Goal: Task Accomplishment & Management: Manage account settings

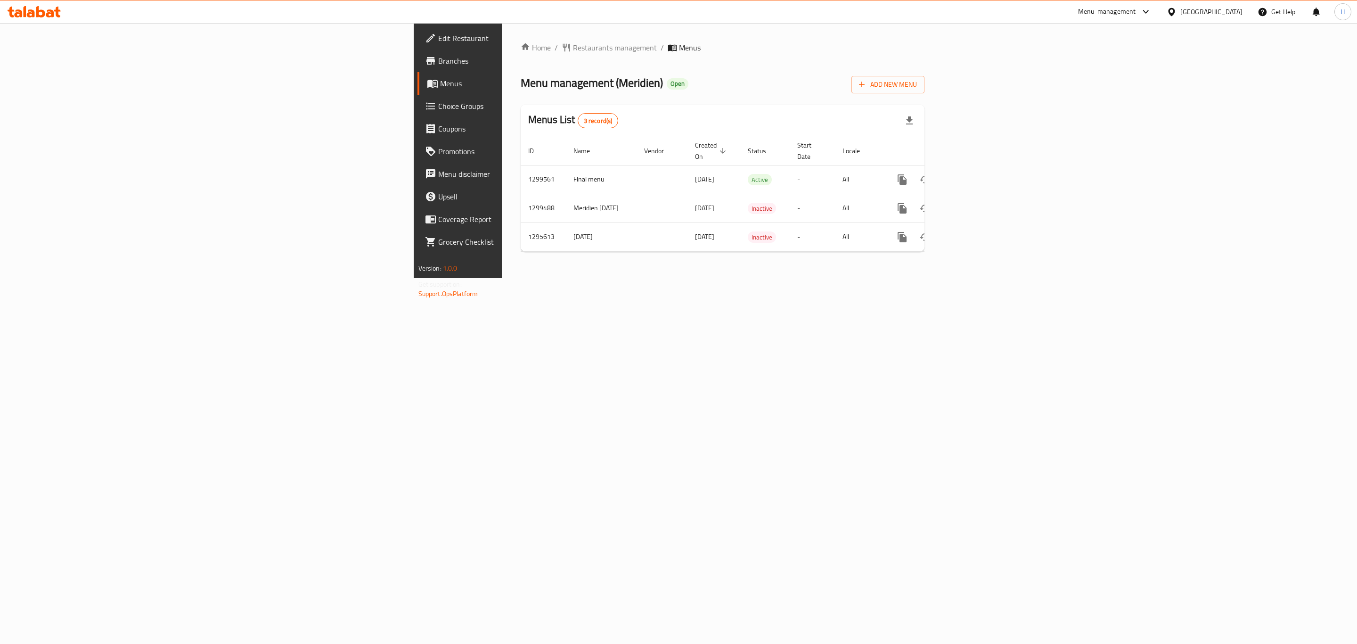
click at [438, 62] on span "Branches" at bounding box center [535, 60] width 195 height 11
click at [976, 174] on icon "enhanced table" at bounding box center [970, 179] width 11 height 11
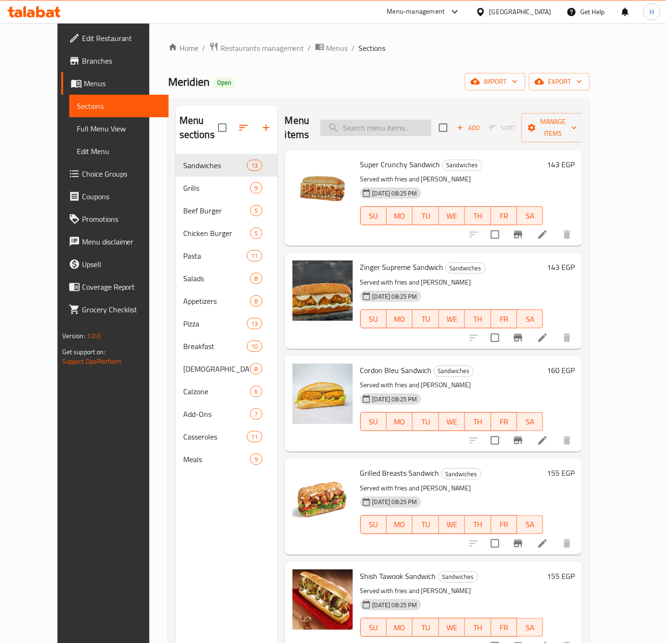
click at [360, 120] on input "search" at bounding box center [375, 128] width 111 height 16
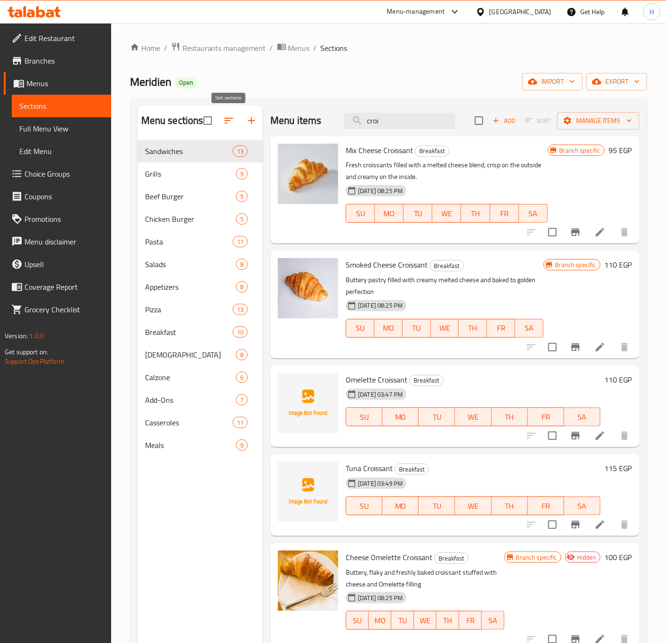
click at [228, 123] on icon "button" at bounding box center [229, 121] width 8 height 6
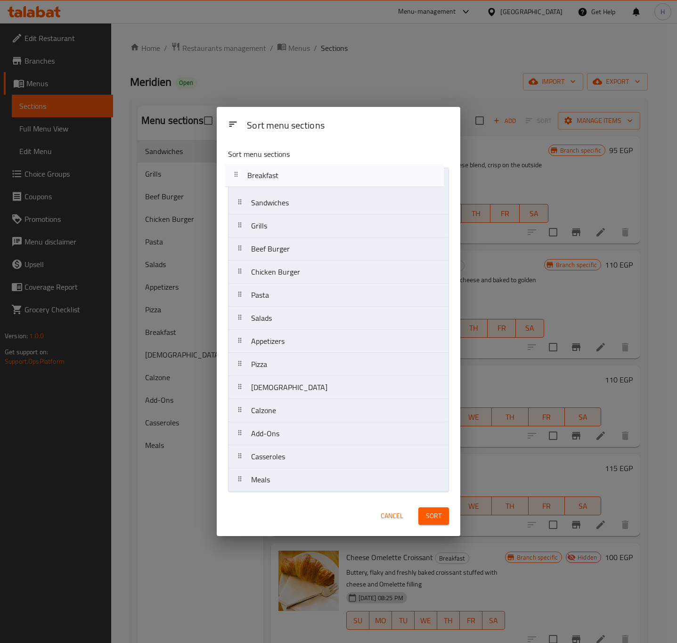
drag, startPoint x: 272, startPoint y: 371, endPoint x: 269, endPoint y: 174, distance: 197.0
click at [269, 174] on nav "Sandwiches Grills Beef Burger Chicken Burger Pasta Salads Appetizers Pizza Brea…" at bounding box center [338, 330] width 221 height 324
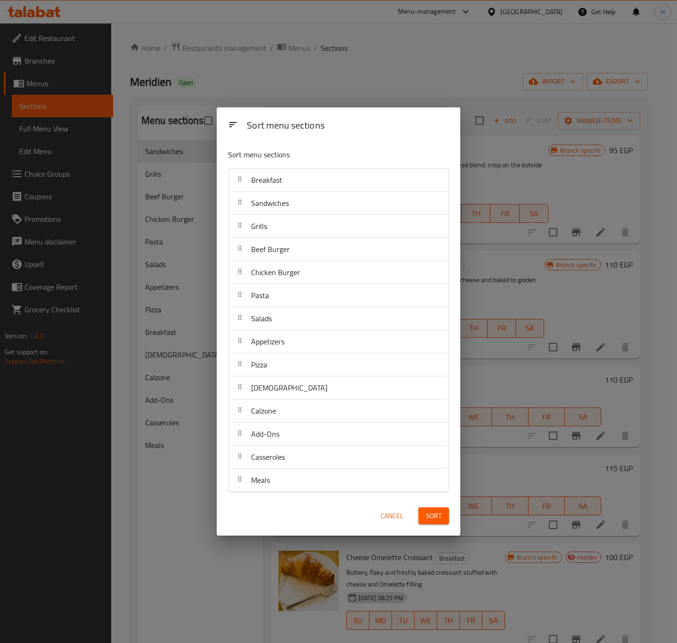
click at [433, 511] on span "Sort" at bounding box center [434, 516] width 16 height 12
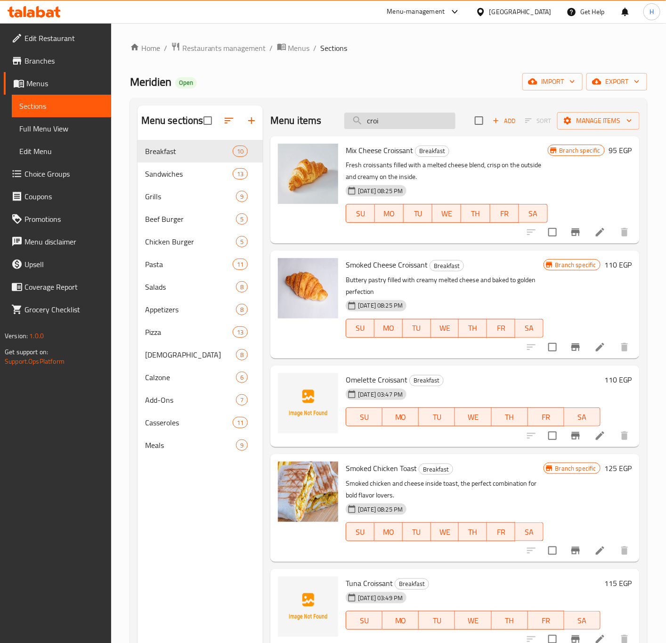
click at [399, 122] on input "croi" at bounding box center [399, 121] width 111 height 16
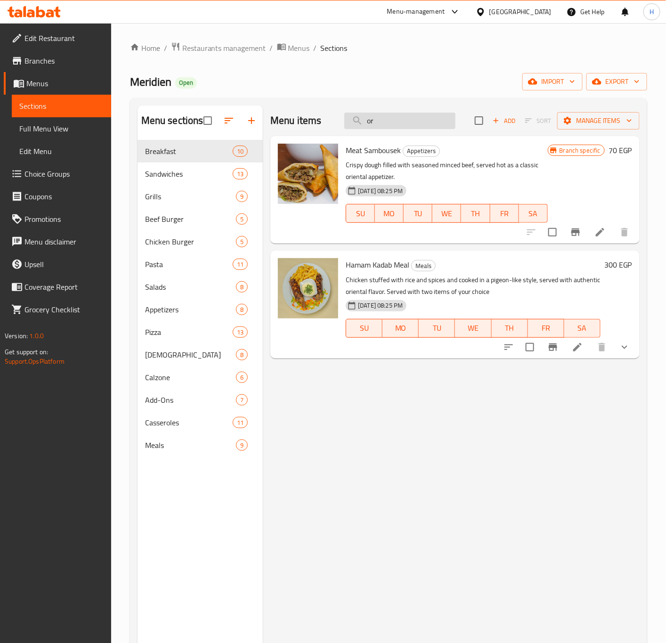
type input "o"
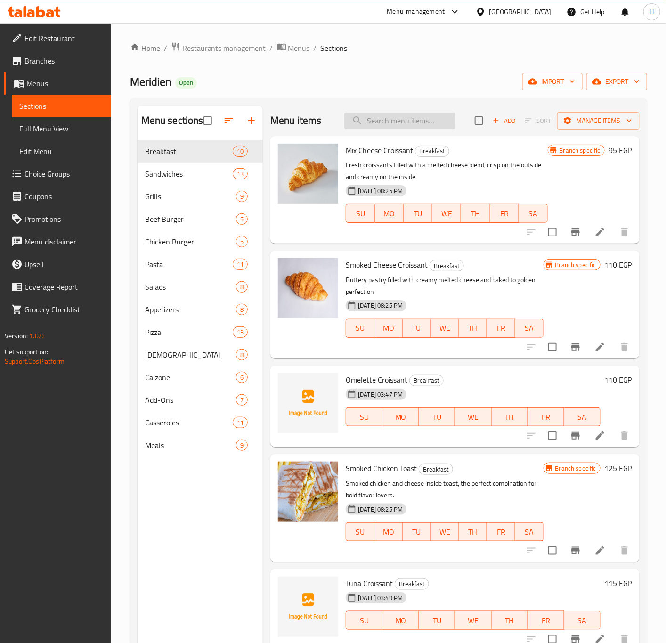
click at [395, 114] on input "search" at bounding box center [399, 121] width 111 height 16
type input "t"
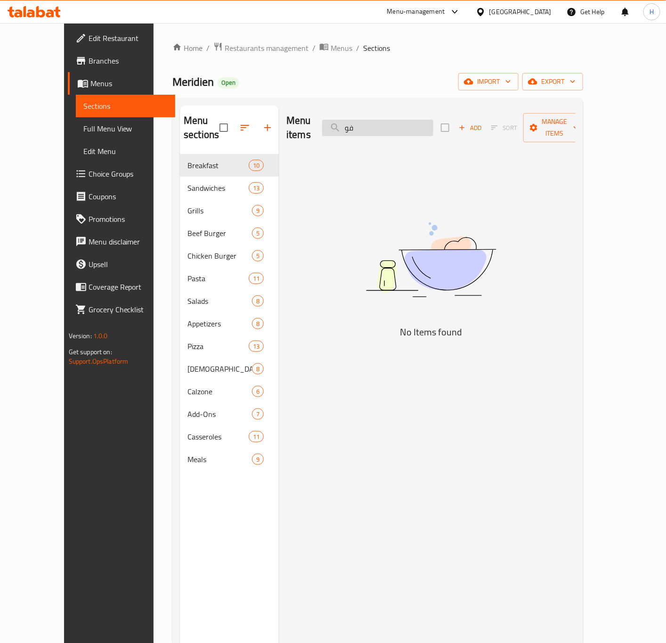
type input "ف"
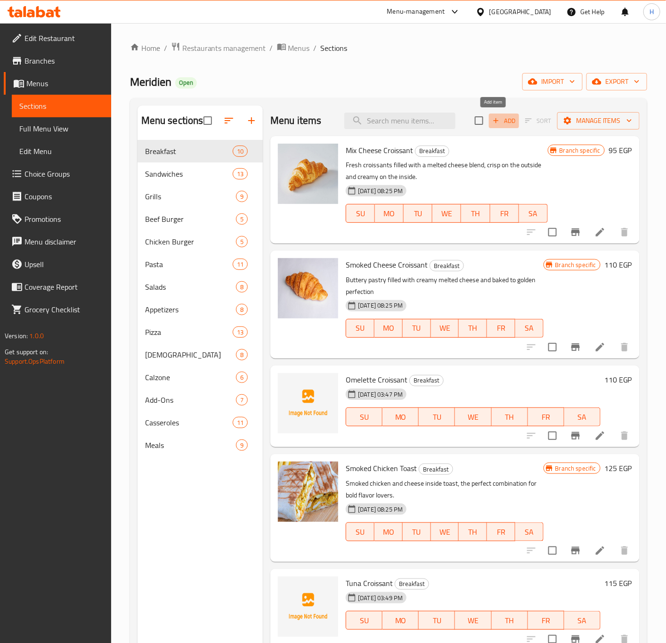
click at [492, 122] on icon "button" at bounding box center [496, 120] width 8 height 8
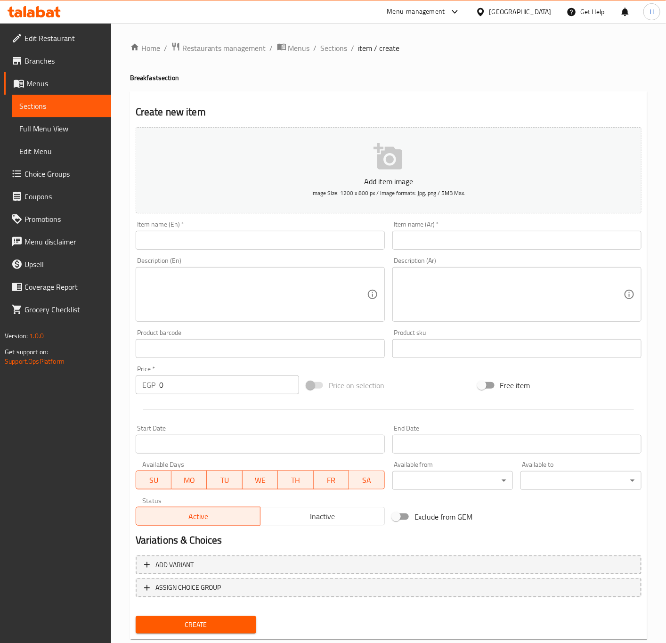
click at [249, 246] on input "text" at bounding box center [260, 240] width 249 height 19
type input "×"
type input "Orientale Breakfast"
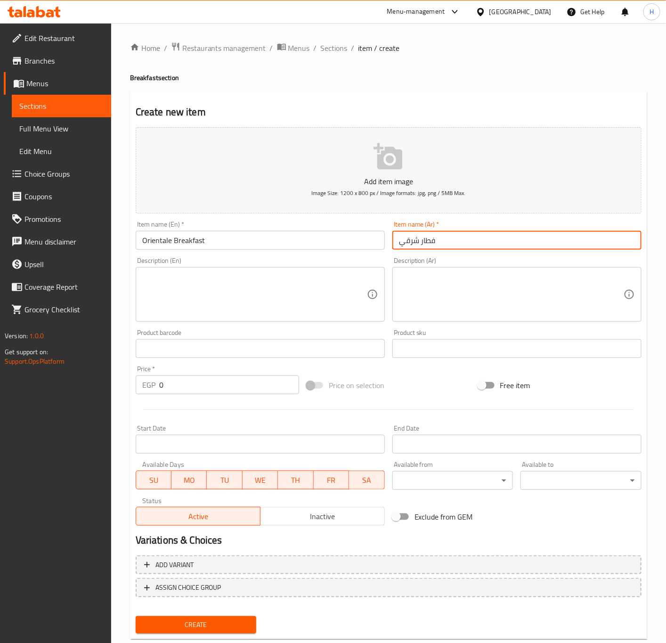
type input "فطار شرقي"
click at [498, 280] on textarea at bounding box center [511, 294] width 225 height 45
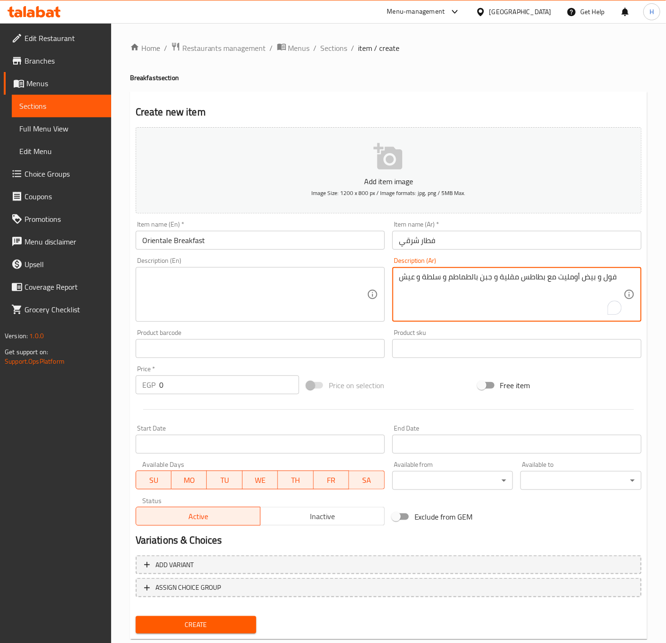
click at [533, 276] on textarea "فول و بيض أومليت مع بطاطس مقلية و جبن بالطماطم و سلطة و عيش" at bounding box center [511, 294] width 225 height 45
type textarea "فول و بيض أومليت مع بطاطس مقلية و جبن بالطماطم و سلطة و عيش"
click at [277, 274] on textarea at bounding box center [254, 294] width 225 height 45
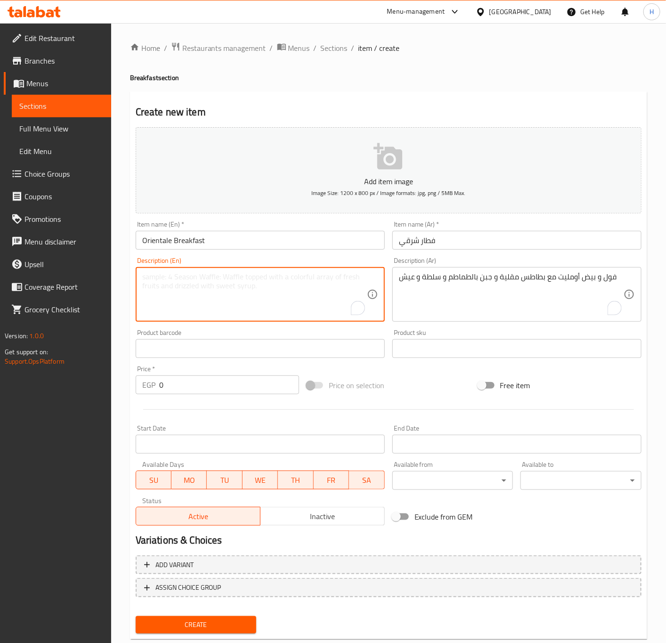
paste textarea "Beans and omelet with French fries, cheese with tomatoes, salad and bread"
click at [153, 277] on textarea "Beans and omelet with French fries, cheese with tomatoes, salad and bread" at bounding box center [254, 294] width 225 height 45
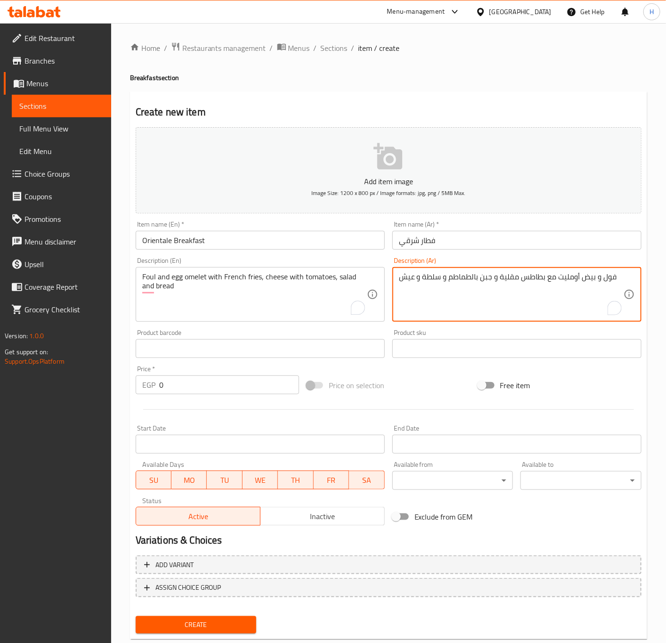
click at [573, 280] on textarea "فول و بيض أومليت مع بطاطس مقلية و جبن بالطماطم و سلطة و عيش" at bounding box center [511, 294] width 225 height 45
click at [196, 273] on textarea "Foul and egg omelet with French fries, cheese with tomatoes, salad and bread" at bounding box center [254, 294] width 225 height 45
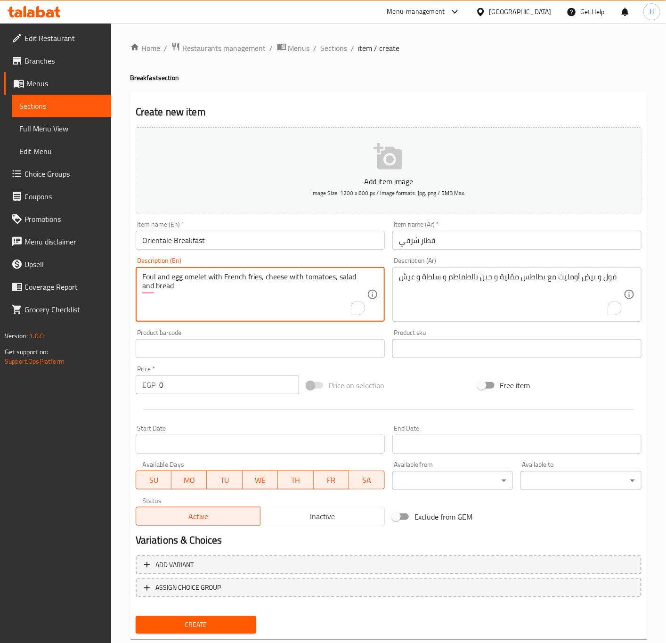
click at [196, 273] on textarea "Foul and egg omelet with French fries, cheese with tomatoes, salad and bread" at bounding box center [254, 294] width 225 height 45
click at [201, 321] on div "Foul and egg omelet with French fries, cheese with tomatoes, salad and bread De…" at bounding box center [260, 294] width 249 height 55
click at [196, 275] on textarea "Foul and egg omelet with French fries, cheese with tomatoes, salad and bread" at bounding box center [254, 294] width 225 height 45
paste textarea "Omelette"
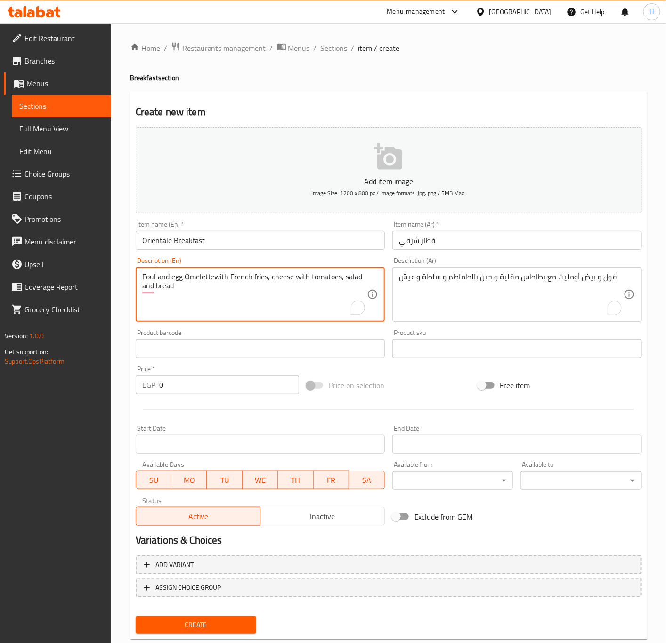
click at [185, 273] on textarea "Foul and egg Omelettewith French fries, cheese with tomatoes, salad and bread" at bounding box center [254, 294] width 225 height 45
type textarea "Foul and egg omelette with french fries, cheese with tomatoes, salad and bread"
click at [191, 379] on input "0" at bounding box center [229, 385] width 140 height 19
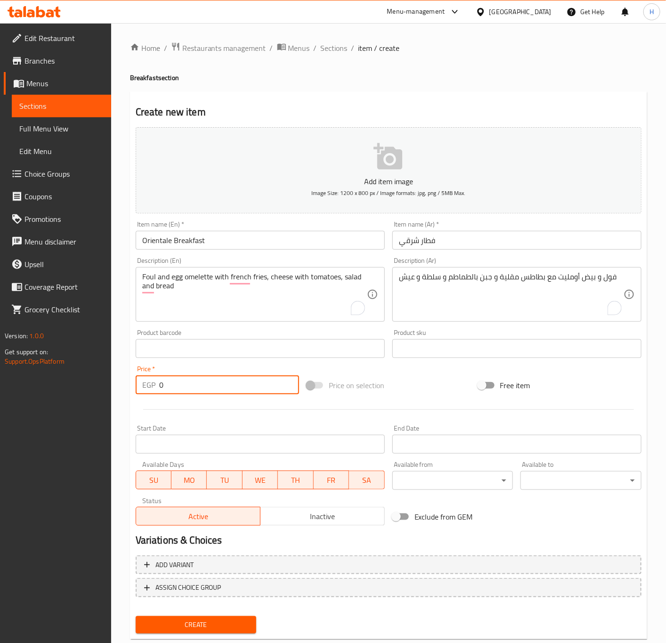
click at [191, 379] on input "0" at bounding box center [229, 385] width 140 height 19
type input "90"
click at [136, 616] on button "Create" at bounding box center [196, 624] width 121 height 17
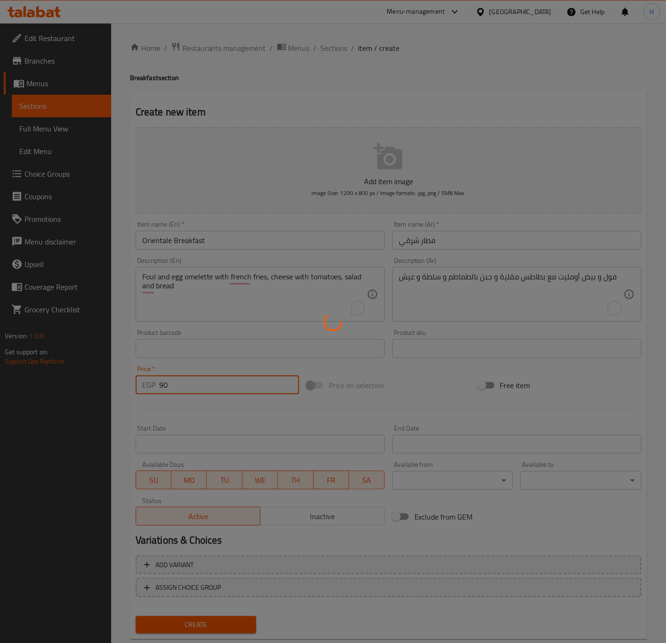
type input "0"
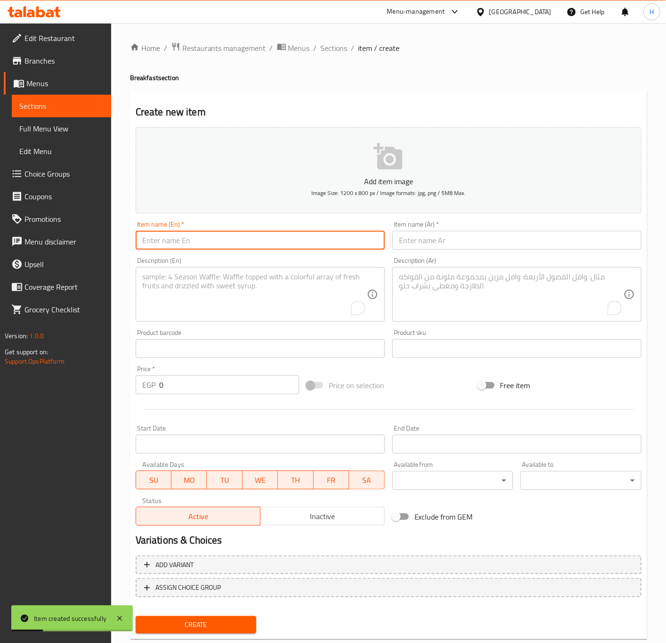
click at [321, 239] on input "text" at bounding box center [260, 240] width 249 height 19
click at [316, 238] on input "Meridien" at bounding box center [260, 240] width 249 height 19
type input "Meridien Breakfast"
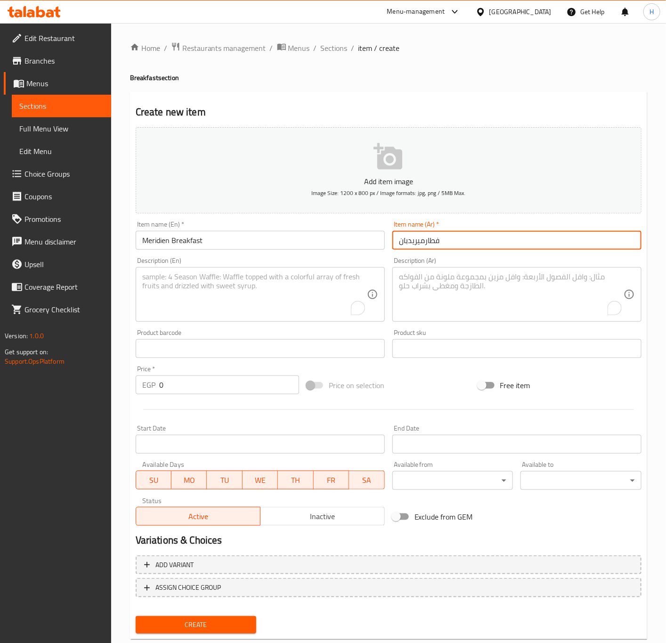
drag, startPoint x: 424, startPoint y: 241, endPoint x: 376, endPoint y: 241, distance: 47.6
click at [376, 241] on div "Add item image Image Size: 1200 x 800 px / Image formats: jpg, png / 5MB Max. I…" at bounding box center [389, 326] width 514 height 406
paste input "ميريديان"
type input "فطار ميريديان"
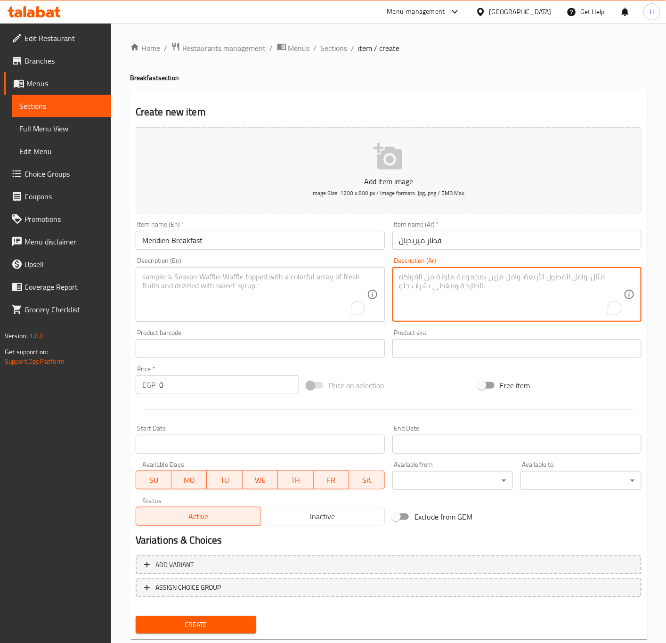
click at [550, 304] on textarea "To enrich screen reader interactions, please activate Accessibility in Grammarl…" at bounding box center [511, 294] width 225 height 45
type textarea "ميكس تشيز و سموكد بيف و هوت دوج مع أومليت و بطاطس مقلية و سلطة و عيش مع مشروب غ…"
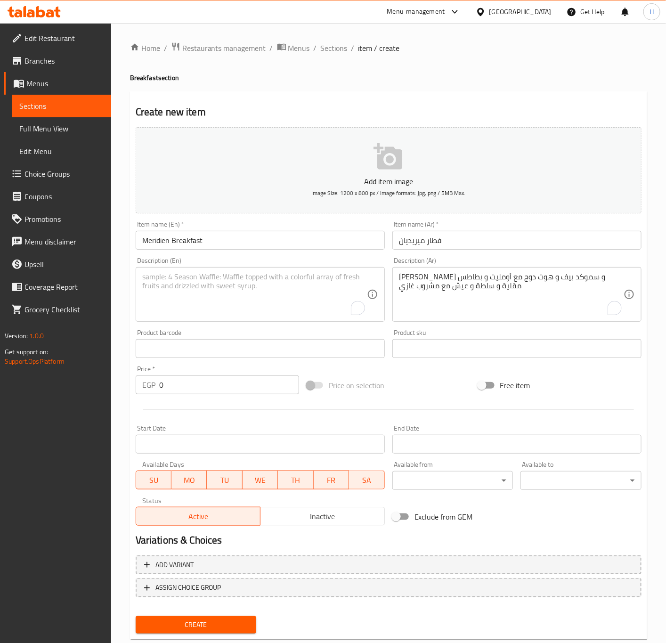
click at [238, 297] on textarea "To enrich screen reader interactions, please activate Accessibility in Grammarl…" at bounding box center [254, 294] width 225 height 45
paste textarea "Mixed cheese, smoked beef, hot dog with omelet, french fries, salad, bread and …"
click at [284, 278] on textarea "Mixed cheese, smoked beef, hot dog with omelet, french fries, salad, bread and …" at bounding box center [254, 294] width 225 height 45
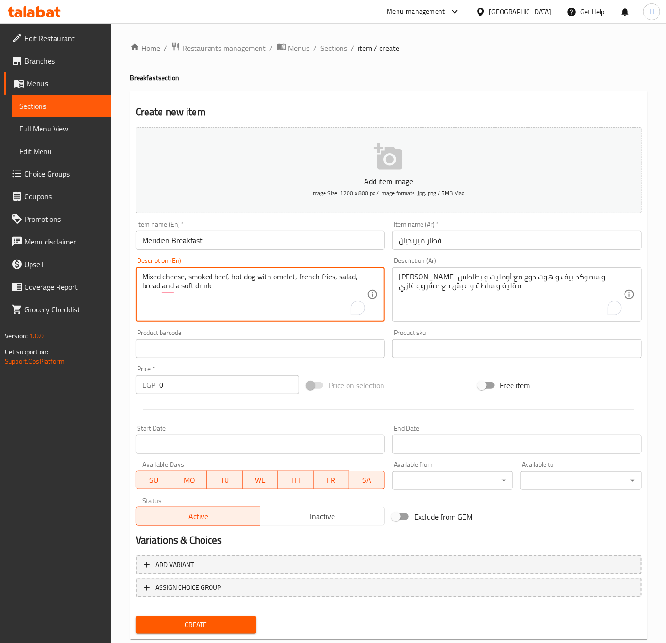
click at [284, 278] on textarea "Mixed cheese, smoked beef, hot dog with omelet, french fries, salad, bread and …" at bounding box center [254, 294] width 225 height 45
paste textarea "Omelette"
click at [278, 280] on textarea "Mixed cheese, smoked beef, hot dog with Omelette, french fries, salad, bread an…" at bounding box center [254, 294] width 225 height 45
type textarea "Mixed cheese, smoked beef, hot dog with omelette, french fries, salad, bread an…"
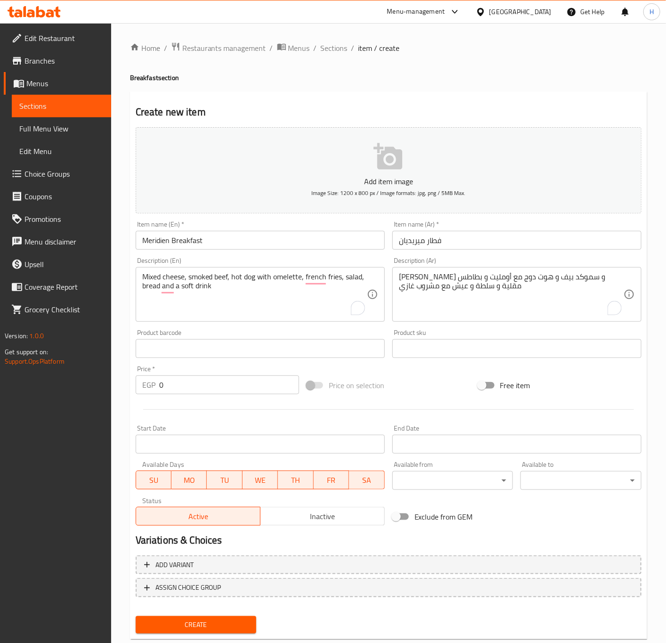
click at [248, 386] on input "0" at bounding box center [229, 385] width 140 height 19
type input "0"
type input "170"
click at [229, 622] on span "Create" at bounding box center [196, 625] width 106 height 12
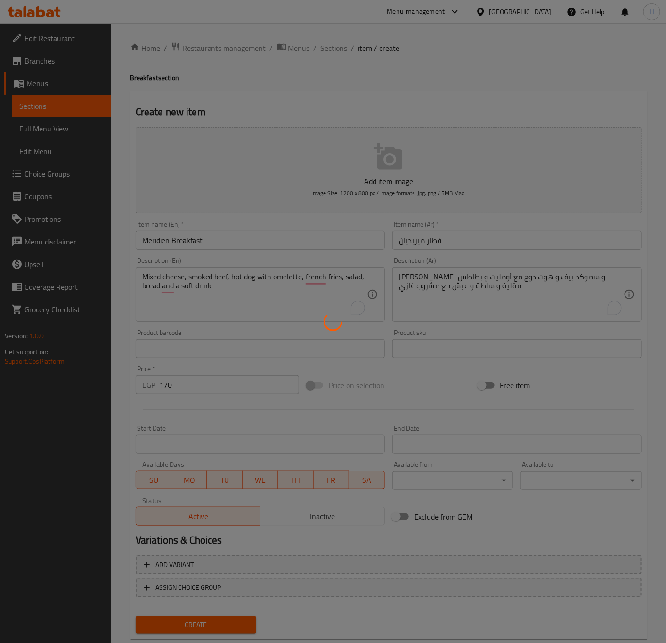
type input "0"
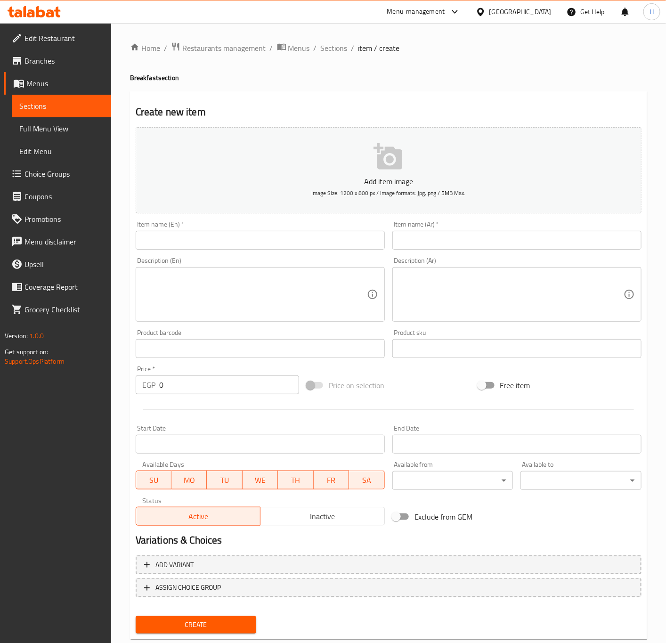
click at [51, 38] on span "Edit Restaurant" at bounding box center [64, 38] width 79 height 11
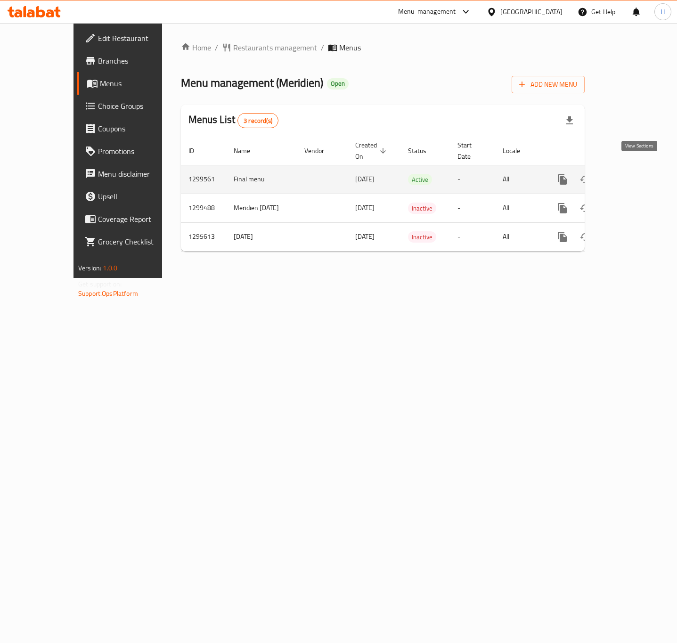
click at [636, 174] on icon "enhanced table" at bounding box center [630, 179] width 11 height 11
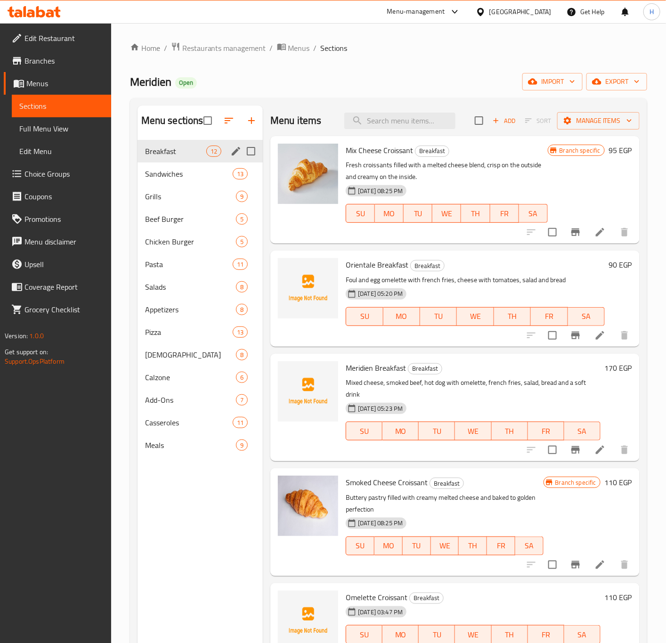
click at [180, 146] on span "Breakfast" at bounding box center [175, 151] width 61 height 11
click at [524, 120] on icon "button" at bounding box center [528, 120] width 8 height 8
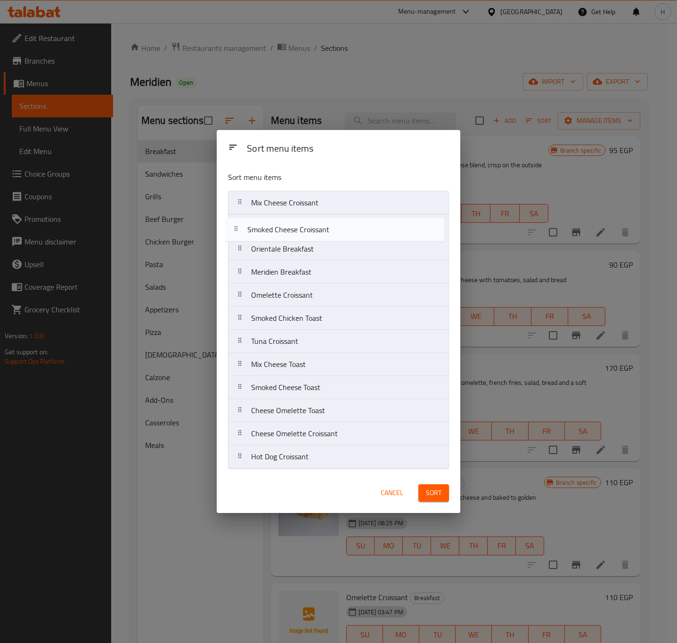
drag, startPoint x: 350, startPoint y: 281, endPoint x: 345, endPoint y: 235, distance: 46.4
click at [345, 235] on nav "Mix Cheese Croissant Orientale Breakfast Meridien Breakfast Smoked Cheese Crois…" at bounding box center [338, 330] width 221 height 278
drag, startPoint x: 327, startPoint y: 301, endPoint x: 327, endPoint y: 255, distance: 46.2
click at [327, 257] on nav "Mix Cheese Croissant Smoked Cheese Croissant Orientale Breakfast Meridien Break…" at bounding box center [338, 330] width 221 height 278
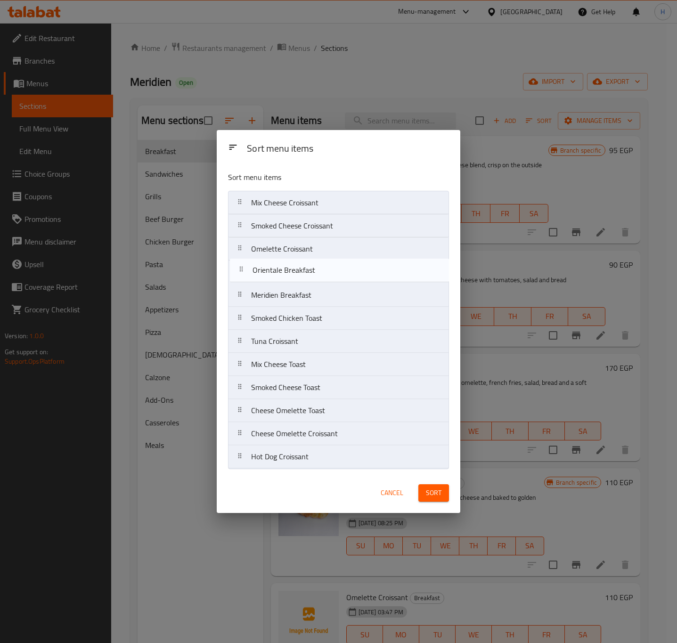
drag, startPoint x: 327, startPoint y: 255, endPoint x: 328, endPoint y: 249, distance: 6.0
drag, startPoint x: 311, startPoint y: 324, endPoint x: 310, endPoint y: 278, distance: 45.7
click at [310, 278] on nav "Mix Cheese Croissant Smoked Cheese Croissant Omelette Croissant Orientale Break…" at bounding box center [338, 330] width 221 height 278
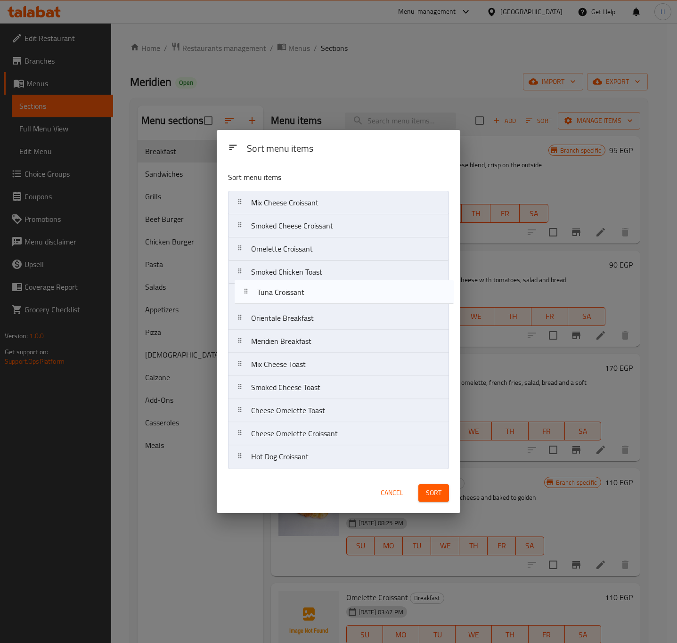
drag, startPoint x: 304, startPoint y: 346, endPoint x: 310, endPoint y: 294, distance: 52.1
click at [310, 294] on nav "Mix Cheese Croissant Smoked Cheese Croissant Omelette Croissant Smoked Chicken …" at bounding box center [338, 330] width 221 height 278
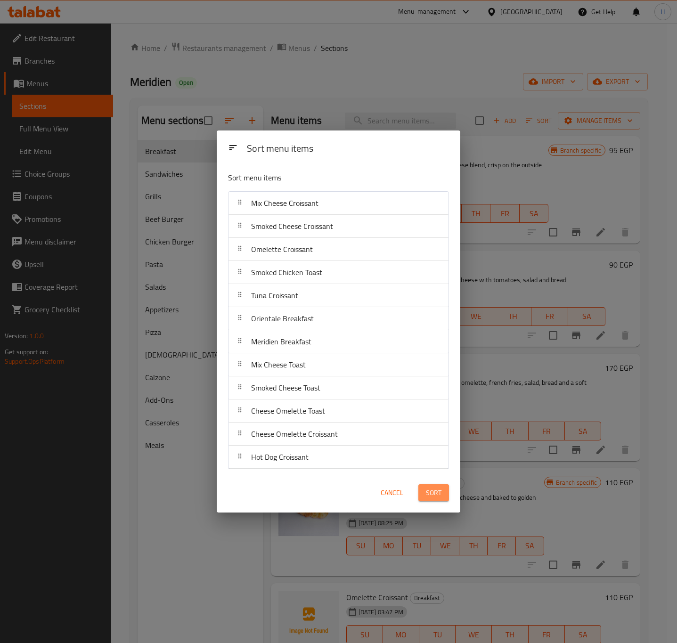
click at [434, 496] on span "Sort" at bounding box center [434, 493] width 16 height 12
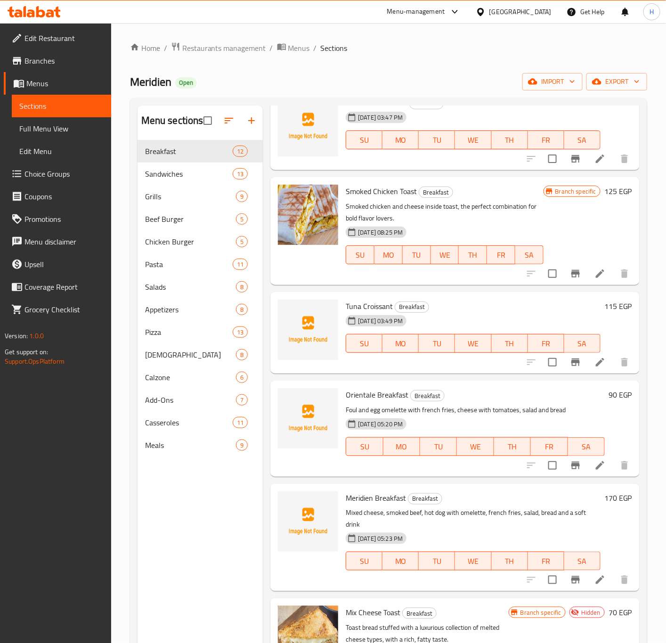
scroll to position [283, 0]
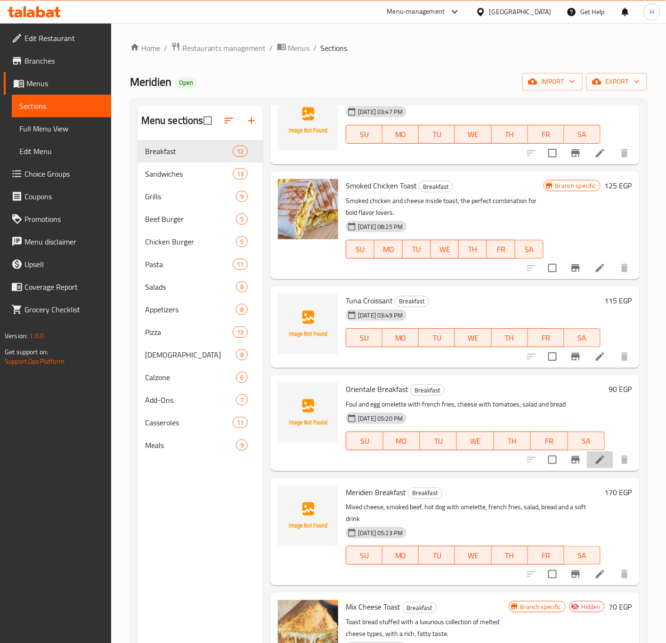
click at [587, 459] on li at bounding box center [600, 459] width 26 height 17
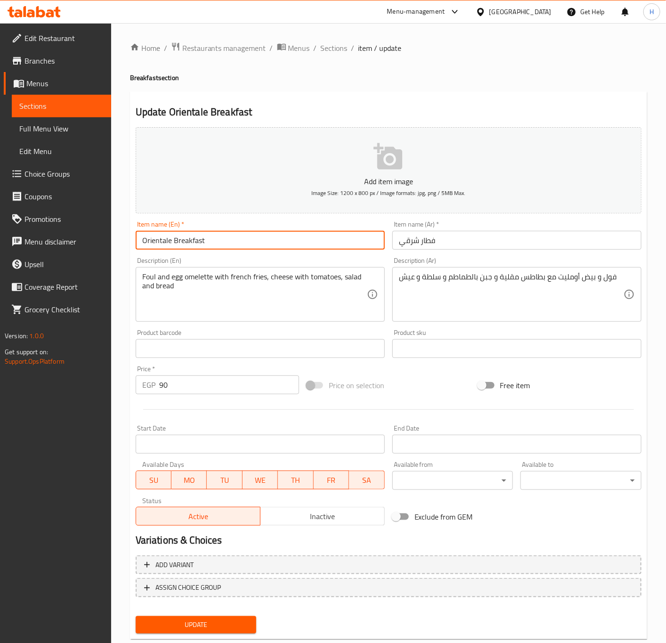
click at [168, 239] on input "Orientale Breakfast" at bounding box center [260, 240] width 249 height 19
click at [170, 240] on input "Orientale Breakfast" at bounding box center [260, 240] width 249 height 19
type input "Oriental Breakfast"
click at [136, 616] on button "Update" at bounding box center [196, 624] width 121 height 17
click at [331, 48] on span "Sections" at bounding box center [334, 47] width 27 height 11
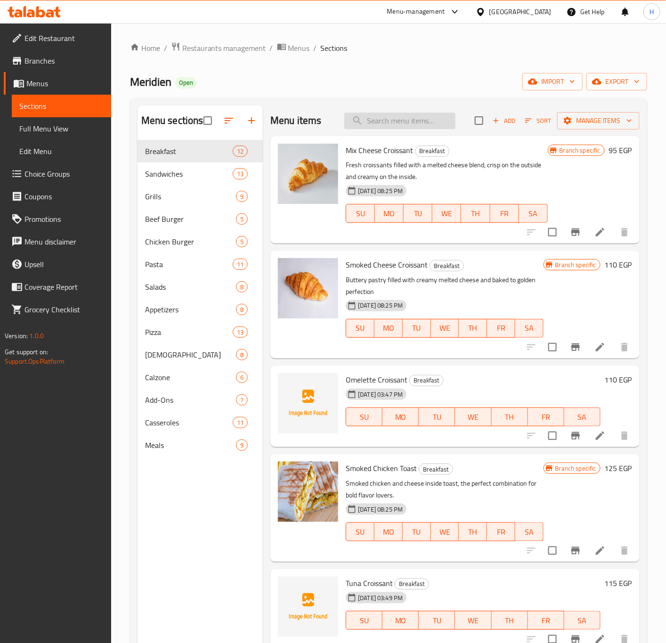
click at [391, 116] on input "search" at bounding box center [399, 121] width 111 height 16
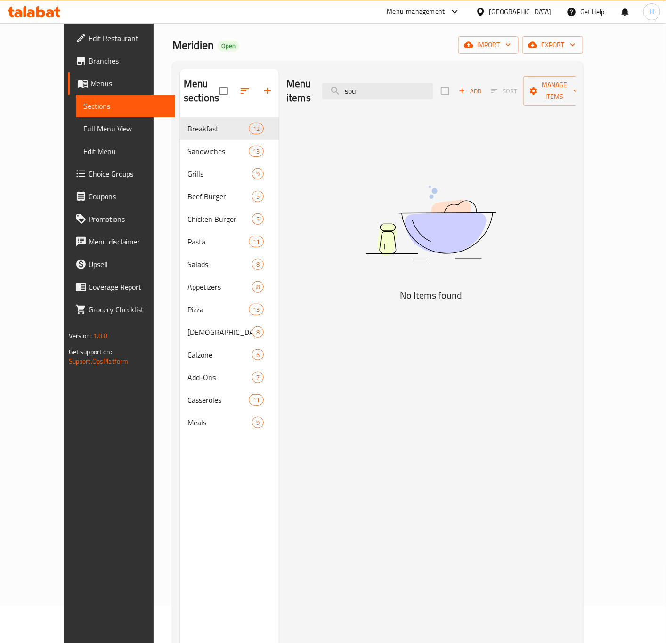
scroll to position [71, 0]
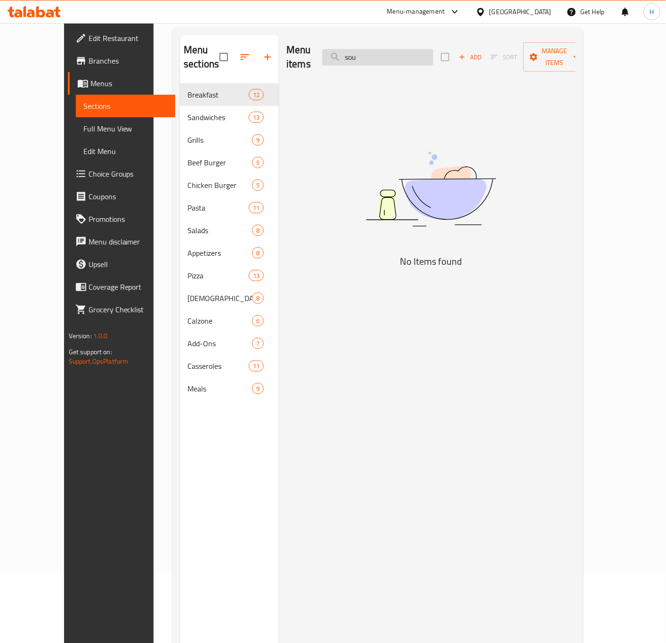
click at [392, 49] on input "sou" at bounding box center [377, 57] width 111 height 16
type input "c"
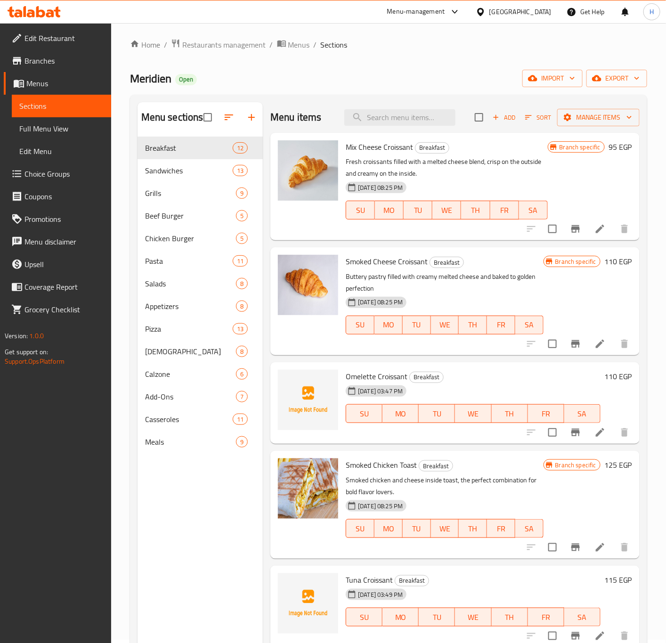
scroll to position [0, 0]
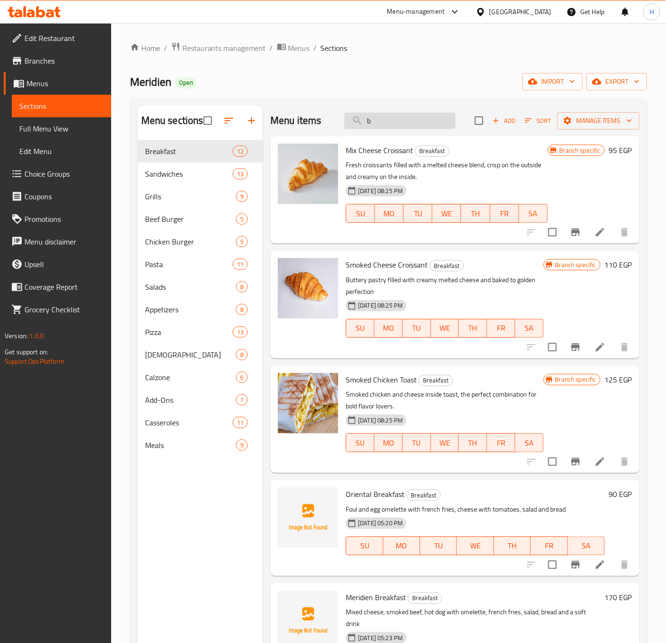
click at [394, 124] on input "b" at bounding box center [399, 121] width 111 height 16
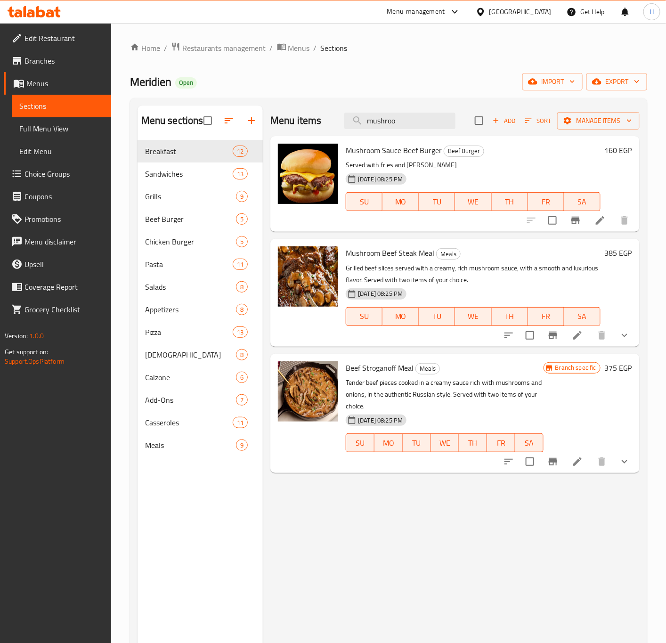
click at [336, 587] on div "Menu items mushroo Add Sort Manage items Mushroom Sauce Beef Burger Beef Burger…" at bounding box center [451, 427] width 377 height 643
click at [382, 123] on input "mushroo" at bounding box center [399, 121] width 111 height 16
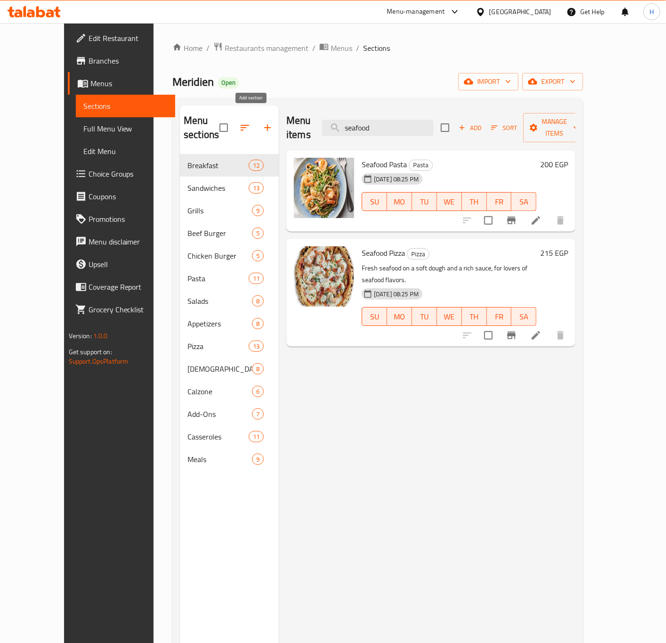
type input "seafood"
click at [262, 123] on icon "button" at bounding box center [267, 127] width 11 height 11
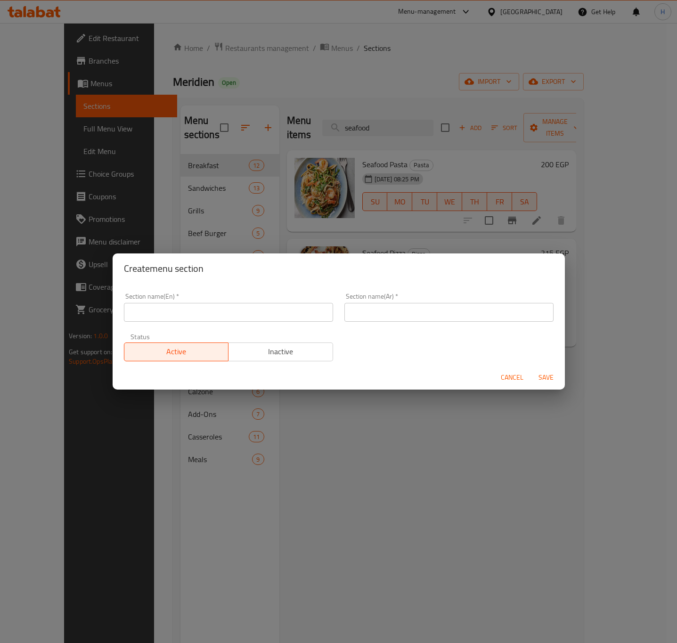
click at [196, 321] on div "Section name(En)   * Section name(En) *" at bounding box center [228, 307] width 221 height 40
click at [201, 314] on input "text" at bounding box center [228, 312] width 209 height 19
type input "Soups"
click at [355, 310] on input "text" at bounding box center [448, 312] width 209 height 19
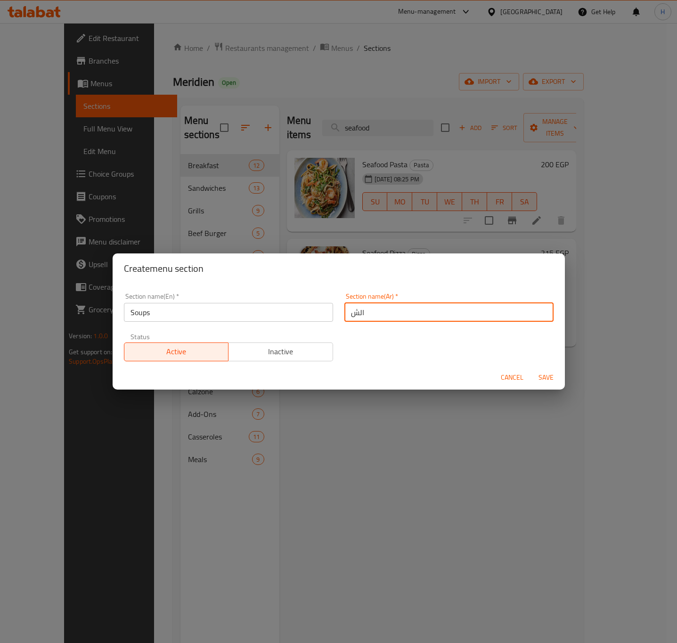
type input "الشوربة"
click at [531, 369] on button "Save" at bounding box center [546, 377] width 30 height 17
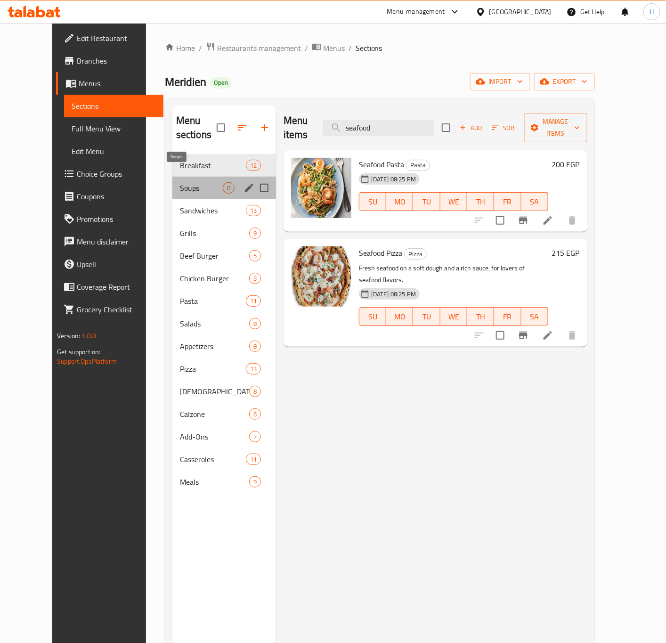
click at [180, 182] on span "Soups" at bounding box center [201, 187] width 43 height 11
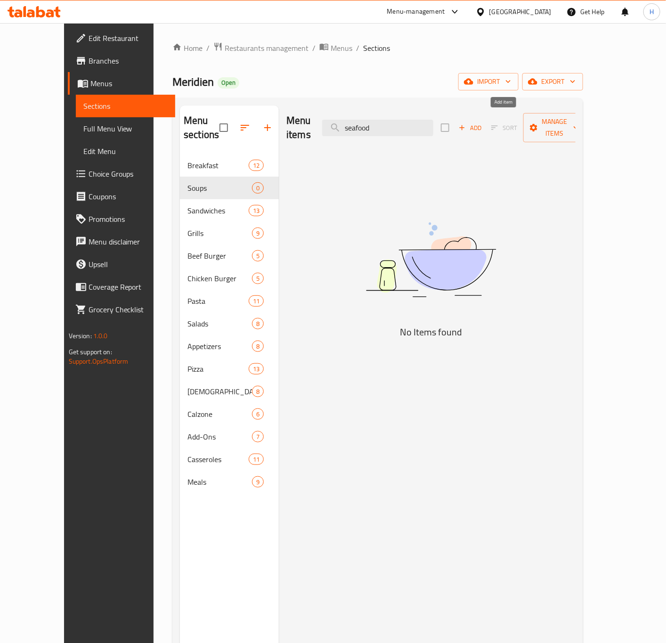
click at [483, 123] on span "Add" at bounding box center [470, 128] width 25 height 11
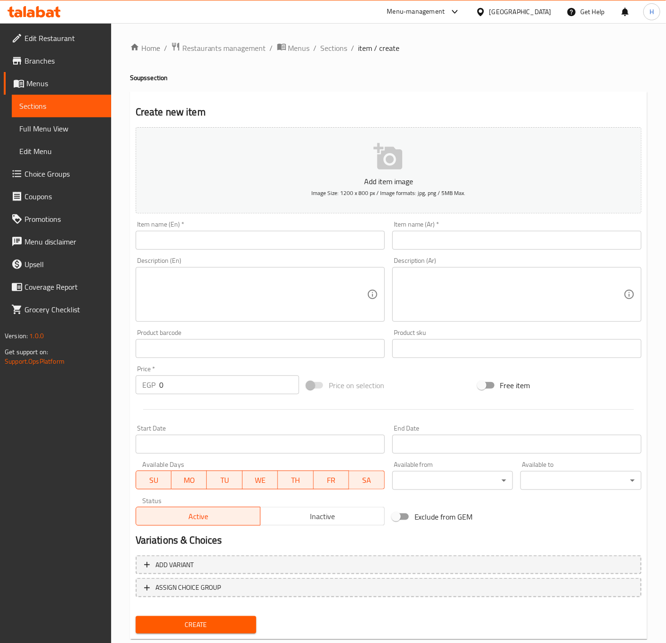
click at [160, 243] on input "text" at bounding box center [260, 240] width 249 height 19
type input "}"
type input "Chicken Mushroom Soup"
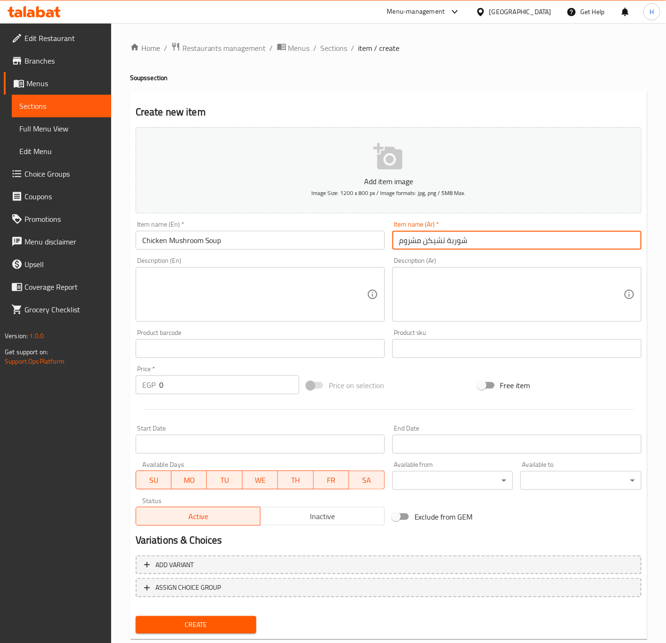
type input "شوربة تشيكن مشروم"
click at [511, 291] on textarea at bounding box center [511, 294] width 225 height 45
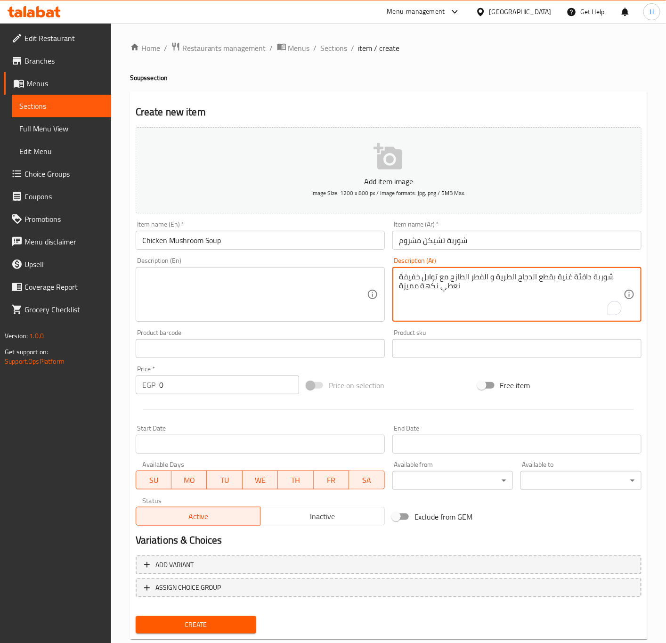
click at [447, 280] on textarea "شوربة دافئة غنية بقطع الدجاج الطرية و الفطر الطازج مع توابل خفيفة نعطي نكهة ممي…" at bounding box center [511, 294] width 225 height 45
type textarea "شوربة دافئة غنية بقطع الدجاج الطرية و الفطر الطازج مع توابل خفيفة نعطي نكهة ممي…"
click at [235, 292] on textarea at bounding box center [254, 294] width 225 height 45
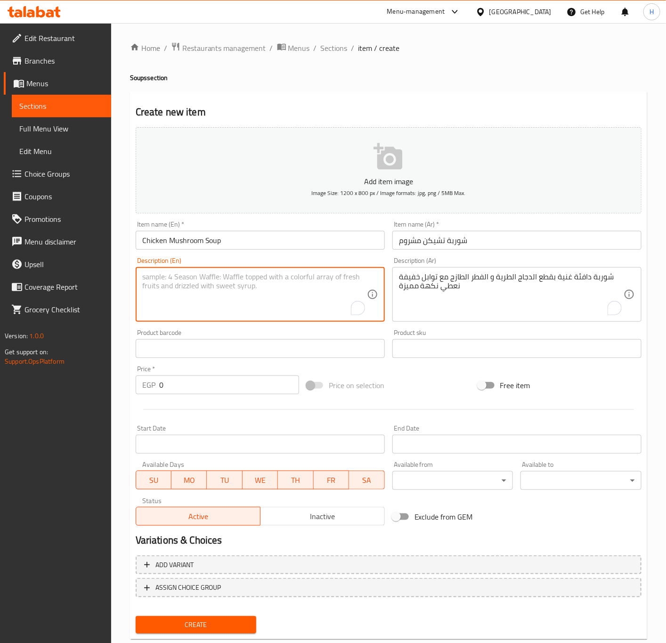
paste textarea "A warm soup rich in tender chicken pieces and fresh mushrooms with light spices…"
type textarea "A warm soup rich in tender chicken pieces and fresh mushrooms with light spices…"
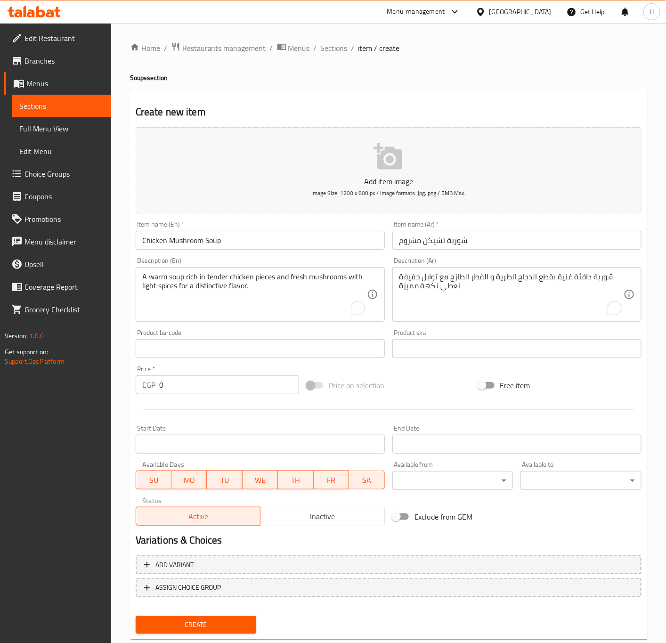
click at [217, 387] on input "0" at bounding box center [229, 385] width 140 height 19
click at [216, 387] on input "0" at bounding box center [229, 385] width 140 height 19
type input "115"
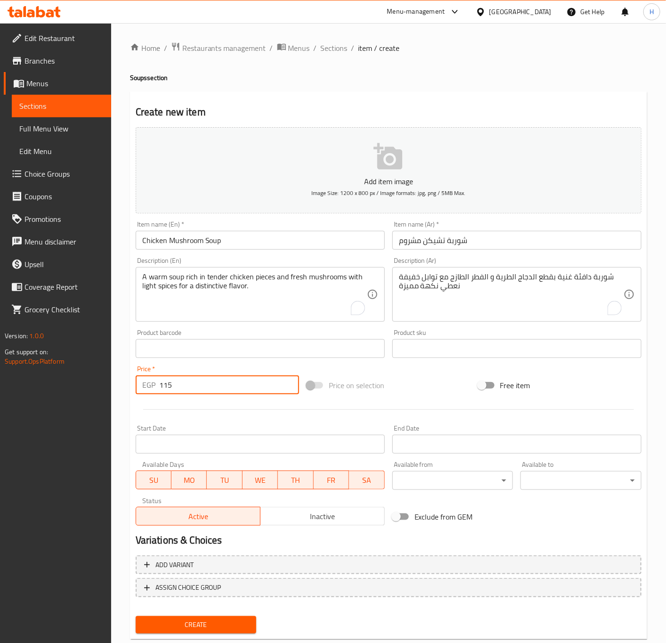
click at [136, 616] on button "Create" at bounding box center [196, 624] width 121 height 17
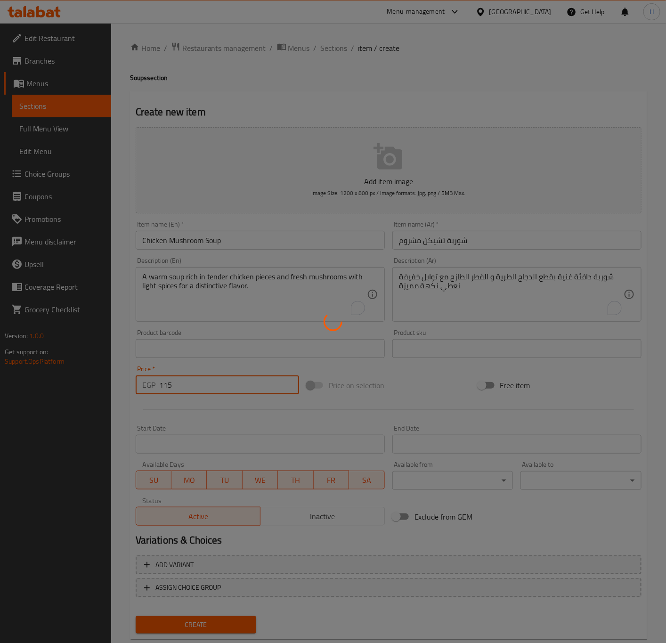
type input "0"
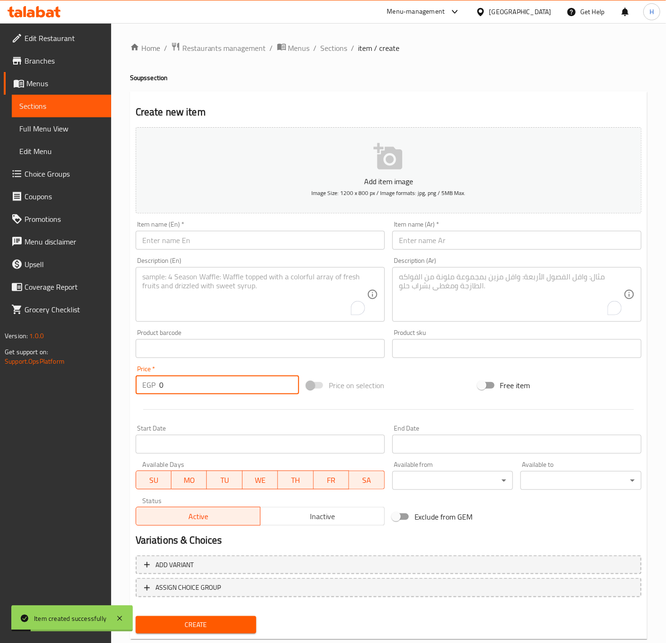
click at [489, 239] on input "text" at bounding box center [517, 240] width 249 height 19
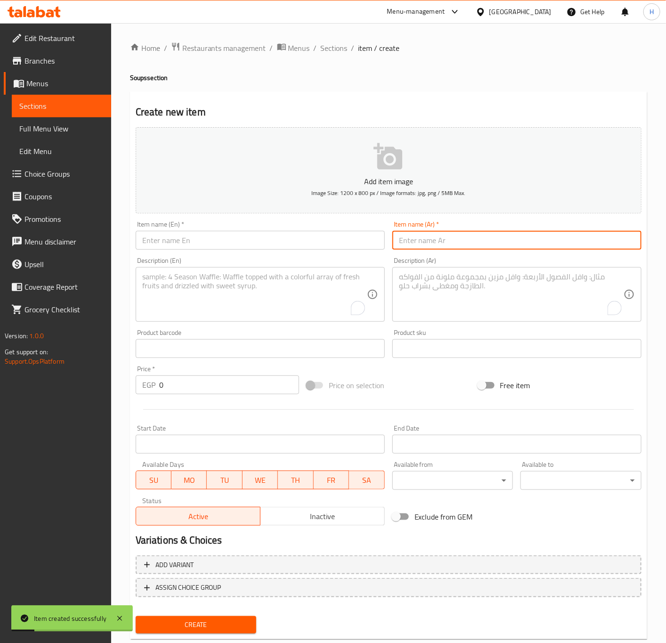
click at [489, 239] on input "text" at bounding box center [517, 240] width 249 height 19
type input "شوربة كريمة مشروم"
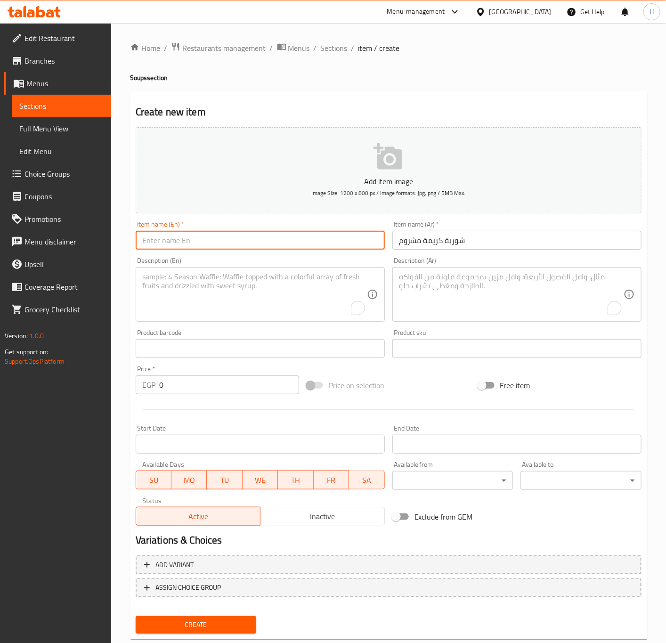
click at [244, 244] on input "text" at bounding box center [260, 240] width 249 height 19
type input "Creamy Mushroom Soup"
click at [465, 273] on textarea "To enrich screen reader interactions, please activate Accessibility in Grammarl…" at bounding box center [511, 294] width 225 height 45
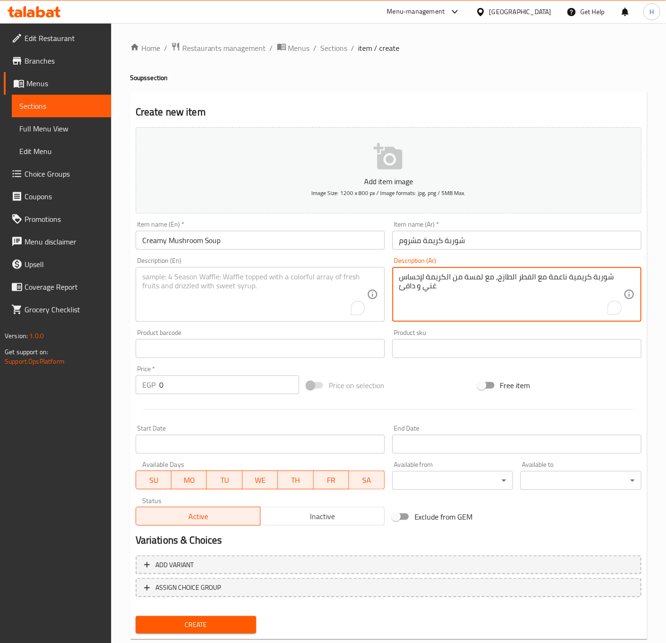
type textarea "شوربة كريمية ناعمة مع الفطر الطازج، مع لمسة من الكريمة لإحساس غني و دافئ"
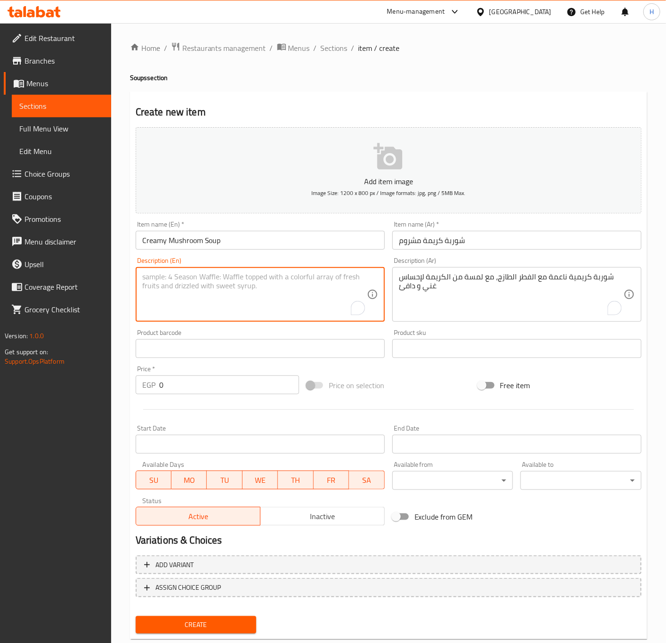
click at [260, 303] on textarea "To enrich screen reader interactions, please activate Accessibility in Grammarl…" at bounding box center [254, 294] width 225 height 45
paste textarea "A smooth, creamy soup with fresh mushrooms, with a touch of cream for a rich, w…"
type textarea "A smooth, creamy soup with fresh mushrooms, with a touch of cream for a rich, w…"
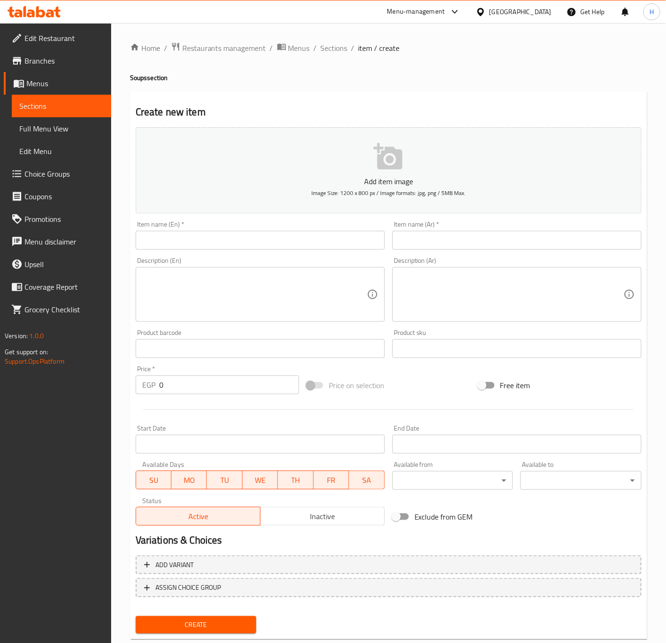
drag, startPoint x: 0, startPoint y: 0, endPoint x: 466, endPoint y: 81, distance: 472.5
click at [466, 81] on h4 "Soups section" at bounding box center [388, 77] width 517 height 9
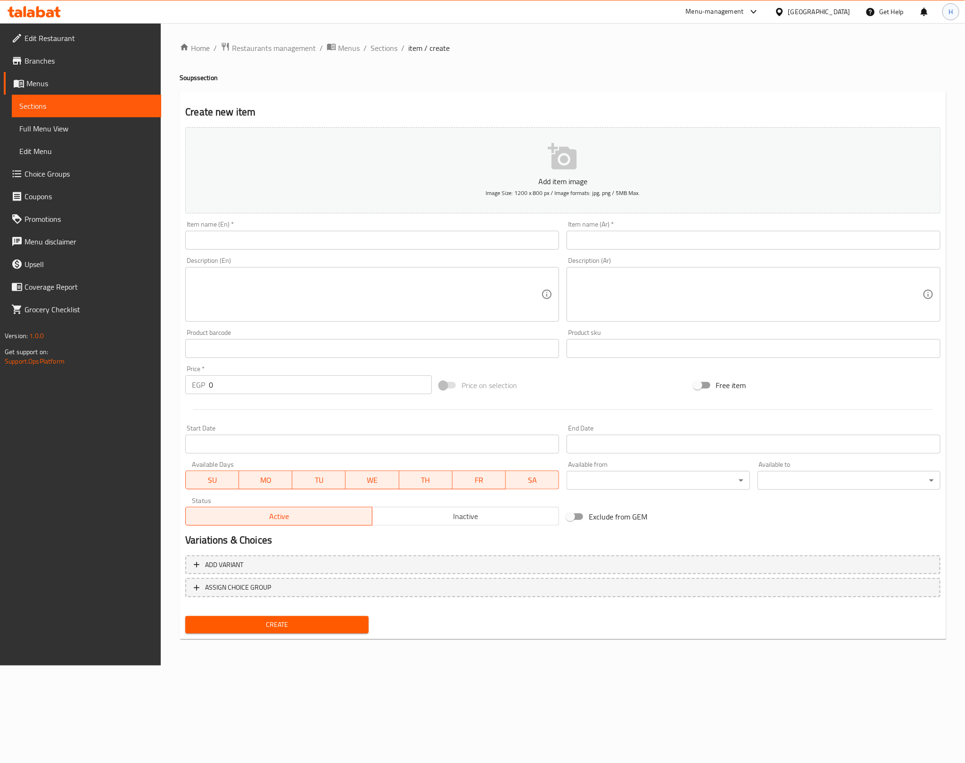
click at [666, 8] on div "H" at bounding box center [950, 11] width 17 height 17
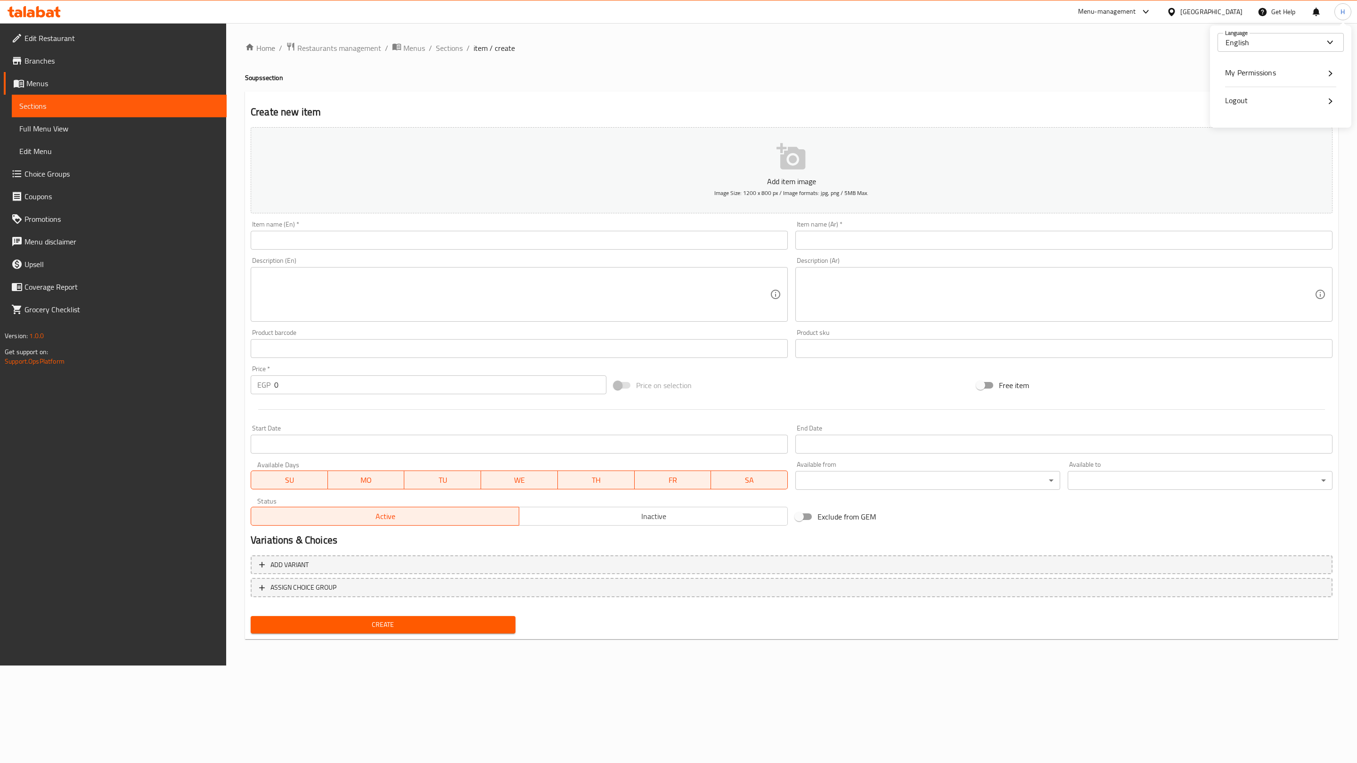
drag, startPoint x: 1001, startPoint y: 106, endPoint x: 991, endPoint y: 108, distance: 10.1
click at [666, 106] on h2 "Create new item" at bounding box center [792, 112] width 1082 height 14
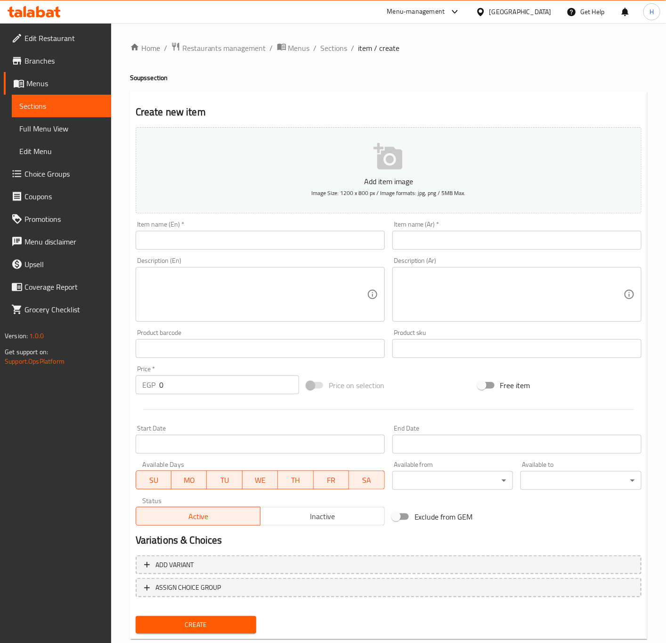
click at [559, 295] on textarea at bounding box center [511, 294] width 225 height 45
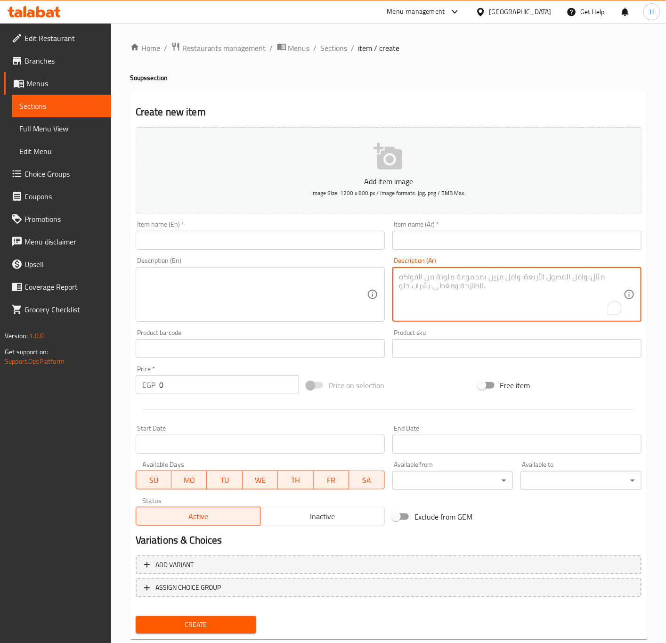
paste textarea "شوربة كريمية ناعمة مع الفطر الطازج، مع لمسة من الكريمة لإحساس غني و دافئ"
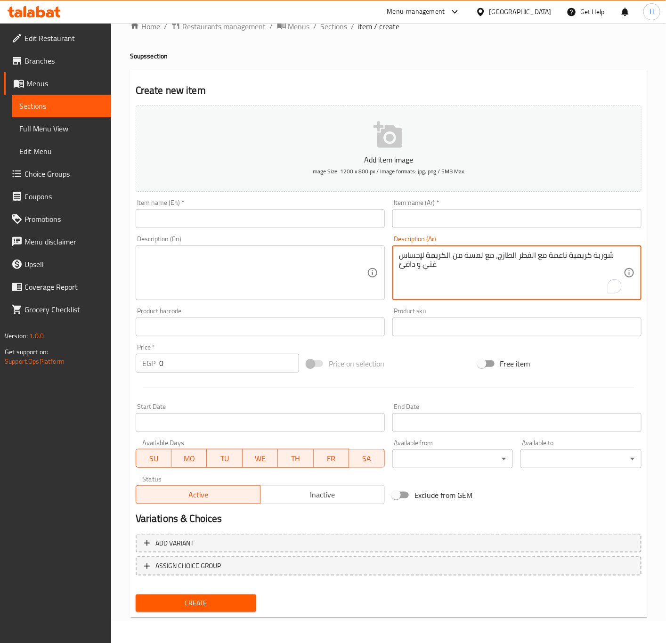
type textarea "شوربة كريمية ناعمة مع الفطر الطازج، مع لمسة من الكريمة لإحساس غني و دافئ"
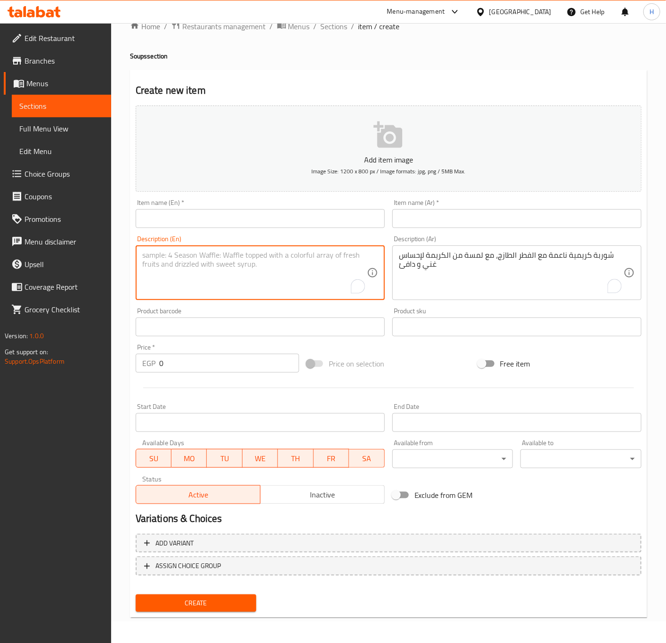
click at [265, 280] on textarea "To enrich screen reader interactions, please activate Accessibility in Grammarl…" at bounding box center [254, 273] width 225 height 45
paste textarea "A smooth, creamy soup with fresh mushrooms, with a touch of cream for a rich, w…"
type textarea "A smooth, creamy soup with fresh mushrooms, with a touch of cream for a rich, w…"
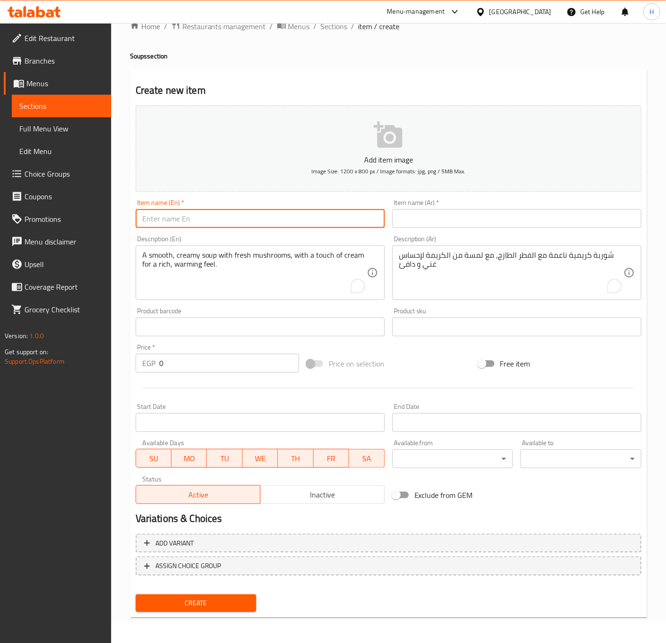
click at [221, 215] on input "text" at bounding box center [260, 218] width 249 height 19
type input "’"
type input "Mushroom Cream Soup"
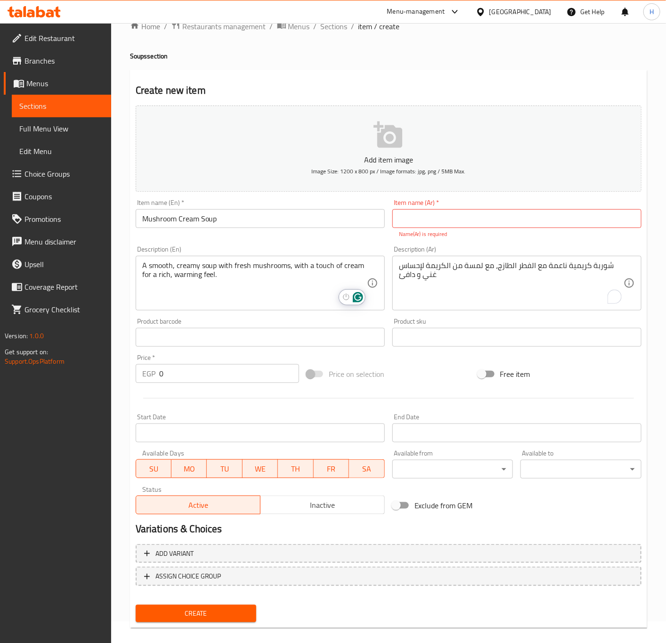
click at [532, 218] on input "text" at bounding box center [517, 218] width 249 height 19
type input "شوربة كربمة مشروم"
click at [242, 363] on div "Price   * EGP 0 Price *" at bounding box center [218, 368] width 164 height 29
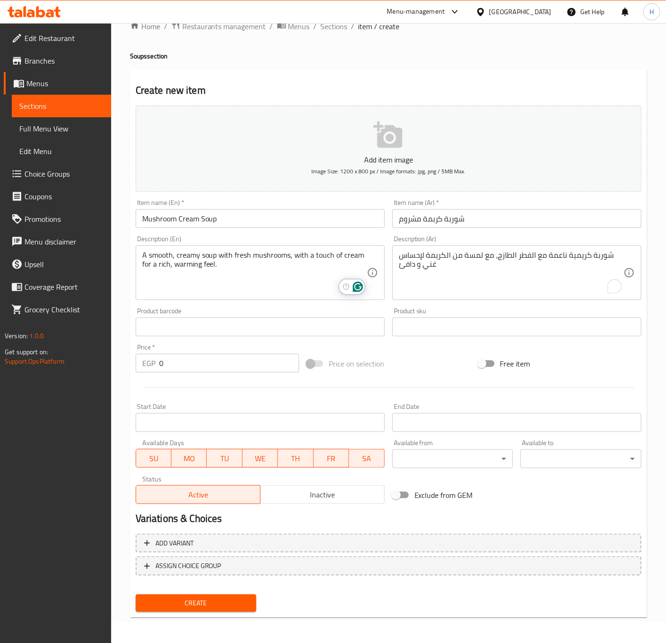
click at [242, 368] on input "0" at bounding box center [229, 363] width 140 height 19
type input "9"
type input "105"
click at [136, 595] on button "Create" at bounding box center [196, 603] width 121 height 17
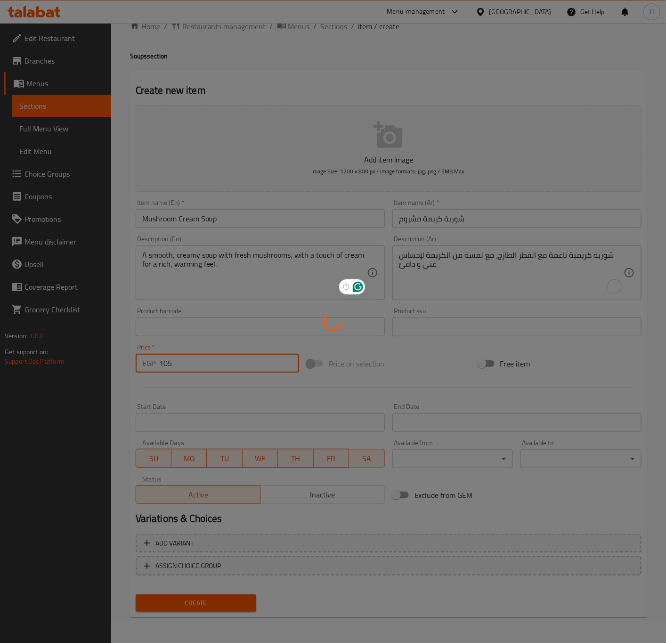
type input "0"
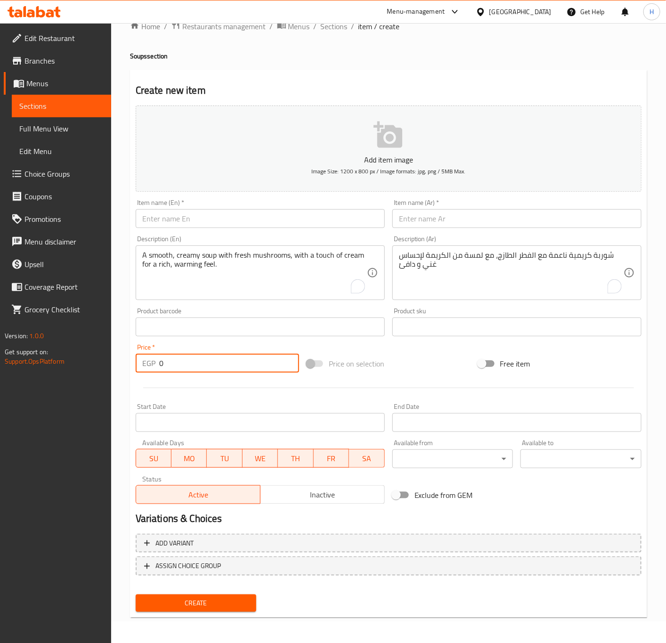
click at [522, 217] on input "text" at bounding box center [517, 218] width 249 height 19
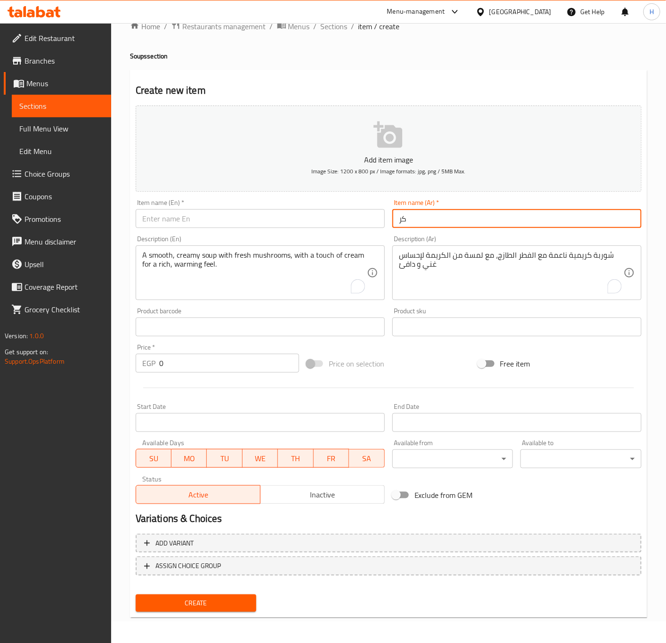
type input "ك"
type input "شوربة كريمة دجاج"
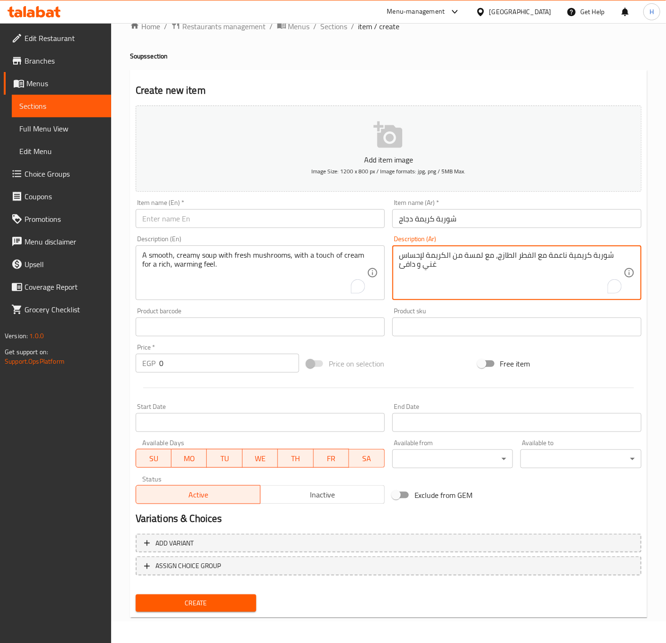
click at [563, 258] on textarea "شوربة كريمية ناعمة مع الفطر الطازج، مع لمسة من الكريمة لإحساس غني و دافئ" at bounding box center [511, 273] width 225 height 45
click at [579, 257] on textarea "شوربة كريمية ناعمة مع الفطر الطازج، مع لمسة من الكريمة لإحساس غني و دافئ" at bounding box center [511, 273] width 225 height 45
type textarea "شوربة كريمية غنية بقطع الدجاج الطرية مع توابل متوازنة و كريمة ناعمة، تقدم ساخنة"
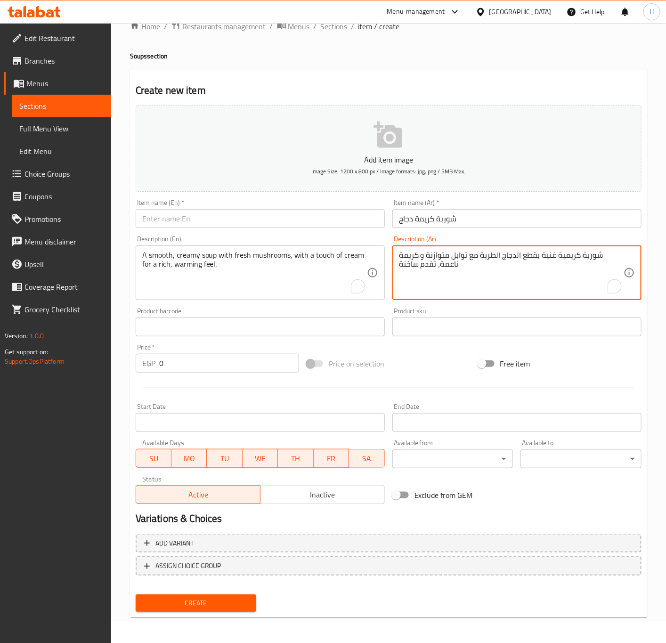
click at [445, 220] on input "شوربة كريمة دجاج" at bounding box center [517, 218] width 249 height 19
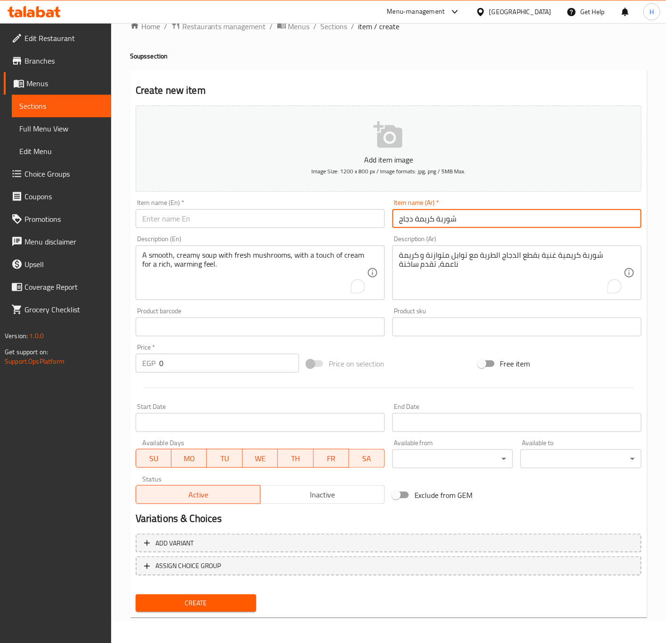
click at [445, 220] on input "شوربة كريمة دجاج" at bounding box center [517, 218] width 249 height 19
click at [287, 224] on input "text" at bounding box center [260, 218] width 249 height 19
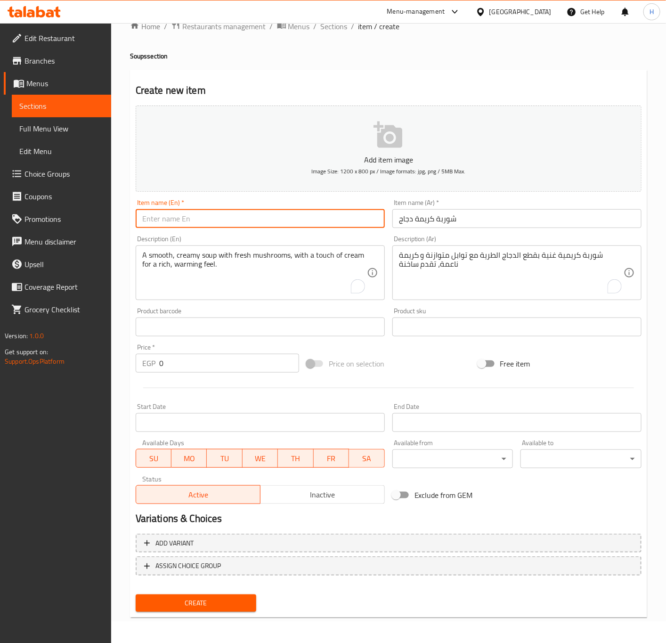
paste input "شوربة كريمة دجاج"
type input "شوربة كريمة دجاج"
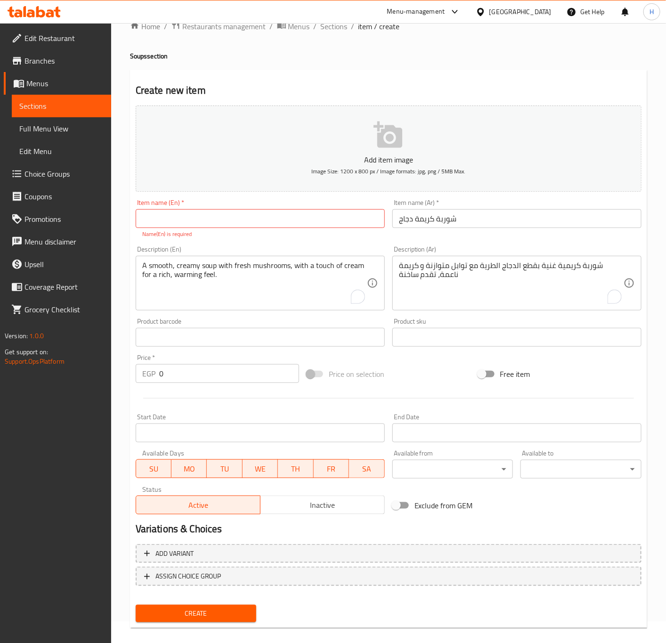
click at [466, 278] on textarea "شوربة كريمية غنية بقطع الدجاج الطرية مع توابل متوازنة و كريمة ناعمة، تقدم ساخنة" at bounding box center [511, 283] width 225 height 45
click at [262, 276] on textarea "A smooth, creamy soup with fresh mushrooms, with a touch of cream for a rich, w…" at bounding box center [254, 283] width 225 height 45
paste textarea "creamy soup rich with tender chicken pieces with balanced spices and smooth cre…"
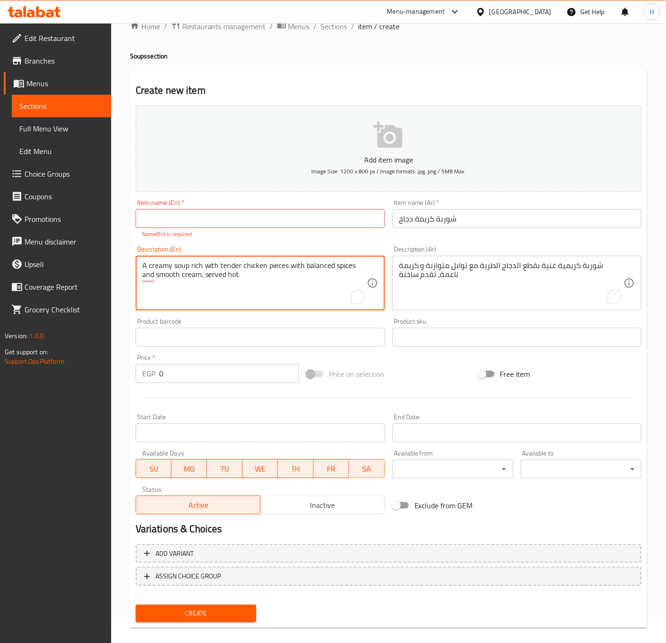
type textarea "A creamy soup rich with tender chicken pieces with balanced spices and smooth c…"
click at [437, 222] on input "شوربة كريمة دجاج" at bounding box center [517, 218] width 249 height 19
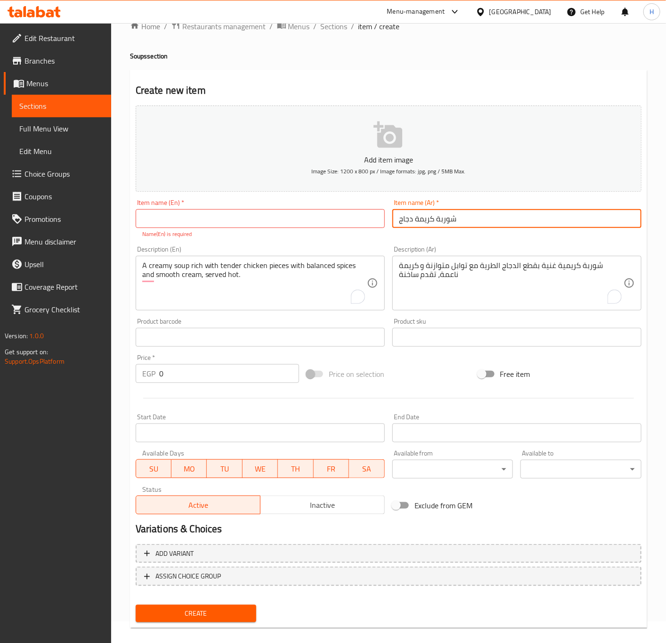
click at [437, 222] on input "شوربة كريمة دجاج" at bounding box center [517, 218] width 249 height 19
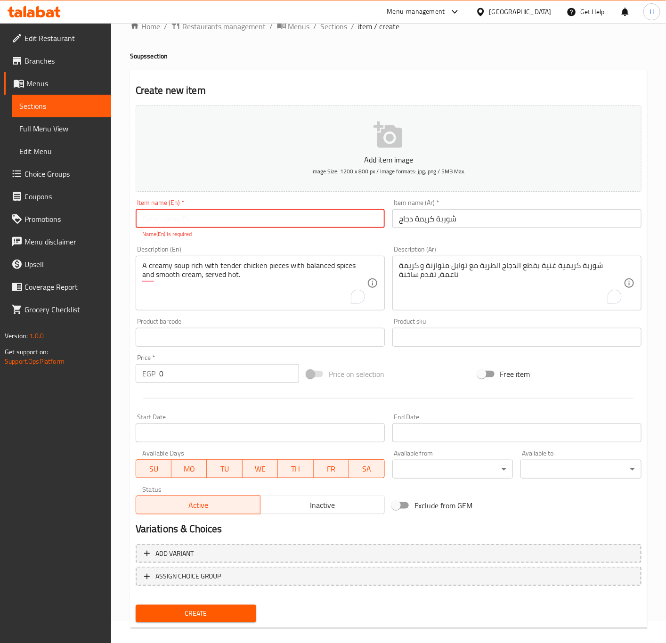
paste input "Cream of chicken soup"
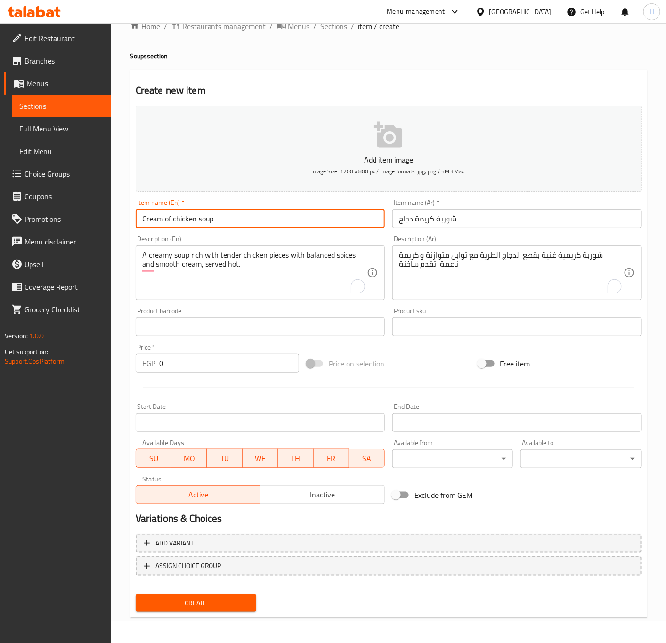
type input "Cream of Chicken Soup"
click at [223, 363] on input "0" at bounding box center [229, 363] width 140 height 19
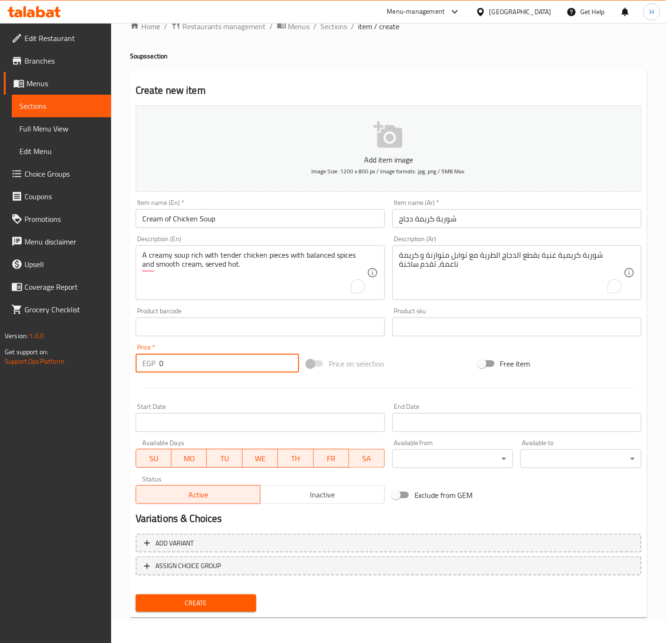
click at [223, 363] on input "0" at bounding box center [229, 363] width 140 height 19
type input "110"
click at [136, 595] on button "Create" at bounding box center [196, 603] width 121 height 17
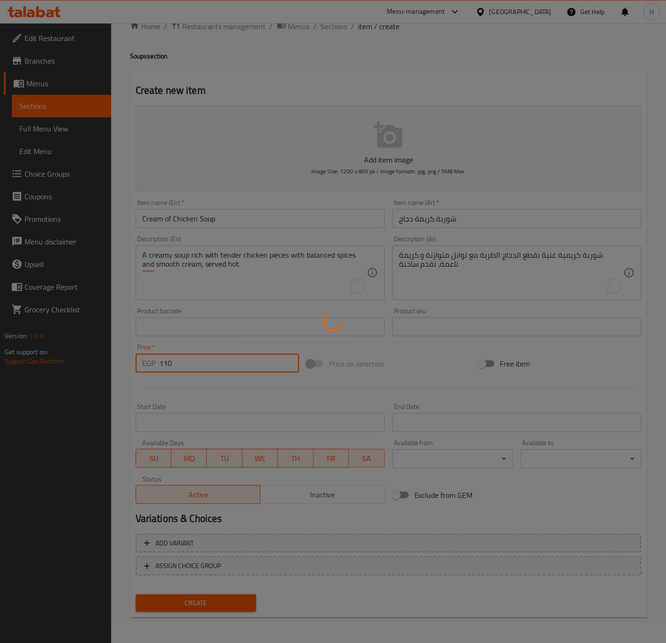
type input "0"
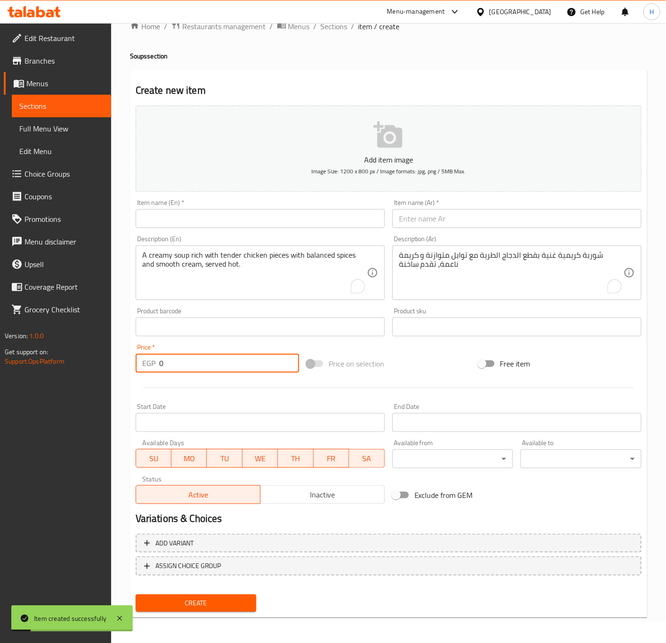
click at [536, 215] on input "text" at bounding box center [517, 218] width 249 height 19
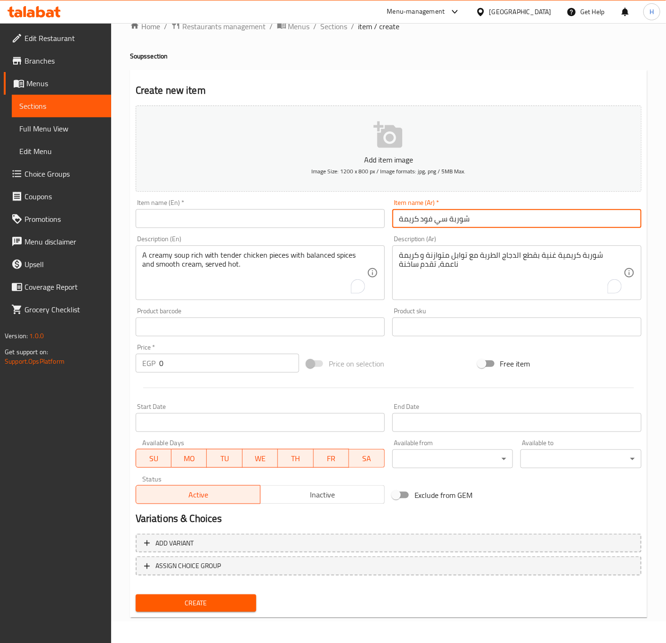
type input "شوربة سي فود كريمة"
click at [483, 253] on textarea "شوربة كريمية غنية بقطع الدجاج الطرية مع توابل متوازنة و كريمة ناعمة، تقدم ساخنة" at bounding box center [511, 273] width 225 height 45
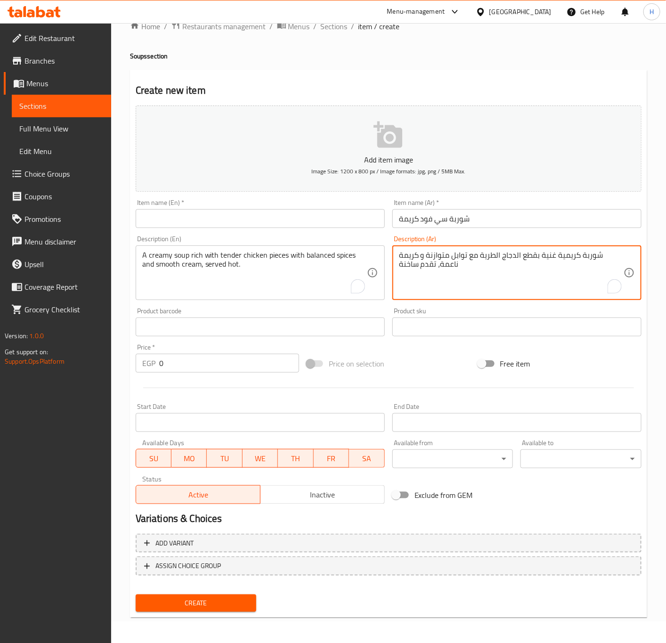
click at [483, 253] on textarea "شوربة كريمية غنية بقطع الدجاج الطرية مع توابل متوازنة و كريمة ناعمة، تقدم ساخنة" at bounding box center [511, 273] width 225 height 45
type textarea "شوربة كريمية فاخرة تحتوي على مزيج من المأكولات البحرية الطازجة مع كريمة غنية و …"
click at [471, 225] on input "شوربة سي فود كريمة" at bounding box center [517, 218] width 249 height 19
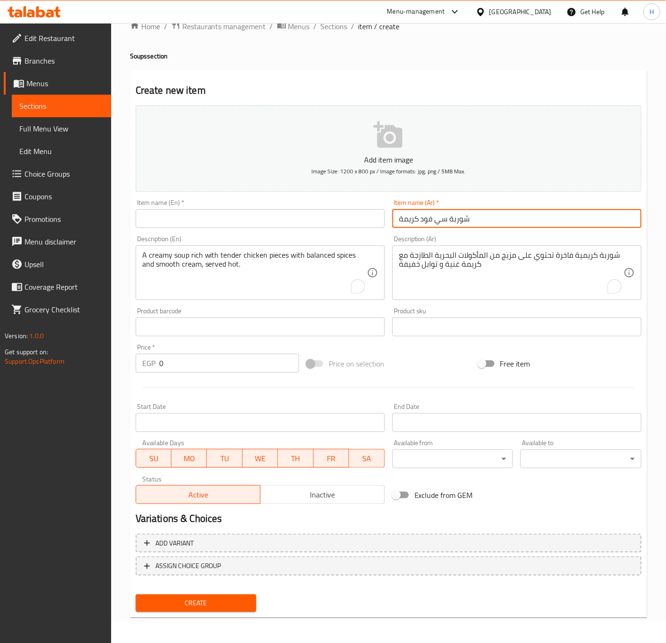
click at [471, 225] on input "شوربة سي فود كريمة" at bounding box center [517, 218] width 249 height 19
click at [244, 222] on input "text" at bounding box center [260, 218] width 249 height 19
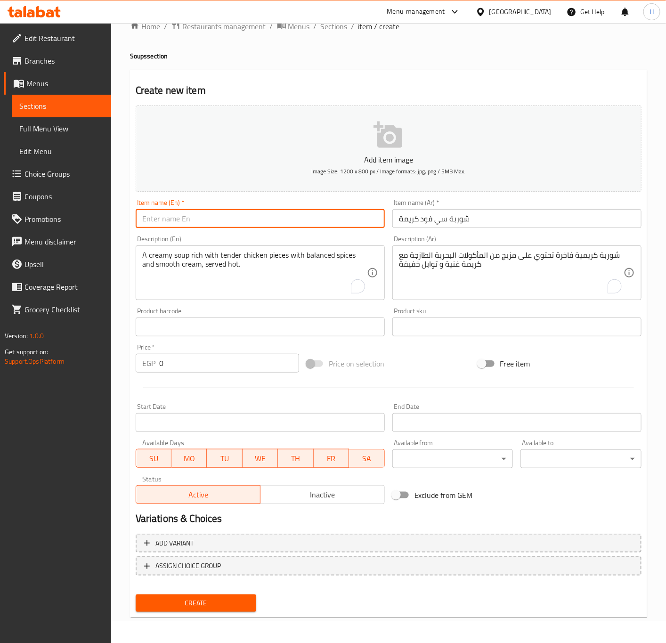
paste input "Cream of seafood soup"
click at [210, 215] on input "Cream of seafood soup" at bounding box center [260, 218] width 249 height 19
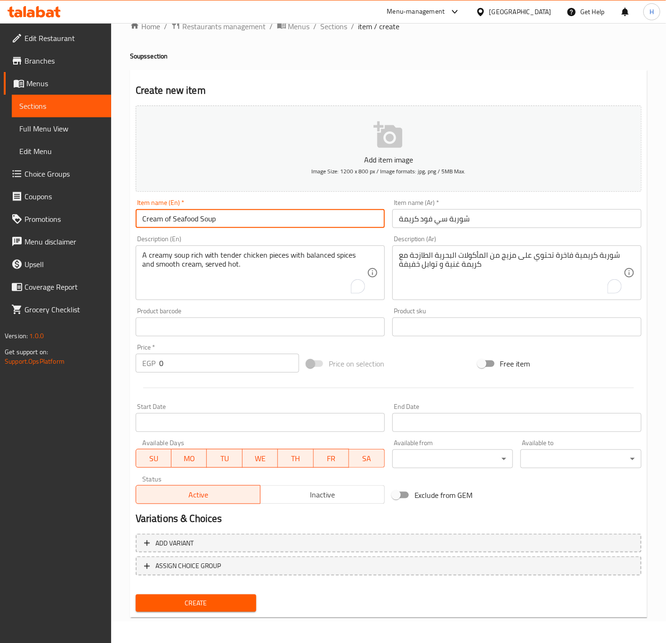
type input "Cream of Seafood Soup"
click at [414, 262] on textarea "شوربة كريمية فاخرة تحتوي على مزيج من المأكولات البحرية الطازجة مع كريمة غنية و …" at bounding box center [511, 273] width 225 height 45
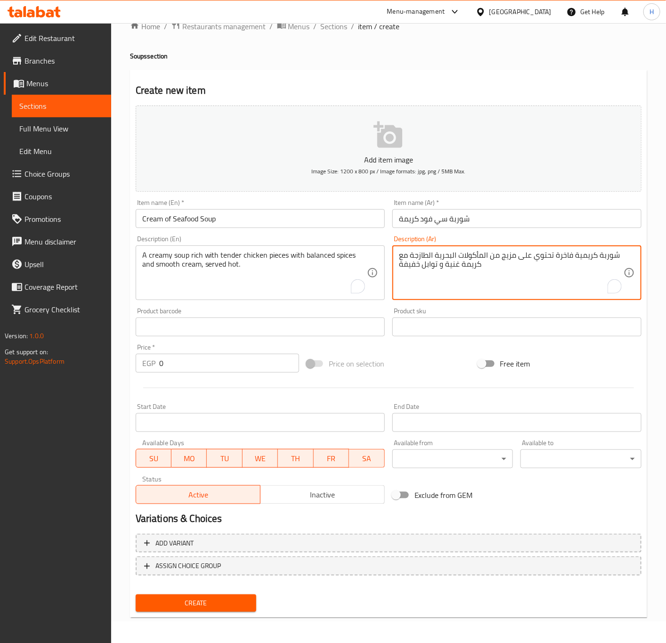
click at [414, 262] on textarea "شوربة كريمية فاخرة تحتوي على مزيج من المأكولات البحرية الطازجة مع كريمة غنية و …" at bounding box center [511, 273] width 225 height 45
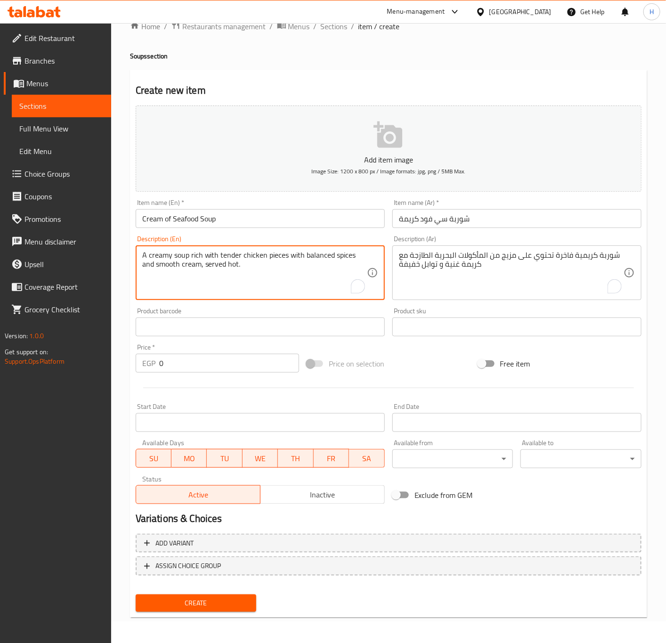
paste textarea "luxurious creamy soup containing a blend of fresh seafood with rich cream and l…"
type textarea "A luxurious creamy soup containing a blend of fresh seafood with rich cream and…"
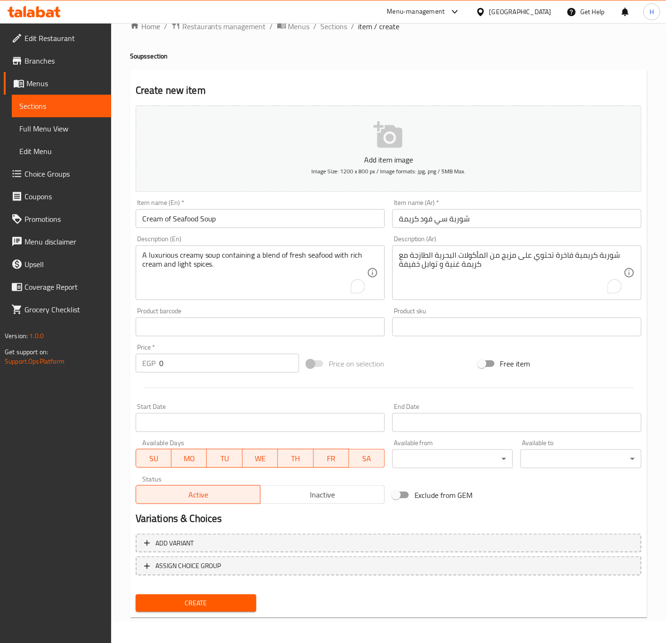
click at [229, 366] on input "0" at bounding box center [229, 363] width 140 height 19
type input "135"
click at [136, 595] on button "Create" at bounding box center [196, 603] width 121 height 17
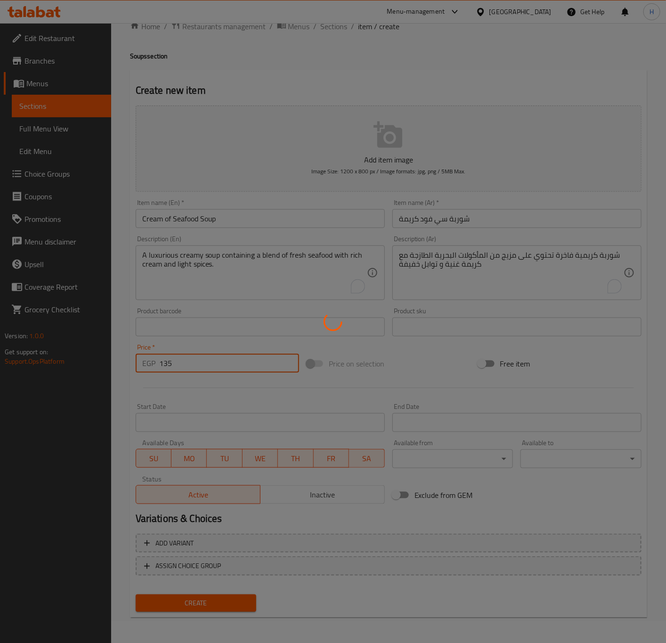
type input "0"
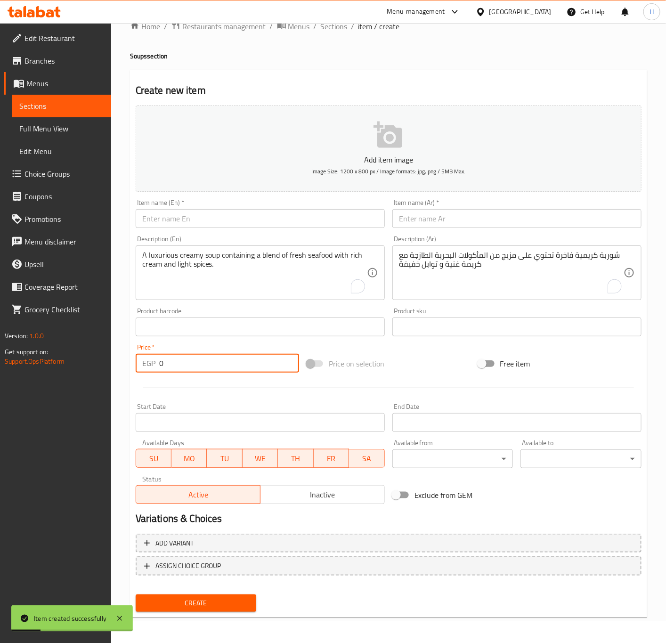
click at [475, 221] on input "text" at bounding box center [517, 218] width 249 height 19
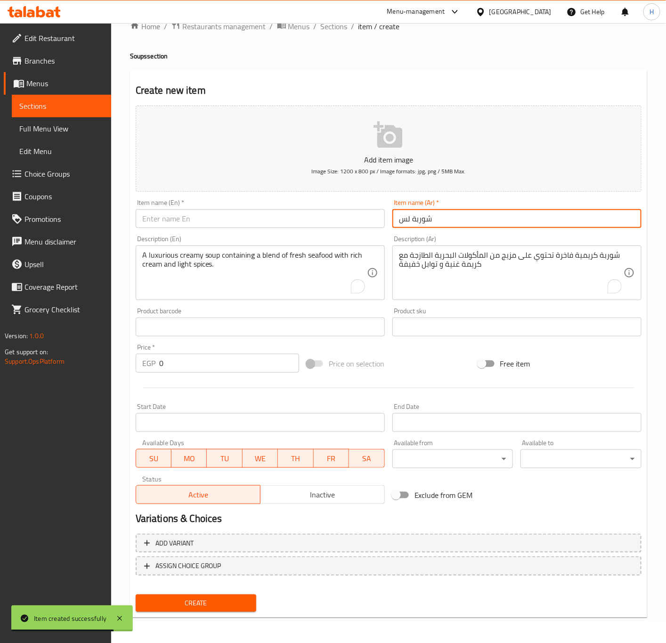
type input "شوربة لسان عصفور"
click at [334, 234] on div "Description (En) A luxurious creamy soup containing a blend of fresh seafood wi…" at bounding box center [260, 268] width 257 height 72
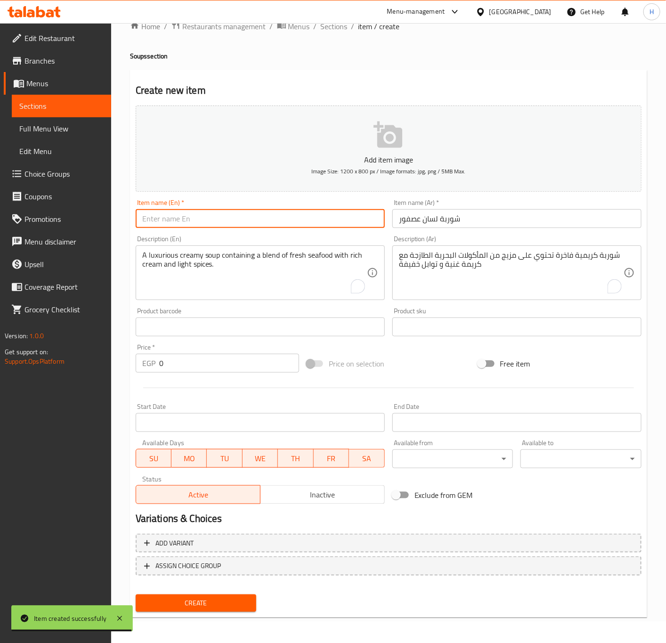
click at [328, 225] on input "text" at bounding box center [260, 218] width 249 height 19
type input "Orzo Soup"
click at [524, 262] on textarea "شوربة كريمية فاخرة تحتوي على مزيج من المأكولات البحرية الطازجة مع كريمة غنية و …" at bounding box center [511, 273] width 225 height 45
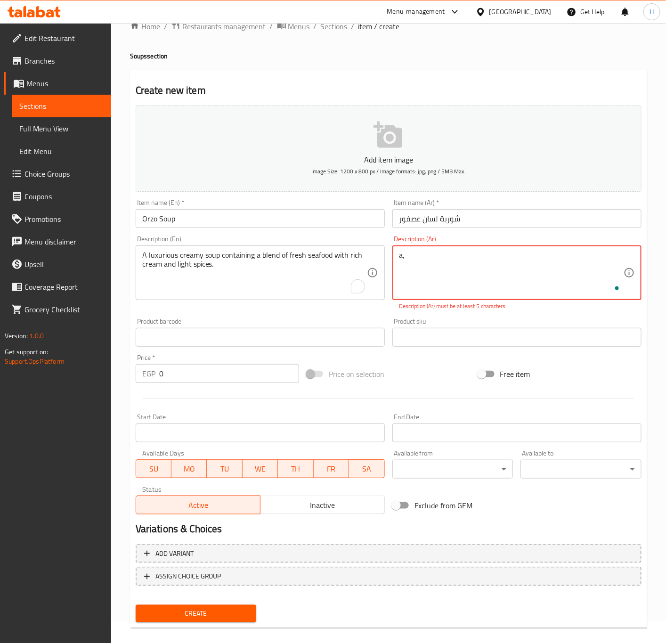
type textarea "a"
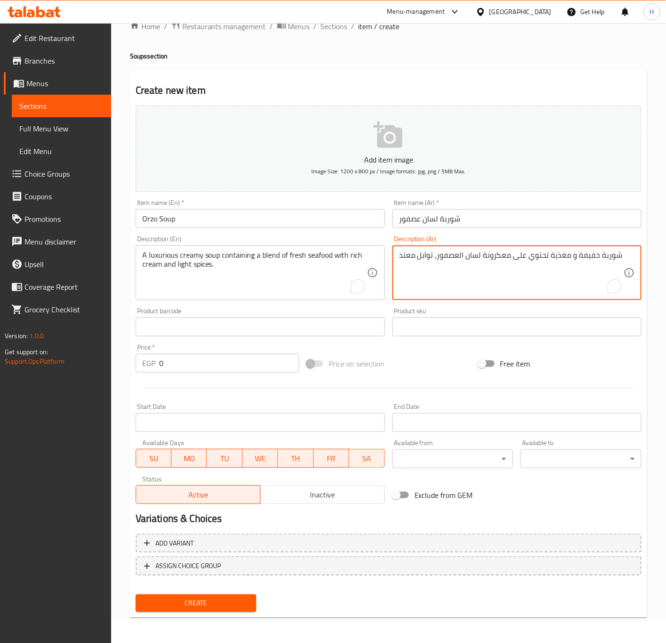
click at [476, 266] on textarea "شوربة خفيفة و مغذية تحتوي على معكرونة لسان العصفور، توابل معتد" at bounding box center [511, 273] width 225 height 45
click at [636, 255] on div "شوربة خفيفة و مغذية تحتوي على معكرونة لسان العصفور، توابل معتد Description (Ar)" at bounding box center [517, 272] width 249 height 55
click at [628, 255] on div "شوربة خفيفة و مغذية تحتوي على معكرونة لسان العصفور، توابل معتد Description (Ar)" at bounding box center [517, 272] width 249 height 55
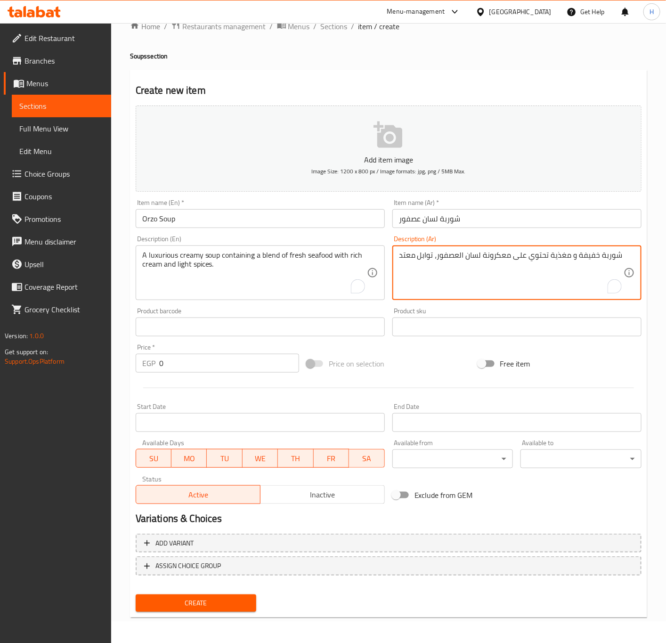
click at [621, 253] on textarea "شوربة خفيفة و مغذية تحتوي على معكرونة لسان العصفور، توابل معتد" at bounding box center [511, 273] width 225 height 45
click at [475, 259] on textarea "شوربة خفيفة و مغذية تحتوي على معكرونة لسان العصفور، توابل معتدلة، تقدم ساخنة كم…" at bounding box center [511, 273] width 225 height 45
type textarea "شوربة خفيفة و مغذية تحتوي على معكرونة لسان العصفور، توابل معتدلة، تقدم ساخنة كم…"
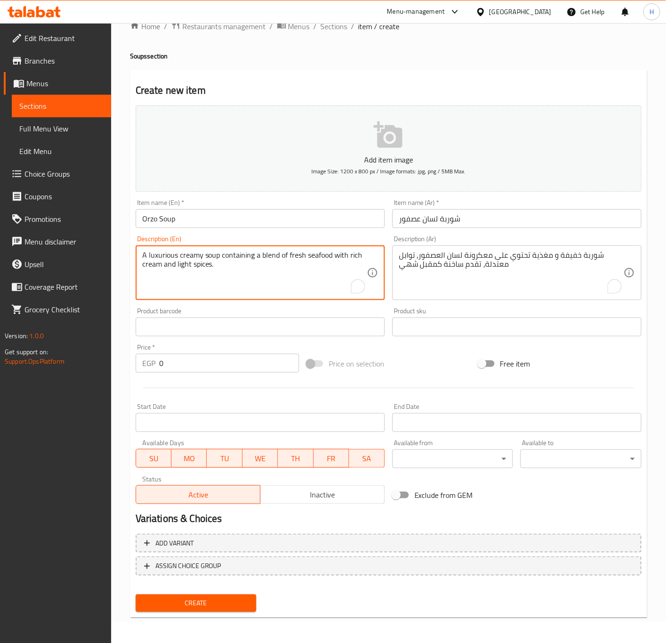
paste textarea "ight and nutritious soup containing vermicelli noodles, mild spices, served hot…"
type textarea "A light and nutritious soup containing vermicelli noodles, mild spices, served …"
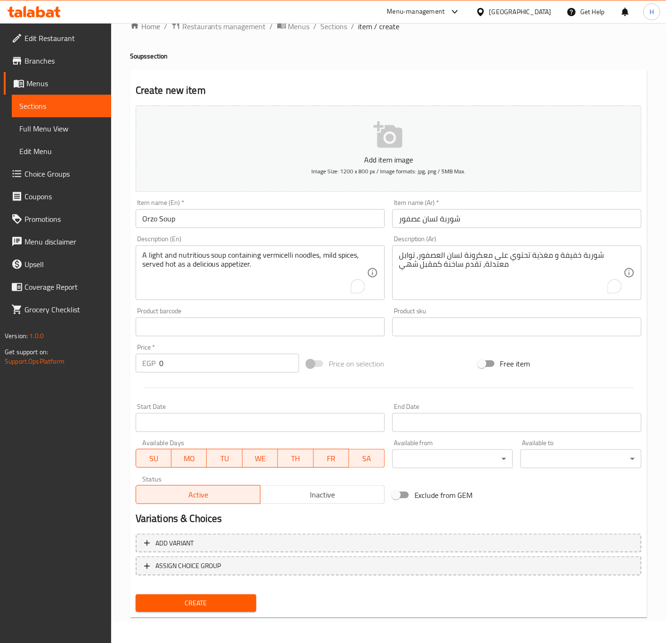
click at [207, 369] on input "0" at bounding box center [229, 363] width 140 height 19
type input "50"
click at [136, 595] on button "Create" at bounding box center [196, 603] width 121 height 17
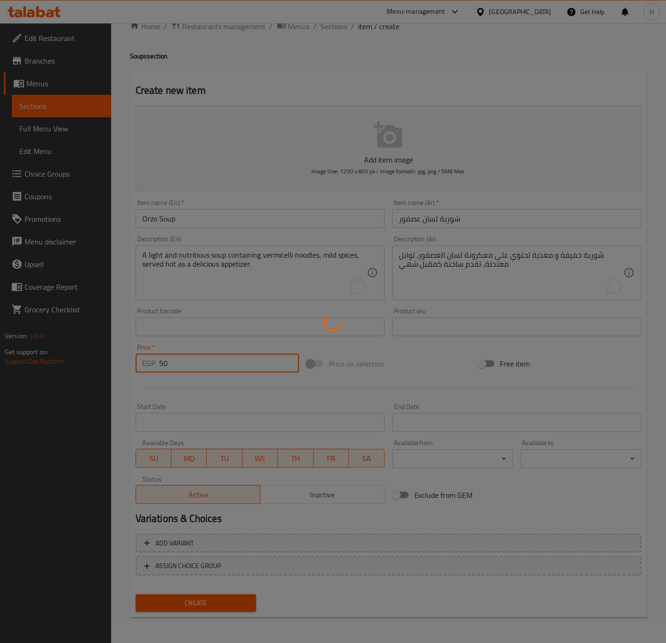
type input "0"
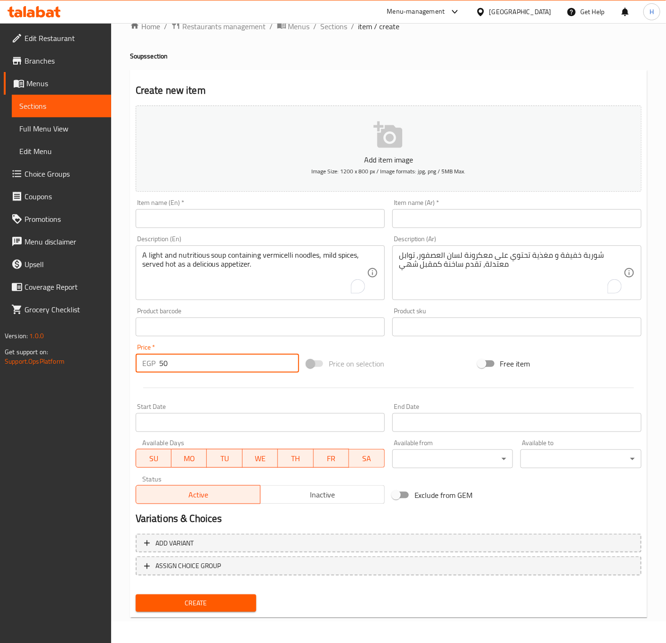
type input "50"
click at [488, 222] on input "text" at bounding box center [517, 218] width 249 height 19
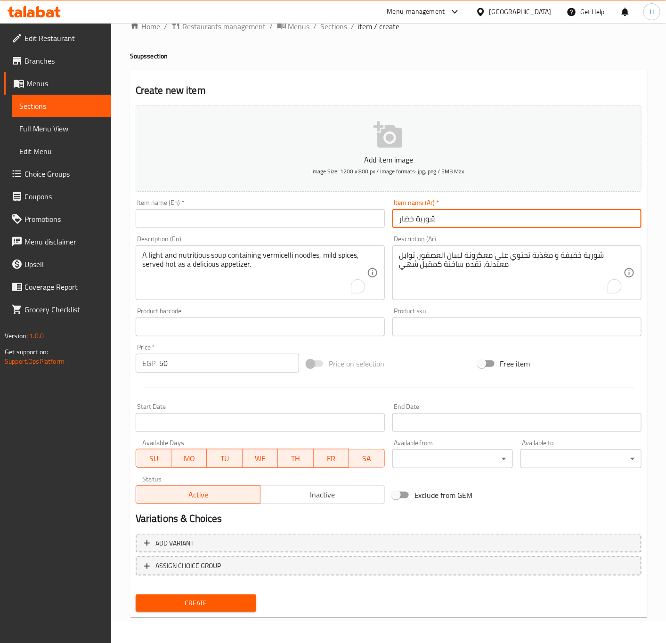
type input "شوربة خضار"
click at [219, 215] on input "text" at bounding box center [260, 218] width 249 height 19
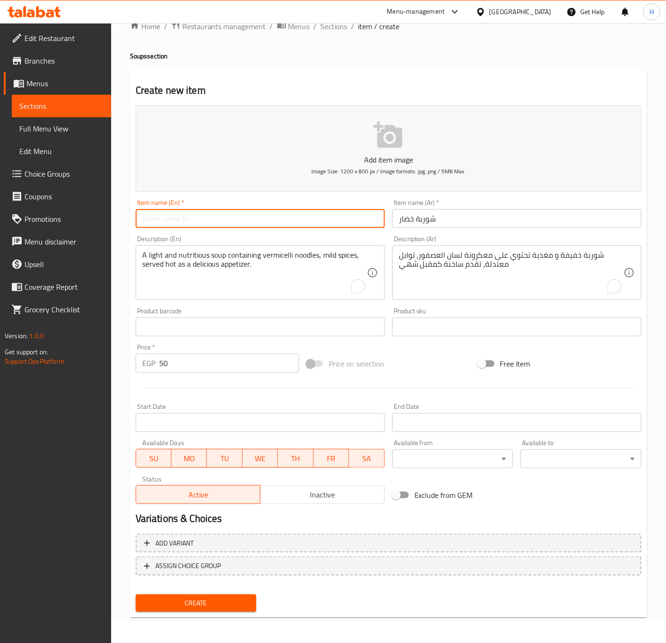
type input "ر"
type input "Vegetable Soup"
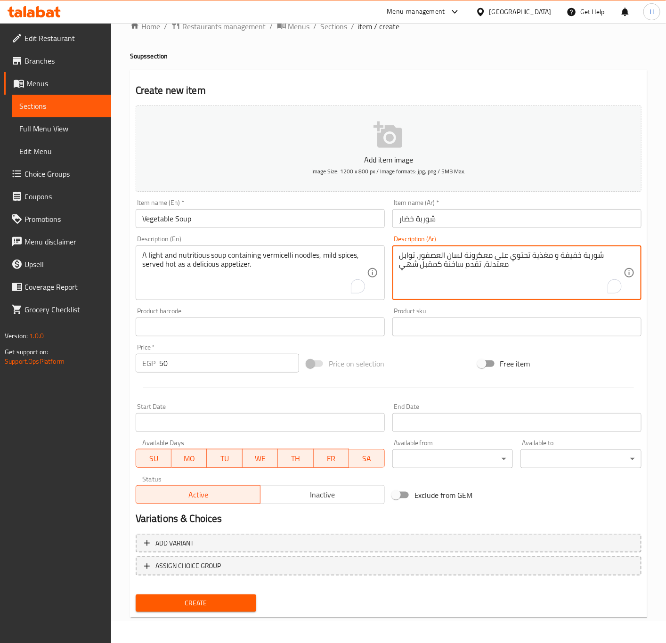
click at [495, 265] on textarea "شوربة خفيفة و مغذية تحتوي على معكرونة لسان العصفور، توابل معتدلة، تقدم ساخنة كم…" at bounding box center [511, 273] width 225 height 45
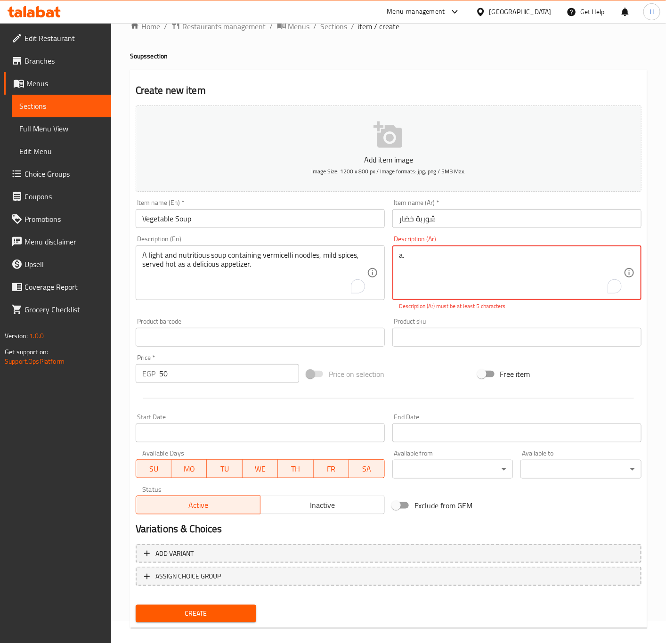
type textarea "a"
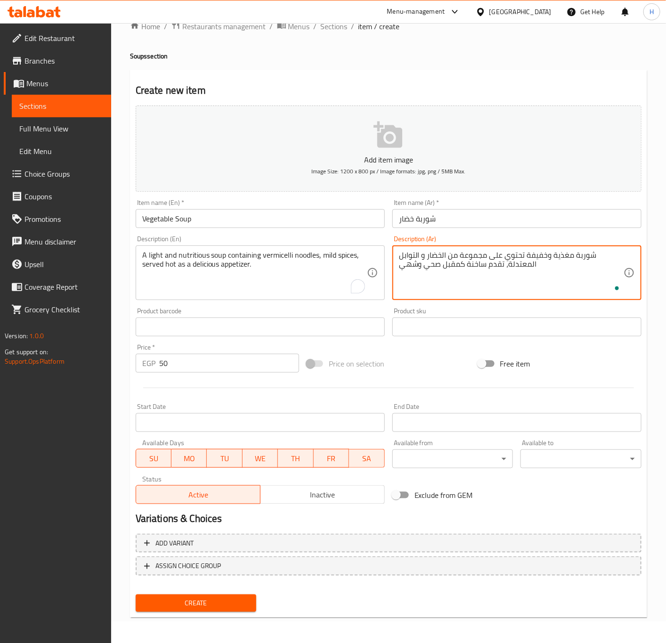
click at [478, 262] on textarea "شوربة مغذية وخفيفة تحتوي على مجموعة من الخضار و التوابل المعتدلة، تقدم ساخنة كم…" at bounding box center [511, 273] width 225 height 45
type textarea "شوربة مغذية وخفيفة تحتوي على مجموعة من الخضار و التوابل المعتدلة، تقدم ساخنة كم…"
click at [252, 261] on textarea "A light and nutritious soup containing vermicelli noodles, mild spices, served …" at bounding box center [254, 273] width 225 height 45
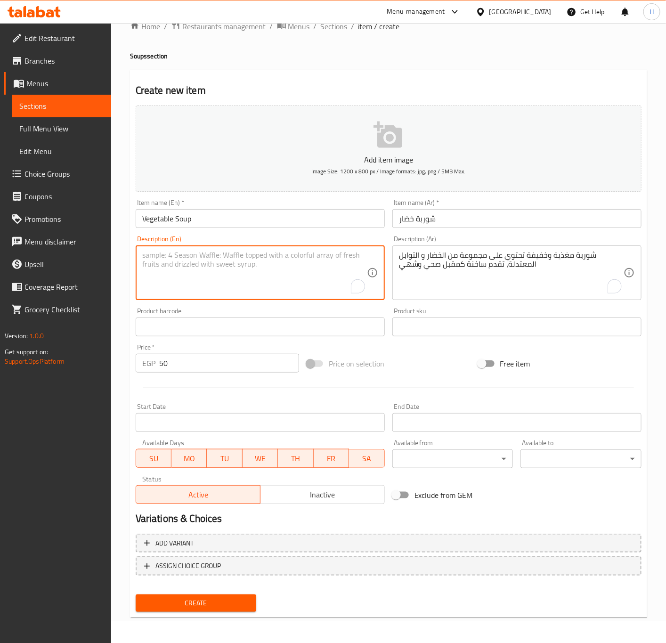
paste textarea "A nutritious and light soup containing a variety of vegetables and mild spices,…"
type textarea "A nutritious and light soup containing a variety of vegetables and mild spices,…"
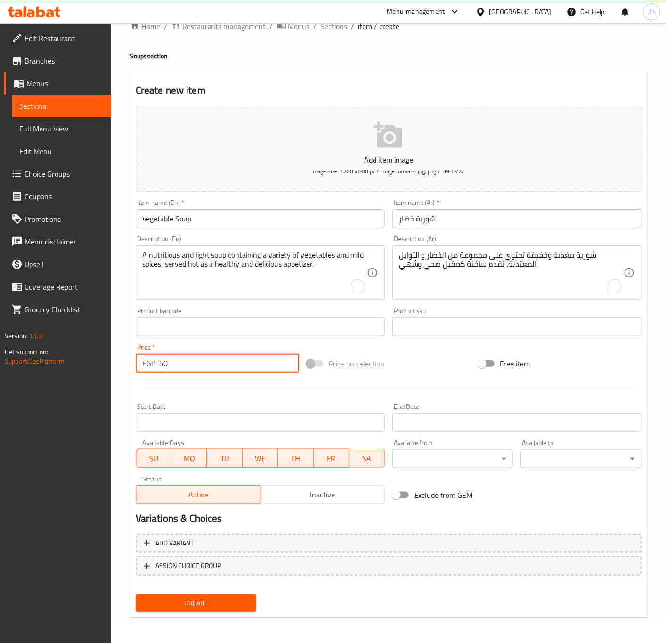
click at [222, 368] on input "50" at bounding box center [229, 363] width 140 height 19
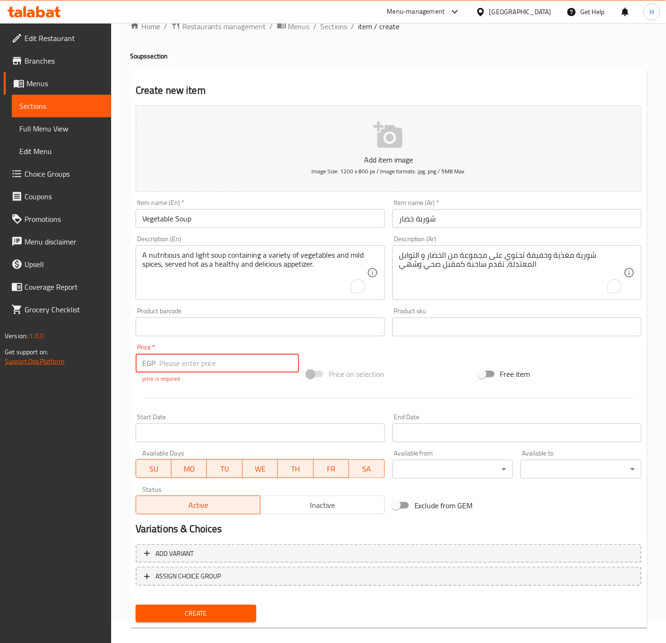
type input "50"
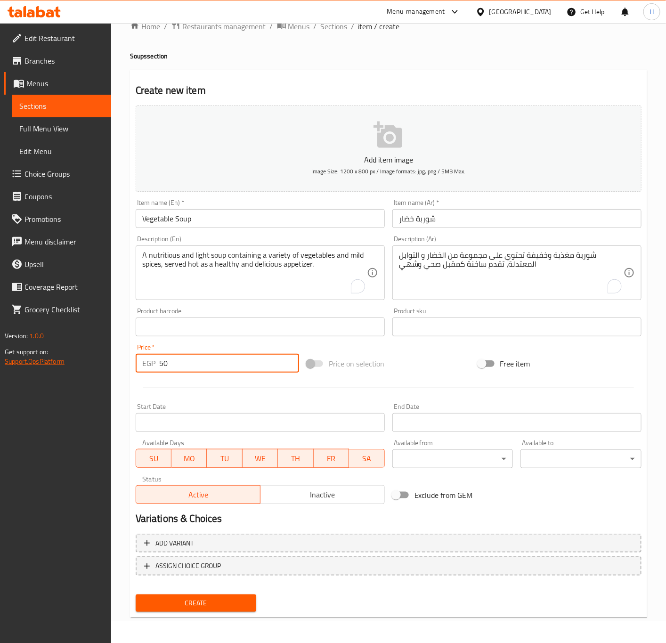
click at [136, 595] on button "Create" at bounding box center [196, 603] width 121 height 17
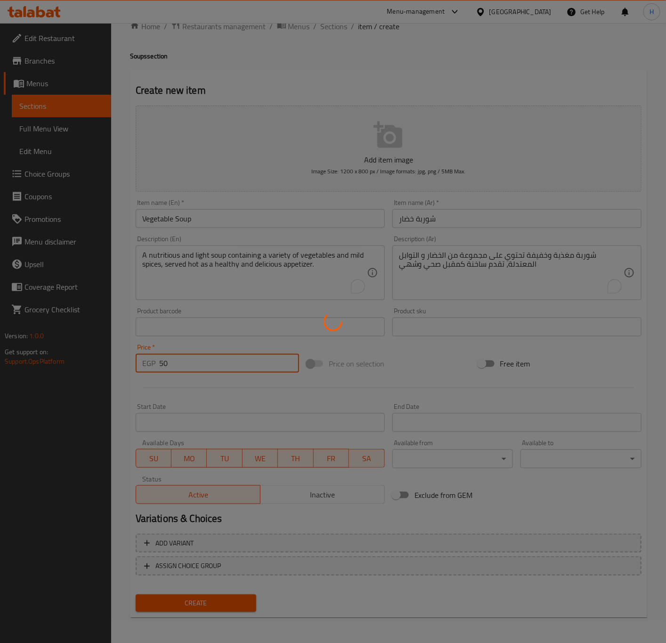
type input "0"
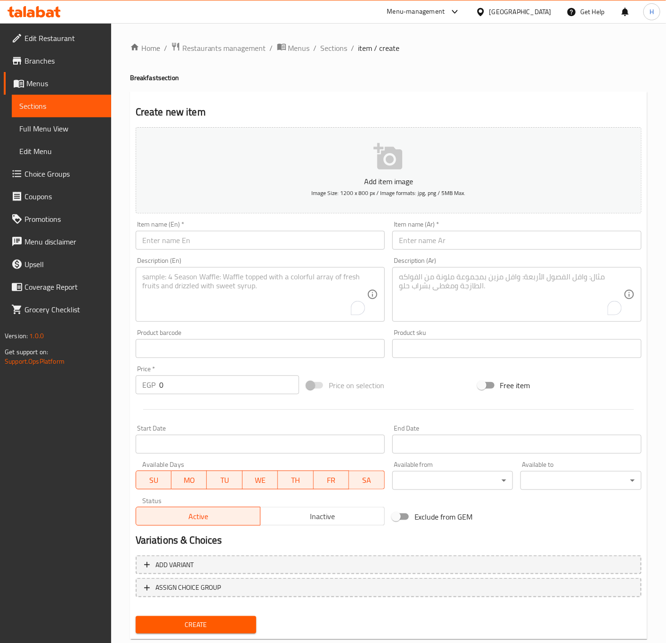
click at [325, 55] on div "Home / Restaurants management / Menus / Sections / item / create Breakfast sect…" at bounding box center [388, 344] width 517 height 605
click at [325, 49] on span "Sections" at bounding box center [334, 47] width 27 height 11
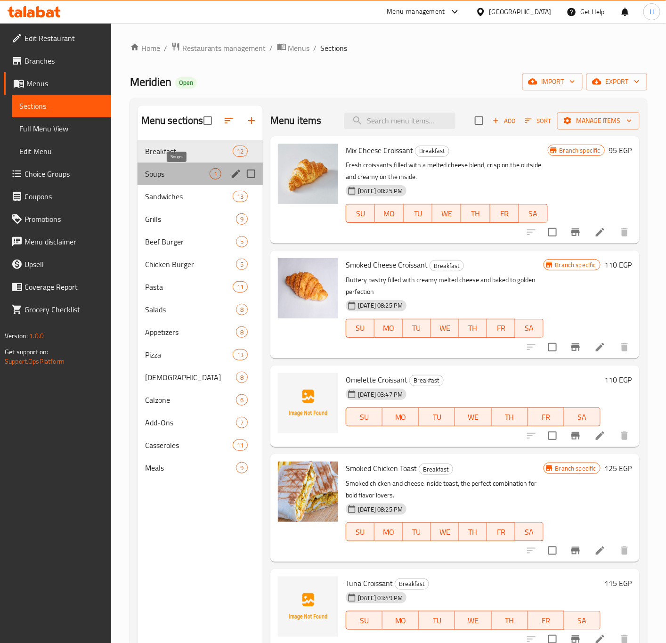
click at [183, 179] on span "Soups" at bounding box center [177, 173] width 65 height 11
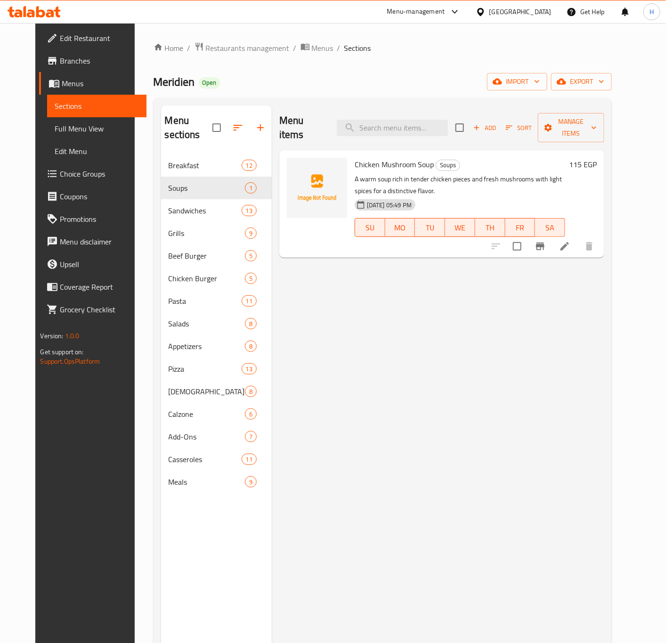
click at [389, 396] on div "Menu items Add Sort Manage items Chicken Mushroom Soup Soups A warm soup rich i…" at bounding box center [438, 427] width 333 height 643
click at [232, 122] on icon "button" at bounding box center [237, 127] width 11 height 11
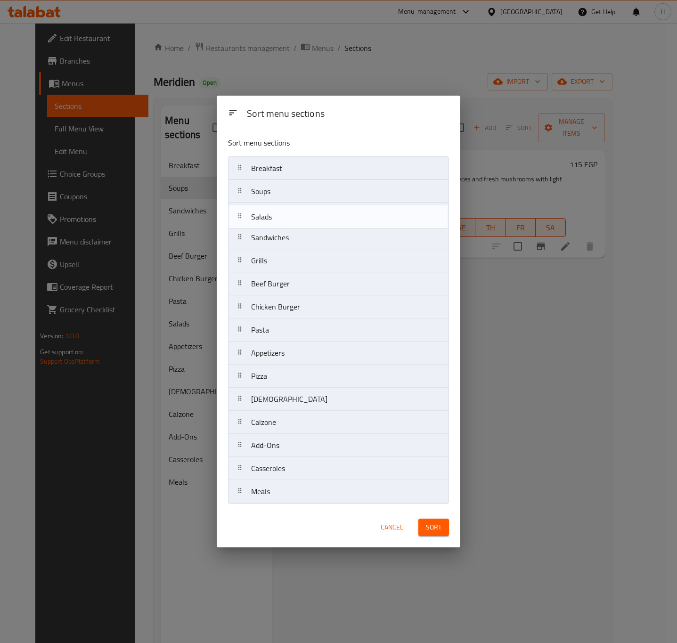
drag, startPoint x: 278, startPoint y: 331, endPoint x: 277, endPoint y: 218, distance: 113.1
click at [277, 218] on nav "Breakfast Soups Sandwiches Grills Beef Burger Chicken Burger Pasta Salads Appet…" at bounding box center [338, 329] width 221 height 347
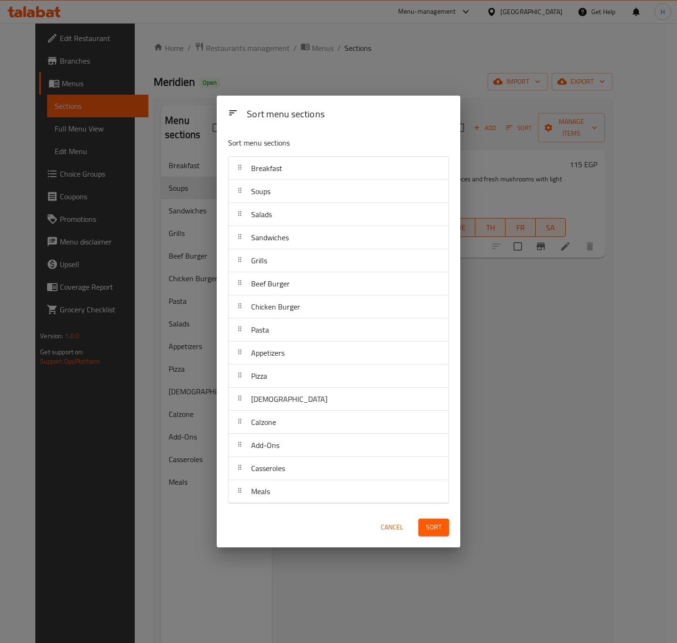
click at [431, 532] on span "Sort" at bounding box center [434, 528] width 16 height 12
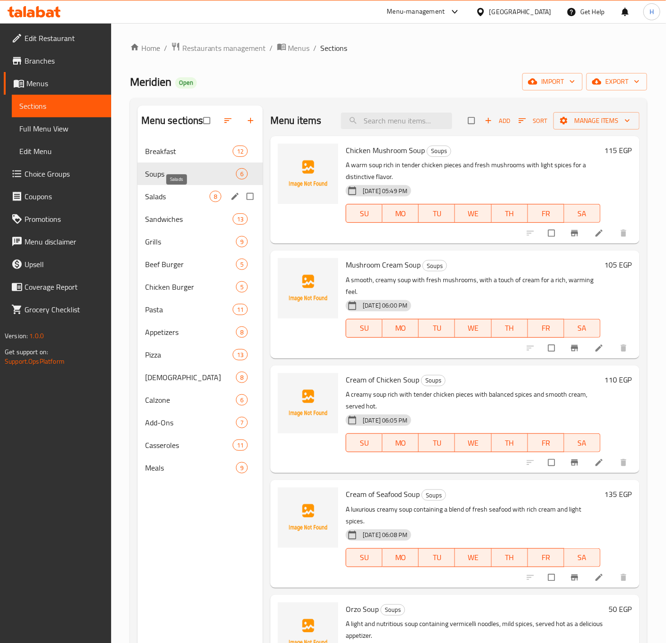
click at [207, 195] on span "Salads" at bounding box center [177, 196] width 65 height 11
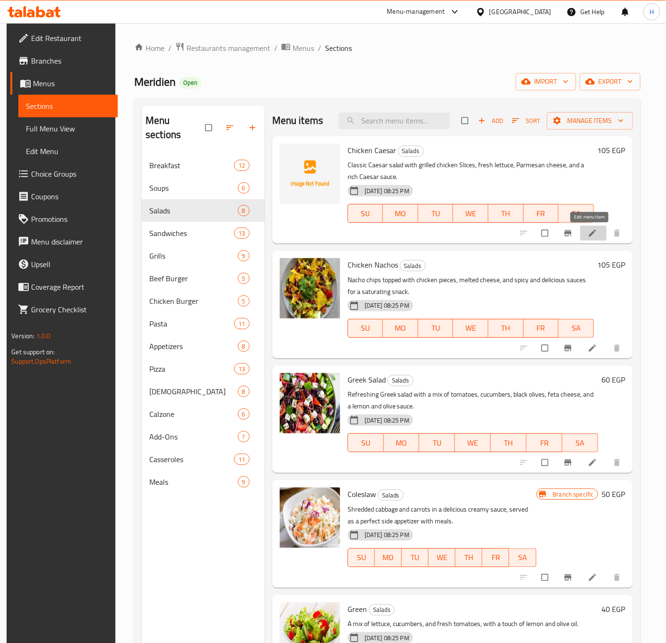
click at [588, 237] on icon at bounding box center [592, 233] width 9 height 9
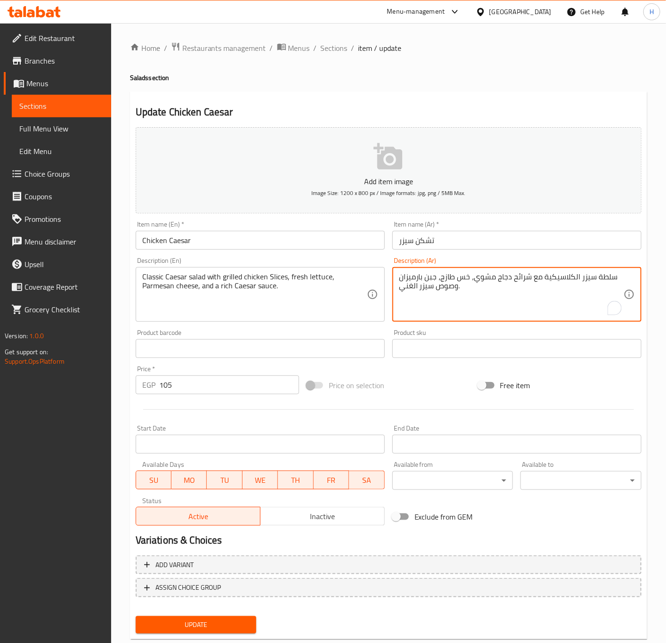
click at [533, 288] on textarea "سلطة سيزر الكلاسيكية مع شرائح دجاج مشوي، خس طازج، جبن بارميزان وصوص سيزر الغني." at bounding box center [511, 294] width 225 height 45
type textarea "r"
click at [533, 285] on textarea "قطع الخس الطازج مع" at bounding box center [511, 294] width 225 height 45
click at [535, 280] on textarea "قطع الخس الطازج مع قطع الدجاج" at bounding box center [511, 294] width 225 height 45
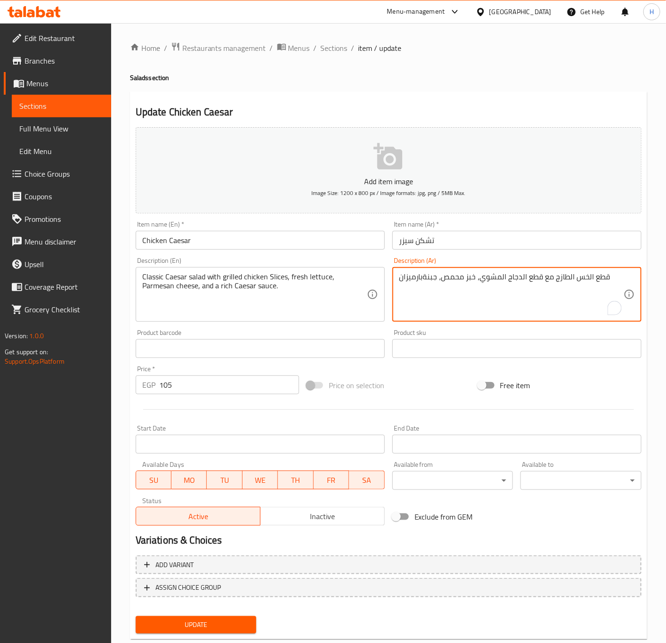
drag, startPoint x: 423, startPoint y: 276, endPoint x: 425, endPoint y: 280, distance: 4.9
click at [425, 276] on textarea "قطع الخس الطازج مع قطع الدجاج المشوي، خبز محمص، جبنةبارميزان" at bounding box center [511, 294] width 225 height 45
click at [629, 273] on div "قطع الخس الطازج مع قطع الدجاج المشوي، خبز محمص، جبنة بارميزان Description (Ar)" at bounding box center [517, 294] width 249 height 55
click at [540, 281] on textarea "قطع الخس الطازج مع قطع الدجاج المشوي، خبز محمص، جبنة بارميزان و صلصة سيزر الكلا…" at bounding box center [511, 294] width 225 height 45
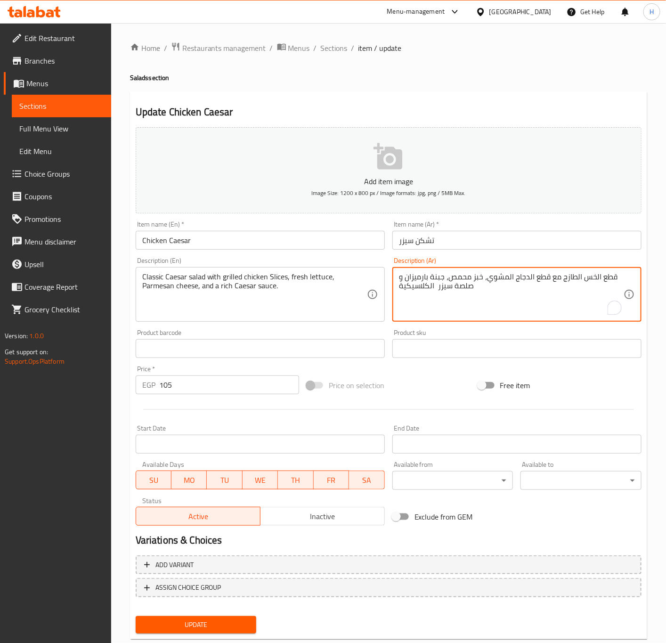
click at [540, 281] on textarea "قطع الخس الطازج مع قطع الدجاج المشوي، خبز محمص، جبنة بارميزان و صلصة سيزر الكلا…" at bounding box center [511, 294] width 225 height 45
type textarea "قطع الخس الطازج مع قطع الدجاج المشوي، خبز محمص، جبنة بارميزان و صلصة سيزر الكلا…"
click at [456, 280] on textarea "قطع الخس الطازج مع قطع الدجاج المشوي، خبز محمص، جبنة بارميزان و صلصة سيزر الكلا…" at bounding box center [511, 294] width 225 height 45
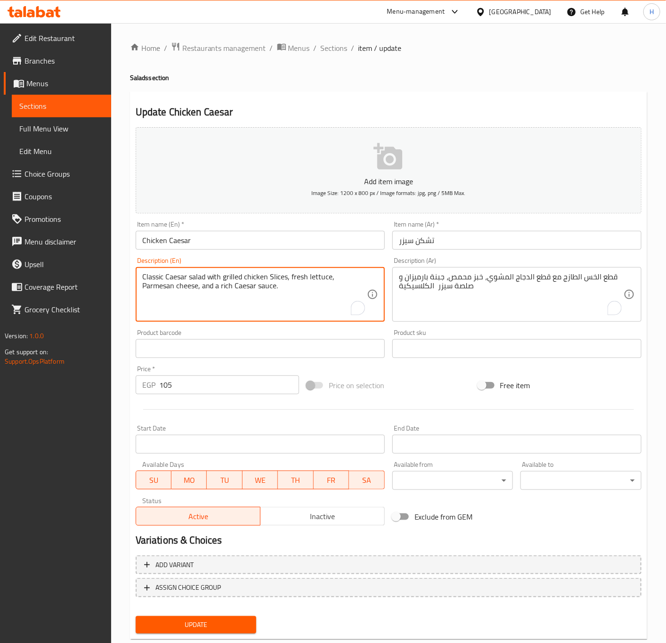
click at [259, 289] on textarea "Classic Caesar salad with grilled chicken Slices, fresh lettuce, Parmesan chees…" at bounding box center [254, 294] width 225 height 45
paste textarea "Fresh lettuce with grilled chicken pieces, croutons, Parmesan cheese and classi…"
type textarea "Fresh lettuce with grilled chicken pieces, croutons, Parmesan cheese and classi…"
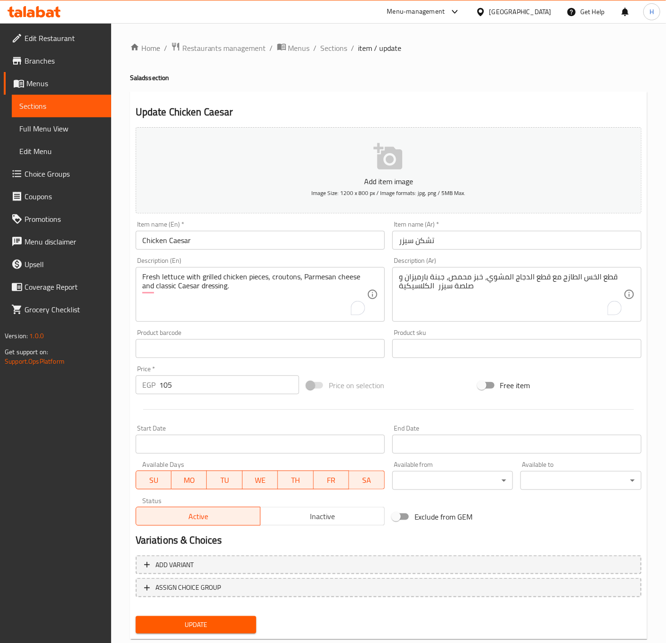
click at [421, 242] on input "تشكن سيزر" at bounding box center [517, 240] width 249 height 19
click at [424, 243] on input "تشكن سيزر" at bounding box center [517, 240] width 249 height 19
click at [427, 244] on input "تشكن سيزر" at bounding box center [517, 240] width 249 height 19
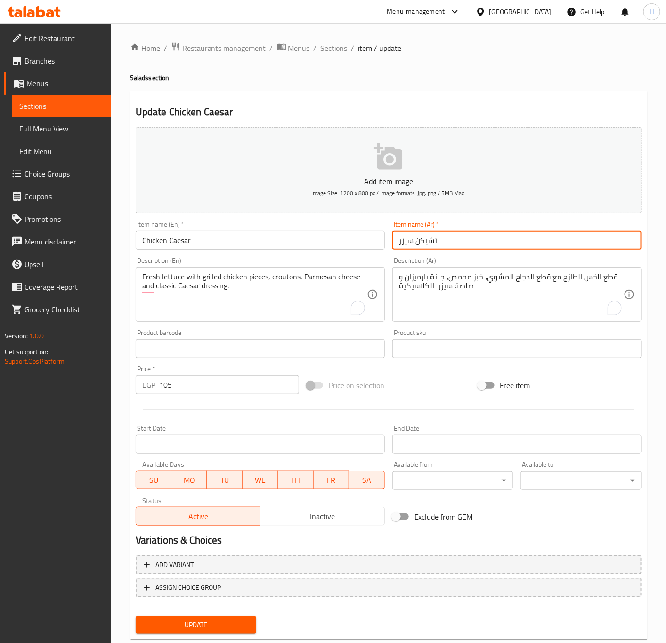
type input "تشيكن سيزر"
click at [222, 384] on input "105" at bounding box center [229, 385] width 140 height 19
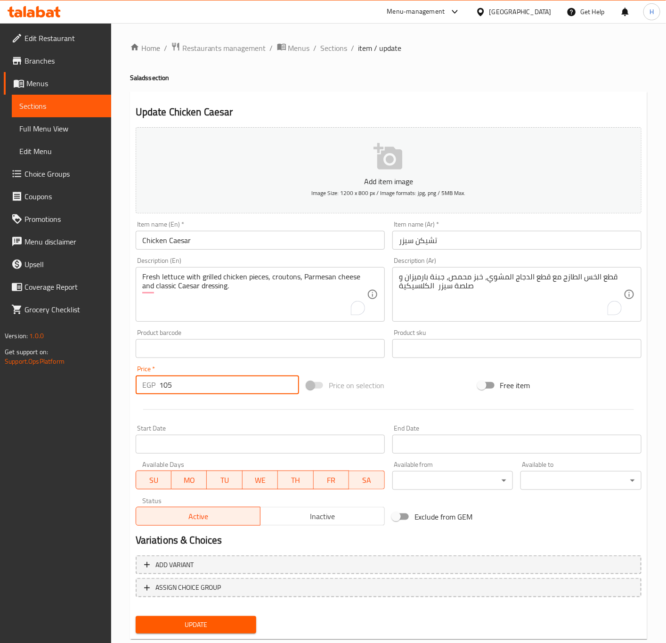
click at [222, 384] on input "105" at bounding box center [229, 385] width 140 height 19
type input "125"
click at [136, 616] on button "Update" at bounding box center [196, 624] width 121 height 17
click at [207, 382] on input "125" at bounding box center [229, 385] width 140 height 19
click at [136, 616] on button "Update" at bounding box center [196, 624] width 121 height 17
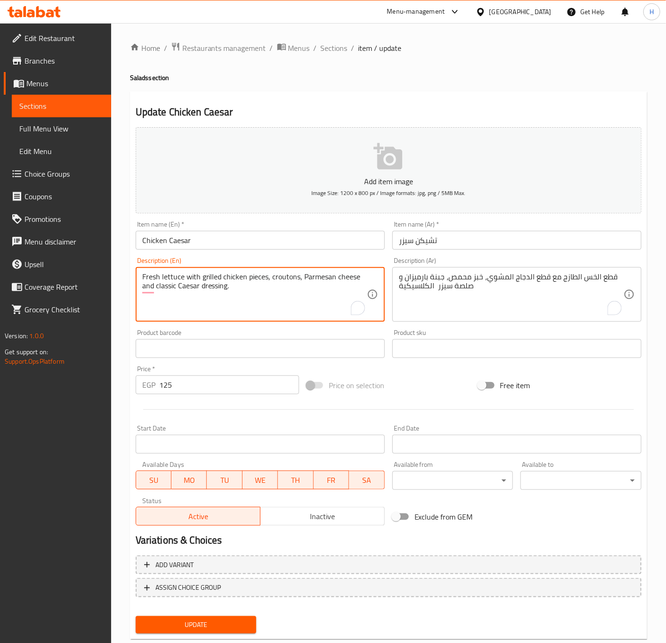
click at [290, 287] on textarea "Fresh lettuce with grilled chicken pieces, croutons, Parmesan cheese and classi…" at bounding box center [254, 294] width 225 height 45
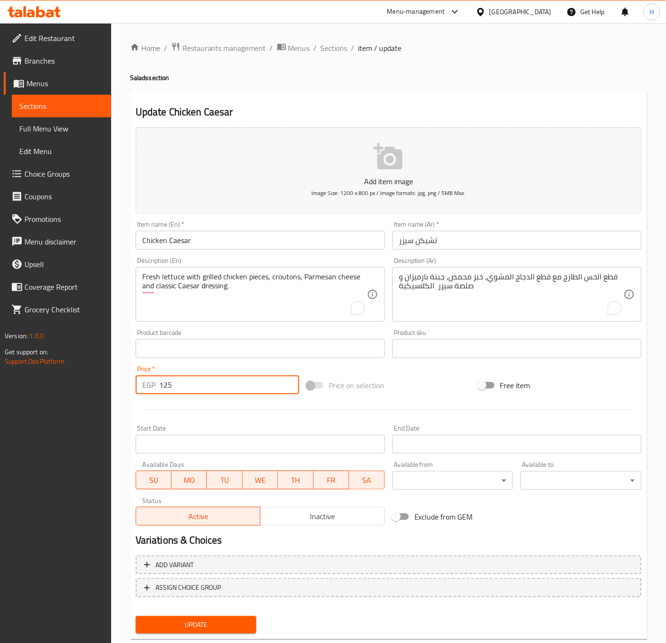
click at [229, 392] on input "125" at bounding box center [229, 385] width 140 height 19
click at [136, 616] on button "Update" at bounding box center [196, 624] width 121 height 17
click at [326, 52] on span "Sections" at bounding box center [334, 47] width 27 height 11
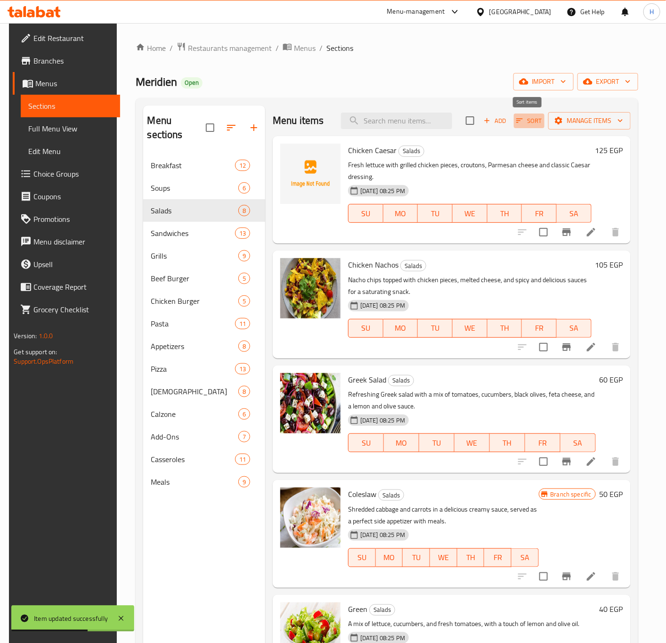
click at [526, 116] on span "Sort" at bounding box center [529, 120] width 26 height 11
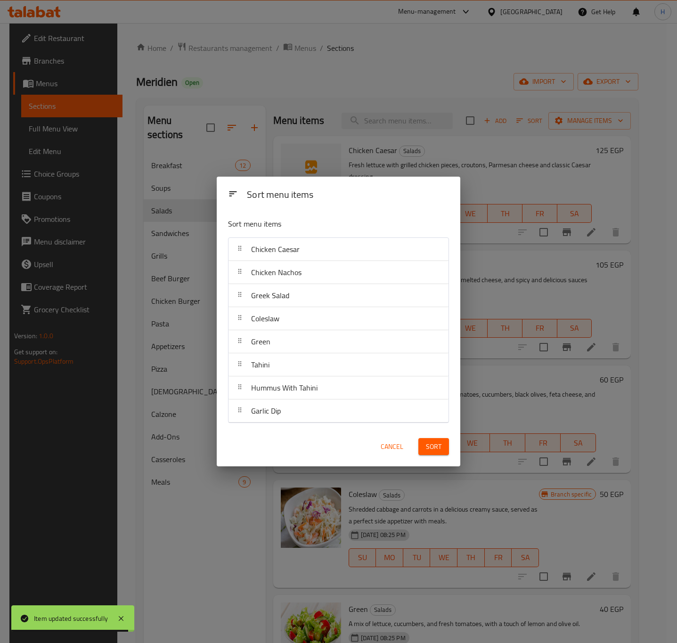
click at [392, 453] on span "Cancel" at bounding box center [392, 447] width 23 height 12
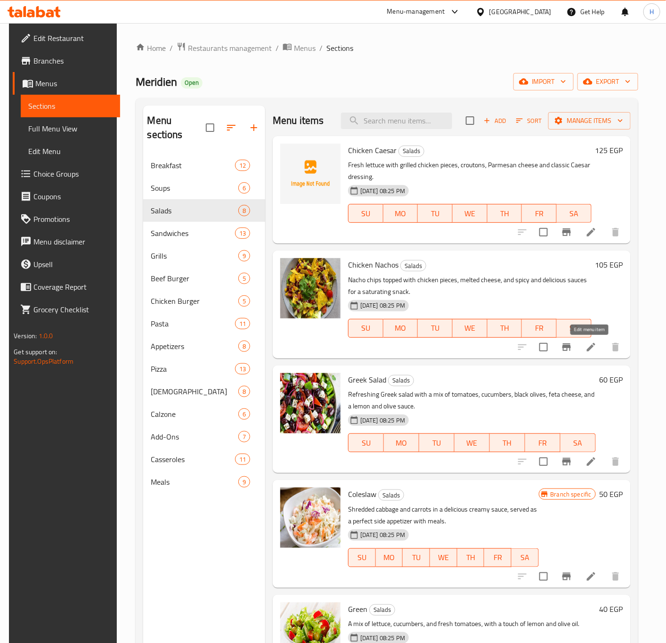
click at [586, 350] on icon at bounding box center [591, 347] width 11 height 11
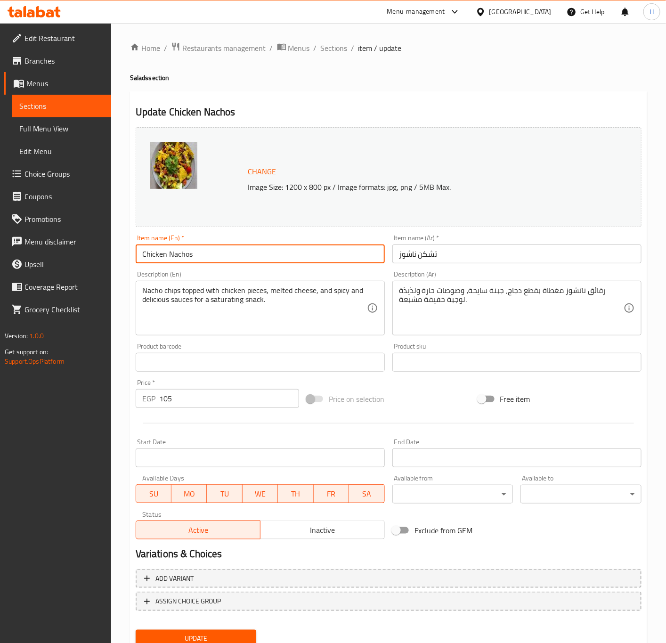
click at [238, 256] on input "Chicken Nachos" at bounding box center [260, 254] width 249 height 19
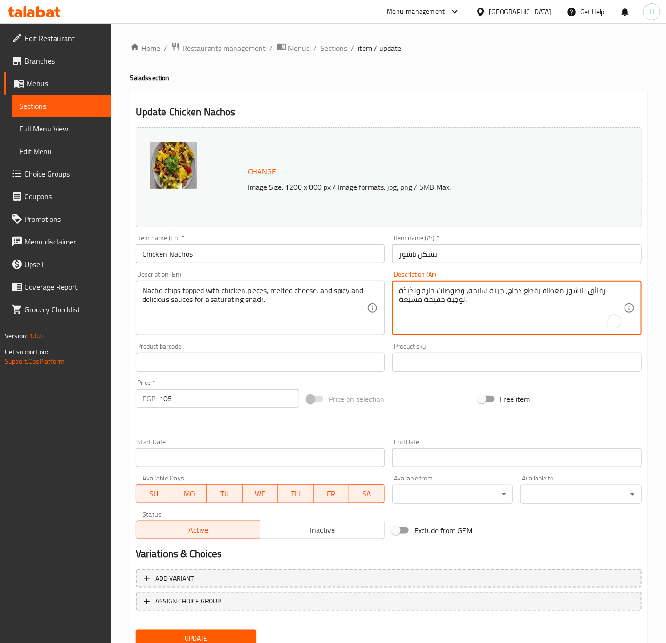
click at [597, 289] on textarea "رقائق ناتشوز مغطاة بقطع دجاج، جبنة سايحة، وصوصات حارة ولذيذة لوجبة خفيفة مشبعة." at bounding box center [511, 308] width 225 height 45
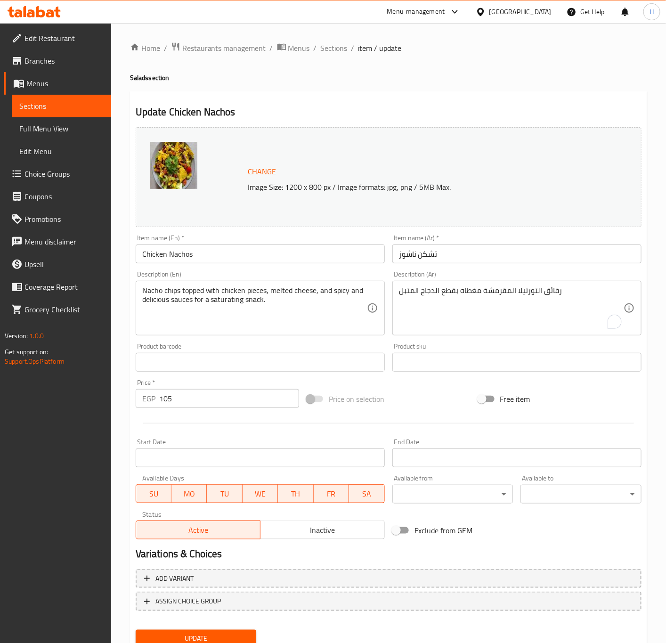
click at [570, 296] on textarea "رقائق التورتيلا المقرمشة مغطاه بقطع الدجاج المتبل" at bounding box center [511, 308] width 225 height 45
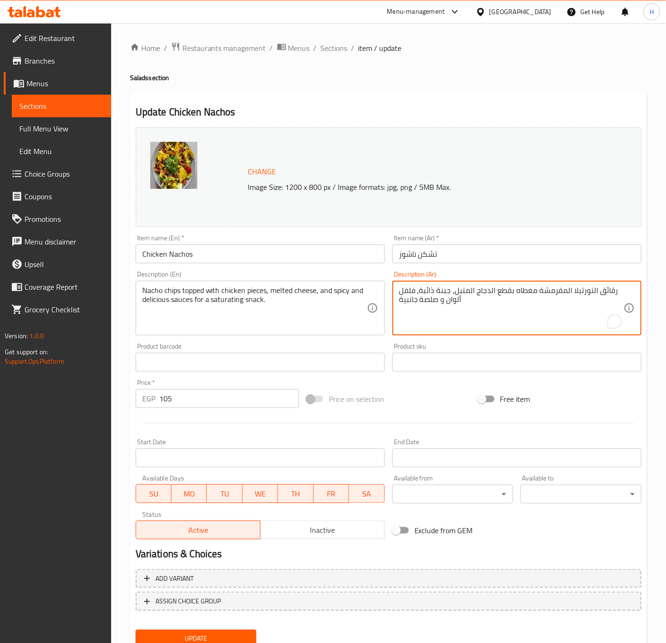
type textarea "رقائق التورتيلا المقرمشة مغطاه بقطع الدجاج المتبل، جبنة ذائبة، فلفل ألوان و صلص…"
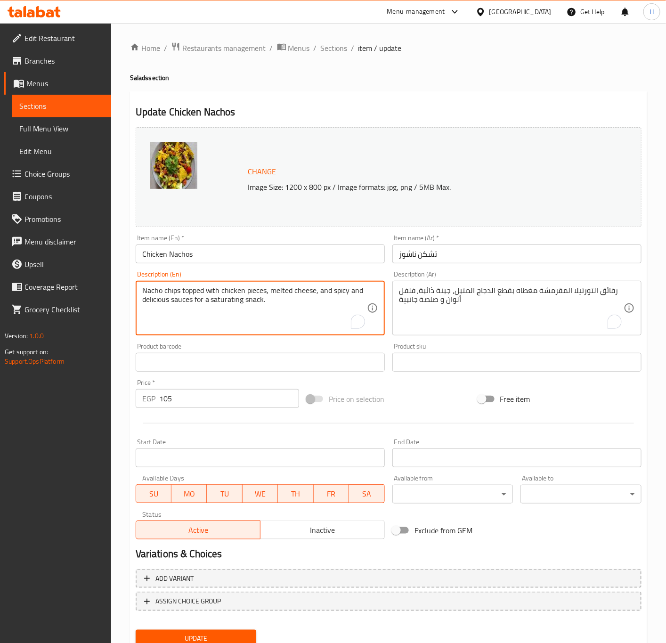
click at [206, 303] on textarea "Nacho chips topped with chicken pieces, melted cheese, and spicy and delicious …" at bounding box center [254, 308] width 225 height 45
paste textarea "Crispy tortilla chips topped with marinated chicken pieces, melted cheese, bell…"
click at [240, 302] on textarea "Crispy tortilla chips topped with marinated chicken pieces, melted cheese, bell…" at bounding box center [254, 308] width 225 height 45
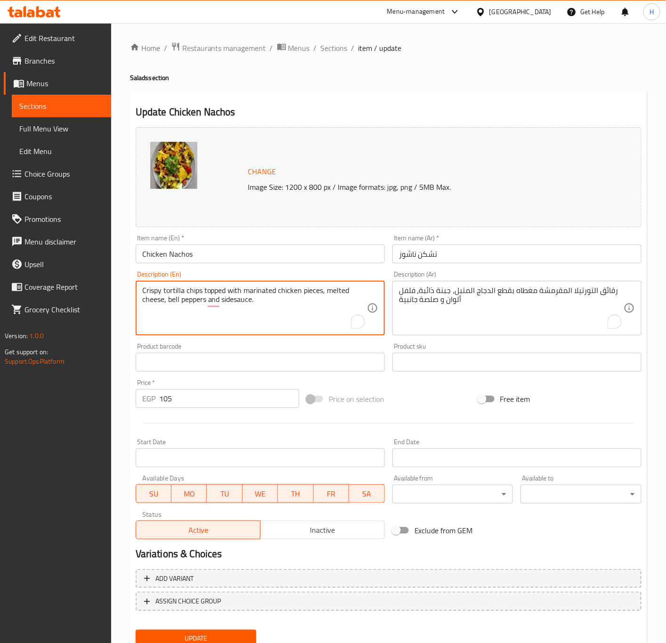
click at [238, 300] on textarea "Crispy tortilla chips topped with marinated chicken pieces, melted cheese, bell…" at bounding box center [254, 308] width 225 height 45
click at [235, 300] on textarea "Crispy tortilla chips topped with marinated chicken pieces, melted cheese, bell…" at bounding box center [254, 308] width 225 height 45
type textarea "Crispy tortilla chips topped with marinated chicken pieces, melted cheese, bell…"
click at [175, 394] on input "105" at bounding box center [229, 398] width 140 height 19
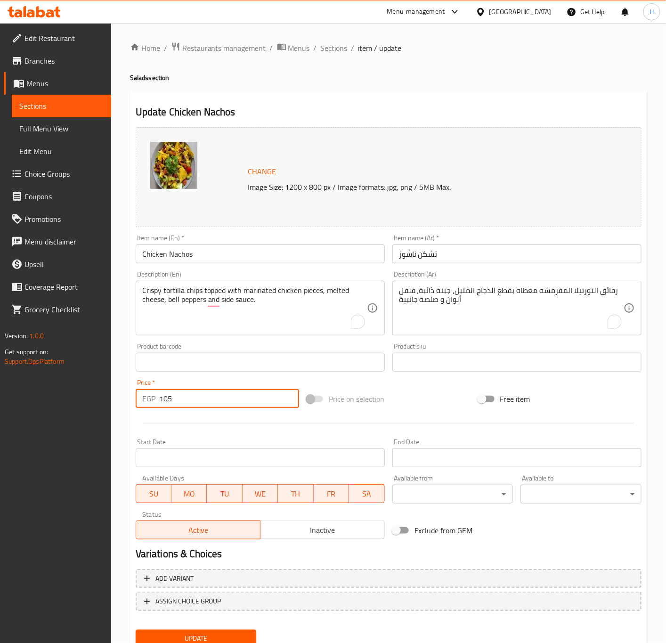
click at [175, 394] on input "105" at bounding box center [229, 398] width 140 height 19
type input "125"
click at [218, 637] on span "Update" at bounding box center [196, 639] width 106 height 12
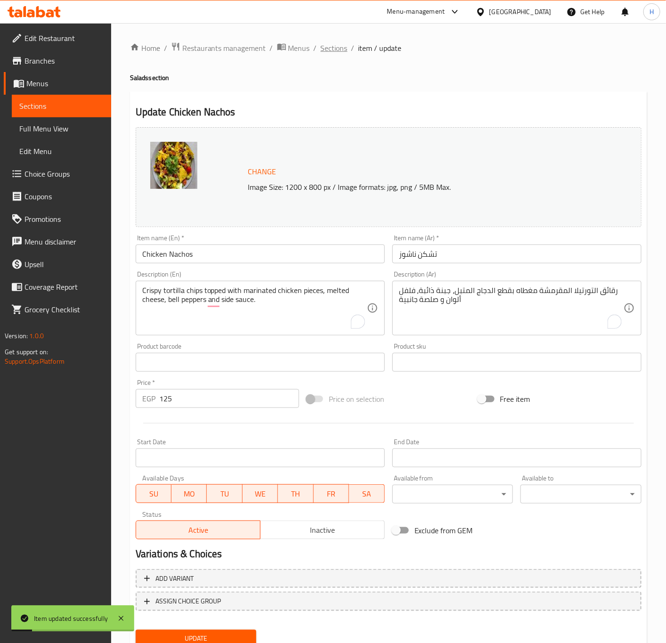
click at [330, 44] on span "Sections" at bounding box center [334, 47] width 27 height 11
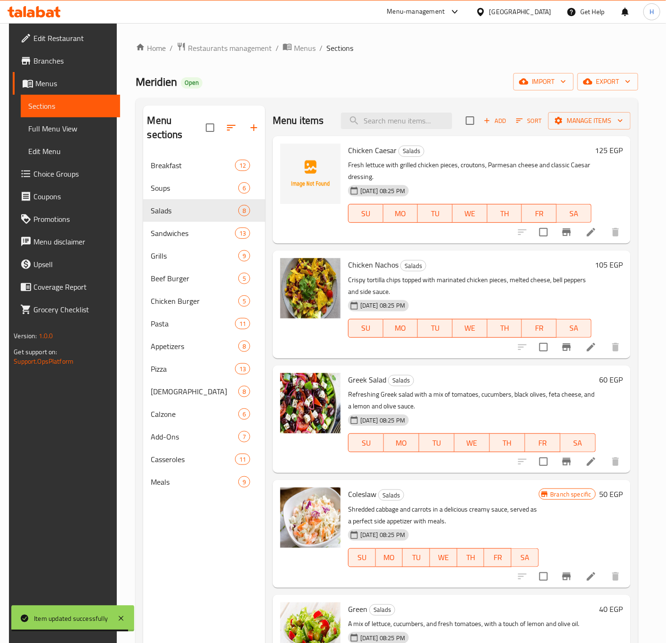
click at [601, 269] on h6 "105 EGP" at bounding box center [610, 264] width 28 height 13
click at [592, 269] on h6 "Chicken Nachos Salads" at bounding box center [470, 264] width 244 height 13
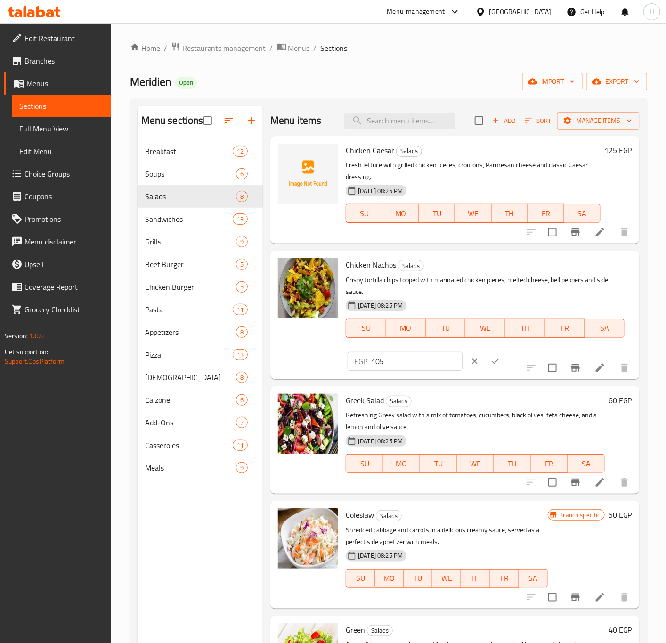
click at [408, 365] on input "105" at bounding box center [416, 361] width 91 height 19
type input "125"
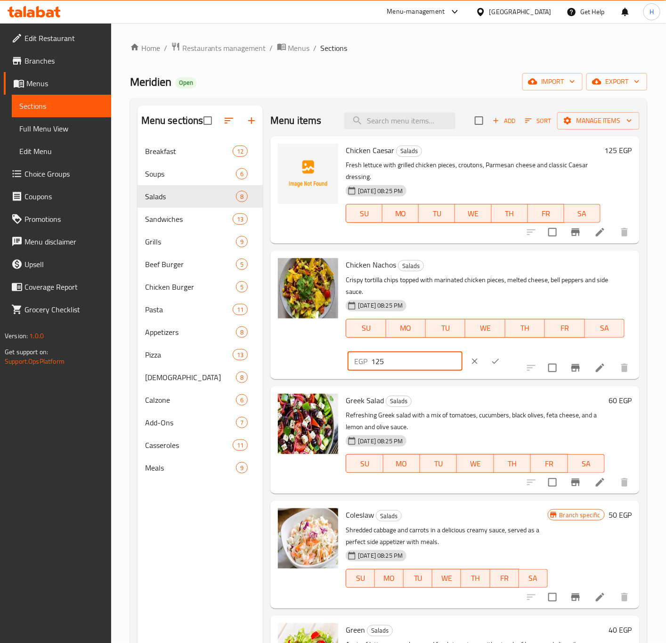
click at [485, 352] on button "ok" at bounding box center [495, 361] width 21 height 21
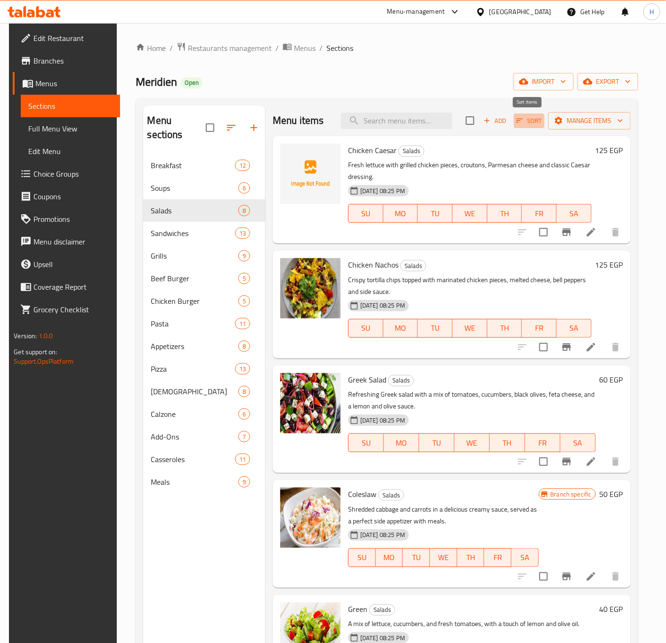
click at [519, 122] on icon "button" at bounding box center [519, 120] width 8 height 8
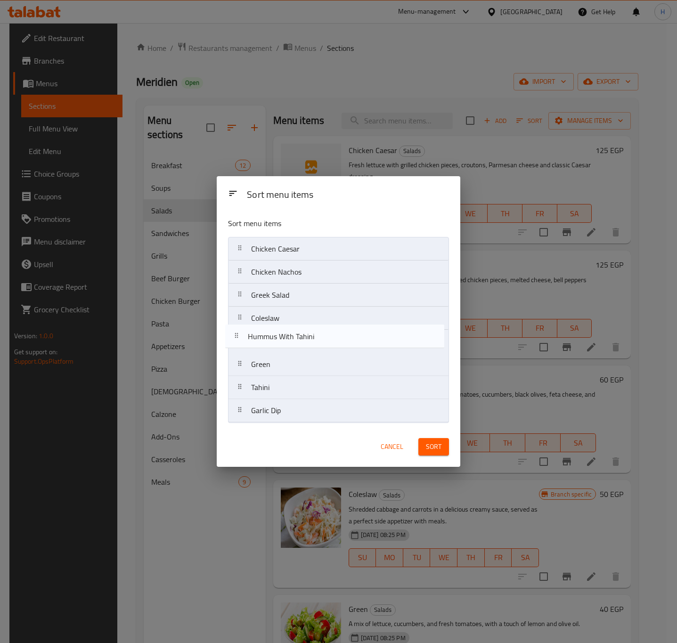
drag, startPoint x: 292, startPoint y: 393, endPoint x: 286, endPoint y: 335, distance: 58.2
click at [286, 335] on nav "Chicken Caesar Chicken Nachos Greek Salad Coleslaw Green Tahini Hummus With Tah…" at bounding box center [338, 330] width 221 height 186
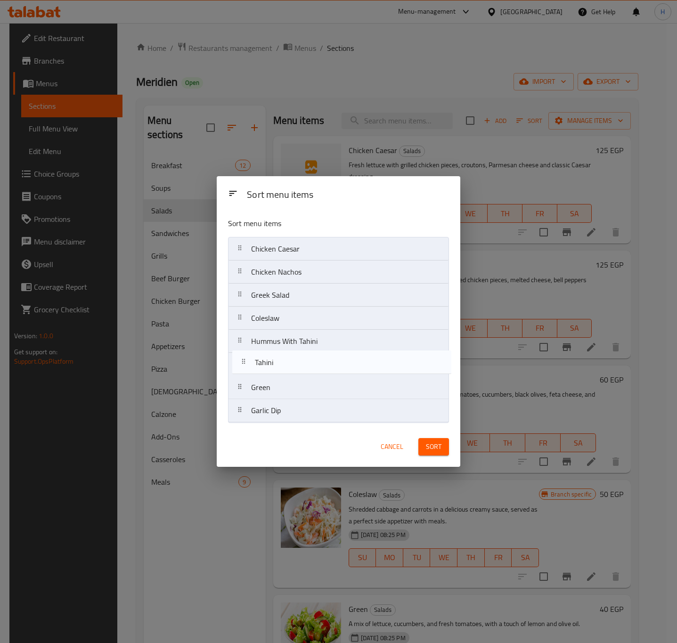
drag, startPoint x: 278, startPoint y: 396, endPoint x: 282, endPoint y: 368, distance: 28.5
click at [282, 368] on nav "Chicken Caesar Chicken Nachos Greek Salad Coleslaw Hummus With Tahini Green Tah…" at bounding box center [338, 330] width 221 height 186
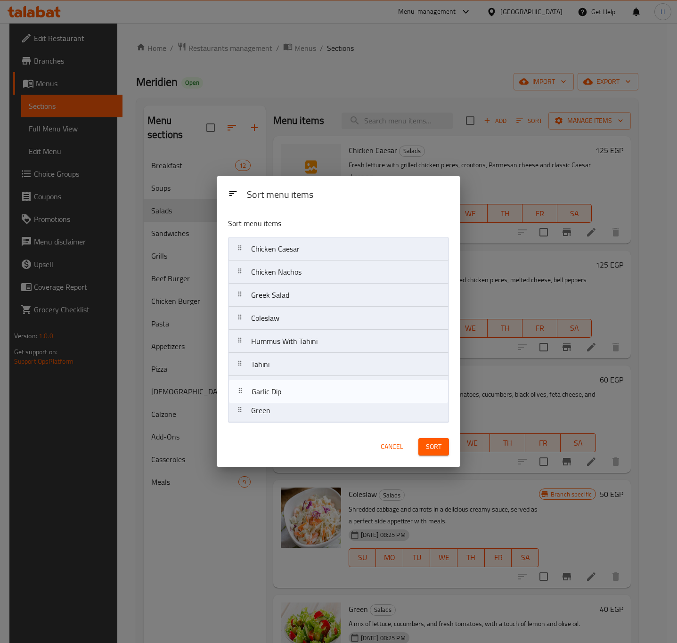
drag, startPoint x: 283, startPoint y: 414, endPoint x: 283, endPoint y: 389, distance: 25.4
click at [283, 389] on nav "Chicken Caesar Chicken Nachos Greek Salad Coleslaw Hummus With Tahini Tahini Gr…" at bounding box center [338, 330] width 221 height 186
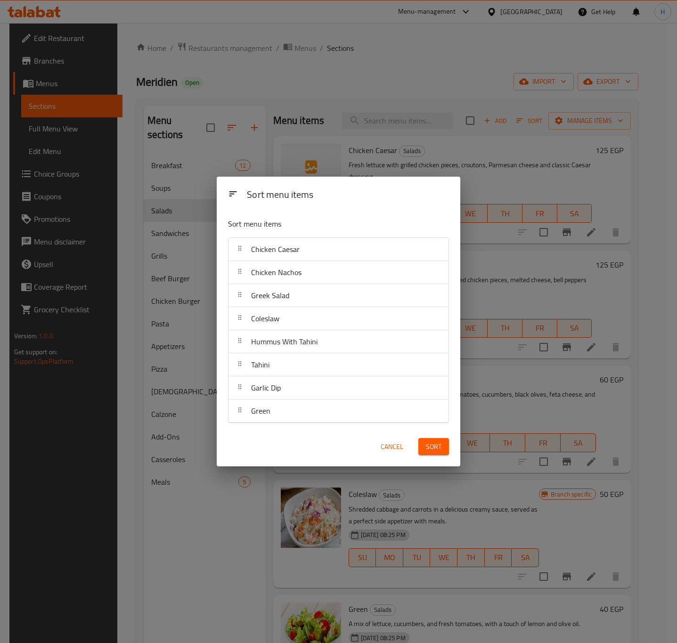
click at [428, 443] on span "Sort" at bounding box center [434, 447] width 16 height 12
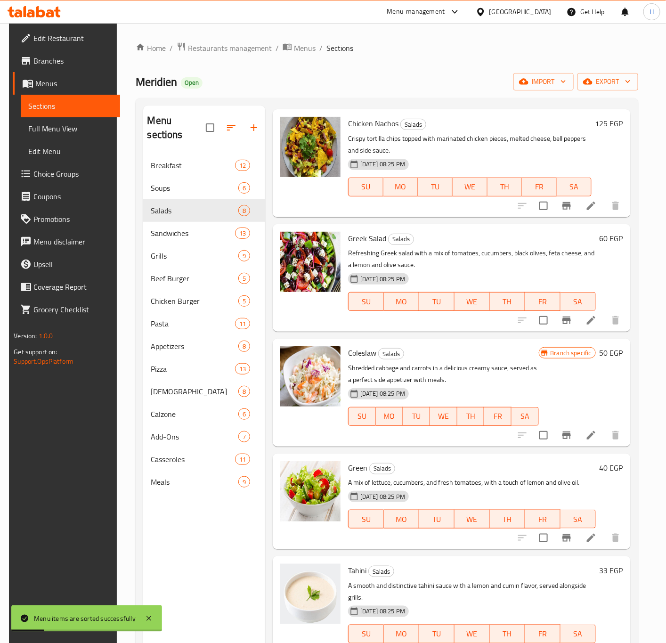
scroll to position [274, 0]
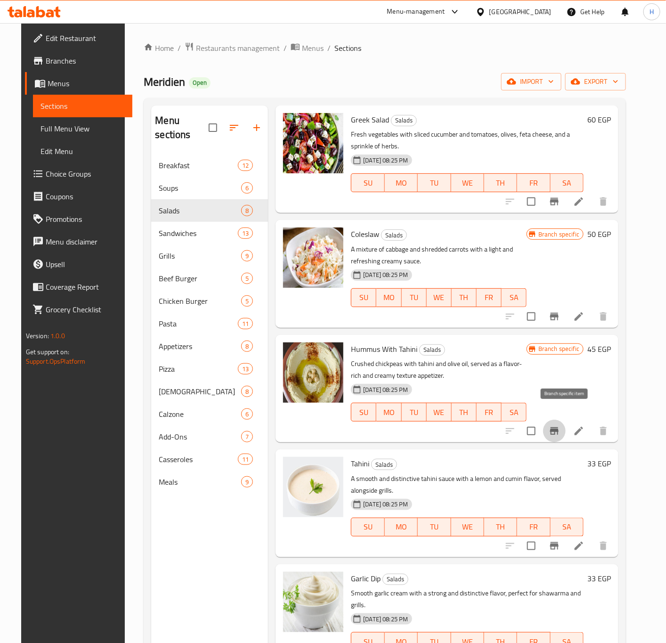
click at [560, 425] on icon "Branch-specific-item" at bounding box center [554, 430] width 11 height 11
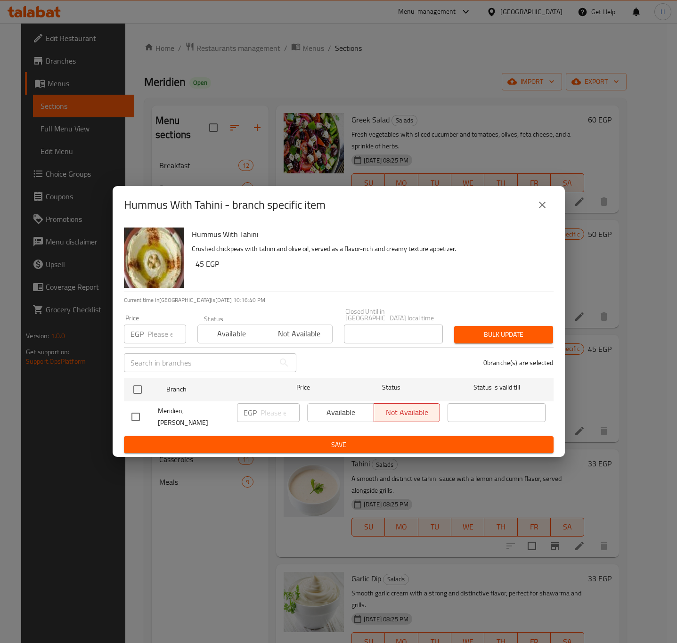
click at [542, 204] on icon "close" at bounding box center [542, 204] width 11 height 11
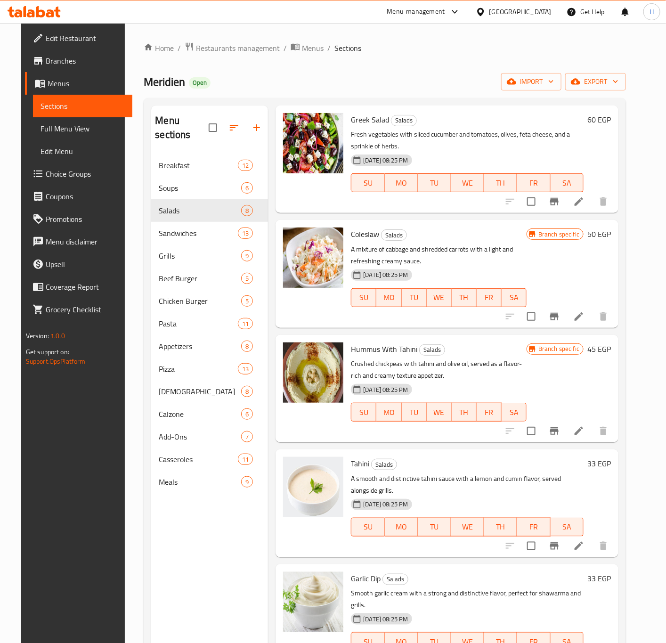
click at [560, 311] on icon "Branch-specific-item" at bounding box center [554, 316] width 11 height 11
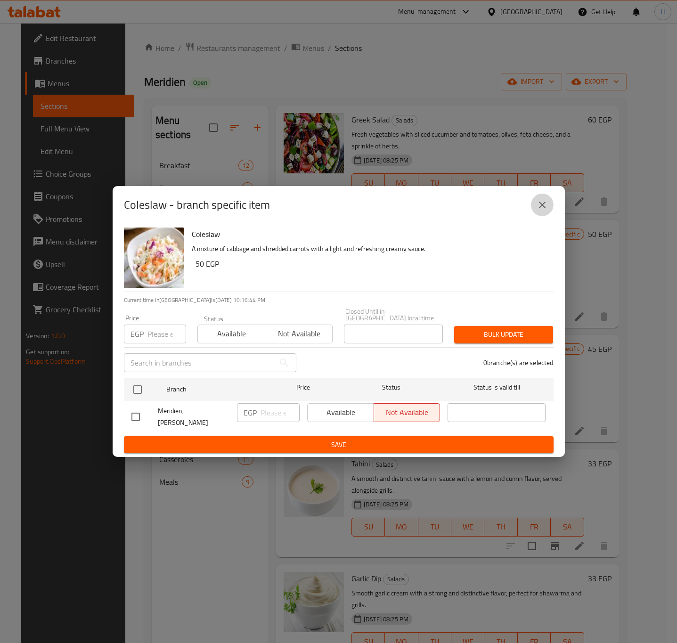
click at [543, 211] on icon "close" at bounding box center [542, 204] width 11 height 11
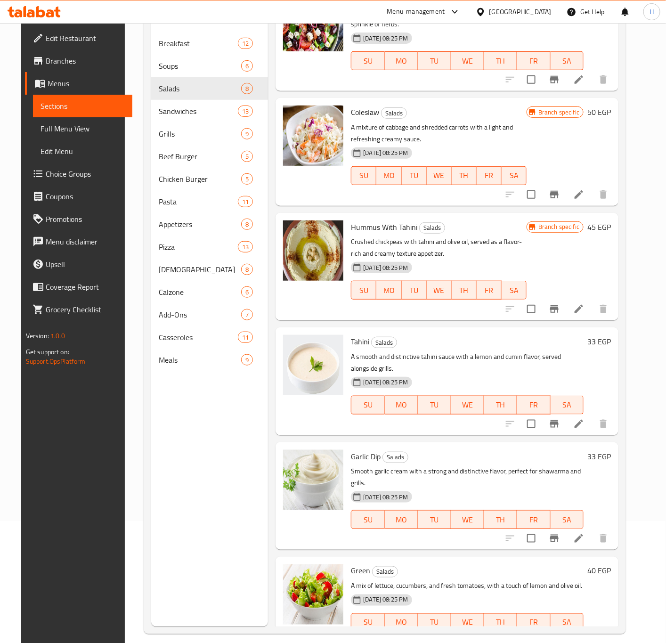
scroll to position [132, 0]
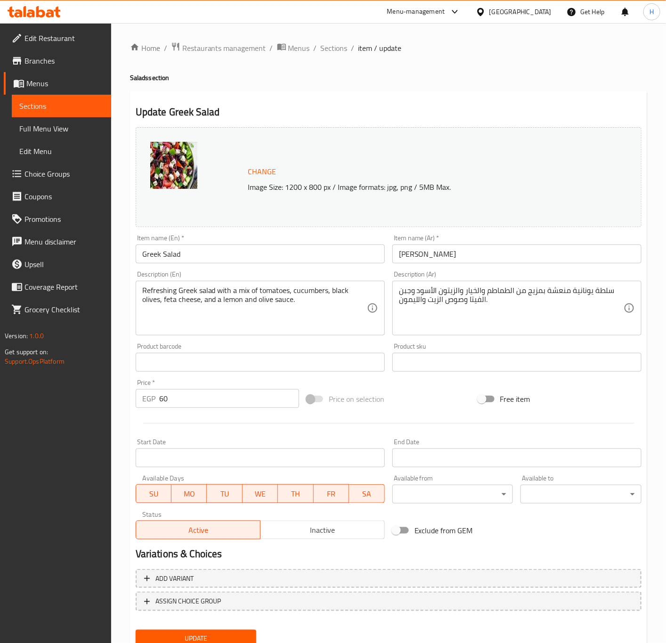
click at [194, 406] on input "60" at bounding box center [229, 398] width 140 height 19
type input "70"
click at [557, 299] on textarea "سلطة يونانية منعشة بمزيج من الطماطم والخيار والزيتون الأسود وجبن الفيتا وصوص ال…" at bounding box center [511, 308] width 225 height 45
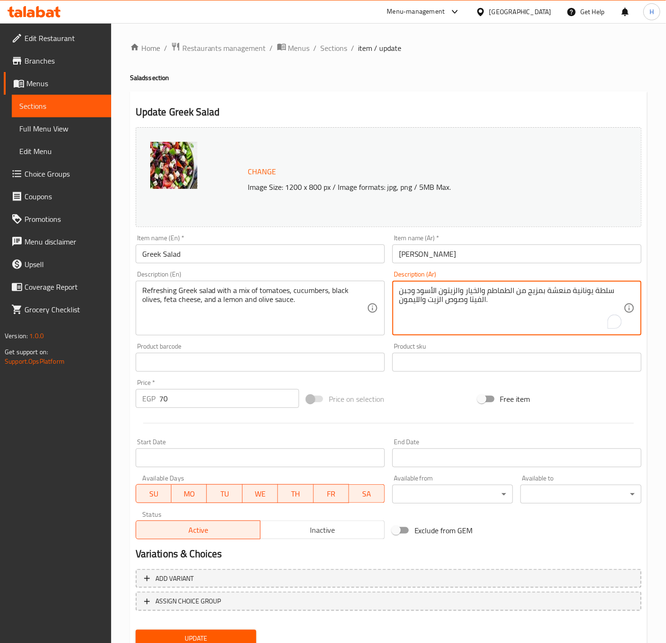
click at [557, 299] on textarea "سلطة يونانية منعشة بمزيج من الطماطم والخيار والزيتون الأسود وجبن الفيتا وصوص ال…" at bounding box center [511, 308] width 225 height 45
type textarea "o"
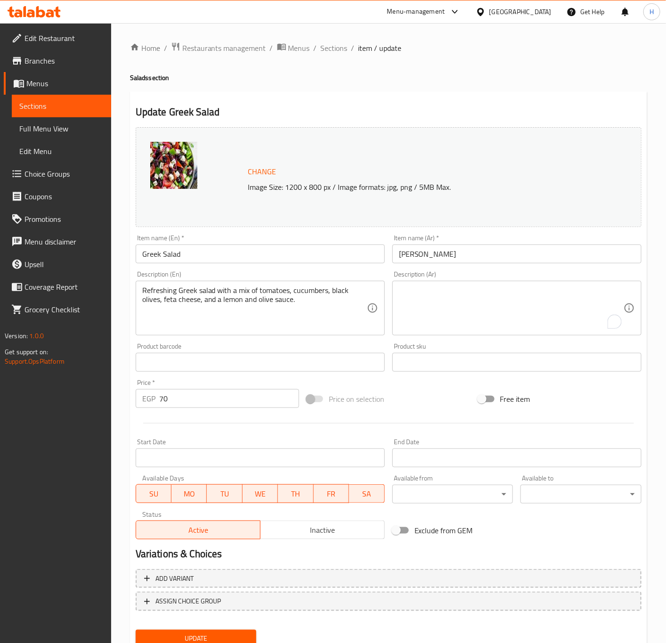
click at [538, 294] on textarea "To enrich screen reader interactions, please activate Accessibility in Grammarl…" at bounding box center [511, 308] width 225 height 45
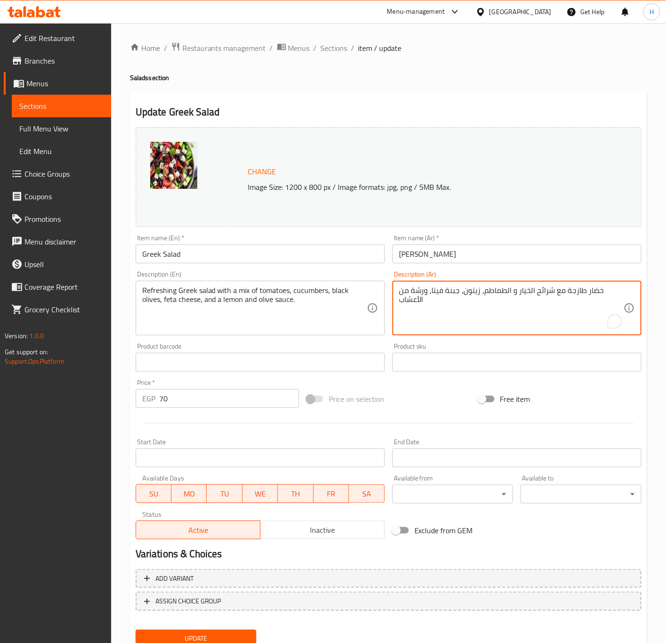
click at [540, 287] on textarea "خضار طازجة مع شرائح الخيار و الطماطم، زيتون، جبنة فيتا، ورشة من الأعشاب" at bounding box center [511, 308] width 225 height 45
type textarea "خضار طازجة مع شرائح الخيار و الطماطم، زيتون، جبنة فيتا، ورشة من الأعشاب"
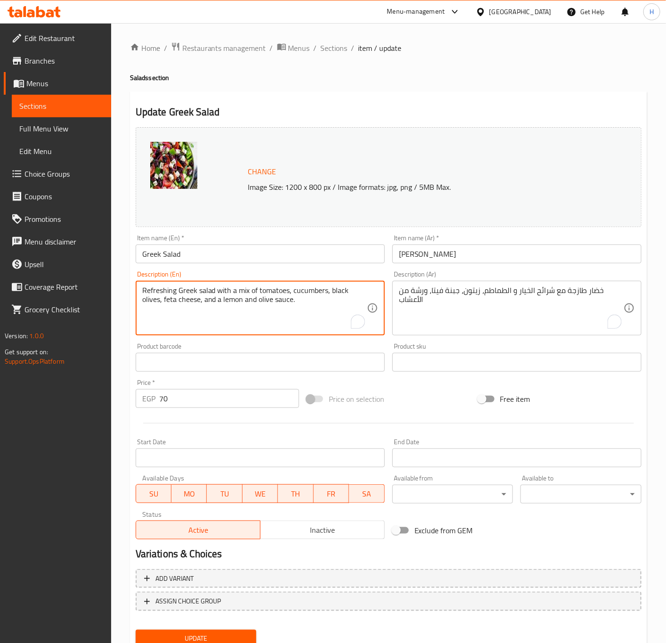
click at [320, 296] on textarea "Refreshing Greek salad with a mix of tomatoes, cucumbers, black olives, feta ch…" at bounding box center [254, 308] width 225 height 45
paste textarea "Fresh vegetables with sliced ​​cucumber and tomatoes, olives, feta cheese, and …"
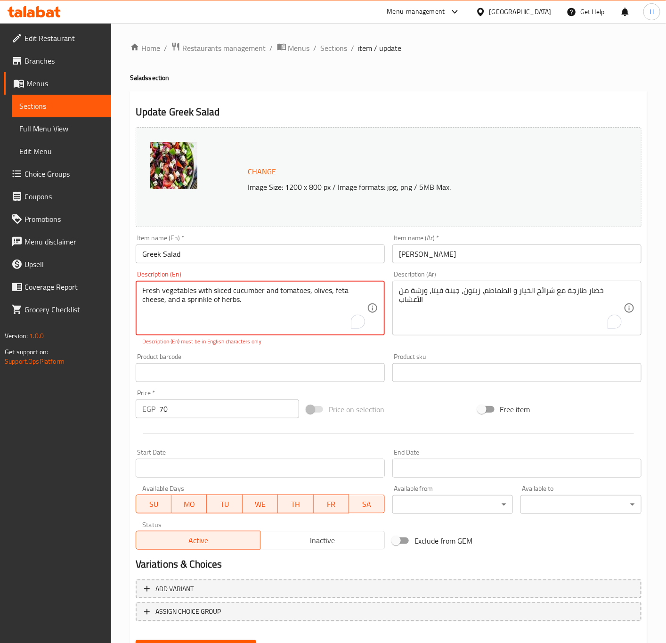
click at [167, 303] on textarea "Fresh vegetables with sliced ​​cucumber and tomatoes, olives, feta cheese, and …" at bounding box center [254, 308] width 225 height 45
click at [300, 352] on div "Product barcode Product barcode" at bounding box center [260, 368] width 257 height 36
click at [189, 256] on input "Greek Salad" at bounding box center [260, 254] width 249 height 19
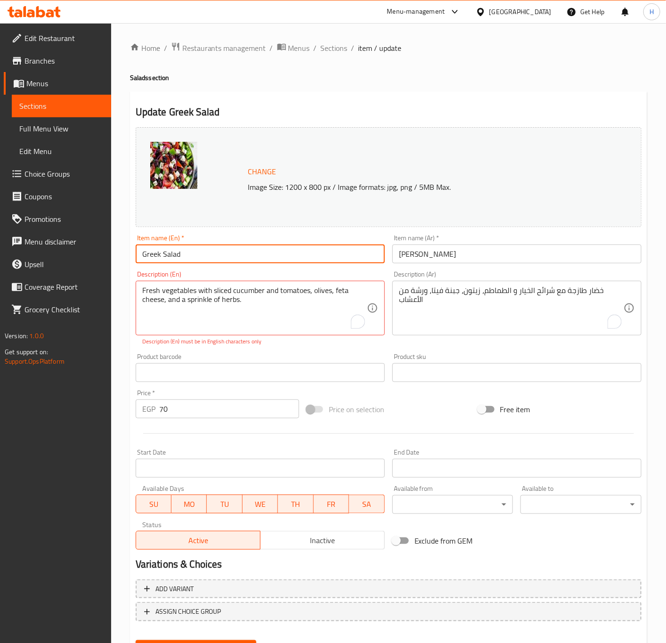
click at [310, 292] on textarea "Fresh vegetables with sliced ​​cucumber and tomatoes, olives, feta cheese, and …" at bounding box center [254, 308] width 225 height 45
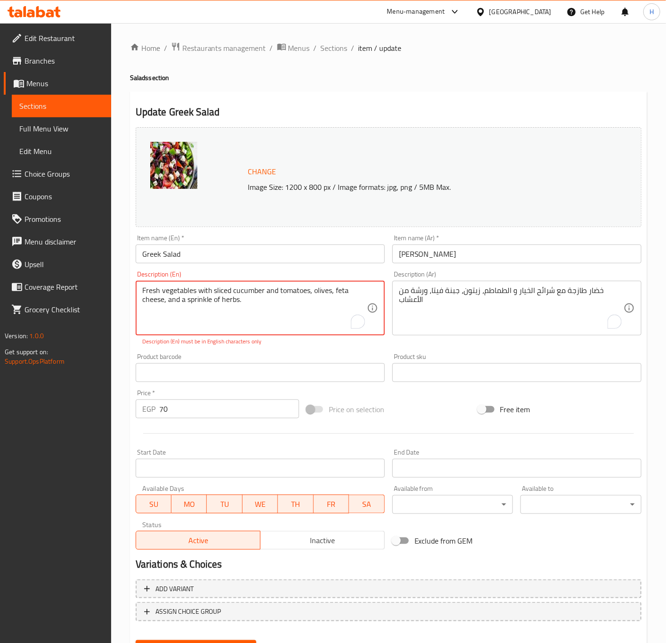
click at [332, 290] on textarea "Fresh vegetables with sliced ​​cucumber and tomatoes, olives, feta cheese, and …" at bounding box center [254, 308] width 225 height 45
click at [360, 352] on div "Product barcode Product barcode" at bounding box center [260, 368] width 257 height 36
type textarea "Fresh vegetables with sliced ​​cucumber and tomatoes, olives, feta cheese, and …"
click at [314, 352] on div "Product barcode Product barcode" at bounding box center [260, 368] width 257 height 36
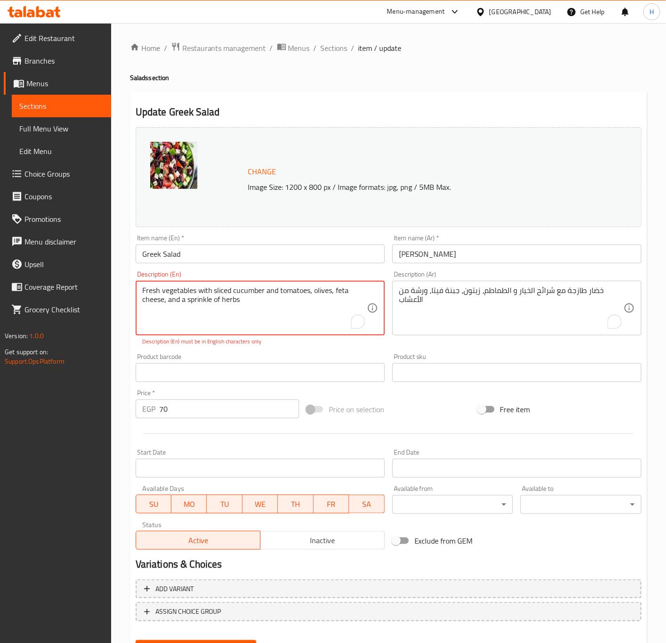
click at [259, 297] on textarea "Fresh vegetables with sliced ​​cucumber and tomatoes, olives, feta cheese, and …" at bounding box center [254, 308] width 225 height 45
click at [327, 323] on textarea "Fresh vegetables with sliced ​​cucumber and tomatoes, olives, feta cheese, and …" at bounding box center [254, 308] width 225 height 45
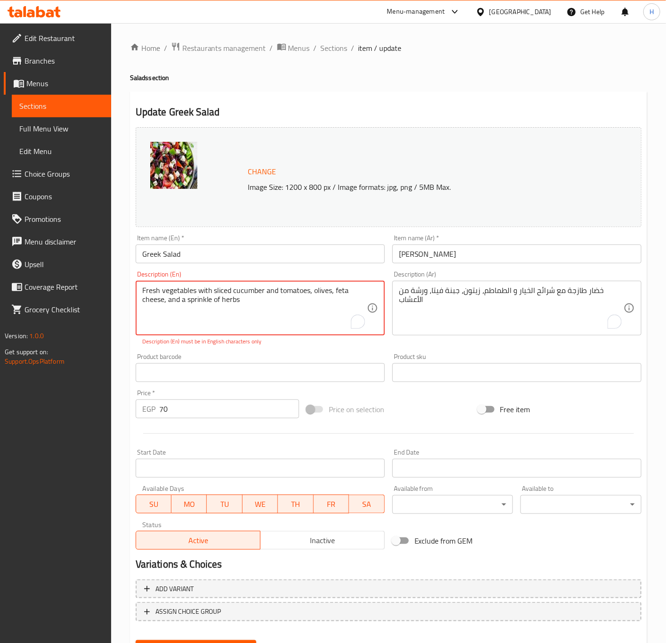
click at [327, 323] on textarea "Fresh vegetables with sliced ​​cucumber and tomatoes, olives, feta cheese, and …" at bounding box center [254, 308] width 225 height 45
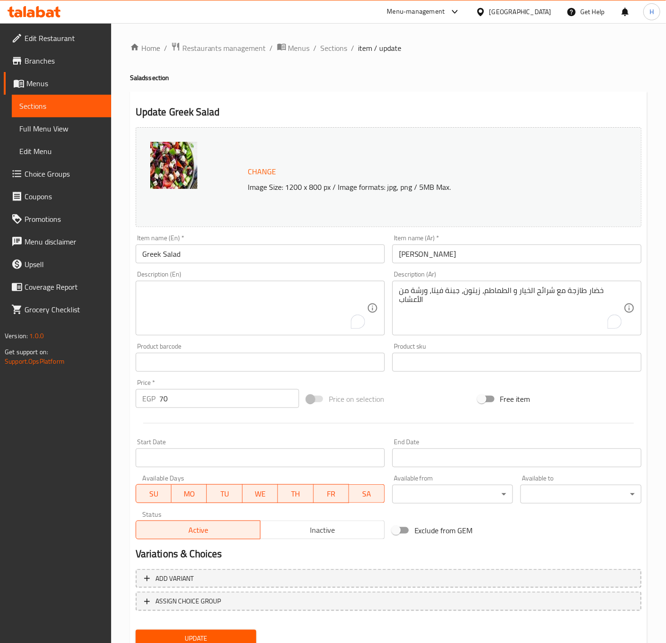
click at [336, 348] on div "Change Image Size: 1200 x 800 px / Image formats: jpg, png / 5MB Max. Item name…" at bounding box center [389, 333] width 514 height 420
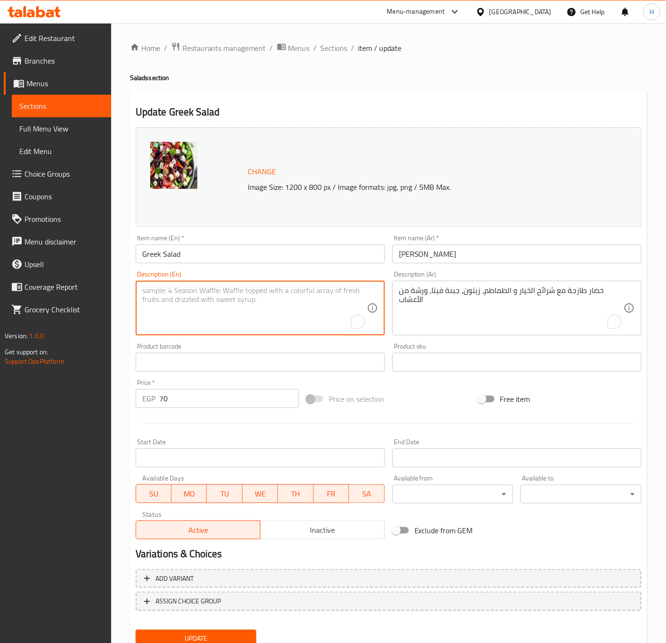
click at [289, 307] on textarea "To enrich screen reader interactions, please activate Accessibility in Grammarl…" at bounding box center [254, 308] width 225 height 45
paste textarea "Fresh vegetables with sliced ​​cucumber and tomatoes, olives, feta cheese, and …"
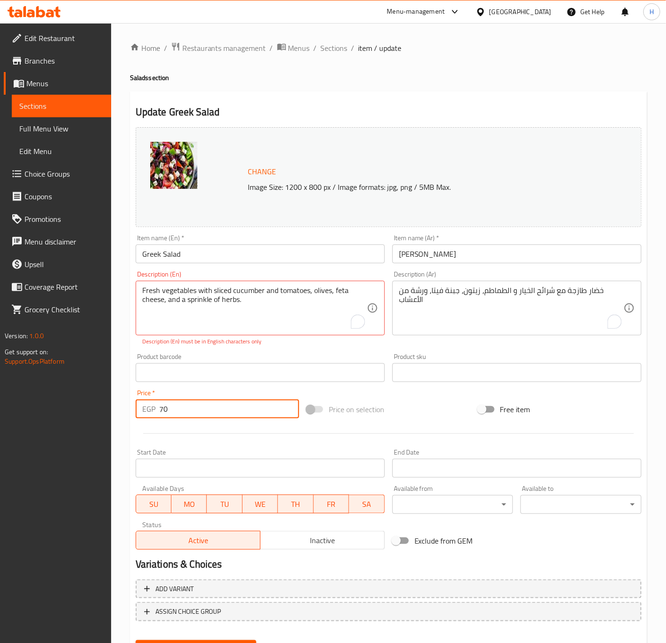
click at [240, 393] on div "Price   * EGP 70 Price *" at bounding box center [218, 404] width 164 height 29
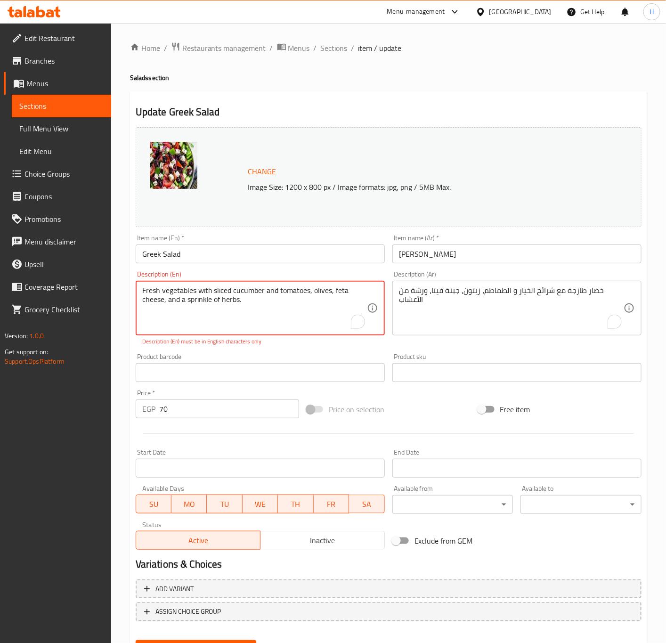
drag, startPoint x: 232, startPoint y: 303, endPoint x: 126, endPoint y: 300, distance: 106.1
click at [126, 300] on div "Home / Restaurants management / Menus / Sections / item / update Salads section…" at bounding box center [388, 356] width 555 height 667
click at [274, 343] on p "Description (En) must be in English characters only" at bounding box center [260, 341] width 236 height 8
click at [349, 296] on textarea "Fresh vegetables with sliced ​​cucumber and tomatoes, olives, feta cheese, and …" at bounding box center [254, 308] width 225 height 45
drag, startPoint x: 349, startPoint y: 293, endPoint x: 259, endPoint y: 292, distance: 90.0
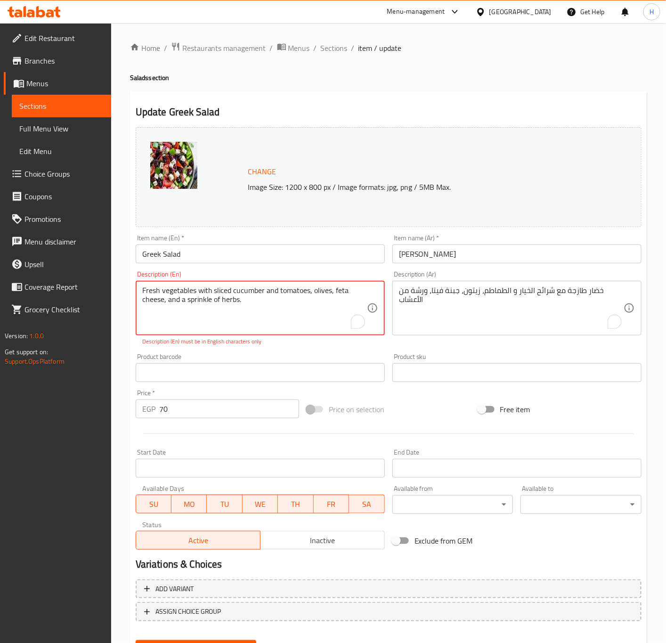
click at [259, 292] on textarea "Fresh vegetables with sliced ​​cucumber and tomatoes, olives, feta cheese, and …" at bounding box center [254, 308] width 225 height 45
click at [301, 342] on p "Description (En) must be in English characters only" at bounding box center [260, 341] width 236 height 8
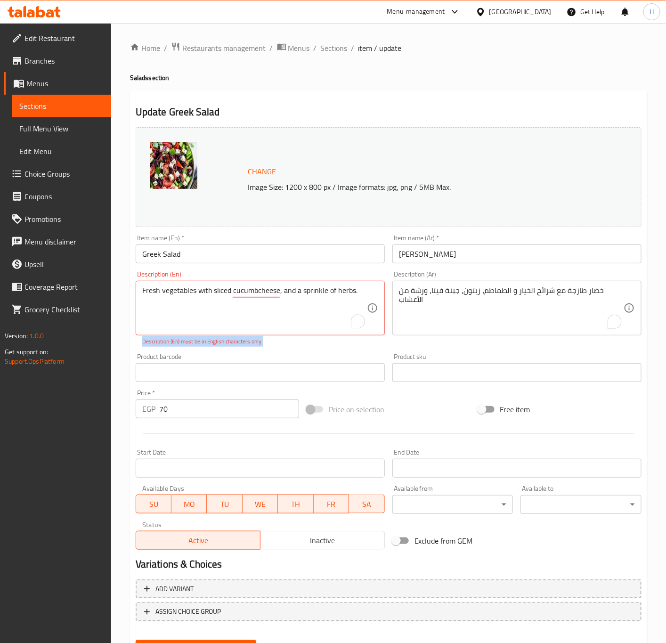
click at [301, 342] on p "Description (En) must be in English characters only" at bounding box center [260, 341] width 236 height 8
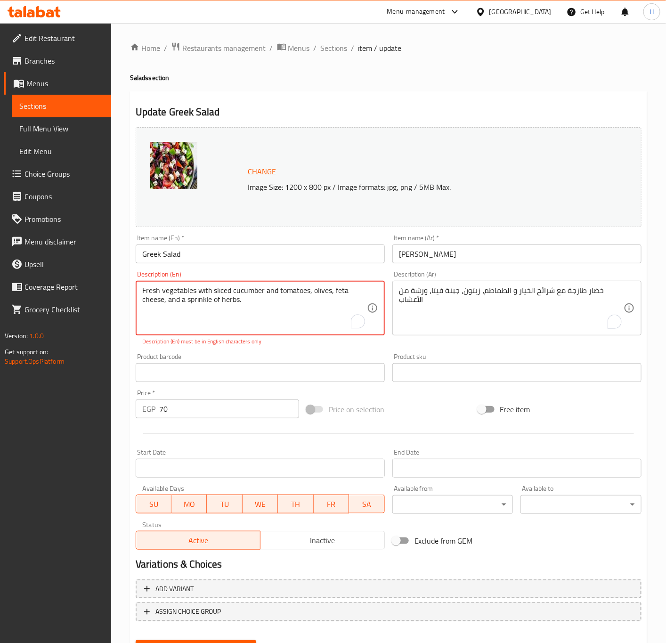
click at [277, 301] on textarea "Fresh vegetables with sliced ​​cucumber and tomatoes, olives, feta cheese, and …" at bounding box center [254, 308] width 225 height 45
drag, startPoint x: 263, startPoint y: 287, endPoint x: 160, endPoint y: 293, distance: 103.3
click at [160, 293] on textarea "Fresh vegetables with sliced ​​cucumber and tomatoes, olives, feta cheese, and …" at bounding box center [254, 308] width 225 height 45
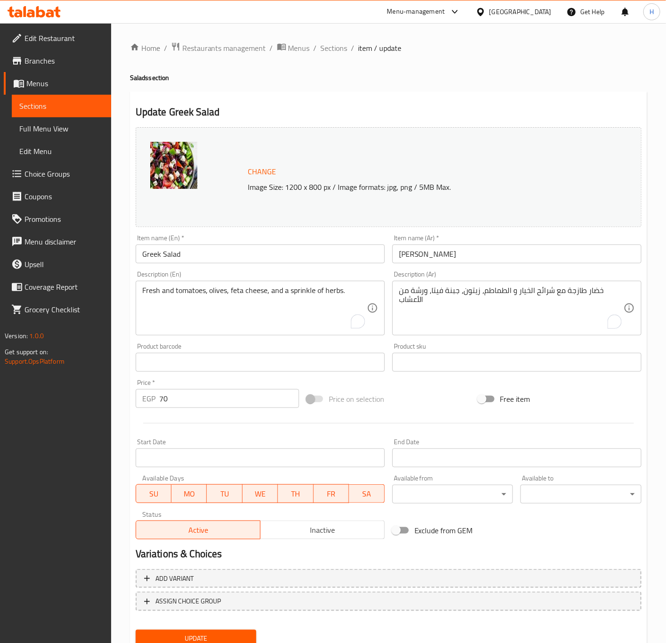
click at [263, 352] on div "Product barcode Product barcode" at bounding box center [260, 357] width 257 height 36
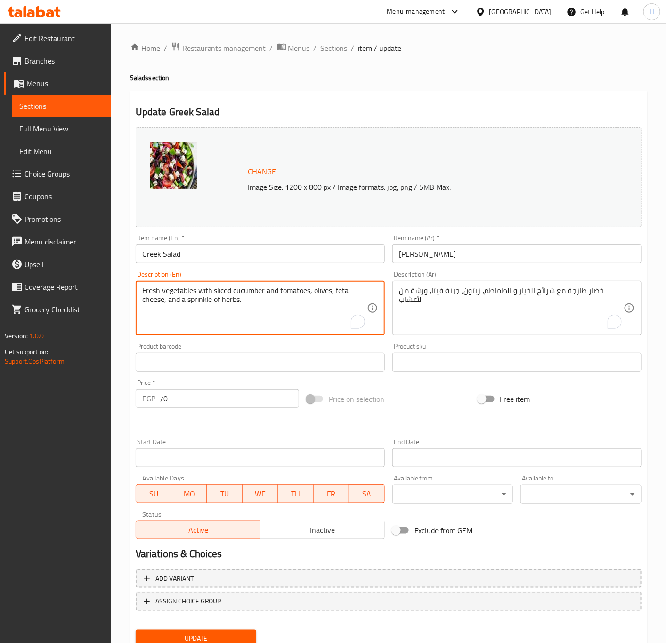
type textarea "Fresh vegetables with sliced ​​cucumber and tomatoes, olives, feta cheese, and …"
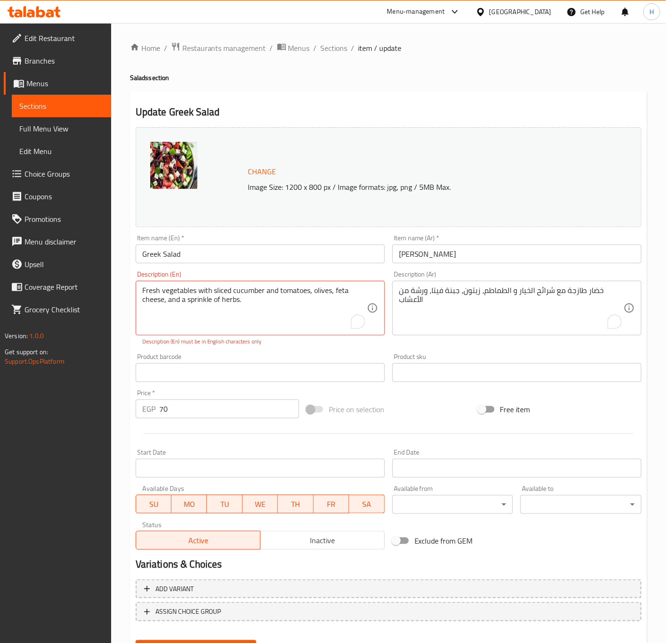
click at [216, 630] on div "Change Image Size: 1200 x 800 px / Image formats: jpg, png / 5MB Max. Item name…" at bounding box center [389, 392] width 514 height 538
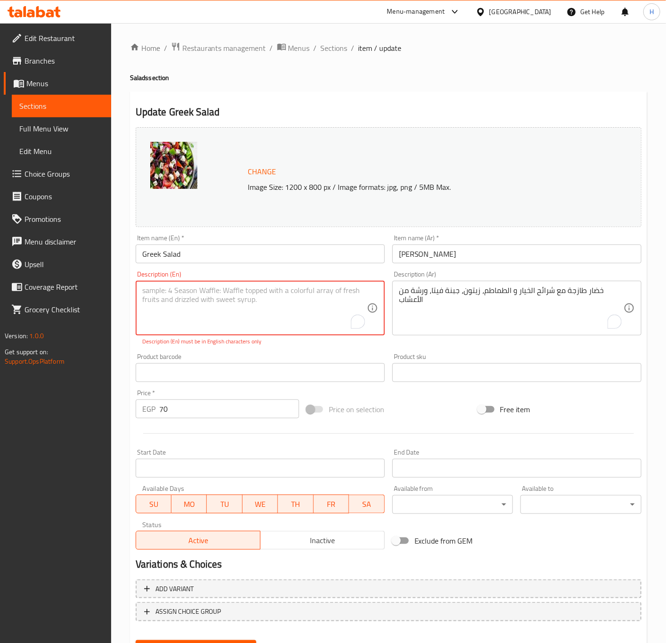
paste textarea "vegetables with sliced ​​cucumber"
type textarea "vegetables with sliced ​​cucumber"
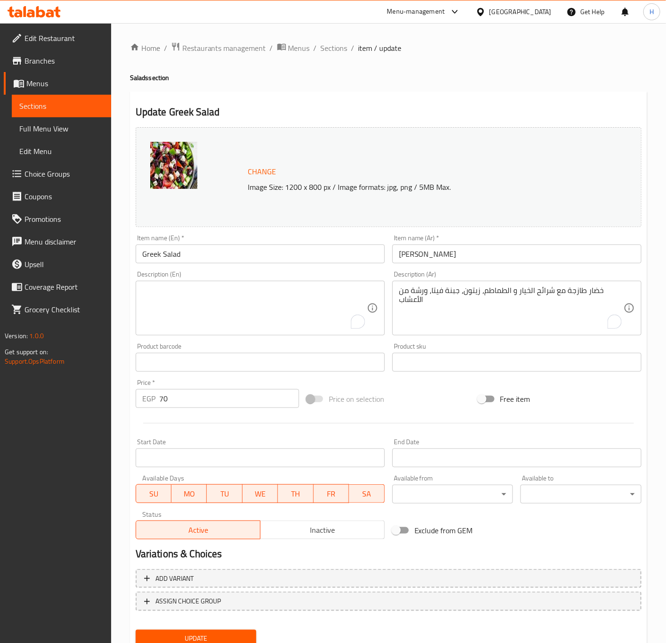
click at [179, 295] on textarea "To enrich screen reader interactions, please activate Accessibility in Grammarl…" at bounding box center [254, 308] width 225 height 45
paste textarea "Fresh vegetables with sliced ​​cucumber and tomatoes, olives, feta cheese, and …"
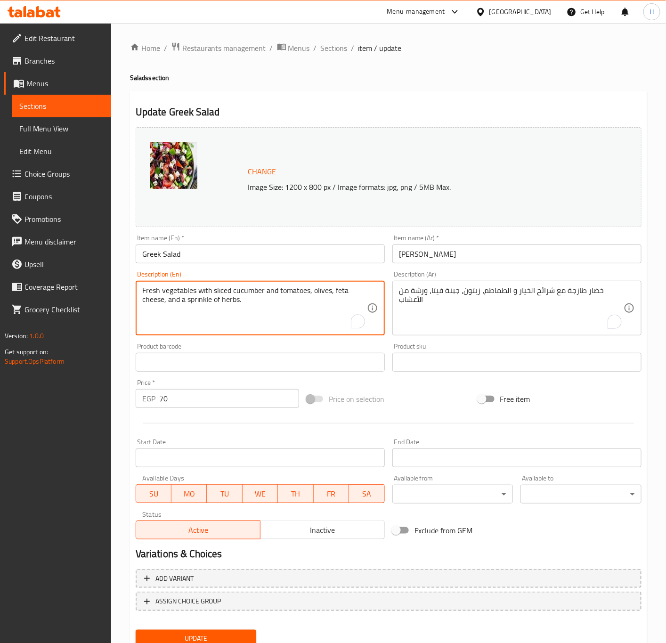
click at [178, 293] on textarea "Fresh vegetables with sliced ​​cucumber and tomatoes, olives, feta cheese, and …" at bounding box center [254, 308] width 225 height 45
click at [237, 352] on div "Product barcode Product barcode" at bounding box center [260, 357] width 257 height 36
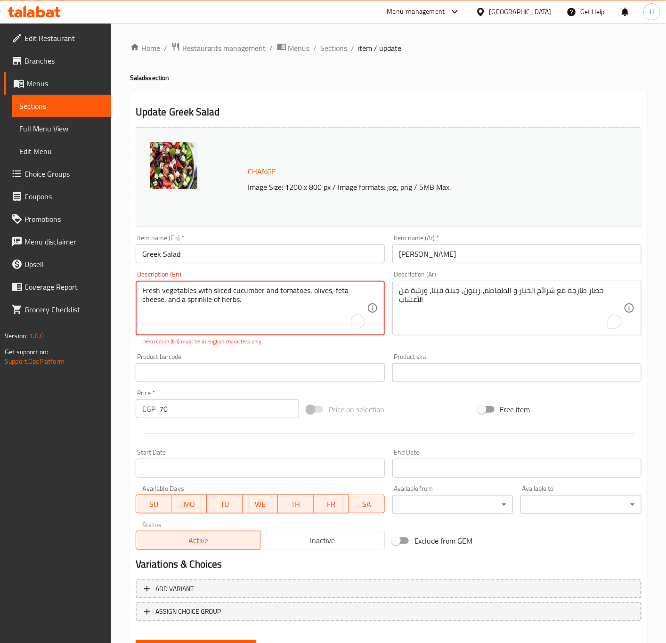
click at [203, 287] on textarea "Fresh vegetables with sliced ​​cucumber and tomatoes, olives, feta cheese, and …" at bounding box center [254, 308] width 225 height 45
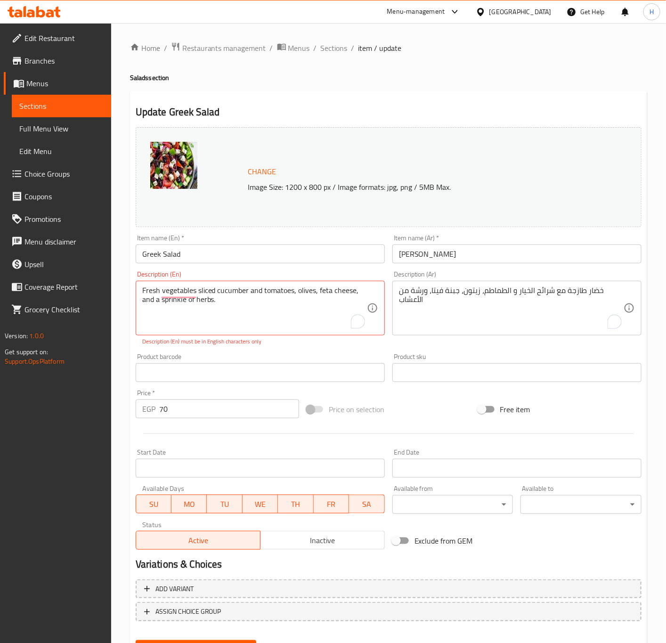
click at [260, 352] on div "Product barcode Product barcode" at bounding box center [260, 368] width 257 height 36
click at [225, 297] on textarea "Fresh vegetables with sliced ​​cucumber and tomatoes, olives, feta cheese, and …" at bounding box center [254, 308] width 225 height 45
click at [221, 291] on textarea "Fresh vegetables with sliced ​​cucumber and tomatoes, olives, feta cheese, and …" at bounding box center [254, 308] width 225 height 45
click at [257, 356] on div "Product barcode Product barcode" at bounding box center [260, 367] width 249 height 29
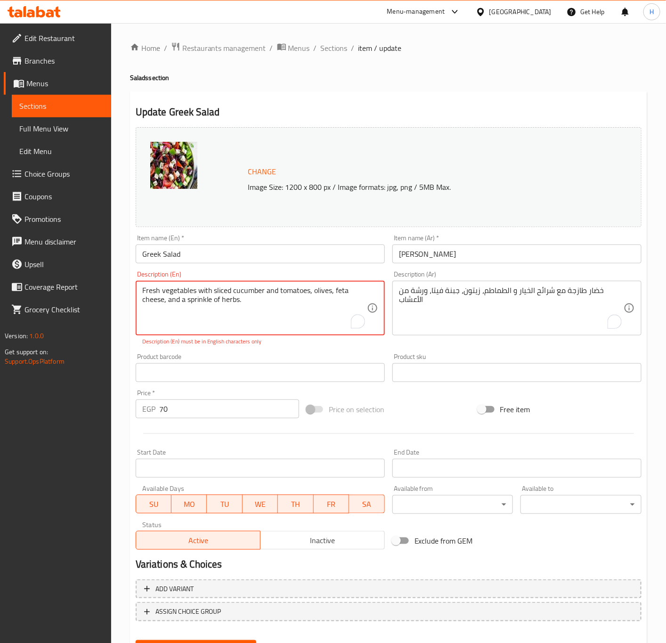
click at [153, 290] on textarea "Fresh vegetables with sliced ​​cucumber and tomatoes, olives, feta cheese, and …" at bounding box center [254, 308] width 225 height 45
click at [244, 345] on p "Description (En) must be in English characters only" at bounding box center [260, 341] width 236 height 8
click at [258, 320] on textarea "Fresh vegetables with sliced ​​cucumber and tomatoes, olives, feta cheese, and …" at bounding box center [254, 308] width 225 height 45
click at [233, 290] on textarea "Fresh vegetables with sliced ​​cucumber and tomatoes, olives, feta cheese, and …" at bounding box center [254, 308] width 225 height 45
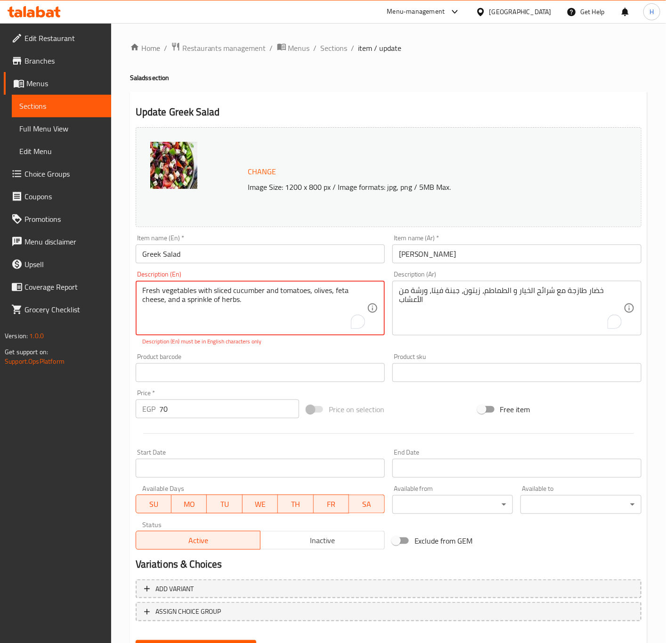
drag, startPoint x: 233, startPoint y: 290, endPoint x: 237, endPoint y: 296, distance: 6.5
click at [233, 290] on textarea "Fresh vegetables with sliced ​​cucumber and tomatoes, olives, feta cheese, and …" at bounding box center [254, 308] width 225 height 45
click at [277, 348] on div "Description (En) Fresh vegetables with sliced ​cucumber and tomatoes, olives, f…" at bounding box center [260, 308] width 257 height 82
type textarea "Fresh vegetables with sliced cucumber and tomatoes, olives, feta cheese, and a …"
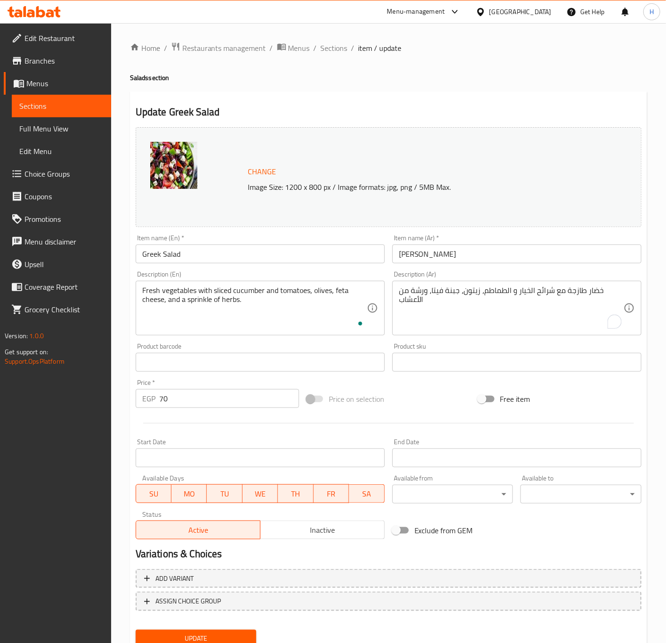
click at [284, 351] on div "Product barcode Product barcode" at bounding box center [260, 357] width 257 height 36
click at [222, 633] on span "Update" at bounding box center [196, 639] width 106 height 12
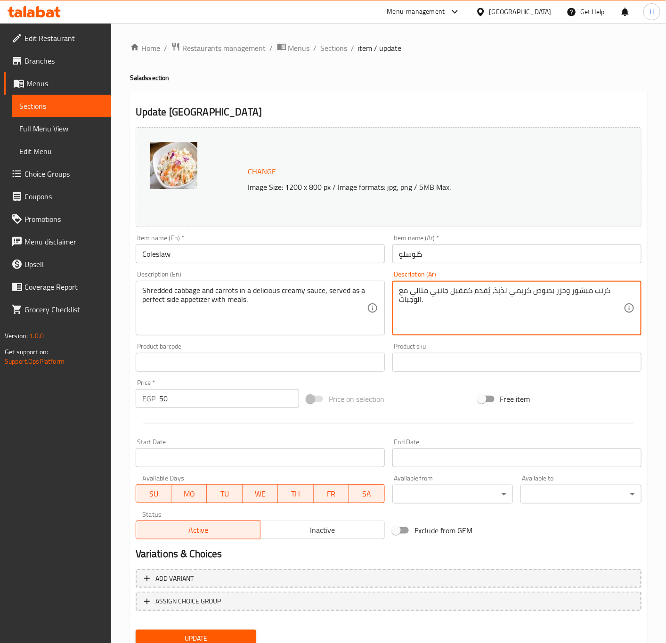
click at [581, 297] on textarea "كرنب مبشور وجزر بصوص كريمي لذيذ، يُقدم كمقبل جانبي مثالي مع الوجبات." at bounding box center [511, 308] width 225 height 45
type textarea "o"
click at [597, 289] on textarea "خليط من الملفوف و الجزر المبشور مع صوص كريمي خفيف ومنعش" at bounding box center [511, 308] width 225 height 45
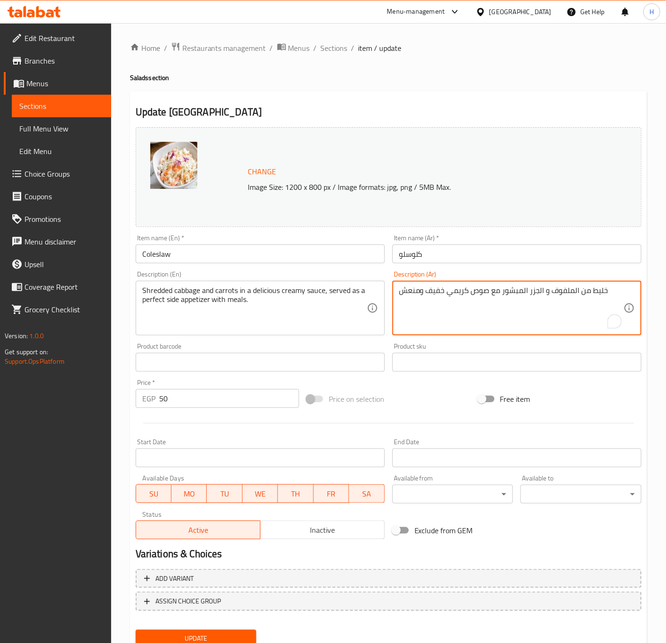
click at [597, 289] on textarea "خليط من الملفوف و الجزر المبشور مع صوص كريمي خفيف ومنعش" at bounding box center [511, 308] width 225 height 45
type textarea "خليط من الملفوف و الجزر المبشور مع صوص كريمي خفيف ومنعش"
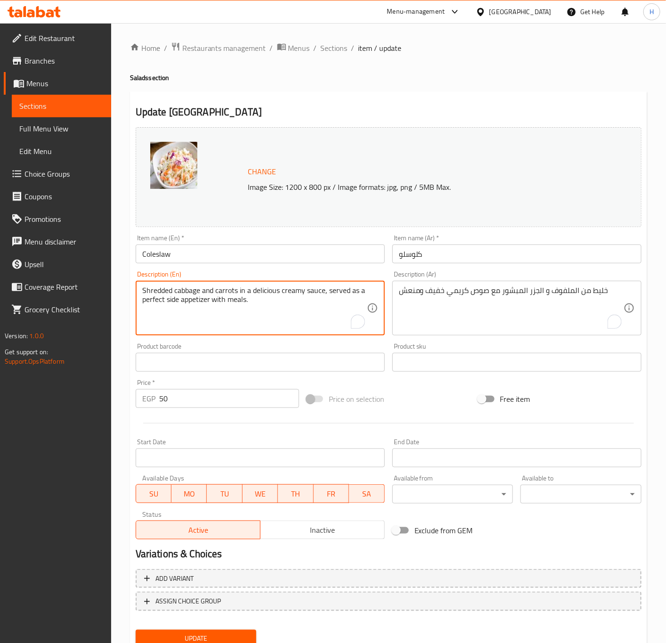
click at [299, 304] on textarea "Shredded cabbage and carrots in a delicious creamy sauce, served as a perfect s…" at bounding box center [254, 308] width 225 height 45
paste textarea "A mixture of shredded cabbage and carrots with a light and refreshing creamy sa…"
click at [195, 292] on textarea "A mixture of shredded cabbage and carrots with a light and refreshing creamy sa…" at bounding box center [254, 308] width 225 height 45
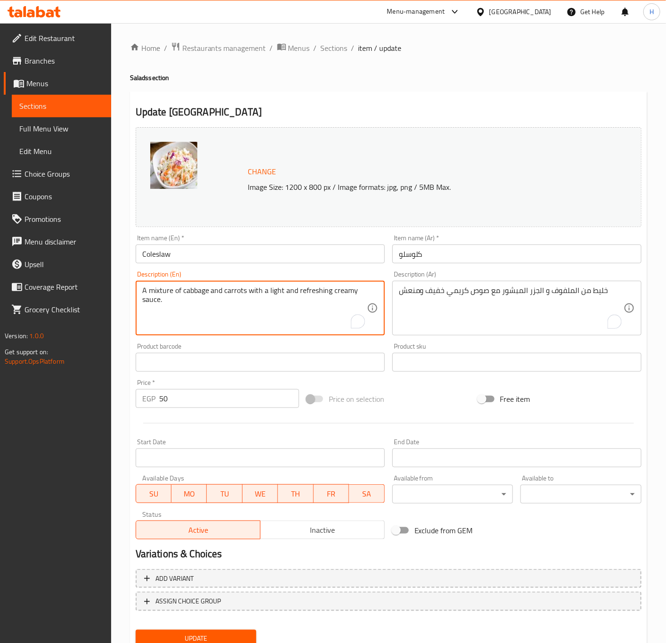
click at [222, 293] on textarea "A mixture of cabbage and carrots with a light and refreshing creamy sauce." at bounding box center [254, 308] width 225 height 45
paste textarea "shredded"
type textarea "A mixture of cabbage and shredded carrots with a light and refreshing creamy sa…"
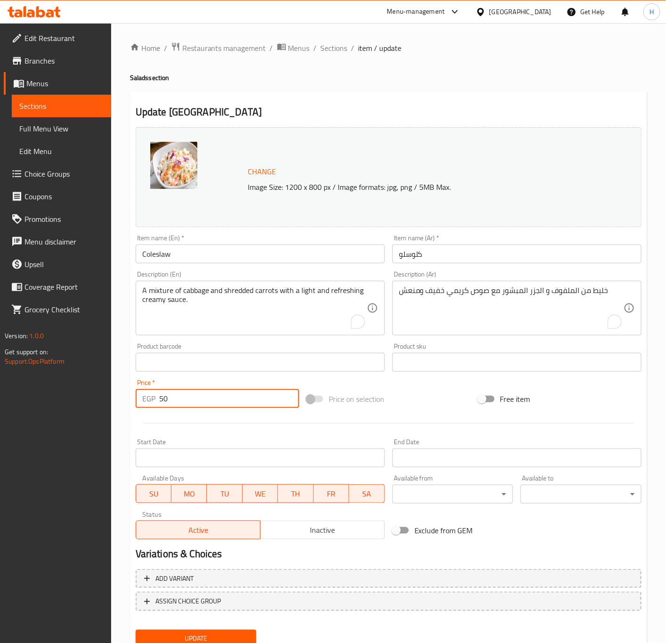
click at [215, 402] on input "50" at bounding box center [229, 398] width 140 height 19
click at [136, 630] on button "Update" at bounding box center [196, 638] width 121 height 17
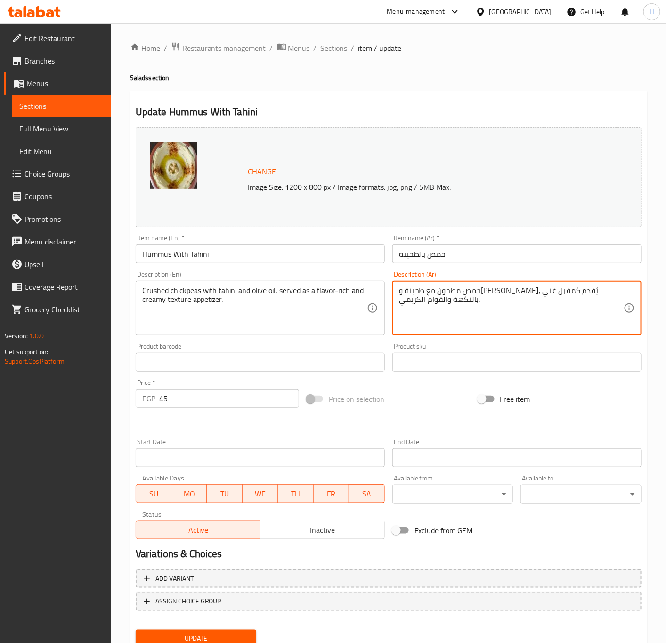
click at [558, 290] on textarea "حمص مطحون مع طحينة و[PERSON_NAME]، يُقدم كمقبل غني بالنكهة والقوام الكريمي." at bounding box center [511, 308] width 225 height 45
click at [557, 290] on textarea "مهروس الحمص مع الطحينة، [PERSON_NAME]، و[PERSON_NAME]، يقدم كغموس شهي" at bounding box center [511, 308] width 225 height 45
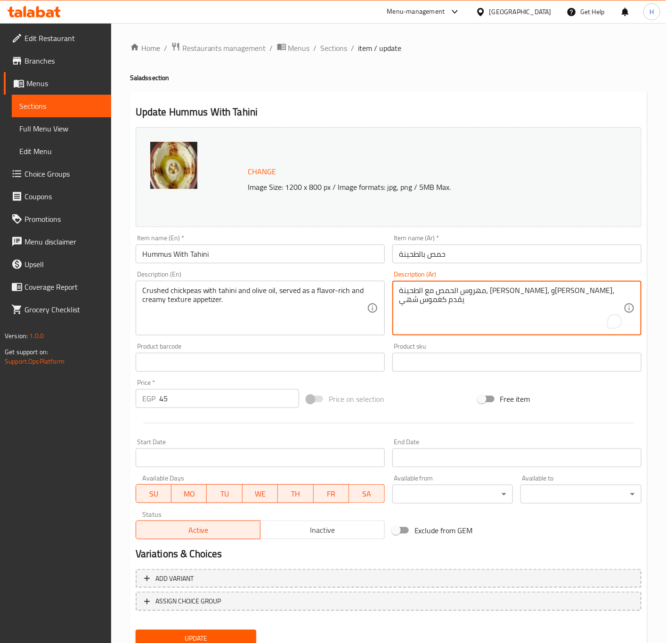
click at [557, 290] on textarea "مهروس الحمص مع الطحينة، [PERSON_NAME]، و[PERSON_NAME]، يقدم كغموس شهي" at bounding box center [511, 308] width 225 height 45
type textarea "مهروس الحمص مع الطحينة، [PERSON_NAME]، و[PERSON_NAME]، يقدم كغموس شهي"
click at [249, 310] on textarea "Crushed chickpeas with tahini and olive oil, served as a flavor-rich and creamy…" at bounding box center [254, 308] width 225 height 45
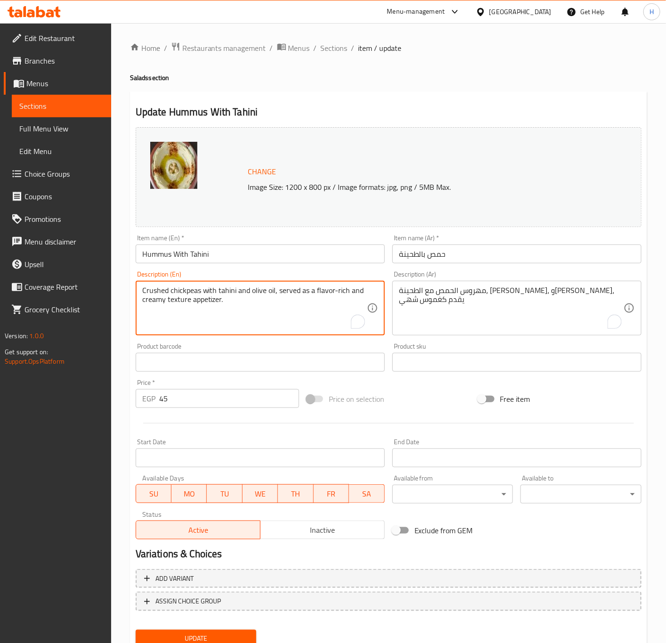
click at [249, 310] on textarea "Crushed chickpeas with tahini and olive oil, served as a flavor-rich and creamy…" at bounding box center [254, 308] width 225 height 45
paste textarea "Mashed chickpeas with tahini, olive oil, and fresh lemon, served as a delicious…"
type textarea "Mashed chickpeas with tahini, olive oil, and fresh lemon, served as a delicious…"
click at [225, 396] on input "45" at bounding box center [229, 398] width 140 height 19
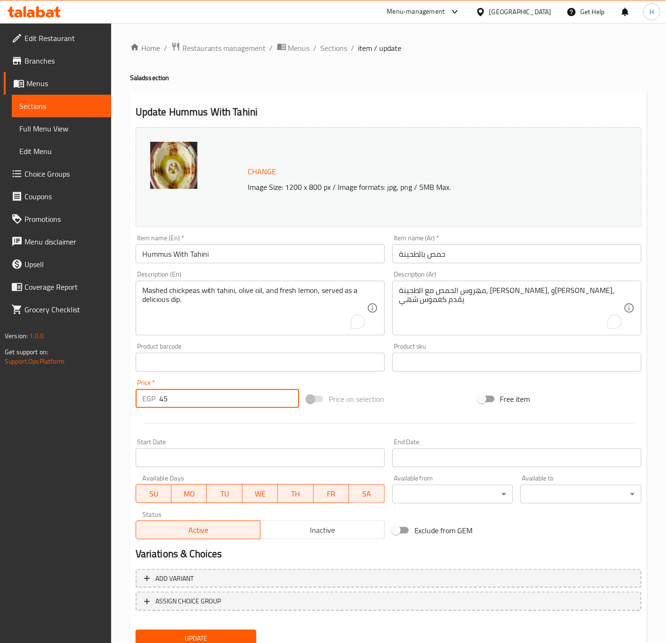
click at [136, 630] on button "Update" at bounding box center [196, 638] width 121 height 17
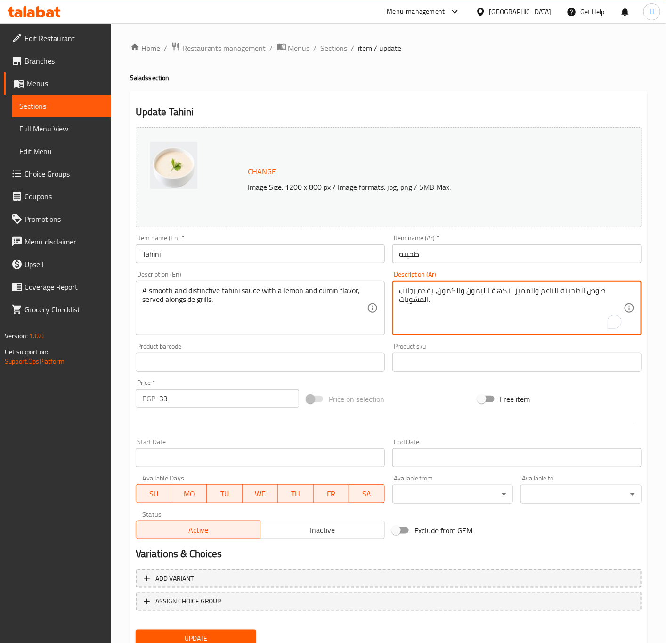
click at [519, 299] on textarea "صوص الطحينة الناعم والمميز بنكهة الليمون والكمون، يقدم بجانب المشويات." at bounding box center [511, 308] width 225 height 45
click at [511, 299] on textarea "معجون الطحينة الكريمي يقدم كغموس أو مكون جانبي للسلطات و المقبلات" at bounding box center [511, 308] width 225 height 45
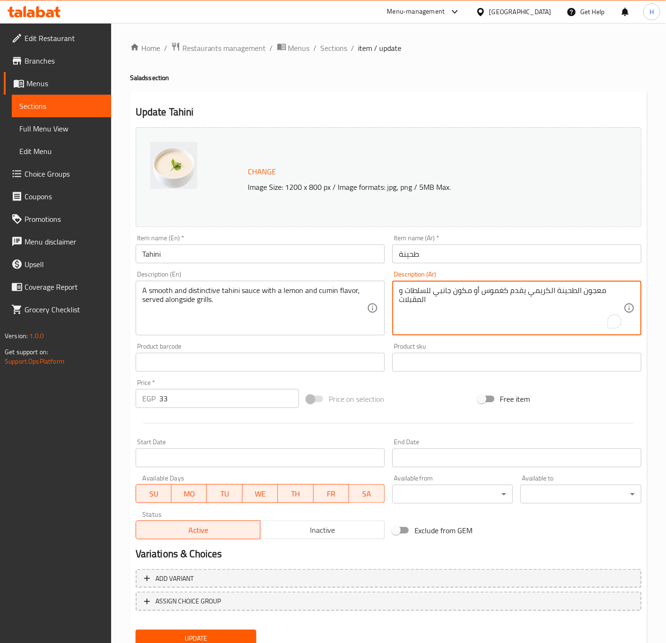
type textarea "معجون الطحينة الكريمي يقدم كغموس أو مكون جانبي للسلطات و المقبلات"
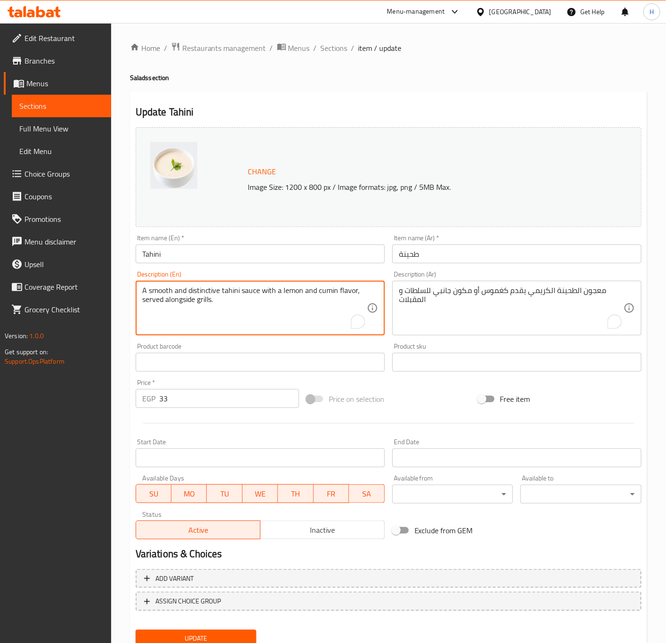
click at [229, 303] on textarea "A smooth and distinctive tahini sauce with a lemon and cumin flavor, served alo…" at bounding box center [254, 308] width 225 height 45
paste textarea "Creamy tahini paste is served as a dip or side ingredient for salads and appeti…"
type textarea "Creamy tahini paste is served as a dip or side ingredient for salads and appeti…"
click at [197, 402] on input "33" at bounding box center [229, 398] width 140 height 19
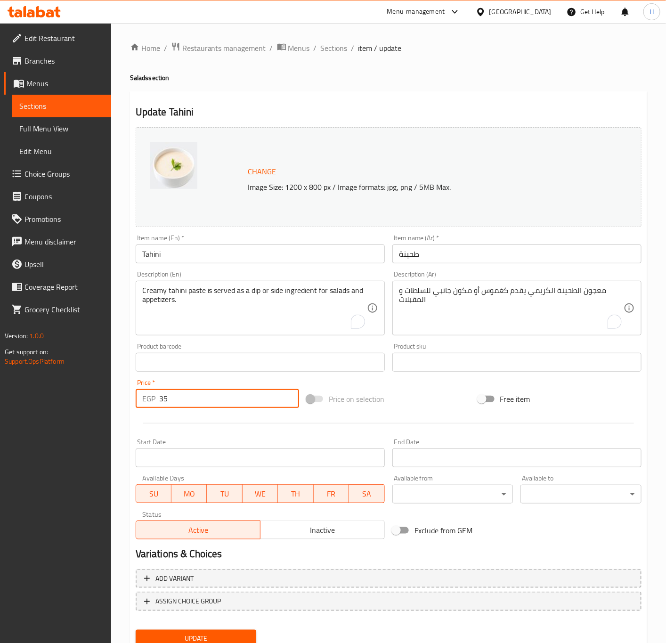
type input "35"
click at [226, 639] on span "Update" at bounding box center [196, 639] width 106 height 12
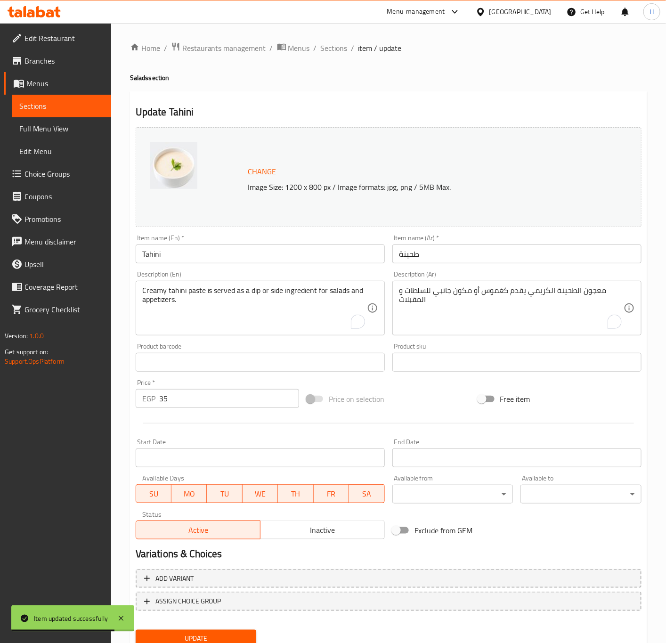
click at [229, 389] on input "35" at bounding box center [229, 398] width 140 height 19
click at [136, 630] on button "Update" at bounding box center [196, 638] width 121 height 17
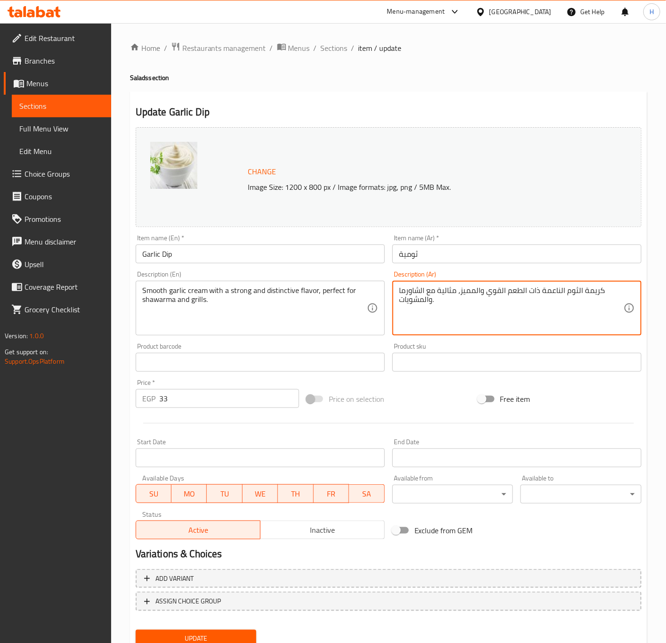
click at [543, 304] on textarea "كريمة الثوم الناعمة ذات الطعم القوي والمميز، مثالية مع الشاورما والمشويات." at bounding box center [511, 308] width 225 height 45
click at [535, 294] on textarea "صلصة الثوم اللبنانية الكريمية، تقدم مع المشاوي و المقبلات" at bounding box center [511, 308] width 225 height 45
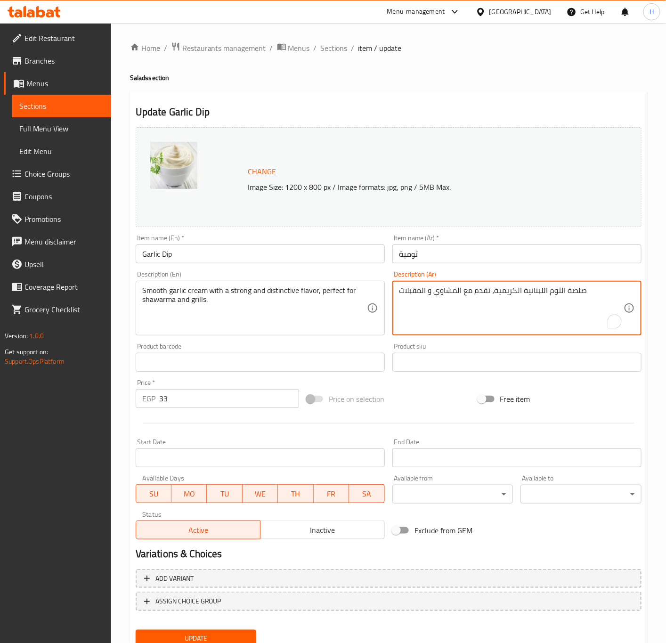
click at [535, 294] on textarea "صلصة الثوم اللبنانية الكريمية، تقدم مع المشاوي و المقبلات" at bounding box center [511, 308] width 225 height 45
type textarea "صلصة الثوم اللبنانية الكريمية، تقدم مع المشاوي و المقبلات"
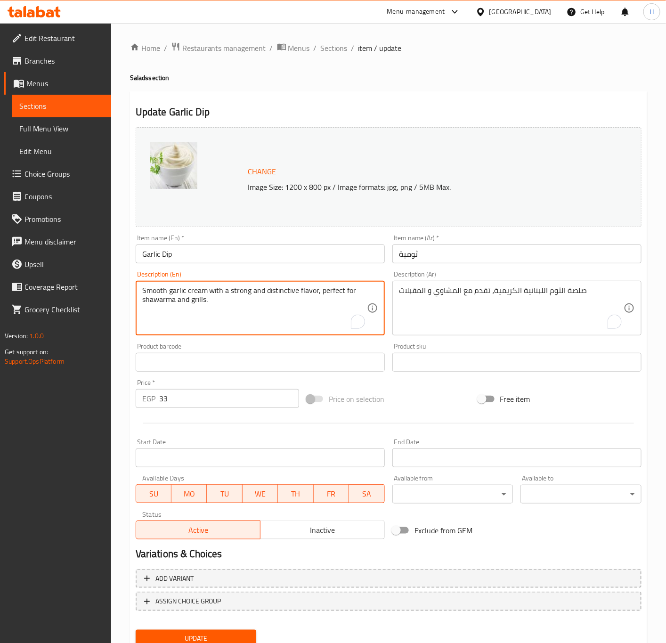
click at [284, 294] on textarea "Smooth garlic cream with a strong and distinctive flavor, perfect for shawarma …" at bounding box center [254, 308] width 225 height 45
paste textarea "Creamy Lebanese garlic sauce, served with grilled meats and appetizer"
click at [309, 290] on textarea "Creamy Lebanese garlic sauce, served with grilled meats and appetizers." at bounding box center [254, 308] width 225 height 45
type textarea "Creamy Lebanese garlic sauce, served with grills and appetizers."
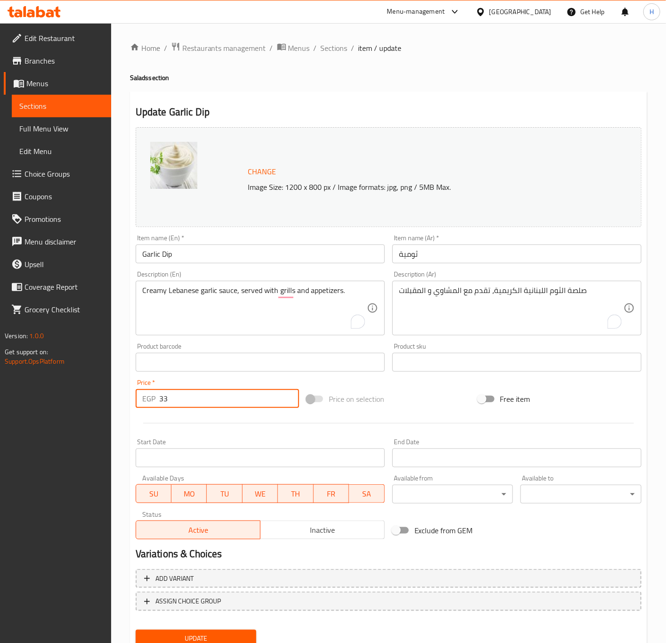
click at [164, 397] on input "33" at bounding box center [229, 398] width 140 height 19
click at [177, 399] on input "33" at bounding box center [229, 398] width 140 height 19
type input "35"
click at [136, 630] on button "Update" at bounding box center [196, 638] width 121 height 17
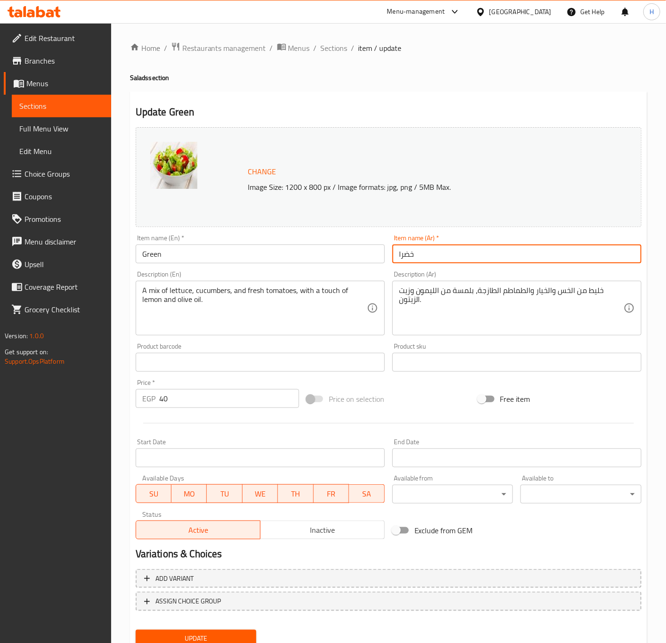
click at [399, 256] on input "خضرا" at bounding box center [517, 254] width 249 height 19
type input "سلطة خضراء"
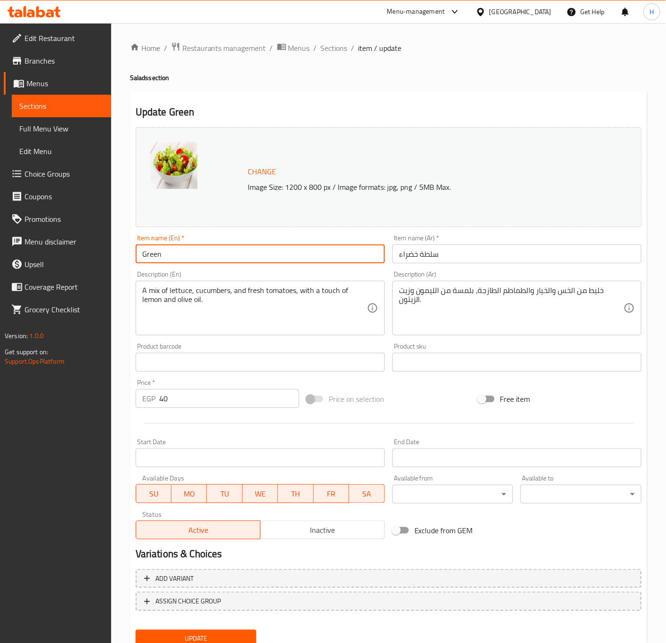
click at [206, 256] on input "Green" at bounding box center [260, 254] width 249 height 19
type input "Green Salad"
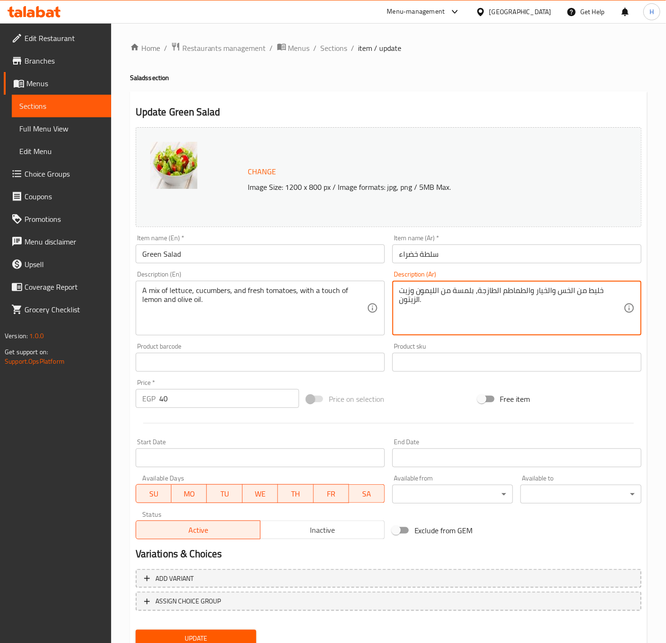
click at [538, 299] on textarea "خليط من الخس والخيار والطماطم الطازجة، بلمسة من الليمون وزيت الزيتون." at bounding box center [511, 308] width 225 height 45
type textarea "خليط من الخضار الطازجة مع صوص خفيف، مثالية كمقبل أو طبق جانبي صحي"
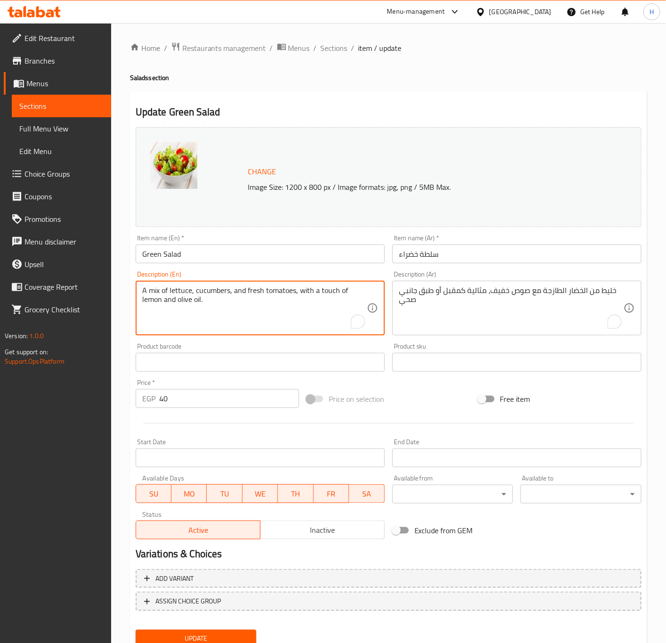
click at [287, 300] on textarea "A mix of lettuce, cucumbers, and fresh tomatoes, with a touch of lemon and oliv…" at bounding box center [254, 308] width 225 height 45
paste textarea "ture of fresh vegetables with a light sauce, ideal as an appetizer or a healthy…"
type textarea "A mixture of fresh vegetables with a light sauce, ideal as an appetizer or a he…"
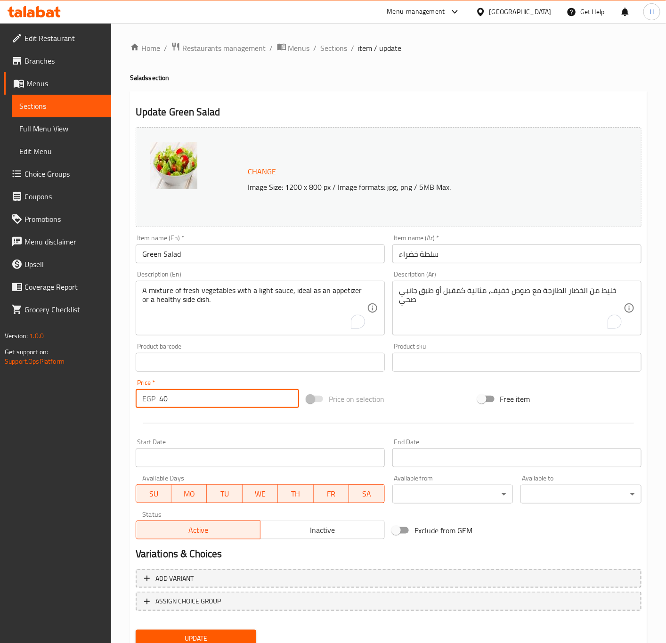
click at [229, 400] on input "40" at bounding box center [229, 398] width 140 height 19
click at [136, 630] on button "Update" at bounding box center [196, 638] width 121 height 17
click at [332, 49] on span "Sections" at bounding box center [334, 47] width 27 height 11
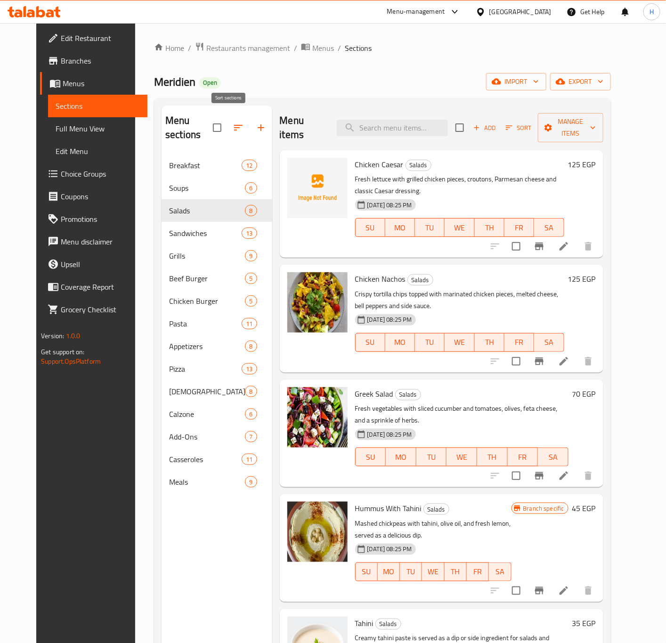
click at [233, 125] on icon "button" at bounding box center [238, 127] width 11 height 11
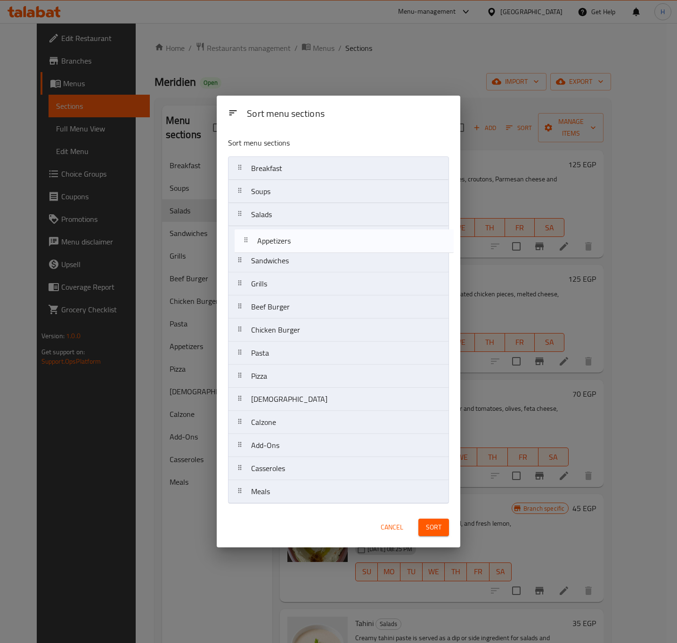
drag, startPoint x: 292, startPoint y: 360, endPoint x: 299, endPoint y: 243, distance: 116.6
click at [299, 243] on nav "Breakfast Soups Salads Sandwiches Grills Beef Burger Chicken Burger Pasta Appet…" at bounding box center [338, 329] width 221 height 347
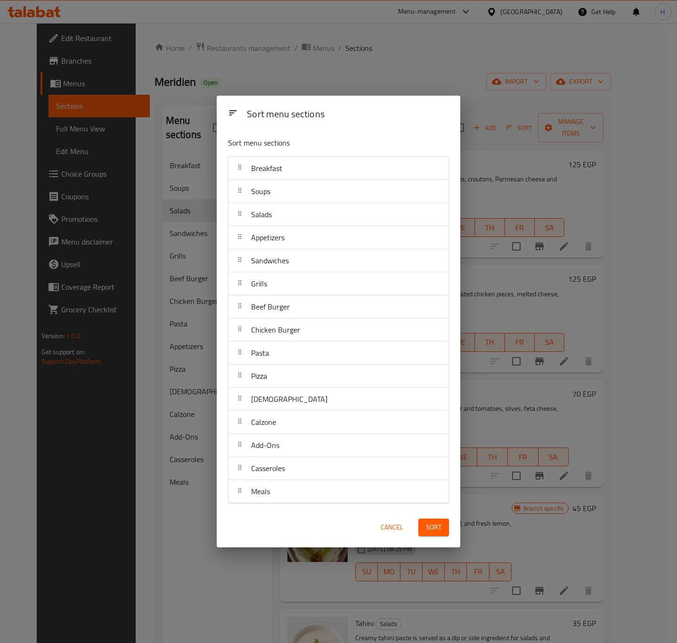
click at [429, 536] on button "Sort" at bounding box center [433, 527] width 31 height 17
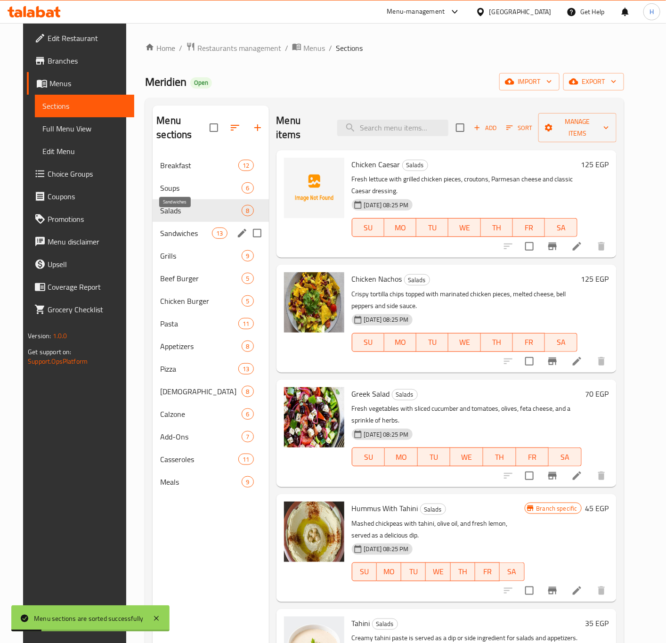
click at [174, 341] on span "Appetizers" at bounding box center [201, 346] width 82 height 11
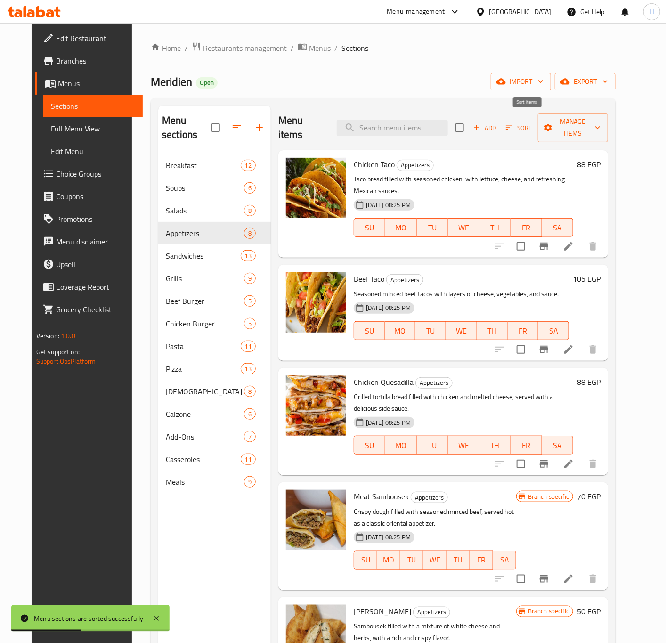
click at [527, 123] on span "Sort" at bounding box center [519, 128] width 26 height 11
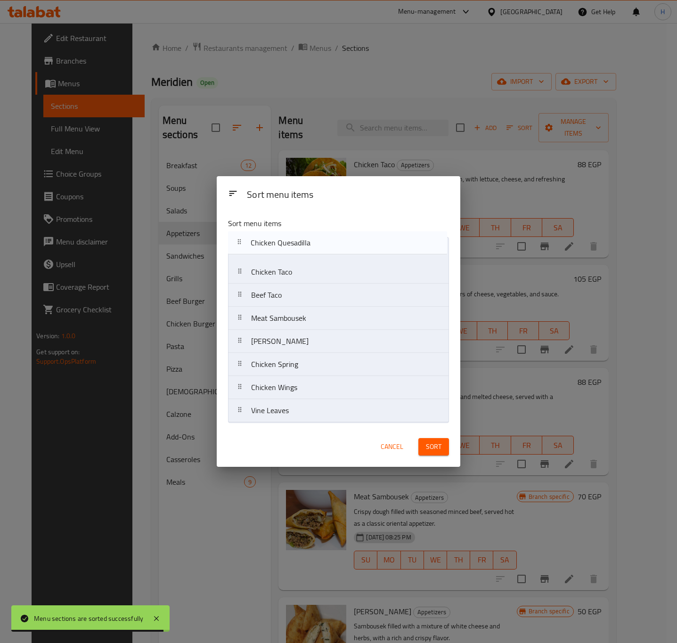
drag, startPoint x: 307, startPoint y: 299, endPoint x: 306, endPoint y: 242, distance: 57.0
click at [306, 242] on nav "Chicken Taco Beef Taco Chicken Quesadilla Meat Sambousek Cheese Sambousek Chick…" at bounding box center [338, 330] width 221 height 186
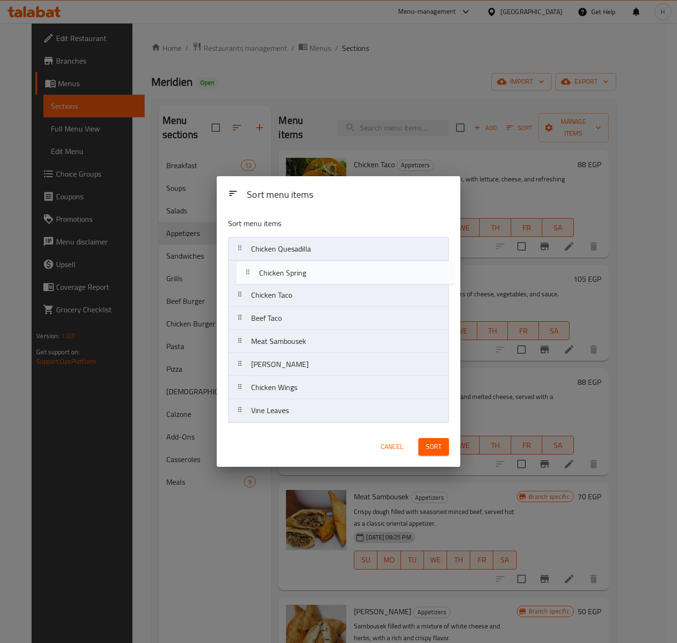
drag, startPoint x: 295, startPoint y: 370, endPoint x: 303, endPoint y: 276, distance: 94.5
click at [303, 276] on nav "Chicken Quesadilla Chicken Taco Beef Taco Meat Sambousek Cheese Sambousek Chick…" at bounding box center [338, 330] width 221 height 186
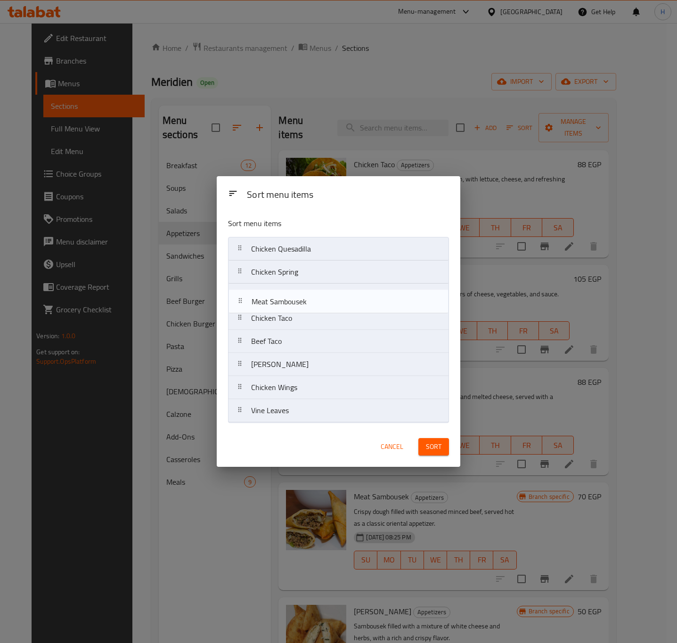
drag, startPoint x: 301, startPoint y: 349, endPoint x: 300, endPoint y: 303, distance: 46.2
click at [300, 303] on nav "Chicken Quesadilla Chicken Spring Chicken Taco Beef Taco Meat Sambousek Cheese …" at bounding box center [338, 330] width 221 height 186
drag, startPoint x: 297, startPoint y: 371, endPoint x: 293, endPoint y: 317, distance: 53.8
click at [293, 317] on nav "Chicken Quesadilla Chicken Spring Meat Sambousek Chicken Taco Beef Taco Cheese …" at bounding box center [338, 330] width 221 height 186
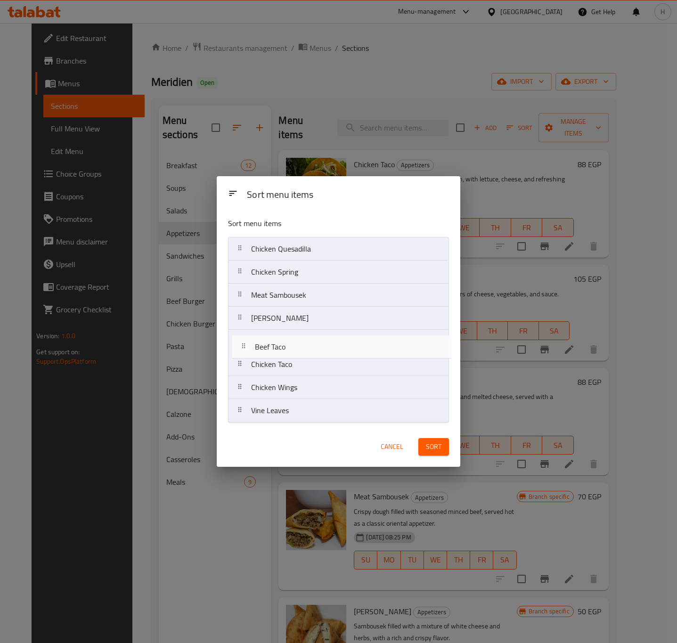
drag, startPoint x: 287, startPoint y: 365, endPoint x: 290, endPoint y: 351, distance: 14.0
click at [290, 351] on nav "Chicken Quesadilla Chicken Spring Meat Sambousek Cheese Sambousek Chicken Taco …" at bounding box center [338, 330] width 221 height 186
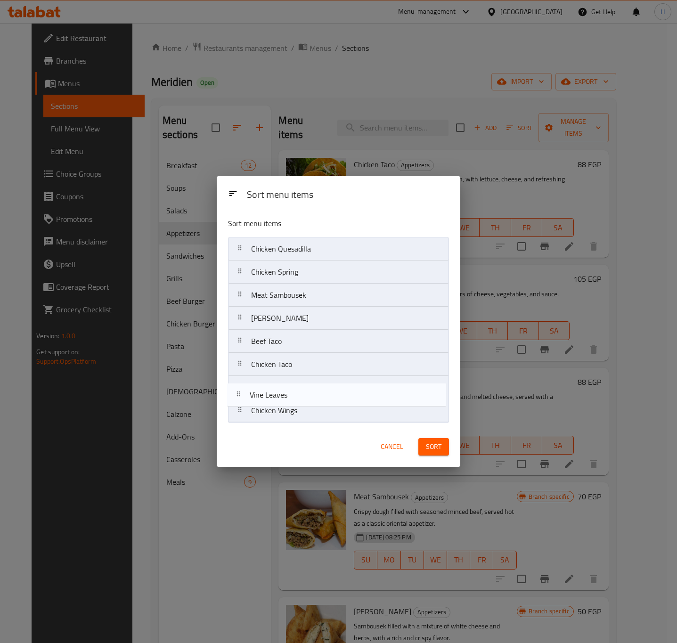
drag, startPoint x: 302, startPoint y: 416, endPoint x: 298, endPoint y: 391, distance: 25.2
click at [298, 391] on nav "Chicken Quesadilla Chicken Spring Meat Sambousek Cheese Sambousek Beef Taco Chi…" at bounding box center [338, 330] width 221 height 186
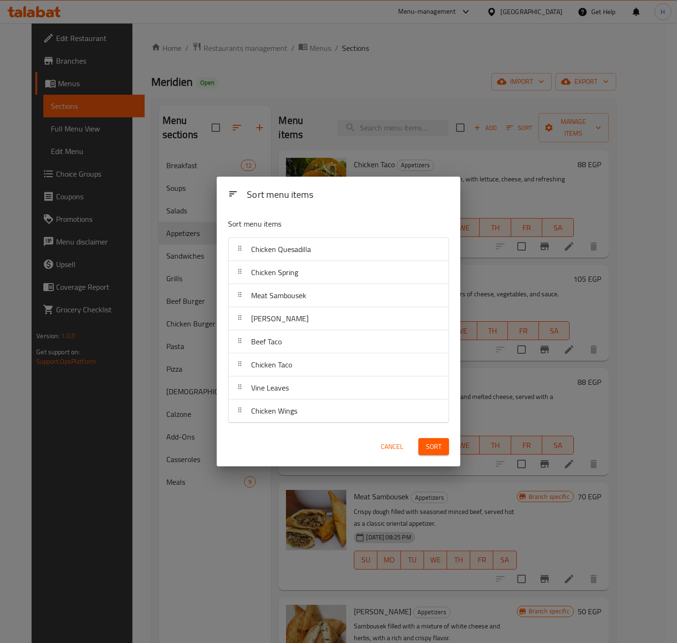
click at [424, 454] on button "Sort" at bounding box center [433, 446] width 31 height 17
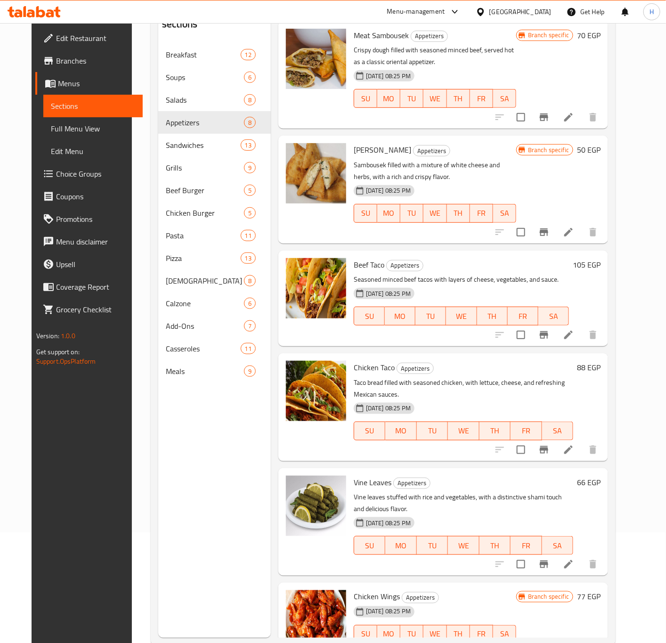
scroll to position [132, 0]
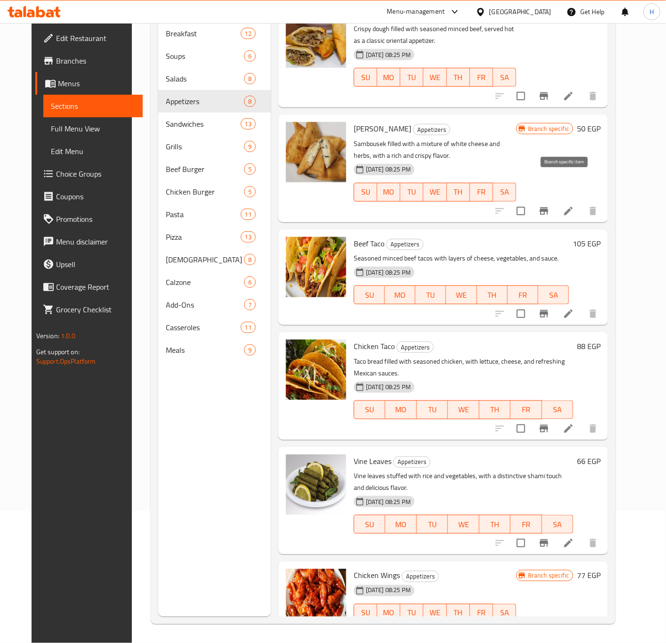
click at [548, 207] on icon "Branch-specific-item" at bounding box center [544, 211] width 8 height 8
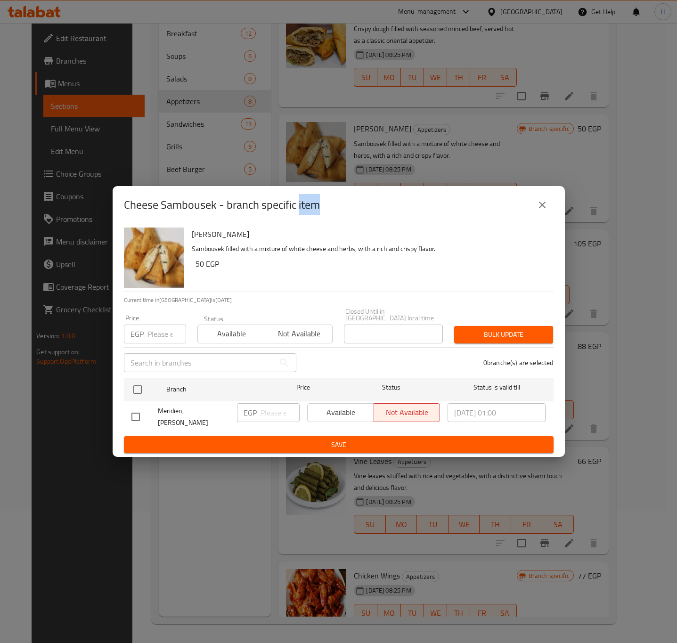
click at [542, 207] on icon "close" at bounding box center [542, 204] width 11 height 11
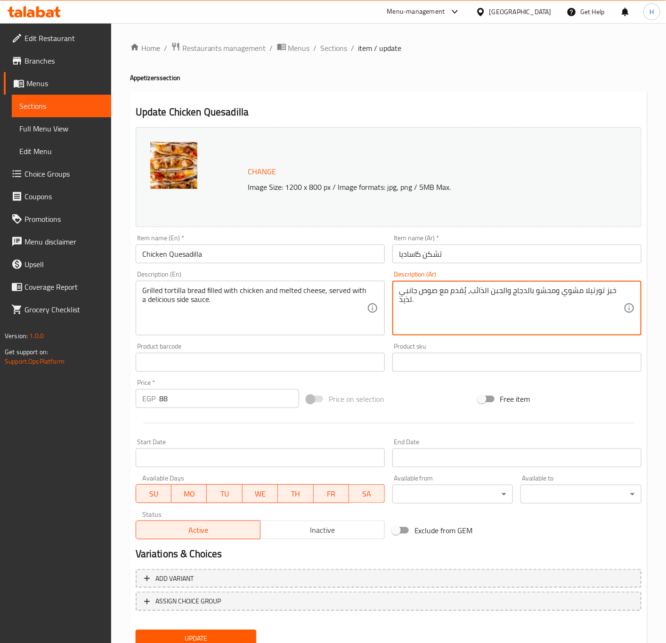
click at [572, 293] on textarea "خبز تورتيلا مشوي ومحشو بالدجاج والجبن الذائب، يُقدم مع صوص جانبي لذيذ." at bounding box center [511, 308] width 225 height 45
click at [571, 293] on textarea "خبز تورتيلا مشوي ومحشو بالدجاج والجبن الذائب، يُقدم مع صوص جانبي لذيذ." at bounding box center [511, 308] width 225 height 45
click at [577, 314] on textarea "خبز تورتيلا مشوي ومحشو بالدجاج والجبن الذائب، يُقدم مع صوص جانبي لذيذ." at bounding box center [511, 308] width 225 height 45
click at [570, 293] on textarea "خبز تورتيلا مشوي ومحشو بالدجاج والجبن الذائب، يُقدم مع صوص جانبي لذيذ." at bounding box center [511, 308] width 225 height 45
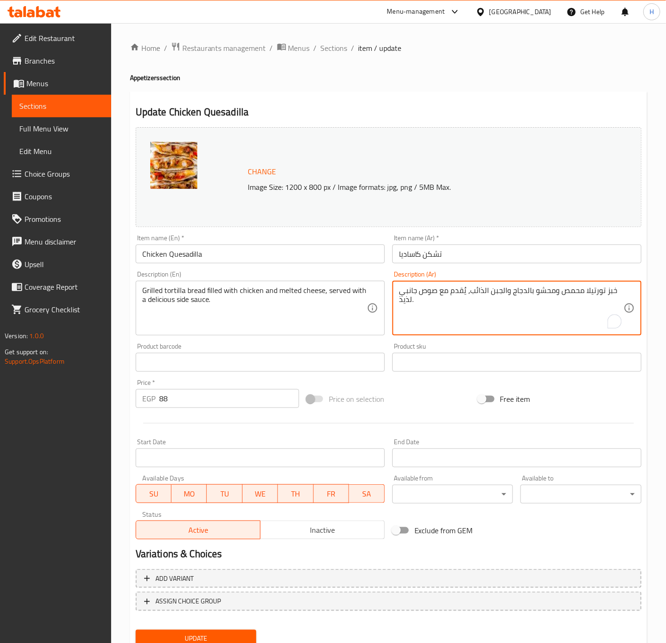
click at [532, 296] on textarea "خبز تورتيلا محمص ومحشو بالدجاج والجبن الذائب، يُقدم مع صوص جانبي لذيذ." at bounding box center [511, 308] width 225 height 45
click at [530, 294] on textarea "خبز تورتيلا محمص ومحشو بالدجاج والجبن الذائب، يُقدم مع صوص جانبي لذيذ." at bounding box center [511, 308] width 225 height 45
click at [522, 311] on textarea "خبز تورتيلا محمص ومحشو بقطع الدجاج المتبلة مع شرائح الفلفل الملون و الذرة و الف…" at bounding box center [511, 308] width 225 height 45
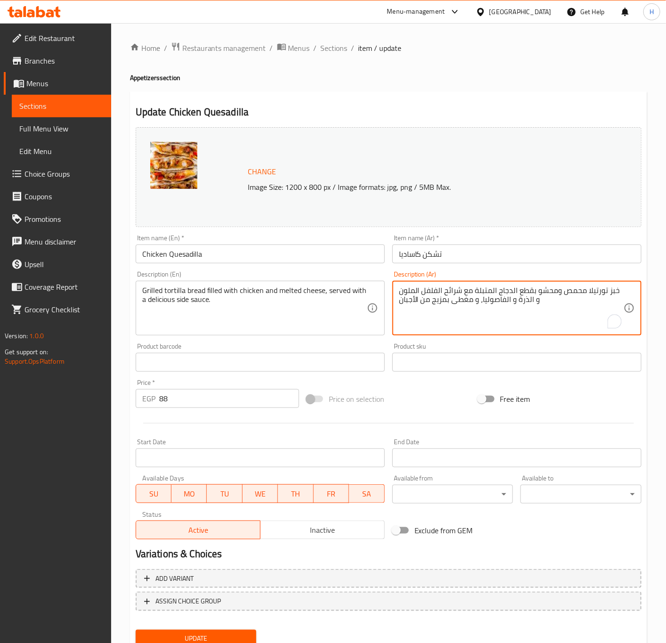
type textarea "خبز تورتيلا محمص ومحشو بقطع الدجاج المتبلة مع شرائح الفلفل الملون و الذرة و الف…"
click at [338, 283] on div "Grilled tortilla bread filled with chicken and melted cheese, served with a del…" at bounding box center [260, 308] width 249 height 55
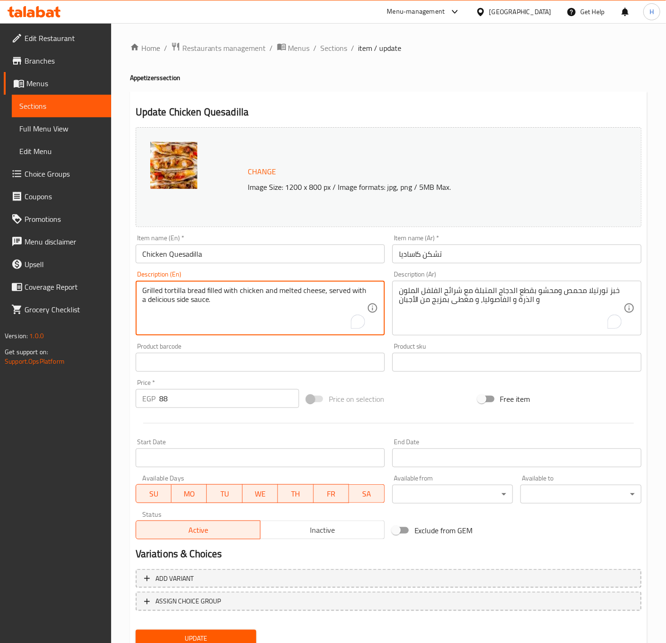
click at [338, 283] on div "Grilled tortilla bread filled with chicken and melted cheese, served with a del…" at bounding box center [260, 308] width 249 height 55
click at [324, 290] on textarea "Grilled tortilla bread filled with chicken and melted cheese, served with a del…" at bounding box center [254, 308] width 225 height 45
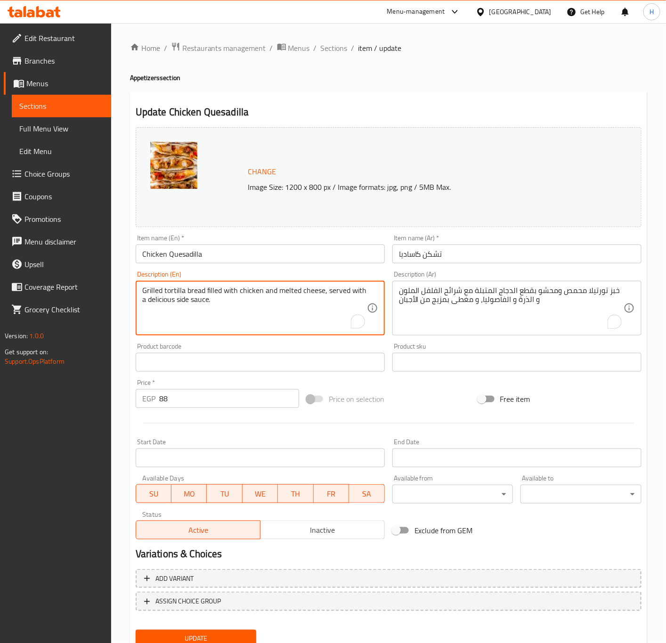
paste textarea "Toasted tortilla bread filled with marinated chicken pieces, colored pepper str…"
click at [336, 290] on textarea "Toasted tortilla bread filled with marinated chicken pieces, colored pepper str…" at bounding box center [254, 308] width 225 height 45
click at [150, 301] on textarea "Toasted tortilla bread filled with marinated chicken pieces, bell pepper strips…" at bounding box center [254, 308] width 225 height 45
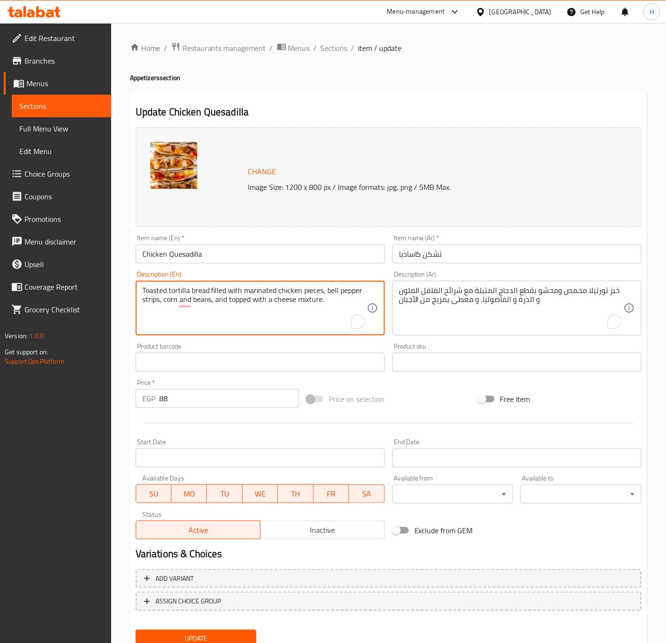
click at [150, 301] on textarea "Toasted tortilla bread filled with marinated chicken pieces, bell pepper strips…" at bounding box center [254, 308] width 225 height 45
type textarea "Toasted tortilla bread filled with marinated chicken pieces, bell pepper slices…"
click at [438, 252] on input "تشكن كاساديا" at bounding box center [517, 254] width 249 height 19
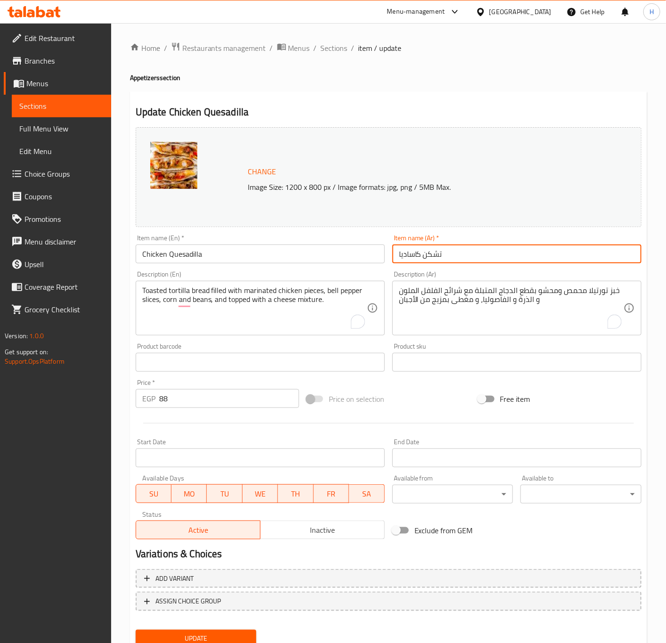
click at [438, 252] on input "تشكن كاساديا" at bounding box center [517, 254] width 249 height 19
type input "كاساديا دجاج"
click at [222, 401] on input "88" at bounding box center [229, 398] width 140 height 19
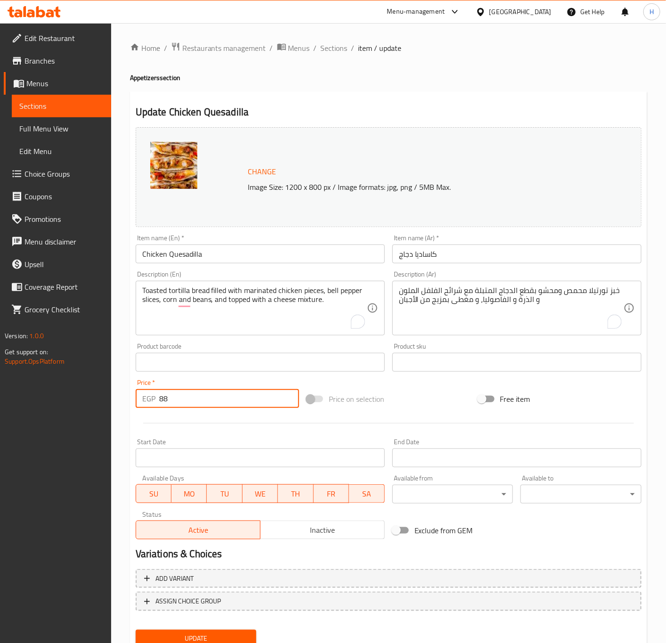
click at [222, 401] on input "88" at bounding box center [229, 398] width 140 height 19
type input "95"
click at [136, 630] on button "Update" at bounding box center [196, 638] width 121 height 17
click at [213, 395] on input "95" at bounding box center [229, 398] width 140 height 19
click at [136, 630] on button "Update" at bounding box center [196, 638] width 121 height 17
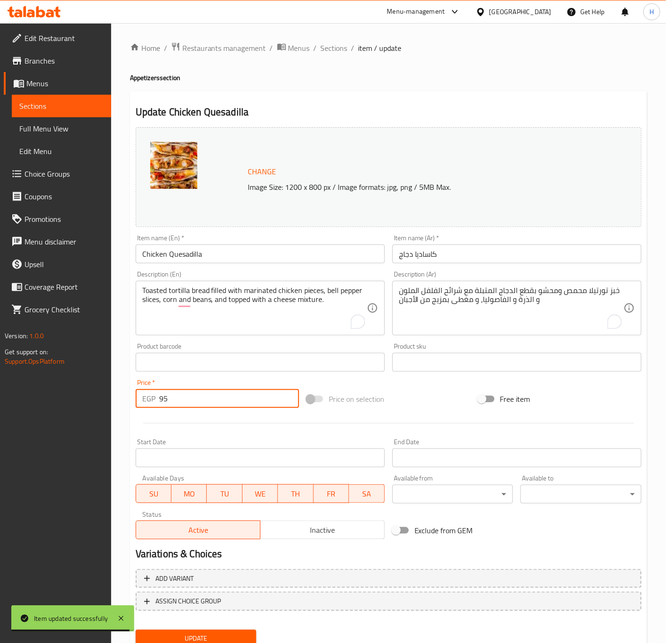
click at [136, 630] on button "Update" at bounding box center [196, 638] width 121 height 17
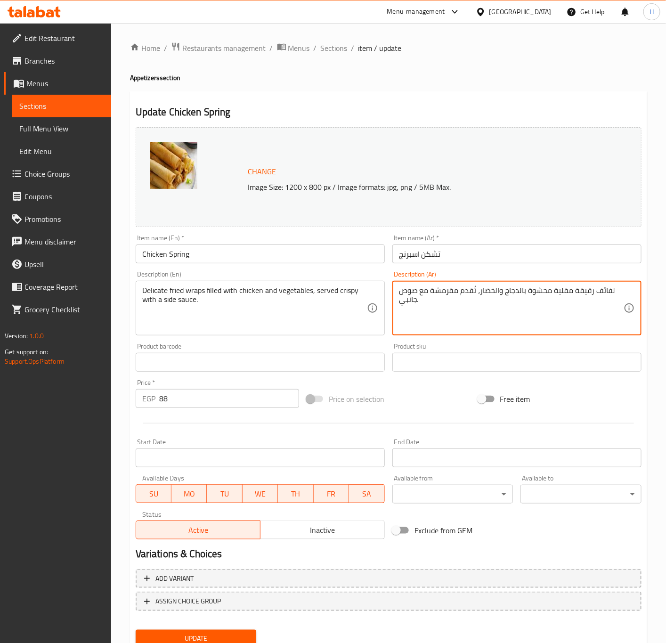
click at [519, 287] on textarea "لفائف رقيقة مقلية محشوة بالدجاج والخضار، تُقدم مقرمشة مع صوص جانبي." at bounding box center [511, 308] width 225 height 45
click at [511, 305] on textarea "لفائف رقيقة مقلية محشوة بالدجاج والخضار، تُقدم مقرمشة مع صوص جانبي." at bounding box center [511, 308] width 225 height 45
click at [508, 304] on textarea "رول مقرمش محشو بخليط من الدجاج و الخضار الطازجة، يقدم مقليا حتى الذهبي" at bounding box center [511, 308] width 225 height 45
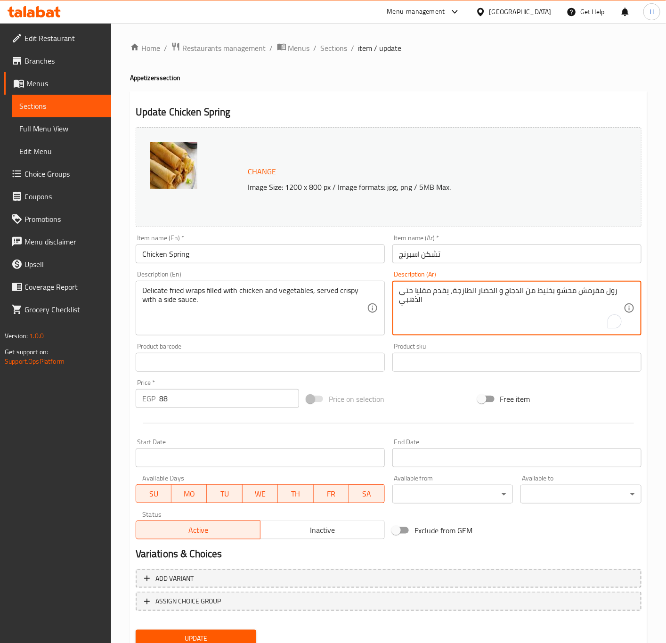
click at [508, 304] on textarea "رول مقرمش محشو بخليط من الدجاج و الخضار الطازجة، يقدم مقليا حتى الذهبي" at bounding box center [511, 308] width 225 height 45
type textarea "رول مقرمش محشو بخليط من الدجاج و الخضار الطازجة، يقدم مقليا حتى الذهبي"
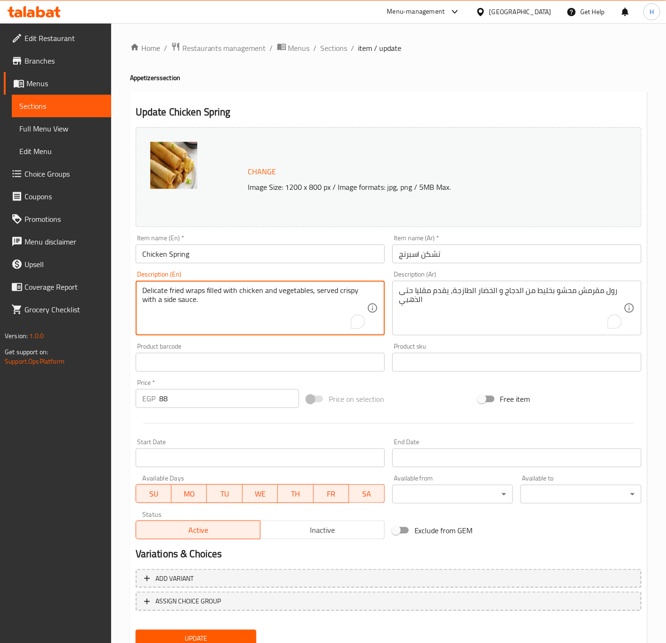
click at [274, 307] on textarea "Delicate fried wraps filled with chicken and vegetables, served crispy with a s…" at bounding box center [254, 308] width 225 height 45
paste textarea "Crispy roll filled with a mixture of chicken and fresh vegetables, served fried…"
type textarea "Crispy roll filled with a mixture of chicken and fresh vegetables, served fried…"
click at [434, 252] on input "تشكن اسبرنج" at bounding box center [517, 254] width 249 height 19
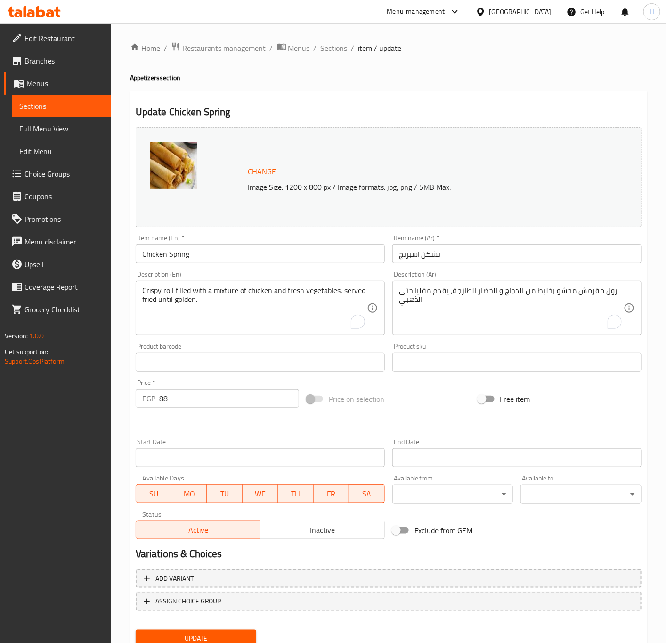
click at [434, 252] on input "تشكن اسبرنج" at bounding box center [517, 254] width 249 height 19
type input "سبرنج رول دجاج"
click at [299, 253] on input "Chicken Spring" at bounding box center [260, 254] width 249 height 19
type input "Chicken Spring Roll"
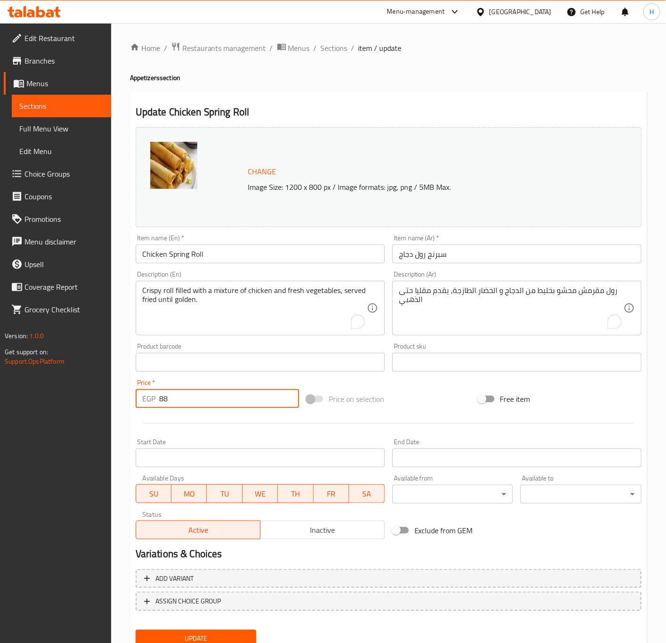
click at [213, 404] on input "88" at bounding box center [229, 398] width 140 height 19
type input "90"
click at [136, 630] on button "Update" at bounding box center [196, 638] width 121 height 17
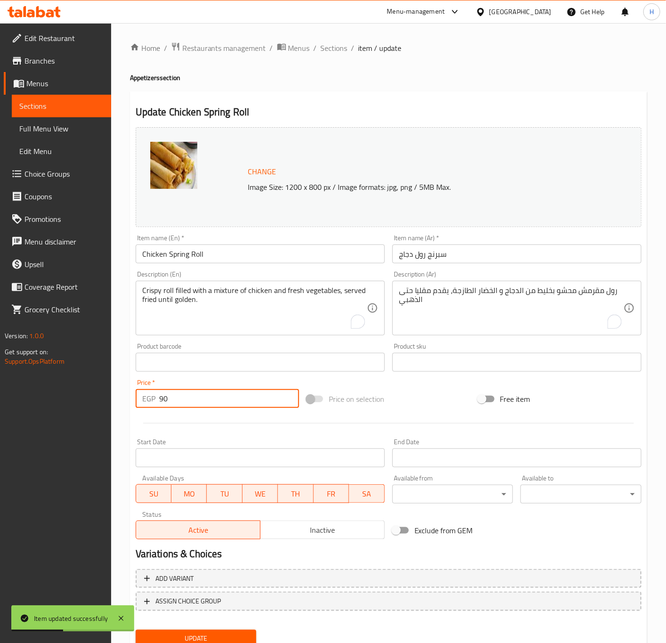
click at [136, 630] on button "Update" at bounding box center [196, 638] width 121 height 17
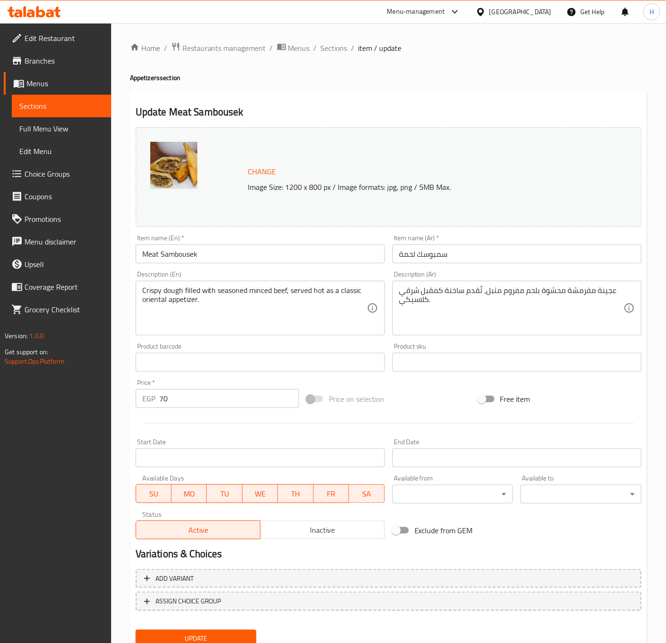
click at [314, 253] on input "Meat Sambousek" at bounding box center [260, 254] width 249 height 19
type input "Meat Samosa"
click at [579, 300] on textarea "عجينة مقرمشة محشوة بلحم مفروم متبل، تُقدم ساخنة كمقبل شرقي كلاسيكي." at bounding box center [511, 308] width 225 height 45
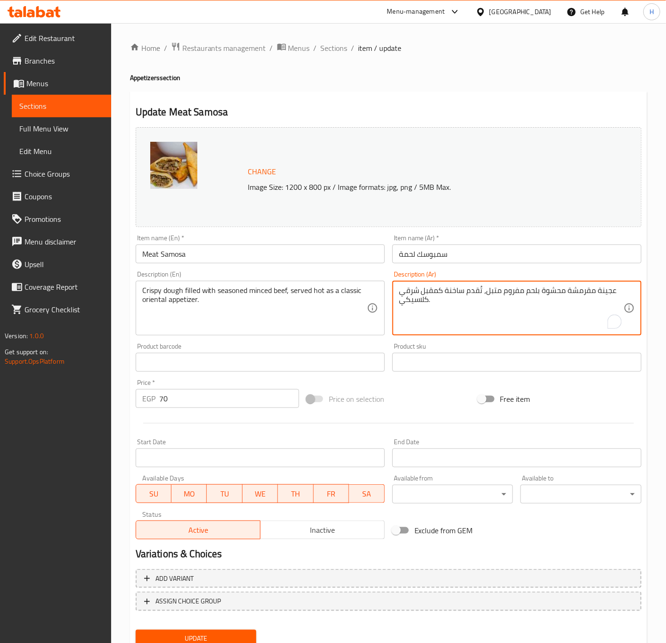
click at [579, 300] on textarea "عجينة مقرمشة محشوة بلحم مفروم متبل، تُقدم ساخنة كمقبل شرقي كلاسيكي." at bounding box center [511, 308] width 225 height 45
type textarea "مثلثات عجين مقرمشة محشوة بلحم مفروم متبل مع بصل و توابل"
click at [225, 308] on textarea "Crispy dough filled with seasoned minced beef, served hot as a classic oriental…" at bounding box center [254, 308] width 225 height 45
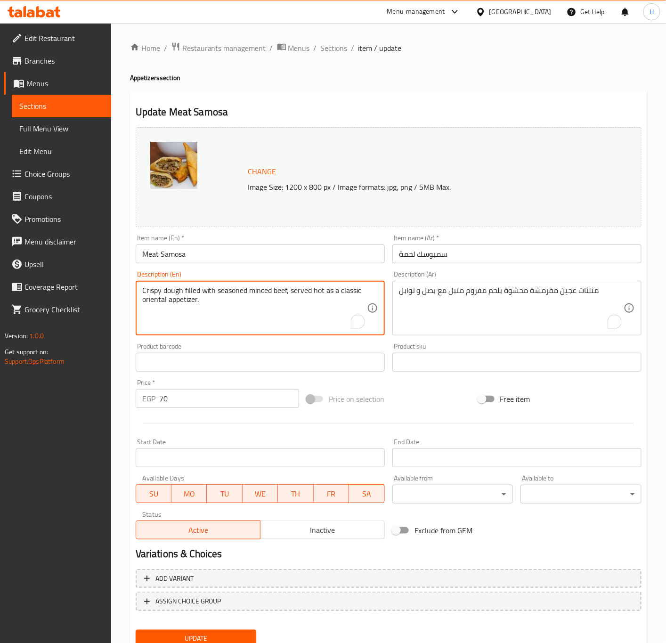
click at [225, 308] on textarea "Crispy dough filled with seasoned minced beef, served hot as a classic oriental…" at bounding box center [254, 308] width 225 height 45
paste textarea "triangles filled with seasoned minced meat with onions and spices"
type textarea "Crispy dough triangles filled with seasoned minced meat with onions and spices."
click at [508, 257] on input "سمبوسك لحمة" at bounding box center [517, 254] width 249 height 19
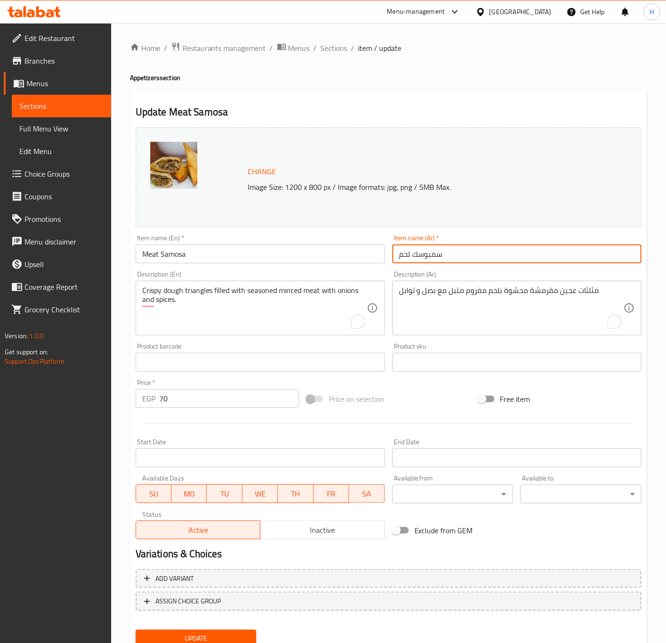
type input "سمبوسك لحم"
click at [192, 402] on input "70" at bounding box center [229, 398] width 140 height 19
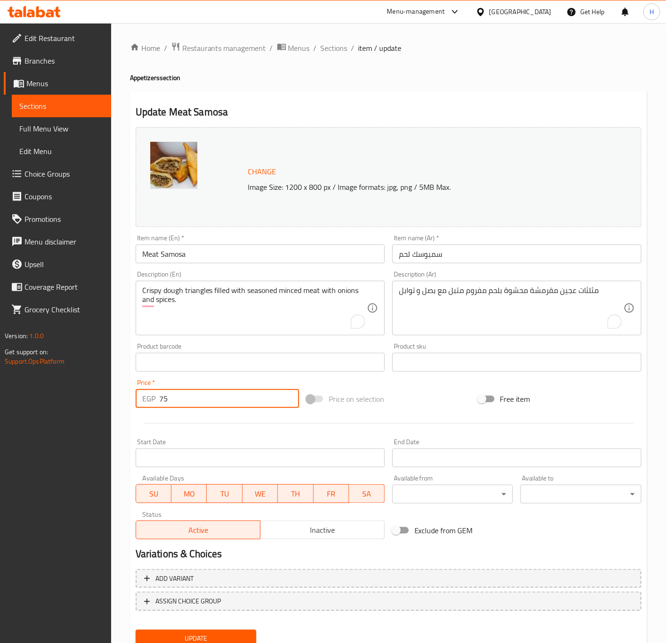
click at [209, 397] on input "75" at bounding box center [229, 398] width 140 height 19
type input "75"
click at [136, 630] on button "Update" at bounding box center [196, 638] width 121 height 17
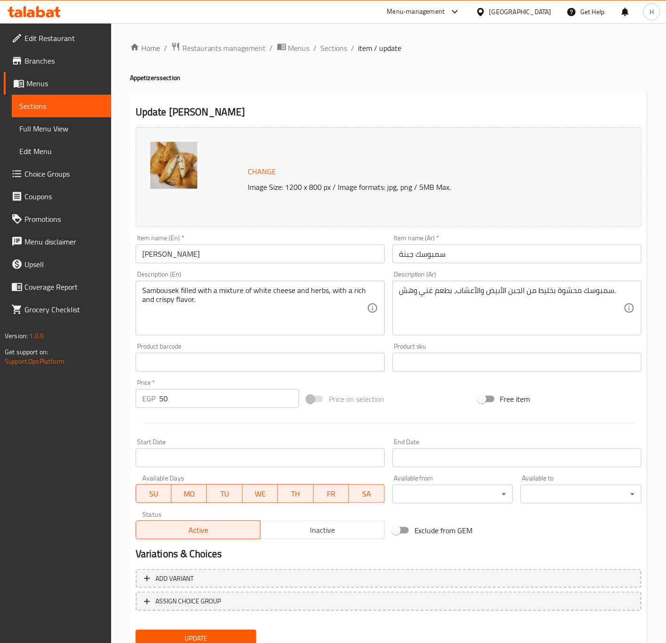
click at [223, 254] on input "[PERSON_NAME]" at bounding box center [260, 254] width 249 height 19
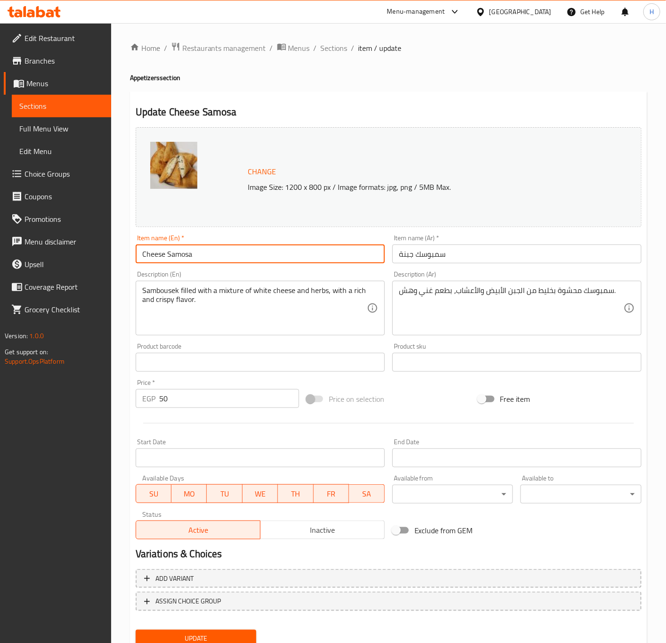
type input "Cheese Samosa"
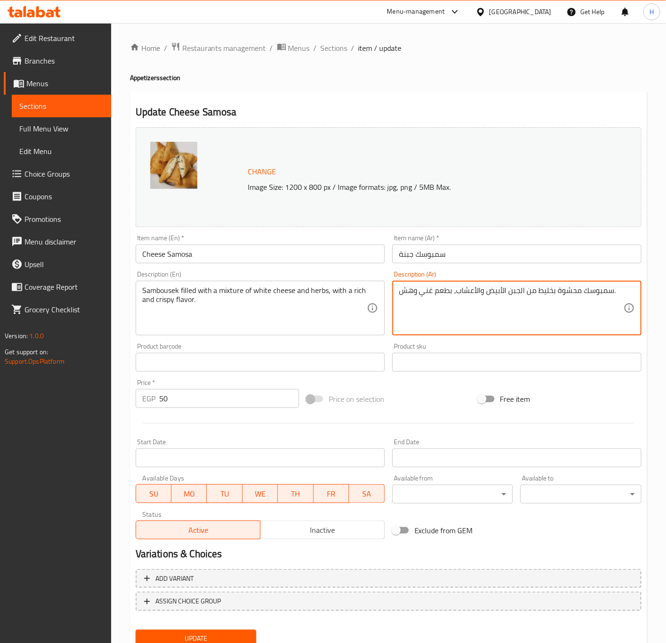
click at [457, 293] on textarea "سمبوسك محشوة بخليط من الجبن الأبيض والأعشاب، بطعم غني وهش." at bounding box center [511, 308] width 225 height 45
click at [457, 293] on textarea "مثلثات عجين مقلية محشوة بمزيج من الأجبان الذائبة" at bounding box center [511, 308] width 225 height 45
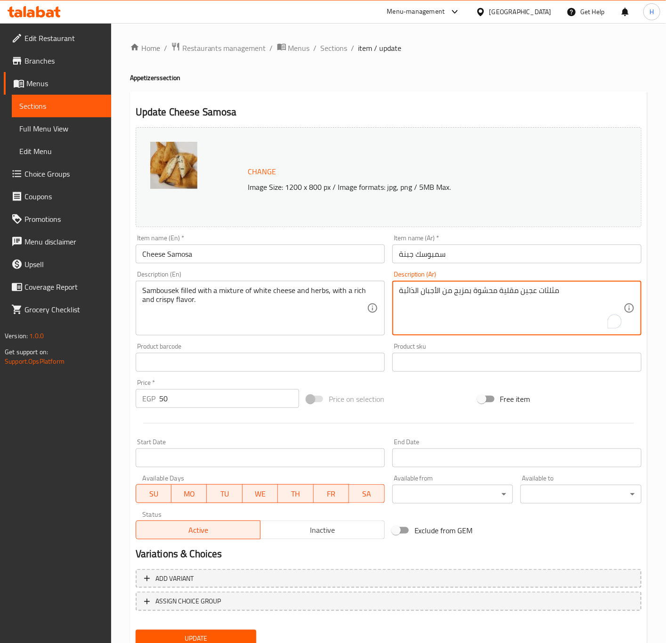
type textarea "مثلثات عجين مقلية محشوة بمزيج من الأجبان الذائبة"
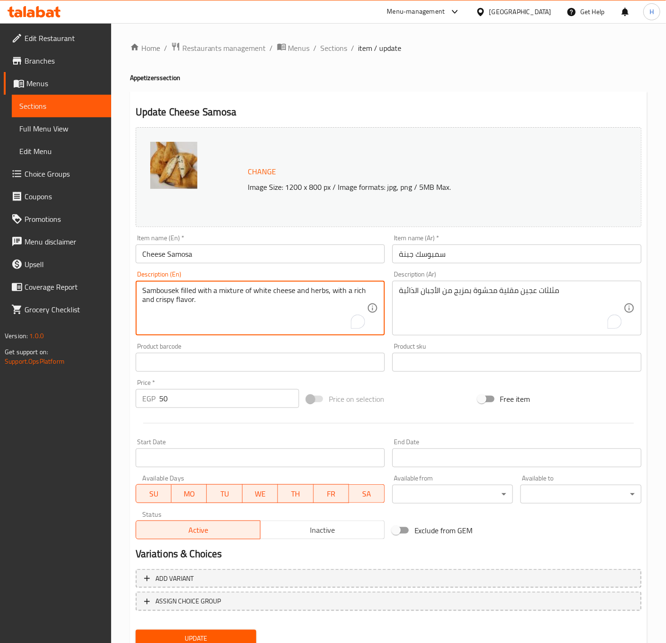
click at [318, 300] on textarea "Sambousek filled with a mixture of white cheese and herbs, with a rich and cris…" at bounding box center [254, 308] width 225 height 45
paste textarea "Fried dough triangles filled with a mixture of melted cheeses"
type textarea "Fried dough triangles filled with a mixture of melted cheeses."
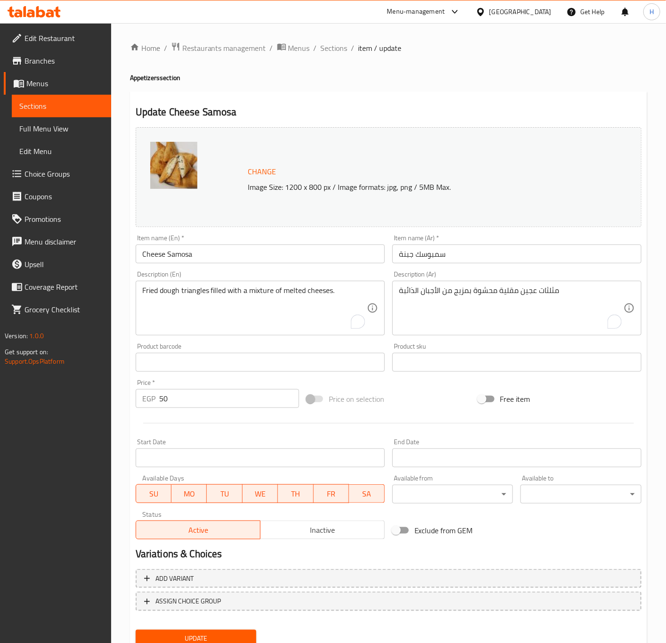
click at [201, 401] on input "50" at bounding box center [229, 398] width 140 height 19
type input "65"
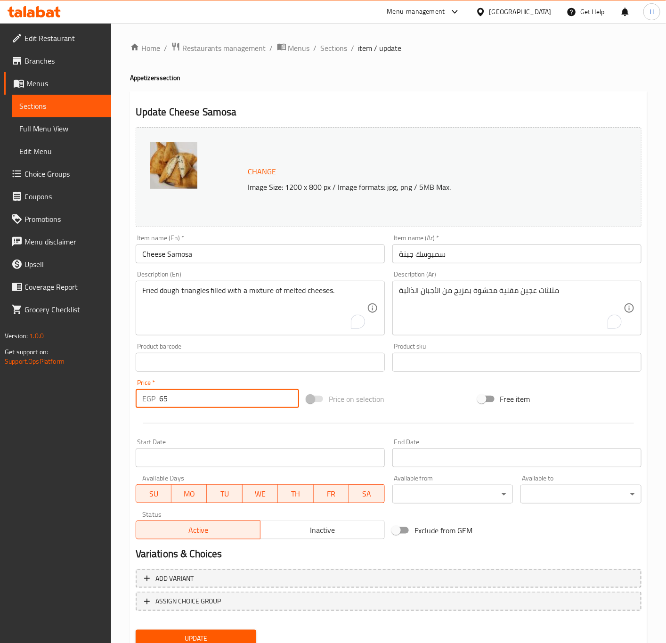
click at [136, 630] on button "Update" at bounding box center [196, 638] width 121 height 17
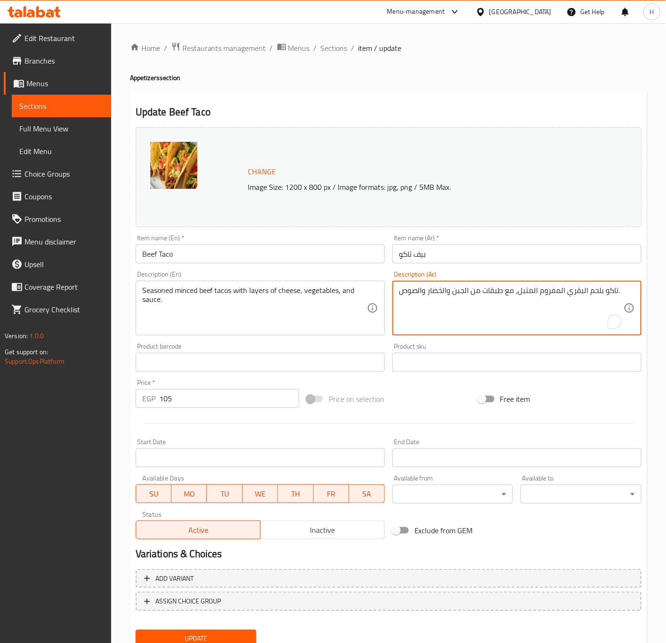
click at [566, 292] on textarea "تاكو بلحم البقري المفروم المتبل، مع طبقات من الجبن والخضار والصوص." at bounding box center [511, 308] width 225 height 45
click at [486, 306] on textarea "خبز تورتيلا طري محشو بلحم بقري متبل، مع الذرة الحلوة و الفاصوليا، جبنة ذائبة، و…" at bounding box center [511, 308] width 225 height 45
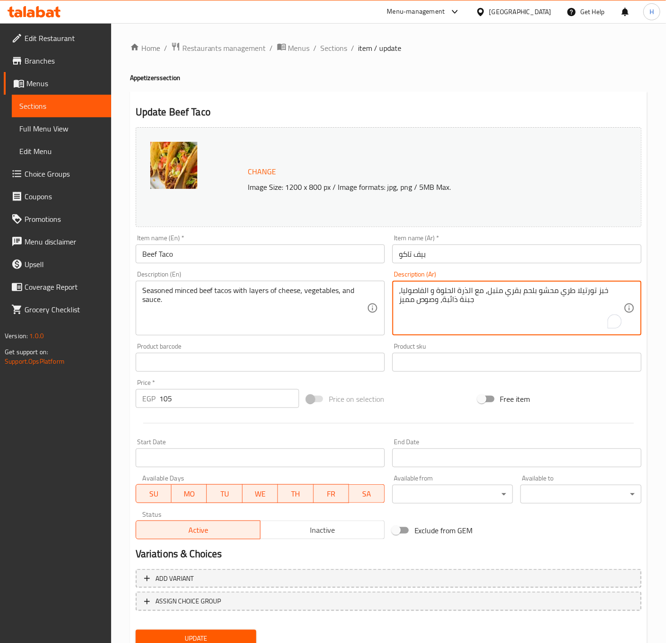
click at [486, 306] on textarea "خبز تورتيلا طري محشو بلحم بقري متبل، مع الذرة الحلوة و الفاصوليا، جبنة ذائبة، و…" at bounding box center [511, 308] width 225 height 45
type textarea "خبز تورتيلا طري محشو بلحم بقري متبل، مع الذرة الحلوة و الفاصوليا، جبنة ذائبة، و…"
click at [184, 396] on input "105" at bounding box center [229, 398] width 140 height 19
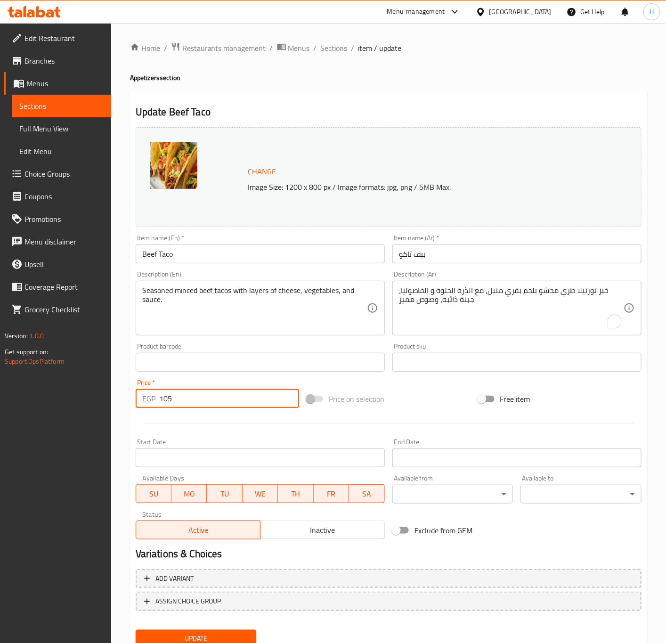
click at [184, 396] on input "105" at bounding box center [229, 398] width 140 height 19
type input "110"
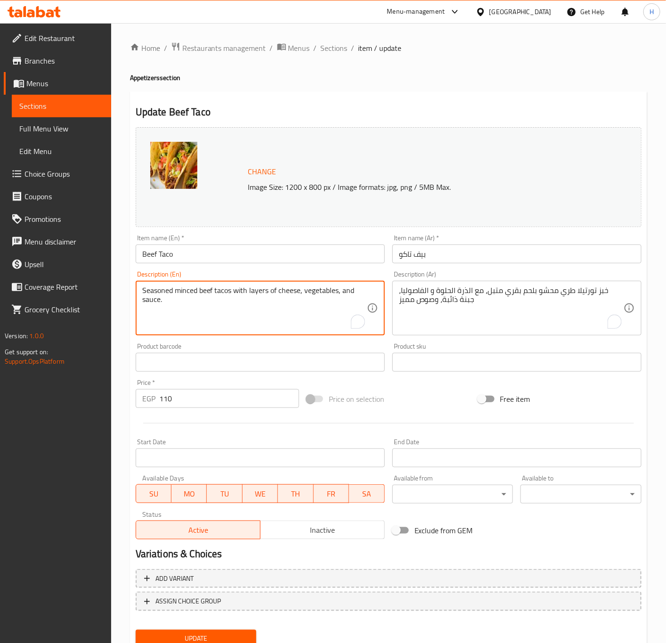
click at [276, 303] on textarea "Seasoned minced beef tacos with layers of cheese, vegetables, and sauce." at bounding box center [254, 308] width 225 height 45
paste textarea "oft flour tortilla bread filled with seasoned beef, sweet corn and beans, melte…"
type textarea "Soft flour tortilla bread filled with seasoned beef, sweet corn and beans, melt…"
click at [228, 406] on input "110" at bounding box center [229, 398] width 140 height 19
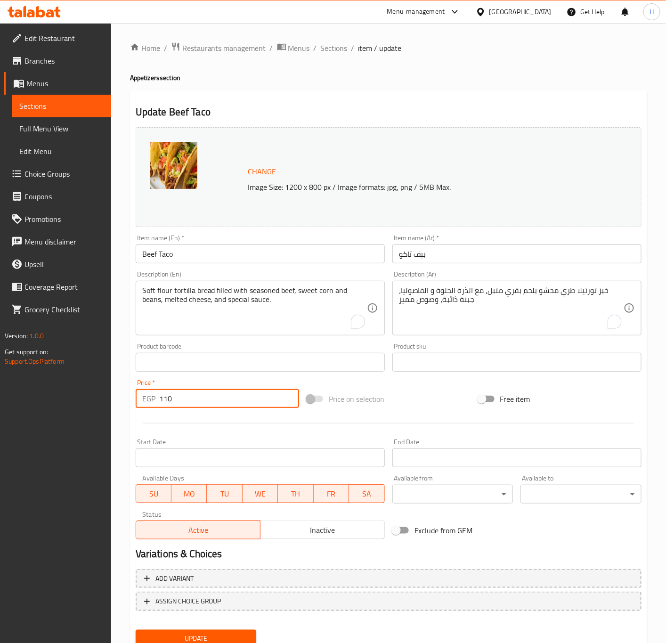
click at [136, 630] on button "Update" at bounding box center [196, 638] width 121 height 17
click at [522, 293] on textarea "خبز تورتيلا طري محشو بلحم بقري متبل، مع الذرة الحلوة و الفاصوليا، جبنة ذائبة، و…" at bounding box center [511, 308] width 225 height 45
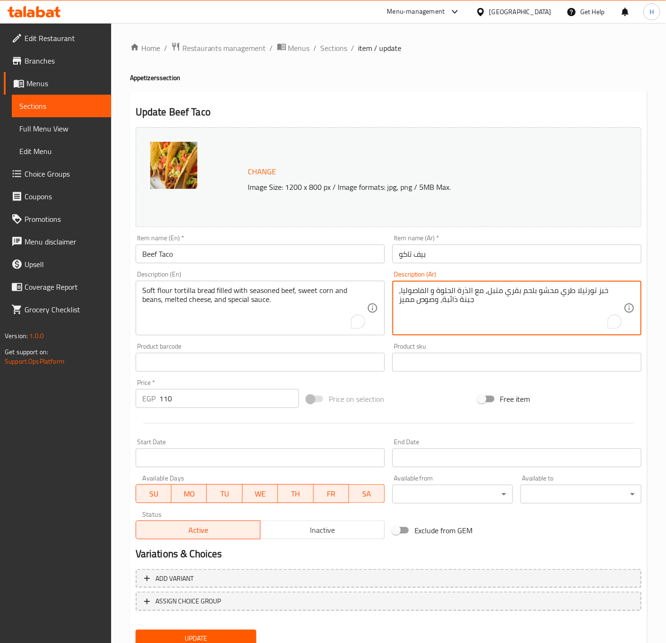
click at [522, 293] on textarea "خبز تورتيلا طري محشو بلحم بقري متبل، مع الذرة الحلوة و الفاصوليا، جبنة ذائبة، و…" at bounding box center [511, 308] width 225 height 45
click at [422, 250] on input "بيف تاكو" at bounding box center [517, 254] width 249 height 19
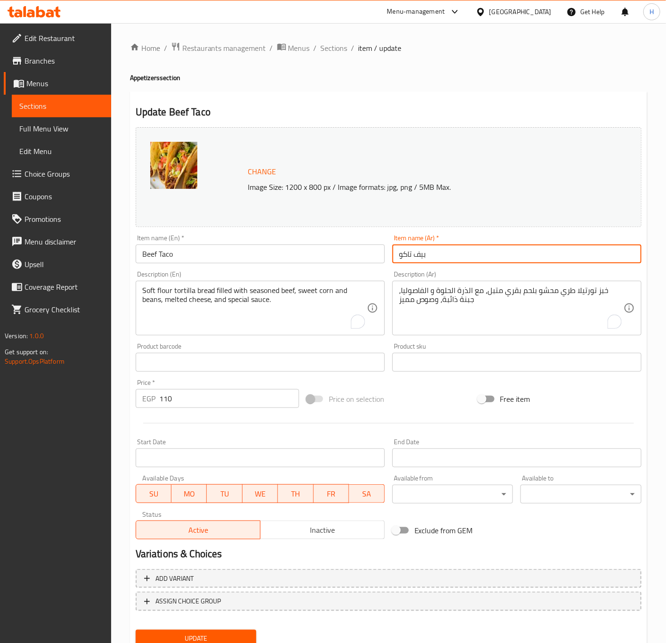
click at [422, 250] on input "بيف تاكو" at bounding box center [517, 254] width 249 height 19
click at [420, 255] on input "بيف تاكو" at bounding box center [517, 254] width 249 height 19
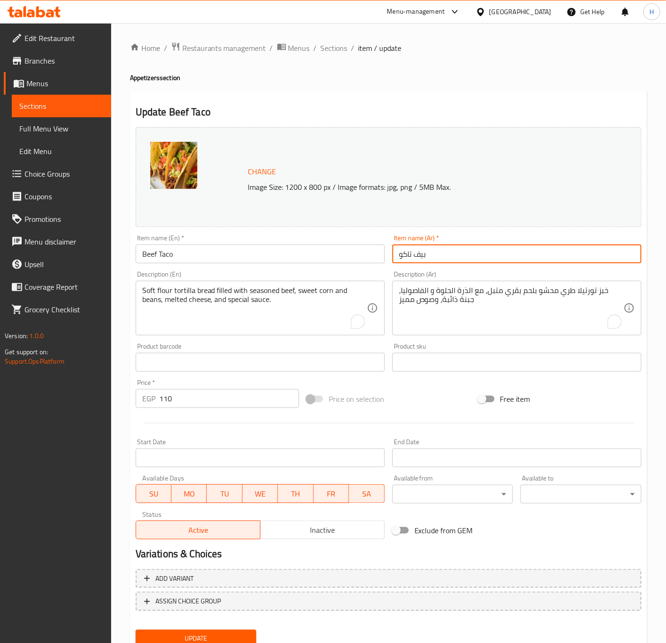
click at [421, 256] on input "بيف تاكو" at bounding box center [517, 254] width 249 height 19
click at [421, 255] on input "بيف تاكو" at bounding box center [517, 254] width 249 height 19
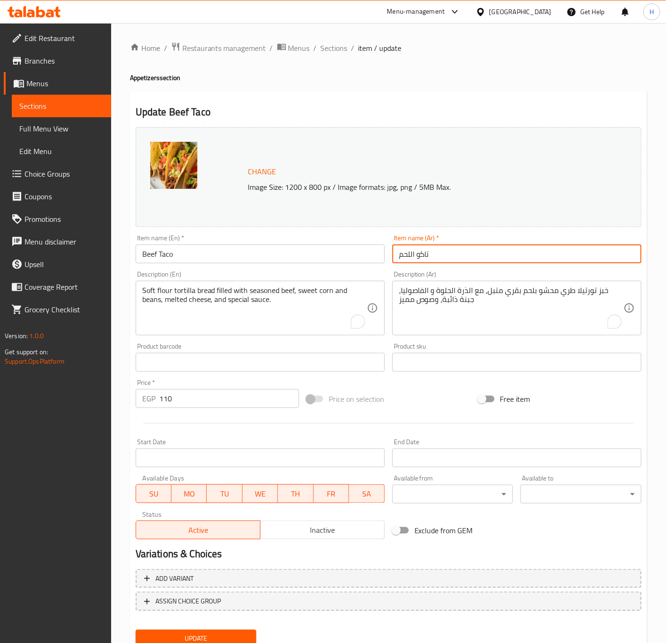
type input "تاكو اللحم"
click at [136, 630] on button "Update" at bounding box center [196, 638] width 121 height 17
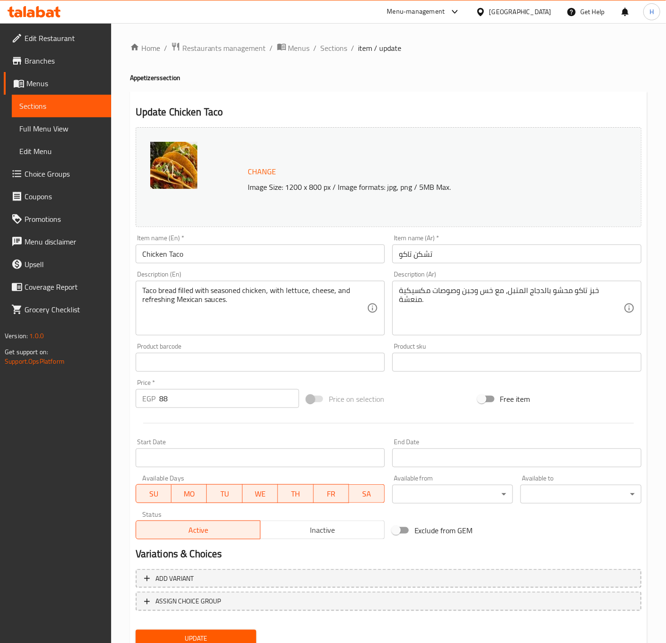
click at [525, 302] on textarea "خبز تاكو محشو بالدجاج المتبل، مع خس وجبن وصوصات مكسيكية منعشة." at bounding box center [511, 308] width 225 height 45
paste textarea "ورتيلا طري محشو بلحم بقري متبل، مع الذرة الحلوة و الفاصوليا، جبنة ذائبة، وصوص م…"
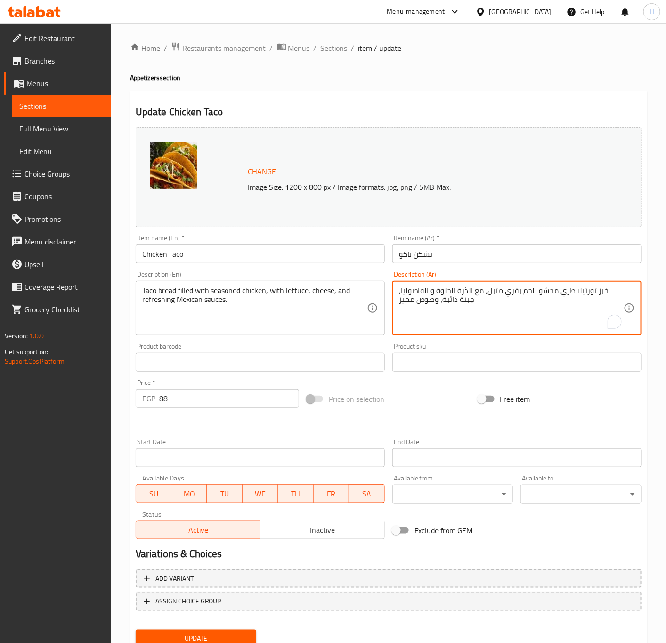
drag, startPoint x: 552, startPoint y: 291, endPoint x: 522, endPoint y: 291, distance: 30.2
click at [522, 291] on textarea "خبز تورتيلا طري محشو بلحم بقري متبل، مع الذرة الحلوة و الفاصوليا، جبنة ذائبة، و…" at bounding box center [511, 308] width 225 height 45
type textarea "خبز تورتيلا طري محشو بقطع دجاج متبلة، مع الذرة الحلوة و الفاصوليا، طماطم، جبنة …"
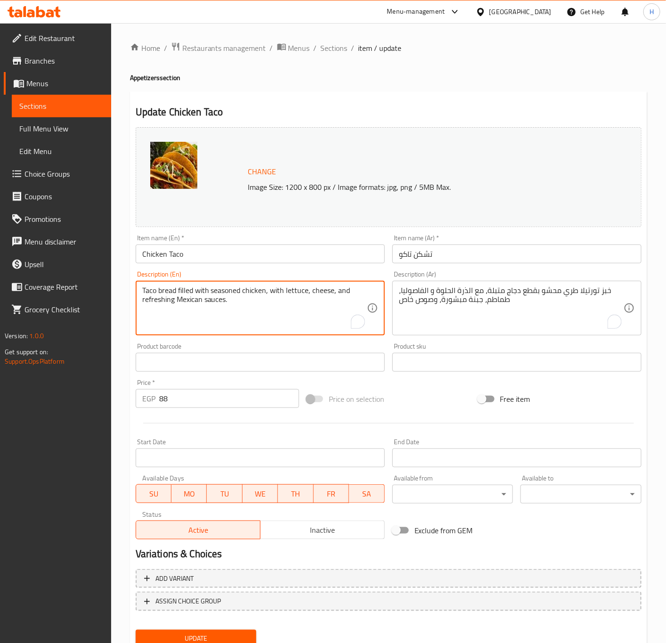
click at [217, 295] on textarea "Taco bread filled with seasoned chicken, with lettuce, cheese, and refreshing M…" at bounding box center [254, 308] width 225 height 45
paste textarea "Soft flour tortilla bread filled with marinated chicken pieces, sweet corn and …"
type textarea "Soft flour tortilla bread filled with marinated chicken pieces, sweet corn and …"
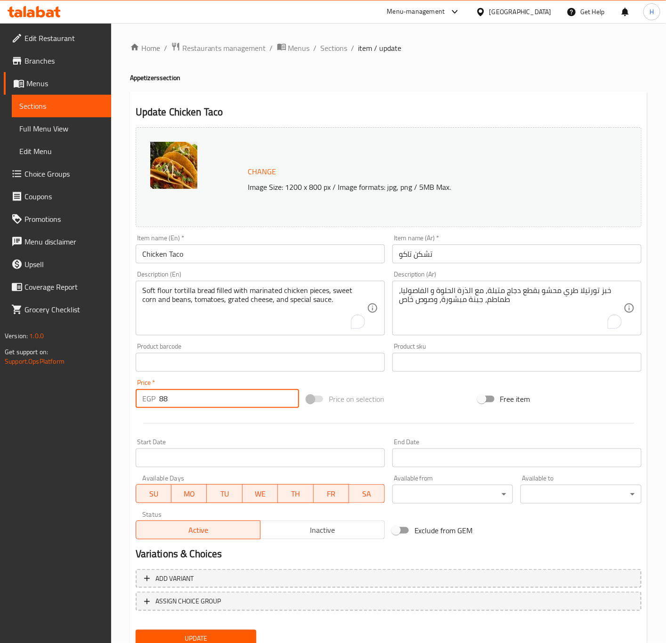
click at [205, 400] on input "88" at bounding box center [229, 398] width 140 height 19
type input "95"
click at [136, 630] on button "Update" at bounding box center [196, 638] width 121 height 17
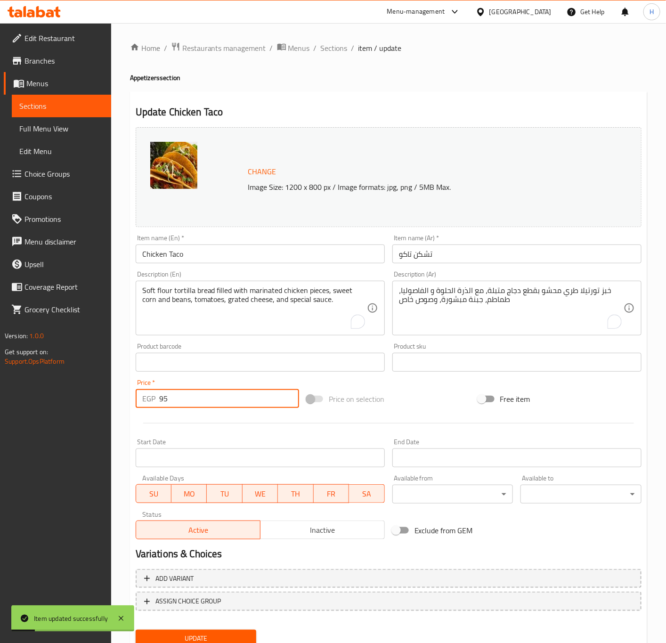
click at [425, 257] on input "تشكن تاكو" at bounding box center [517, 254] width 249 height 19
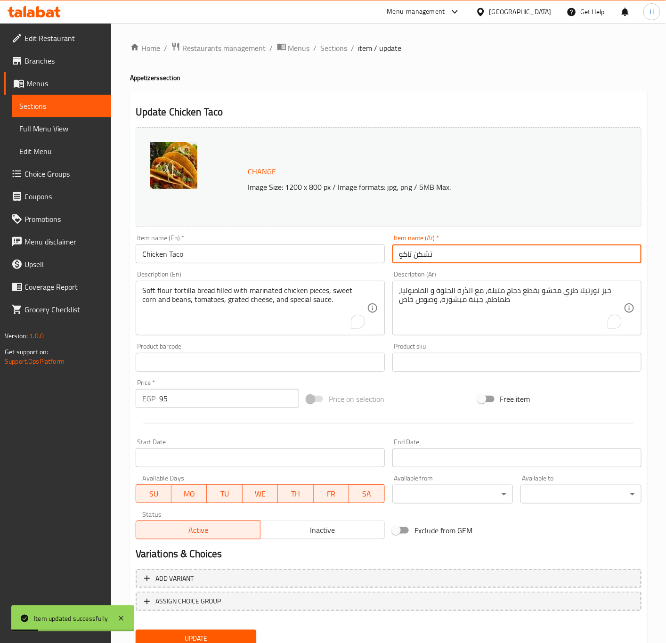
click at [425, 257] on input "تشكن تاكو" at bounding box center [517, 254] width 249 height 19
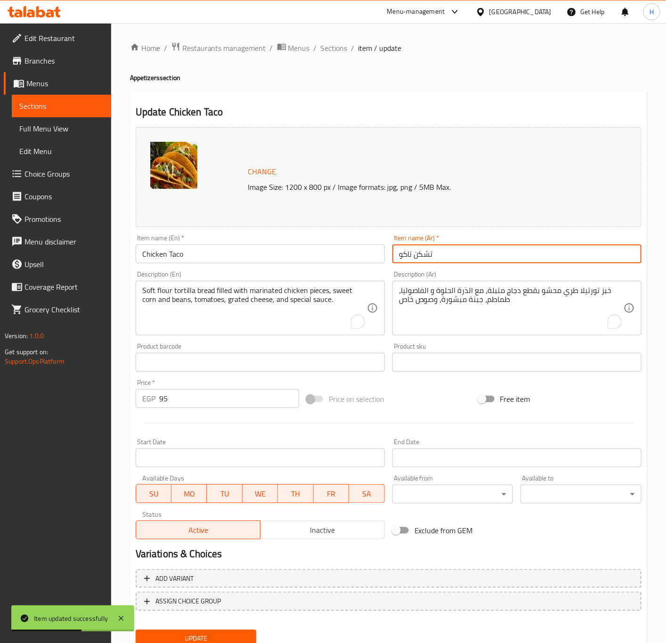
click at [430, 257] on input "تشكن تاكو" at bounding box center [517, 254] width 249 height 19
type input "تاكو الدجاج"
click at [136, 630] on button "Update" at bounding box center [196, 638] width 121 height 17
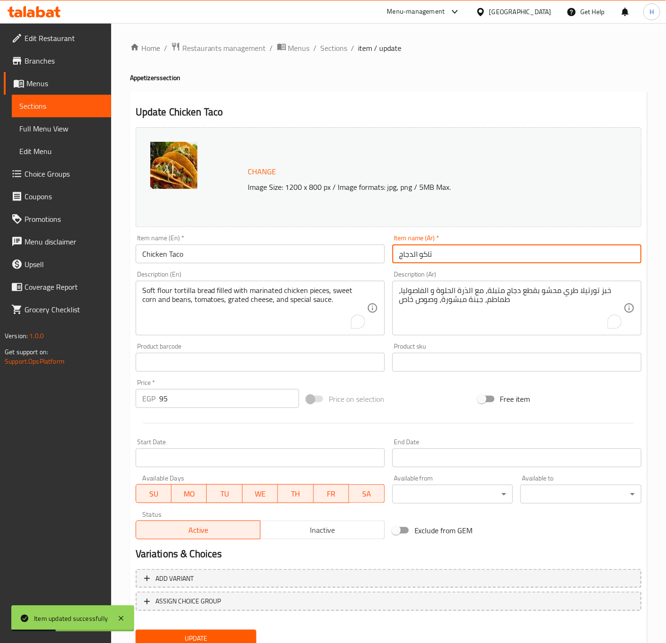
click at [136, 630] on button "Update" at bounding box center [196, 638] width 121 height 17
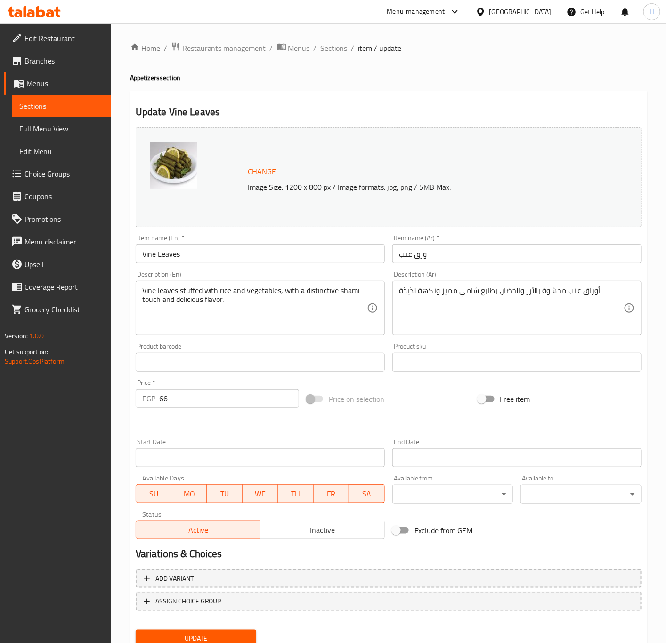
click at [548, 305] on textarea "أوراق عنب محشوة بالأرز والخضار، بطابع شامي مميز ونكهة لذيذة." at bounding box center [511, 308] width 225 height 45
click at [523, 287] on textarea "لفائف ورق عنب محشو أرز متبل مع البصل و التوابل الشرقية الشهية" at bounding box center [511, 308] width 225 height 45
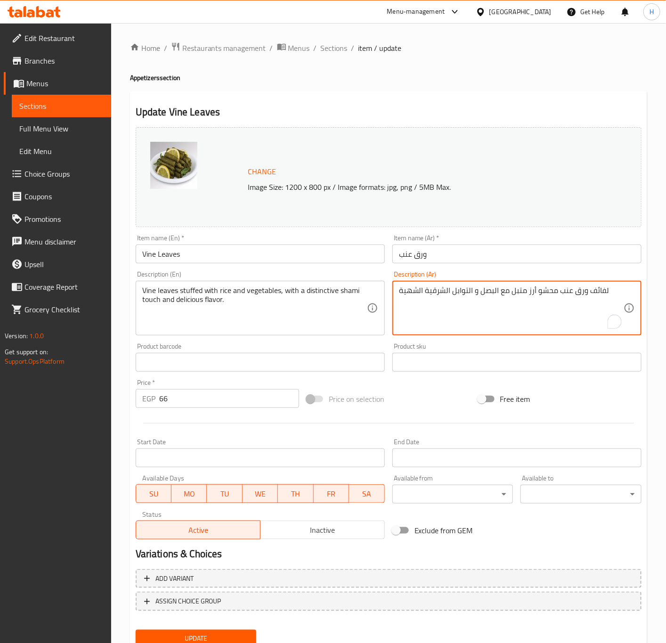
type textarea "لفائف ورق عنب محشو أرز متبل مع البصل و التوابل الشرقية الشهية"
click at [458, 286] on div "لفائف ورق عنب محشو أرز متبل مع البصل و التوابل الشرقية الشهية Description (Ar)" at bounding box center [517, 308] width 249 height 55
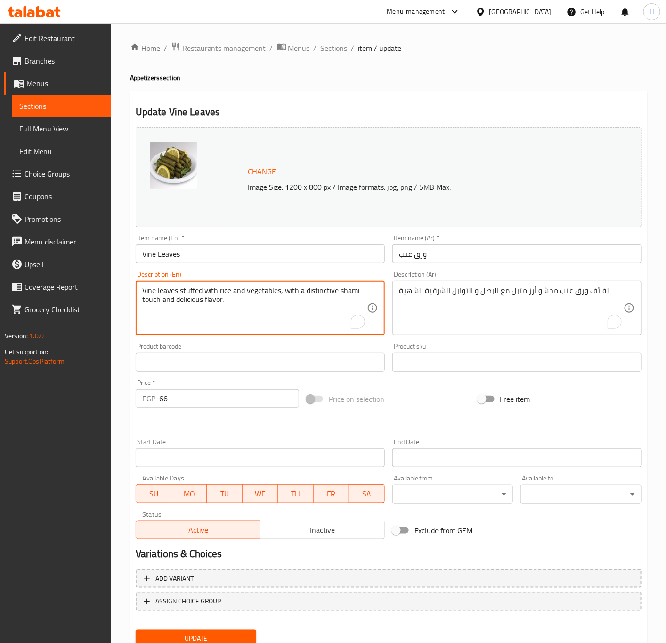
click at [205, 295] on textarea "Vine leaves stuffed with rice and vegetables, with a distinctive shami touch an…" at bounding box center [254, 308] width 225 height 45
paste textarea "f rolls stuffed with spiced rice, onions and delicious oriental spices"
click at [168, 258] on input "Vine Leaves" at bounding box center [260, 254] width 249 height 19
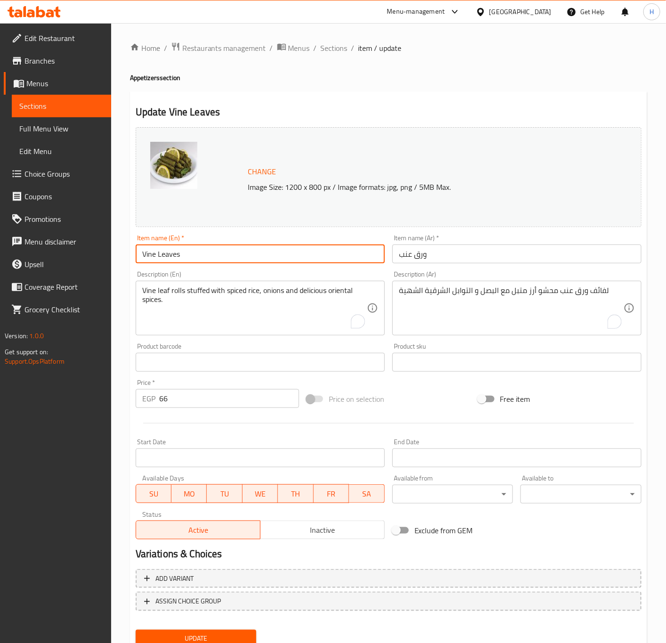
click at [168, 256] on input "Vine Leaves" at bounding box center [260, 254] width 249 height 19
drag, startPoint x: 168, startPoint y: 255, endPoint x: 160, endPoint y: 293, distance: 38.5
click at [171, 254] on input "Vine Leaves" at bounding box center [260, 254] width 249 height 19
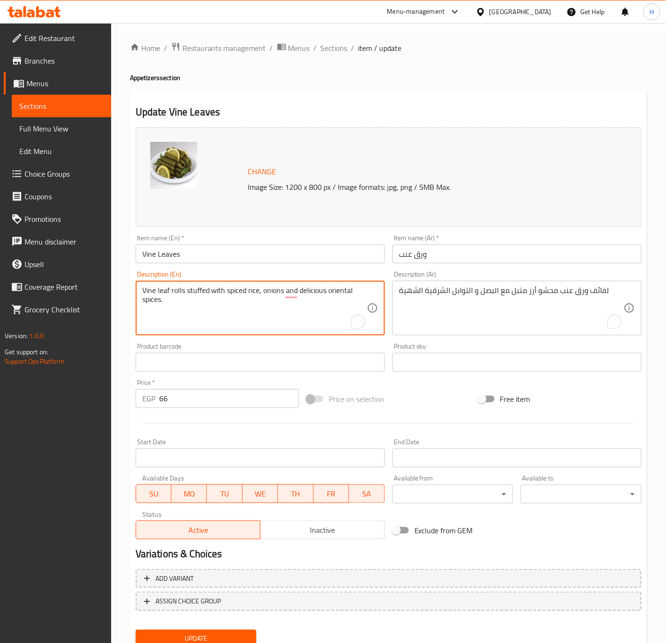
click at [158, 291] on textarea "Vine leaf rolls stuffed with spiced rice, onions and delicious oriental spices." at bounding box center [254, 308] width 225 height 45
paste textarea "Leaves"
type textarea "Vine leaves rolls stuffed with spiced rice, onions and delicious oriental spice…"
click at [173, 399] on input "66" at bounding box center [229, 398] width 140 height 19
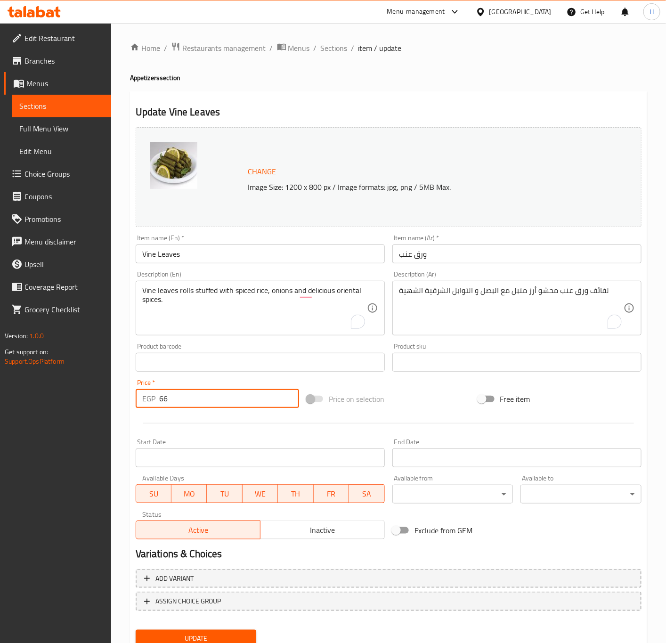
click at [173, 399] on input "66" at bounding box center [229, 398] width 140 height 19
type input "70"
click at [136, 630] on button "Update" at bounding box center [196, 638] width 121 height 17
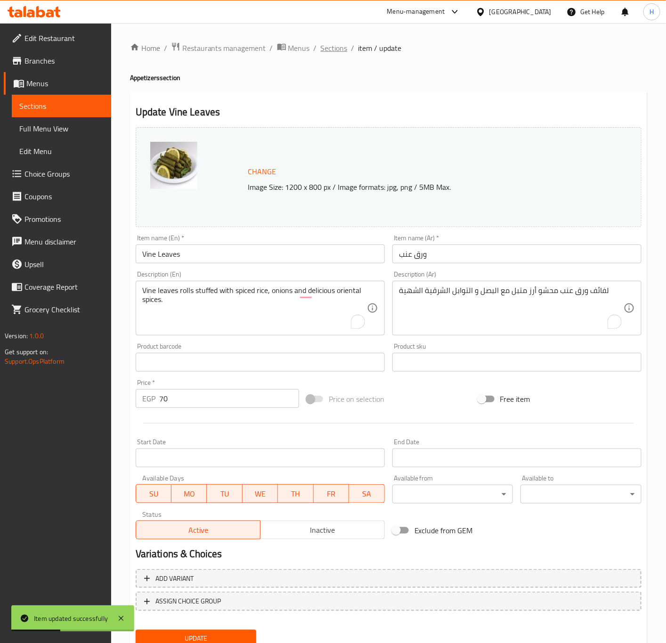
click at [334, 46] on span "Sections" at bounding box center [334, 47] width 27 height 11
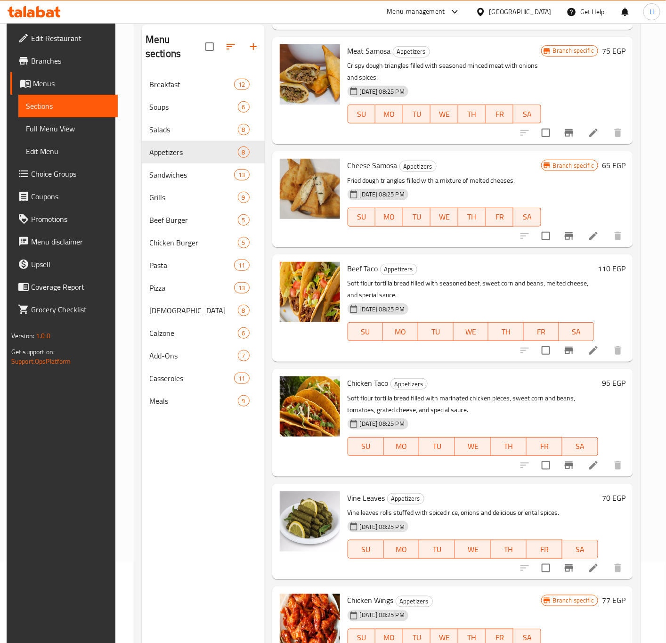
scroll to position [132, 0]
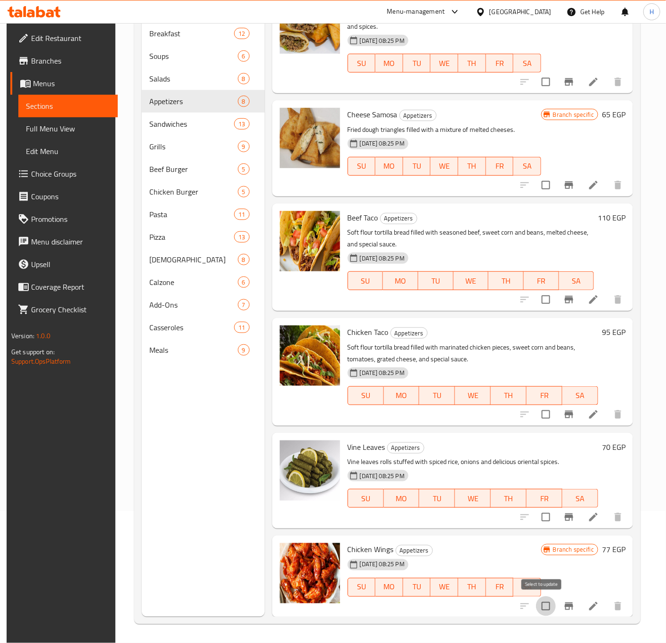
click at [543, 605] on input "checkbox" at bounding box center [546, 607] width 20 height 20
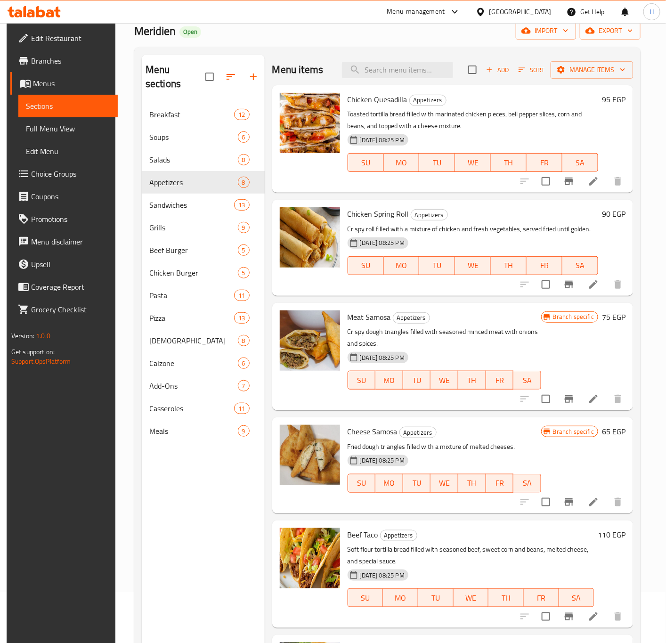
scroll to position [0, 0]
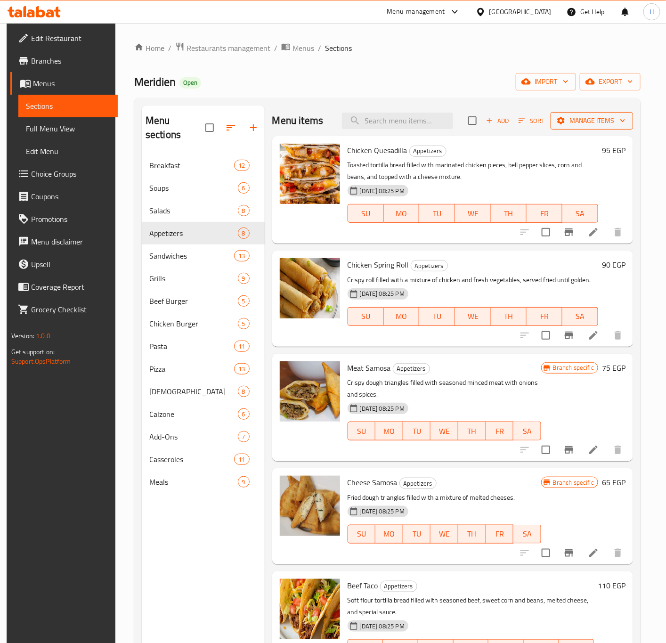
click at [606, 120] on span "Manage items" at bounding box center [591, 121] width 67 height 12
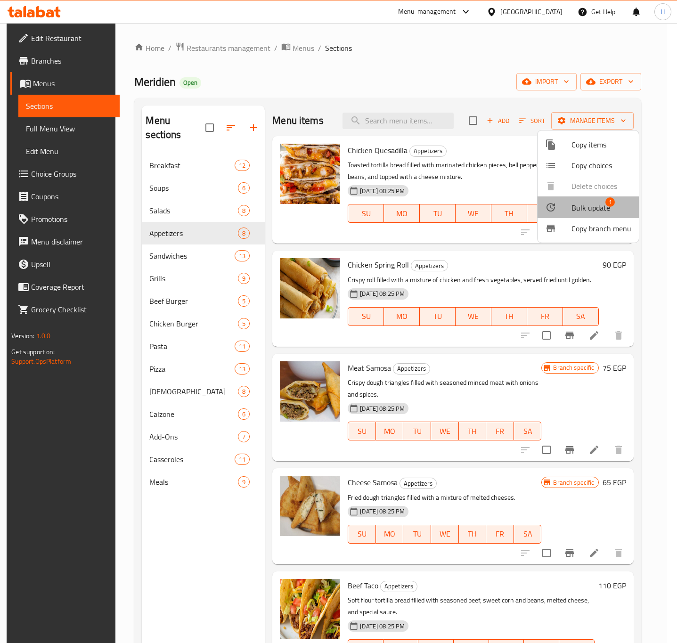
click at [591, 211] on span "Bulk update" at bounding box center [591, 207] width 39 height 11
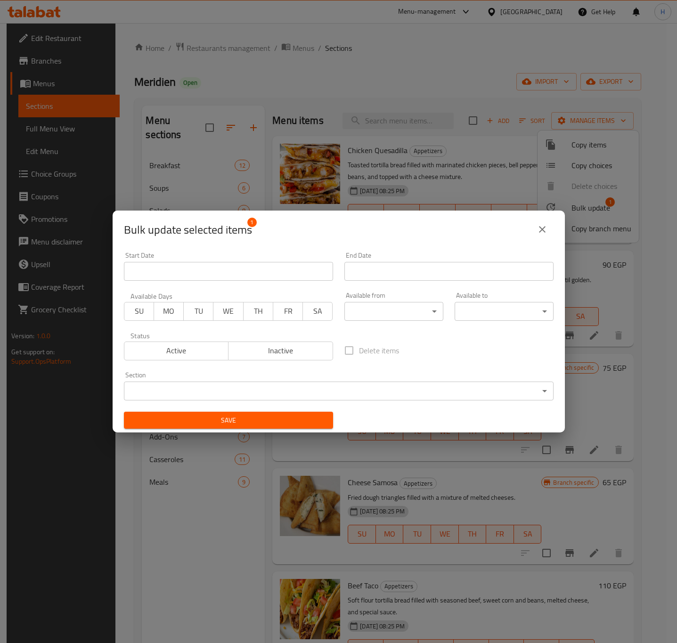
click at [289, 344] on span "Inactive" at bounding box center [280, 351] width 97 height 14
click at [283, 415] on span "Save" at bounding box center [228, 421] width 194 height 12
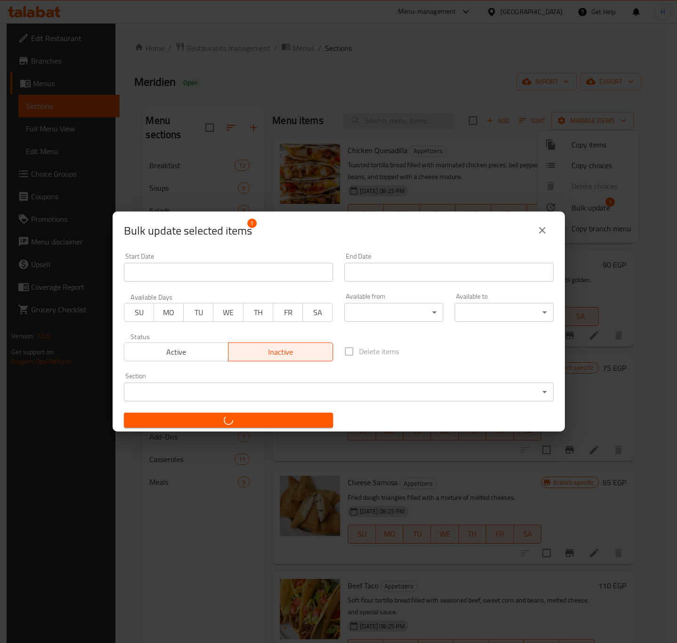
checkbox input "false"
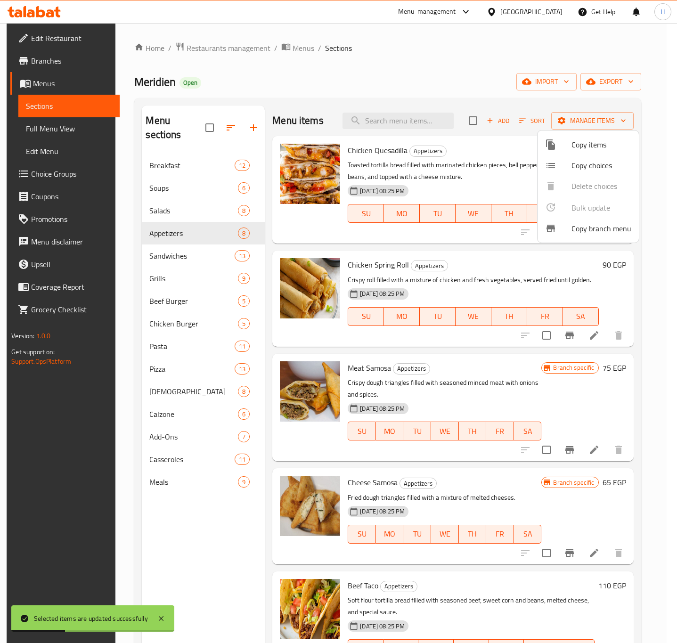
click at [540, 260] on div at bounding box center [338, 321] width 677 height 643
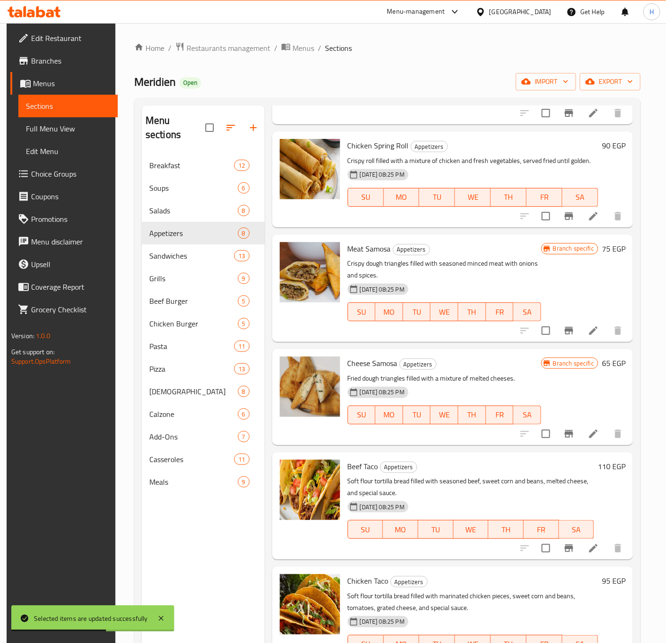
scroll to position [141, 0]
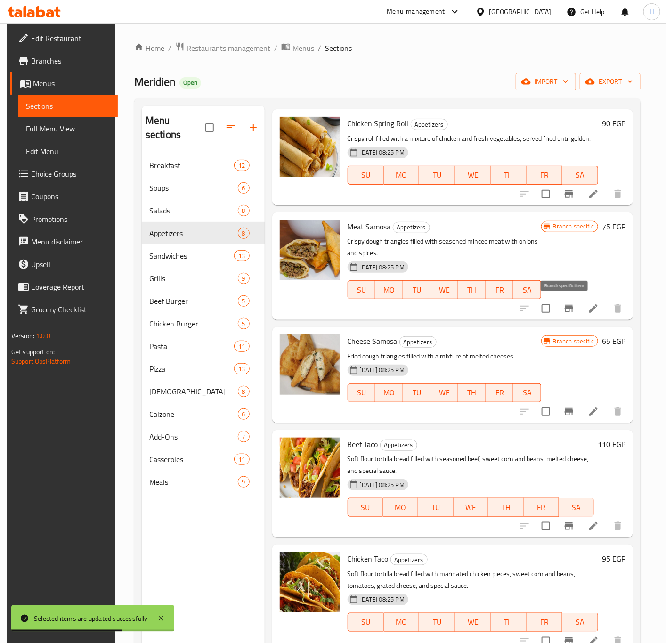
click at [565, 308] on icon "Branch-specific-item" at bounding box center [569, 309] width 8 height 8
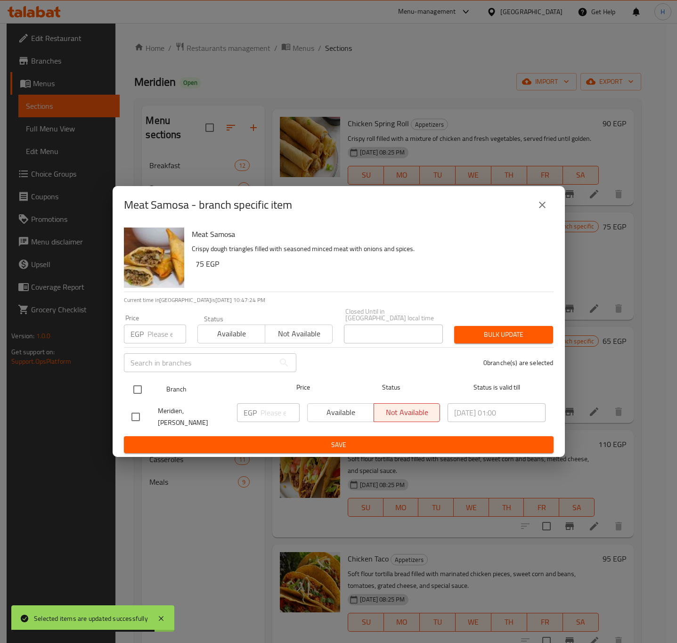
click at [139, 385] on input "checkbox" at bounding box center [138, 390] width 20 height 20
checkbox input "true"
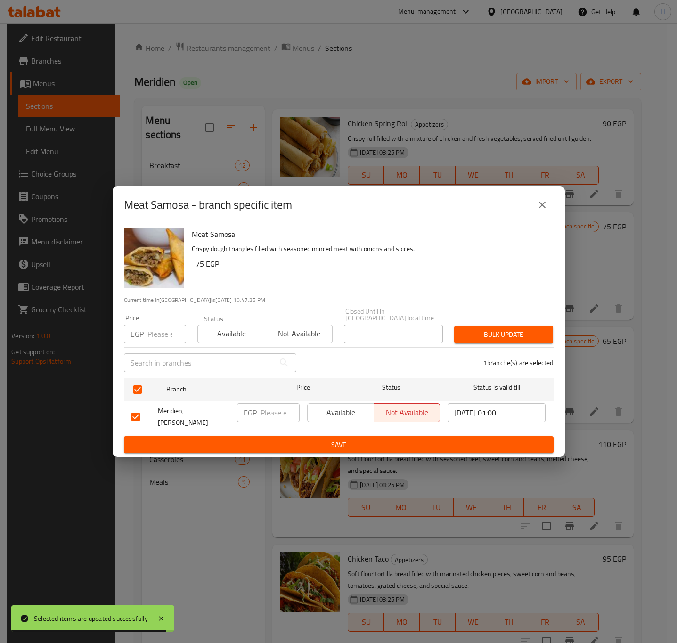
click at [198, 266] on h6 "75 EGP" at bounding box center [371, 263] width 351 height 13
copy h6 "75"
click at [254, 407] on p "EGP" at bounding box center [250, 412] width 13 height 11
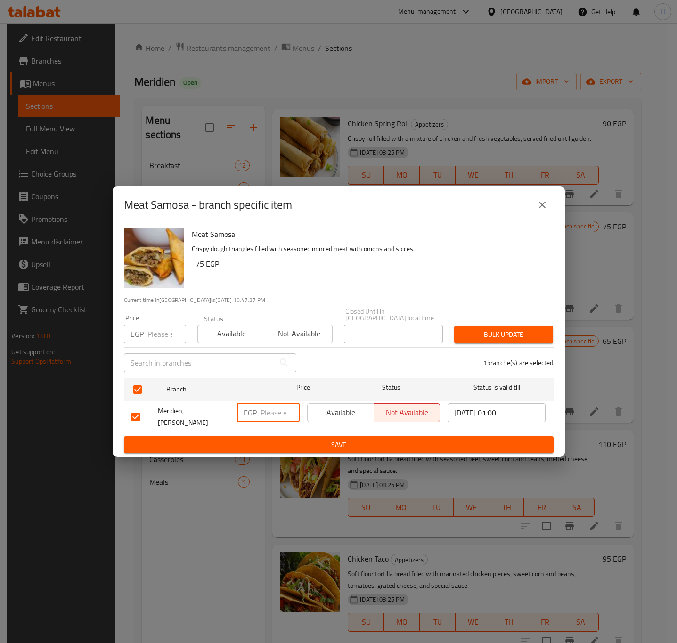
click at [273, 407] on input "number" at bounding box center [280, 412] width 39 height 19
paste input "75"
type input "75"
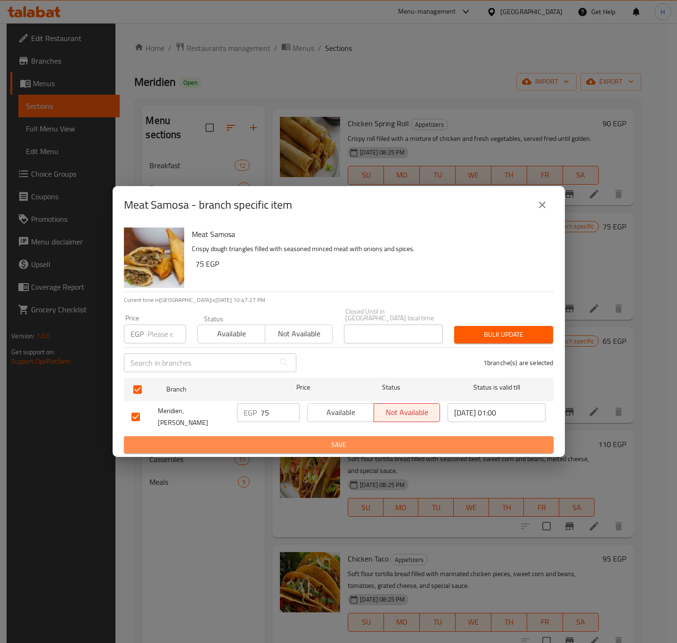
click at [343, 444] on span "Save" at bounding box center [338, 445] width 415 height 12
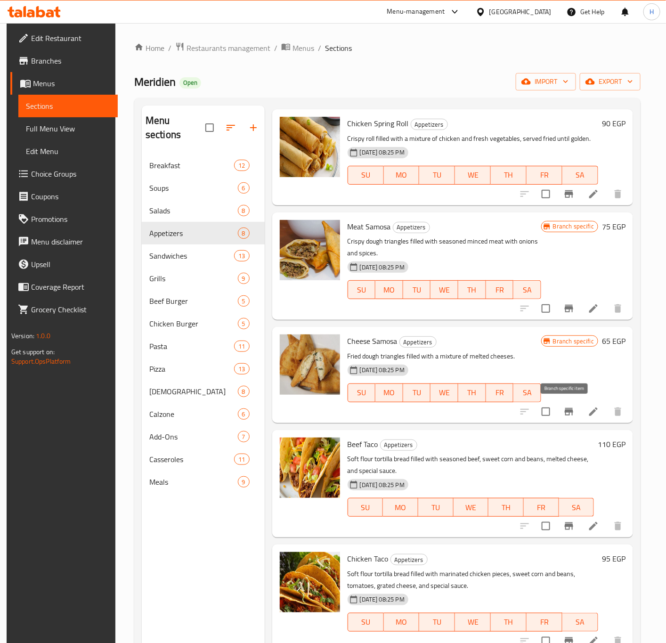
click at [567, 413] on icon "Branch-specific-item" at bounding box center [569, 412] width 8 height 8
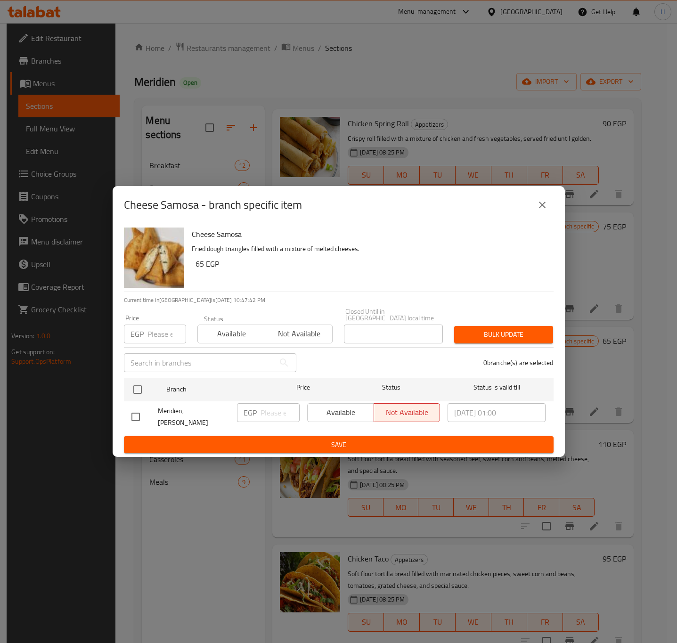
click at [198, 265] on h6 "65 EGP" at bounding box center [371, 263] width 351 height 13
copy h6 "65"
click at [139, 382] on input "checkbox" at bounding box center [138, 390] width 20 height 20
checkbox input "true"
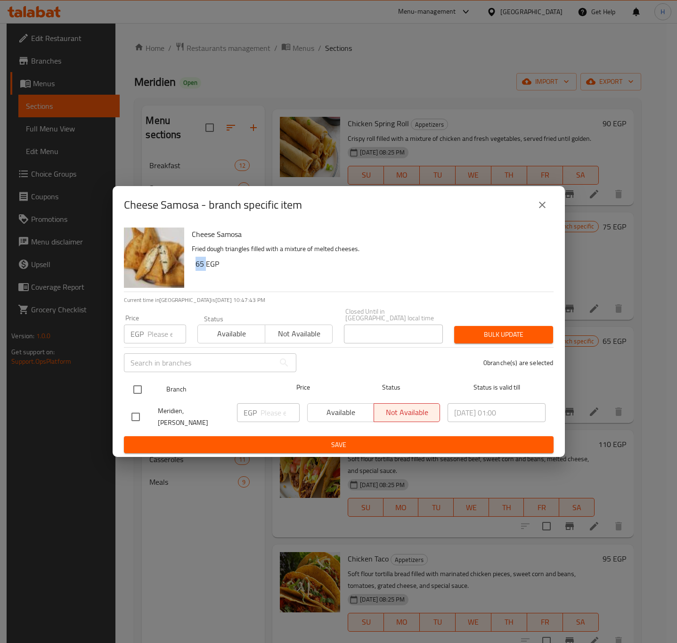
checkbox input "true"
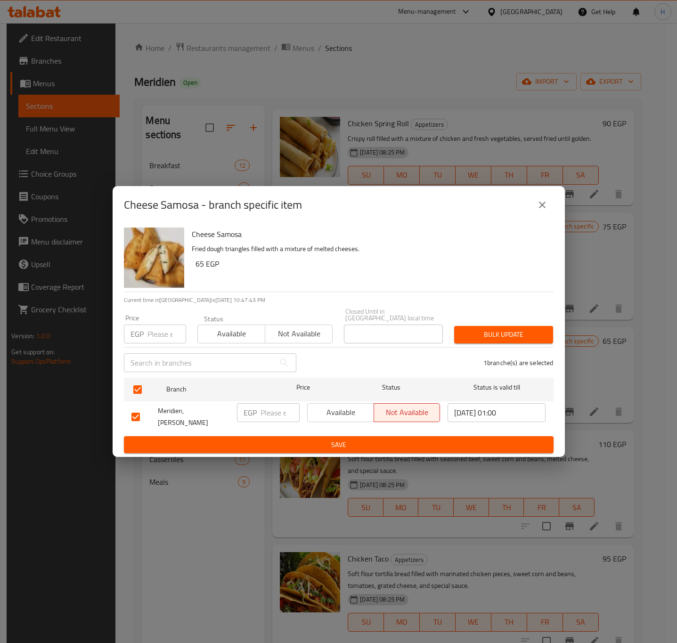
click at [263, 409] on input "number" at bounding box center [280, 412] width 39 height 19
paste input "65"
type input "65"
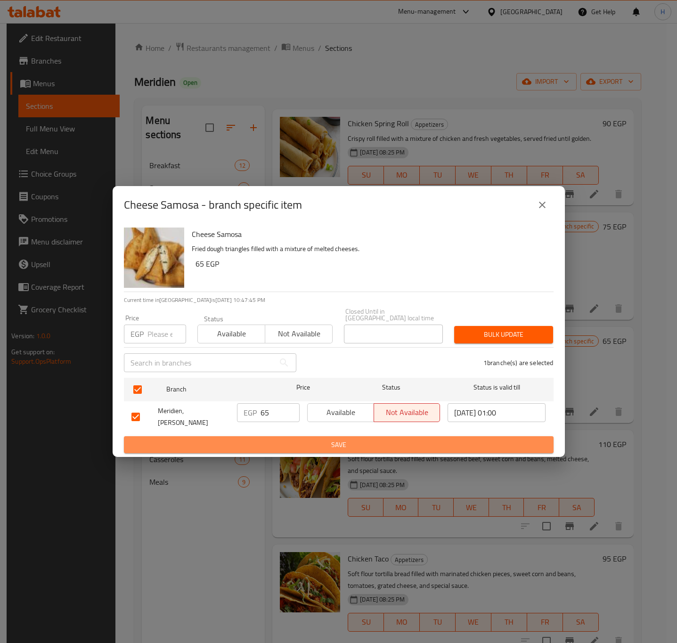
click at [300, 442] on span "Save" at bounding box center [338, 445] width 415 height 12
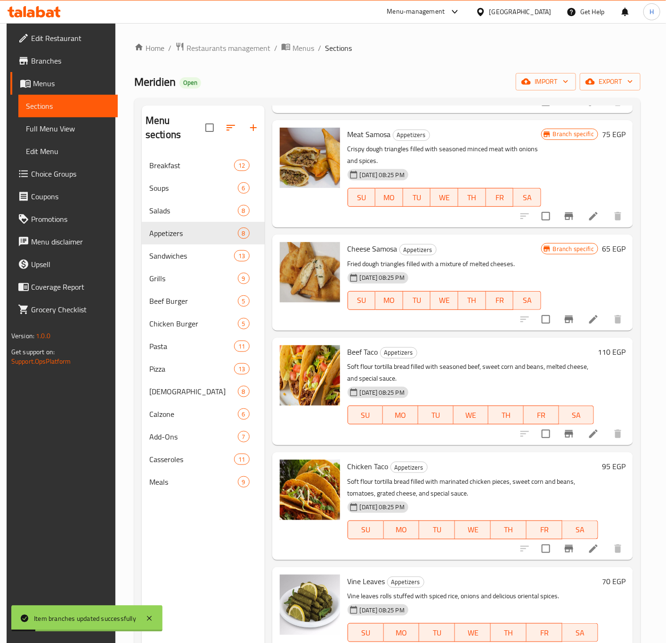
scroll to position [236, 0]
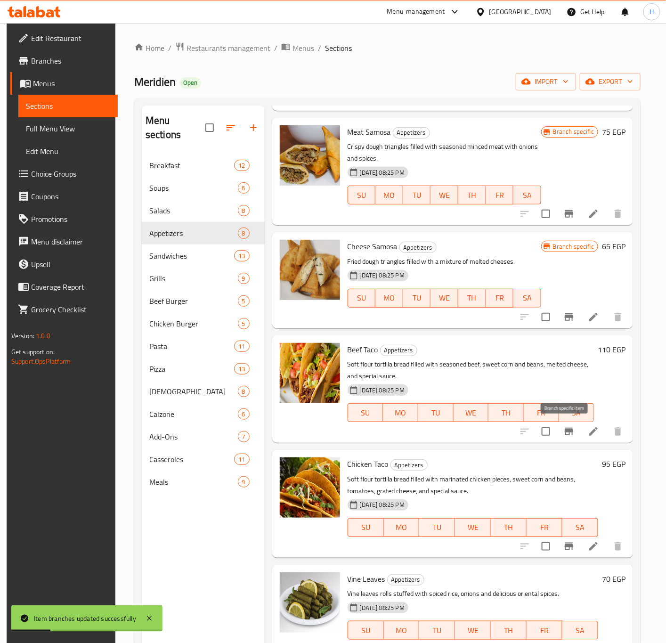
click at [558, 433] on button "Branch-specific-item" at bounding box center [569, 431] width 23 height 23
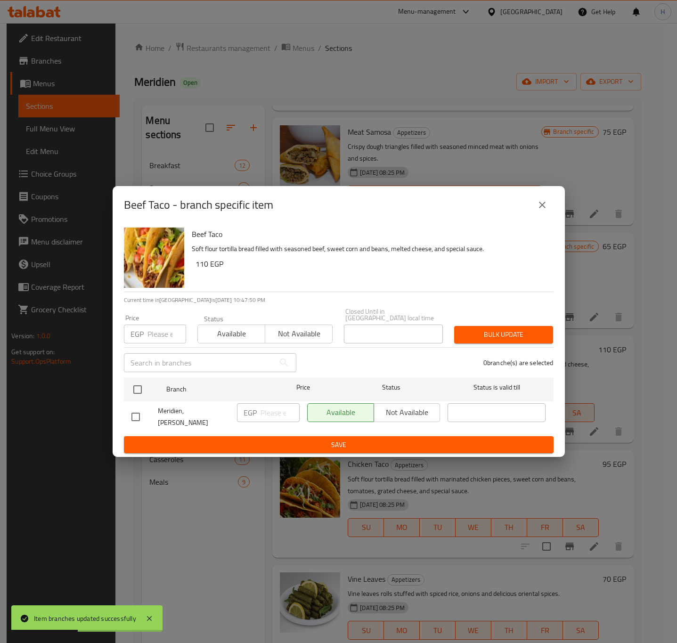
click at [203, 270] on h6 "110 EGP" at bounding box center [371, 263] width 351 height 13
copy h6 "110"
drag, startPoint x: 133, startPoint y: 386, endPoint x: 181, endPoint y: 398, distance: 49.5
click at [134, 386] on input "checkbox" at bounding box center [138, 390] width 20 height 20
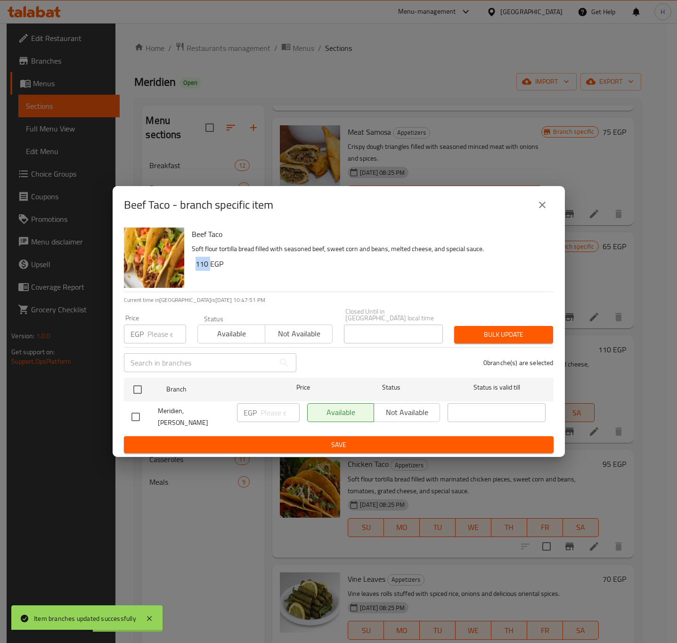
checkbox input "true"
click at [273, 410] on input "number" at bounding box center [280, 412] width 39 height 19
paste input "110"
type input "110"
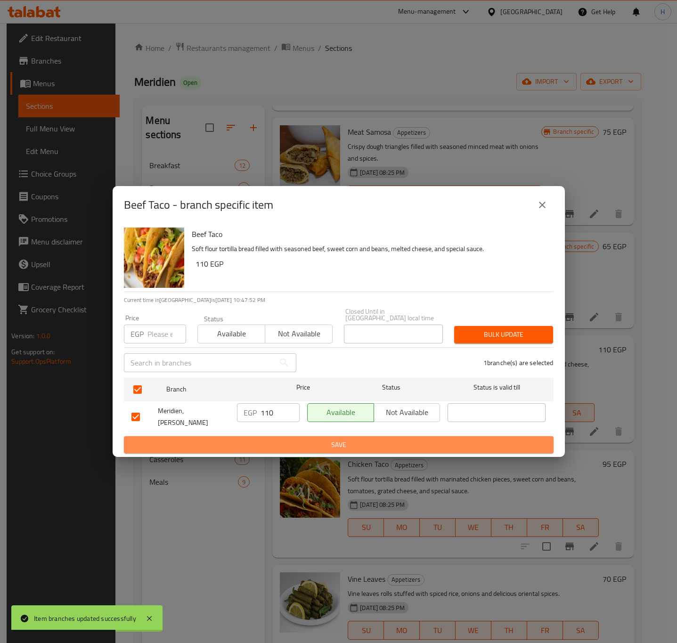
click at [318, 439] on span "Save" at bounding box center [338, 445] width 415 height 12
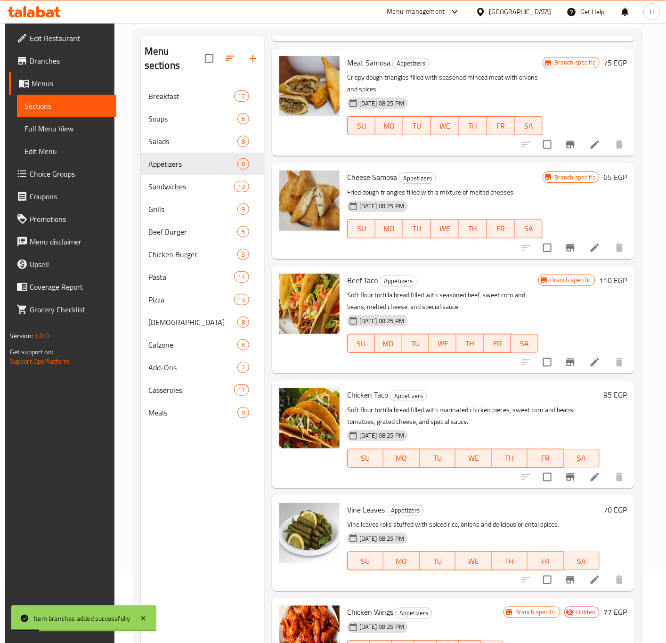
scroll to position [132, 0]
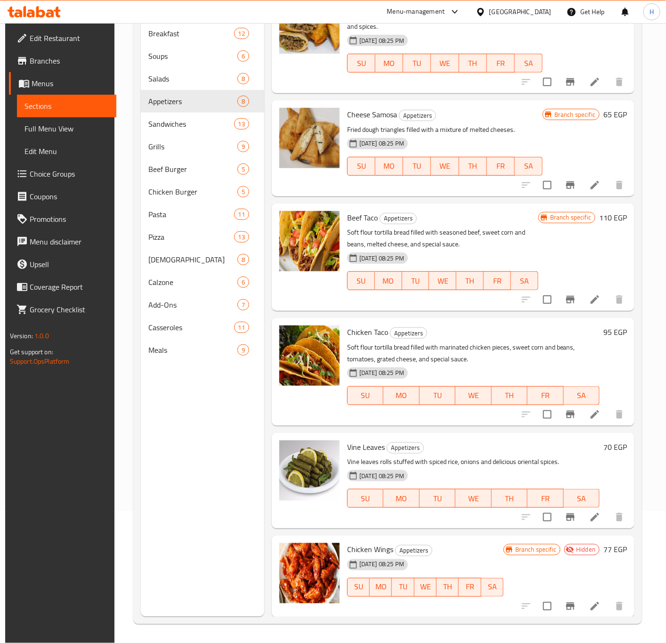
click at [192, 375] on div "Menu sections Breakfast 12 Soups 6 Salads 8 Appetizers 8 Sandwiches 13 Grills 9…" at bounding box center [202, 295] width 123 height 643
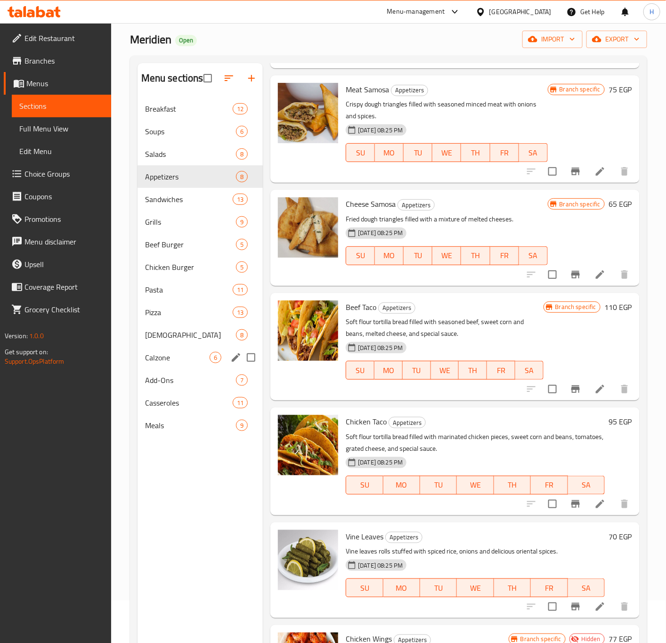
scroll to position [0, 0]
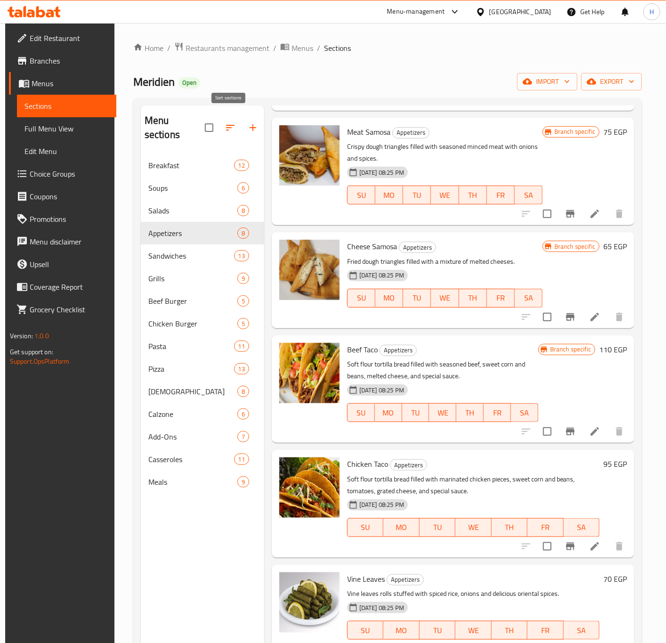
click at [229, 125] on icon "button" at bounding box center [230, 128] width 8 height 6
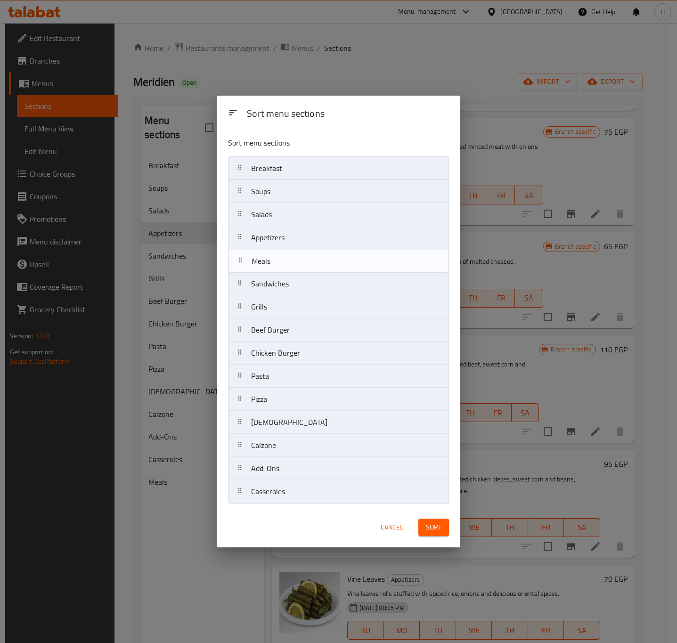
drag, startPoint x: 278, startPoint y: 497, endPoint x: 279, endPoint y: 260, distance: 236.5
click at [279, 260] on nav "Breakfast Soups Salads Appetizers Sandwiches Grills Beef Burger Chicken Burger …" at bounding box center [338, 329] width 221 height 347
drag, startPoint x: 266, startPoint y: 265, endPoint x: 271, endPoint y: 256, distance: 9.9
click at [271, 256] on nav "Breakfast Soups Salads Appetizers Meals Sandwiches Grills Beef Burger Chicken B…" at bounding box center [338, 329] width 221 height 347
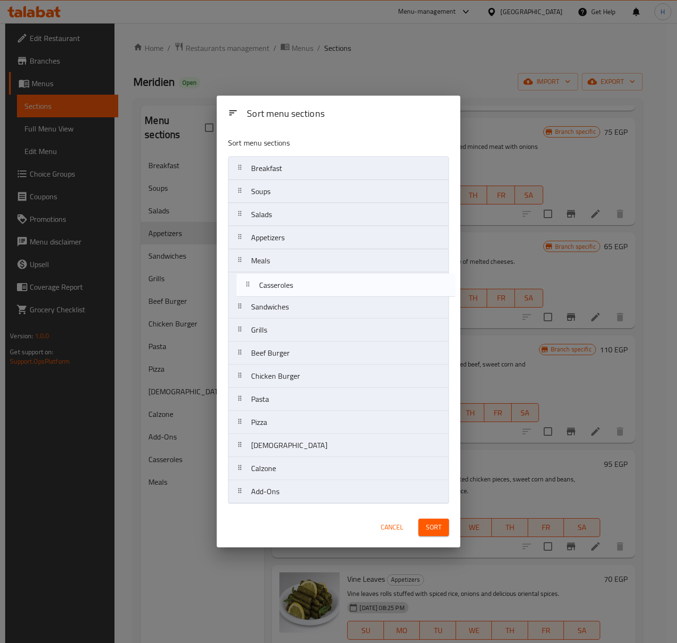
drag, startPoint x: 291, startPoint y: 497, endPoint x: 297, endPoint y: 286, distance: 210.7
click at [297, 286] on nav "Breakfast Soups Salads Appetizers Meals Sandwiches Grills Beef Burger Chicken B…" at bounding box center [338, 329] width 221 height 347
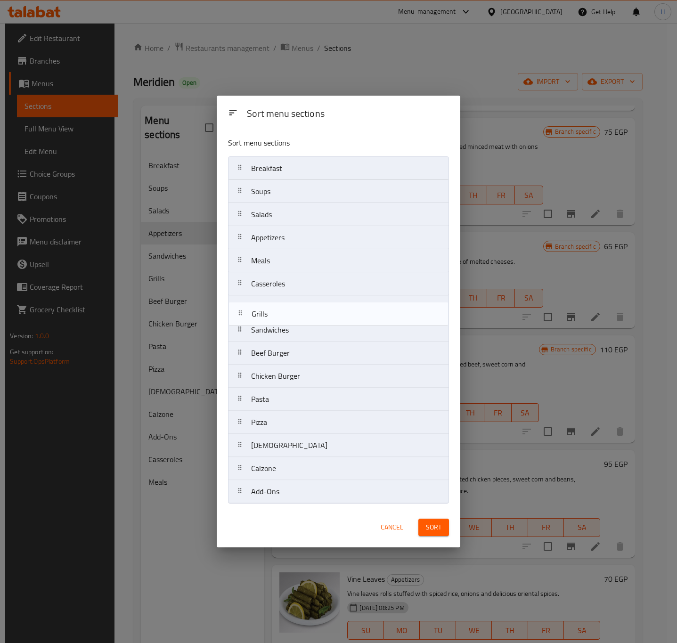
drag, startPoint x: 272, startPoint y: 335, endPoint x: 271, endPoint y: 315, distance: 20.3
click at [271, 315] on nav "Breakfast Soups Salads Appetizers Meals Casseroles Sandwiches Grills Beef Burge…" at bounding box center [338, 329] width 221 height 347
drag, startPoint x: 279, startPoint y: 433, endPoint x: 274, endPoint y: 339, distance: 93.4
click at [274, 339] on nav "Breakfast Soups Salads Appetizers Meals Casseroles Grills Sandwiches Beef Burge…" at bounding box center [338, 329] width 221 height 347
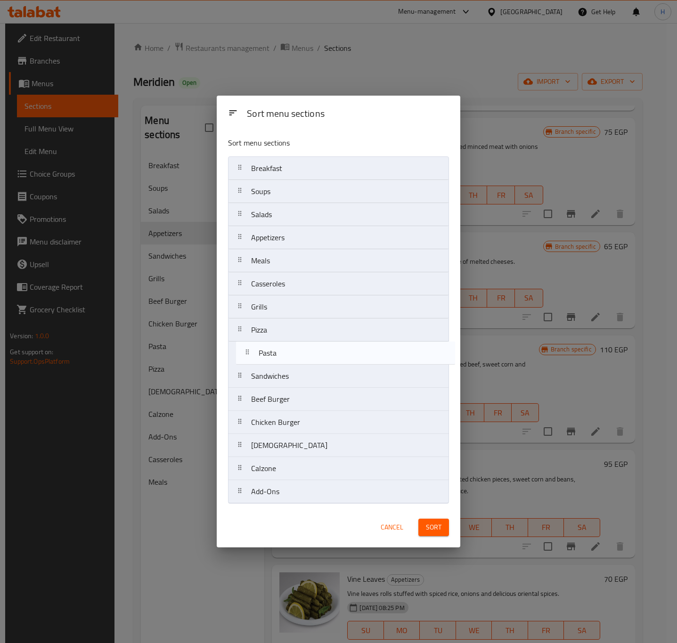
drag, startPoint x: 291, startPoint y: 428, endPoint x: 294, endPoint y: 357, distance: 71.7
click at [294, 357] on nav "Breakfast Soups Salads Appetizers Meals Casseroles Grills Pizza Sandwiches Beef…" at bounding box center [338, 329] width 221 height 347
drag, startPoint x: 284, startPoint y: 407, endPoint x: 284, endPoint y: 387, distance: 19.8
click at [284, 387] on nav "Breakfast Soups Salads Appetizers Meals Casseroles Grills Pizza Pasta Sandwiche…" at bounding box center [338, 329] width 221 height 347
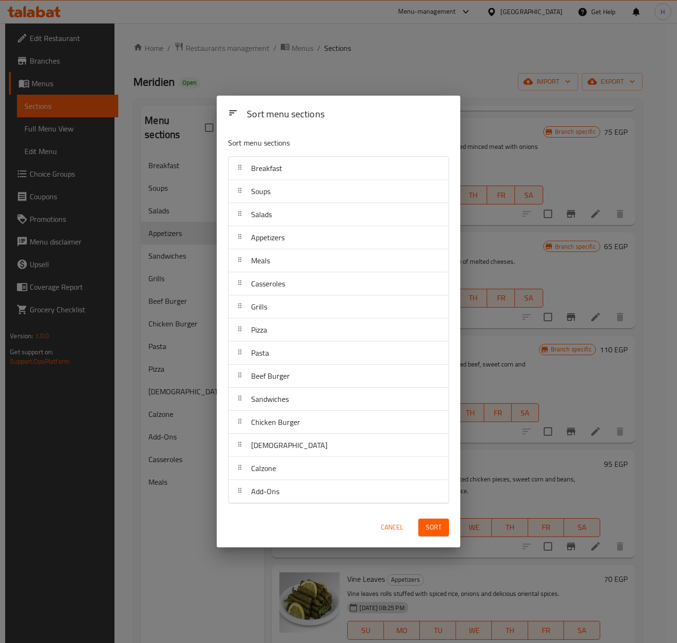
click at [430, 528] on span "Sort" at bounding box center [434, 528] width 16 height 12
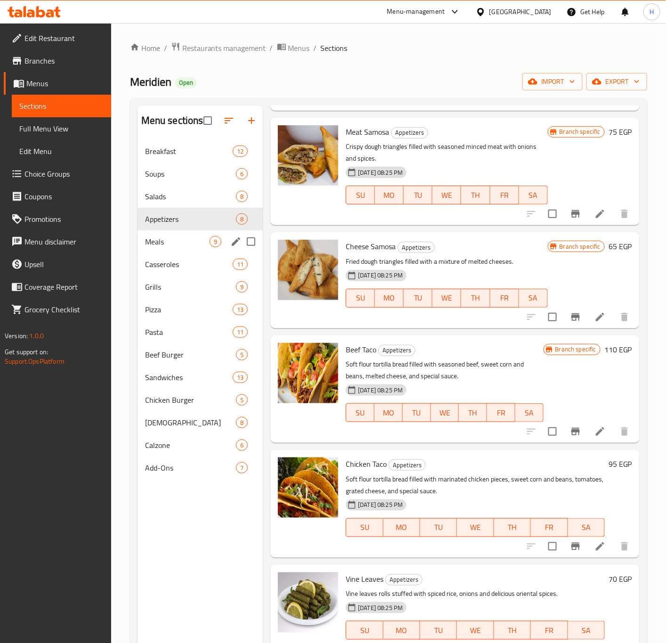
click at [173, 249] on div "Meals 9" at bounding box center [201, 241] width 126 height 23
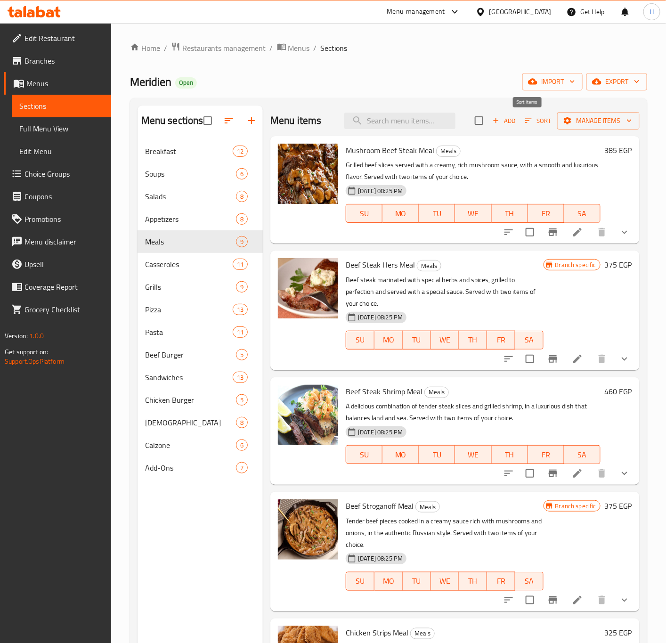
click at [528, 123] on span "Sort" at bounding box center [538, 120] width 26 height 11
click at [524, 118] on icon "button" at bounding box center [528, 120] width 8 height 8
click at [525, 119] on span "Sort" at bounding box center [538, 120] width 26 height 11
click at [525, 120] on span "Sort" at bounding box center [538, 120] width 26 height 11
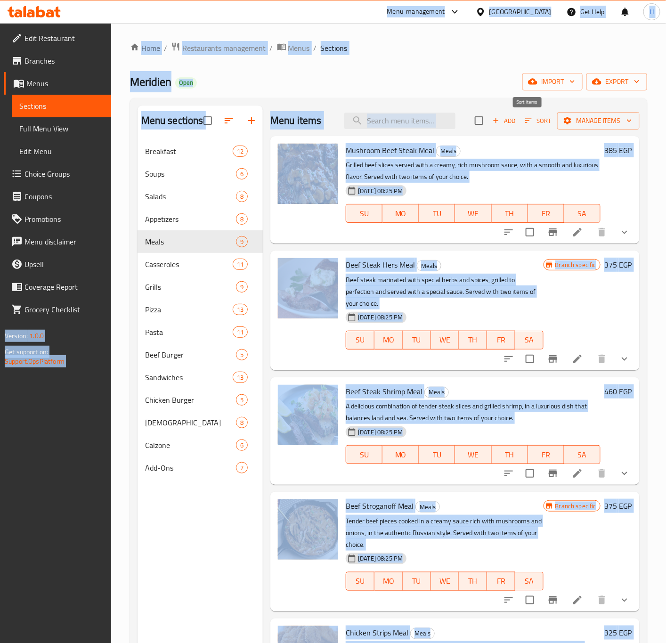
click at [532, 124] on span "Sort" at bounding box center [538, 120] width 26 height 11
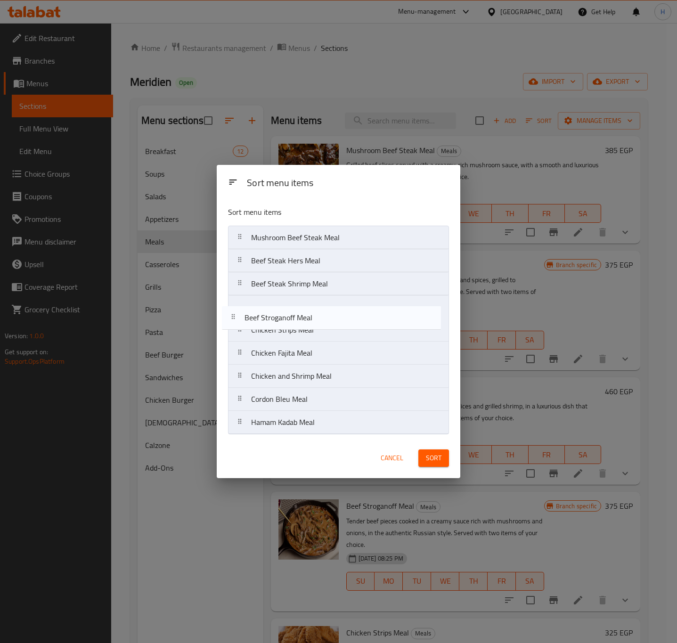
drag, startPoint x: 340, startPoint y: 278, endPoint x: 325, endPoint y: 286, distance: 16.7
click at [331, 302] on nav "Mushroom Beef Steak Meal Beef Steak Hers Meal Beef Steak Shrimp Meal Beef Strog…" at bounding box center [338, 330] width 221 height 209
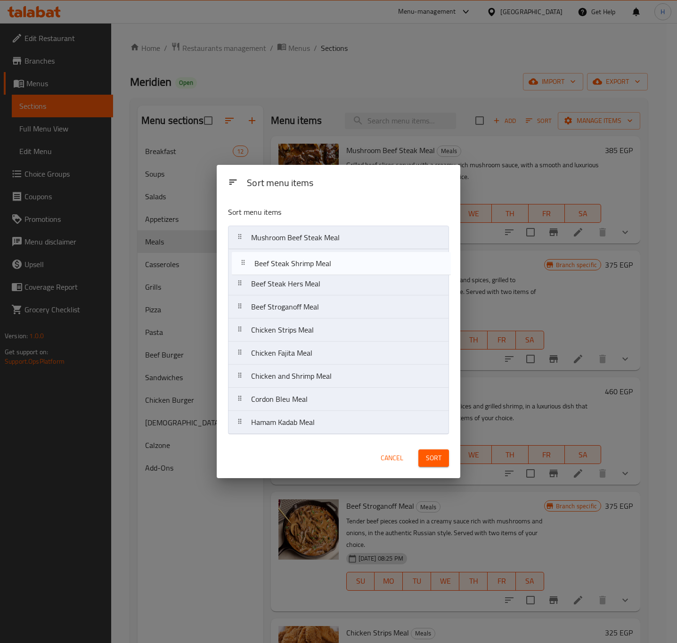
drag, startPoint x: 321, startPoint y: 287, endPoint x: 324, endPoint y: 262, distance: 26.1
click at [324, 262] on nav "Mushroom Beef Steak Meal Beef Steak Hers Meal Beef Steak Shrimp Meal Beef Strog…" at bounding box center [338, 330] width 221 height 209
drag, startPoint x: 319, startPoint y: 362, endPoint x: 329, endPoint y: 290, distance: 72.8
click at [329, 290] on nav "Mushroom Beef Steak Meal Beef Steak Shrimp Meal Beef Steak Hers Meal Beef Strog…" at bounding box center [338, 330] width 221 height 209
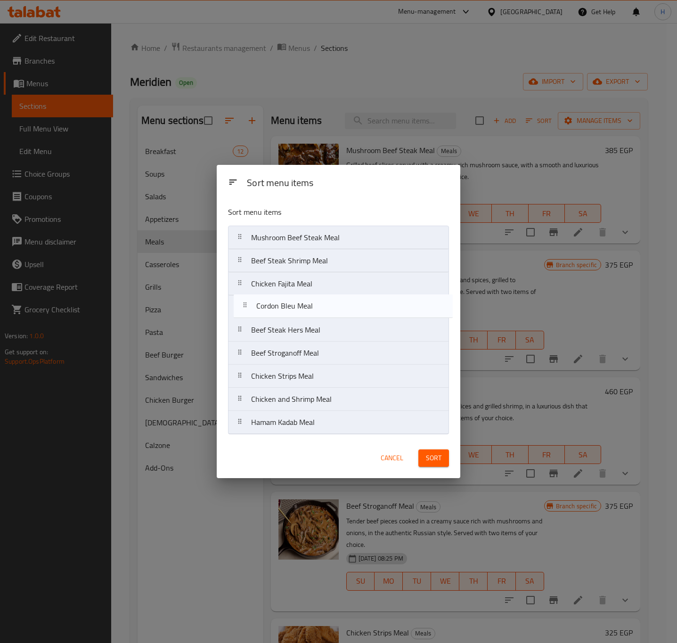
drag, startPoint x: 296, startPoint y: 404, endPoint x: 301, endPoint y: 310, distance: 94.9
click at [301, 310] on nav "Mushroom Beef Steak Meal Beef Steak Shrimp Meal Chicken Fajita Meal Beef Steak …" at bounding box center [338, 330] width 221 height 209
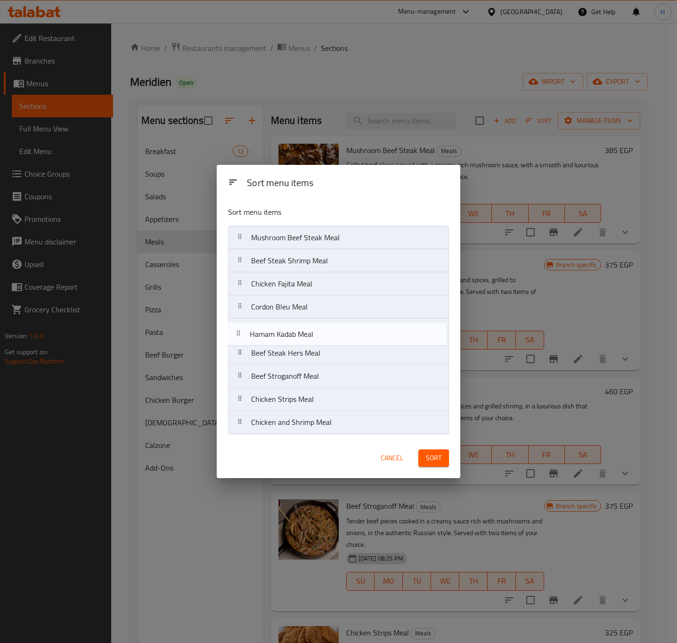
drag, startPoint x: 302, startPoint y: 427, endPoint x: 298, endPoint y: 330, distance: 97.6
click at [298, 330] on nav "Mushroom Beef Steak Meal Beef Steak Shrimp Meal Chicken Fajita Meal Cordon Bleu…" at bounding box center [338, 330] width 221 height 209
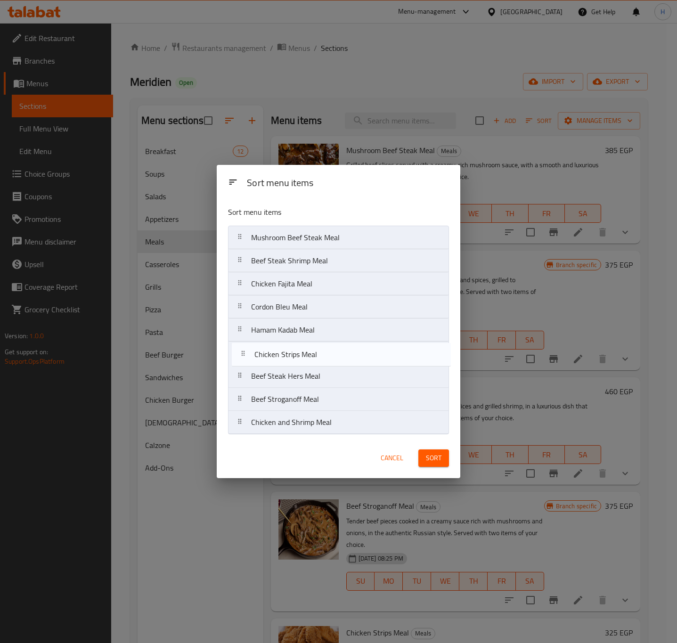
drag, startPoint x: 314, startPoint y: 403, endPoint x: 317, endPoint y: 355, distance: 48.1
click at [317, 355] on nav "Mushroom Beef Steak Meal Beef Steak Shrimp Meal Chicken Fajita Meal Cordon Bleu…" at bounding box center [338, 330] width 221 height 209
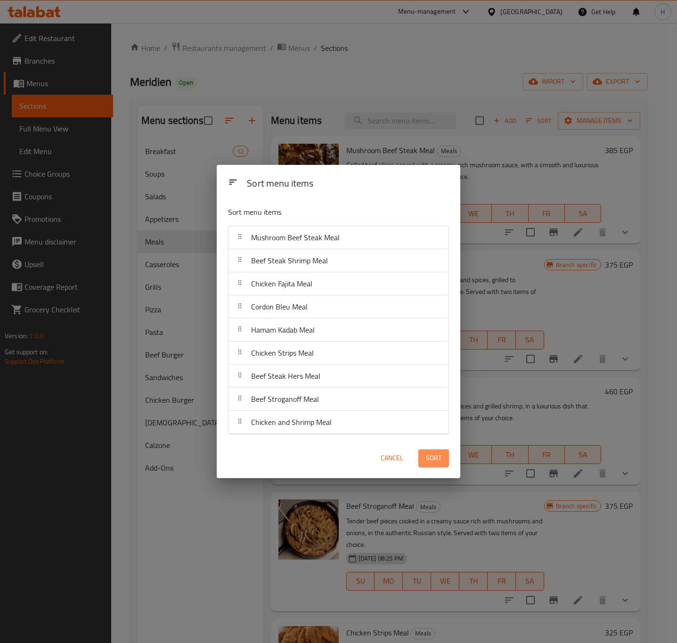
click at [432, 458] on span "Sort" at bounding box center [434, 458] width 16 height 12
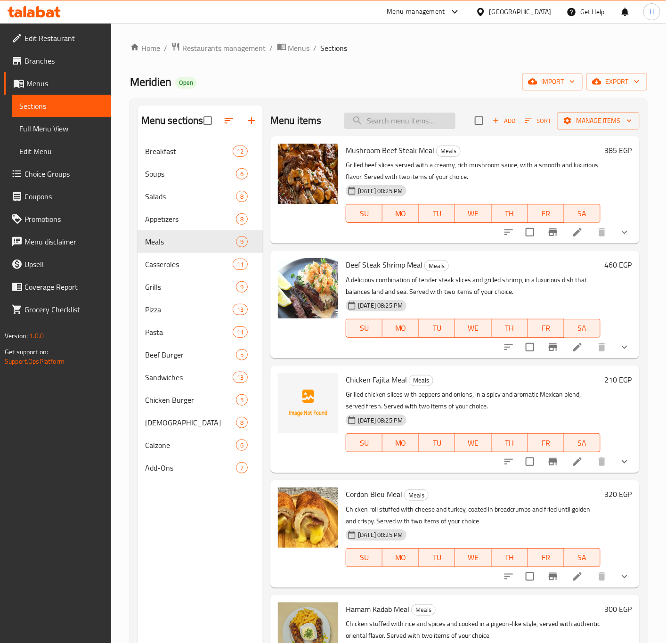
click at [416, 121] on input "search" at bounding box center [399, 121] width 111 height 16
type input "t"
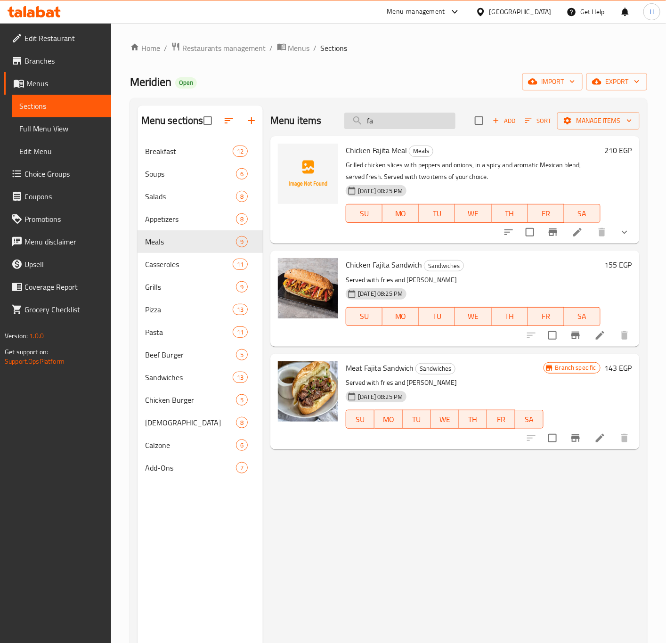
type input "f"
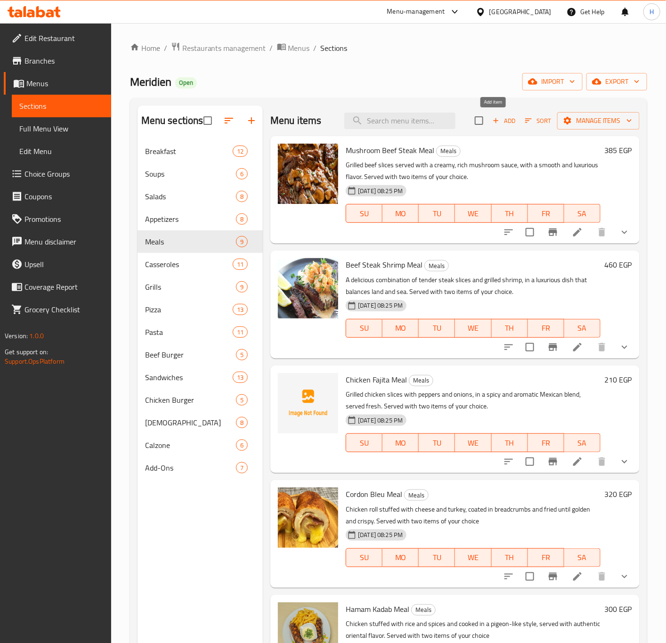
click at [491, 123] on span "Add" at bounding box center [503, 120] width 25 height 11
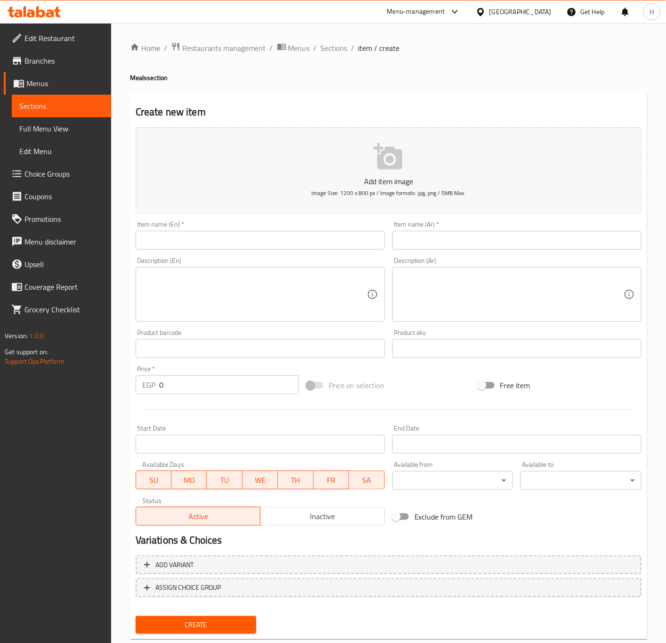
click at [172, 246] on input "text" at bounding box center [260, 240] width 249 height 19
type input "V"
type input "b"
type input "Beef Fajita"
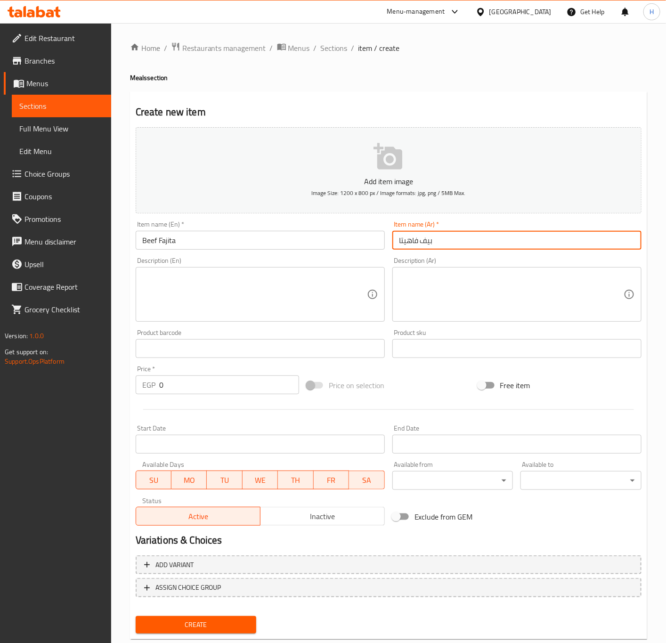
type input "بيف فاهيتا"
click at [522, 288] on textarea at bounding box center [511, 294] width 225 height 45
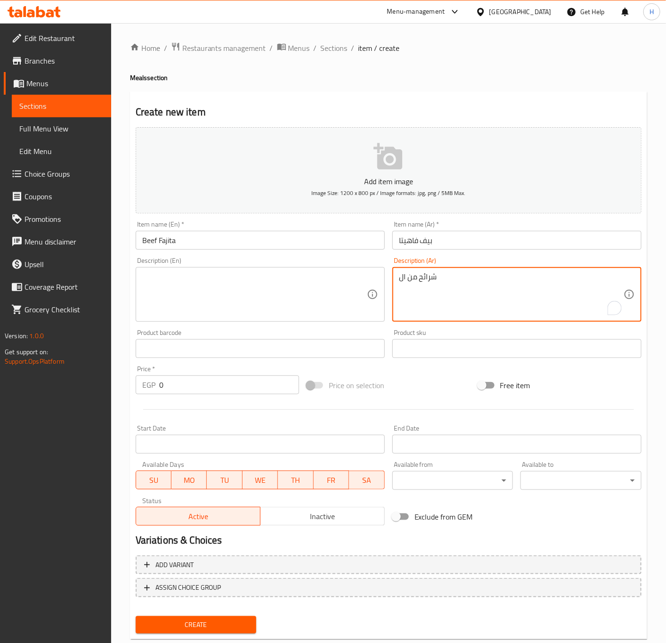
click at [396, 245] on input "بيف فاهيتا" at bounding box center [517, 240] width 249 height 19
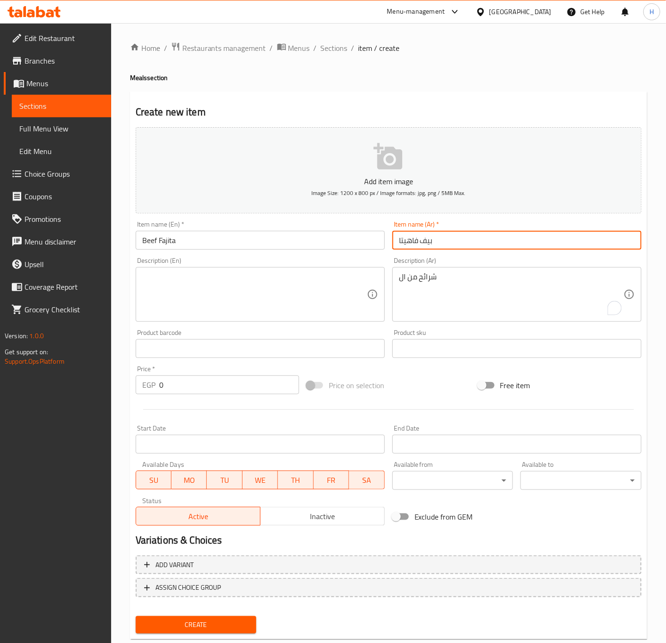
click at [468, 284] on textarea "شرائح من ال" at bounding box center [511, 294] width 225 height 45
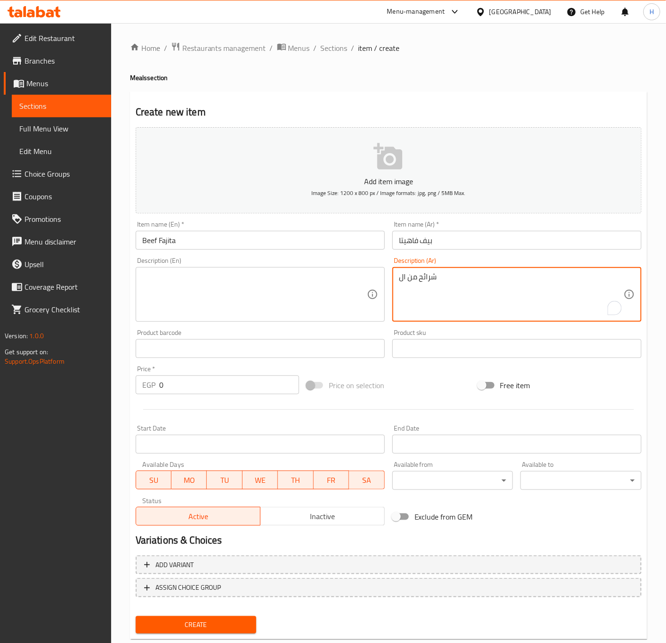
click at [507, 280] on textarea "شرائح من ال" at bounding box center [511, 294] width 225 height 45
click at [413, 286] on textarea "شرائح من اللحم الطري مع الخضار الطازج و الفطر و الصوص الكريمي المميز" at bounding box center [511, 294] width 225 height 45
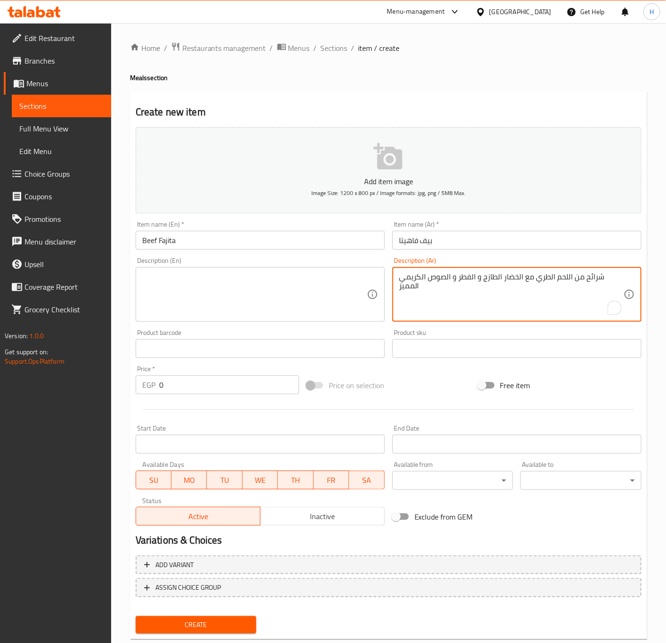
type textarea "شرائح من اللحم الطري مع الخضار الطازج و الفطر و الصوص الكريمي المميز"
click at [258, 279] on textarea at bounding box center [254, 294] width 225 height 45
paste textarea "Slices of tender meat with fresh vegetables, mushrooms and a special creamy sau…"
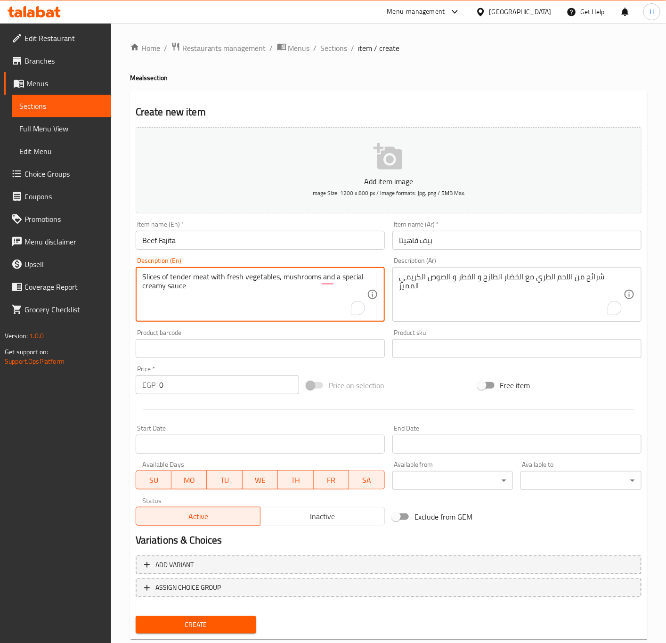
paste textarea "served with two items of your choice"
type textarea "Slices of tender meat with fresh vegetables, mushrooms and a special creamy sau…"
click at [474, 293] on textarea "شرائح من اللحم الطري مع الخضار الطازج و الفطر و الصوص الكريمي المميز" at bounding box center [511, 294] width 225 height 45
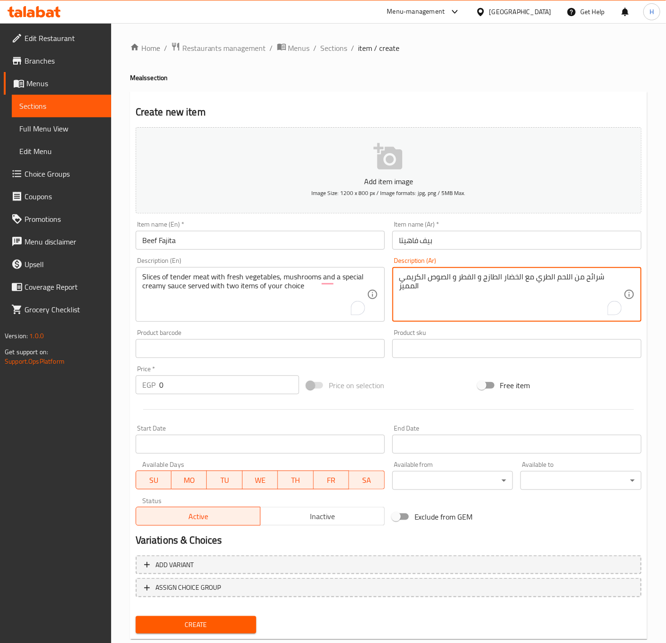
click at [497, 284] on textarea "شرائح من اللحم الطري مع الخضار الطازج و الفطر و الصوص الكريمي المميز" at bounding box center [511, 294] width 225 height 45
paste textarea "تقدم مع صنفين من اختيارك"
type textarea "شرائح من اللحم الطري مع الخضار الطازج و الفطر و الصوص الكريمي المميز تقدم مع صن…"
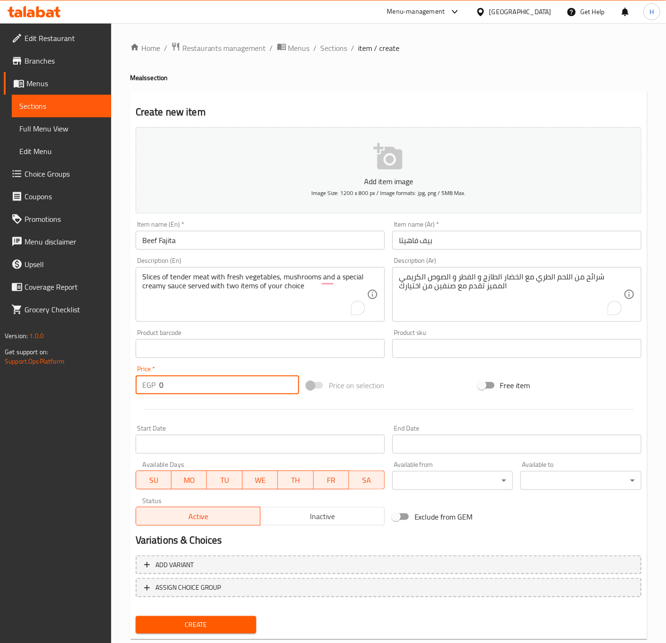
click at [224, 384] on input "0" at bounding box center [229, 385] width 140 height 19
type input "370"
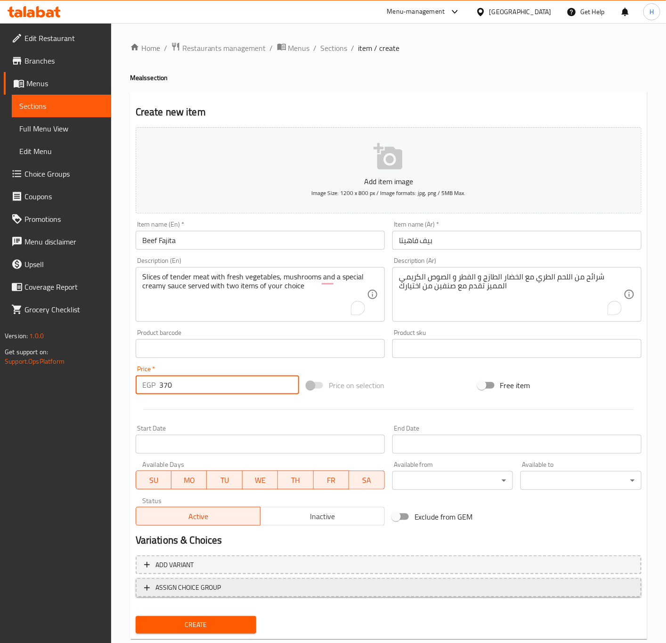
click at [446, 580] on button "ASSIGN CHOICE GROUP" at bounding box center [389, 587] width 506 height 19
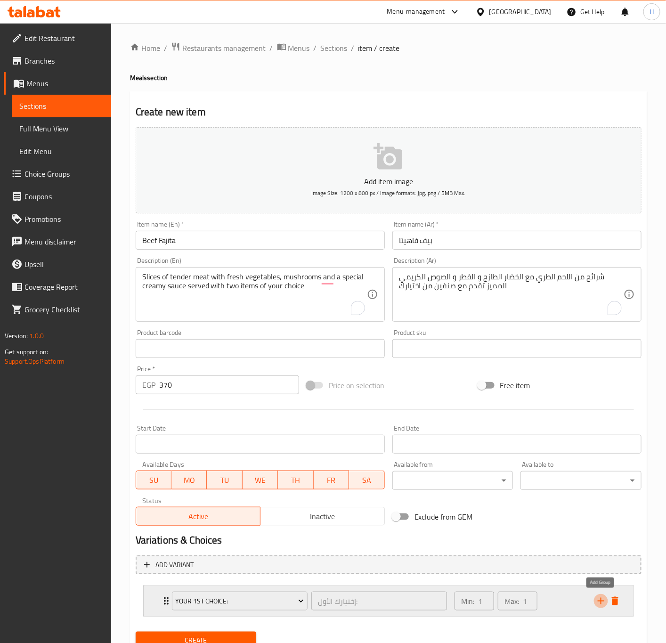
click at [599, 603] on icon "add" at bounding box center [601, 601] width 11 height 11
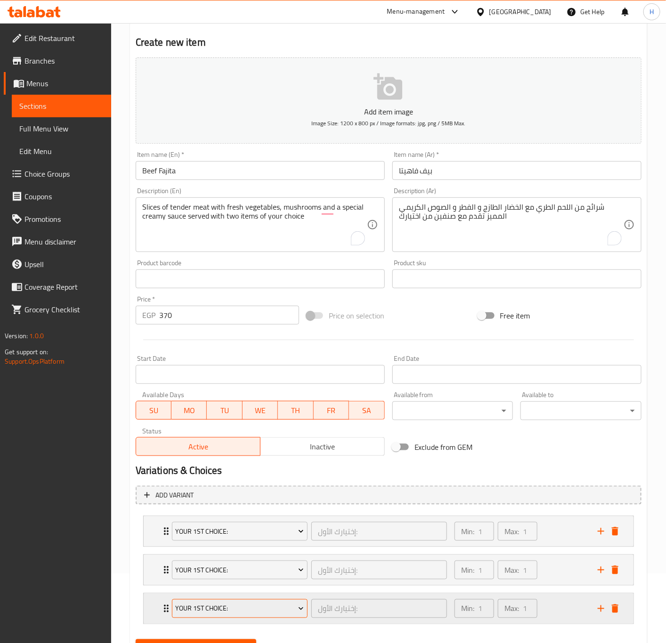
scroll to position [71, 0]
click at [616, 605] on icon "delete" at bounding box center [615, 608] width 7 height 8
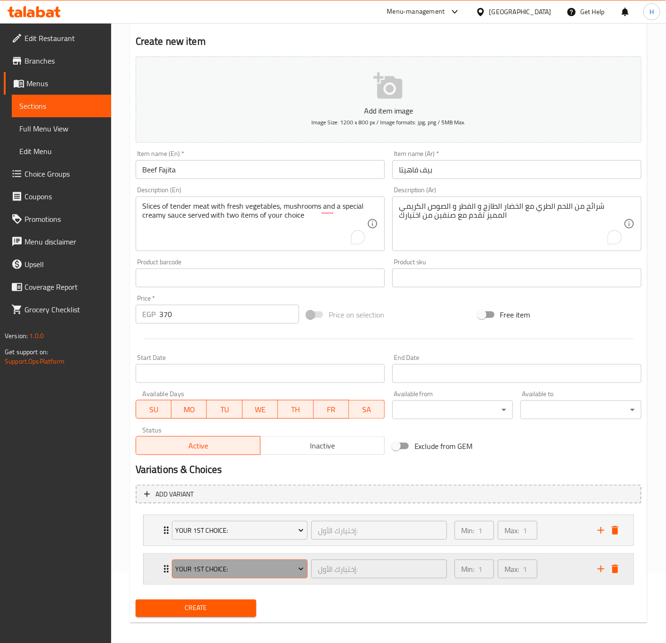
click at [269, 567] on span "Your 1st Choice:" at bounding box center [239, 570] width 129 height 12
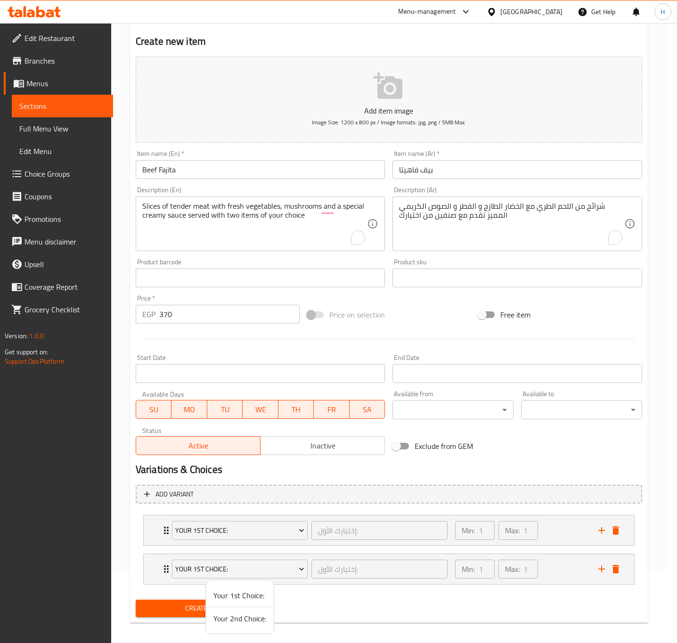
click at [241, 615] on span "Your 2nd Choice:" at bounding box center [239, 618] width 53 height 11
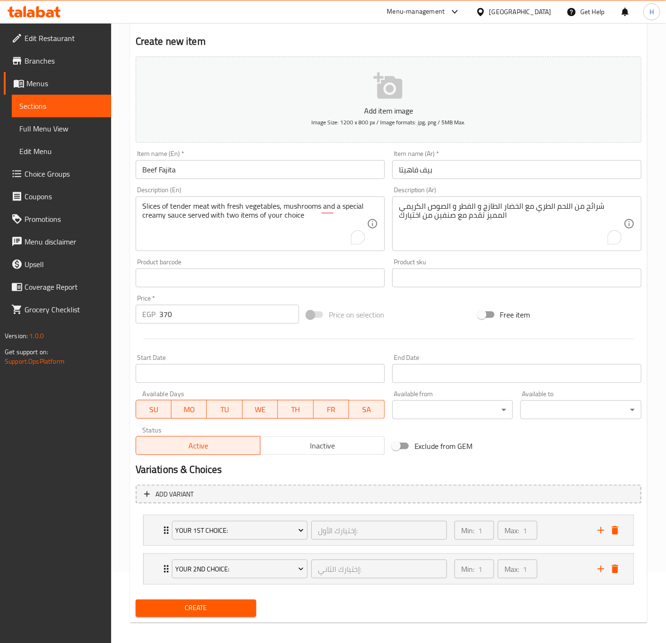
click at [213, 610] on span "Create" at bounding box center [196, 609] width 106 height 12
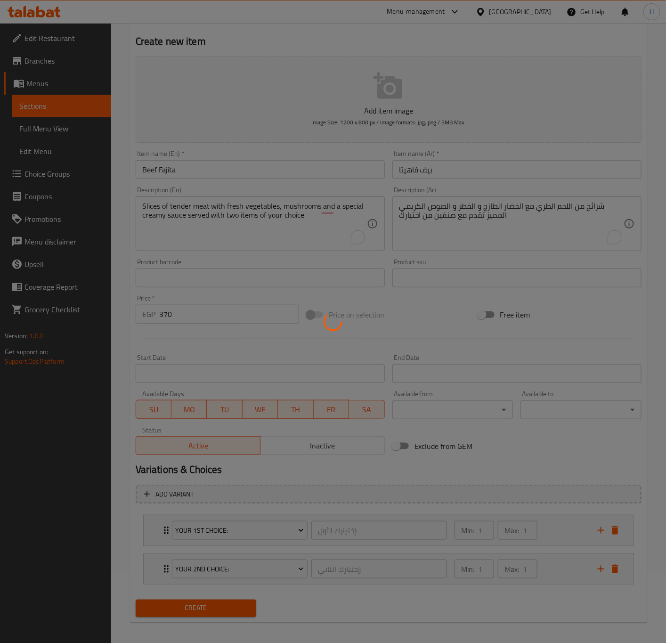
type input "0"
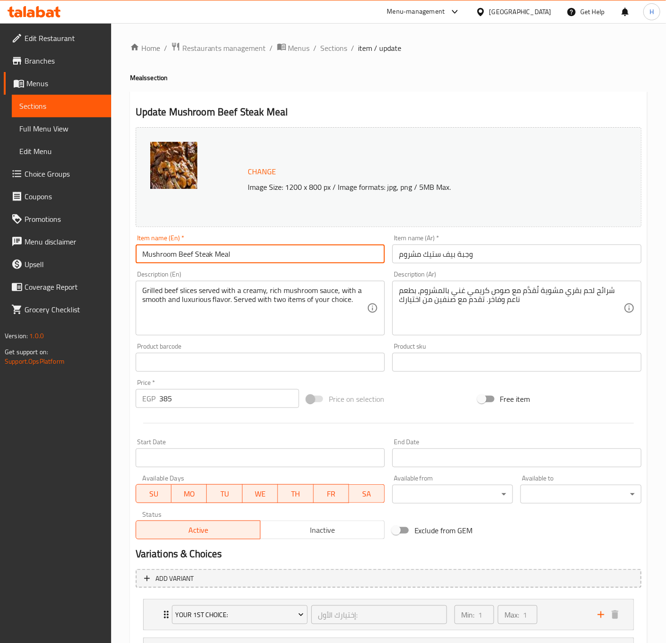
drag, startPoint x: 177, startPoint y: 253, endPoint x: 213, endPoint y: 253, distance: 36.3
click at [213, 253] on input "Mushroom Beef Steak Meal" at bounding box center [260, 254] width 249 height 19
click at [211, 256] on input "Mushroom Beef Steak Meal" at bounding box center [260, 254] width 249 height 19
drag, startPoint x: 179, startPoint y: 252, endPoint x: 213, endPoint y: 253, distance: 33.9
click at [213, 253] on input "Mushroom Beef Steak Meal" at bounding box center [260, 254] width 249 height 19
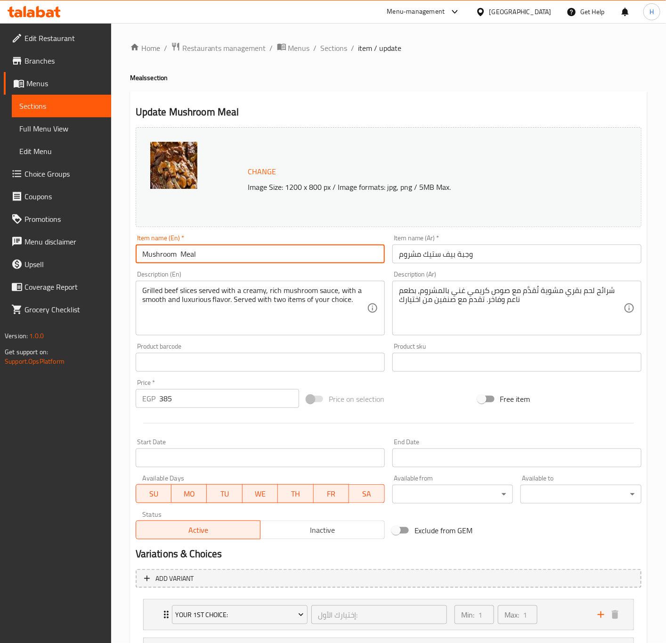
click at [142, 252] on input "Mushroom Meal" at bounding box center [260, 254] width 249 height 19
click at [143, 252] on input "Mushroom Meal" at bounding box center [260, 254] width 249 height 19
paste input "Beef Steak"
click at [143, 254] on input "Mushroom Meal" at bounding box center [260, 254] width 249 height 19
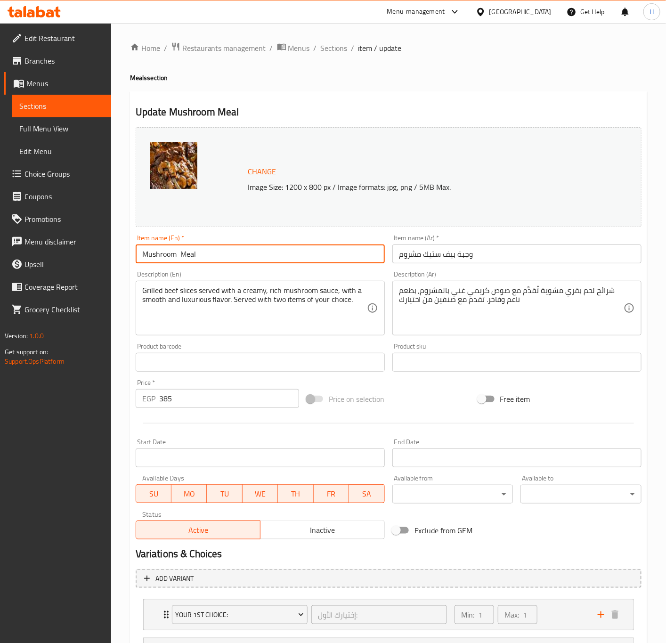
click at [143, 254] on input "Mushroom Meal" at bounding box center [260, 254] width 249 height 19
click at [142, 254] on input "Mushroom Meal" at bounding box center [260, 254] width 249 height 19
click at [140, 254] on input "Mushroom Meal" at bounding box center [260, 254] width 249 height 19
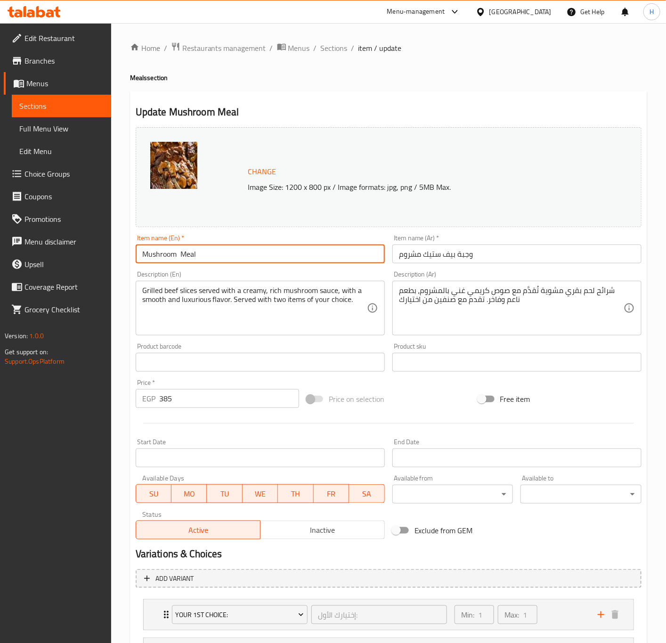
paste input "Beef Steak"
type input "Beef Steak with Mushroom Meal"
click at [564, 294] on textarea "شرائح لحم بقري مشوية تُقدَّم مع صوص كريمي غني بالمشروم، بطعم ناعم وفاخر. تقدم م…" at bounding box center [511, 308] width 225 height 45
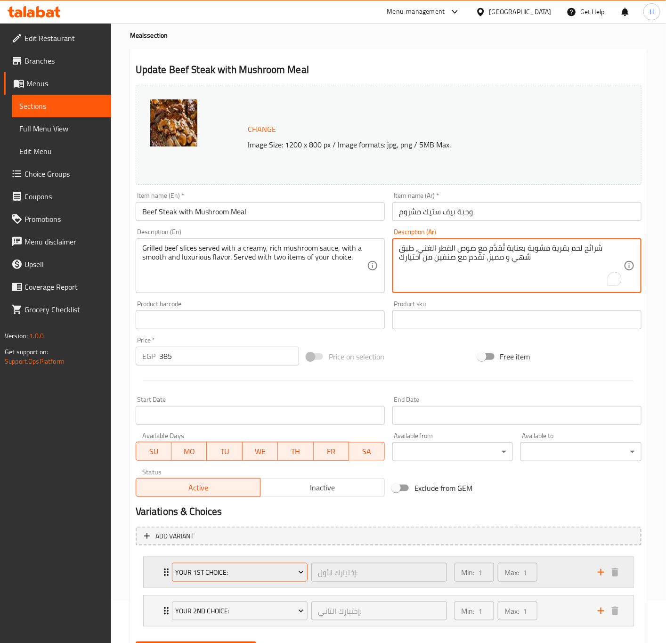
scroll to position [92, 0]
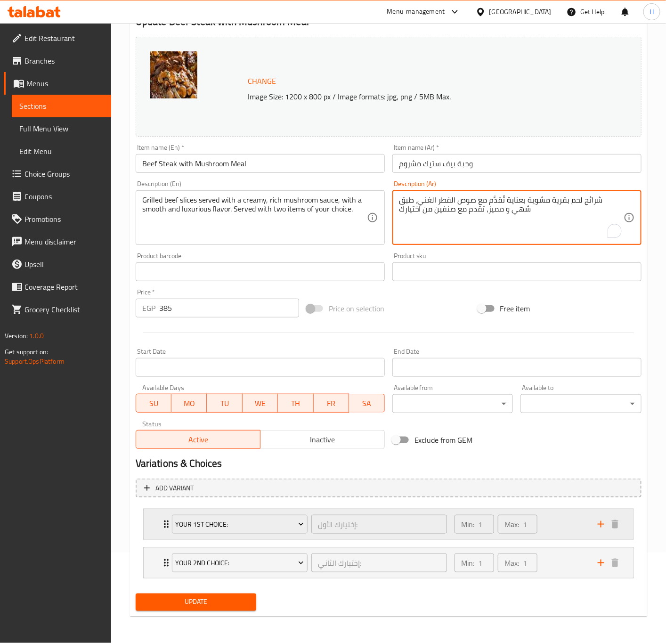
click at [161, 525] on icon "Expand" at bounding box center [166, 524] width 11 height 11
click at [157, 517] on div "Your 1st Choice: إختيارك الأول: ​ Min: 1 ​ Max: 1 ​" at bounding box center [389, 524] width 490 height 30
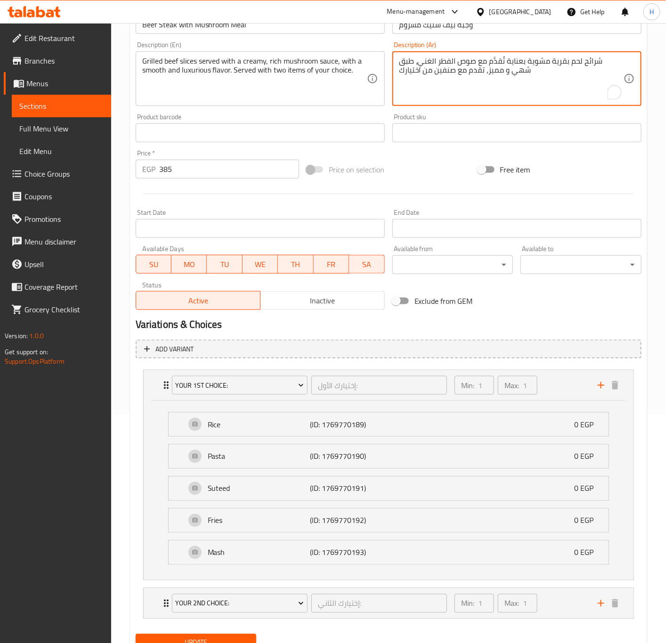
scroll to position [233, 0]
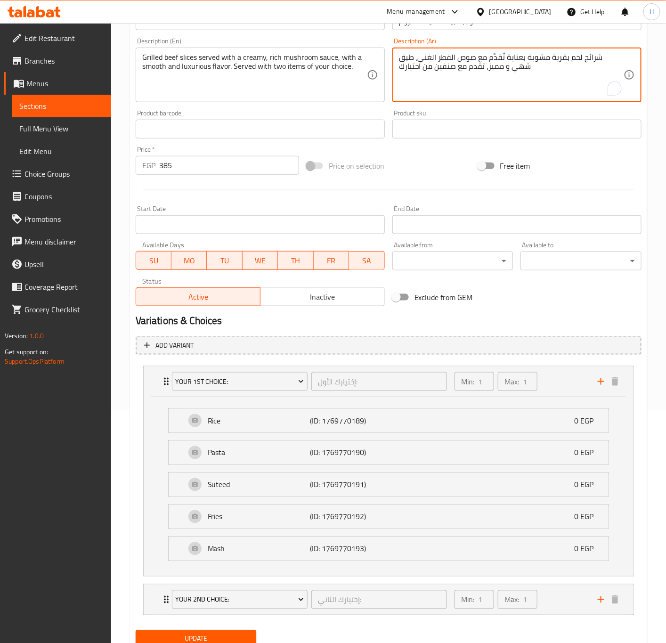
click at [484, 65] on textarea "شرائح لحم بقرية مشوية بعناية تُقدَّم مع صوص الفطر الغني، طبق شهي و مميز، تقدم م…" at bounding box center [511, 75] width 225 height 45
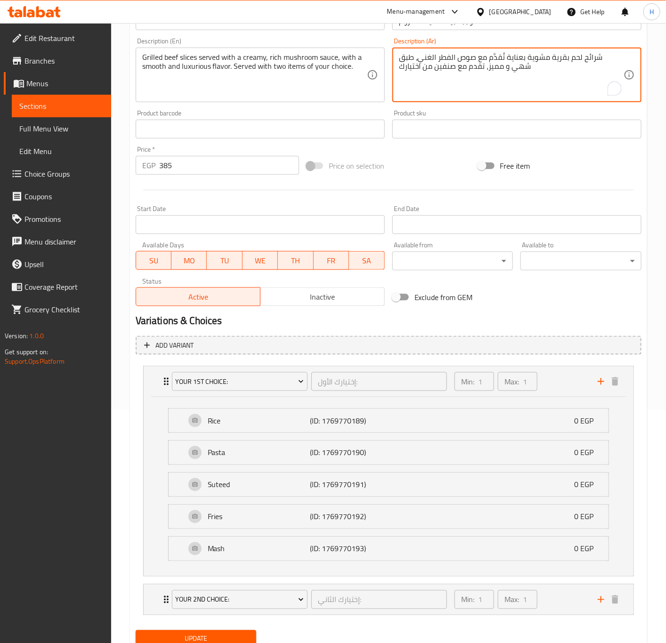
type textarea "شرائح لحم بقرية مشوية بعناية تُقدَّم مع صوص الفطر الغني، طبق شهي و مميز، تقدم م…"
click at [223, 161] on input "385" at bounding box center [229, 165] width 140 height 19
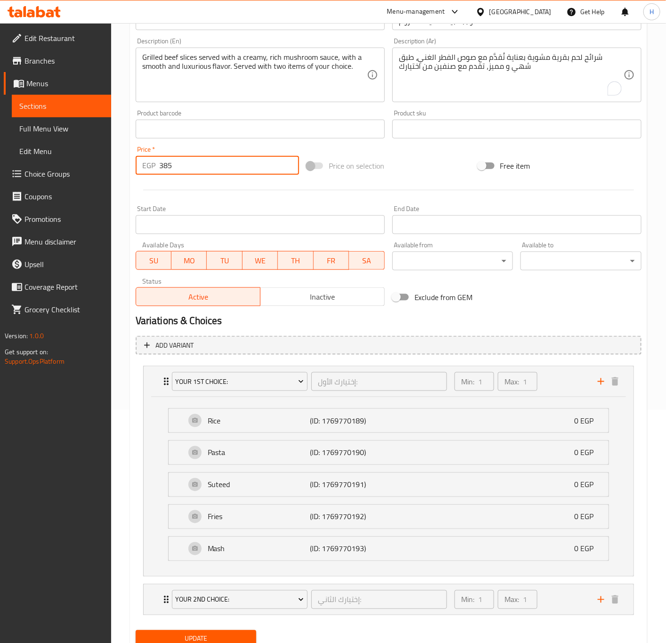
click at [223, 161] on input "385" at bounding box center [229, 165] width 140 height 19
type input "400"
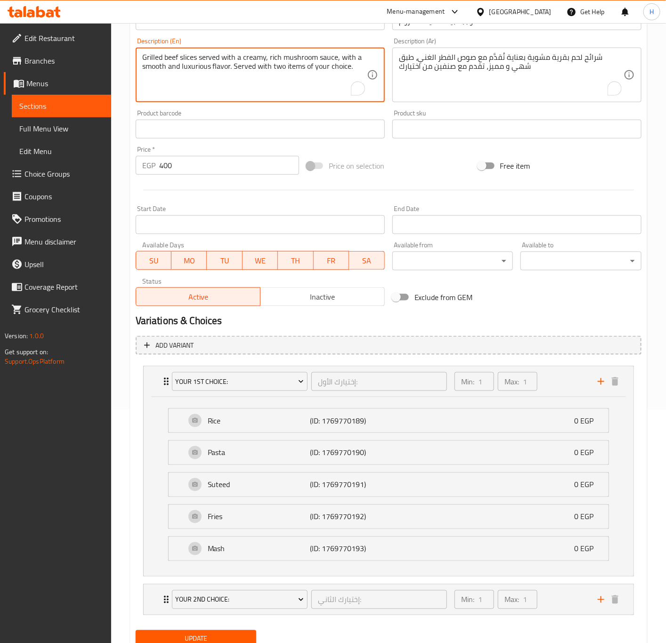
click at [256, 71] on textarea "Grilled beef slices served with a creamy, rich mushroom sauce, with a smooth an…" at bounding box center [254, 75] width 225 height 45
paste textarea "Carefully grilled beef slices served with a rich mushroom sauce, a delicious an…"
drag, startPoint x: 235, startPoint y: 64, endPoint x: 351, endPoint y: 68, distance: 116.0
click at [351, 68] on textarea "Carefully grilled beef slices served with a rich mushroom sauce, a delicious an…" at bounding box center [254, 75] width 225 height 45
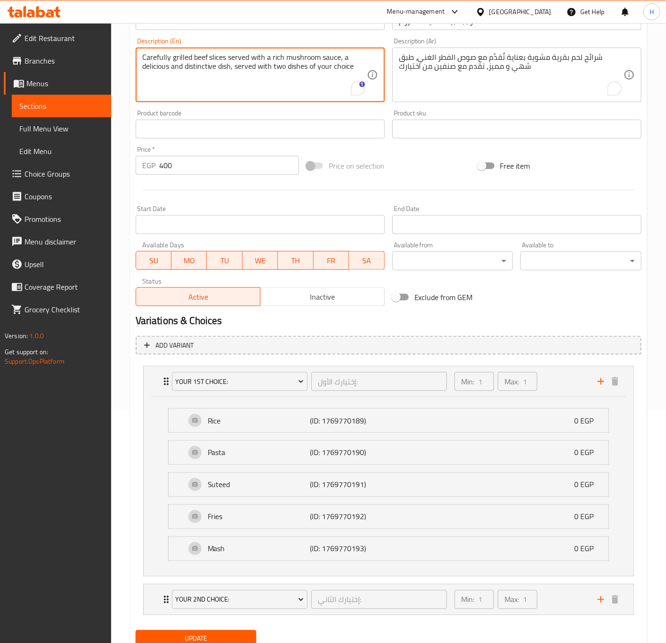
click at [351, 68] on textarea "Carefully grilled beef slices served with a rich mushroom sauce, a delicious an…" at bounding box center [254, 75] width 225 height 45
click at [269, 81] on textarea "Carefully grilled beef slices served with a rich mushroom sauce, a delicious an…" at bounding box center [254, 75] width 225 height 45
drag, startPoint x: 235, startPoint y: 66, endPoint x: 359, endPoint y: 66, distance: 124.4
click at [359, 66] on textarea "Carefully grilled beef slices served with a rich mushroom sauce, a delicious an…" at bounding box center [254, 75] width 225 height 45
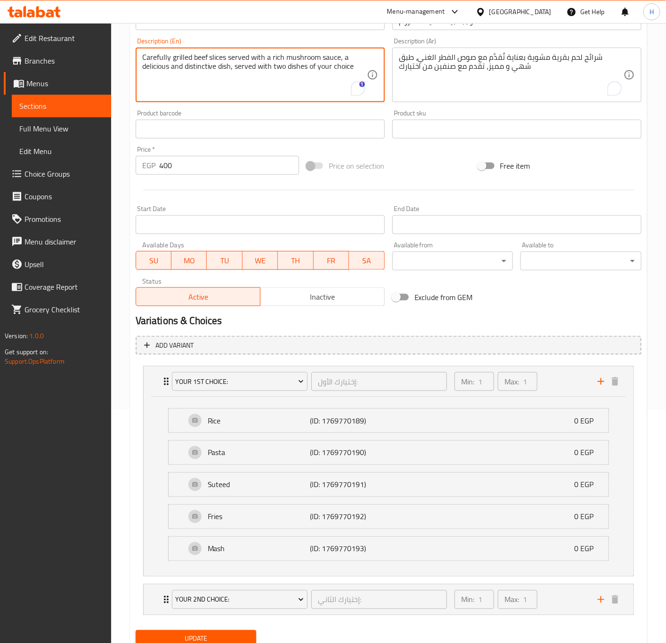
drag, startPoint x: 235, startPoint y: 65, endPoint x: 366, endPoint y: 63, distance: 131.0
click at [366, 63] on textarea "Carefully grilled beef slices served with a rich mushroom sauce, a delicious an…" at bounding box center [254, 75] width 225 height 45
type textarea "Carefully grilled beef slices served with a rich mushroom sauce, a delicious an…"
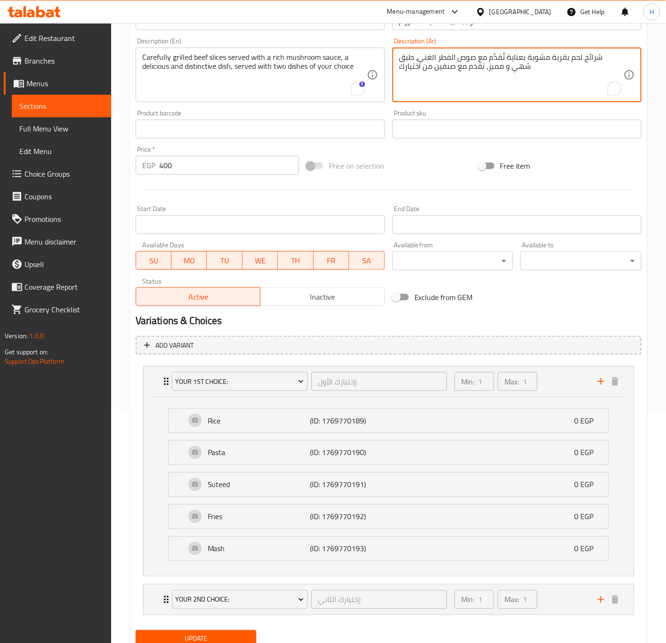
drag, startPoint x: 482, startPoint y: 69, endPoint x: 393, endPoint y: 67, distance: 89.1
click at [119, 270] on div "Home / Restaurants management / Menus / Sections / item / update Meals section …" at bounding box center [388, 235] width 555 height 890
click at [214, 167] on input "400" at bounding box center [229, 165] width 140 height 19
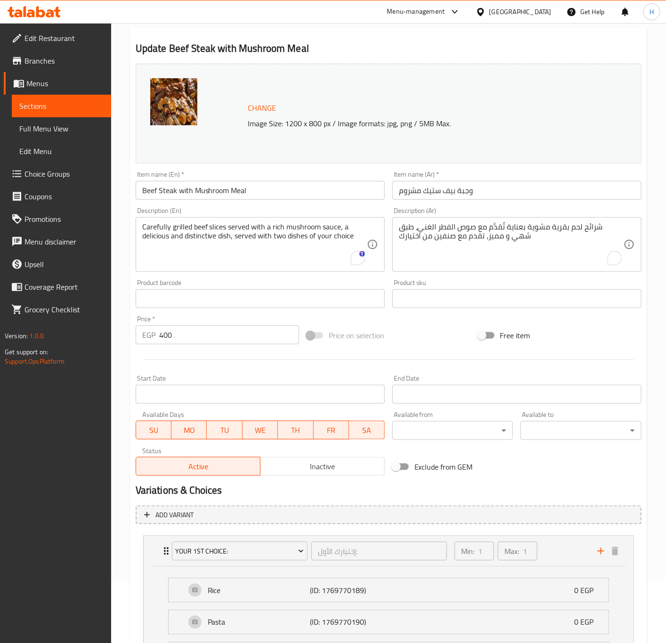
scroll to position [21, 0]
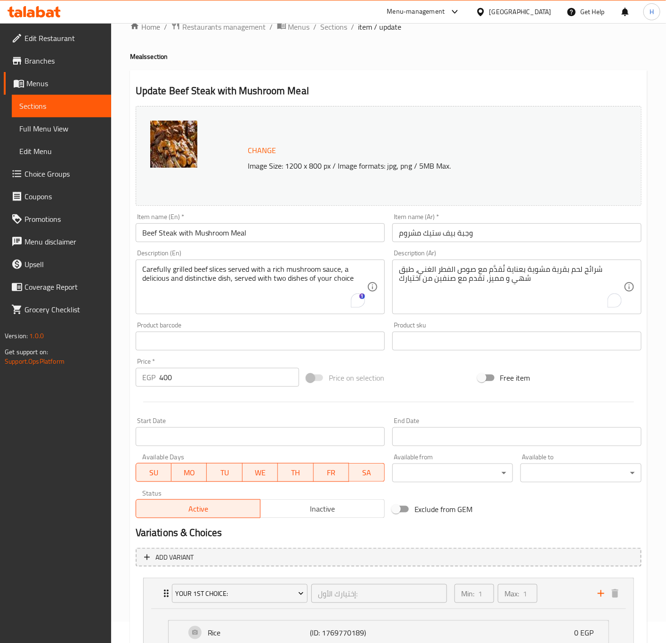
click at [281, 335] on input "text" at bounding box center [260, 341] width 249 height 19
click at [181, 384] on input "400" at bounding box center [229, 377] width 140 height 19
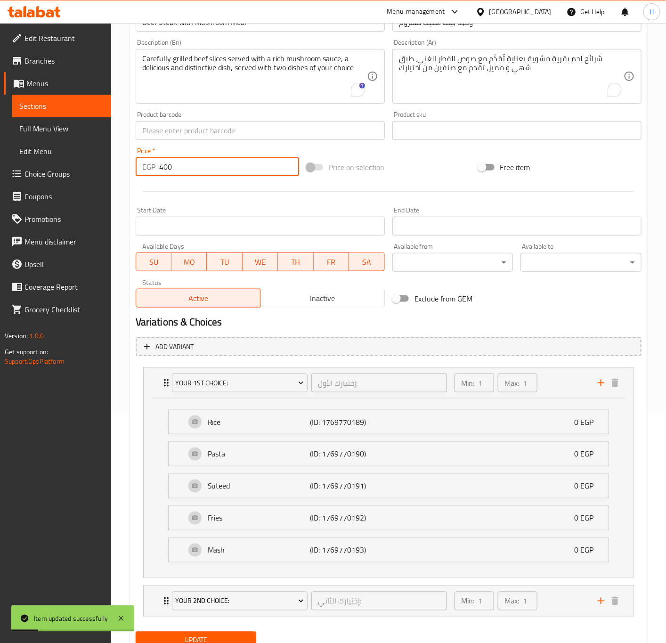
scroll to position [233, 0]
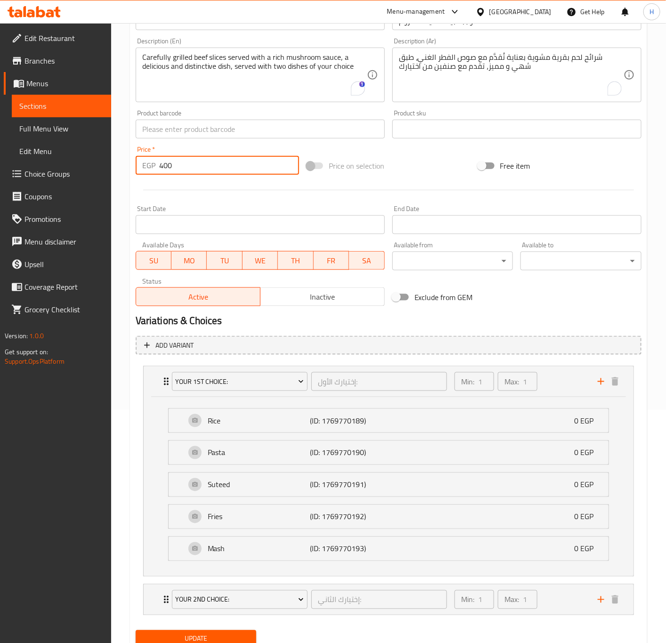
click at [136, 630] on button "Update" at bounding box center [196, 638] width 121 height 17
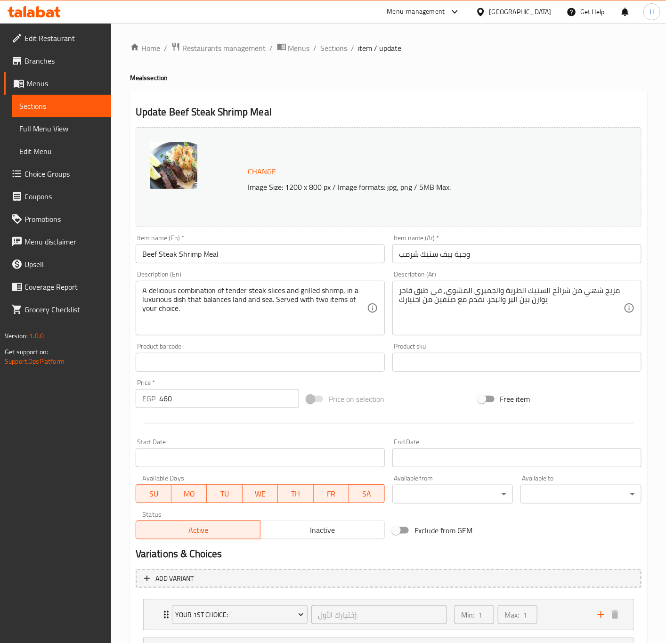
click at [410, 256] on input "وجبة بيف ستيك شرمب" at bounding box center [517, 254] width 249 height 19
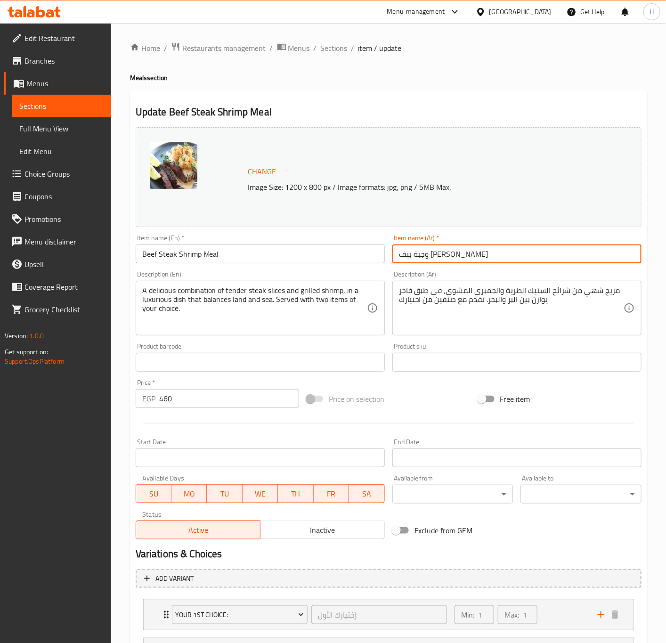
type input "وجبة بيف ستيك جمبري"
click at [177, 252] on input "Beef Steak Shrimp Meal" at bounding box center [260, 254] width 249 height 19
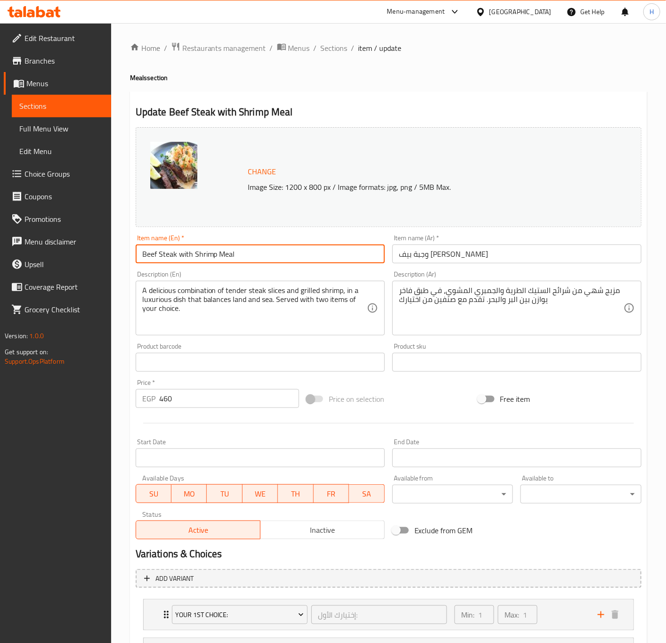
type input "Beef Steak with Shrimp Meal"
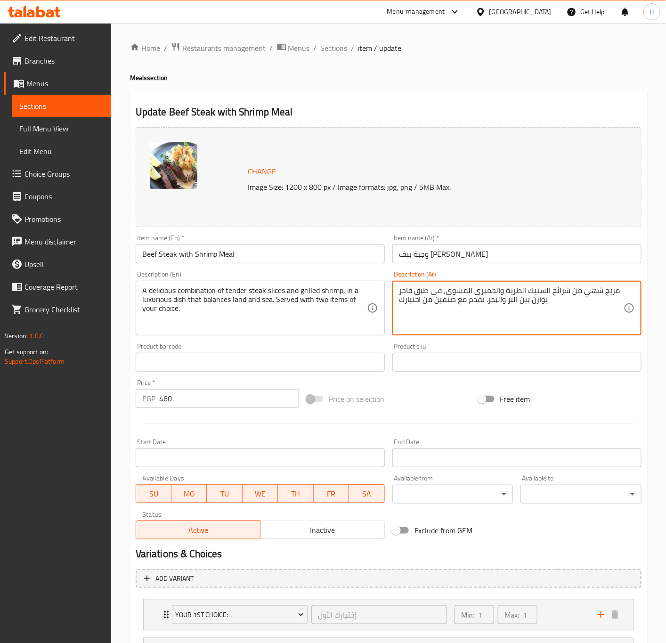
click at [500, 291] on textarea "مزيج شهي من شرائح الستيك الطرية والجمبري المشوي، في طبق فاخر يوازن بين البر وال…" at bounding box center [511, 308] width 225 height 45
type textarea "a"
click at [500, 291] on textarea "ِرائح لحم بقري مشوية مع جمبري طازج، يقدم مع صوص لذيذ، طبق فاخر و لذيذ" at bounding box center [511, 308] width 225 height 45
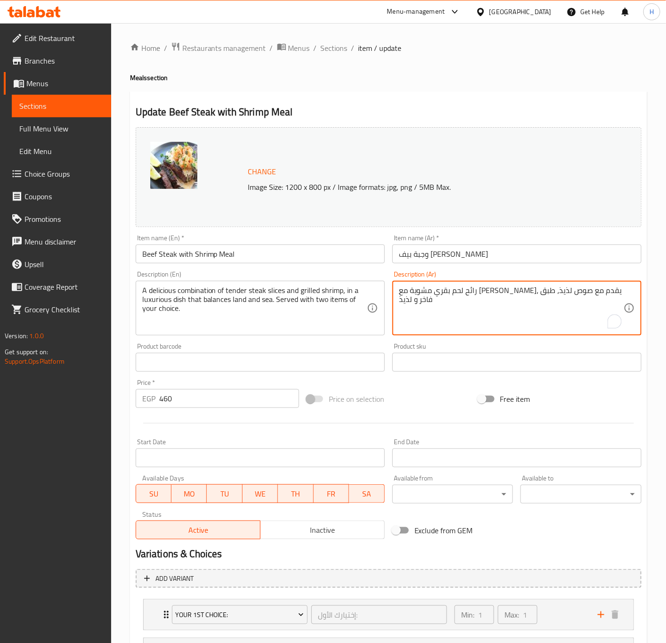
click at [500, 291] on textarea "ِرائح لحم بقري مشوية مع جمبري طازج، يقدم مع صوص لذيذ، طبق فاخر و لذيذ" at bounding box center [511, 308] width 225 height 45
type textarea "ِرائح لحم بقري مشوية مع جمبري طازج، يقدم مع صوص لذيذ، طبق فاخر و لذيذ"
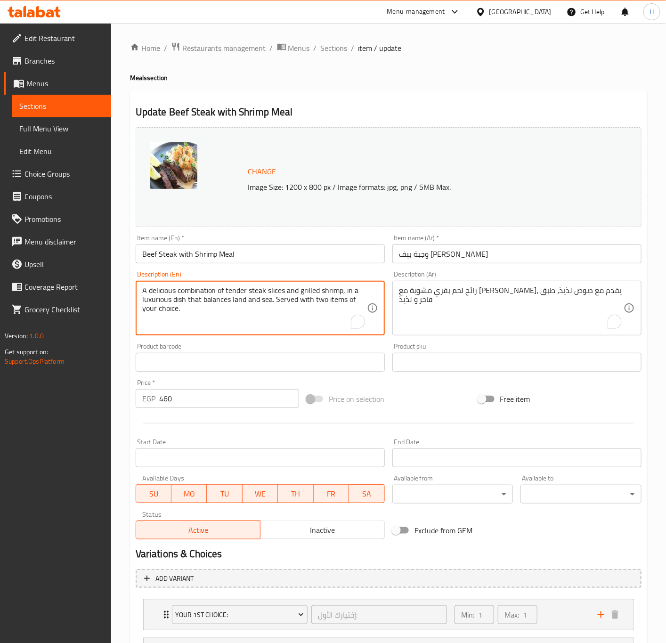
click at [261, 297] on textarea "A delicious combination of tender steak slices and grilled shrimp, in a luxurio…" at bounding box center [254, 308] width 225 height 45
paste textarea "Grilled beef tenderloin with fresh shrimp, served with delicious sauce, a luxur…"
click at [193, 286] on textarea "Grilled beef tenderloin with fresh shrimp, served with delicious sauce, a luxur…" at bounding box center [254, 308] width 225 height 45
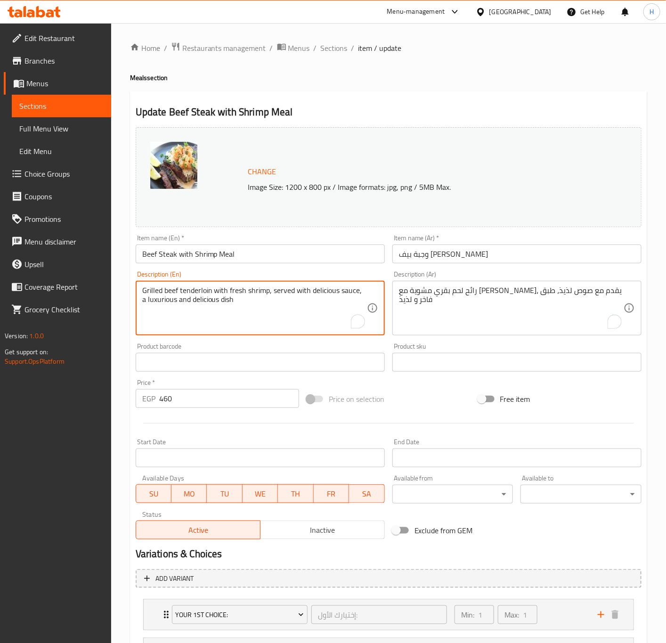
click at [193, 286] on textarea "Grilled beef tenderloin with fresh shrimp, served with delicious sauce, a luxur…" at bounding box center [254, 308] width 225 height 45
type textarea "Grilled beef slices with fresh shrimp, served with delicious sauce, a luxurious…"
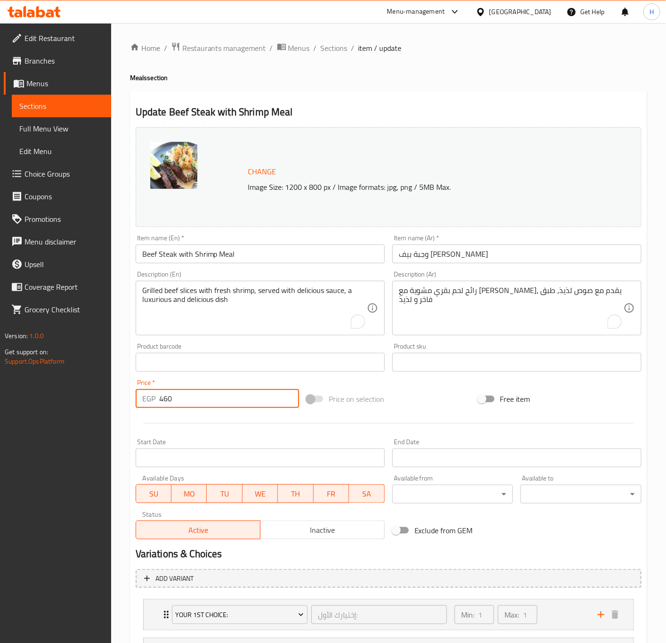
click at [201, 401] on input "460" at bounding box center [229, 398] width 140 height 19
type input "450"
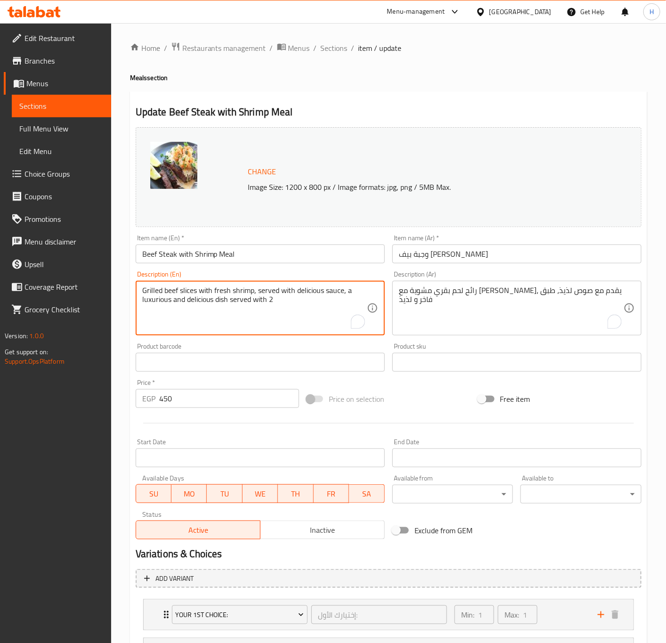
drag, startPoint x: 231, startPoint y: 299, endPoint x: 304, endPoint y: 299, distance: 73.5
click at [304, 299] on textarea "Grilled beef slices with fresh shrimp, served with delicious sauce, a luxurious…" at bounding box center [254, 308] width 225 height 45
paste textarea "served with two dishes of your choice"
type textarea "Grilled beef slices with fresh shrimp, served with delicious sauce, a luxurious…"
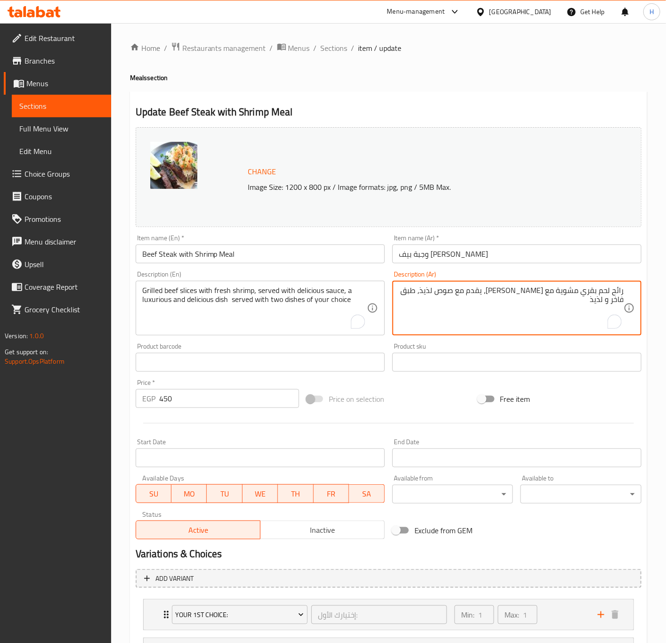
paste textarea "تقدم مع صنفين من اختيارك"
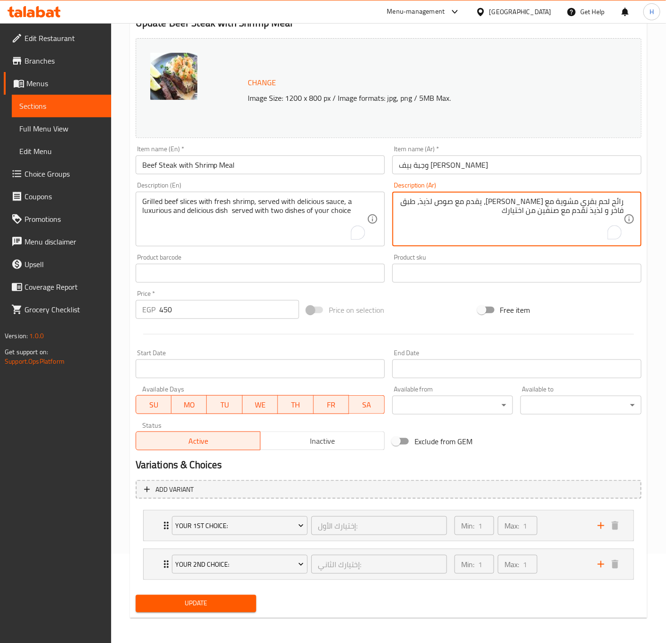
scroll to position [92, 0]
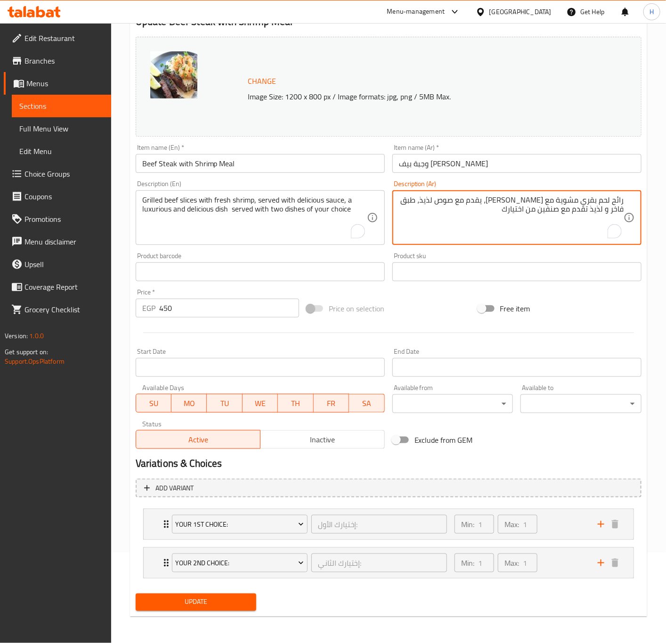
type textarea "ِرائح لحم بقري مشوية مع جمبري طازج، يقدم مع صوص لذيذ، طبق فاخر و لذيذ تقدم مع ص…"
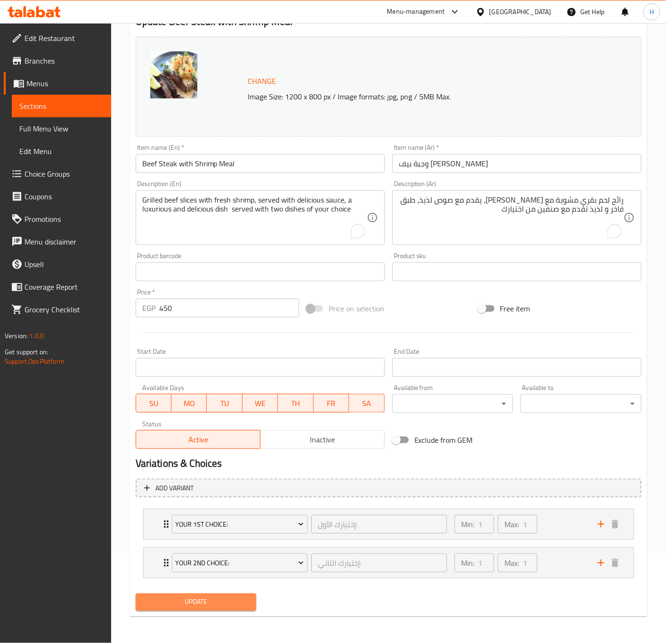
click at [204, 601] on span "Update" at bounding box center [196, 603] width 106 height 12
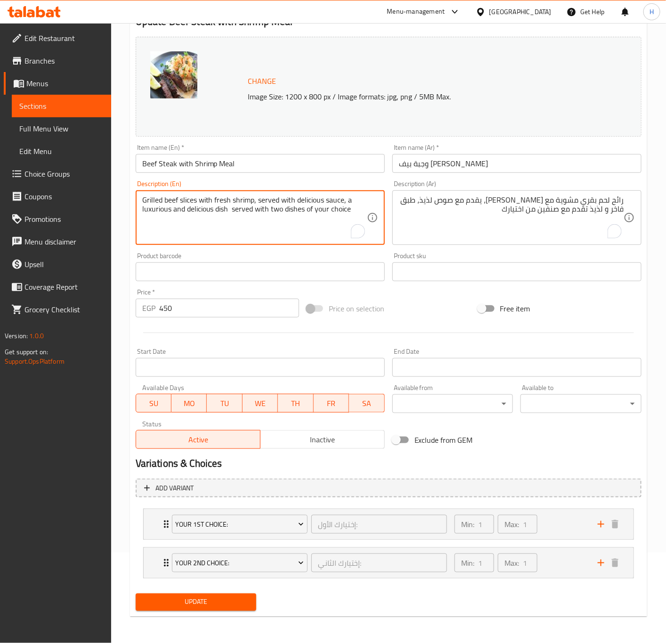
click at [297, 209] on textarea "Grilled beef slices with fresh shrimp, served with delicious sauce, a luxurious…" at bounding box center [254, 218] width 225 height 45
drag, startPoint x: 232, startPoint y: 211, endPoint x: 354, endPoint y: 211, distance: 121.6
click at [354, 211] on textarea "Grilled beef slices with fresh shrimp, served with delicious sauce, a luxurious…" at bounding box center [254, 218] width 225 height 45
type textarea "Grilled beef slices with fresh shrimp, served with delicious sauce, a luxurious…"
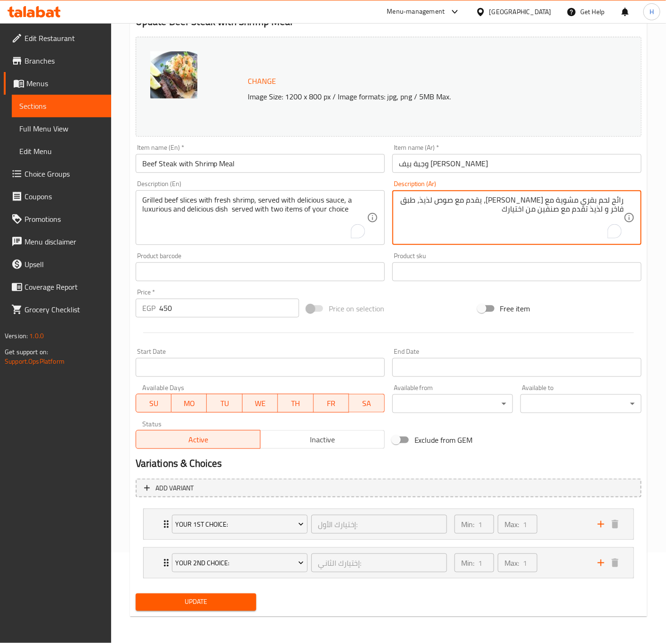
drag, startPoint x: 534, startPoint y: 211, endPoint x: 610, endPoint y: 215, distance: 75.5
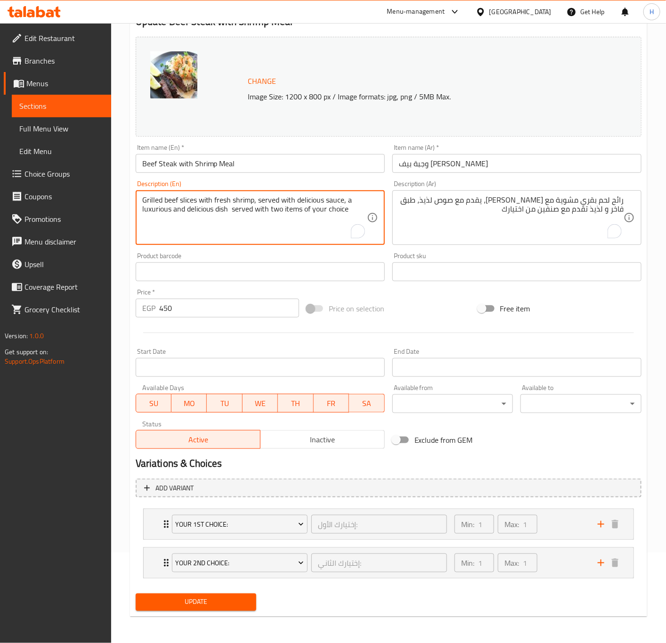
drag, startPoint x: 256, startPoint y: 207, endPoint x: 353, endPoint y: 216, distance: 98.0
drag, startPoint x: 232, startPoint y: 208, endPoint x: 368, endPoint y: 208, distance: 135.7
click at [368, 208] on div "Grilled beef slices with fresh shrimp, served with delicious sauce, a luxurious…" at bounding box center [260, 217] width 249 height 55
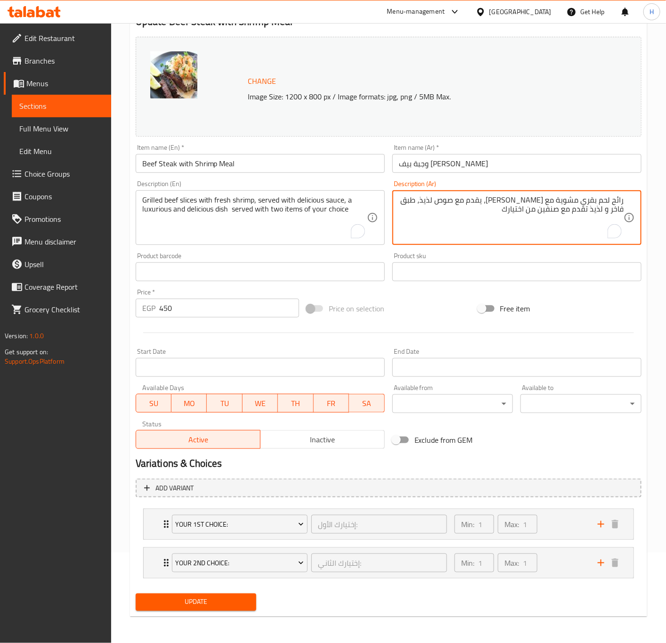
drag, startPoint x: 523, startPoint y: 211, endPoint x: 609, endPoint y: 208, distance: 86.3
click at [609, 208] on textarea "ِرائح لحم بقري مشوية مع جمبري طازج، يقدم مع صوص لذيذ، طبق فاخر و لذيذ تقدم مع ص…" at bounding box center [511, 218] width 225 height 45
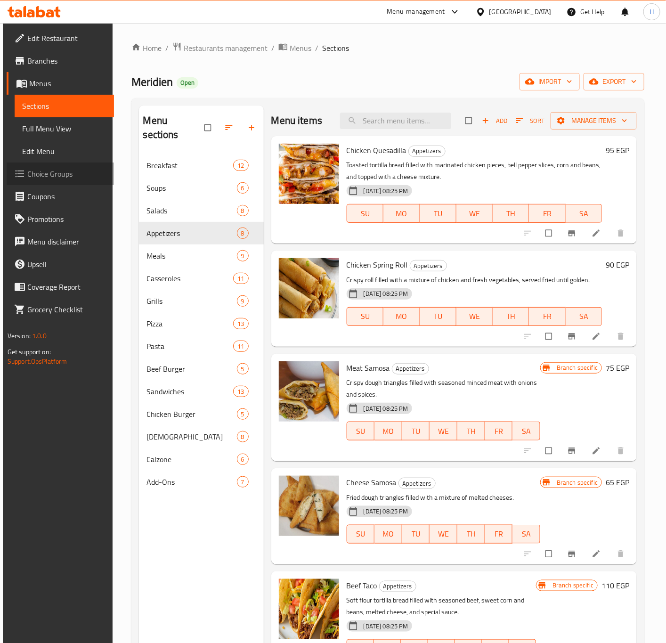
click at [43, 171] on span "Choice Groups" at bounding box center [66, 173] width 79 height 11
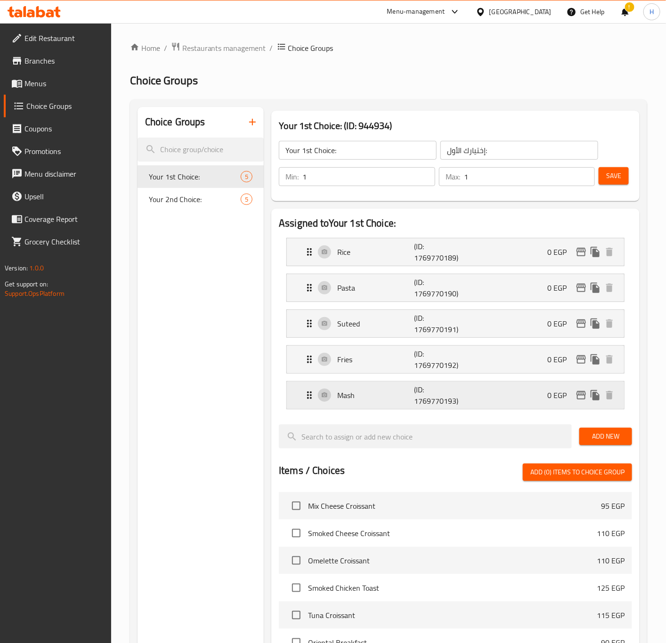
click at [391, 409] on div "Mash (ID: 1769770193) 0 EGP" at bounding box center [458, 395] width 309 height 27
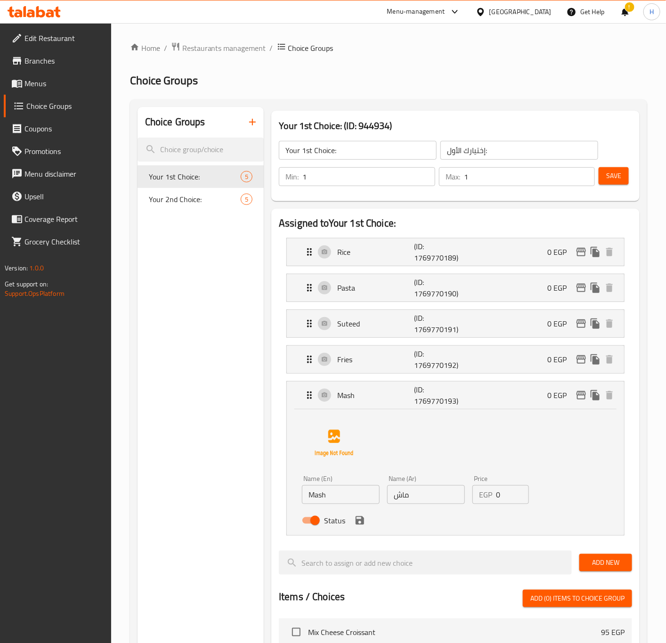
click at [334, 498] on input "Mash" at bounding box center [341, 494] width 78 height 19
type input "Mashed Potatoes"
click at [435, 492] on input "ماش" at bounding box center [426, 494] width 78 height 19
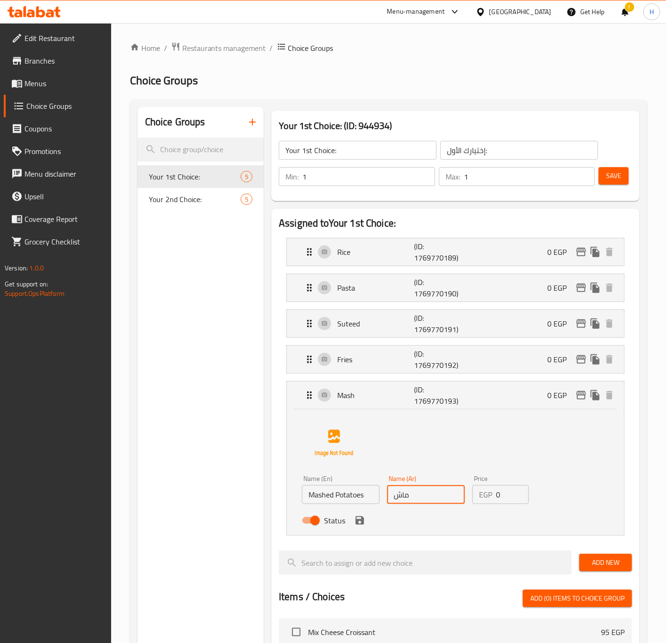
click at [437, 499] on input "ماش" at bounding box center [426, 494] width 78 height 19
click at [425, 504] on input "[PERSON_NAME]" at bounding box center [426, 494] width 78 height 19
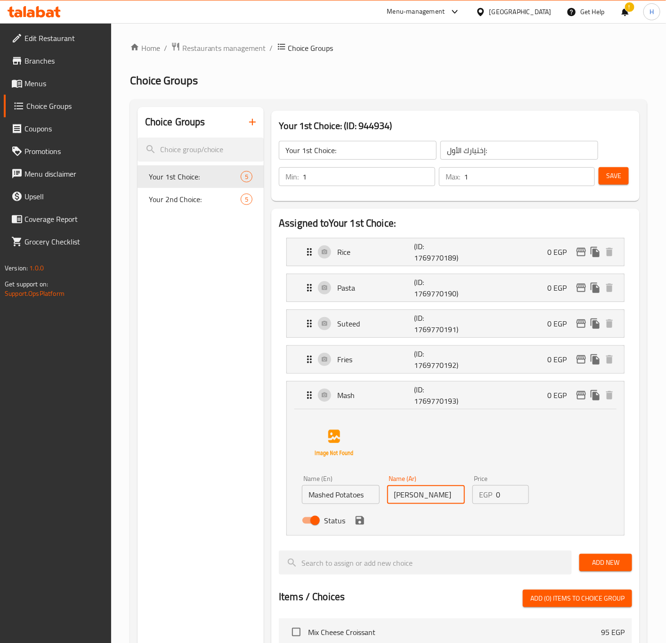
click at [362, 525] on icon "save" at bounding box center [360, 520] width 8 height 8
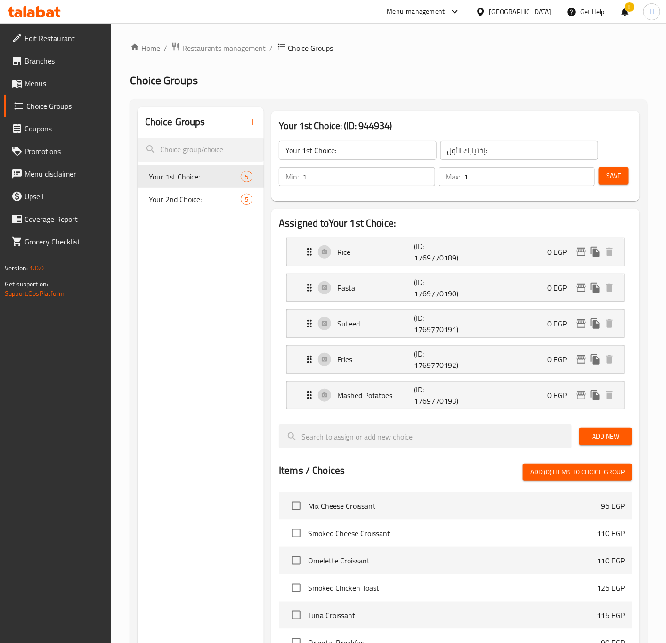
type input "[PERSON_NAME]"
click at [187, 201] on span "Your 2nd Choice:" at bounding box center [181, 199] width 64 height 11
type input "Your 2nd Choice:"
type input "إختيارك الثاني:"
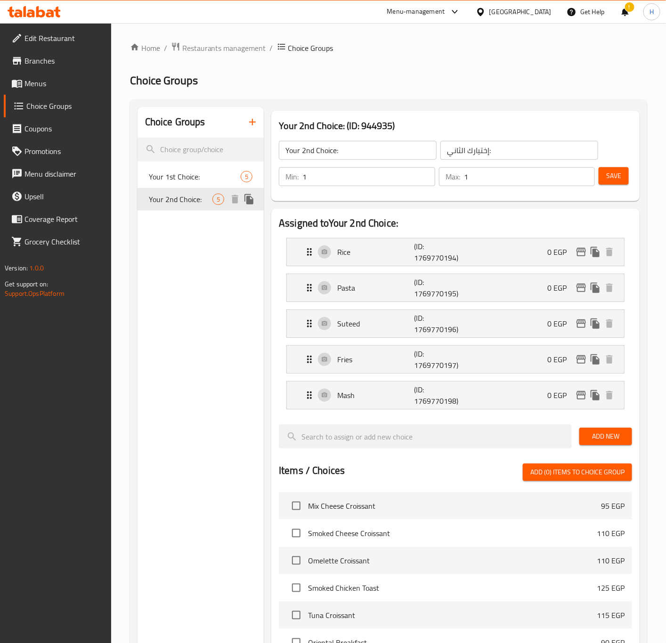
click at [202, 186] on div "Your 1st Choice: 5" at bounding box center [201, 176] width 127 height 23
type input "Your 1st Choice:"
type input "إختيارك الأول:"
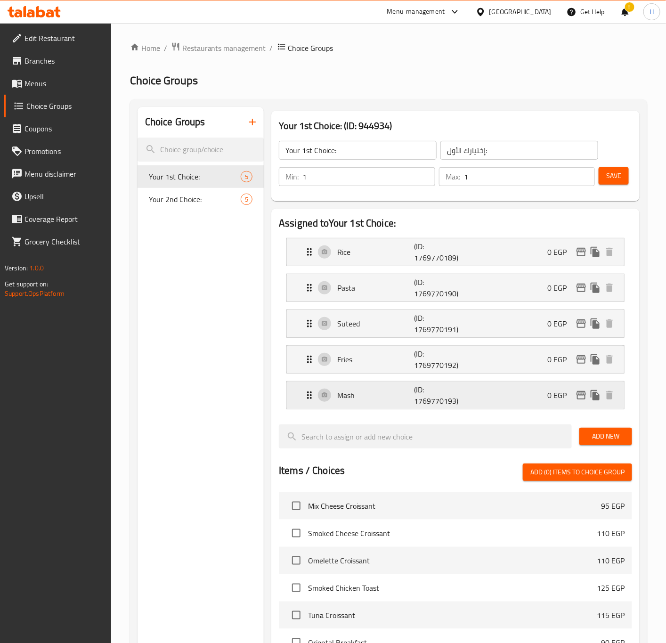
click at [436, 390] on p "(ID: 1769770193)" at bounding box center [439, 395] width 51 height 23
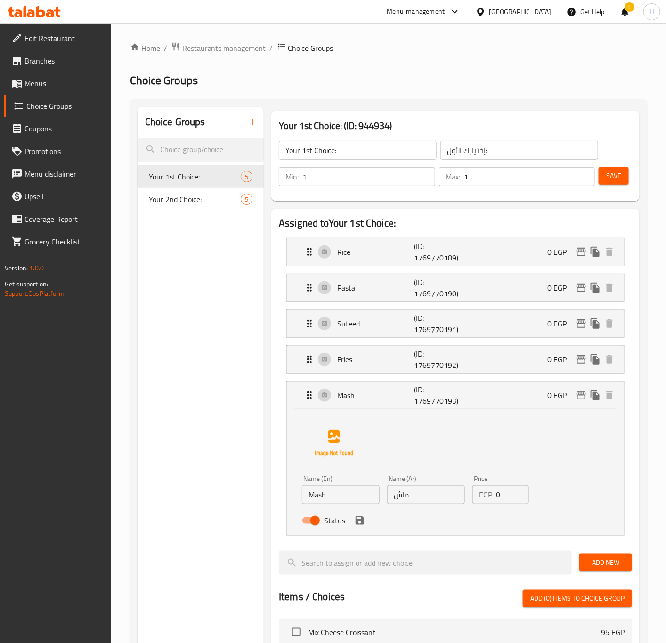
click at [351, 501] on input "Mash" at bounding box center [341, 494] width 78 height 19
type input "Mashed Potatoes"
click at [437, 491] on input "ماش" at bounding box center [426, 494] width 78 height 19
type input "[PERSON_NAME]"
click at [359, 522] on icon "save" at bounding box center [360, 520] width 8 height 8
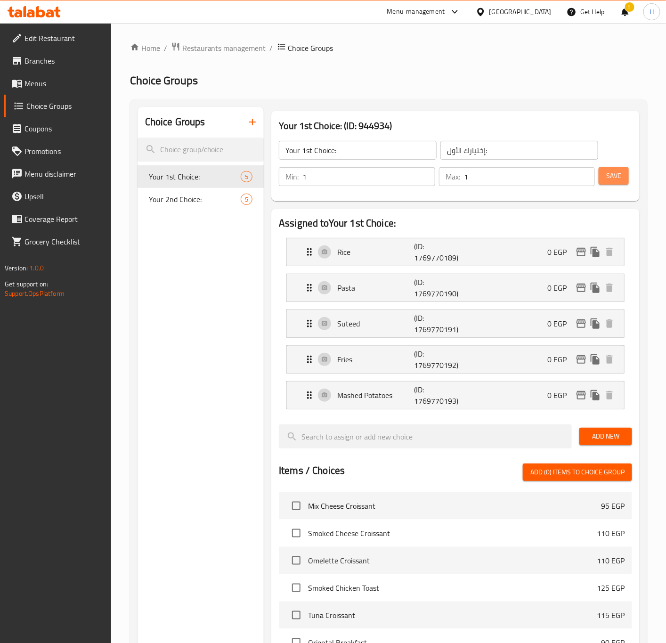
click at [616, 176] on span "Save" at bounding box center [613, 176] width 15 height 12
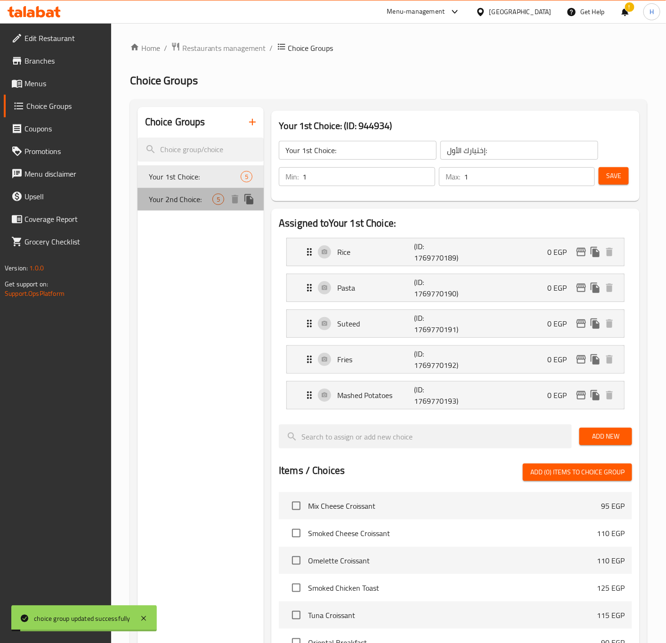
click at [193, 199] on span "Your 2nd Choice:" at bounding box center [181, 199] width 64 height 11
type input "Your 2nd Choice:"
type input "إختيارك الثاني:"
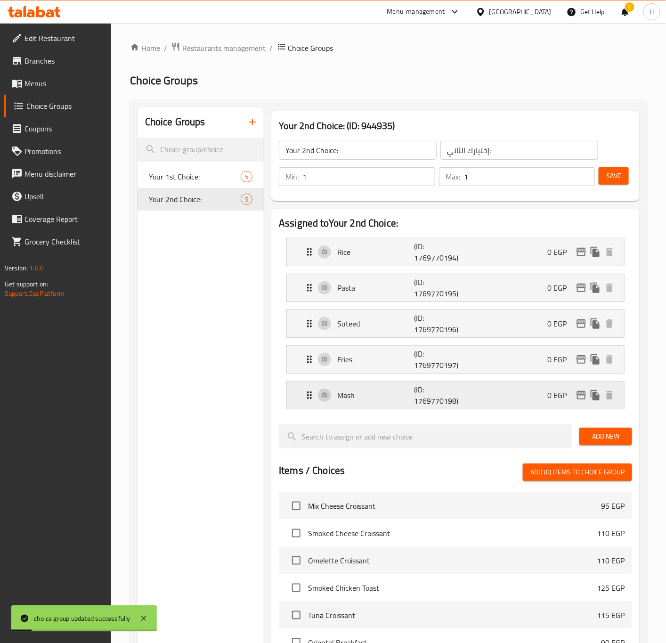
click at [401, 408] on div "Mash (ID: 1769770198) 0 EGP" at bounding box center [458, 395] width 309 height 27
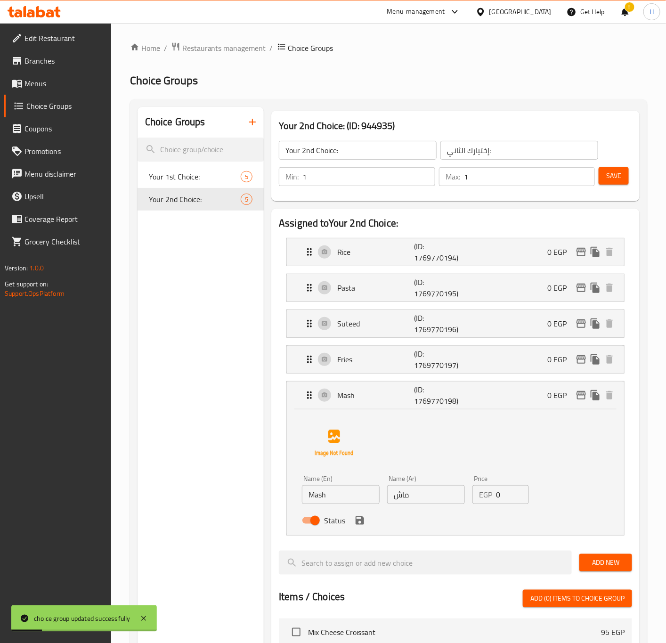
click at [354, 503] on input "Mash" at bounding box center [341, 494] width 78 height 19
type input "Mashed Potatoes"
click at [427, 497] on input "ماش" at bounding box center [426, 494] width 78 height 19
type input "[PERSON_NAME]"
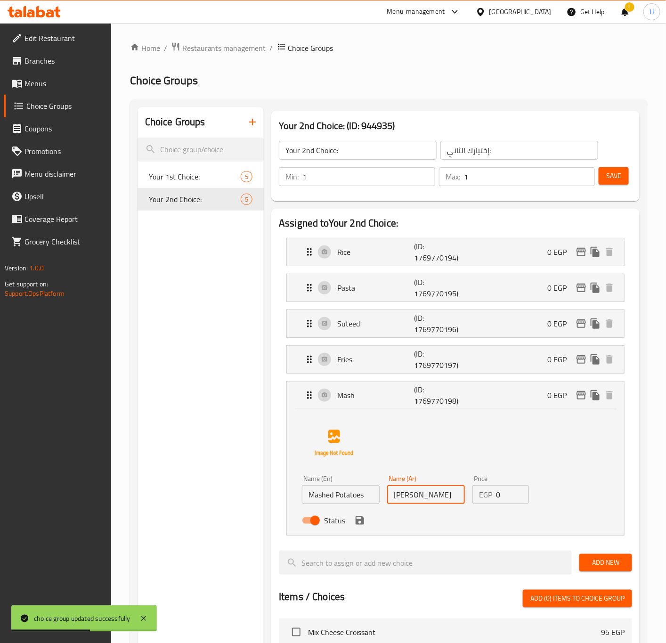
click at [362, 523] on icon "save" at bounding box center [360, 520] width 8 height 8
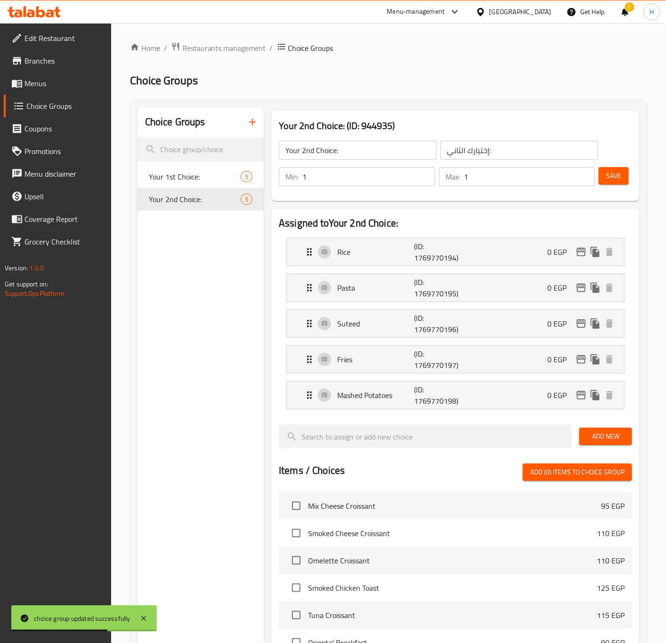
click at [617, 175] on span "Save" at bounding box center [613, 176] width 15 height 12
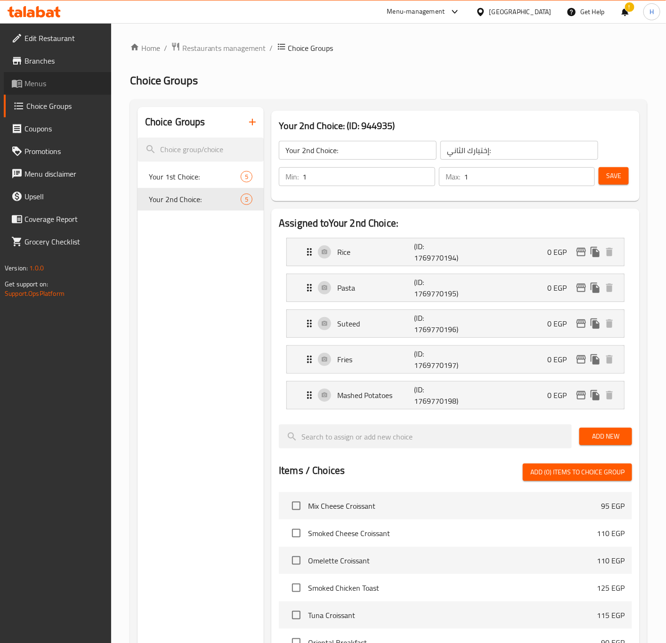
click at [43, 82] on span "Menus" at bounding box center [64, 83] width 79 height 11
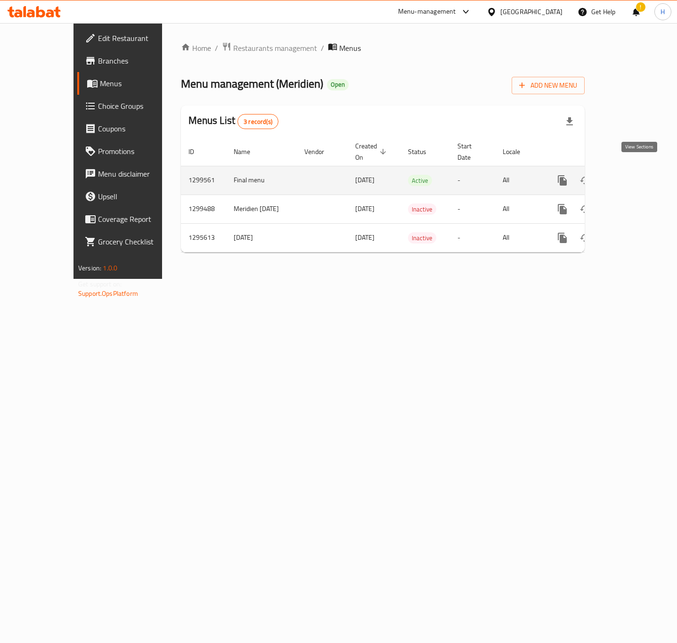
click at [635, 176] on icon "enhanced table" at bounding box center [630, 180] width 8 height 8
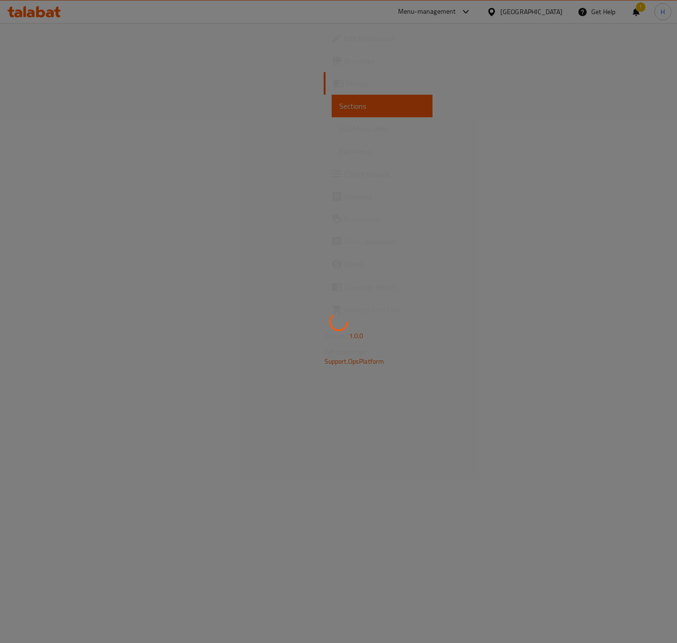
click at [639, 172] on div at bounding box center [338, 321] width 677 height 643
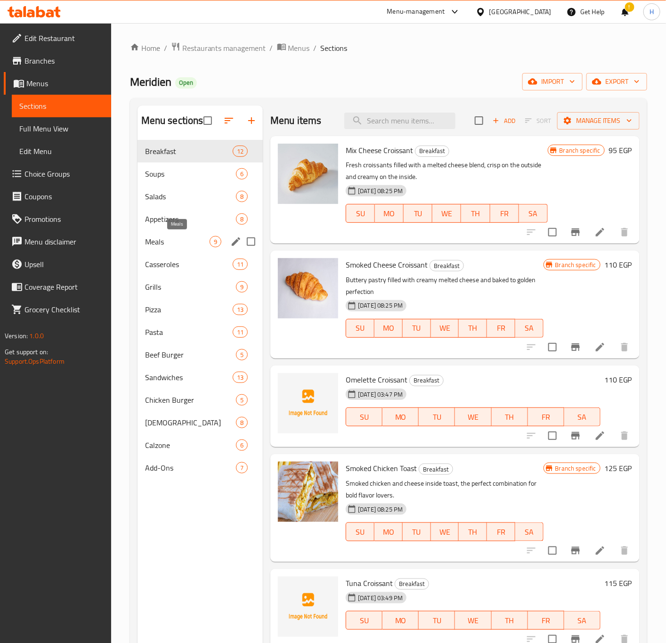
click at [184, 246] on span "Meals" at bounding box center [177, 241] width 65 height 11
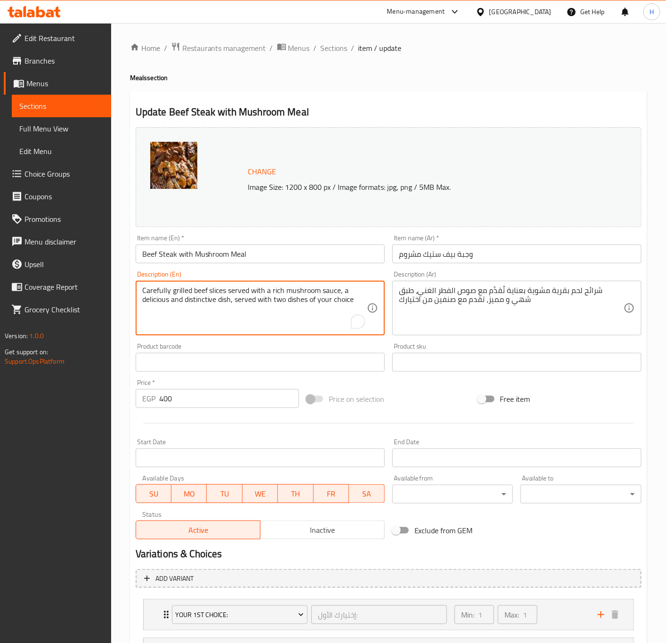
drag, startPoint x: 242, startPoint y: 298, endPoint x: 250, endPoint y: 297, distance: 8.5
click at [243, 301] on textarea "Carefully grilled beef slices served with a rich mushroom sauce, a delicious an…" at bounding box center [254, 308] width 225 height 45
drag, startPoint x: 234, startPoint y: 300, endPoint x: 379, endPoint y: 304, distance: 145.7
click at [379, 304] on div "Carefully grilled beef slices served with a rich mushroom sauce, a delicious an…" at bounding box center [260, 308] width 249 height 55
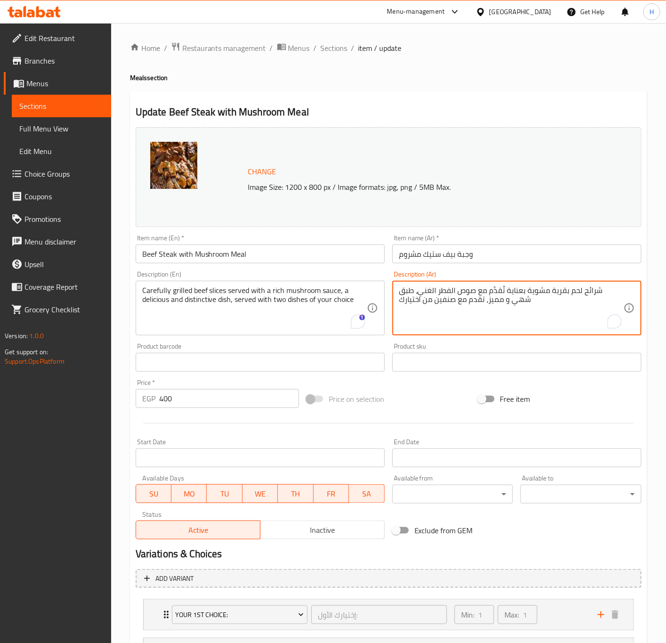
drag, startPoint x: 482, startPoint y: 301, endPoint x: 389, endPoint y: 303, distance: 93.3
click at [225, 401] on input "400" at bounding box center [229, 398] width 140 height 19
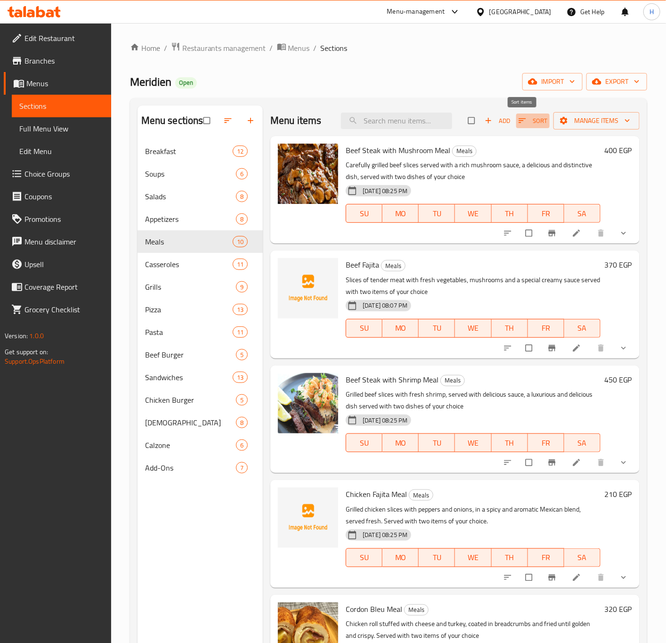
click at [518, 124] on icon "button" at bounding box center [522, 120] width 9 height 9
click at [518, 123] on icon "button" at bounding box center [522, 120] width 9 height 9
click at [519, 122] on icon "button" at bounding box center [522, 120] width 7 height 5
click at [519, 121] on icon "button" at bounding box center [522, 120] width 7 height 5
click at [518, 119] on icon "button" at bounding box center [522, 120] width 9 height 9
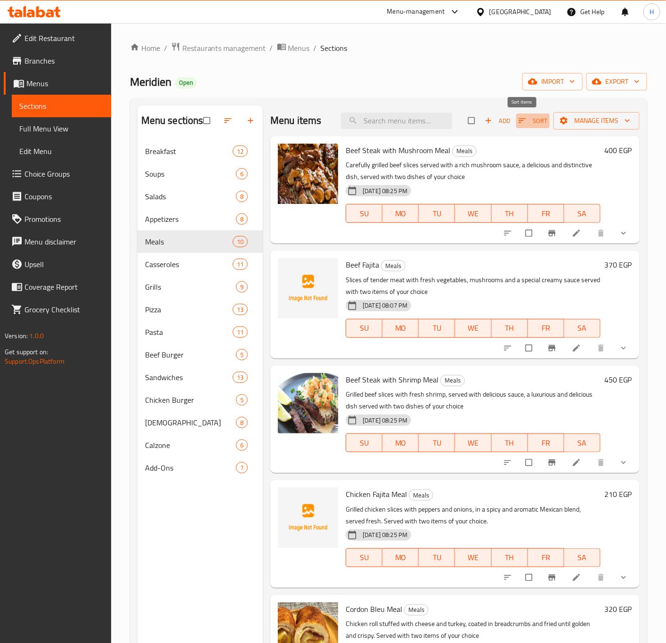
click at [519, 118] on span "Sort" at bounding box center [533, 120] width 29 height 11
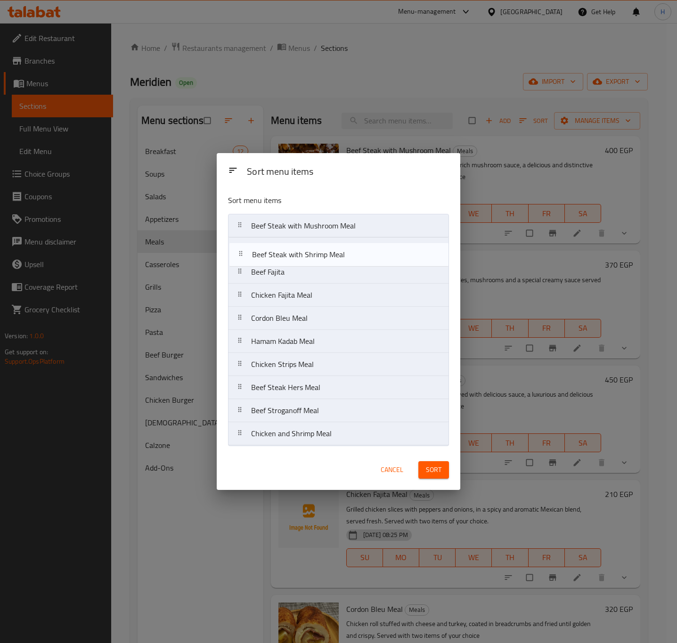
drag, startPoint x: 317, startPoint y: 266, endPoint x: 317, endPoint y: 256, distance: 9.9
click at [317, 256] on nav "Beef Steak with Mushroom Meal Beef Fajita Beef Steak with Shrimp Meal Chicken F…" at bounding box center [338, 330] width 221 height 232
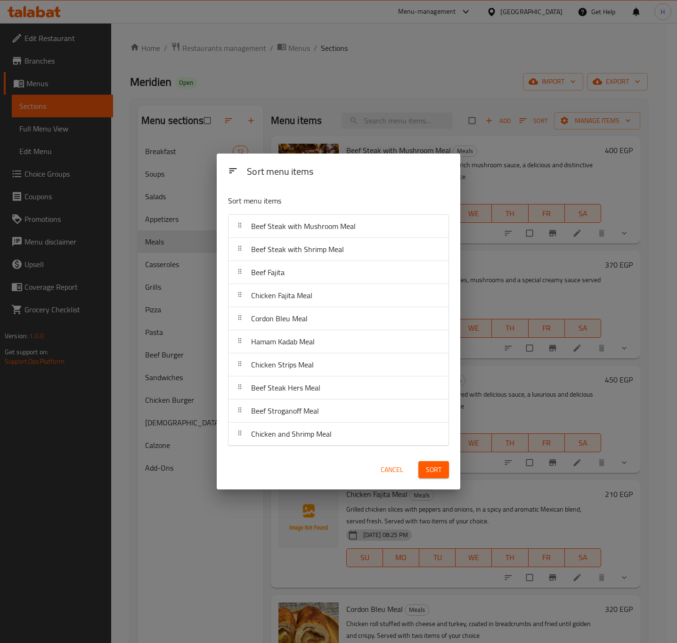
click at [432, 477] on button "Sort" at bounding box center [433, 469] width 31 height 17
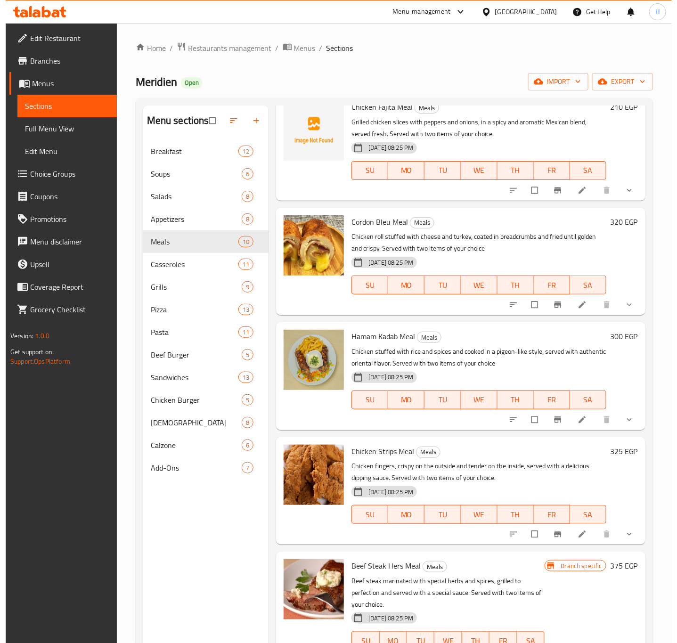
scroll to position [424, 0]
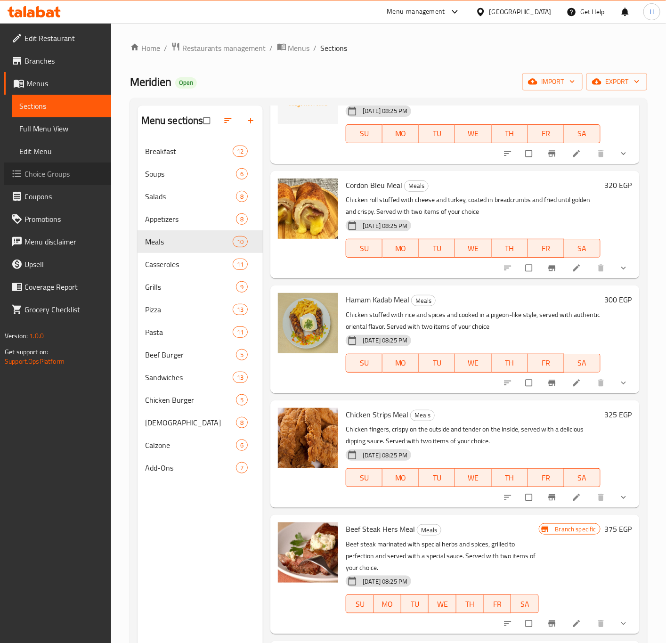
click at [61, 176] on span "Choice Groups" at bounding box center [64, 173] width 79 height 11
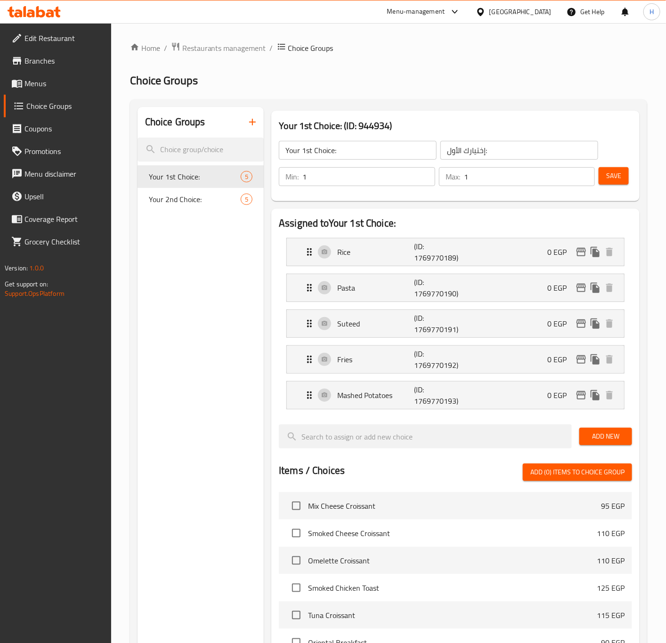
click at [255, 126] on icon "button" at bounding box center [252, 121] width 11 height 11
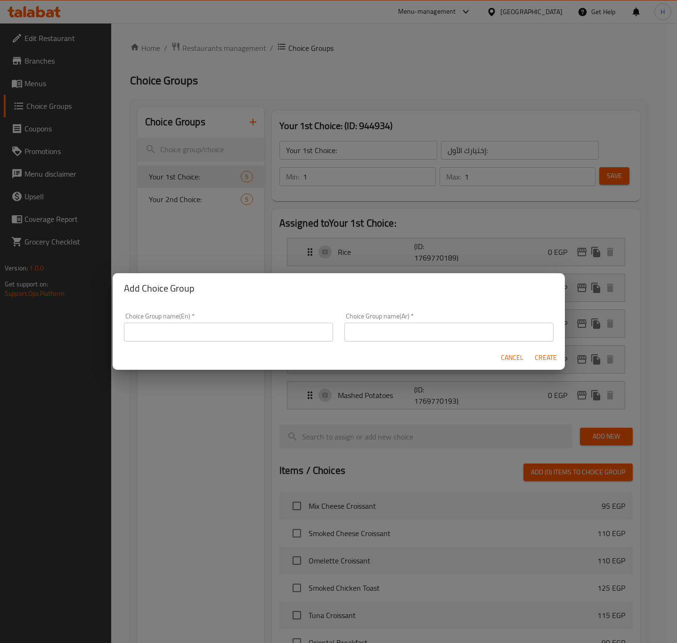
click at [247, 328] on input "text" at bounding box center [228, 332] width 209 height 19
type input "Your Choice of:"
type input "Y"
type input "إختيارك من:"
click at [531, 349] on button "Create" at bounding box center [546, 357] width 30 height 17
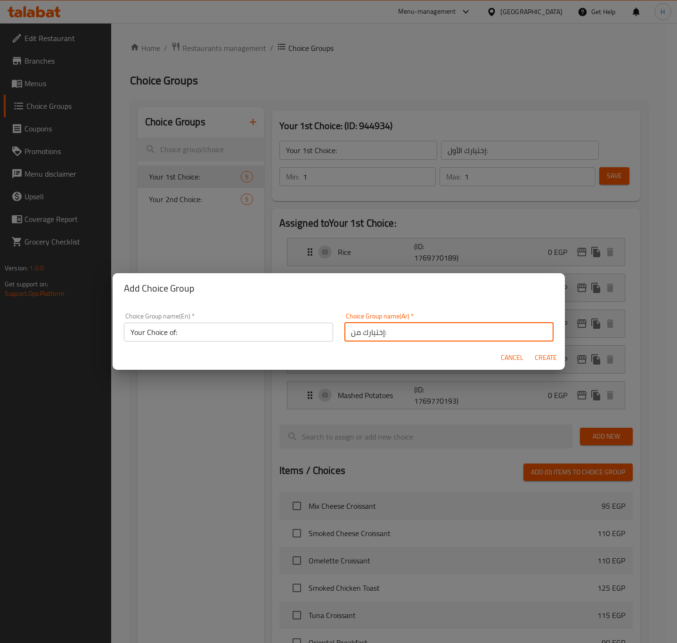
type input "Your Choice of:"
type input "إختيارك من:"
type input "0"
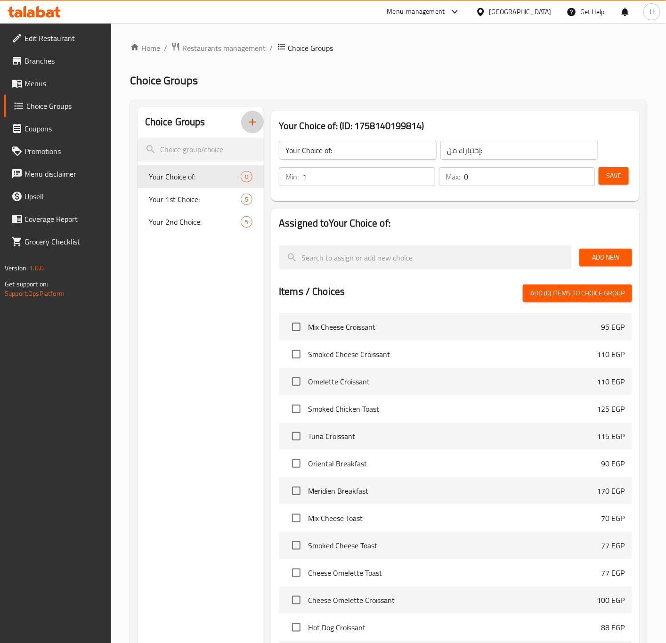
type input "1"
click at [427, 174] on input "1" at bounding box center [369, 176] width 133 height 19
click at [591, 173] on input "0" at bounding box center [529, 176] width 131 height 19
click at [584, 173] on input "1" at bounding box center [529, 176] width 131 height 19
click at [584, 173] on input "2" at bounding box center [529, 176] width 131 height 19
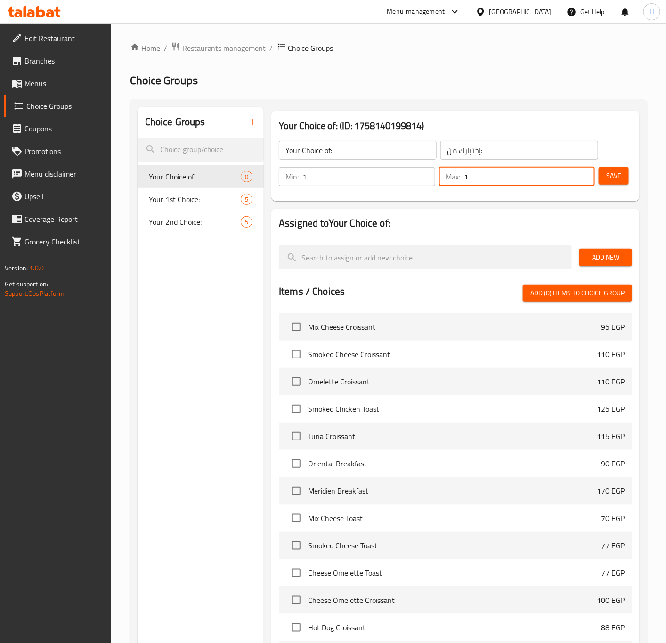
type input "1"
click at [584, 180] on input "1" at bounding box center [529, 176] width 131 height 19
click at [466, 256] on input "search" at bounding box center [425, 257] width 293 height 24
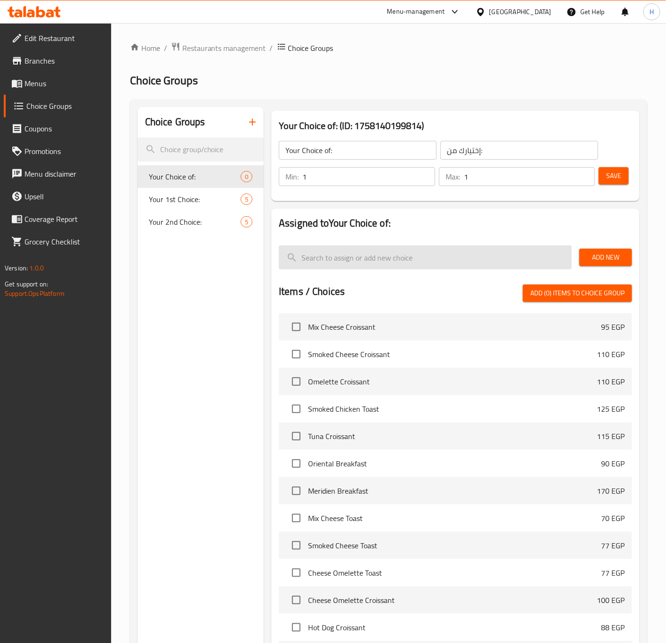
paste input "fried"
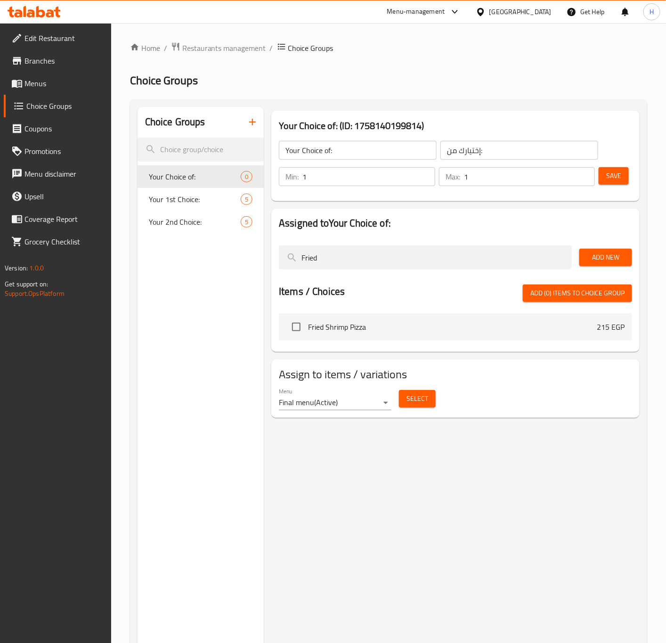
type input "Fried"
click at [611, 255] on span "Add New" at bounding box center [606, 258] width 38 height 12
click at [598, 262] on span "Add New" at bounding box center [606, 258] width 38 height 12
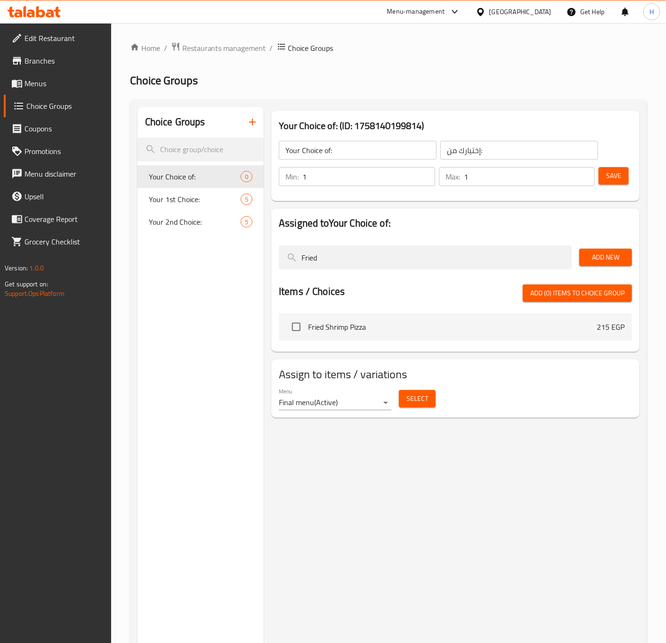
click at [606, 256] on span "Add New" at bounding box center [606, 258] width 38 height 12
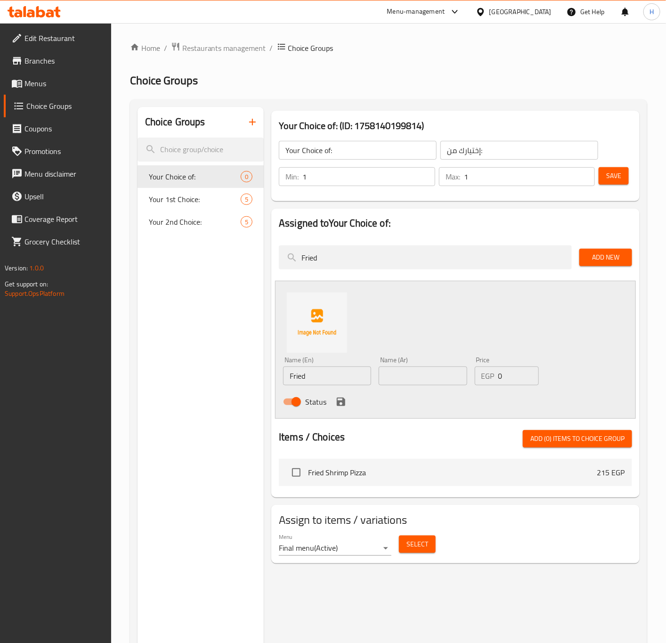
click at [438, 375] on input "text" at bounding box center [423, 376] width 88 height 19
type input "l"
type input "مقلي"
click at [345, 401] on icon "save" at bounding box center [341, 402] width 8 height 8
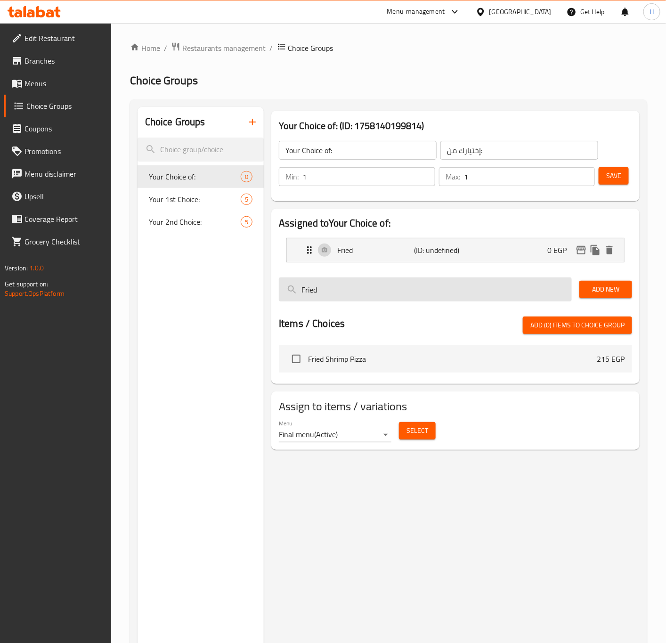
click at [417, 293] on input "Fried" at bounding box center [425, 290] width 293 height 24
paste input "bak"
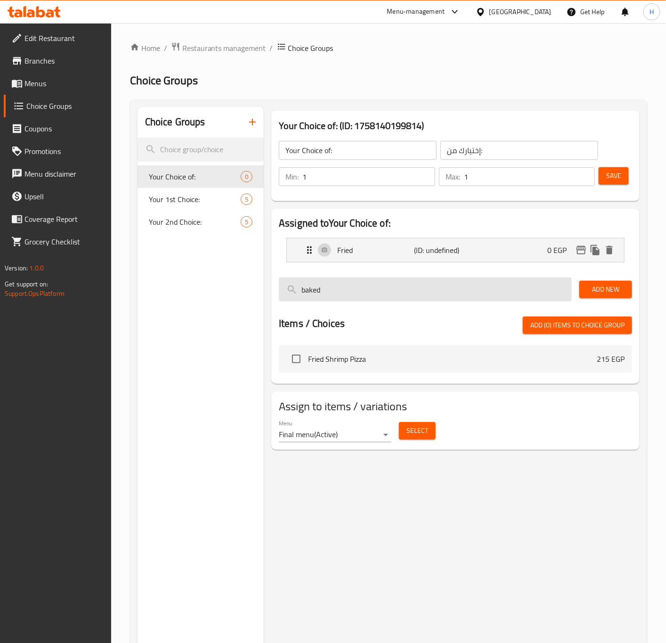
click at [358, 287] on input "baked" at bounding box center [425, 290] width 293 height 24
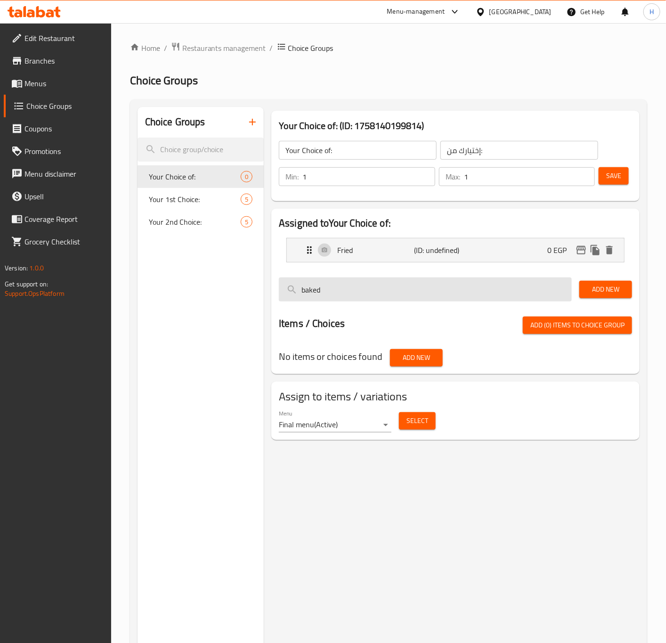
click at [358, 287] on input "baked" at bounding box center [425, 290] width 293 height 24
type input "Baked"
click at [614, 293] on span "Add New" at bounding box center [606, 290] width 38 height 12
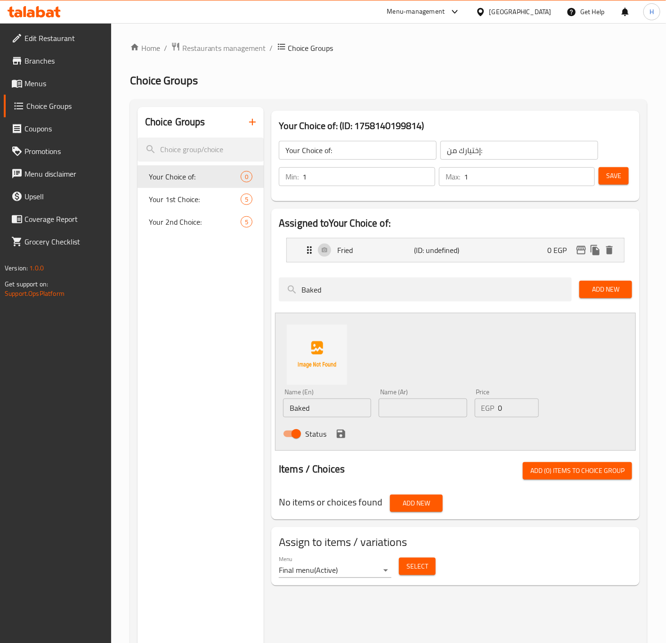
click at [425, 406] on input "text" at bounding box center [423, 408] width 88 height 19
type input "مخبوز"
click at [349, 435] on div "Status" at bounding box center [422, 433] width 287 height 25
click at [344, 437] on icon "save" at bounding box center [341, 434] width 8 height 8
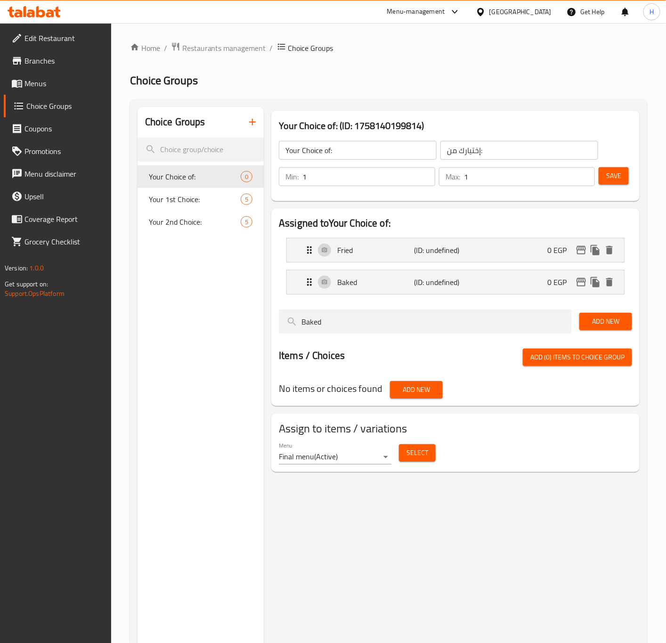
click at [616, 179] on span "Save" at bounding box center [613, 176] width 15 height 12
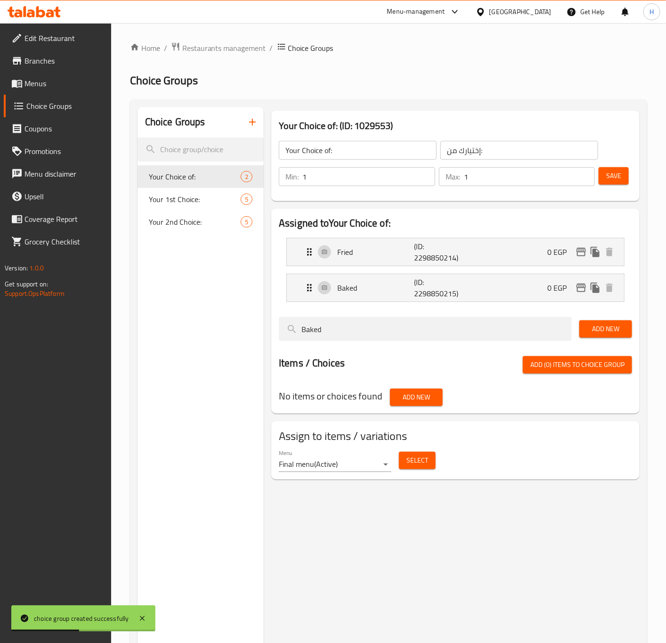
click at [419, 461] on span "Select" at bounding box center [418, 461] width 22 height 12
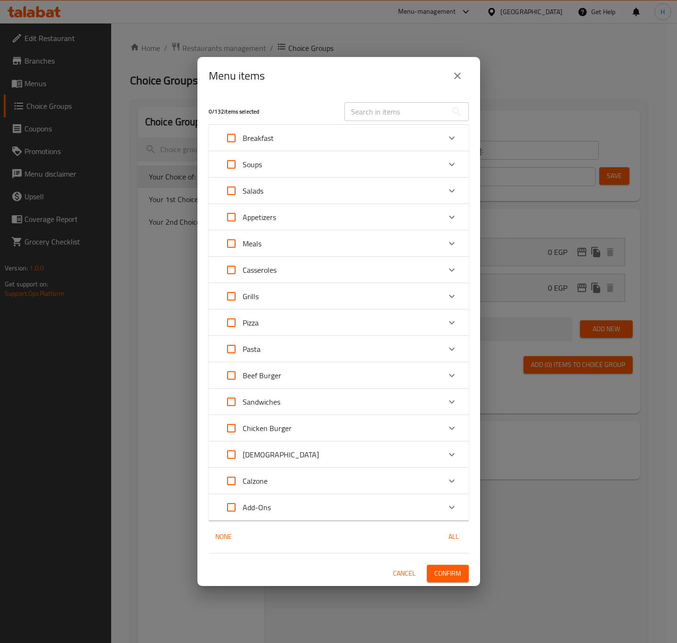
click at [308, 241] on div "Meals" at bounding box center [330, 243] width 221 height 23
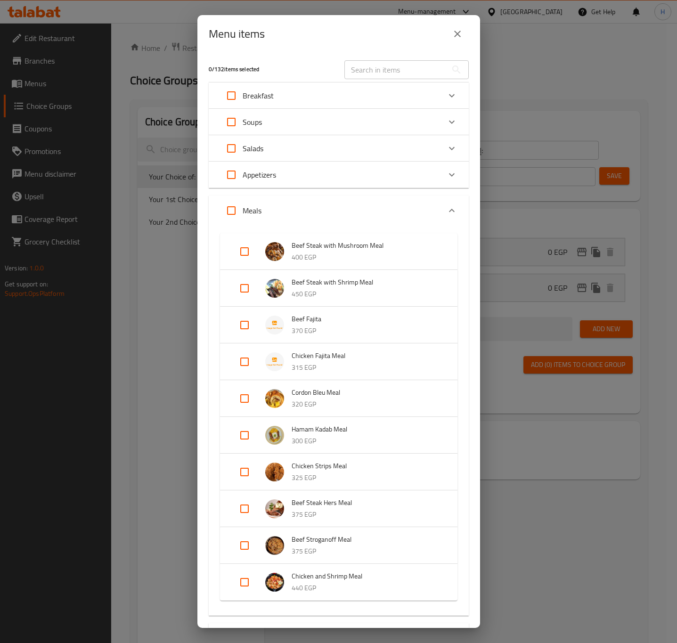
click at [245, 400] on input "Expand" at bounding box center [244, 398] width 23 height 23
checkbox input "true"
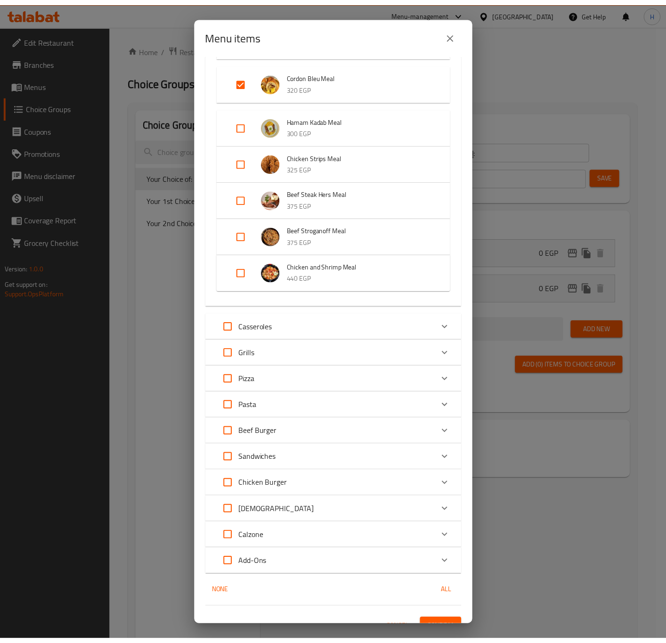
scroll to position [338, 0]
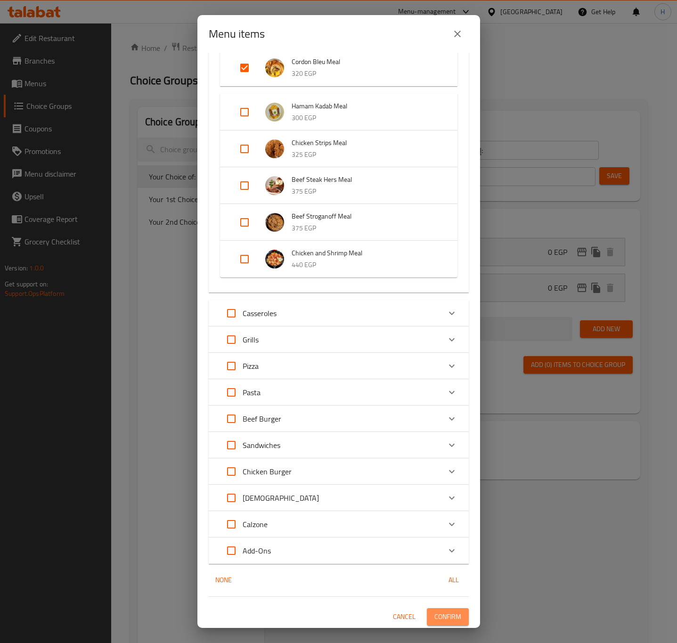
click at [440, 613] on span "Confirm" at bounding box center [447, 617] width 27 height 12
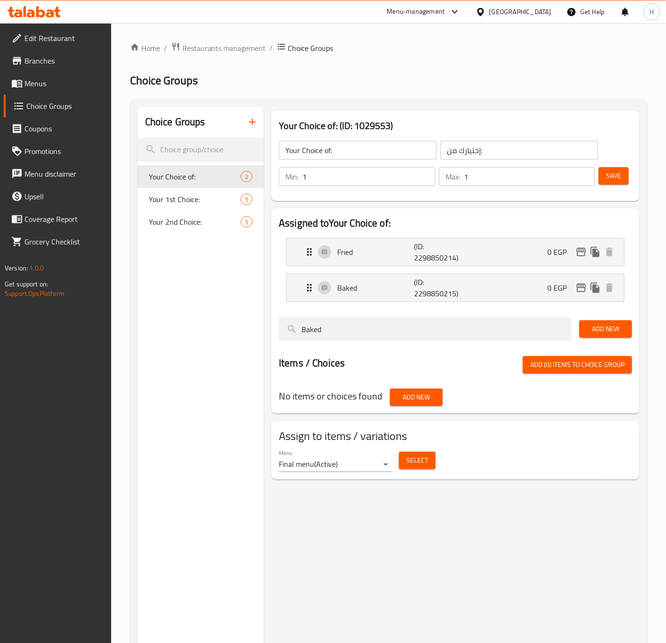
click at [256, 126] on icon "button" at bounding box center [252, 121] width 11 height 11
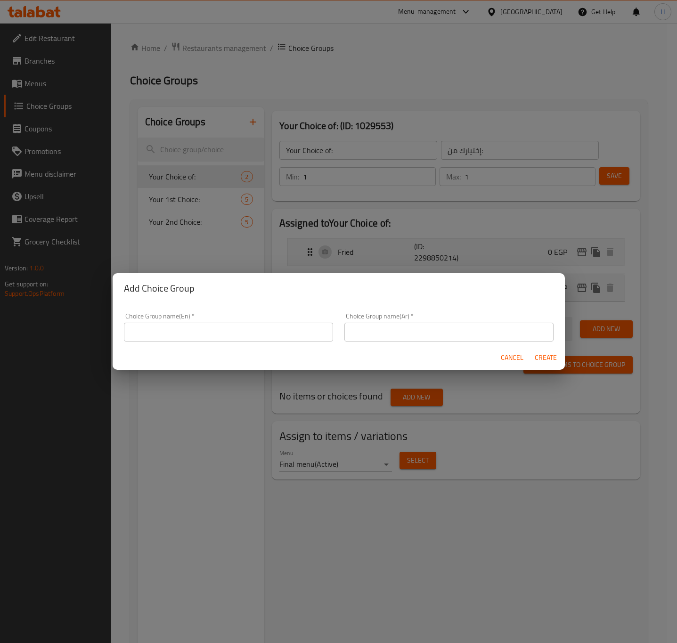
click at [214, 327] on input "text" at bounding box center [228, 332] width 209 height 19
drag, startPoint x: 213, startPoint y: 331, endPoint x: 250, endPoint y: 331, distance: 36.8
click at [250, 331] on input "Your Choice of Drinks:" at bounding box center [228, 332] width 209 height 19
type input "Your Choice of :"
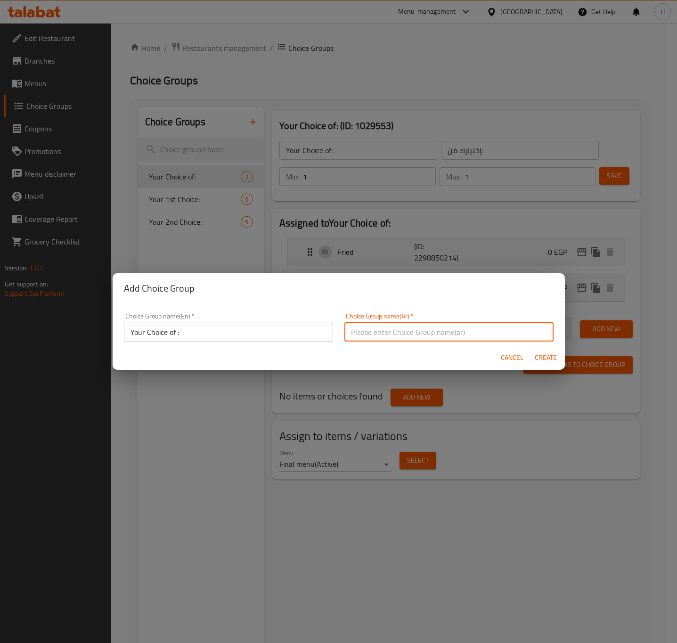
type input "Y"
type input "إختيارك من :"
click at [531, 349] on button "Create" at bounding box center [546, 357] width 30 height 17
type input "Your Choice of :"
type input "إختيارك من :"
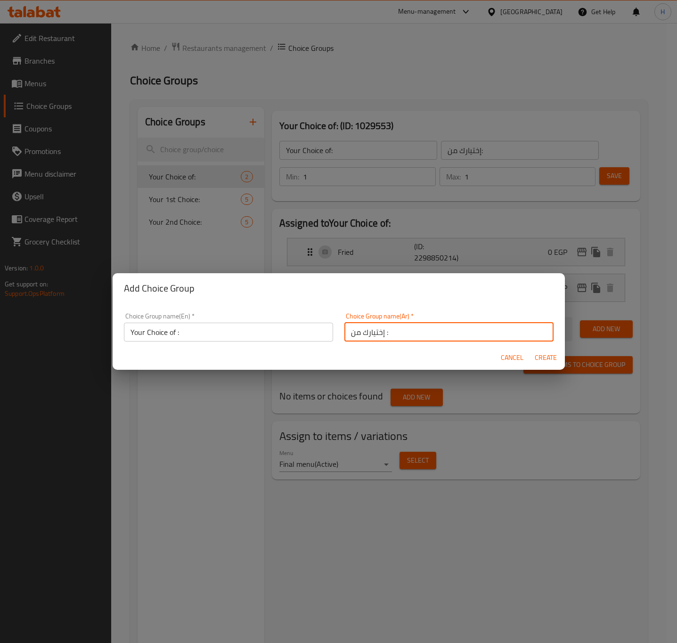
type input "0"
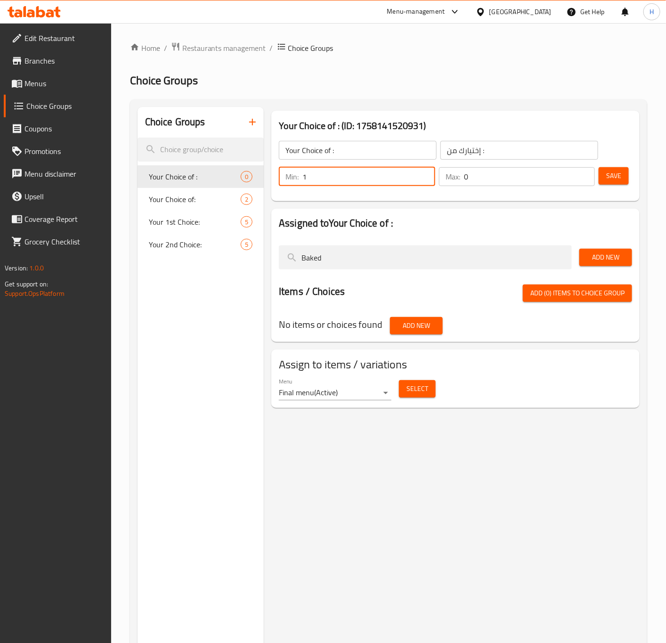
click at [427, 172] on input "1" at bounding box center [369, 176] width 133 height 19
click at [427, 172] on input "2" at bounding box center [369, 176] width 133 height 19
click at [425, 183] on input "1" at bounding box center [369, 176] width 133 height 19
click at [425, 183] on input "0" at bounding box center [369, 176] width 133 height 19
type input "1"
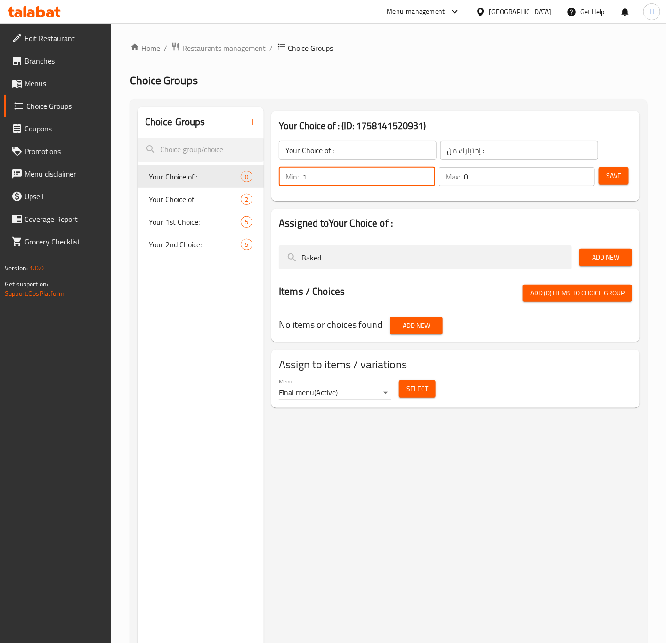
click at [425, 172] on input "1" at bounding box center [369, 176] width 133 height 19
click at [586, 172] on input "1" at bounding box center [529, 176] width 131 height 19
click at [586, 172] on input "2" at bounding box center [529, 176] width 131 height 19
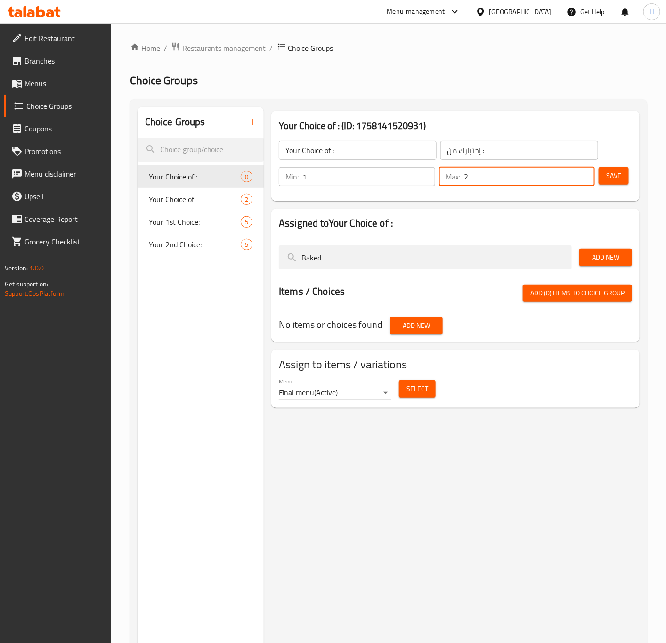
click at [584, 178] on input "1" at bounding box center [529, 176] width 131 height 19
click at [584, 178] on input "0" at bounding box center [529, 176] width 131 height 19
type input "1"
click at [585, 170] on input "1" at bounding box center [529, 176] width 131 height 19
click at [611, 173] on span "Save" at bounding box center [613, 176] width 15 height 12
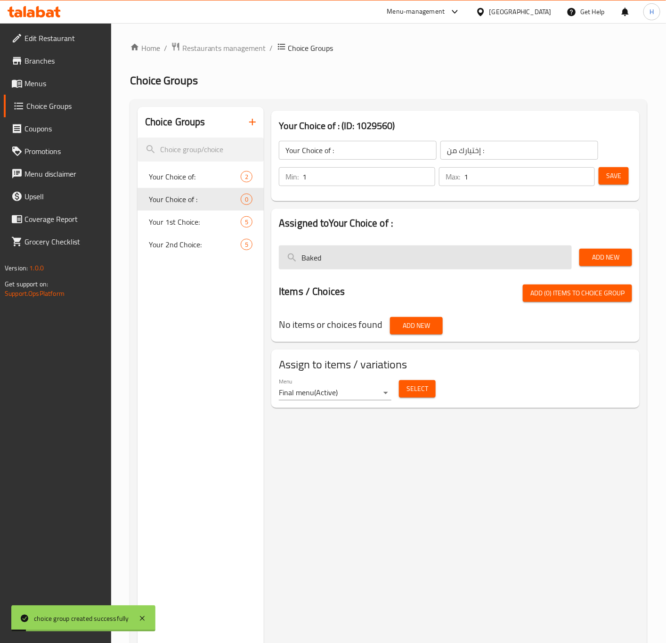
click at [351, 256] on input "Baked" at bounding box center [425, 257] width 293 height 24
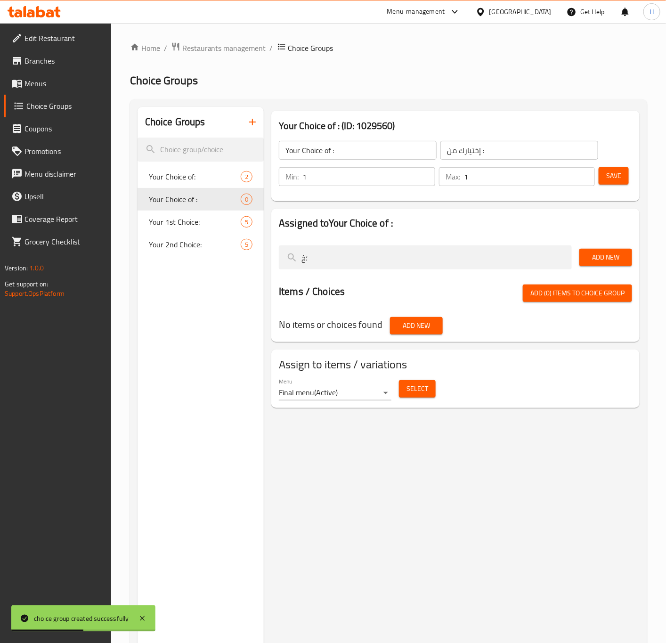
type input "؛"
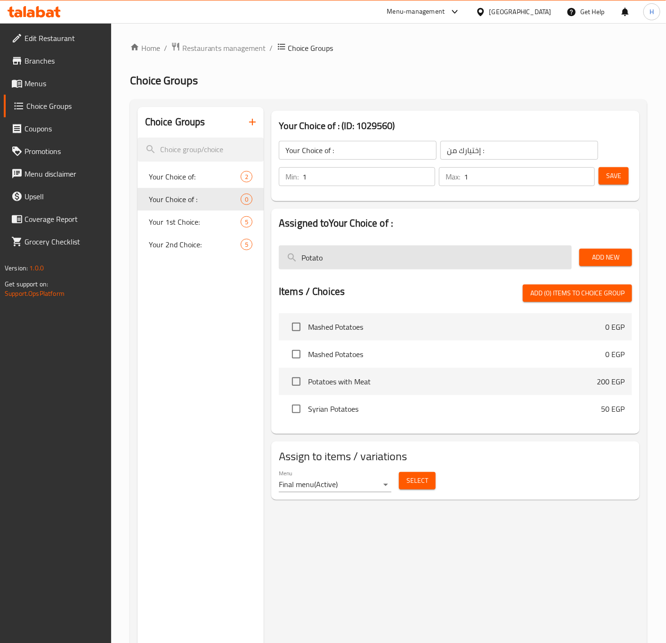
click at [315, 256] on input "Potato" at bounding box center [425, 257] width 293 height 24
type input "Potato"
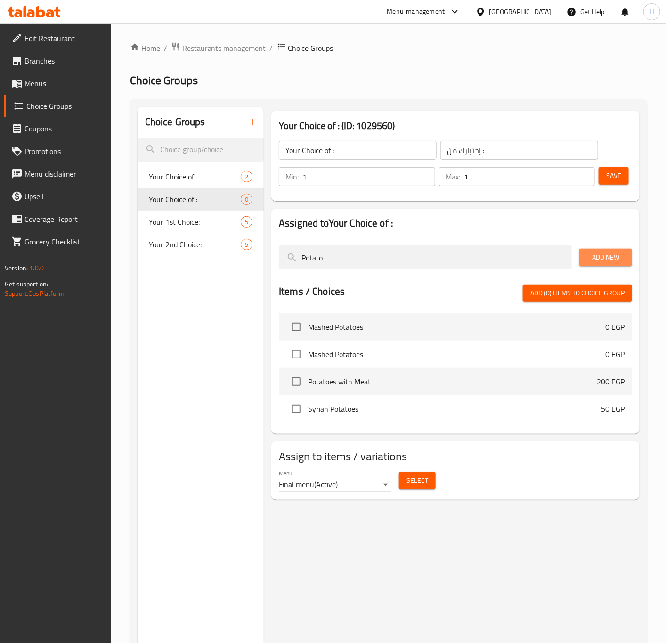
click at [599, 255] on span "Add New" at bounding box center [606, 258] width 38 height 12
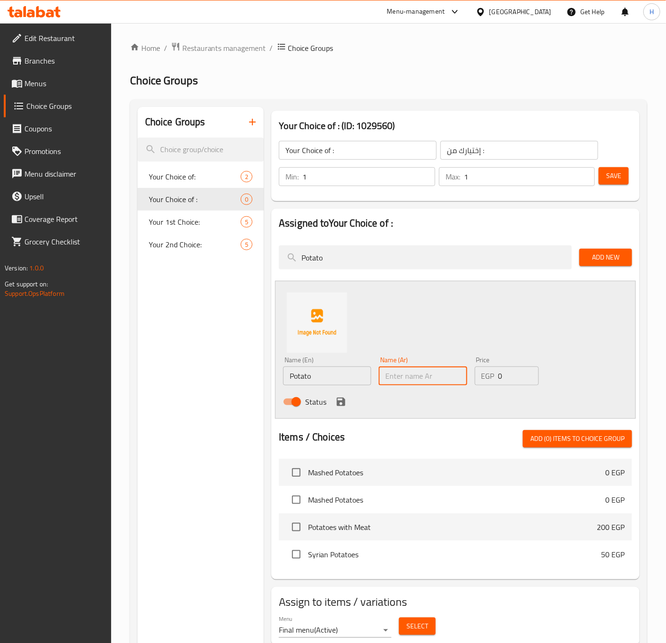
click at [405, 376] on input "text" at bounding box center [423, 376] width 88 height 19
type input "f"
type input "بطاطس"
click at [343, 402] on icon "save" at bounding box center [341, 402] width 8 height 8
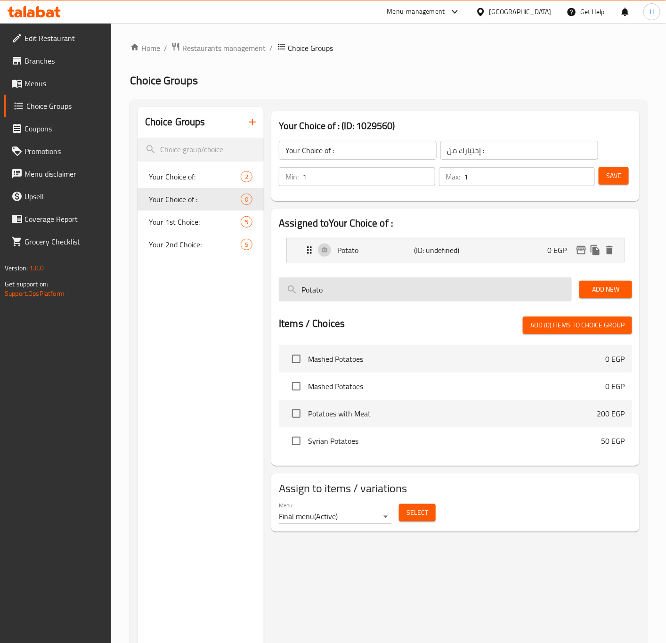
click at [420, 291] on input "Potato" at bounding box center [425, 290] width 293 height 24
type input "ٍ"
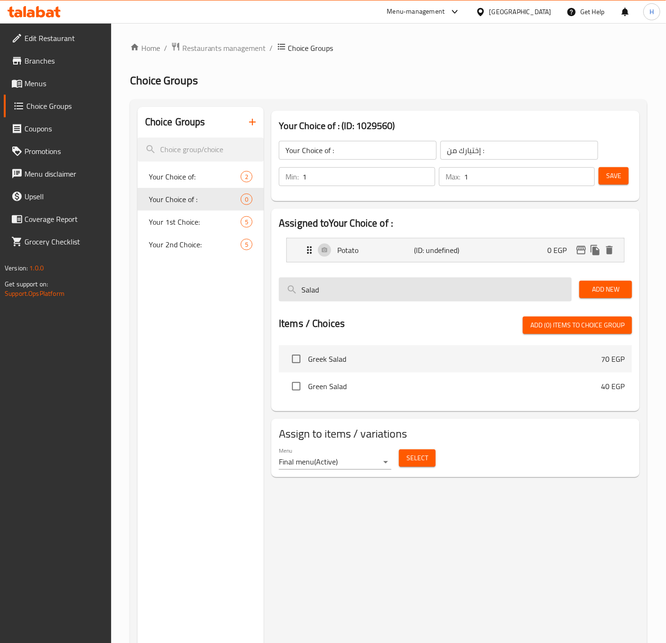
type input "Salad"
click at [605, 289] on span "Add New" at bounding box center [606, 290] width 38 height 12
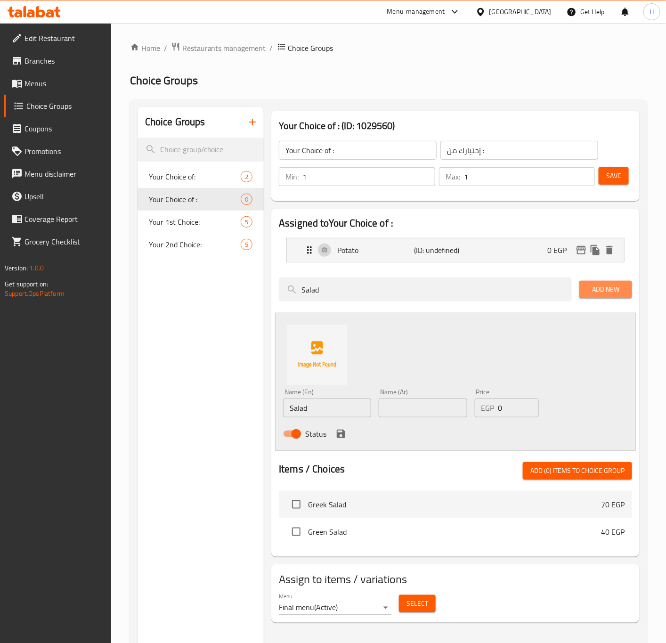
click at [605, 289] on span "Add New" at bounding box center [606, 290] width 38 height 12
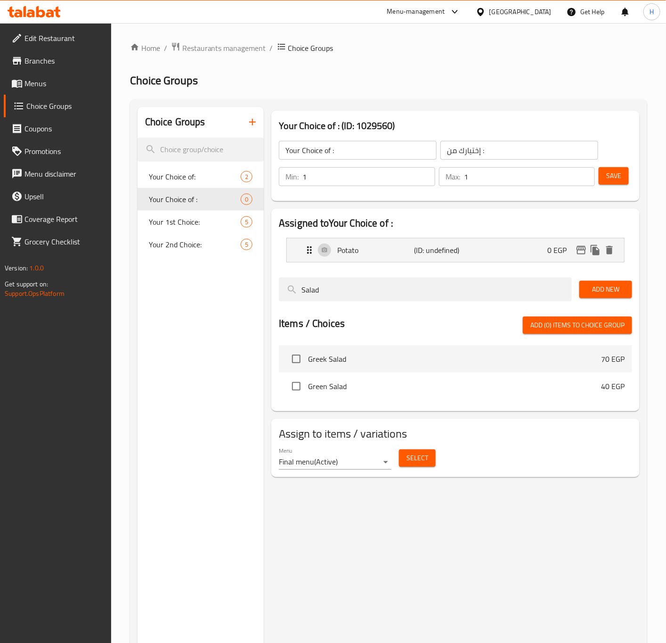
drag, startPoint x: 593, startPoint y: 288, endPoint x: 587, endPoint y: 287, distance: 5.7
click at [594, 288] on span "Add New" at bounding box center [606, 290] width 38 height 12
click at [612, 286] on span "Add New" at bounding box center [606, 290] width 38 height 12
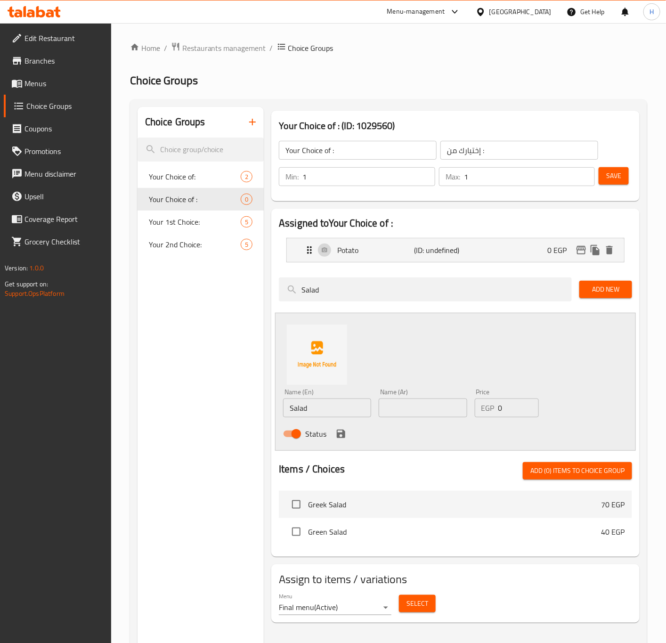
click at [397, 409] on input "text" at bounding box center [423, 408] width 88 height 19
type input "s"
type input "سلطة"
click at [339, 439] on icon "save" at bounding box center [340, 433] width 11 height 11
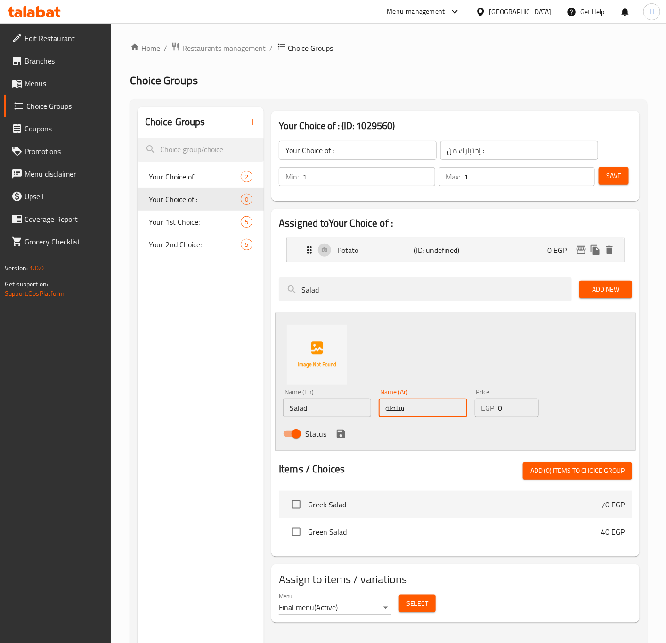
click at [339, 439] on div "Assigned to Your Choice of : Potato (ID: undefined) 0 EGP Name (En) Potato Name…" at bounding box center [455, 383] width 368 height 348
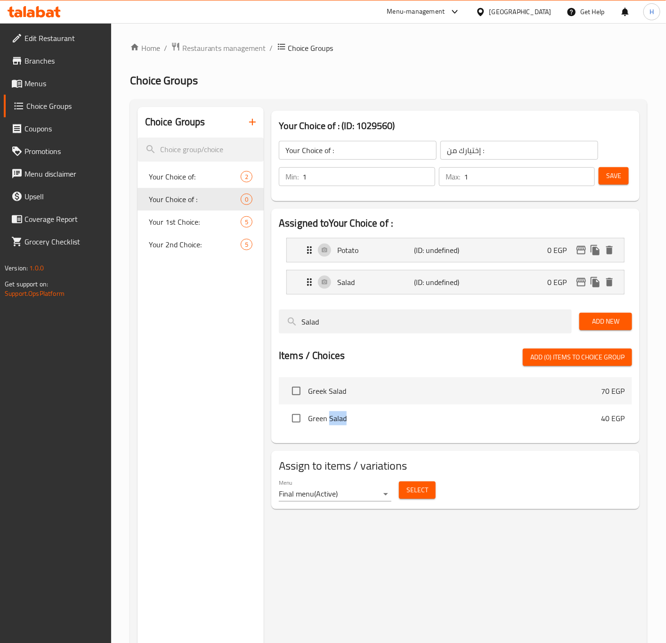
click at [622, 182] on button "Save" at bounding box center [614, 175] width 30 height 17
click at [622, 182] on div at bounding box center [333, 321] width 666 height 643
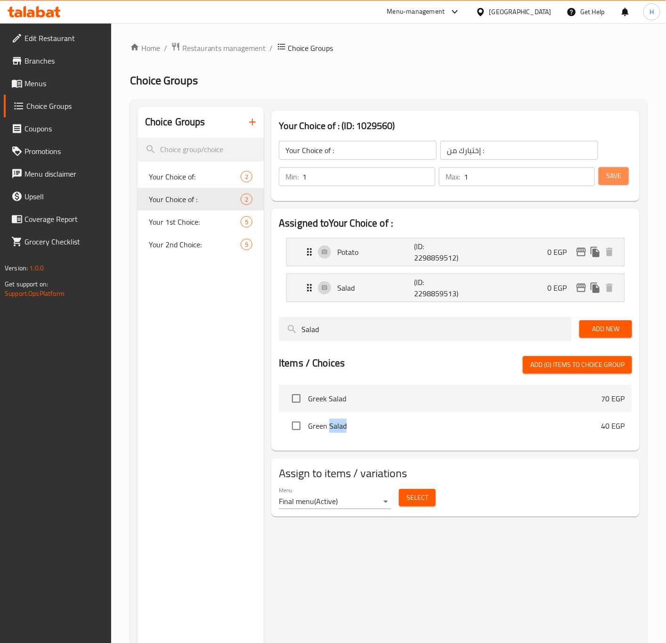
click at [617, 178] on span "Save" at bounding box center [613, 176] width 15 height 12
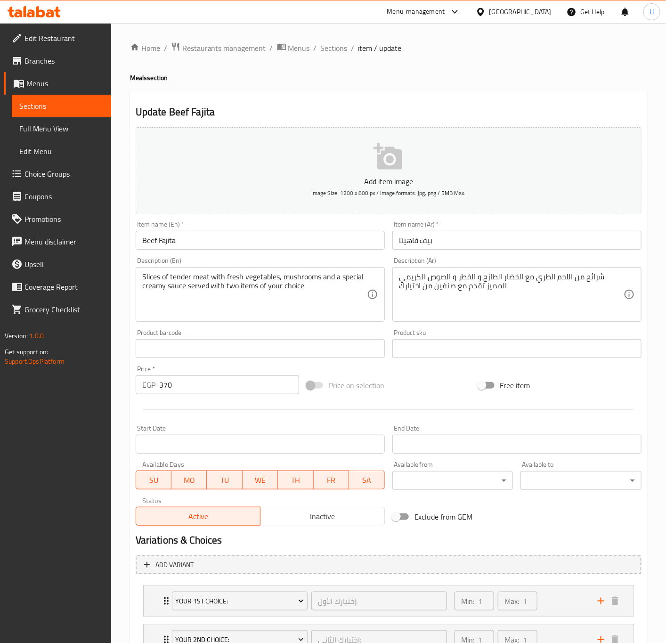
click at [278, 236] on input "Beef Fajita" at bounding box center [260, 240] width 249 height 19
type input "Beef Fajita"
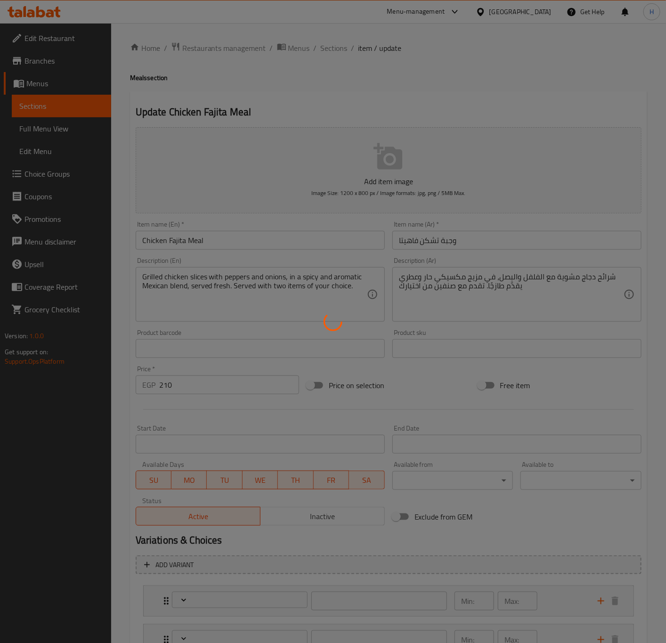
type input "إختيارك الأول:"
type input "1"
type input "إختيارك الثاني:"
type input "1"
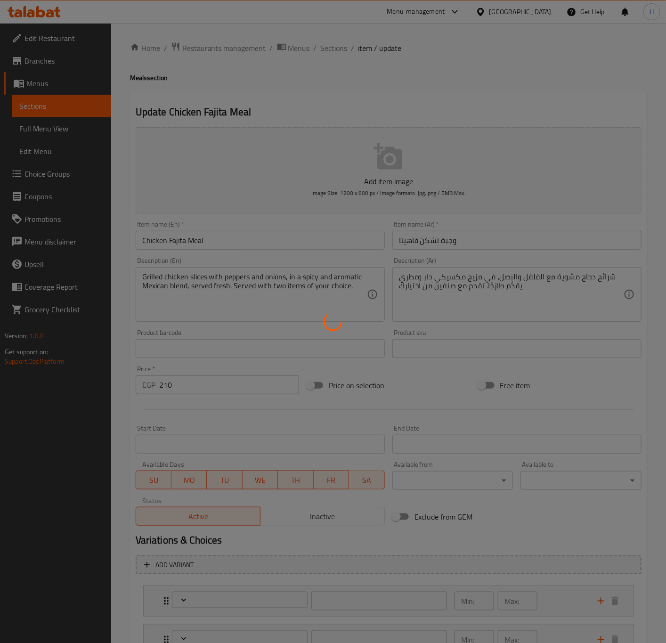
type input "1"
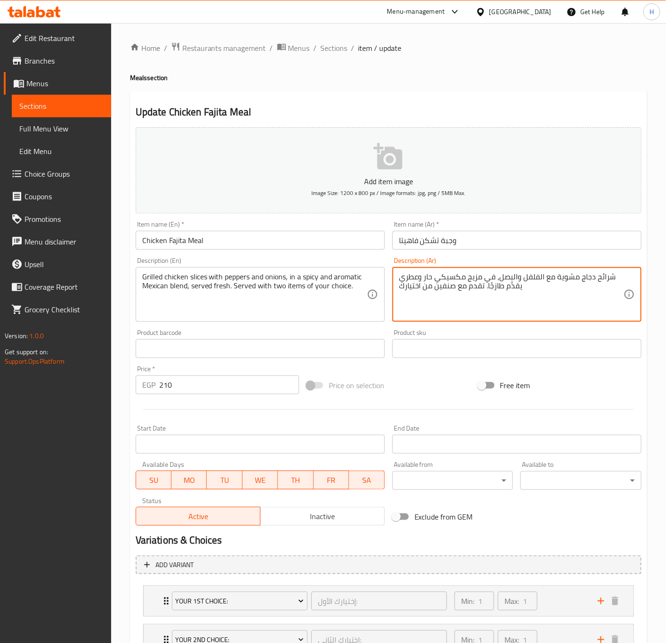
click at [523, 287] on textarea "شرائح دجاج مشوية مع الفلفل والبصل، في مزيج مكسيكي حار وعطري يقدَّم طازجًا. تقدم…" at bounding box center [511, 294] width 225 height 45
type textarea "r"
paste textarea "تقدم مع صنفين من اختيارك"
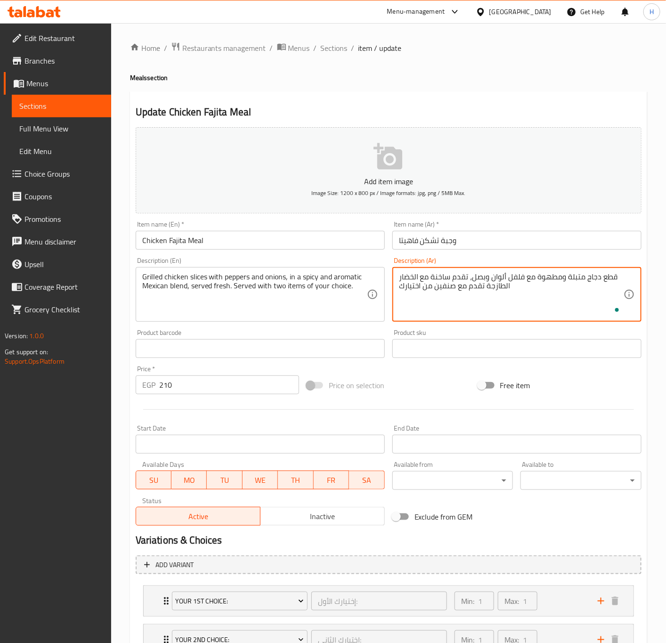
type textarea "قطع دجاج متبلة ومطهوة مع فلفل ألوان وبصل، تقدم ساخنة مع الخضار الطازجة تقدم مع …"
click at [439, 290] on textarea "قطع دجاج متبلة ومطهوة مع فلفل ألوان وبصل، تقدم ساخنة مع الخضار الطازجة تقدم مع …" at bounding box center [511, 294] width 225 height 45
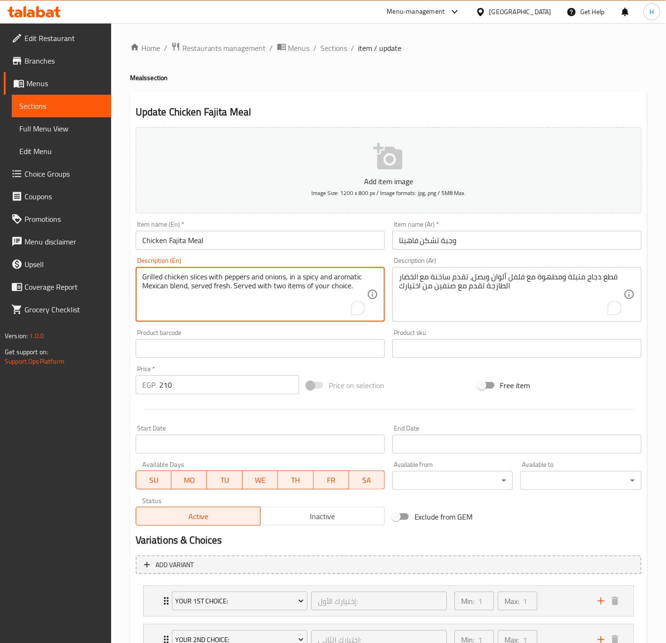
click at [246, 289] on textarea "Grilled chicken slices with peppers and onions, in a spicy and aromatic Mexican…" at bounding box center [254, 294] width 225 height 45
paste textarea "Marinated chicken pieces cooked with bell peppers and onions, served hot with f…"
click at [292, 285] on textarea "Marinated chicken pieces cooked with bell peppers and onions, served hot with f…" at bounding box center [254, 294] width 225 height 45
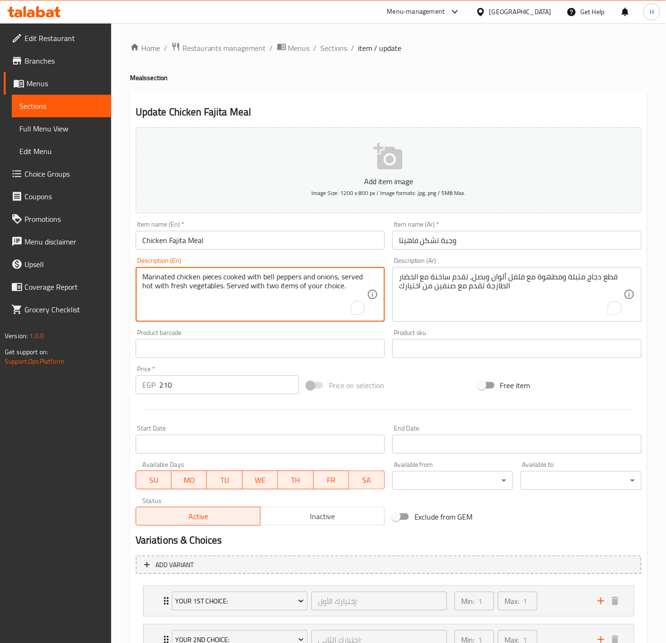
type textarea "Marinated chicken pieces cooked with bell peppers and onions, served hot with f…"
click at [213, 385] on input "210" at bounding box center [229, 385] width 140 height 19
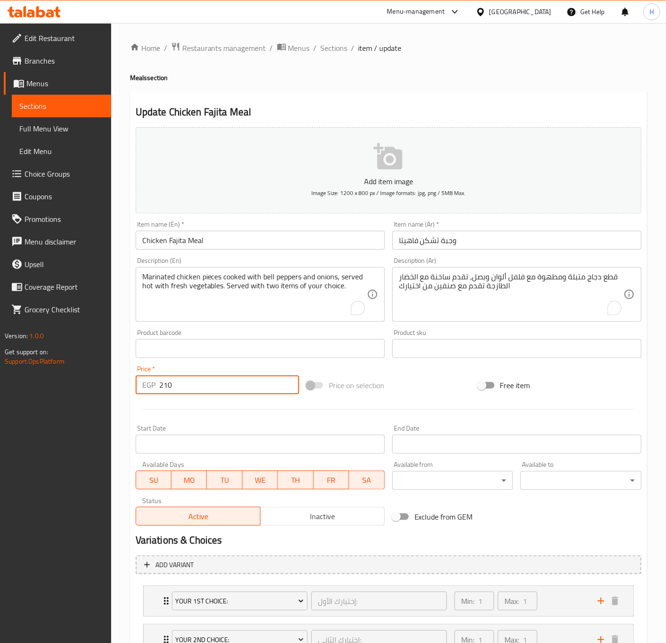
click at [213, 385] on input "210" at bounding box center [229, 385] width 140 height 19
type input "315"
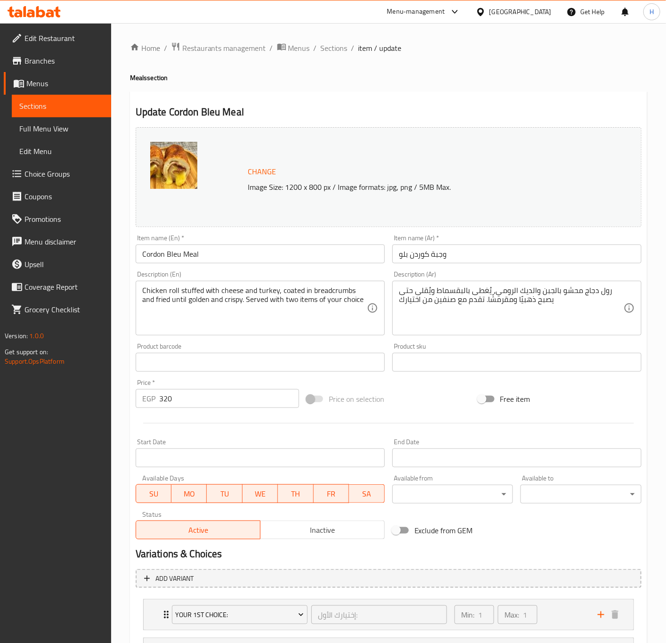
click at [147, 258] on input "Cordon Bleu Meal" at bounding box center [260, 254] width 249 height 19
click at [143, 257] on input "Cordon Bleu Meal" at bounding box center [260, 254] width 249 height 19
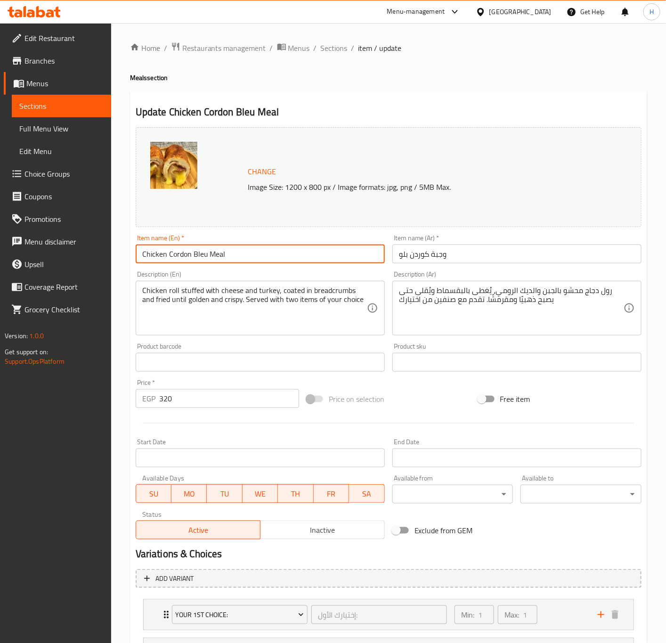
type input "Chicken Cordon Bleu Meal"
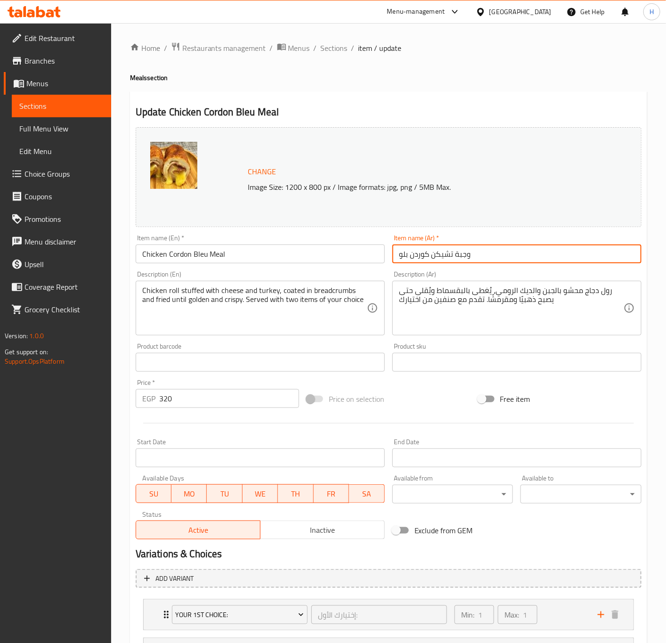
type input "وجبة تشيكن كوردن بلو"
click at [204, 402] on input "320" at bounding box center [229, 398] width 140 height 19
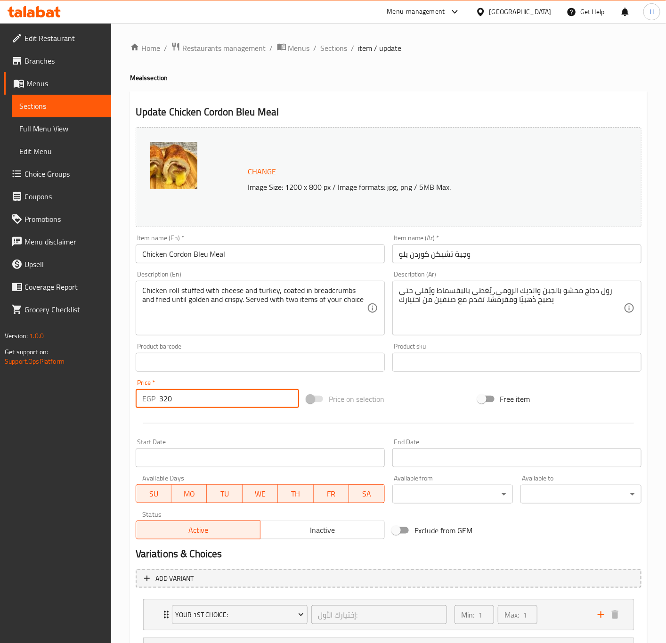
click at [204, 402] on input "320" at bounding box center [229, 398] width 140 height 19
type input "325"
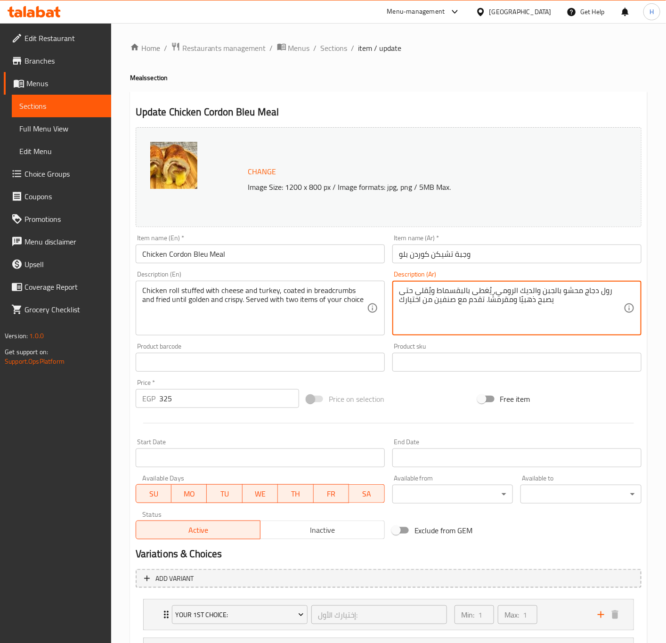
click at [540, 298] on textarea "رول دجاج محشو بالجبن والديك الرومي، يُغطى بالبقسماط ويُقلى حتى يصبح ذهبيًا ومقر…" at bounding box center [511, 308] width 225 height 45
paste textarea "تقدم مع صنفين من اختيارك"
click at [493, 300] on textarea "ضدر دجاج محشو بالجبن و لحم مدخن، مقلي أو مخبوز حتة يصبح ذهبي، يقدم مع صوص جانبي…" at bounding box center [511, 308] width 225 height 45
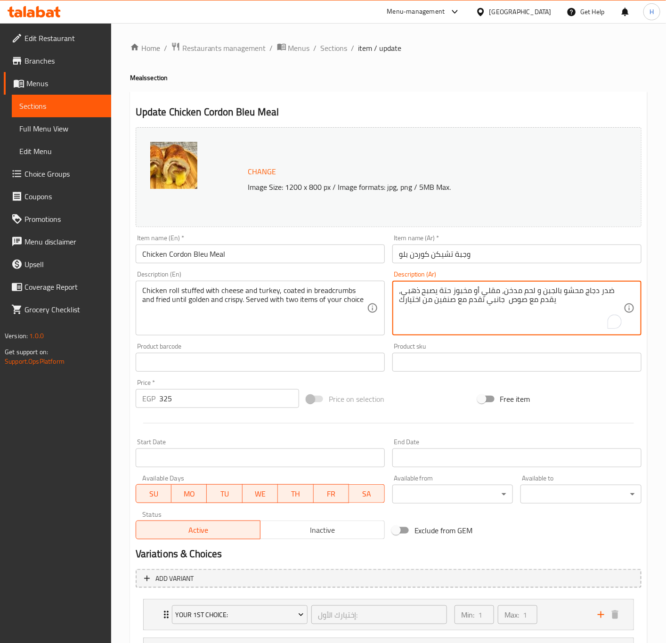
click at [493, 300] on textarea "ضدر دجاج محشو بالجبن و لحم مدخن، مقلي أو مخبوز حتة يصبح ذهبي، يقدم مع صوص جانبي…" at bounding box center [511, 308] width 225 height 45
type textarea "ضدر دجاج محشو بالجبن و لحم مدخن، مقلي أو مخبوز حتة يصبح ذهبي، يقدم مع صوص جانبي…"
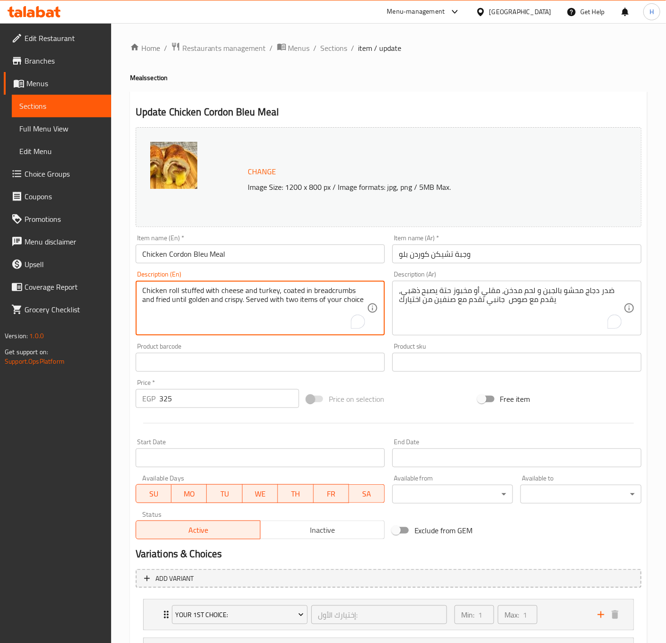
click at [239, 294] on textarea "Chicken roll stuffed with cheese and turkey, coated in breadcrumbs and fried un…" at bounding box center [254, 308] width 225 height 45
paste textarea "breast stuffed with cheese and smoked meat, fried or baked until golden, served…"
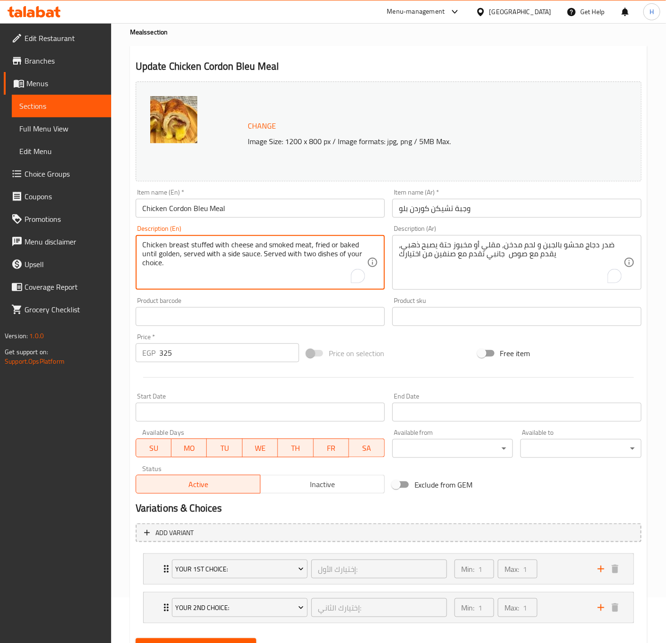
scroll to position [92, 0]
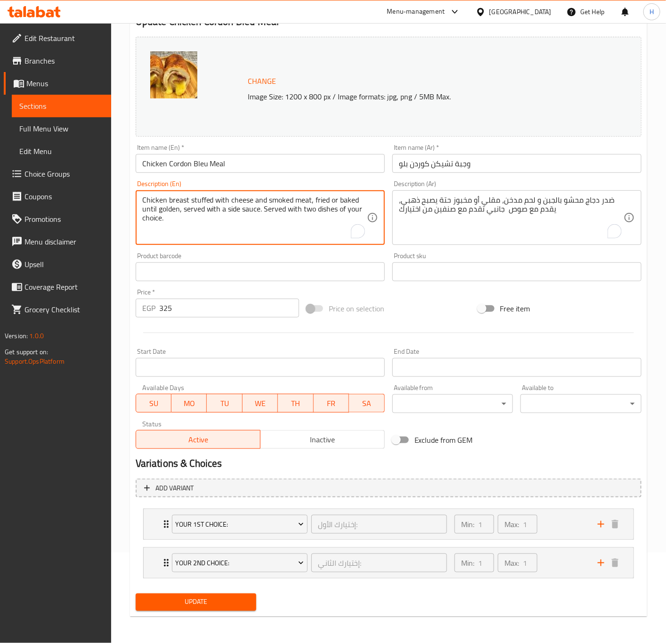
type textarea "Chicken breast stuffed with cheese and smoked meat, fried or baked until golden…"
click at [321, 199] on textarea "Chicken breast stuffed with cheese and smoked meat, fried or baked until golden…" at bounding box center [254, 218] width 225 height 45
click at [348, 192] on div "Chicken breast stuffed with cheese and smoked meat, fried or baked until golden…" at bounding box center [260, 217] width 249 height 55
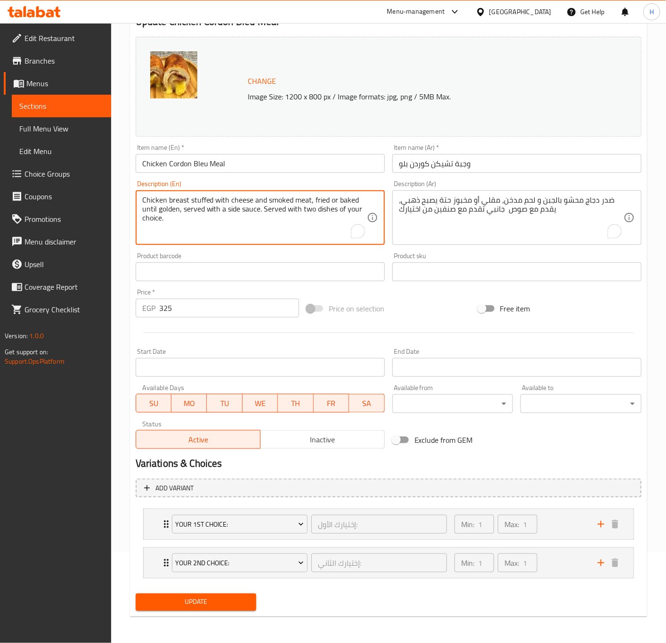
click at [348, 196] on textarea "Chicken breast stuffed with cheese and smoked meat, fried or baked until golden…" at bounding box center [254, 218] width 225 height 45
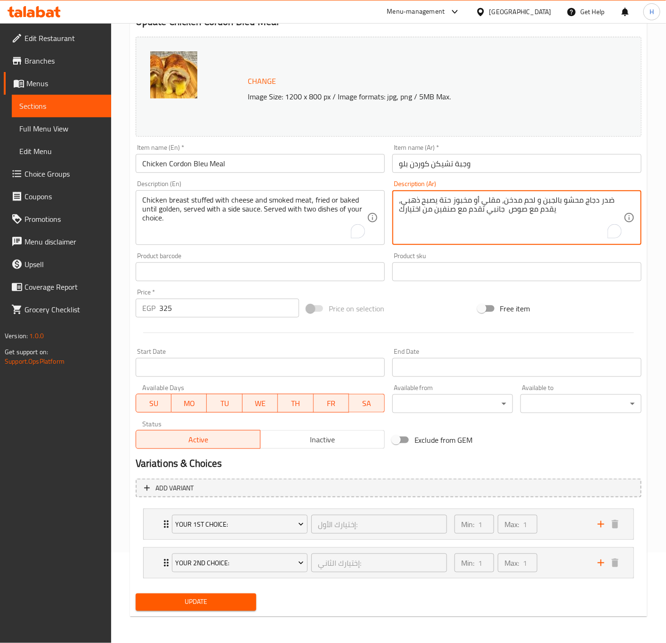
click at [474, 208] on textarea "ضدر دجاج محشو بالجبن و لحم مدخن، مقلي أو مخبوز حتة يصبح ذهبي، يقدم مع صوص جانبي…" at bounding box center [511, 218] width 225 height 45
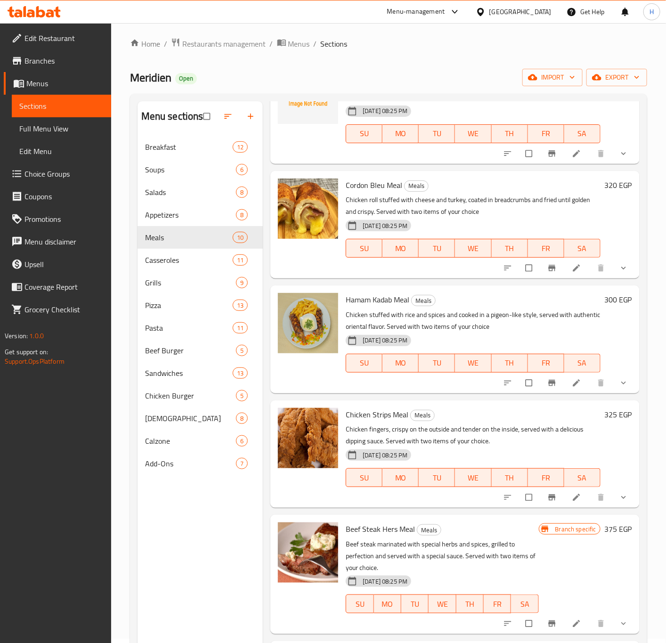
scroll to position [424, 0]
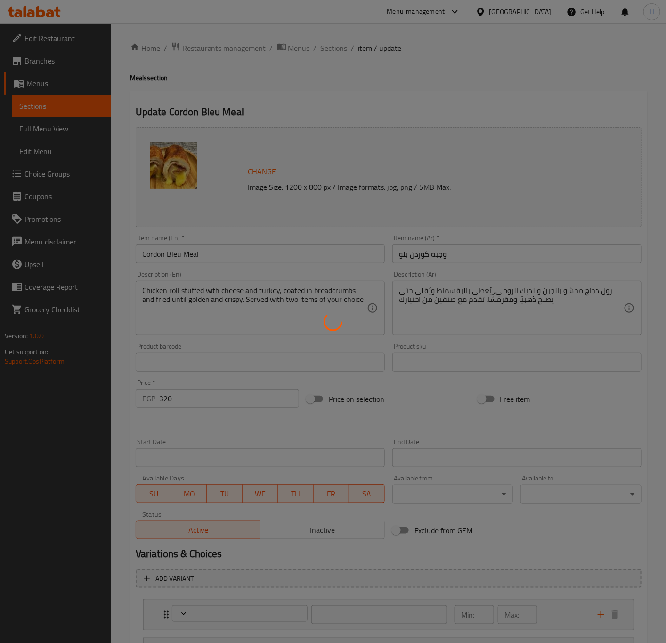
type input "إختيارك من:"
type input "1"
type input "إختيارك الأول:"
type input "1"
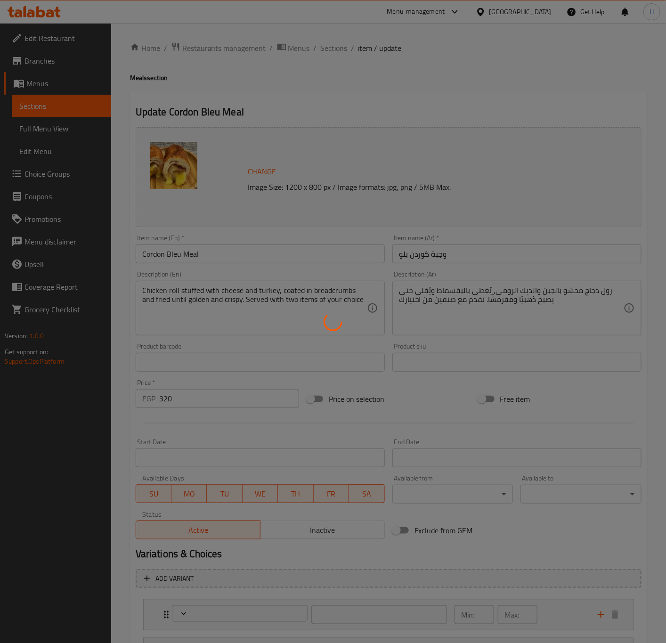
type input "1"
type input "إختيارك الثاني:"
type input "1"
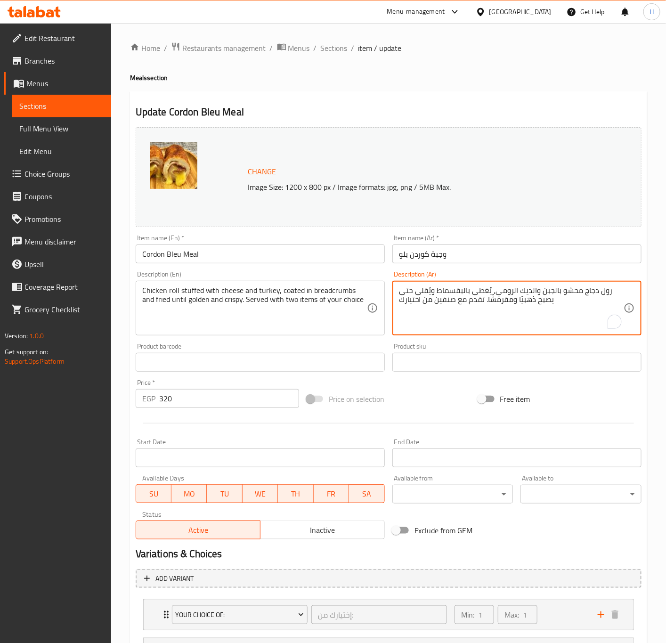
click at [439, 300] on textarea "رول دجاج محشو بالجبن والديك الرومي، يُغطى بالبقسماط ويُقلى حتى يصبح ذهبيًا ومقر…" at bounding box center [511, 308] width 225 height 45
paste textarea "در دجاج محشو بالجبن و لحم مدخن، مقلي أو مخبوز حتة يصبح ذهبي، يقدم مع صوص جانبي"
type textarea "ضدر دجاج محشو بالجبن و لحم مدخن، مقلي أو مخبوز حتة يصبح ذهبي، يقدم مع صوص جانبي…"
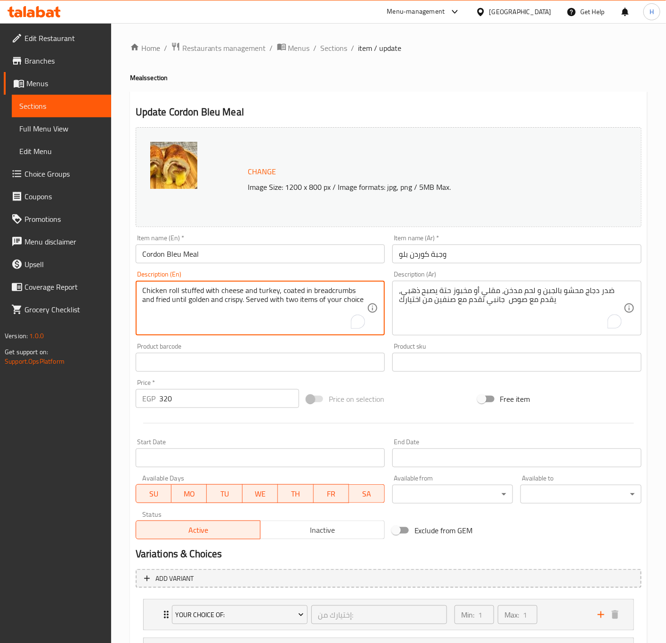
click at [302, 298] on textarea "Chicken roll stuffed with cheese and turkey, coated in breadcrumbs and fried un…" at bounding box center [254, 308] width 225 height 45
paste textarea "breast stuffed with cheese and smoked meat, fried or baked until golden, served…"
click at [327, 303] on textarea "Chicken breast stuffed with cheese and smoked meat, fried or baked until golden…" at bounding box center [254, 308] width 225 height 45
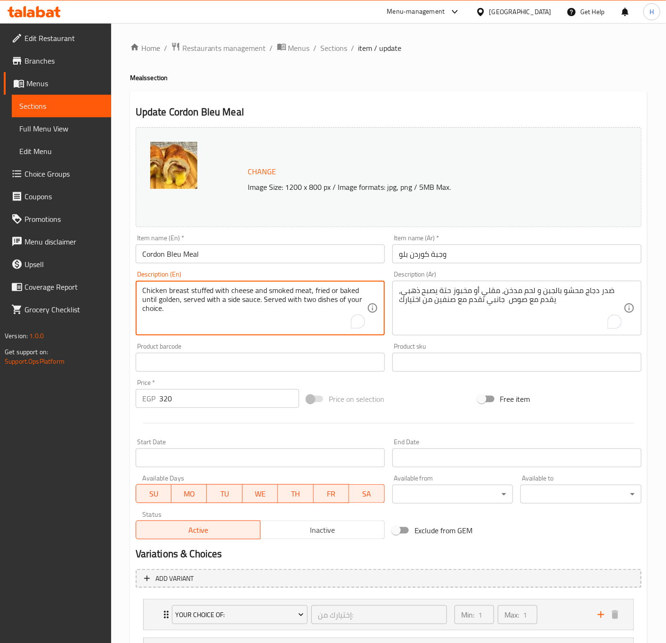
click at [327, 303] on textarea "Chicken breast stuffed with cheese and smoked meat, fried or baked until golden…" at bounding box center [254, 308] width 225 height 45
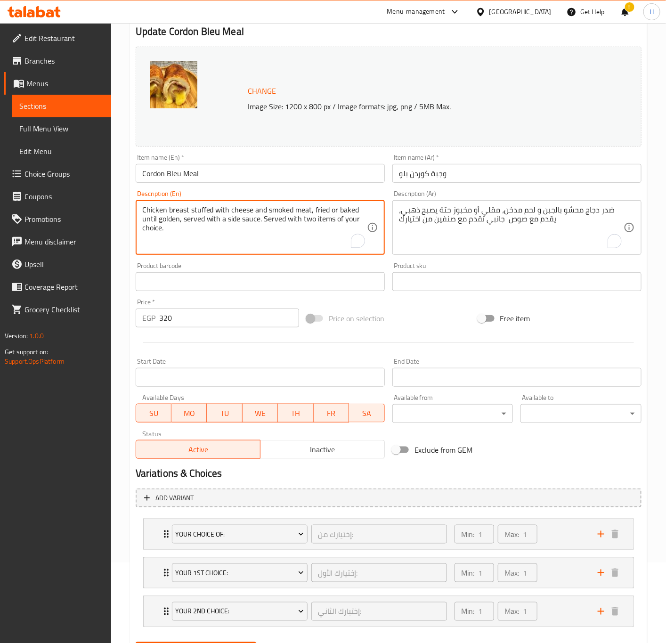
scroll to position [131, 0]
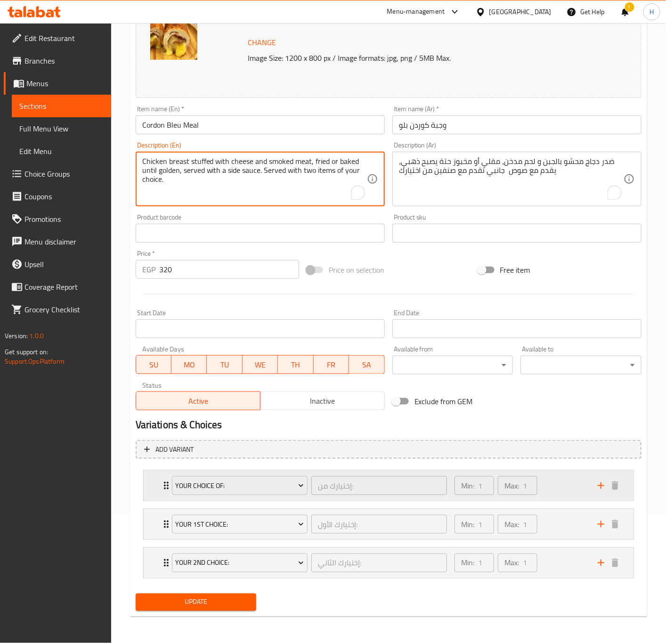
click at [156, 481] on div "Your Choice of: إختيارك من: ​ Min: 1 ​ Max: 1 ​" at bounding box center [389, 486] width 490 height 30
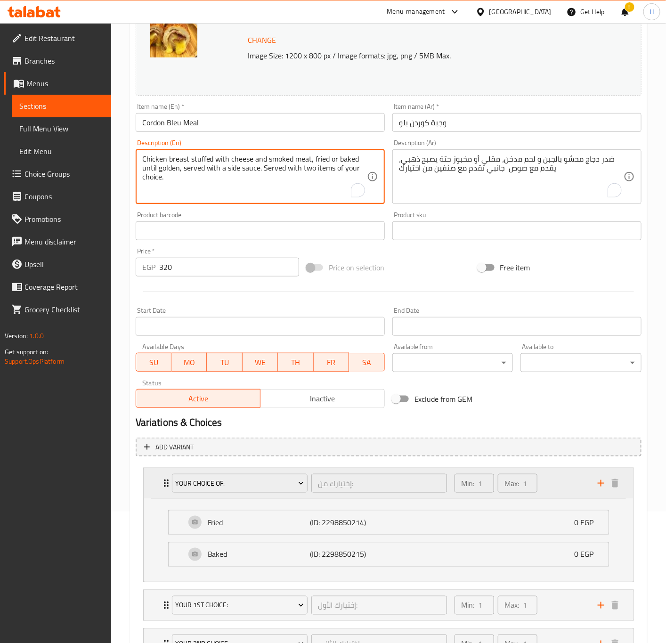
click at [156, 480] on div "Your Choice of: إختيارك من: ​ Min: 1 ​ Max: 1 ​" at bounding box center [389, 483] width 490 height 30
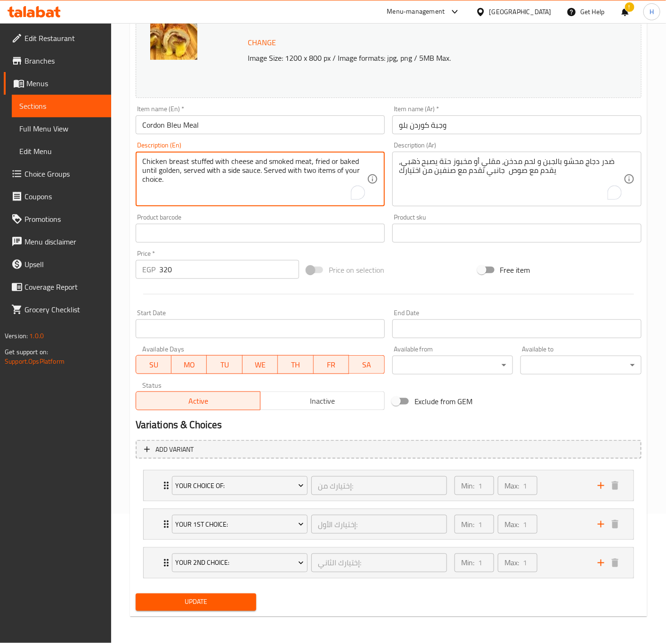
type textarea "Chicken breast stuffed with cheese and smoked meat, fried or baked until golden…"
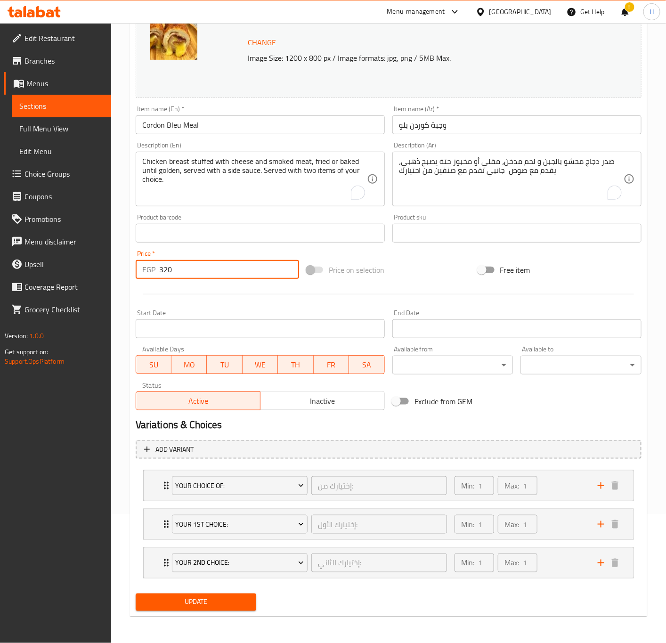
click at [191, 270] on input "320" at bounding box center [229, 269] width 140 height 19
type input "325"
click at [136, 594] on button "Update" at bounding box center [196, 602] width 121 height 17
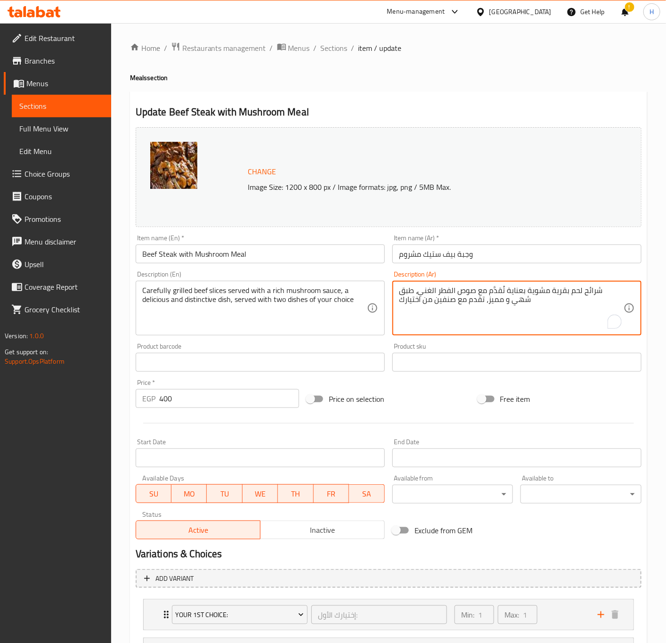
drag, startPoint x: 482, startPoint y: 302, endPoint x: 386, endPoint y: 302, distance: 96.1
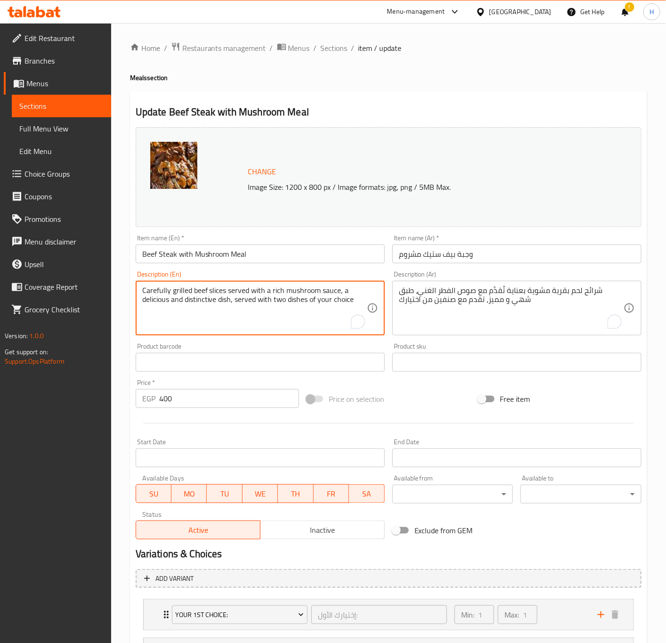
click at [297, 298] on textarea "Carefully grilled beef slices served with a rich mushroom sauce, a delicious an…" at bounding box center [254, 308] width 225 height 45
drag, startPoint x: 235, startPoint y: 300, endPoint x: 369, endPoint y: 300, distance: 133.8
click at [369, 300] on div "Carefully grilled beef slices served with a rich mushroom sauce, a delicious an…" at bounding box center [260, 308] width 249 height 55
type textarea "Carefully grilled beef slices served with a rich mushroom sauce, a delicious an…"
click at [369, 300] on div "Carefully grilled beef slices served with a rich mushroom sauce, a delicious an…" at bounding box center [260, 308] width 249 height 55
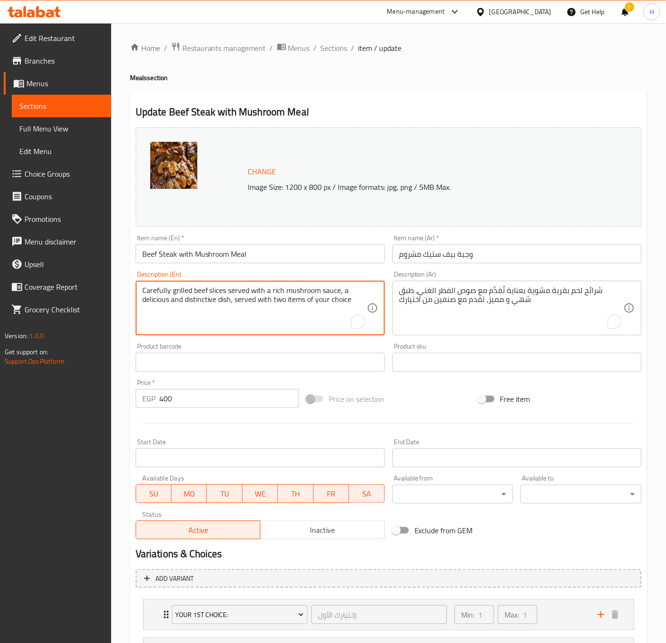
click at [294, 258] on input "Beef Steak with Mushroom Meal" at bounding box center [260, 254] width 249 height 19
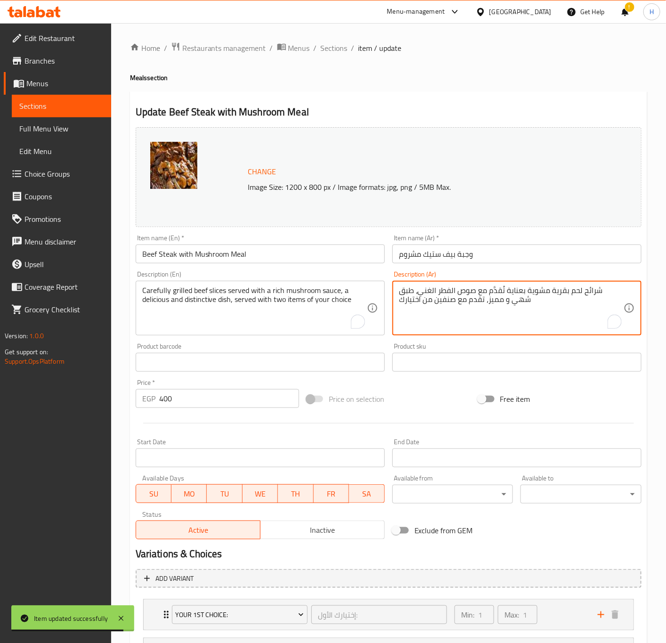
drag, startPoint x: 482, startPoint y: 301, endPoint x: 390, endPoint y: 307, distance: 92.5
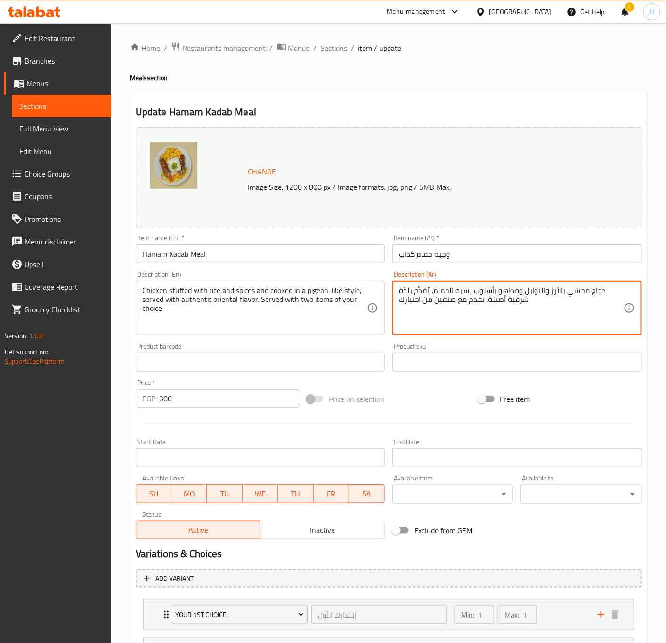
click at [532, 297] on textarea "دجاج محشي بالأرز والتوابل ومطهو بأسلوب يشبه الحمام، يُقدَّم بلذة شرقية أصيلة. ت…" at bounding box center [511, 308] width 225 height 45
type textarea "g"
click at [479, 308] on textarea "لفائف أفخاذ الحداج محشوة أرز و التوابل الخاص و يقدم ساخنا بطريقة فاخرة" at bounding box center [511, 308] width 225 height 45
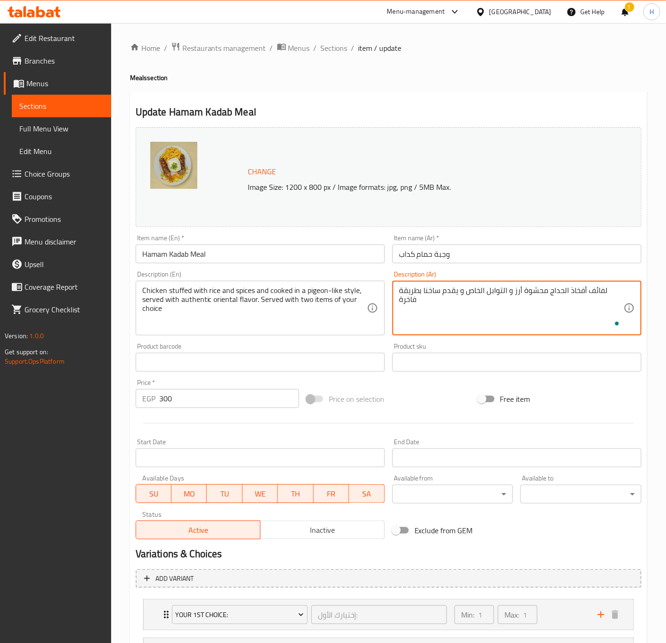
click at [489, 299] on textarea "لفائف أفخاذ الحداج محشوة أرز و التوابل الخاص و يقدم ساخنا بطريقة فاخرة" at bounding box center [511, 308] width 225 height 45
click at [502, 299] on textarea "لفائف أفخاذ الحداج محشوة أرز و التوابل الخاص و يقدم ساخنا بطريقة فاخرة" at bounding box center [511, 308] width 225 height 45
paste textarea "تقدم مع صنفين من اختيارك"
click at [491, 292] on textarea "لفائف أفخاذ الحداج محشوة أرز و التوابل الخاص و يقدم ساخنا بطريقة فاخرة تقدم مع …" at bounding box center [511, 308] width 225 height 45
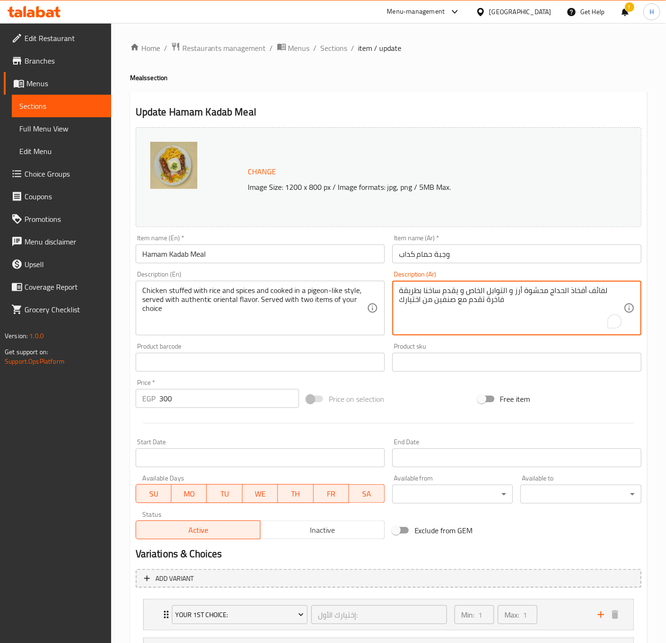
click at [491, 292] on textarea "لفائف أفخاذ الحداج محشوة أرز و التوابل الخاص و يقدم ساخنا بطريقة فاخرة تقدم مع …" at bounding box center [511, 308] width 225 height 45
click at [568, 322] on textarea "لفائف أفخاذ الحداج محشوة أرز و التوابل الخاص و يقدم ساخنا بطريقة فاخرة تقدم مع …" at bounding box center [511, 308] width 225 height 45
click at [557, 290] on textarea "لفائف أفخاذ الحداج محشوة أرز و التوابل الخاص و يقدم ساخنا بطريقة فاخرة تقدم مع …" at bounding box center [511, 308] width 225 height 45
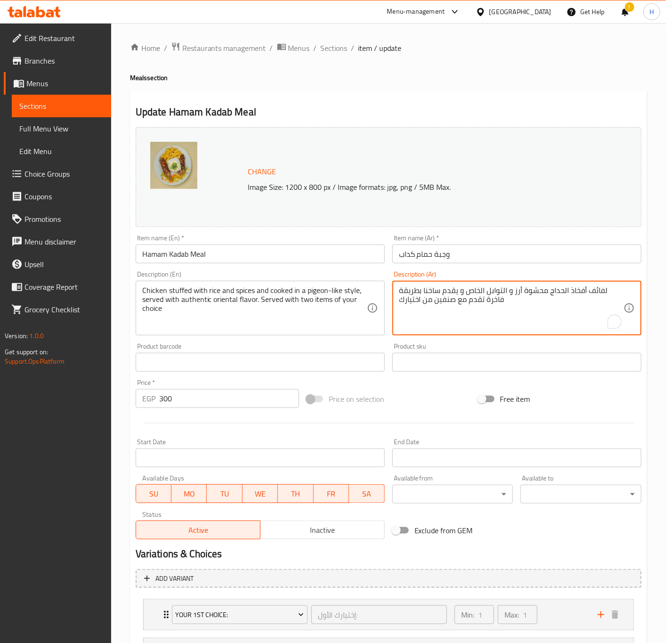
click at [557, 290] on textarea "لفائف أفخاذ الحداج محشوة أرز و التوابل الخاص و يقدم ساخنا بطريقة فاخرة تقدم مع …" at bounding box center [511, 308] width 225 height 45
click at [566, 290] on textarea "لفائف أفخاذ الحداج محشوة أرز و التوابل الخاص و يقدم ساخنا بطريقة فاخرة تقدم مع …" at bounding box center [511, 308] width 225 height 45
click at [559, 291] on textarea "لفائف أفخاذ الحداج محشوة أرز و التوابل الخاص و يقدم ساخنا بطريقة فاخرة تقدم مع …" at bounding box center [511, 308] width 225 height 45
click at [566, 289] on textarea "لفائف أفخاذ الدجاج محشوة أرز و التوابل الخاص و يقدم ساخنا بطريقة فاخرة تقدم مع …" at bounding box center [511, 308] width 225 height 45
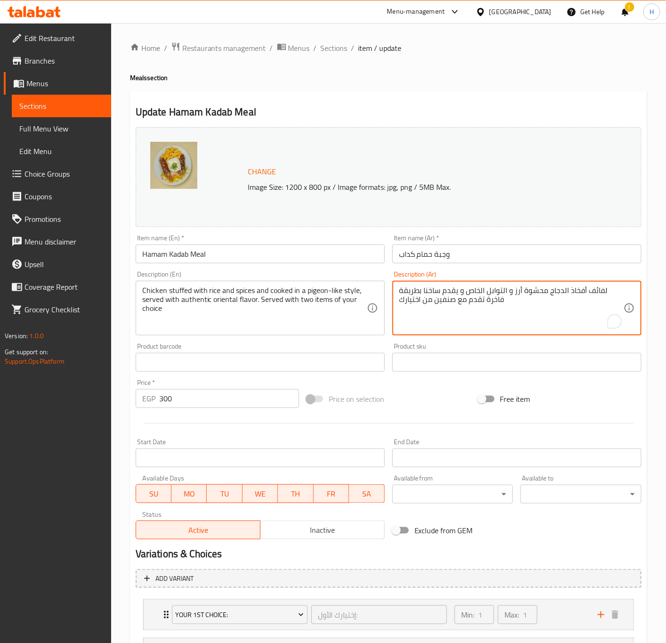
click at [566, 289] on textarea "لفائف أفخاذ الدجاج محشوة أرز و التوابل الخاص و يقدم ساخنا بطريقة فاخرة تقدم مع …" at bounding box center [511, 308] width 225 height 45
type textarea "لفائف أفخاذ الدجاج محشوة أرز و التوابل الخاص و يقدم ساخنا بطريقة فاخرة تقدم مع …"
click at [246, 293] on textarea "Chicken stuffed with rice and spices and cooked in a pigeon-like style, served …" at bounding box center [254, 308] width 225 height 45
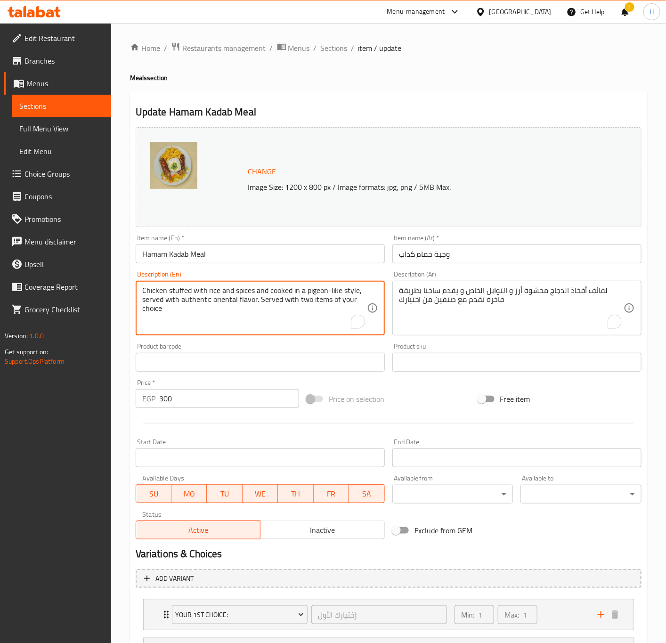
click at [246, 293] on textarea "Chicken stuffed with rice and spices and cooked in a pigeon-like style, served …" at bounding box center [254, 308] width 225 height 45
paste textarea "thigh rolls stuffed with rice and special spices, served hot in a luxurious way…"
click at [251, 306] on textarea "Chicken thigh rolls stuffed with rice and special spices, served hot in a luxur…" at bounding box center [254, 308] width 225 height 45
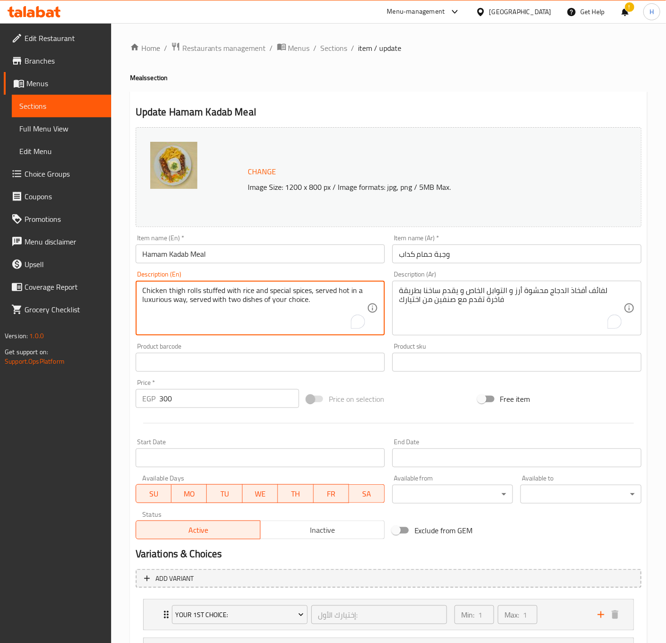
click at [252, 300] on textarea "Chicken thigh rolls stuffed with rice and special spices, served hot in a luxur…" at bounding box center [254, 308] width 225 height 45
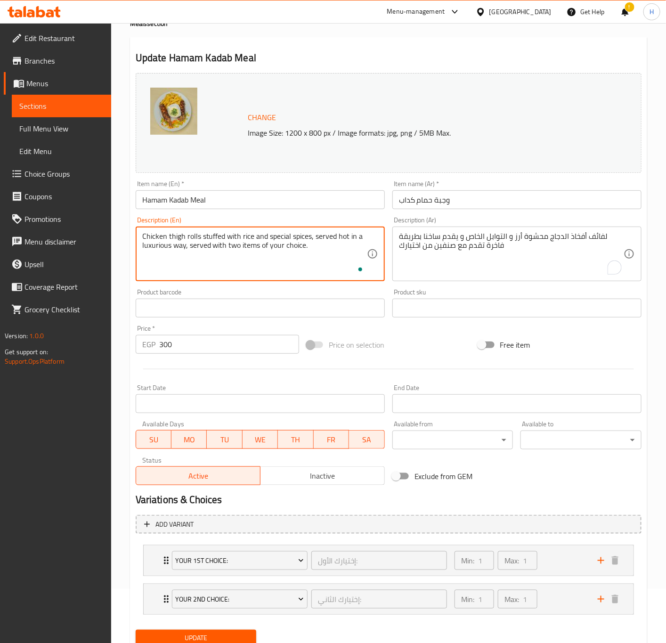
scroll to position [92, 0]
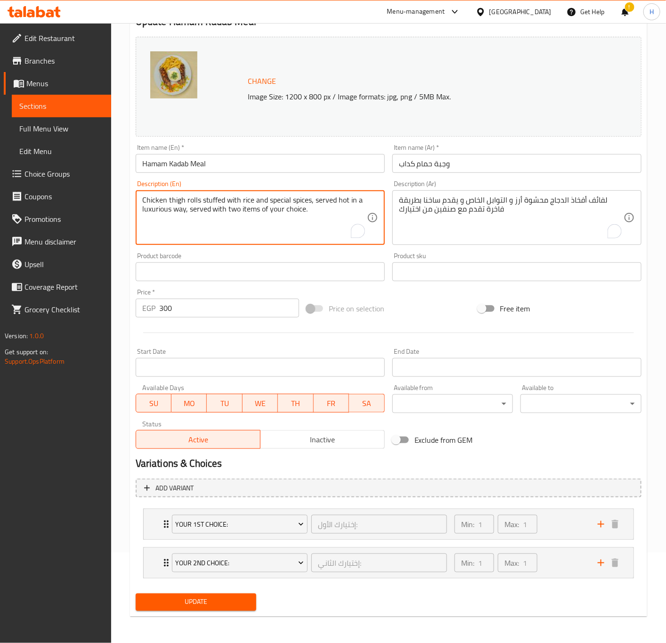
type textarea "Chicken thigh rolls stuffed with rice and special spices, served hot in a luxur…"
click at [207, 308] on input "300" at bounding box center [229, 308] width 140 height 19
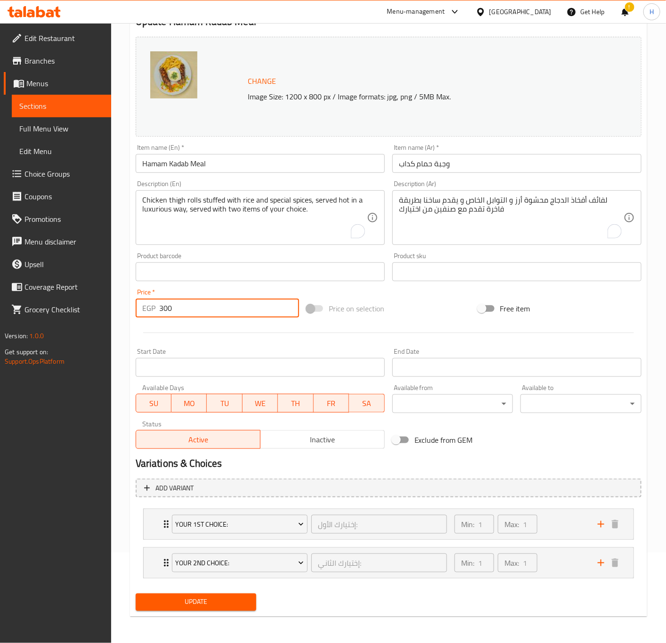
click at [207, 308] on input "300" at bounding box center [229, 308] width 140 height 19
type input "315"
click at [136, 594] on button "Update" at bounding box center [196, 602] width 121 height 17
click at [231, 303] on input "315" at bounding box center [229, 308] width 140 height 19
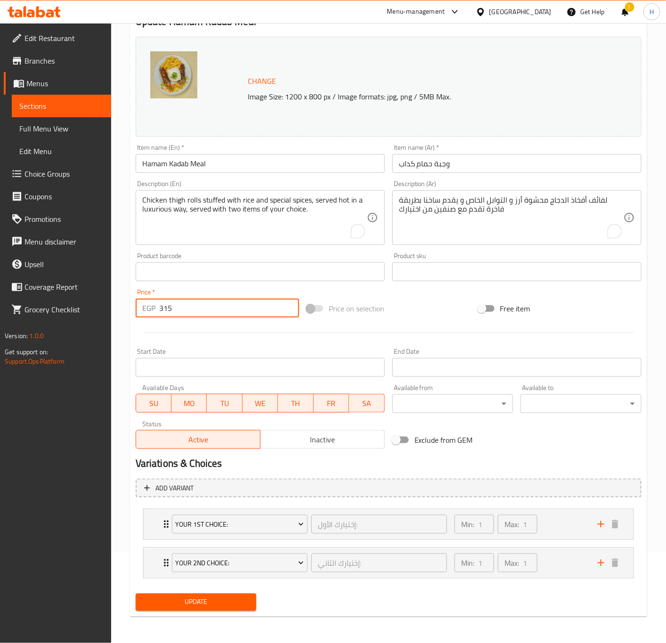
click at [136, 594] on button "Update" at bounding box center [196, 602] width 121 height 17
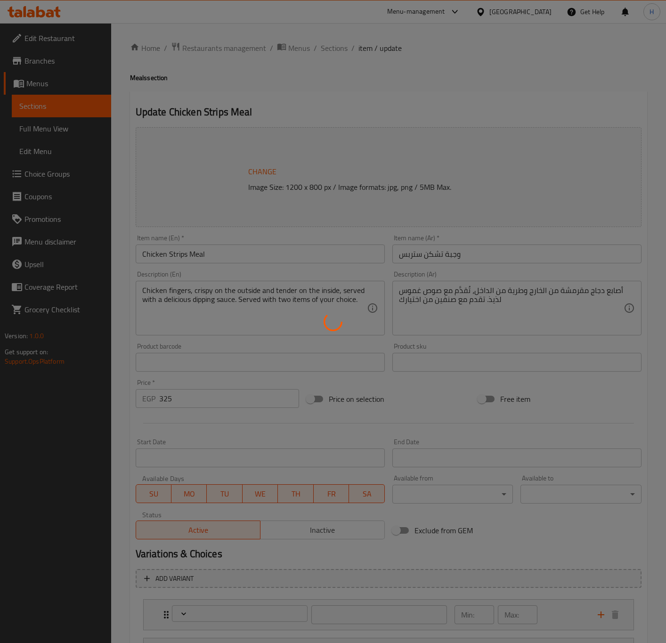
type input "إختيارك الأول:"
type input "1"
type input "إختيارك الثاني:"
type input "1"
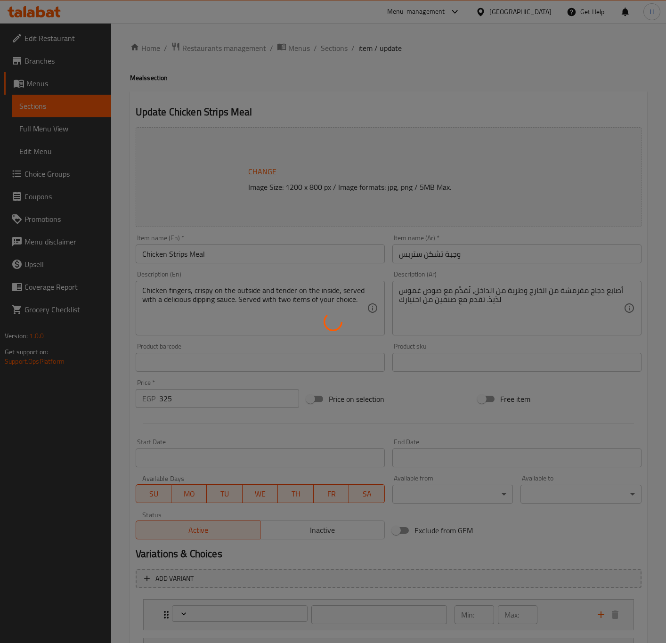
type input "1"
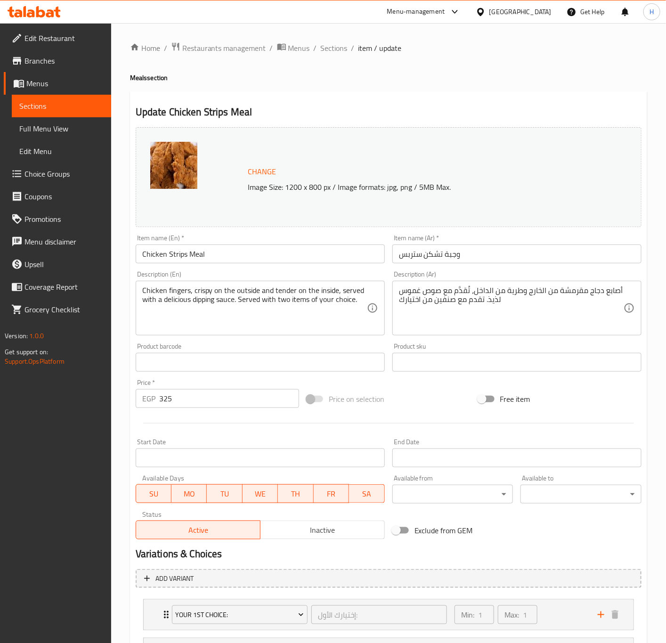
click at [434, 252] on input "وجبة تشكن ستربس" at bounding box center [517, 254] width 249 height 19
click at [436, 252] on input "وجبة تشكن ستربس" at bounding box center [517, 254] width 249 height 19
type input "وجبة تشيكن ستربس"
click at [501, 294] on textarea "أصابع دجاج مقرمشة من الخارج وطرية من الداخل، تُقدَّم مع صوص غموس لذيذ. تقدم مع …" at bounding box center [511, 308] width 225 height 45
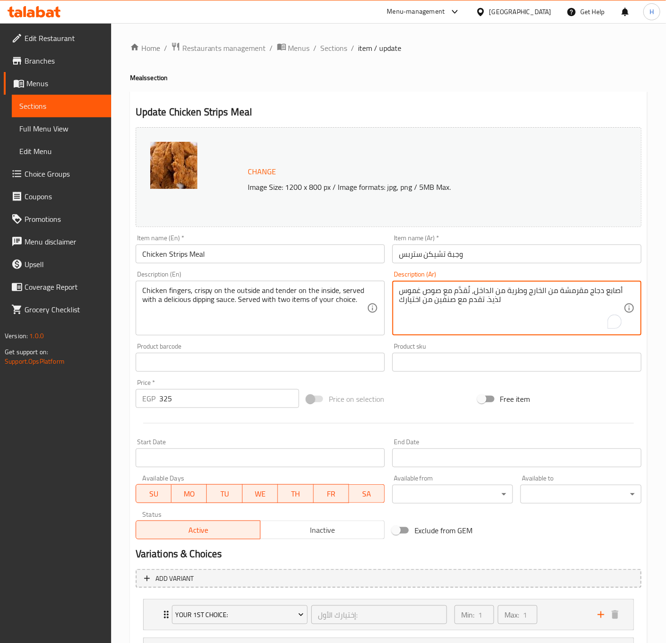
click at [501, 294] on textarea "أصابع دجاج مقرمشة من الخارج وطرية من الداخل، تُقدَّم مع صوص غموس لذيذ. تقدم مع …" at bounding box center [511, 308] width 225 height 45
paste textarea "تقدم مع صنفين من اختيارك"
click at [477, 294] on textarea "شرائح دجاج مقلية متبلة ومقرمشة، تقدم مع صوص جانبي شهي تقدم مع صنفين من اختيارك" at bounding box center [511, 308] width 225 height 45
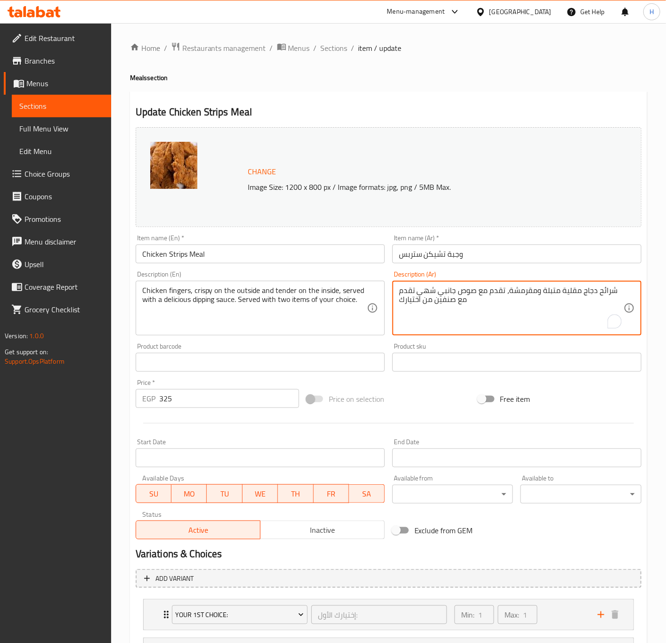
click at [477, 294] on textarea "شرائح دجاج مقلية متبلة ومقرمشة، تقدم مع صوص جانبي شهي تقدم مع صنفين من اختيارك" at bounding box center [511, 308] width 225 height 45
type textarea "شرائح دجاج مقلية متبلة ومقرمشة، تقدم مع صوص جانبي شهي تقدم مع صنفين من اختيارك"
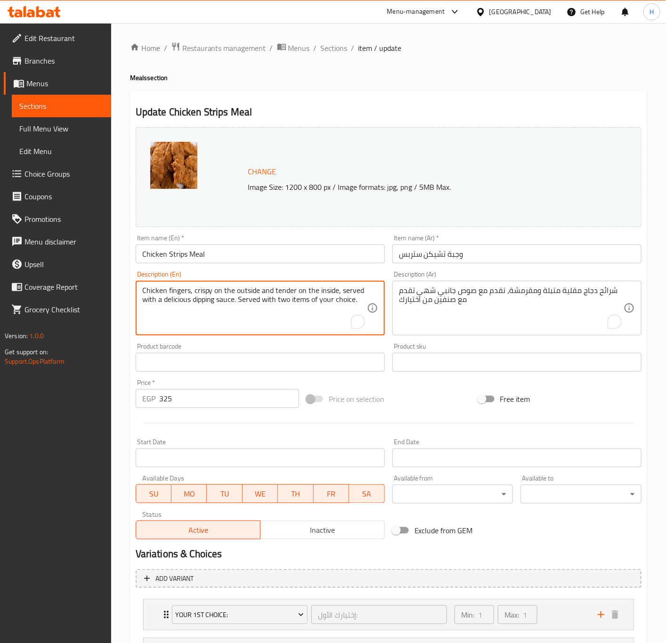
click at [292, 300] on textarea "Chicken fingers, crispy on the outside and tender on the inside, served with a …" at bounding box center [254, 308] width 225 height 45
paste textarea "rispy, seasoned fried chicken strips, served with a delicious side sauce. Serve…"
paste textarea "served with two items of your choice"
drag, startPoint x: 144, startPoint y: 299, endPoint x: 281, endPoint y: 304, distance: 137.2
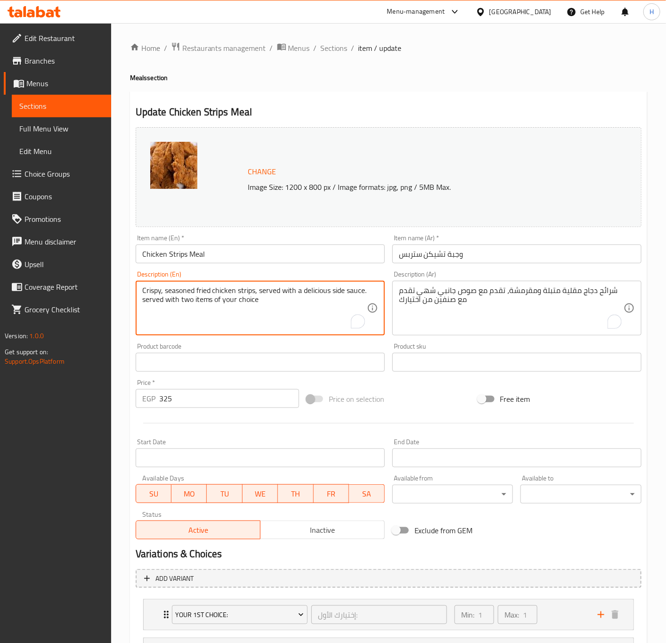
click at [146, 299] on textarea "Crispy, seasoned fried chicken strips, served with a delicious side sauce. serv…" at bounding box center [254, 308] width 225 height 45
type textarea "Crispy, seasoned fried chicken strips, served with a delicious side sauce. Serv…"
click at [201, 399] on input "325" at bounding box center [229, 398] width 140 height 19
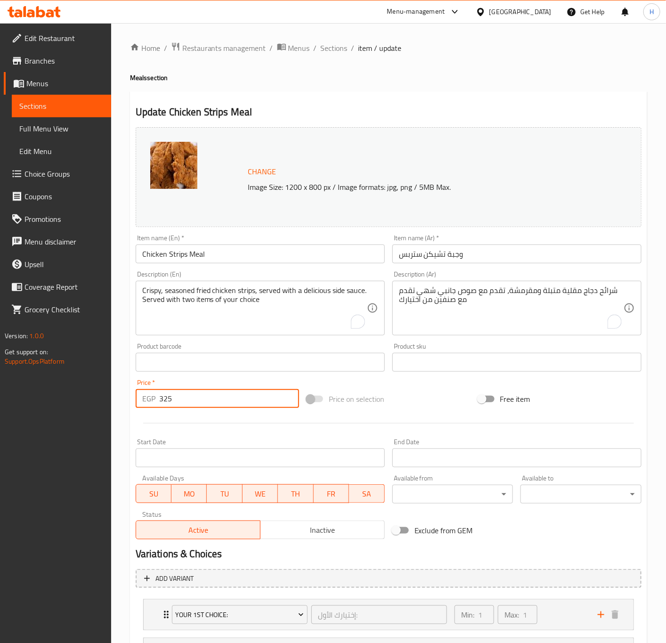
click at [201, 399] on input "325" at bounding box center [229, 398] width 140 height 19
type input "280"
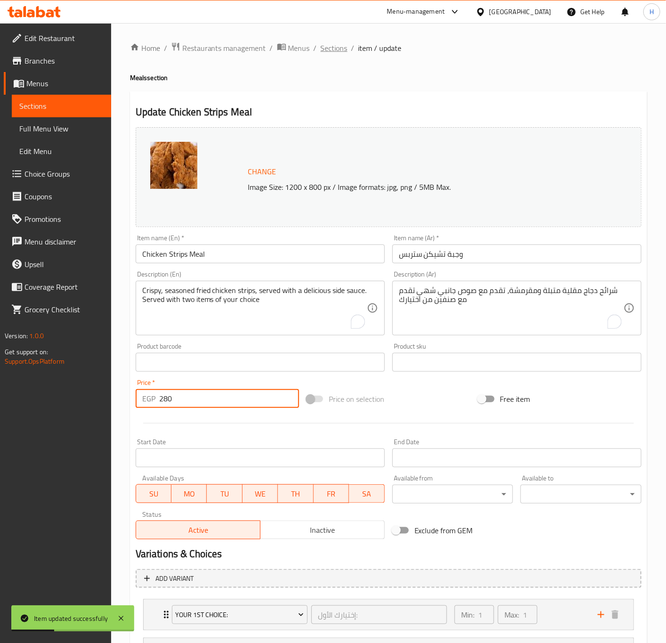
click at [335, 46] on span "Sections" at bounding box center [334, 47] width 27 height 11
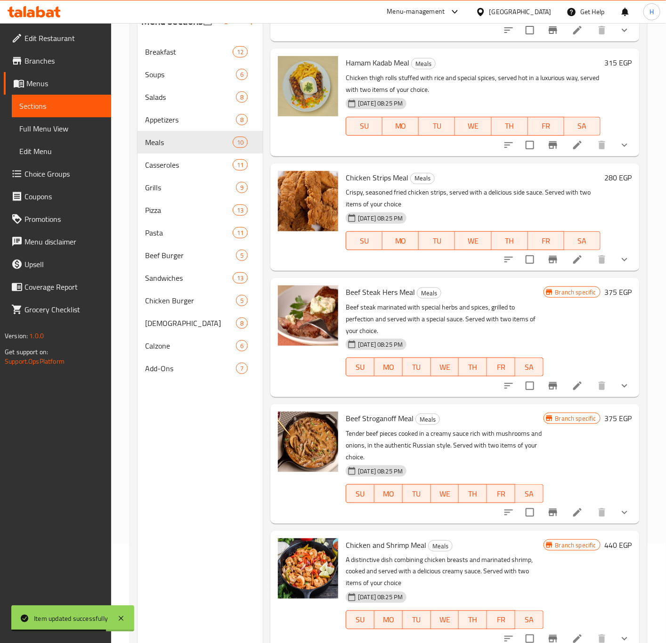
scroll to position [132, 0]
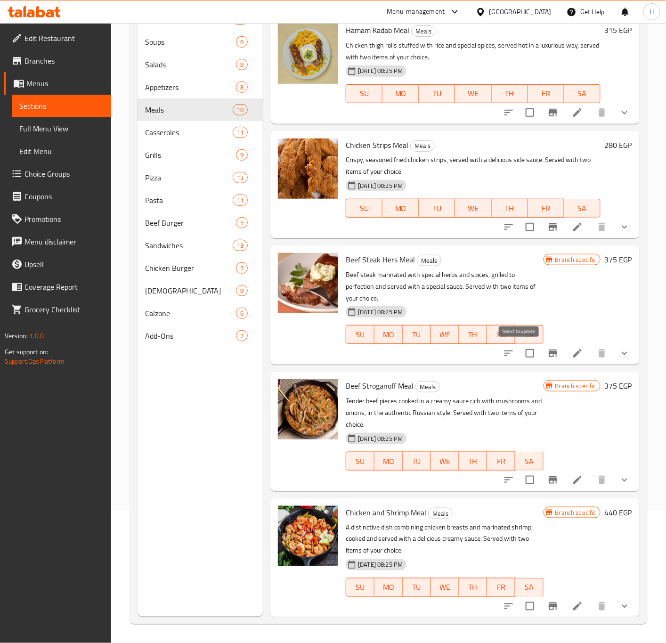
click at [520, 353] on input "checkbox" at bounding box center [530, 353] width 20 height 20
checkbox input "false"
click at [521, 477] on input "checkbox" at bounding box center [530, 480] width 20 height 20
checkbox input "true"
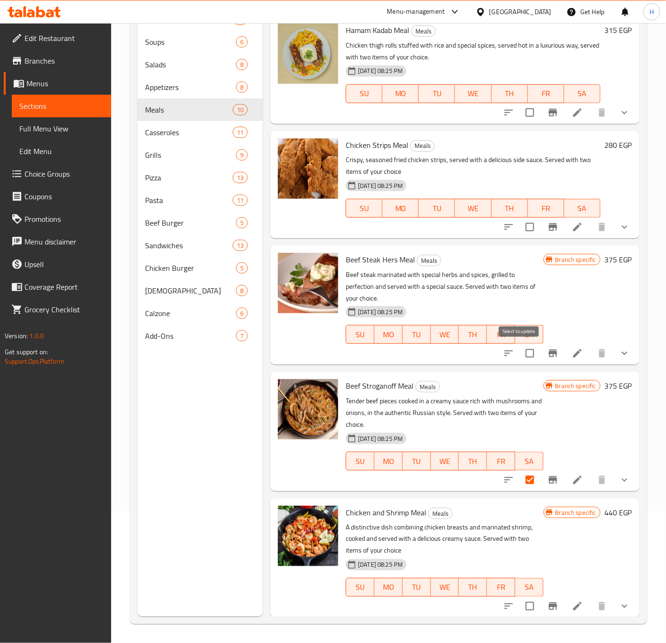
click at [520, 351] on input "checkbox" at bounding box center [530, 353] width 20 height 20
click at [521, 351] on input "checkbox" at bounding box center [530, 353] width 20 height 20
checkbox input "true"
click at [521, 602] on input "checkbox" at bounding box center [530, 607] width 20 height 20
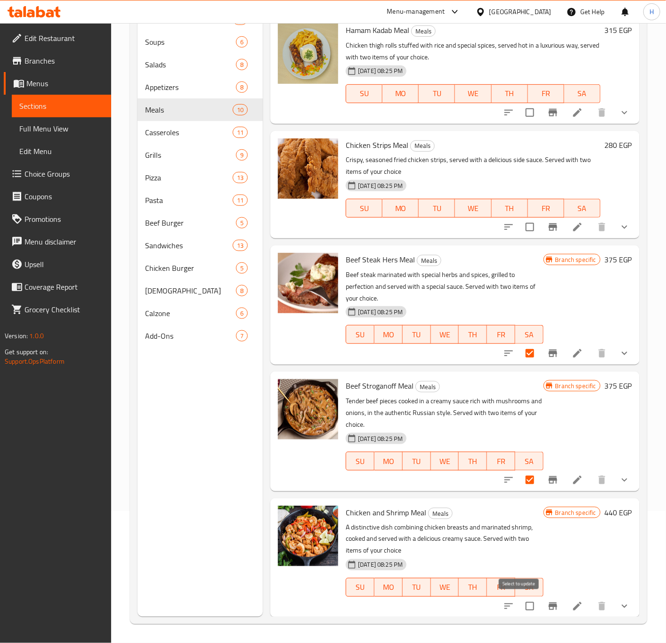
checkbox input "true"
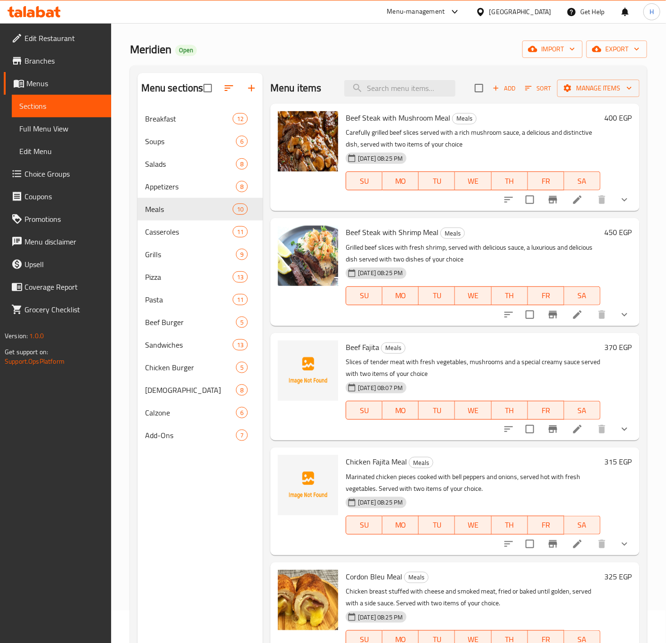
scroll to position [0, 0]
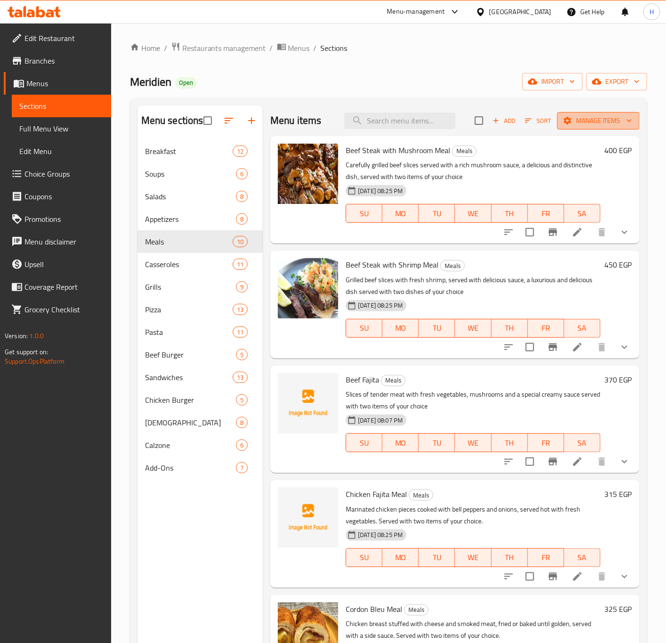
click at [604, 117] on span "Manage items" at bounding box center [598, 121] width 67 height 12
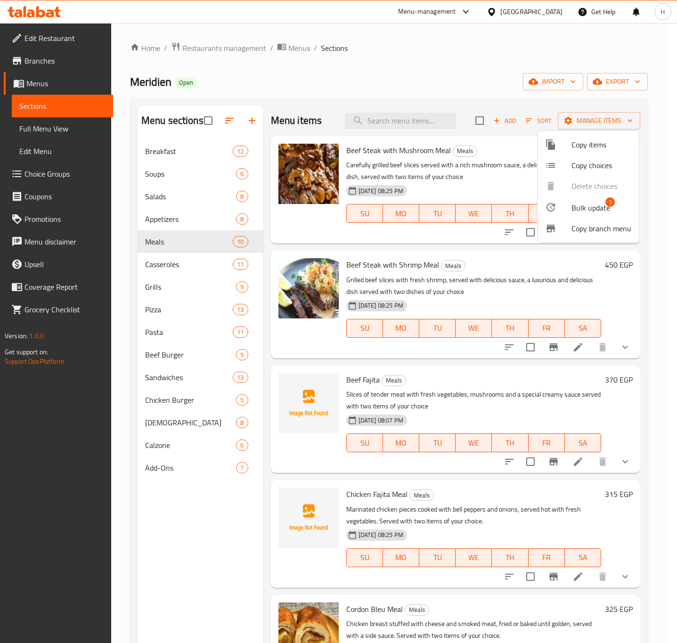
click at [580, 205] on span "Bulk update" at bounding box center [591, 207] width 39 height 11
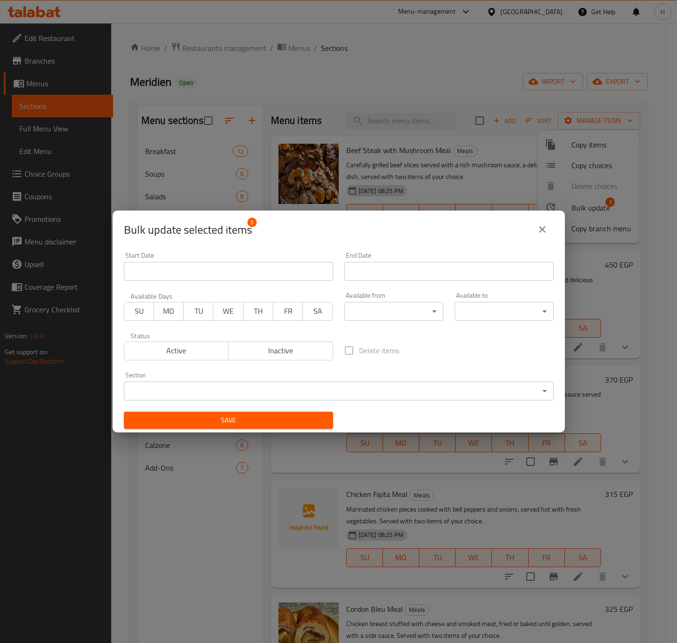
click at [253, 348] on span "Inactive" at bounding box center [280, 351] width 97 height 14
click at [285, 423] on span "Save" at bounding box center [228, 421] width 194 height 12
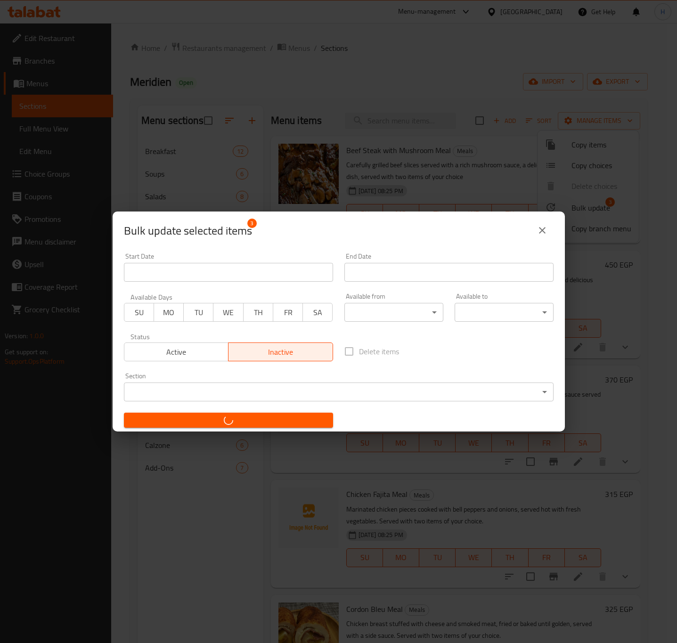
checkbox input "false"
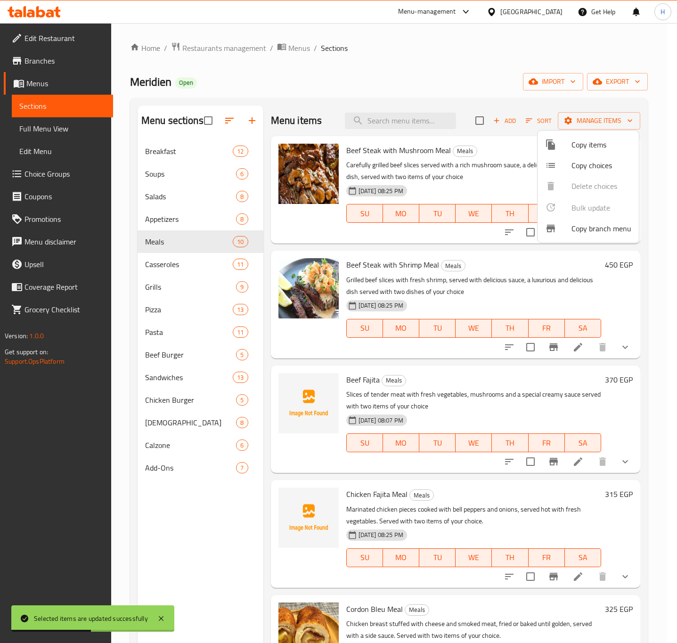
click at [495, 123] on div at bounding box center [338, 321] width 677 height 643
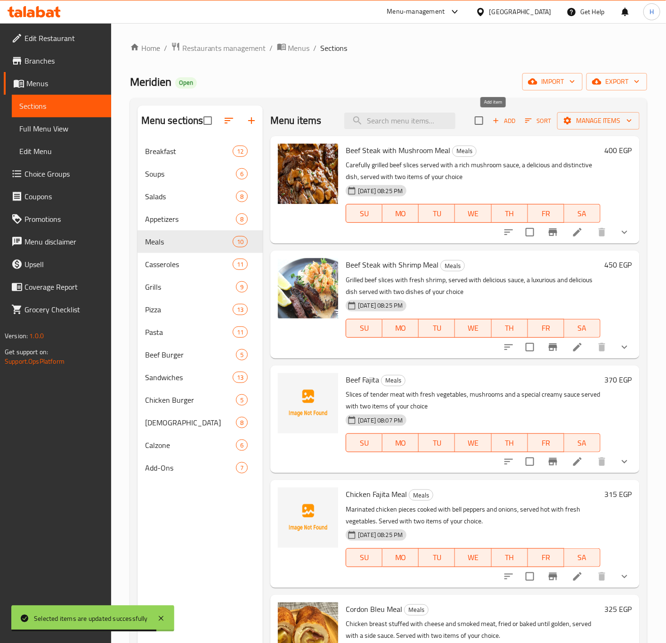
click at [492, 120] on span "Add" at bounding box center [503, 120] width 25 height 11
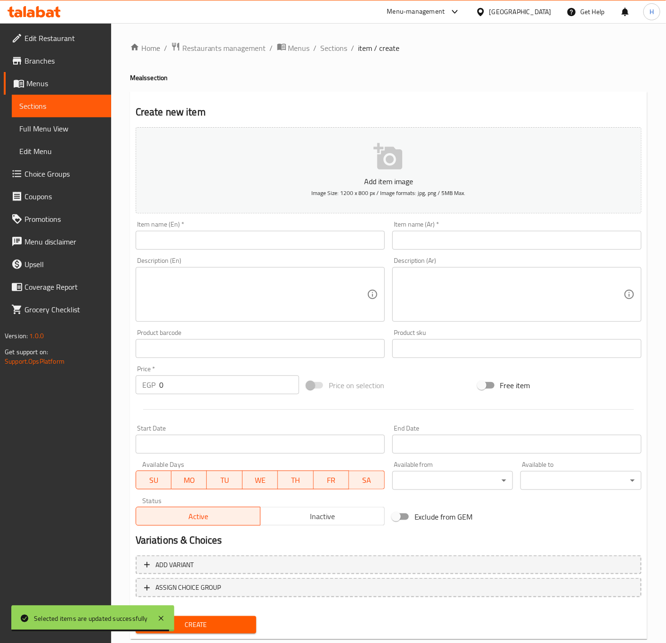
click at [287, 255] on div "Description (En) Description (En)" at bounding box center [260, 289] width 257 height 72
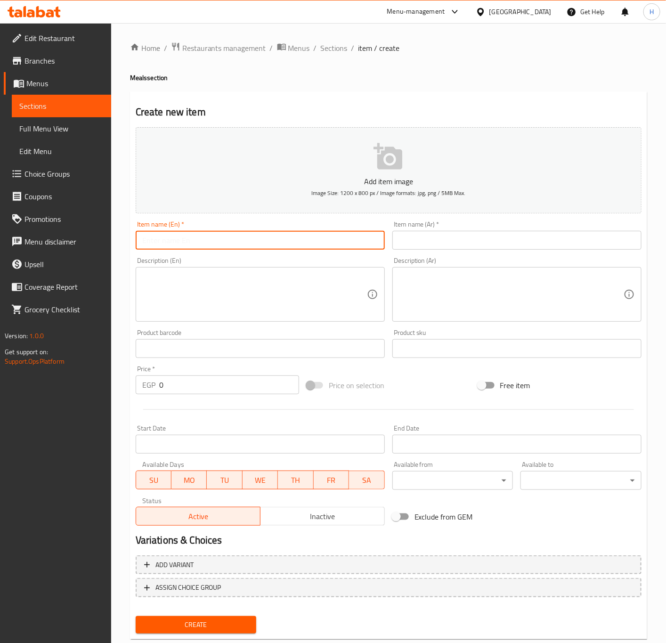
click at [296, 243] on input "text" at bounding box center [260, 240] width 249 height 19
type input "Chicken Piccata Meal"
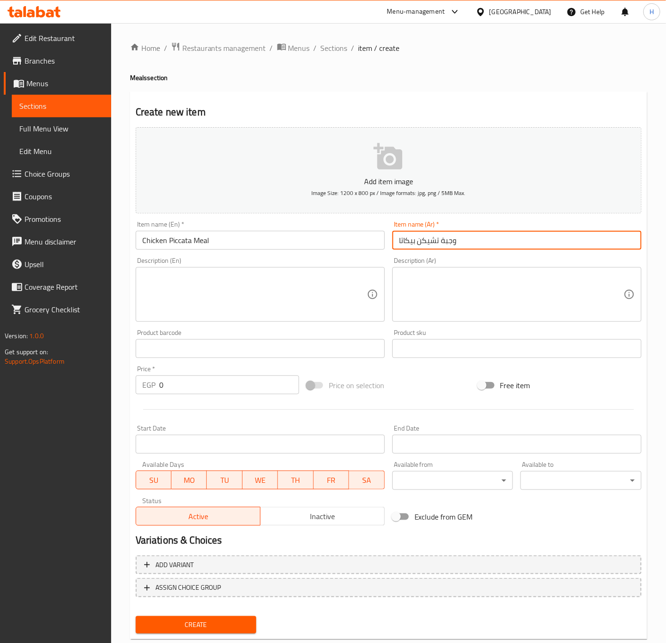
type input "وجبة تشيكن بيكاتا"
click at [460, 312] on textarea at bounding box center [511, 294] width 225 height 45
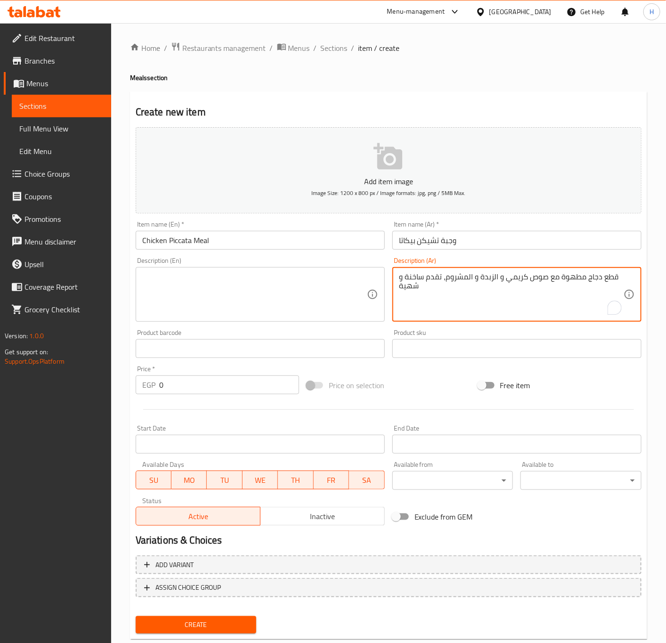
paste textarea "تقدم مع صنفين من اختيارك"
click at [447, 285] on textarea "قطع دجاج مطهوة مع صوص كريمي و الزبدة و المشروم، تقدم ساخنة و شهية تقدم مع صنفين…" at bounding box center [511, 294] width 225 height 45
type textarea "قطع دجاج مطهوة مع صوص كريمي و الزبدة و المشروم، تقدم ساخنة و شهية تقدم مع صنفين…"
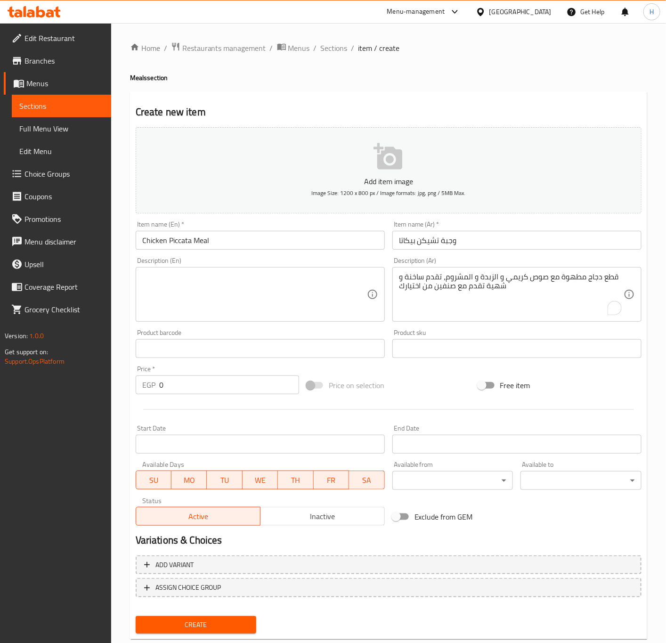
click at [249, 295] on textarea at bounding box center [254, 294] width 225 height 45
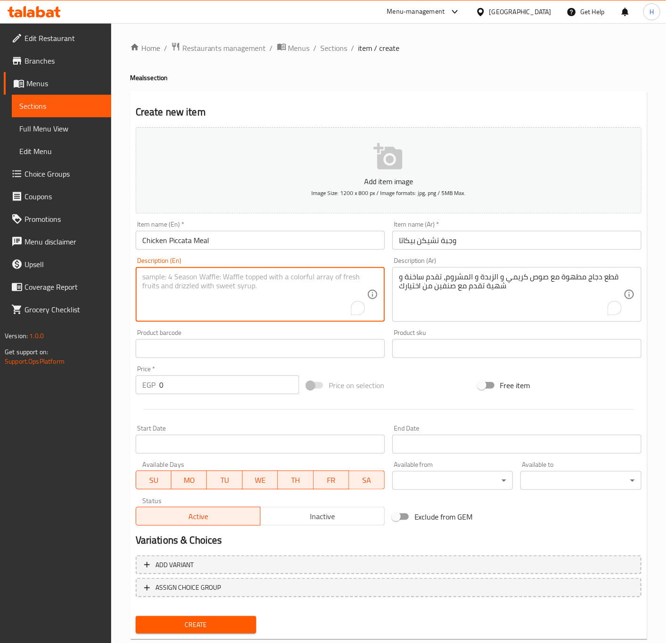
paste textarea "Chicken pieces cooked with creamy sauce, butter and mushrooms, served hot and d…"
click at [281, 288] on textarea "Chicken pieces cooked with creamy sauce, butter and mushrooms, served hot and d…" at bounding box center [254, 294] width 225 height 45
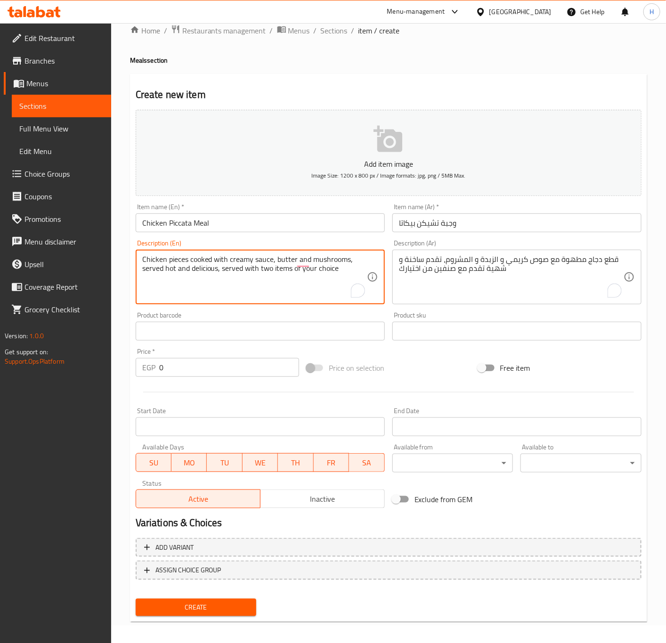
scroll to position [22, 0]
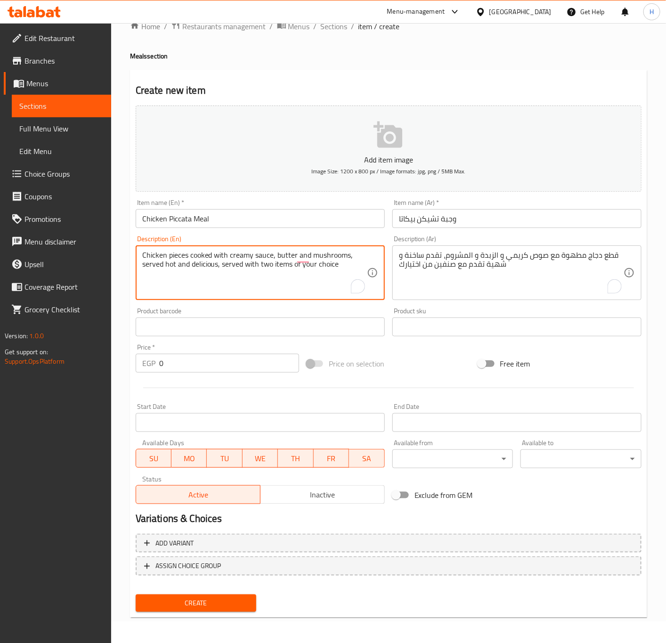
type textarea "Chicken pieces cooked with creamy sauce, butter and mushrooms, served hot and d…"
click at [217, 365] on input "0" at bounding box center [229, 363] width 140 height 19
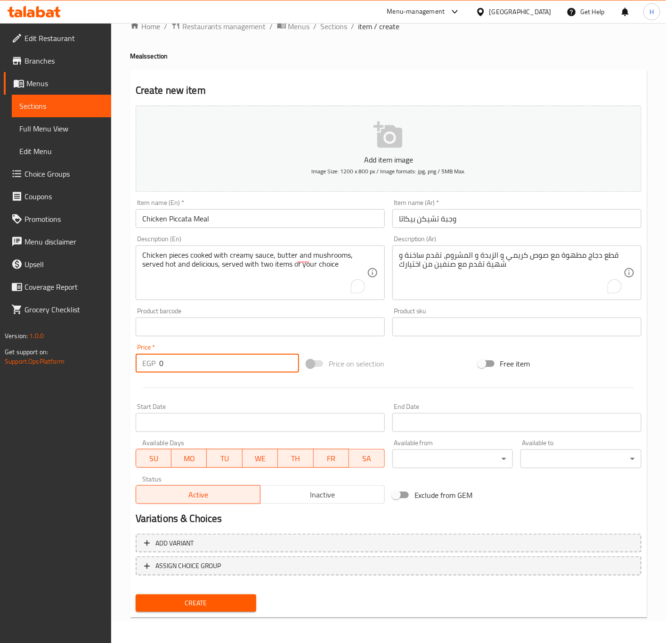
click at [217, 365] on input "0" at bounding box center [229, 363] width 140 height 19
type input "315"
click at [253, 541] on span "Add variant" at bounding box center [388, 544] width 489 height 12
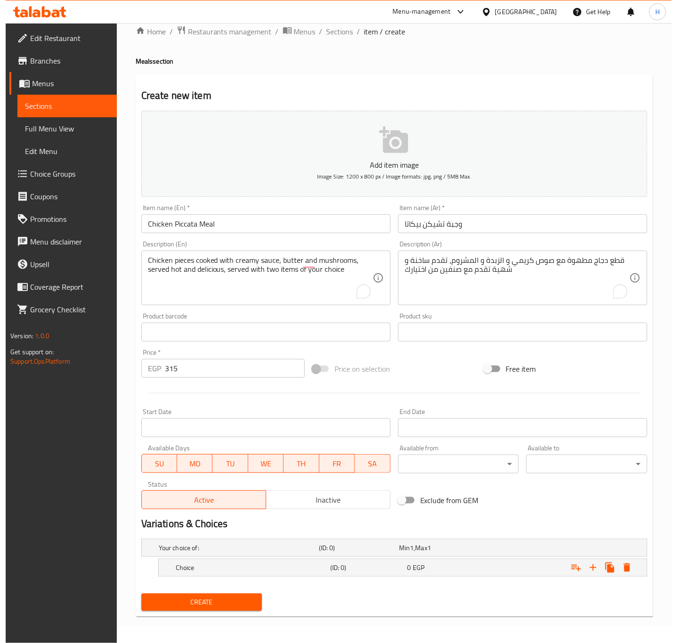
scroll to position [17, 0]
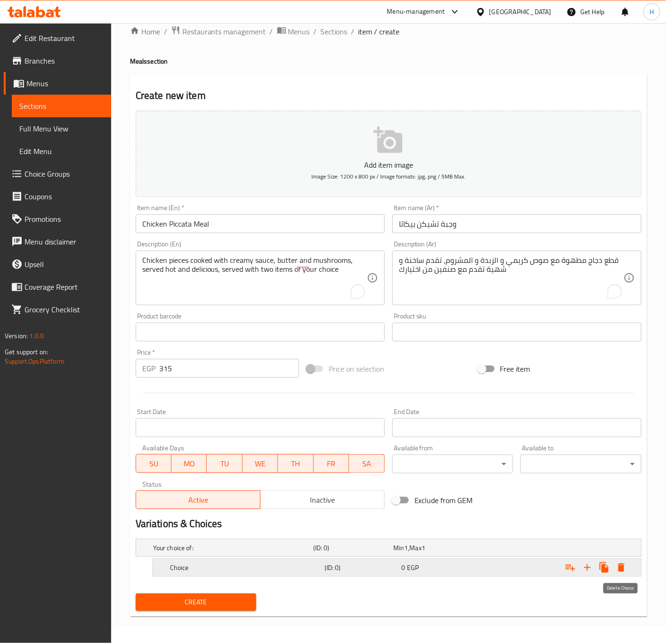
click at [623, 572] on icon "Expand" at bounding box center [621, 567] width 11 height 11
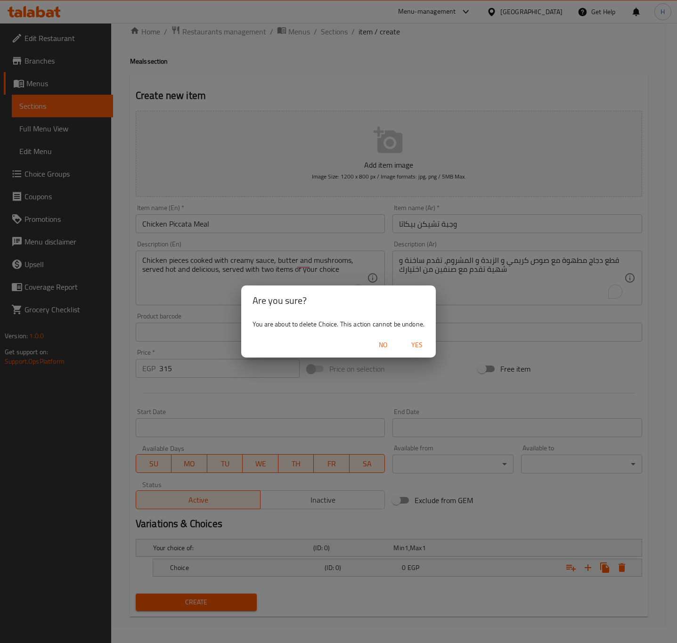
click at [418, 347] on span "Yes" at bounding box center [417, 345] width 23 height 12
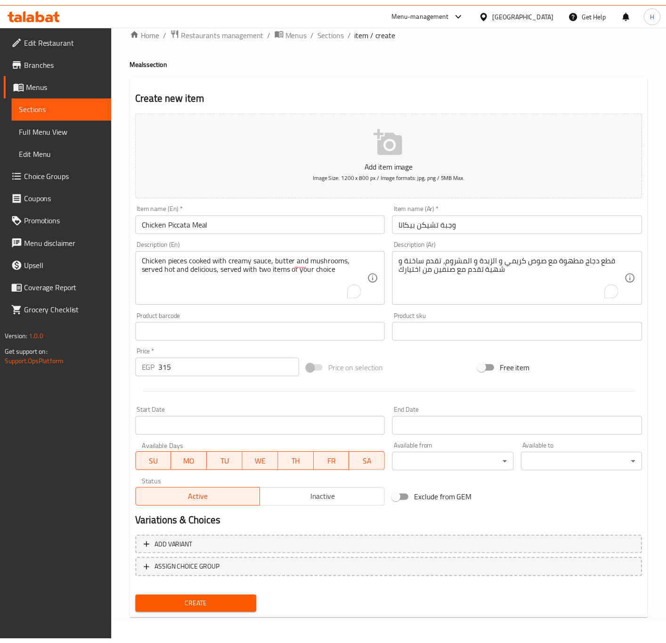
scroll to position [14, 0]
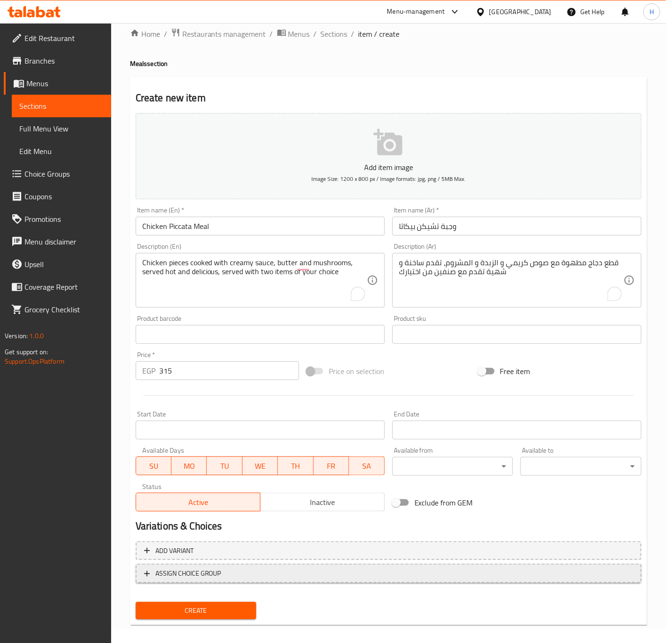
click at [215, 572] on span "ASSIGN CHOICE GROUP" at bounding box center [188, 574] width 66 height 12
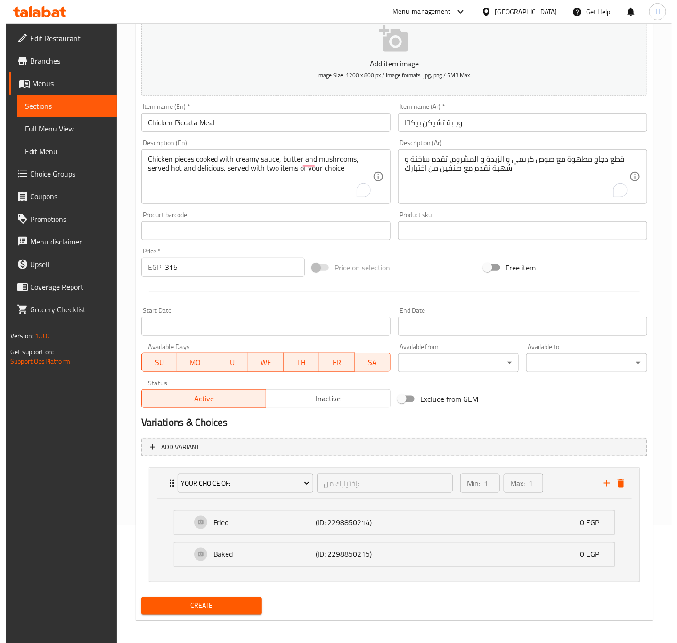
scroll to position [123, 0]
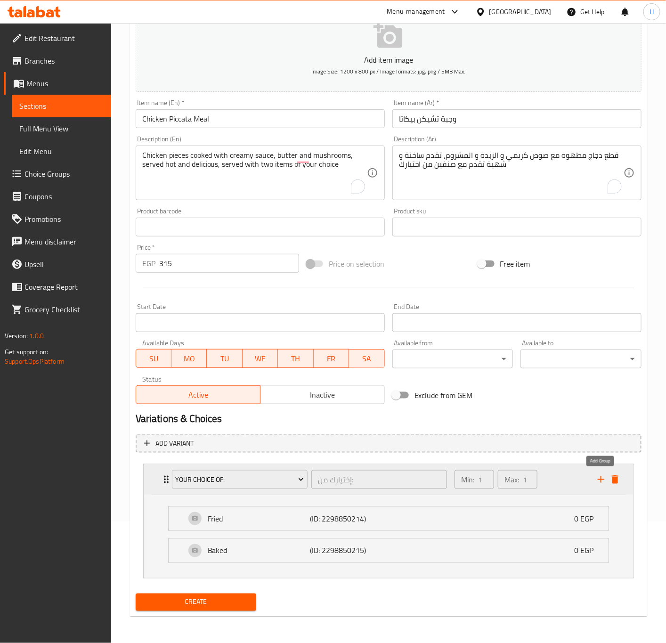
click at [604, 478] on icon "add" at bounding box center [601, 479] width 11 height 11
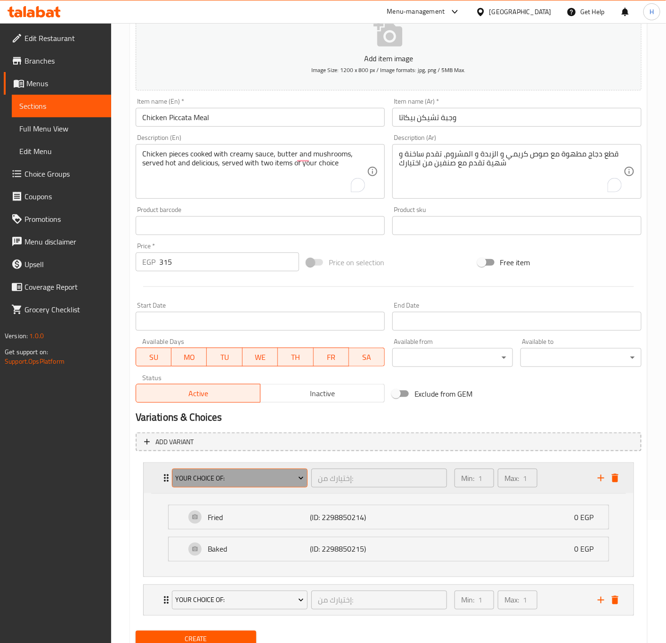
click at [256, 483] on span "Your Choice of:" at bounding box center [239, 479] width 129 height 12
click at [259, 478] on span "Your Choice of:" at bounding box center [239, 479] width 129 height 12
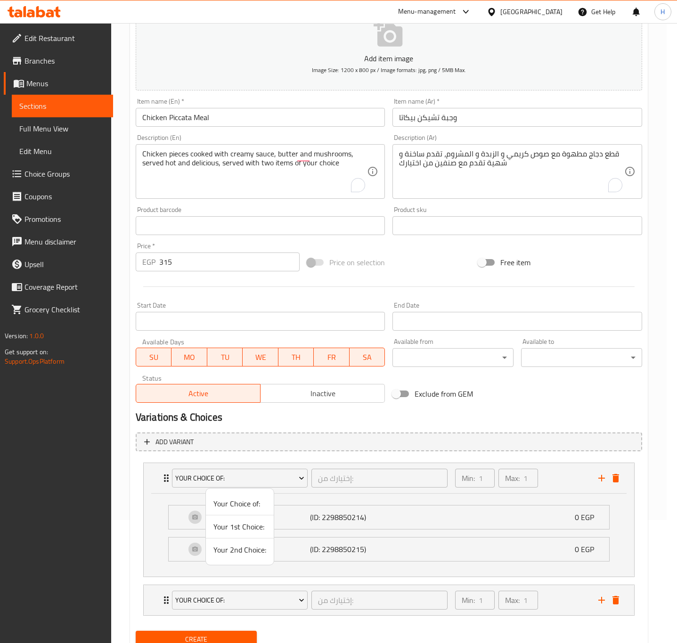
click at [238, 532] on span "Your 1st Choice:" at bounding box center [239, 526] width 53 height 11
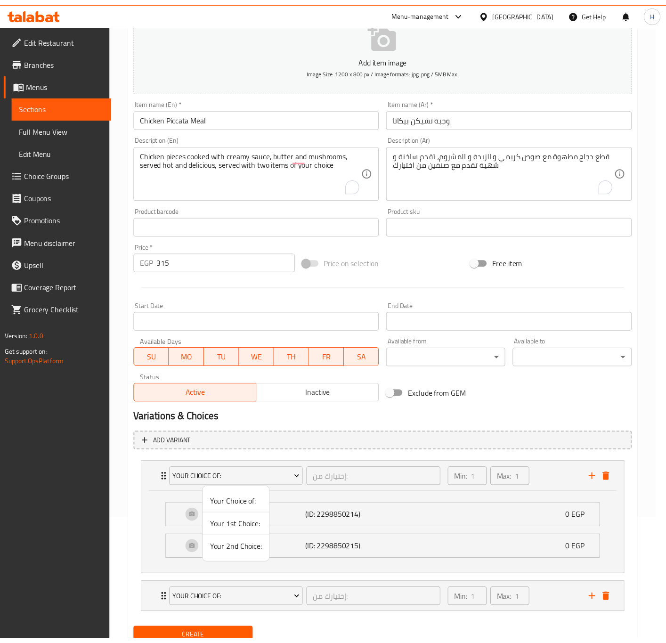
scroll to position [78, 0]
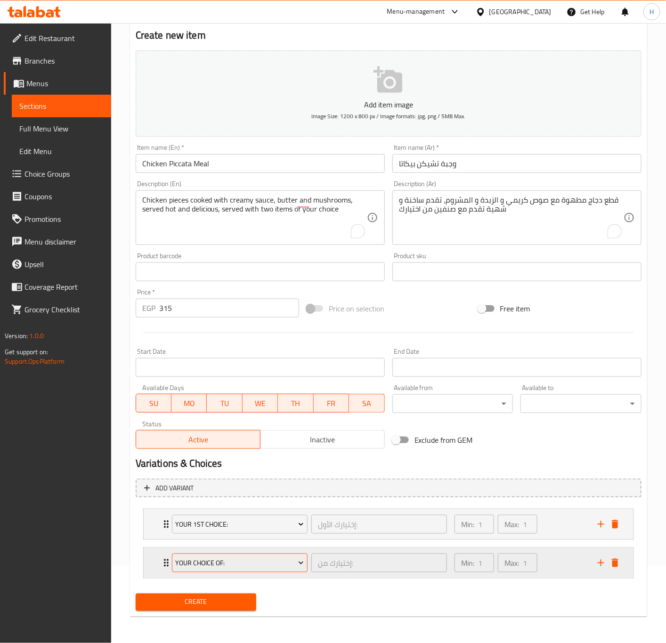
click at [243, 557] on span "Your Choice of:" at bounding box center [239, 563] width 129 height 12
click at [243, 559] on span "Your Choice of:" at bounding box center [239, 563] width 129 height 12
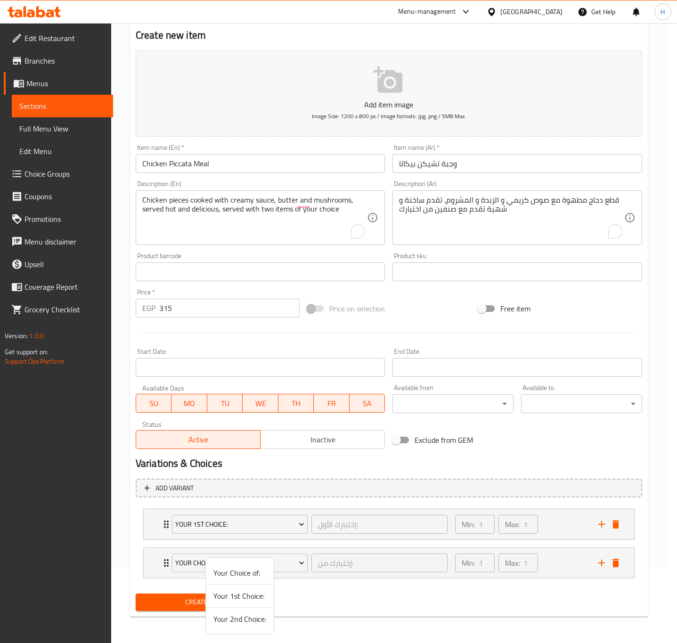
click at [242, 620] on span "Your 2nd Choice:" at bounding box center [239, 618] width 53 height 11
click at [242, 620] on div "Home / Restaurants management / Menus / Sections / item / create Meals section …" at bounding box center [389, 294] width 518 height 659
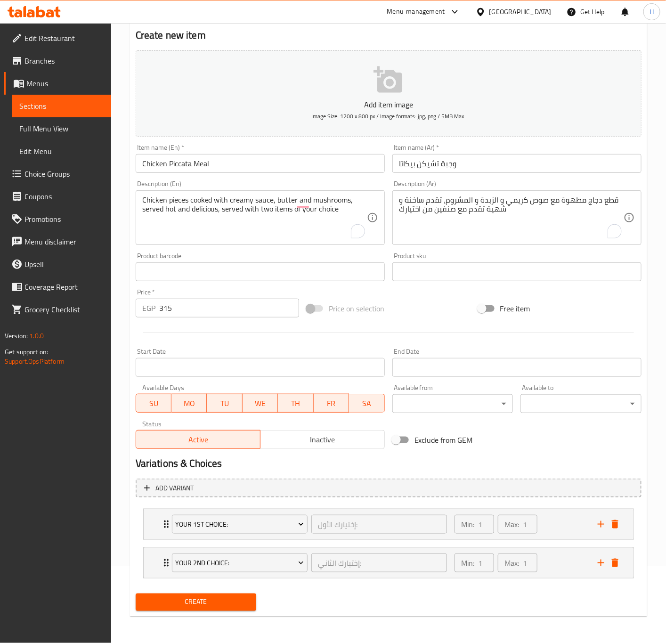
click at [213, 607] on span "Create" at bounding box center [196, 603] width 106 height 12
click at [213, 607] on div at bounding box center [333, 321] width 666 height 643
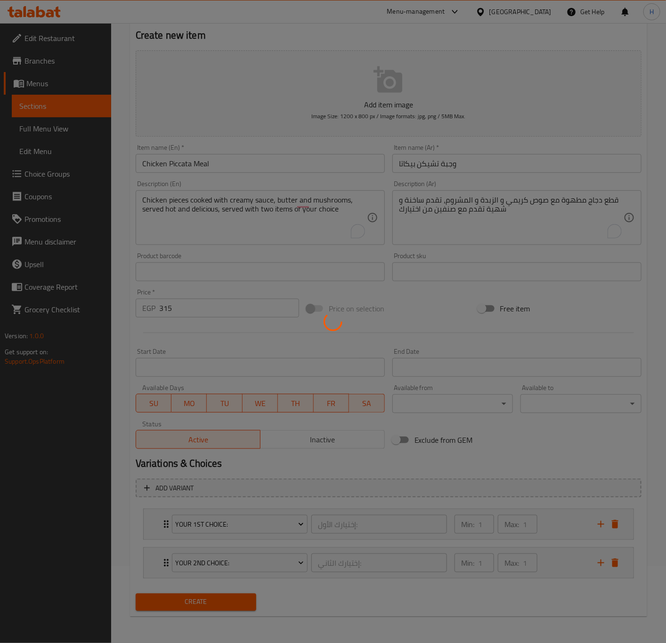
type input "0"
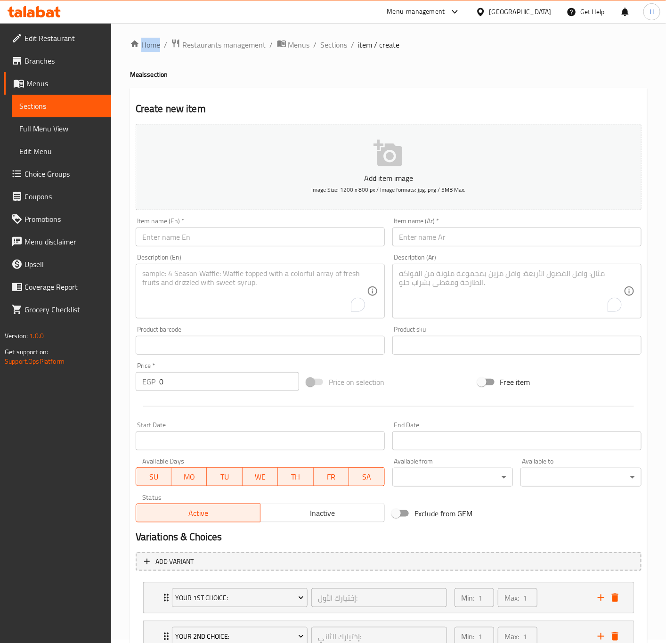
scroll to position [0, 0]
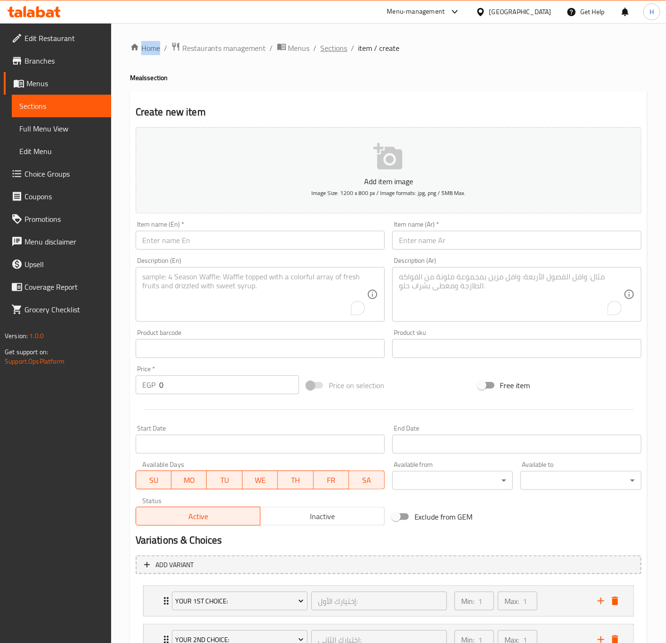
click at [334, 47] on span "Sections" at bounding box center [334, 47] width 27 height 11
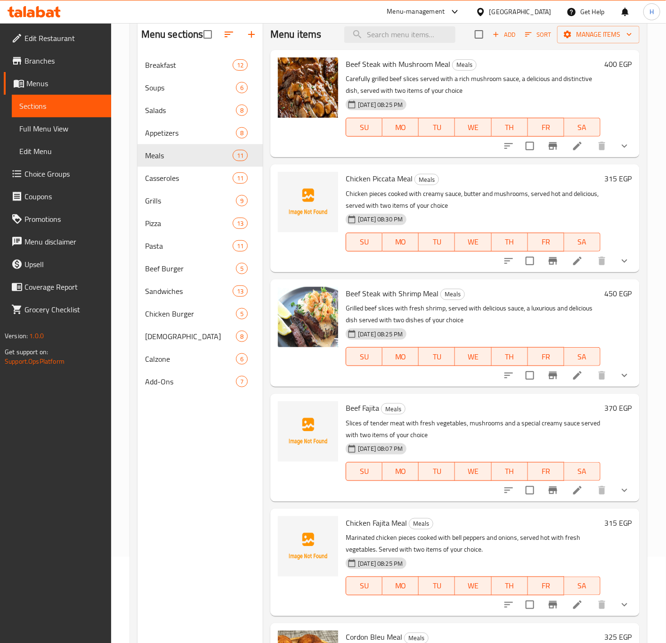
scroll to position [61, 0]
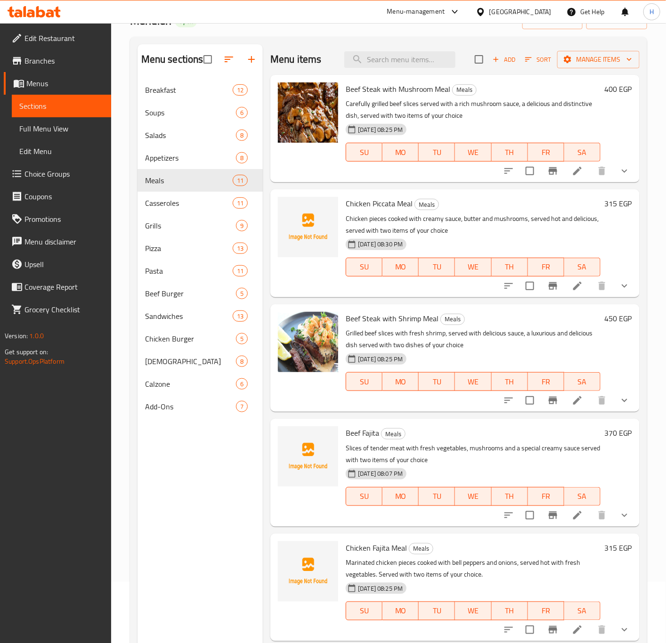
click at [613, 294] on button "show more" at bounding box center [624, 286] width 23 height 23
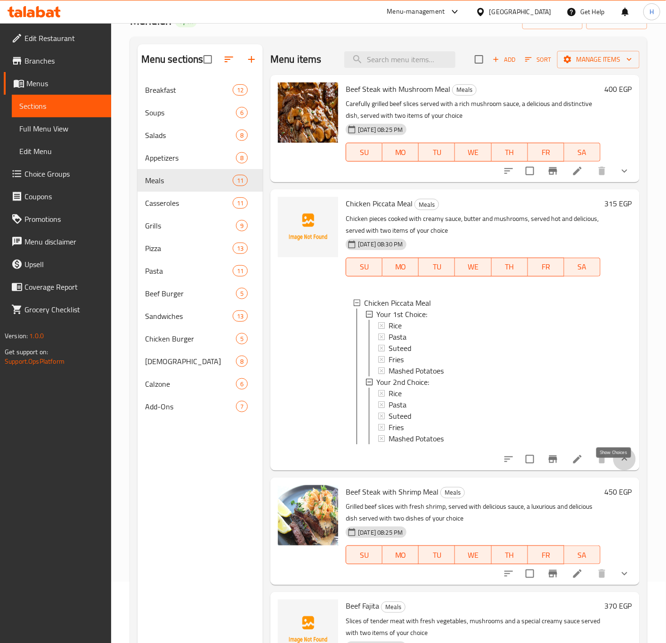
click at [619, 465] on icon "show more" at bounding box center [624, 459] width 11 height 11
click at [237, 207] on icon "edit" at bounding box center [235, 202] width 11 height 11
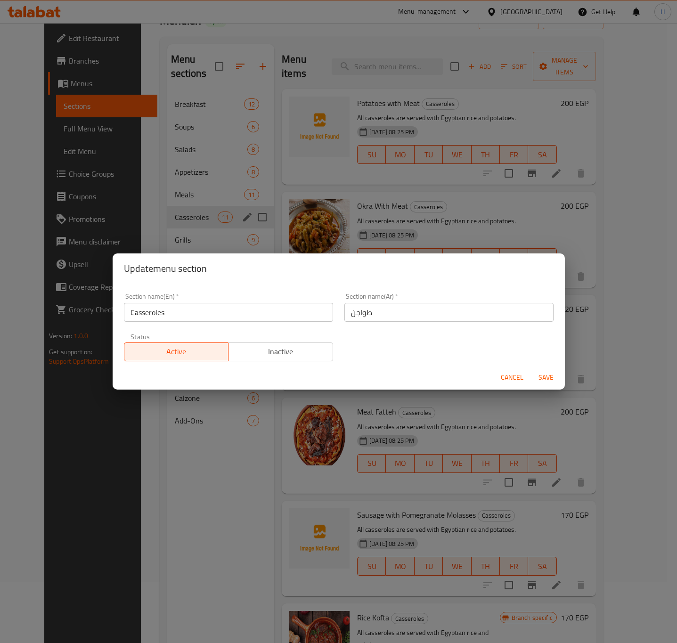
click at [220, 314] on input "Casseroles" at bounding box center [228, 312] width 209 height 19
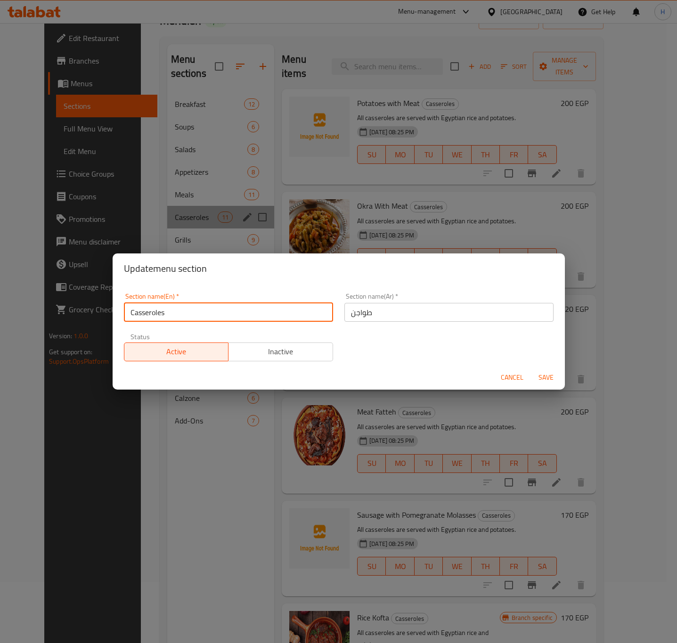
click at [220, 314] on input "Casseroles" at bounding box center [228, 312] width 209 height 19
type input "Tagines"
click at [531, 369] on button "Save" at bounding box center [546, 377] width 30 height 17
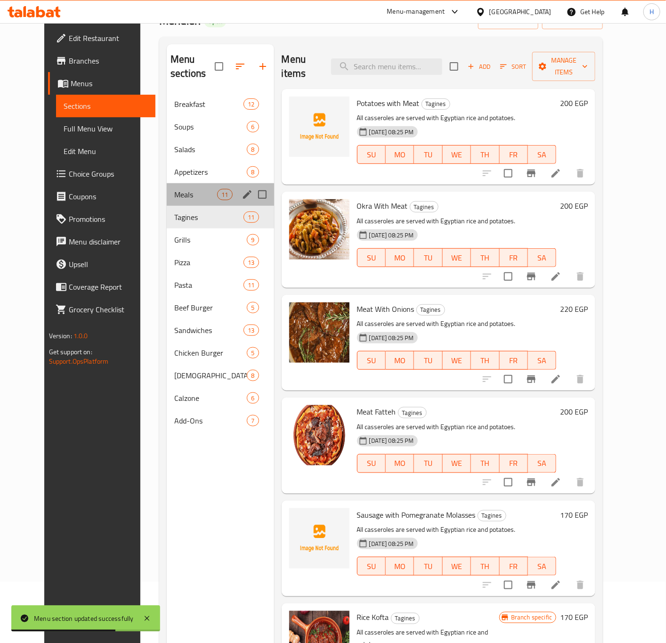
click at [181, 187] on div "Meals 11" at bounding box center [220, 194] width 107 height 23
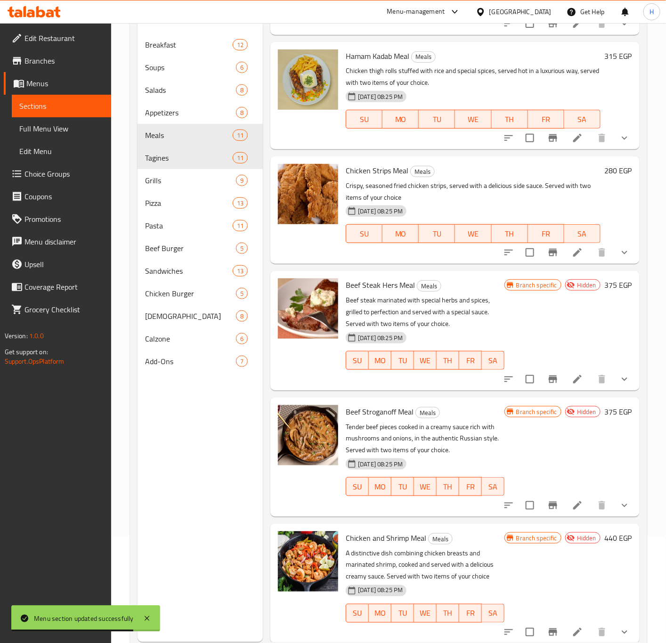
scroll to position [132, 0]
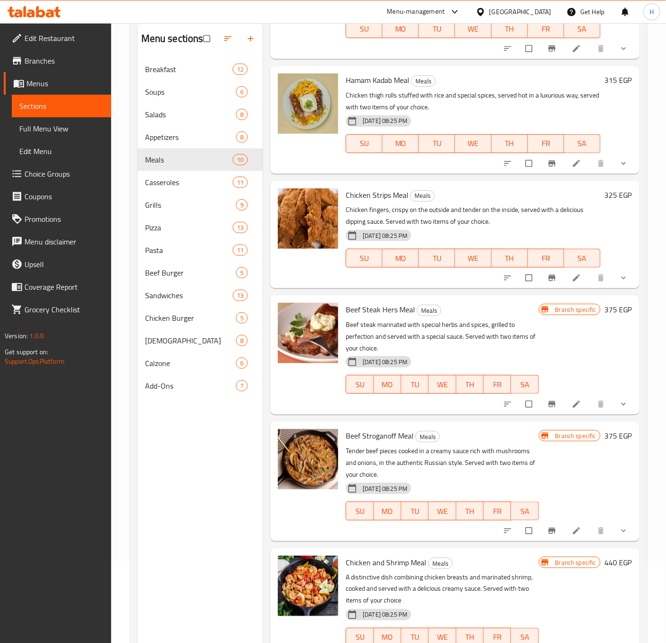
scroll to position [132, 0]
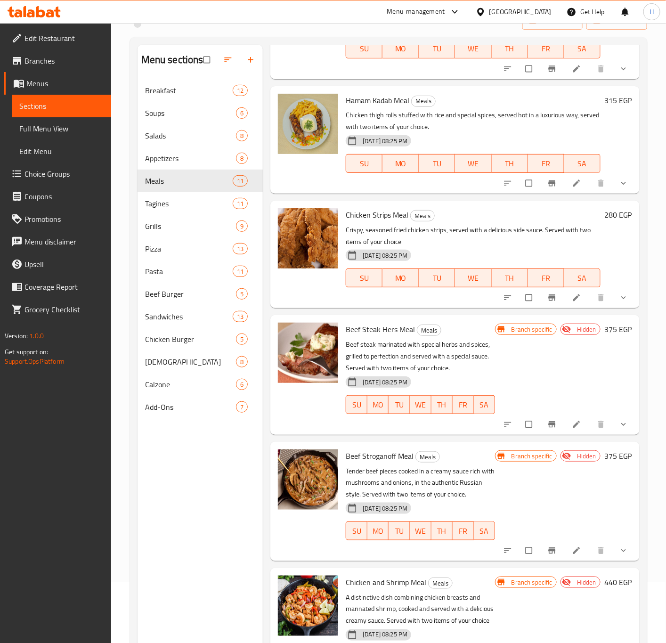
scroll to position [132, 0]
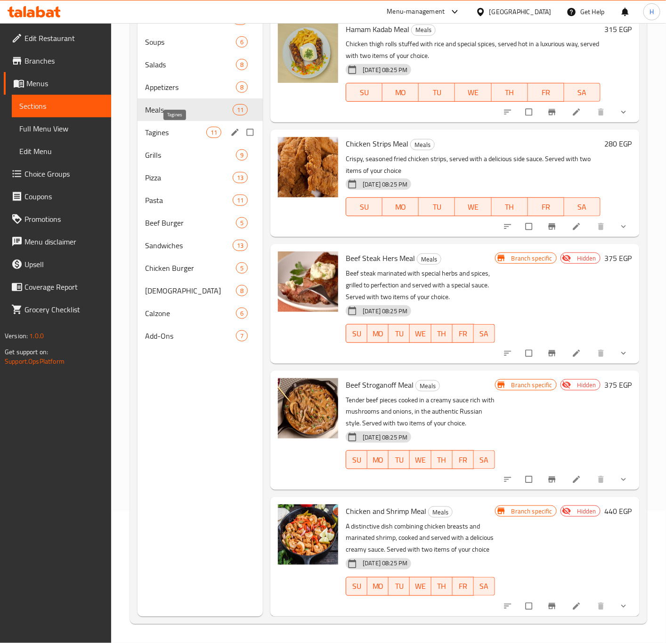
click at [171, 134] on span "Tagines" at bounding box center [175, 132] width 61 height 11
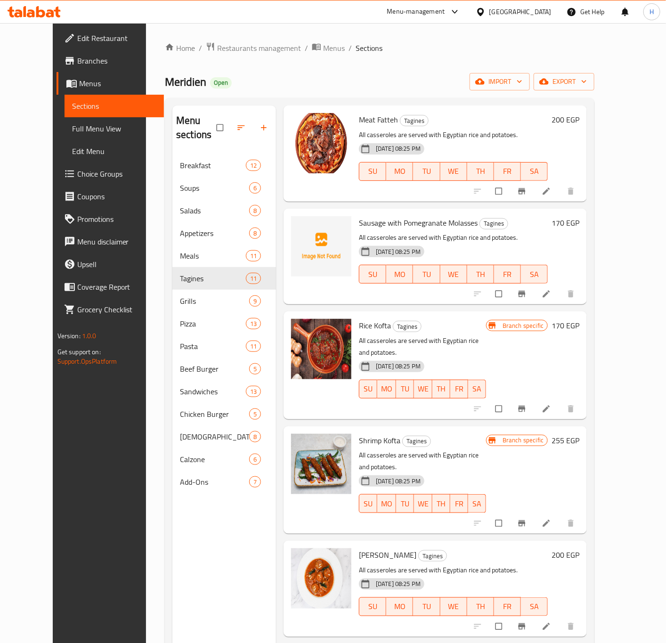
scroll to position [424, 0]
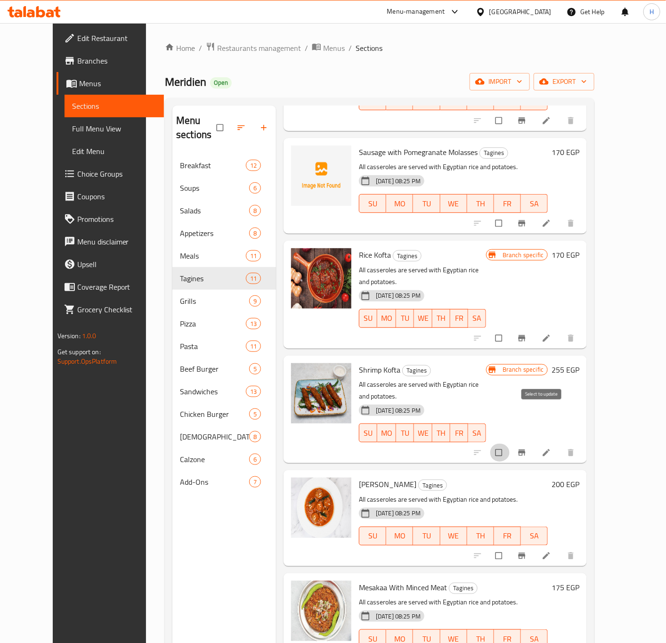
click at [510, 444] on input "checkbox" at bounding box center [500, 453] width 20 height 18
checkbox input "true"
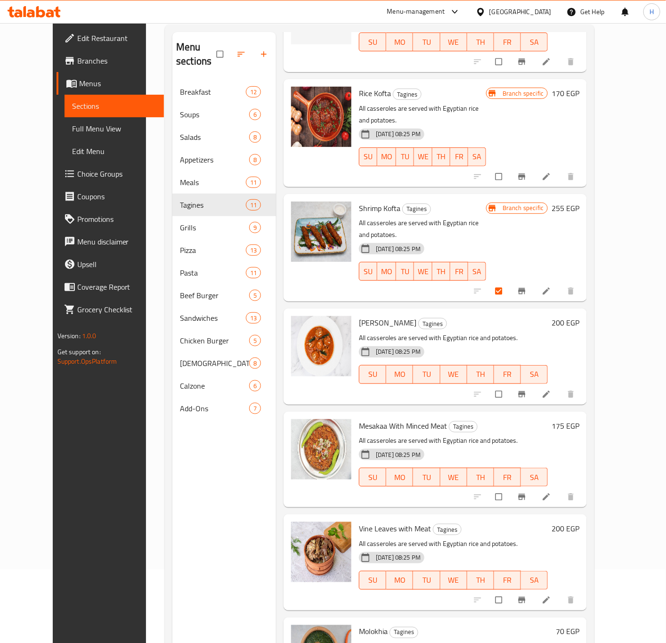
scroll to position [132, 0]
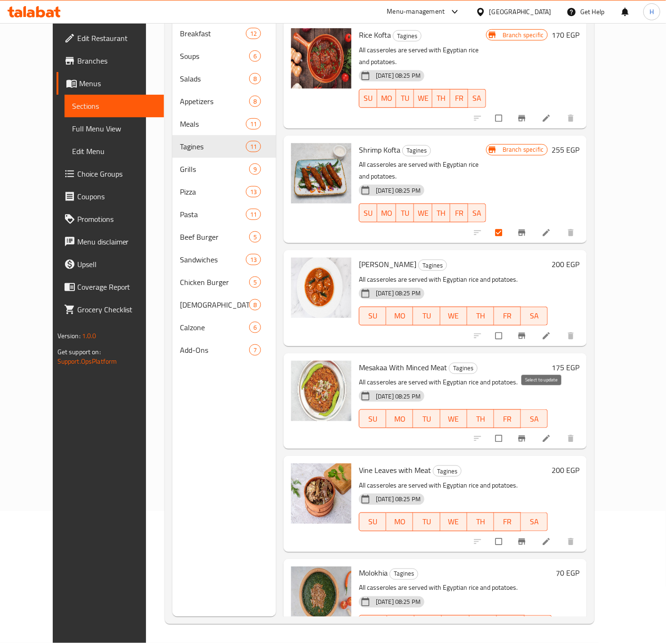
click at [510, 430] on input "checkbox" at bounding box center [500, 439] width 20 height 18
checkbox input "true"
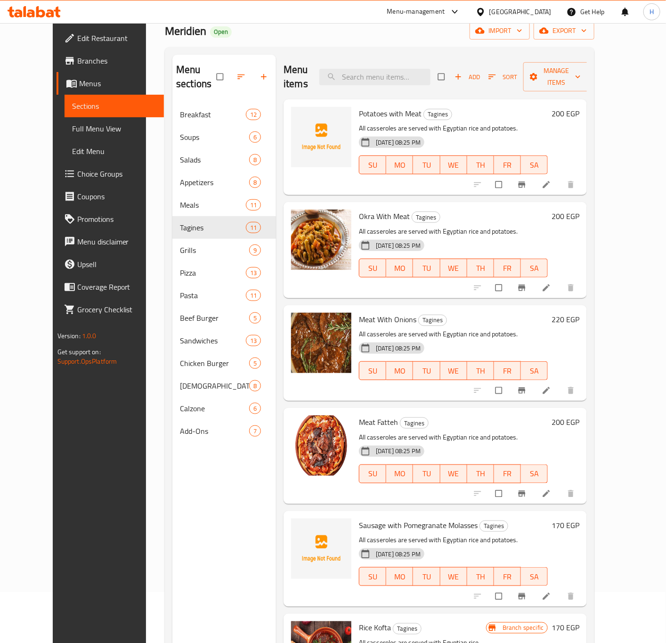
scroll to position [0, 0]
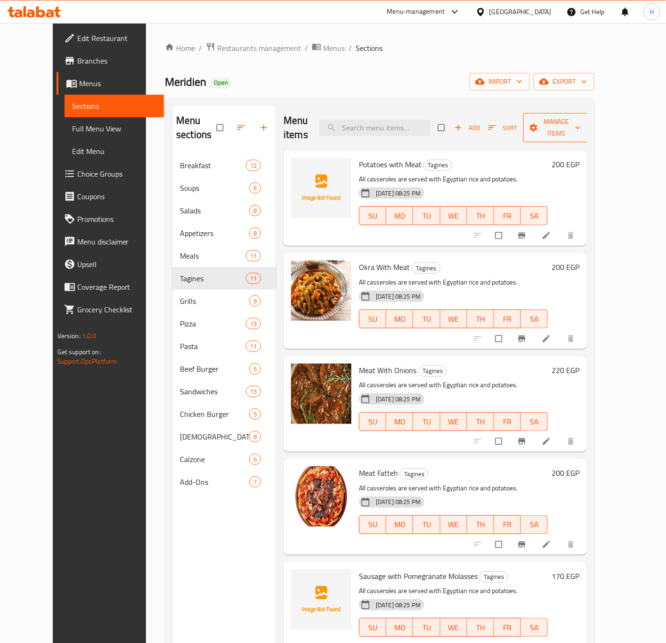
click at [583, 119] on span "Manage items" at bounding box center [557, 128] width 52 height 24
click at [583, 122] on span "Manage items" at bounding box center [557, 128] width 52 height 24
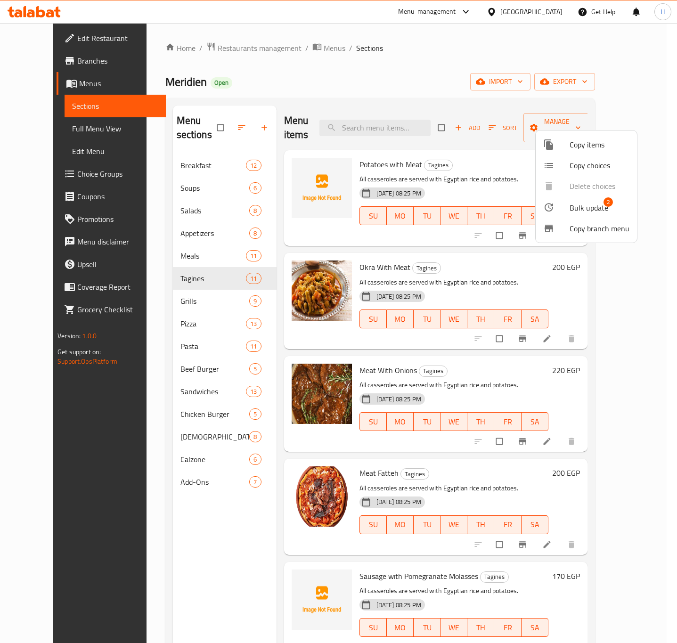
click at [578, 205] on span "Bulk update" at bounding box center [589, 207] width 39 height 11
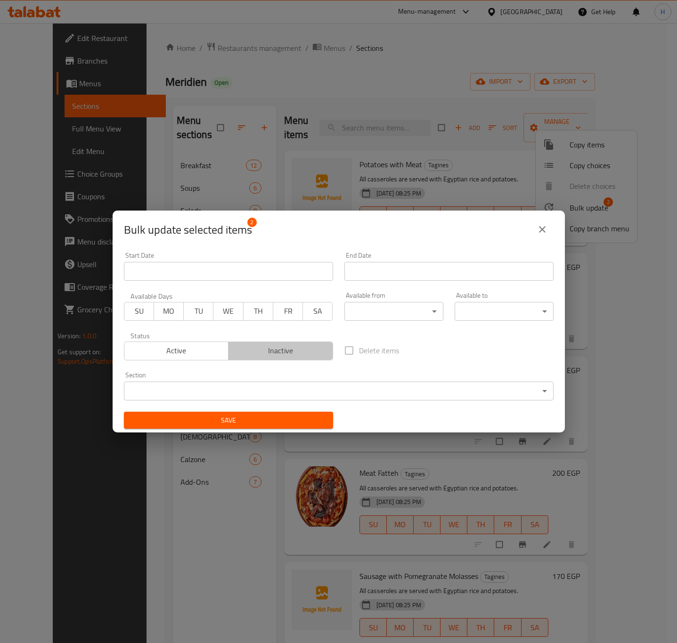
click at [280, 355] on span "Inactive" at bounding box center [280, 351] width 97 height 14
click at [259, 413] on button "Save" at bounding box center [228, 420] width 209 height 17
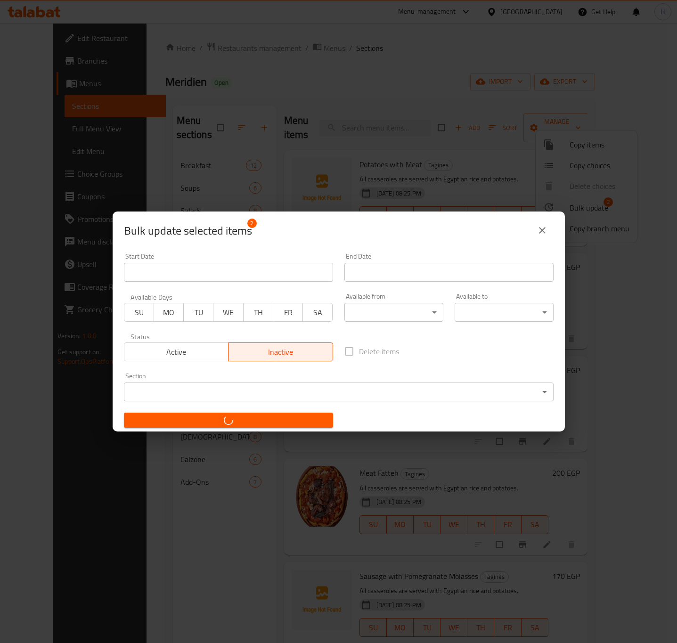
checkbox input "false"
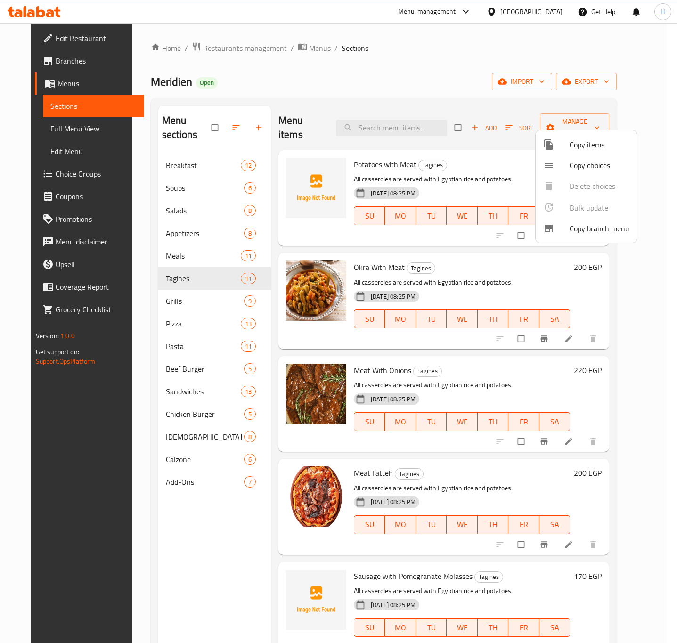
click at [481, 263] on div at bounding box center [338, 321] width 677 height 643
click at [481, 277] on p "All casseroles are served with Egyptian rice and potatoes." at bounding box center [462, 283] width 216 height 12
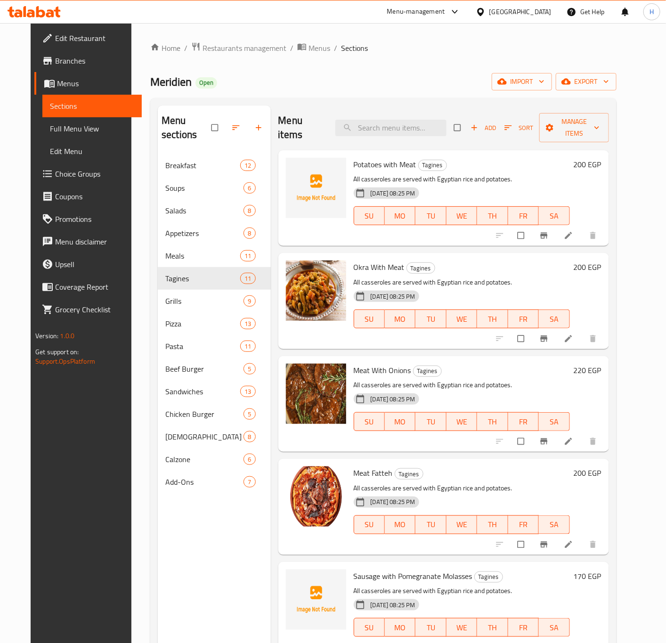
click at [565, 253] on div "Okra With Meat Tagines All casseroles are served with Egyptian rice and potatoe…" at bounding box center [443, 301] width 331 height 96
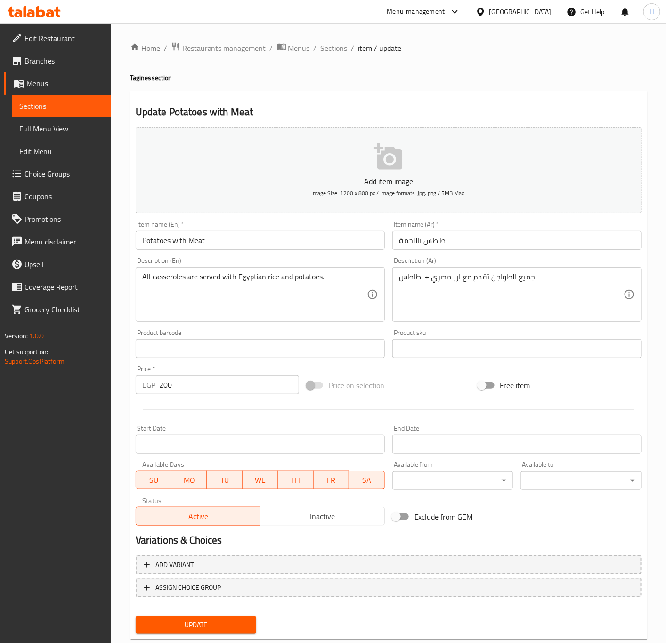
click at [140, 77] on h4 "Tagines section" at bounding box center [388, 77] width 517 height 9
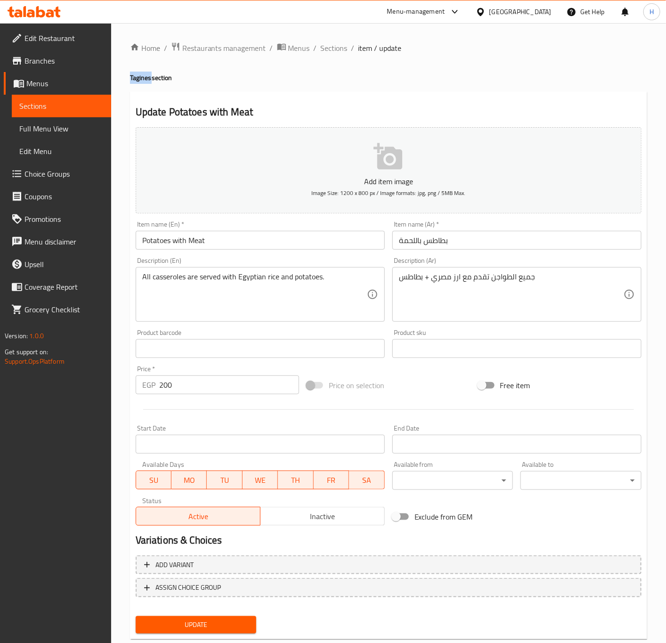
click at [136, 82] on h4 "Tagines section" at bounding box center [388, 77] width 517 height 9
click at [130, 75] on h4 "Tagines section" at bounding box center [388, 77] width 517 height 9
click at [150, 84] on div "Home / Restaurants management / Menus / Sections / item / update Tagines sectio…" at bounding box center [388, 344] width 517 height 605
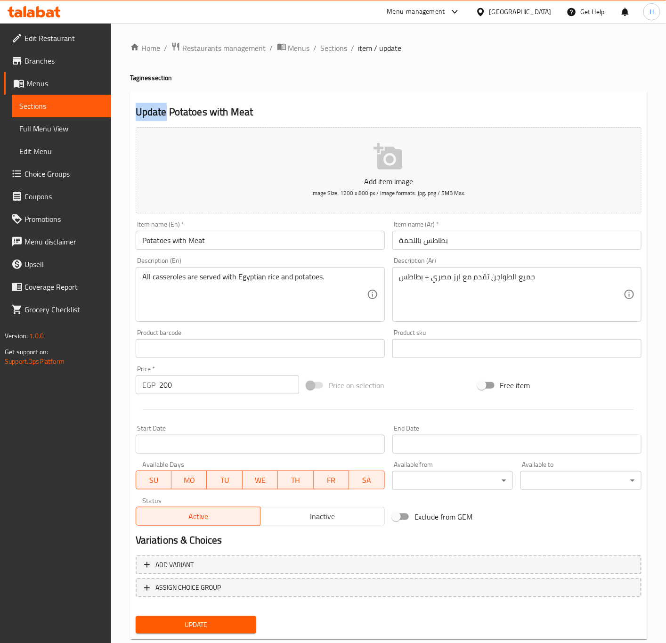
click at [150, 84] on div "Home / Restaurants management / Menus / Sections / item / update Tagines sectio…" at bounding box center [388, 344] width 517 height 605
copy h4 "Tagine"
drag, startPoint x: 147, startPoint y: 78, endPoint x: 119, endPoint y: 78, distance: 28.3
click at [119, 78] on div "Home / Restaurants management / Menus / Sections / item / update Tagines sectio…" at bounding box center [388, 344] width 555 height 643
drag, startPoint x: 119, startPoint y: 78, endPoint x: 132, endPoint y: 88, distance: 16.5
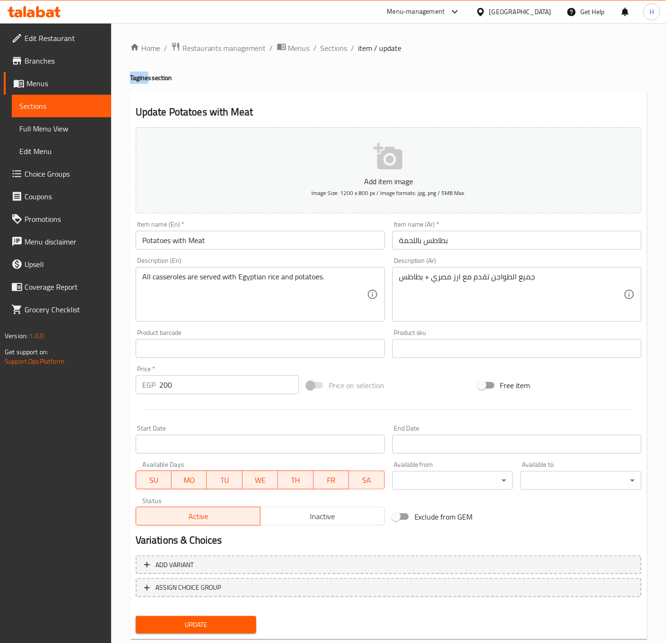
click at [119, 78] on div "Home / Restaurants management / Menus / Sections / item / update Tagines sectio…" at bounding box center [388, 344] width 555 height 643
click at [232, 241] on input "Potatoes with Meat" at bounding box center [260, 240] width 249 height 19
click at [239, 248] on input "Potatoes with Meat" at bounding box center [260, 240] width 249 height 19
paste input "Tagine"
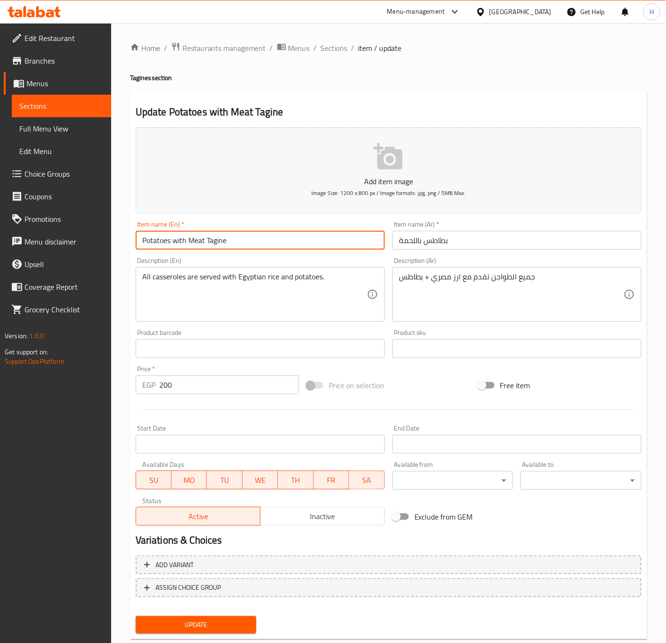
type input "Potatoes with Meat Tagine"
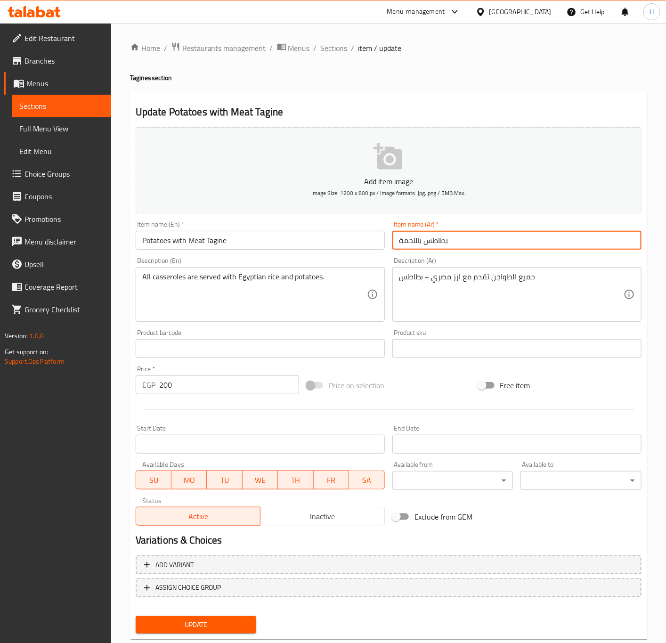
click at [485, 249] on input "بطاطس باللحمة" at bounding box center [517, 240] width 249 height 19
click at [397, 239] on input "بطاطس باللحمة" at bounding box center [517, 240] width 249 height 19
type input "طاجن بطاطس باللحمة"
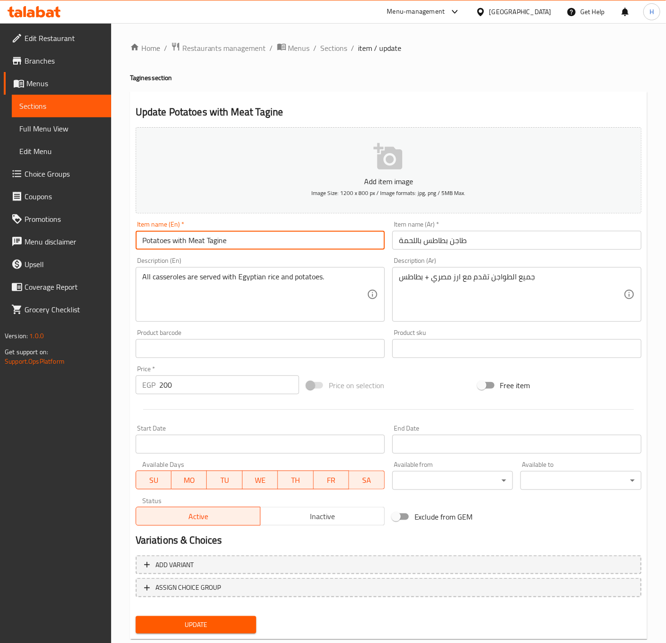
drag, startPoint x: 184, startPoint y: 239, endPoint x: 178, endPoint y: 239, distance: 6.1
click at [178, 239] on input "Potatoes with Meat Tagine" at bounding box center [260, 240] width 249 height 19
click at [181, 240] on input "Potatoes with Meat Tagine" at bounding box center [260, 240] width 249 height 19
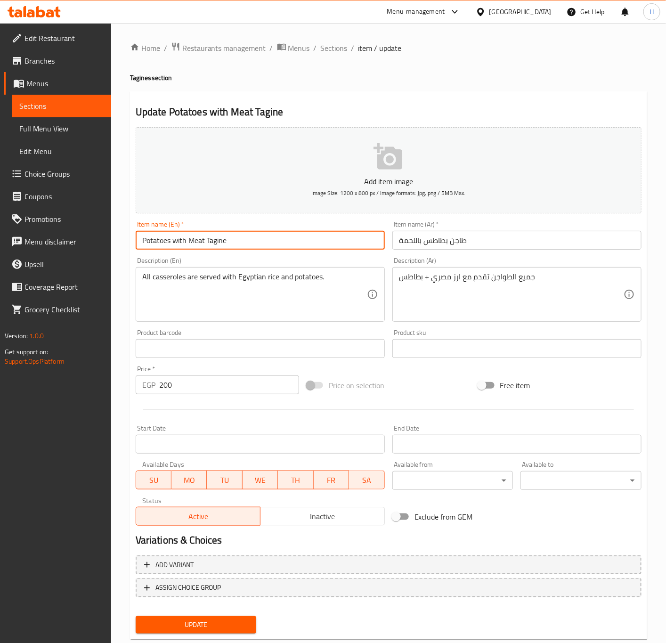
click at [181, 240] on input "Potatoes with Meat Tagine" at bounding box center [260, 240] width 249 height 19
type input "Potatoes & Beef Tagine"
click at [545, 278] on textarea "جميع الطواجن تقدم مع ارز مصري + بطاطس" at bounding box center [511, 294] width 225 height 45
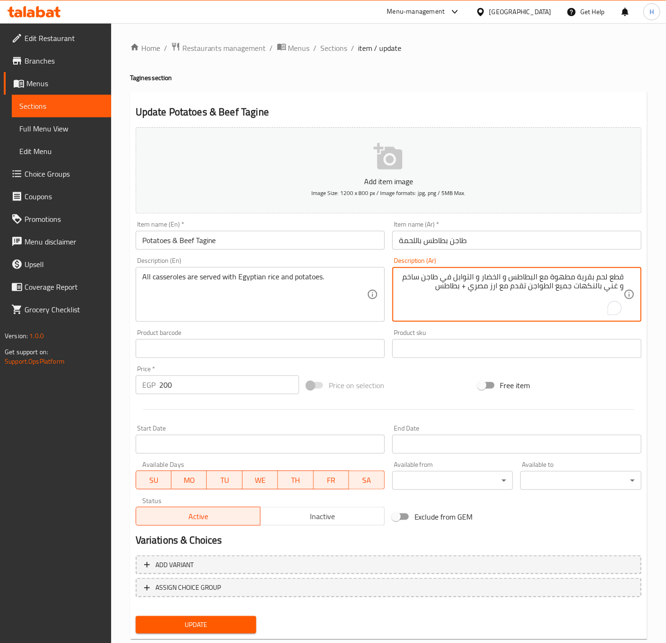
click at [481, 287] on textarea "قطع لحم بقرية مطهوة مع البطاطس و الخضار و التوابل في طاجن ساخم و غني بالنكهات ج…" at bounding box center [511, 294] width 225 height 45
click at [482, 287] on textarea "قطع لحم بقرية مطهوة مع البطاطس و الخضار و التوابل في طاجن ساخم و غني بالنكهات ج…" at bounding box center [511, 294] width 225 height 45
click at [533, 287] on textarea "قطع لحم بقرية مطهوة مع البطاطس و الخضار و التوابل في طاجن ساخم و غني بالنكهات ج…" at bounding box center [511, 294] width 225 height 45
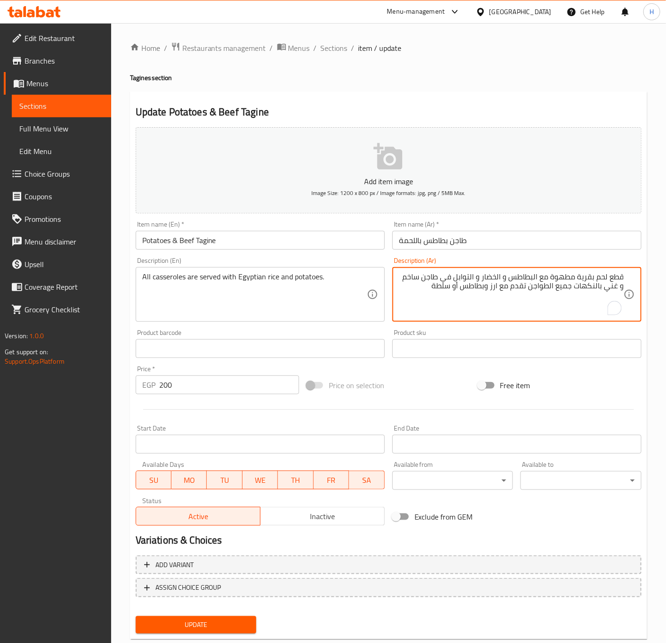
click at [533, 287] on textarea "قطع لحم بقرية مطهوة مع البطاطس و الخضار و التوابل في طاجن ساخم و غني بالنكهات ج…" at bounding box center [511, 294] width 225 height 45
type textarea "قطع لحم بقرية مطهوة مع البطاطس و الخضار و التوابل في طاجن ساخم و غني بالنكهات ج…"
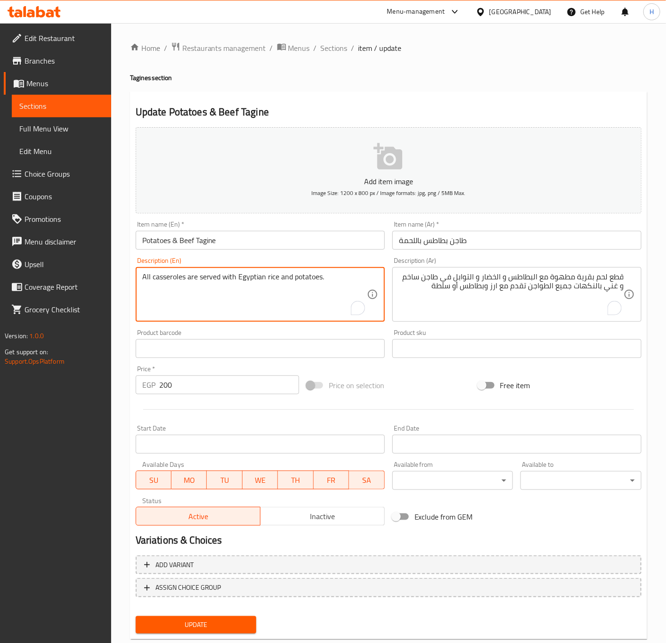
click at [287, 276] on textarea "All casseroles are served with Egyptian rice and potatoes." at bounding box center [254, 294] width 225 height 45
paste textarea "Beef pieces cooked with potatoes, vegetables and spices in a hot and flavorful …"
type textarea "Beef pieces cooked with potatoes, vegetables and spices in a hot and flavorful …"
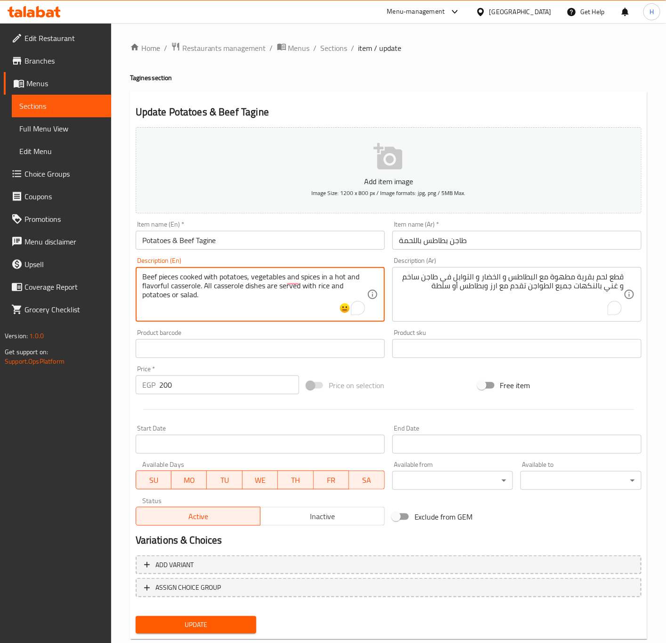
click at [205, 381] on input "200" at bounding box center [229, 385] width 140 height 19
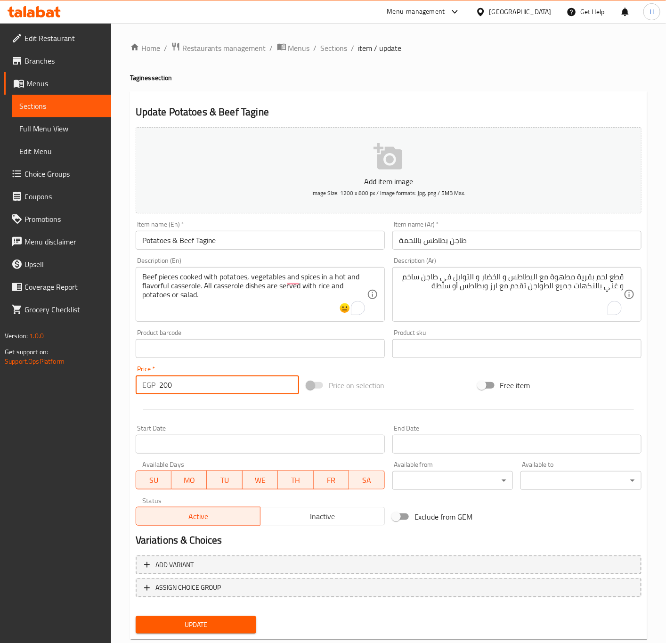
click at [205, 381] on input "200" at bounding box center [229, 385] width 140 height 19
type input "280"
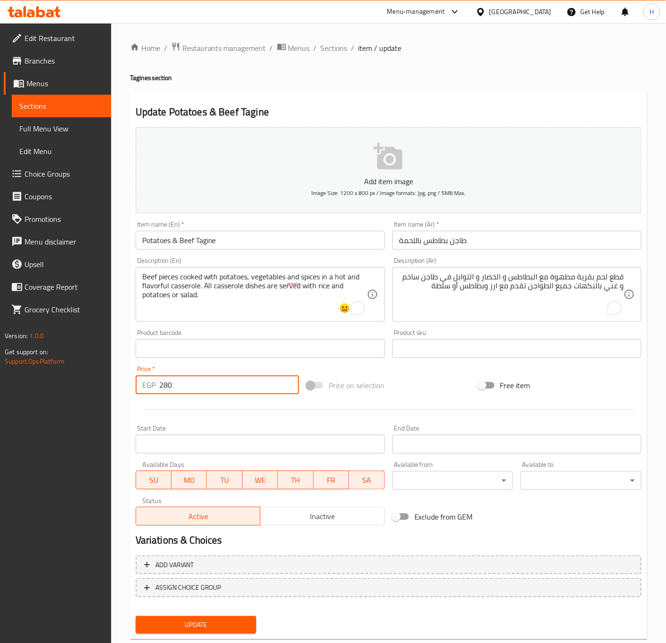
click at [223, 621] on span "Update" at bounding box center [196, 625] width 106 height 12
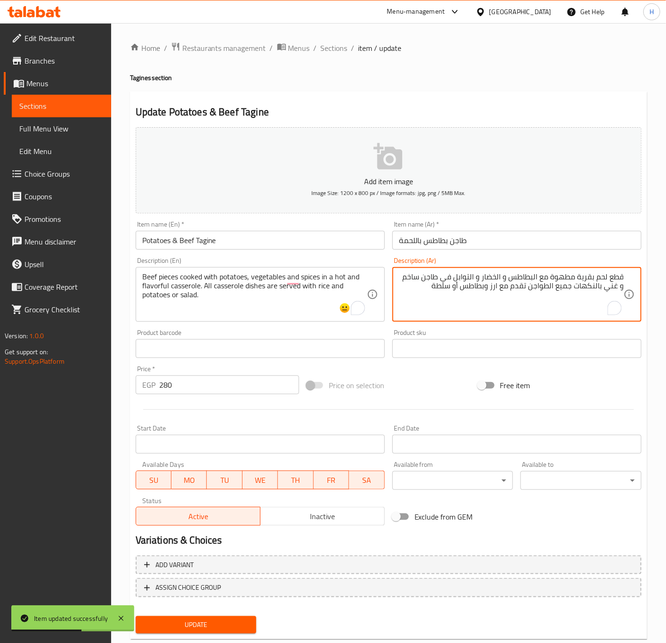
drag, startPoint x: 437, startPoint y: 286, endPoint x: 531, endPoint y: 288, distance: 93.8
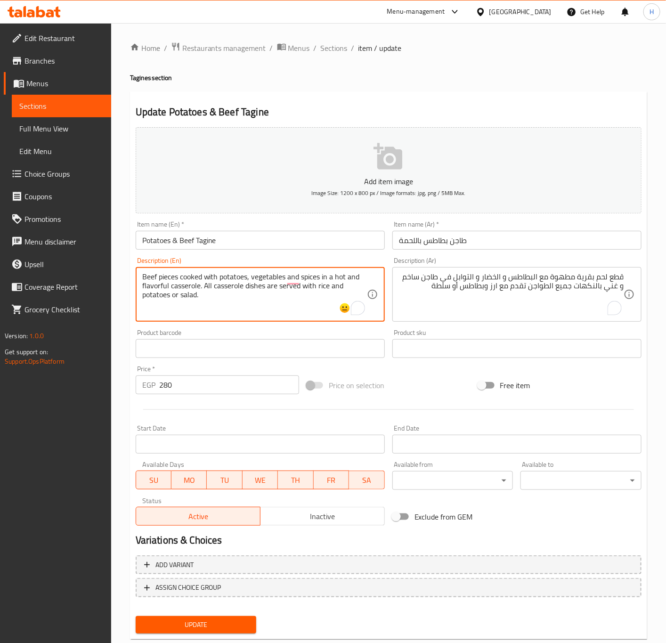
drag, startPoint x: 280, startPoint y: 286, endPoint x: 335, endPoint y: 300, distance: 56.9
click at [242, 386] on input "280" at bounding box center [229, 385] width 140 height 19
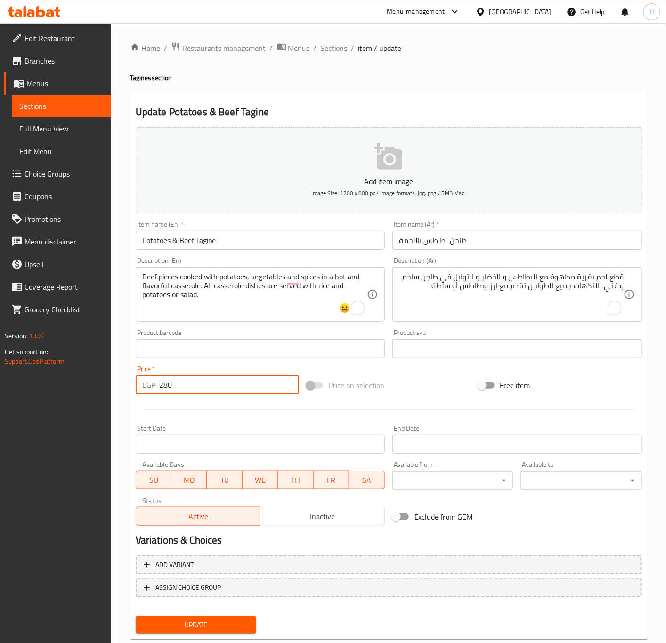
click at [239, 627] on span "Update" at bounding box center [196, 625] width 106 height 12
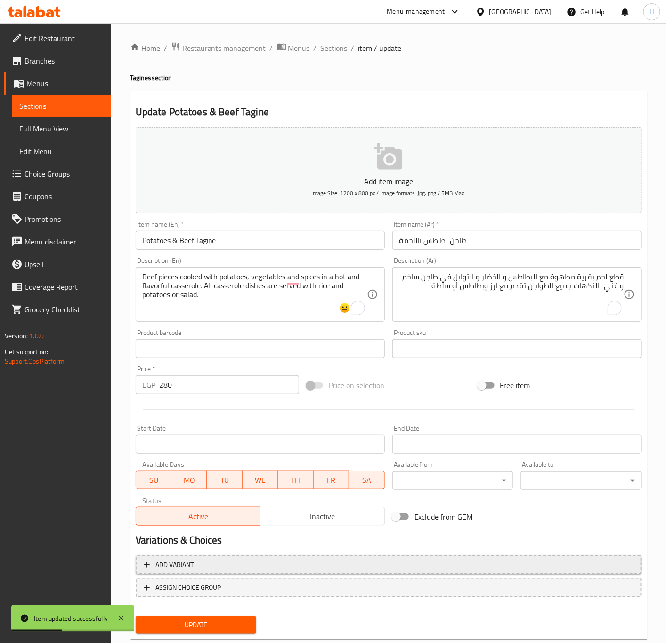
click at [192, 564] on span "Add variant" at bounding box center [174, 565] width 38 height 12
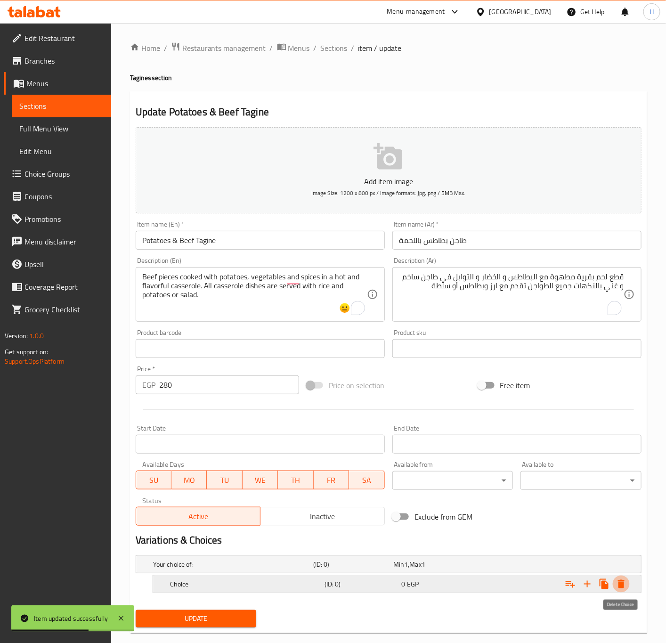
click at [625, 586] on icon "Expand" at bounding box center [621, 584] width 11 height 11
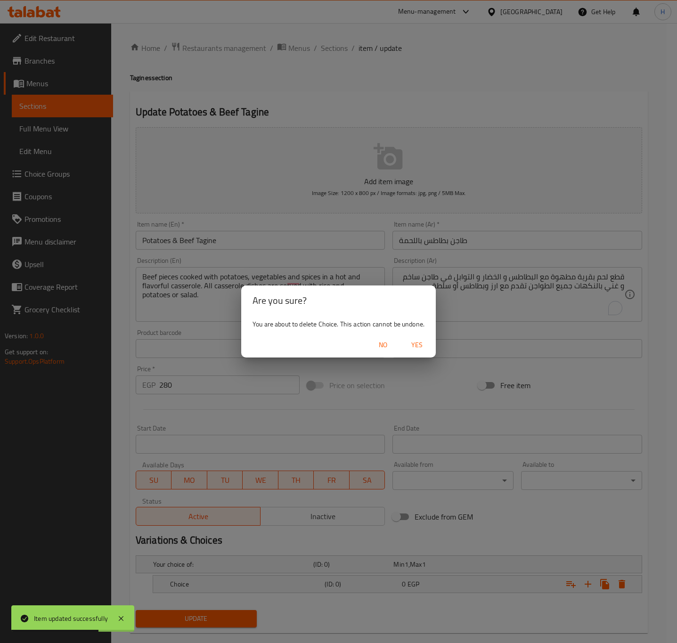
click at [421, 343] on span "Yes" at bounding box center [417, 345] width 23 height 12
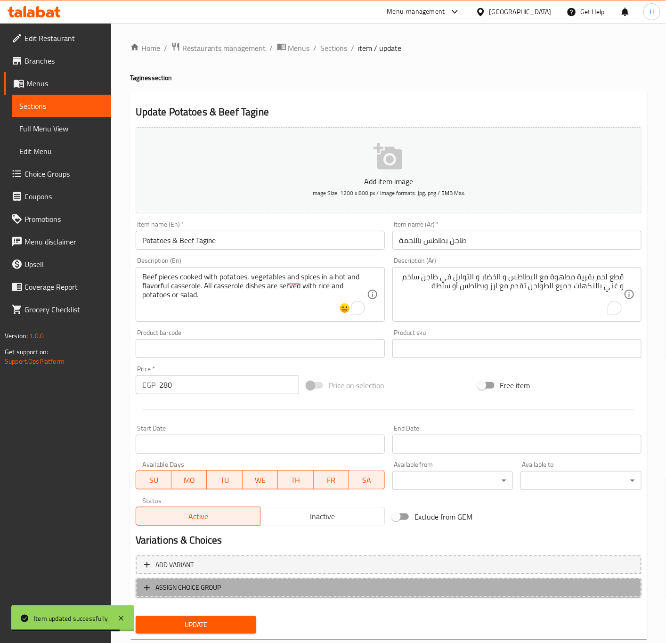
click at [217, 587] on span "ASSIGN CHOICE GROUP" at bounding box center [188, 588] width 66 height 12
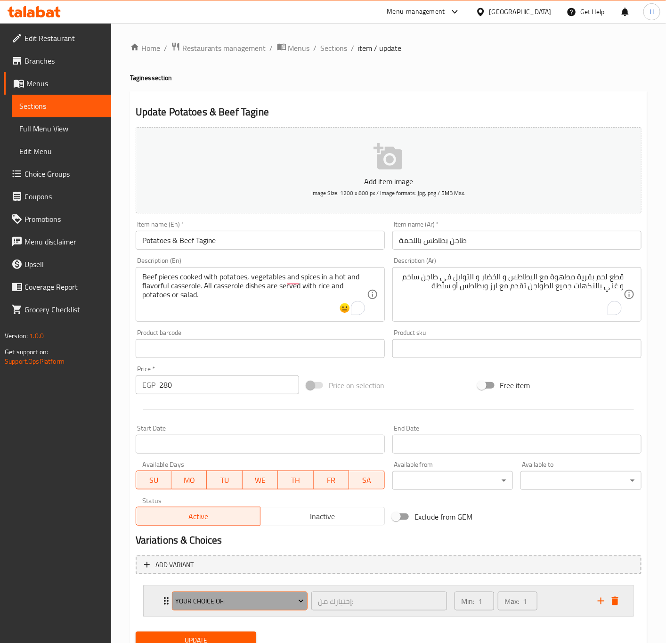
click at [216, 600] on span "Your Choice of:" at bounding box center [239, 602] width 129 height 12
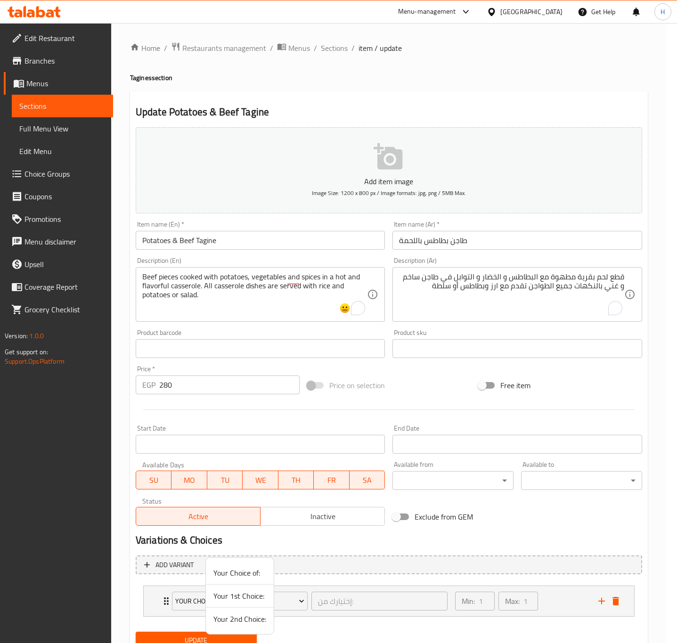
click at [616, 602] on div at bounding box center [338, 321] width 677 height 643
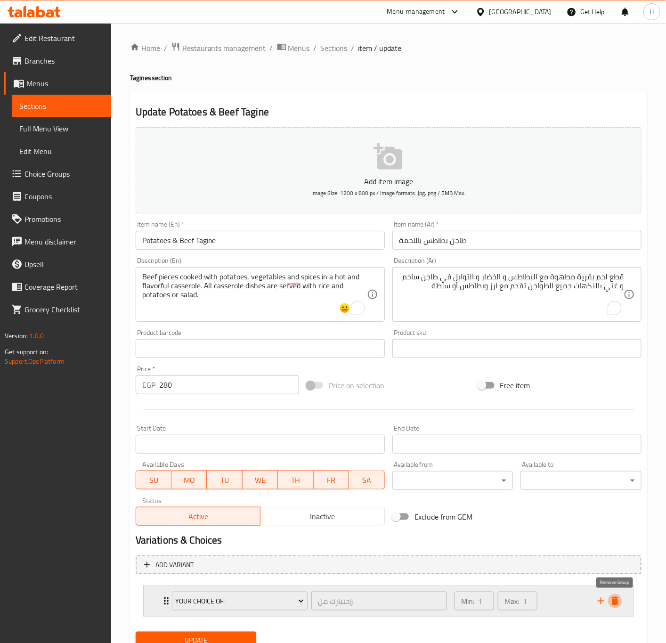
click at [613, 597] on icon "delete" at bounding box center [615, 601] width 11 height 11
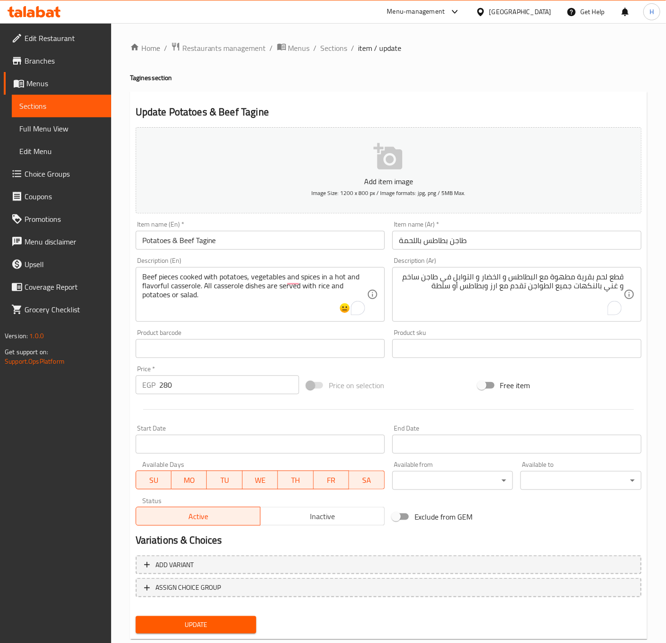
click at [222, 625] on span "Update" at bounding box center [196, 625] width 106 height 12
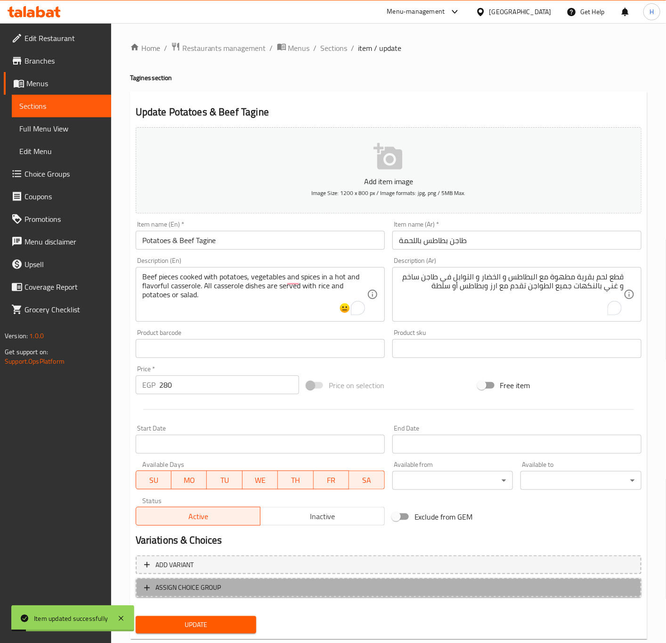
click at [228, 584] on span "ASSIGN CHOICE GROUP" at bounding box center [388, 588] width 489 height 12
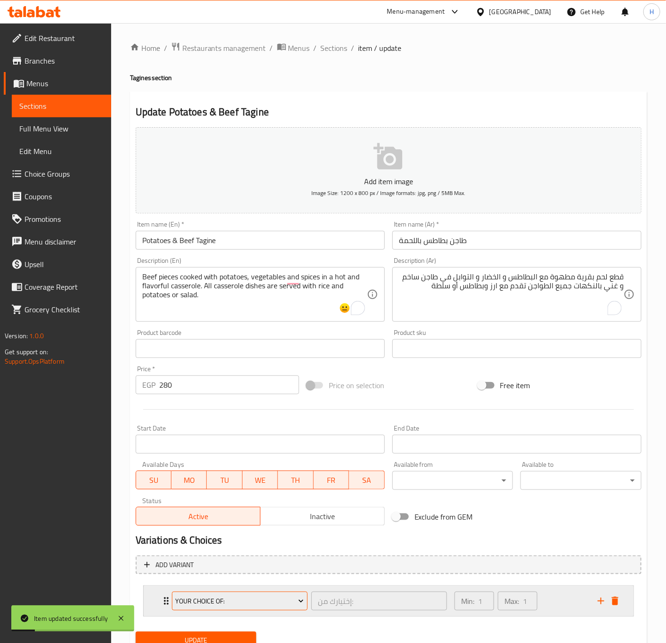
click at [222, 604] on span "Your Choice of:" at bounding box center [239, 602] width 129 height 12
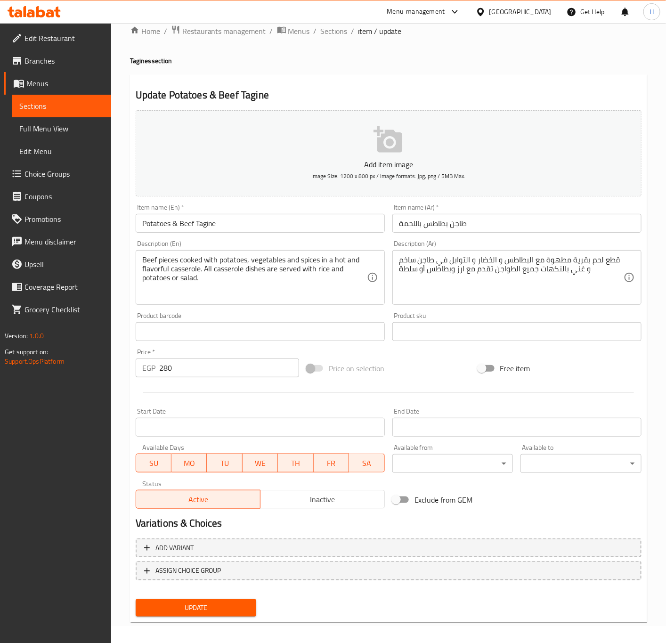
scroll to position [22, 0]
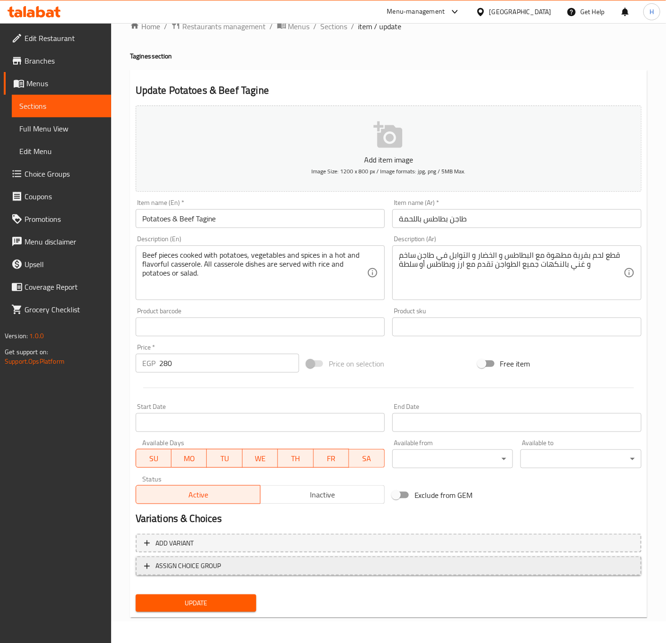
click at [262, 562] on span "ASSIGN CHOICE GROUP" at bounding box center [388, 566] width 489 height 12
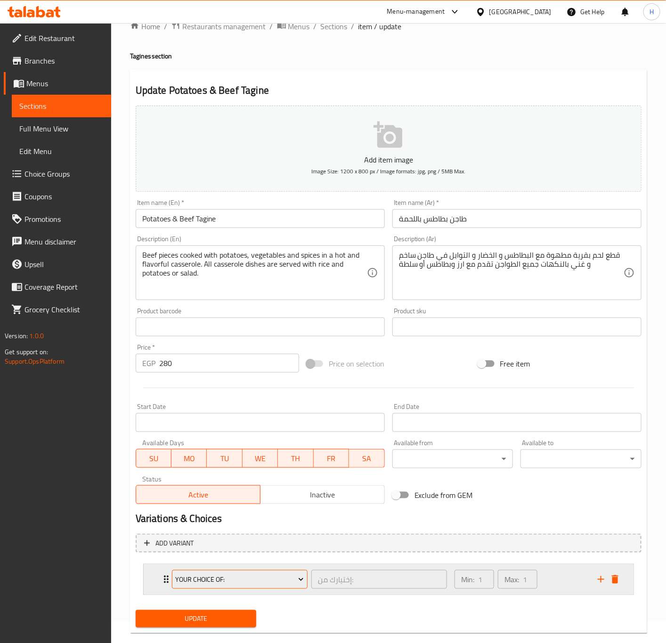
click at [249, 580] on span "Your Choice of:" at bounding box center [239, 580] width 129 height 12
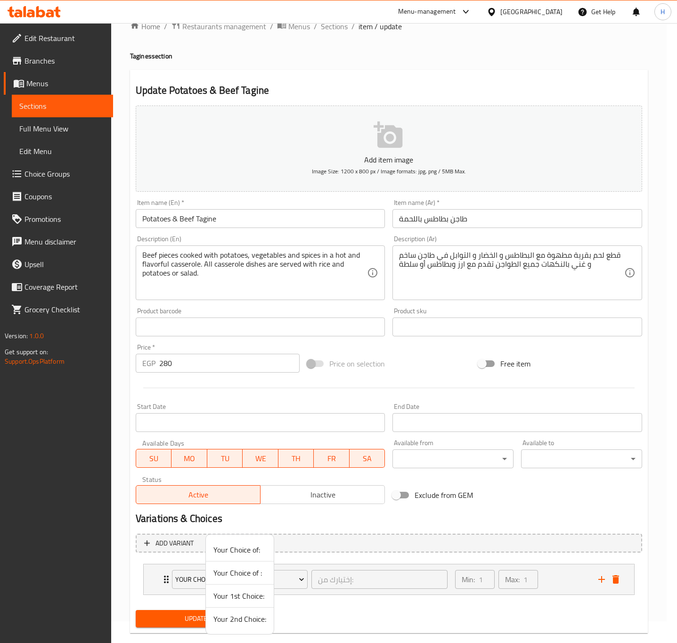
click at [242, 574] on span "Your Choice of :" at bounding box center [239, 572] width 53 height 11
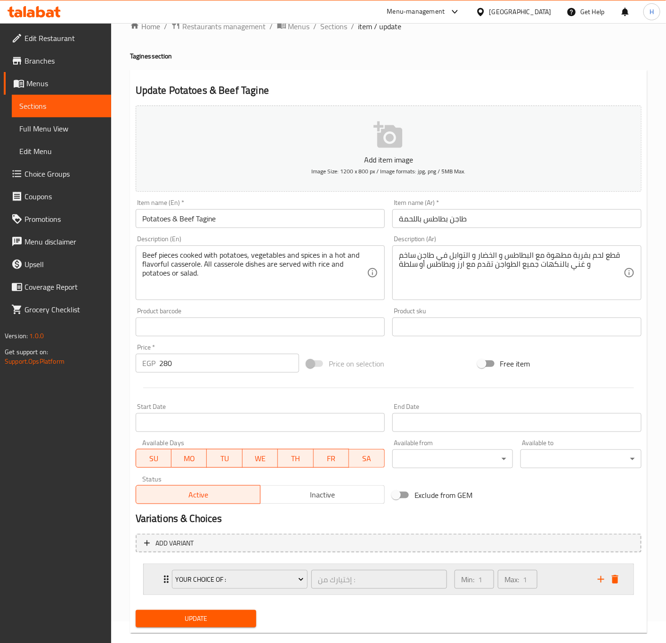
click at [161, 580] on icon "Expand" at bounding box center [166, 579] width 11 height 11
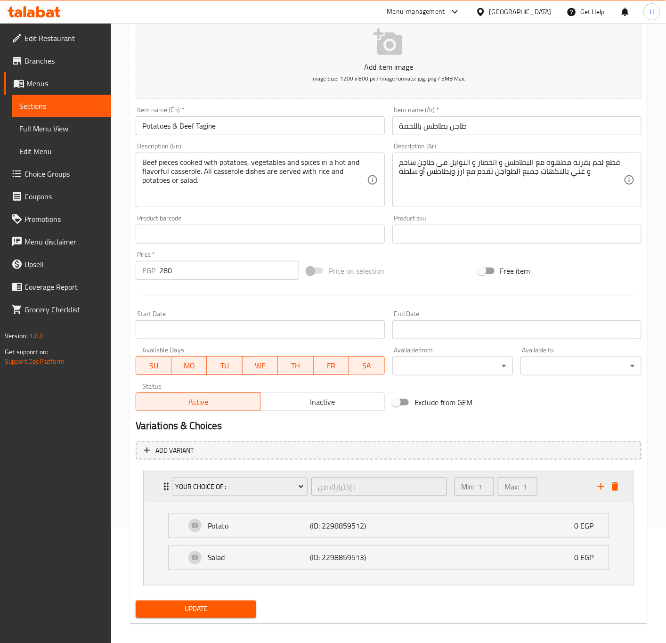
scroll to position [123, 0]
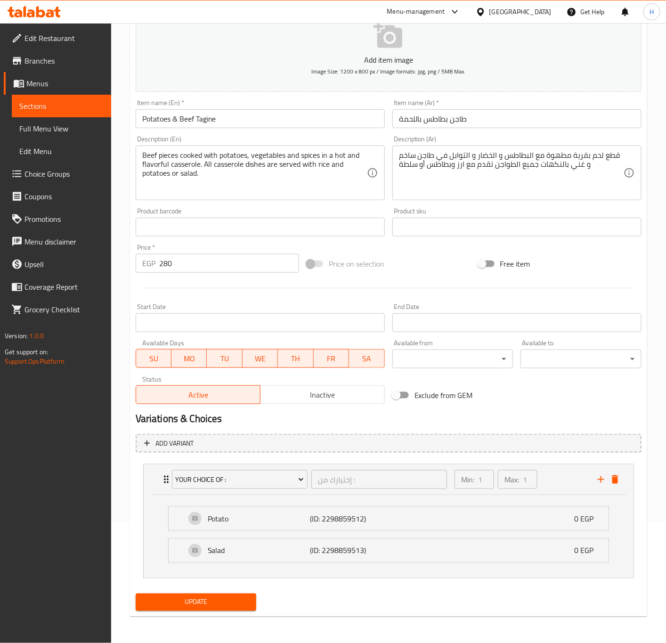
click at [204, 599] on span "Update" at bounding box center [196, 603] width 106 height 12
click at [204, 599] on div at bounding box center [333, 321] width 666 height 643
click at [215, 608] on span "Update" at bounding box center [196, 603] width 106 height 12
click at [208, 601] on span "Update" at bounding box center [196, 603] width 106 height 12
click at [208, 601] on div at bounding box center [333, 321] width 666 height 643
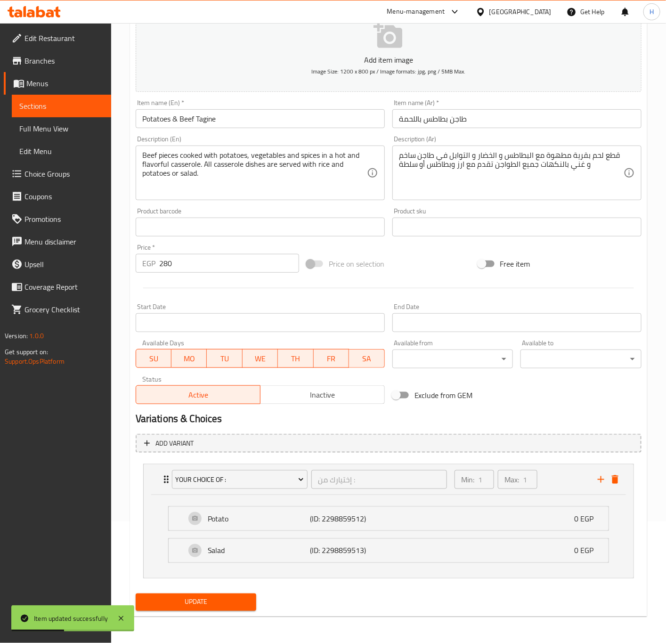
click at [459, 122] on input "طاجن بطاطس باللحمة" at bounding box center [517, 118] width 249 height 19
click at [464, 115] on input "طاجن بطاطس باللحمة" at bounding box center [517, 118] width 249 height 19
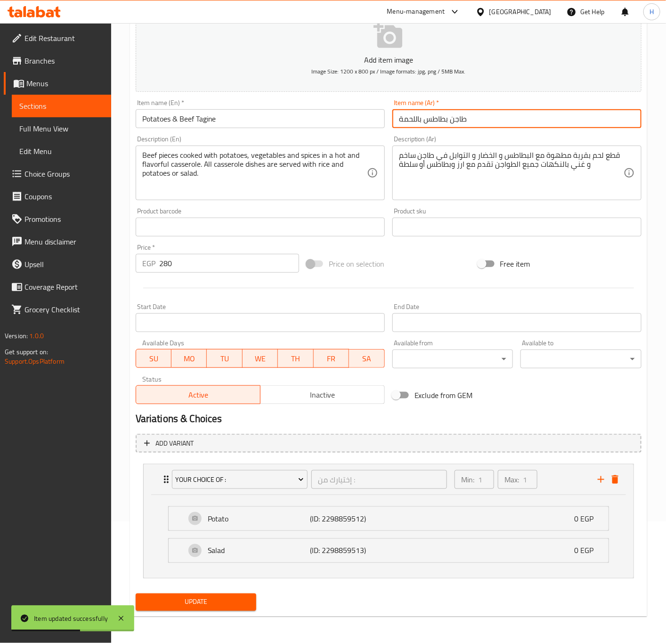
click at [464, 115] on input "طاجن بطاطس باللحمة" at bounding box center [517, 118] width 249 height 19
click at [457, 115] on input "طاجن بطاطس باللحمة" at bounding box center [517, 118] width 249 height 19
click at [457, 117] on input "طاجن بطاطس باللحمة" at bounding box center [517, 118] width 249 height 19
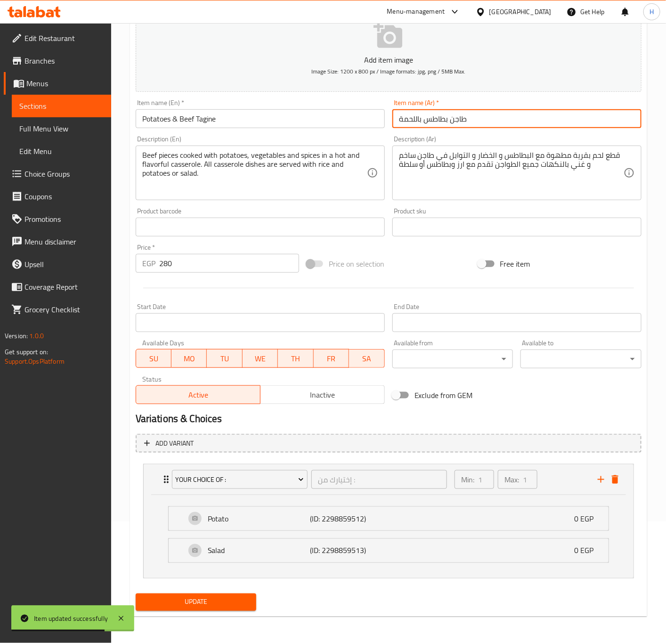
click at [457, 117] on input "طاجن بطاطس باللحمة" at bounding box center [517, 118] width 249 height 19
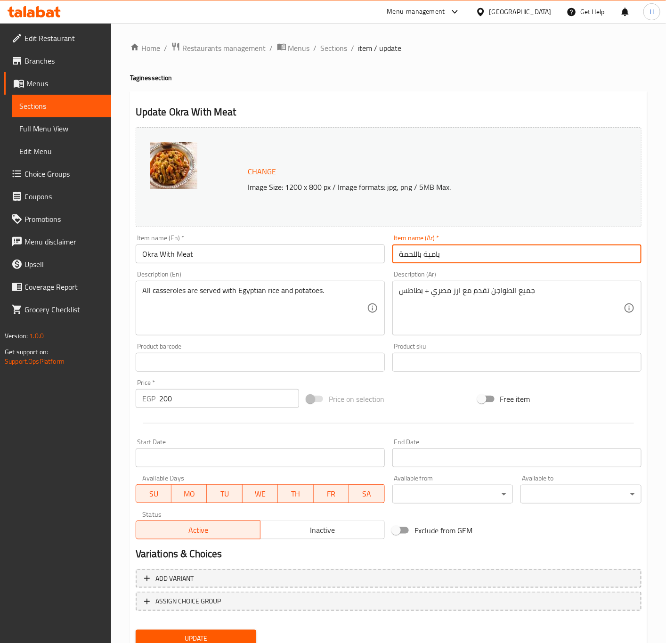
click at [400, 254] on input "بامية باللحمة" at bounding box center [517, 254] width 249 height 19
paste input "طاجن"
type input "طاجن بامية باللحمة"
drag, startPoint x: 146, startPoint y: 78, endPoint x: 126, endPoint y: 78, distance: 20.3
click at [126, 78] on div "Home / Restaurants management / Menus / Sections / item / update Tagines sectio…" at bounding box center [388, 351] width 555 height 656
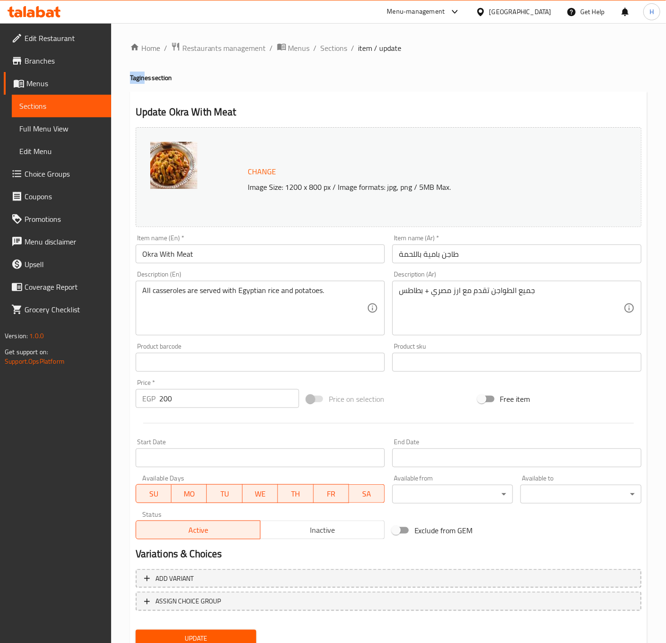
click at [140, 90] on div "Home / Restaurants management / Menus / Sections / item / update Tagines sectio…" at bounding box center [388, 351] width 517 height 619
drag, startPoint x: 146, startPoint y: 74, endPoint x: 126, endPoint y: 75, distance: 20.3
click at [126, 75] on div "Home / Restaurants management / Menus / Sections / item / update Tagines sectio…" at bounding box center [388, 351] width 555 height 656
click at [128, 78] on div "Home / Restaurants management / Menus / Sections / item / update Tagines sectio…" at bounding box center [388, 351] width 555 height 656
drag, startPoint x: 130, startPoint y: 78, endPoint x: 148, endPoint y: 78, distance: 18.4
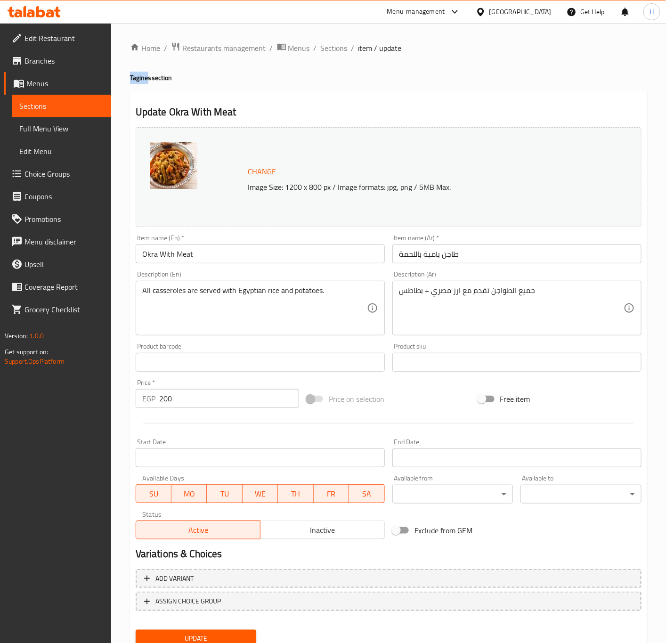
click at [148, 78] on h4 "Tagines section" at bounding box center [388, 77] width 517 height 9
copy h4 "Tagine"
click at [281, 256] on input "Okra With Meat" at bounding box center [260, 254] width 249 height 19
paste input "Tagine"
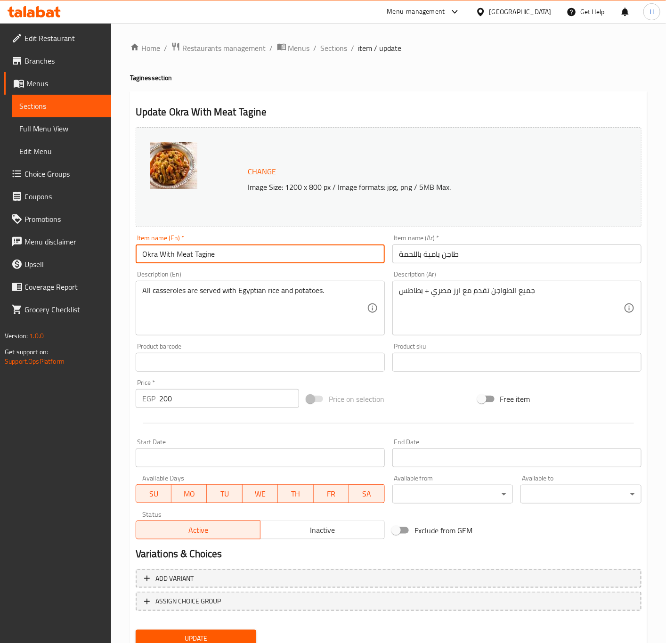
type input "Okra With Meat Tagine"
click at [399, 290] on textarea "جميع الطواجن تقدم مع ارز مصري + بطاطس" at bounding box center [511, 308] width 225 height 45
click at [417, 292] on textarea "جميع الطواجن تقدم مع ارز مصري + بطاطس" at bounding box center [511, 308] width 225 height 45
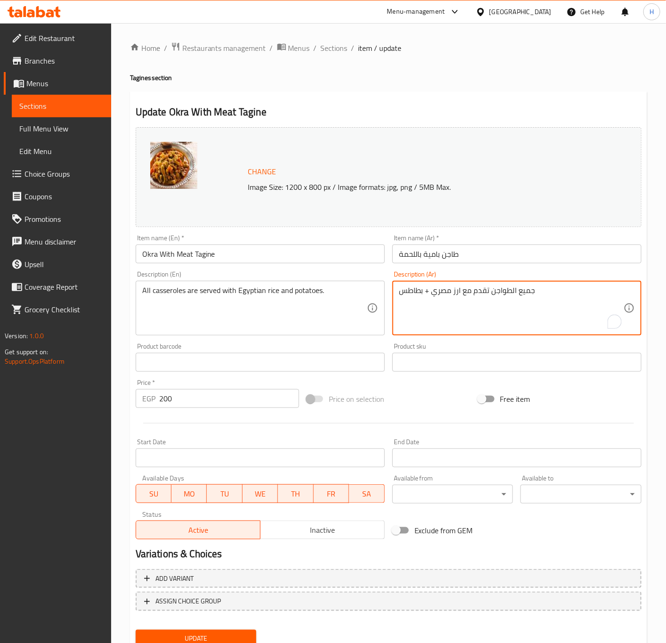
click at [417, 292] on textarea "جميع الطواجن تقدم مع ارز مصري + بطاطس" at bounding box center [511, 308] width 225 height 45
paste textarea "تقدم مع ارز وبطاطس أو سلطة"
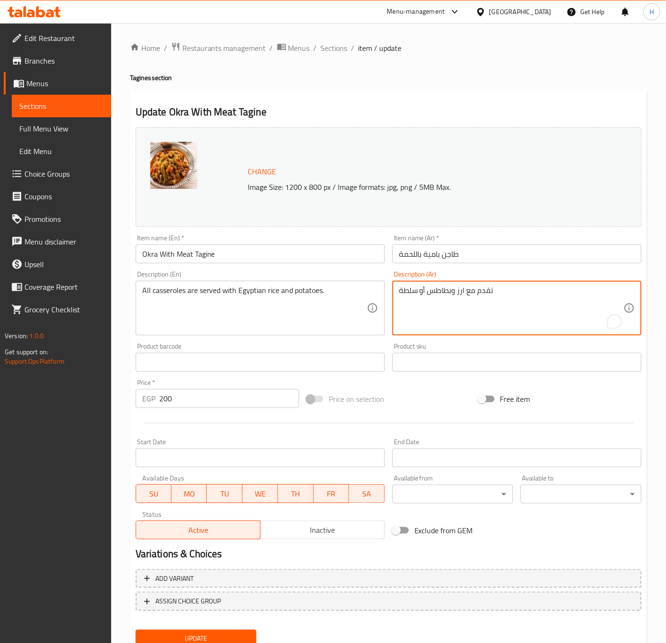
type textarea "تقدم مع ارز وبطاطس أو سلطة"
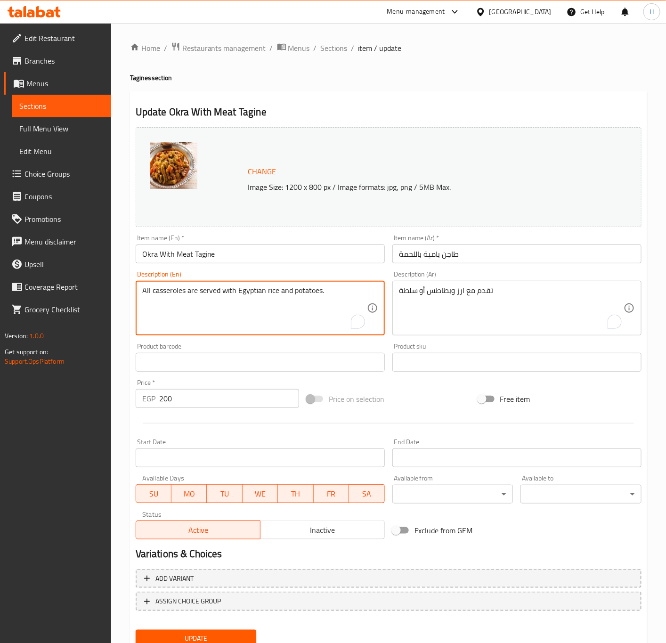
click at [251, 286] on textarea "All casseroles are served with Egyptian rice and potatoes." at bounding box center [254, 308] width 225 height 45
paste textarea "served with rice and potatoes or salad"
type textarea "served with rice and potatoes or salad."
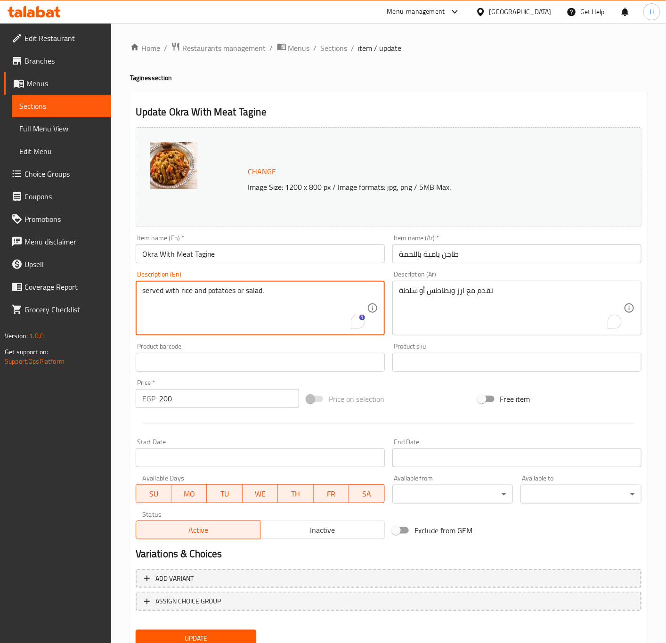
click at [400, 289] on textarea "تقدم مع ارز وبطاطس أو سلطة" at bounding box center [511, 308] width 225 height 45
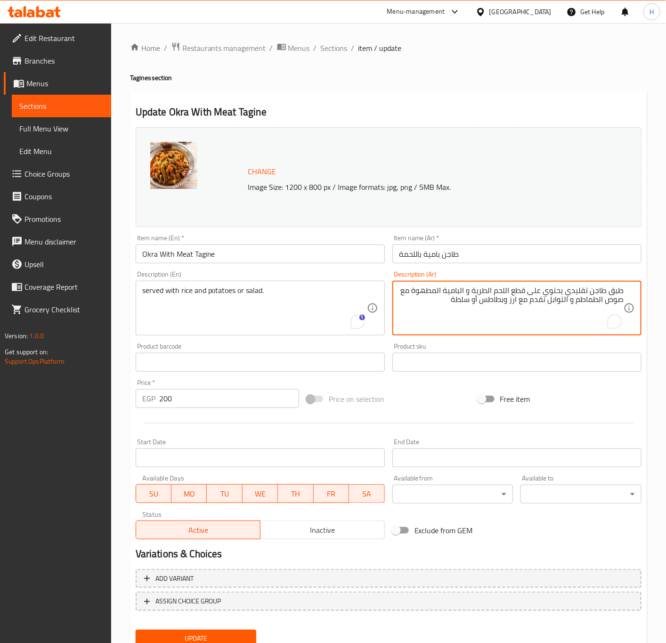
click at [487, 296] on textarea "طبق طاجن تقليدي يحتوي على قطع اللحم الطرية و البامية المطهوة مع صوص الطماطم و ا…" at bounding box center [511, 308] width 225 height 45
type textarea "طبق طاجن تقليدي يحتوي على قطع اللحم الطرية و البامية المطهوة مع صوص الطماطم و ا…"
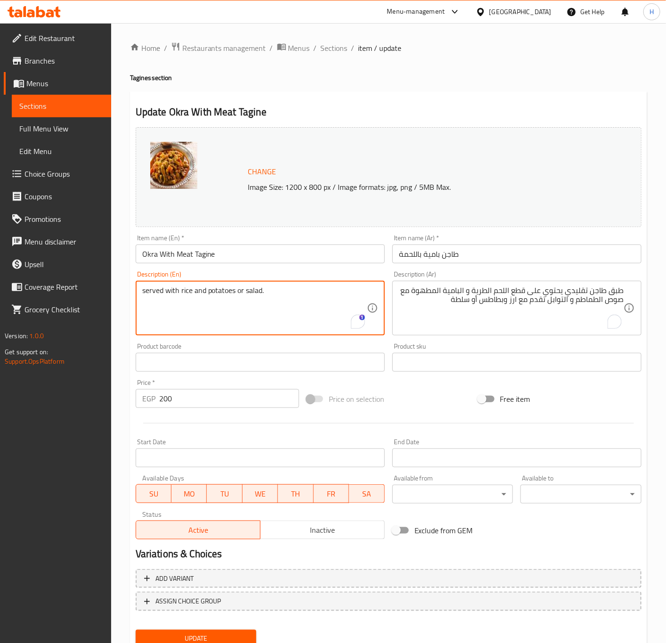
click at [302, 290] on textarea "served with rice and potatoes or salad." at bounding box center [254, 308] width 225 height 45
paste textarea "A traditional tagine dish containing tender pieces of meat and okra cooked with…"
type textarea "A traditional tagine dish containing tender pieces of meat and okra cooked with…"
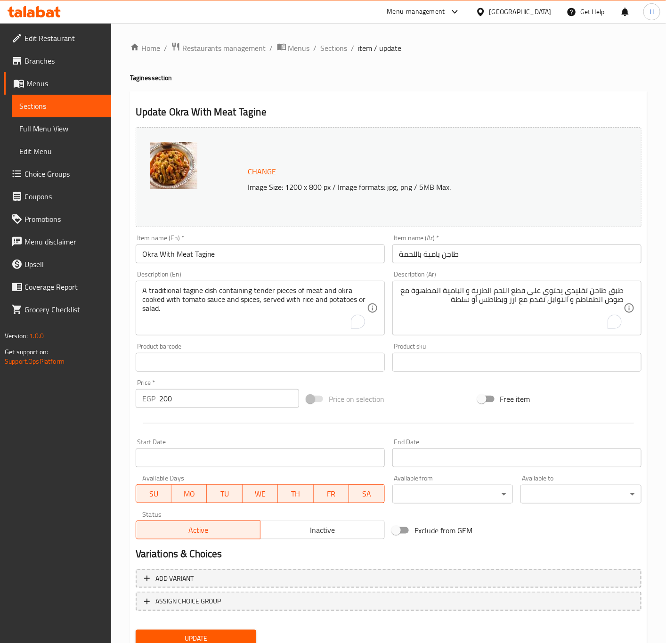
click at [193, 402] on input "200" at bounding box center [229, 398] width 140 height 19
type input "280"
drag, startPoint x: 247, startPoint y: 589, endPoint x: 252, endPoint y: 594, distance: 6.3
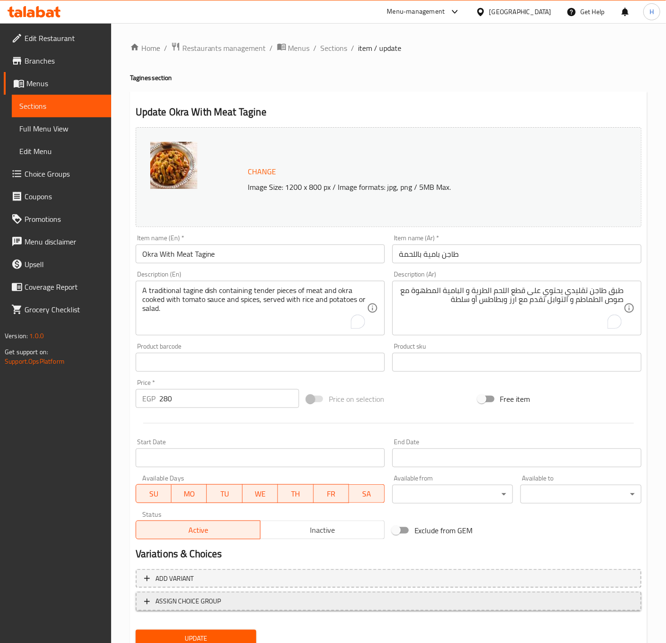
click at [252, 594] on div "Add variant ASSIGN CHOICE GROUP" at bounding box center [389, 595] width 514 height 61
click at [252, 594] on button "ASSIGN CHOICE GROUP" at bounding box center [389, 601] width 506 height 19
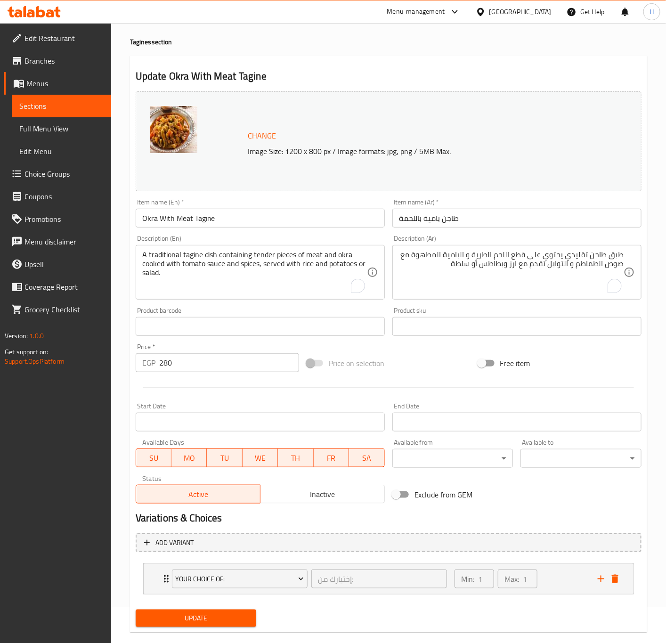
scroll to position [52, 0]
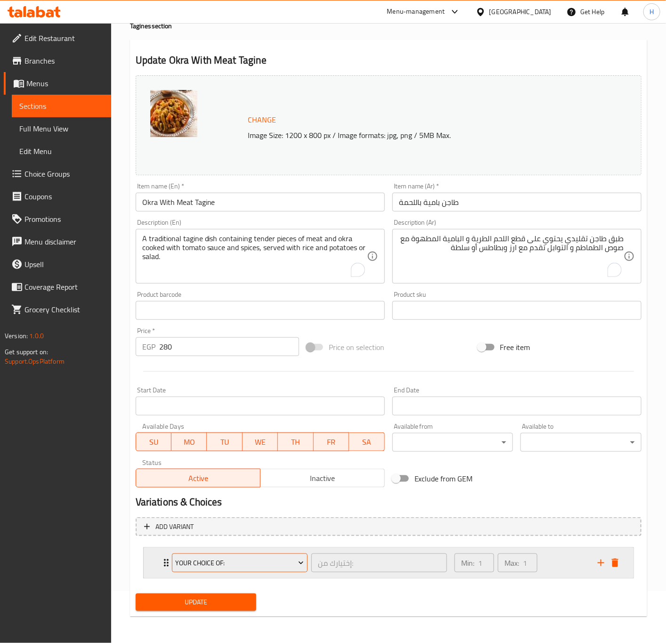
click at [278, 562] on span "Your Choice of:" at bounding box center [239, 563] width 129 height 12
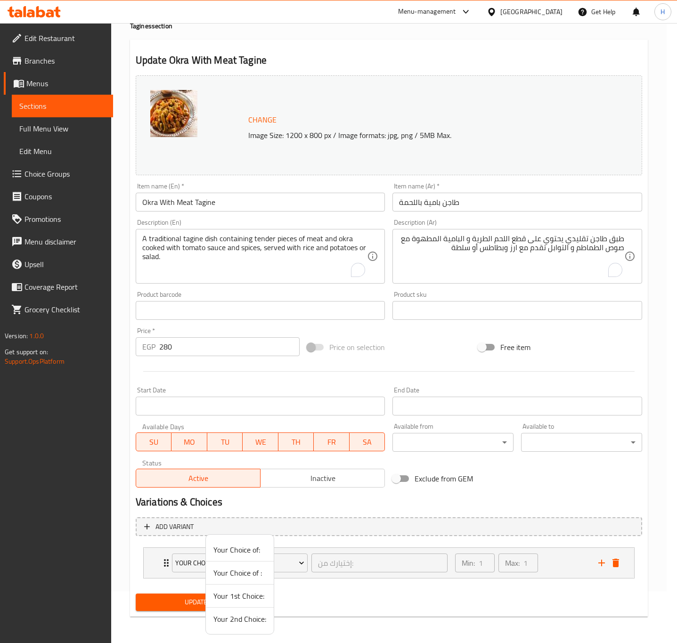
click at [245, 572] on span "Your Choice of :" at bounding box center [239, 572] width 53 height 11
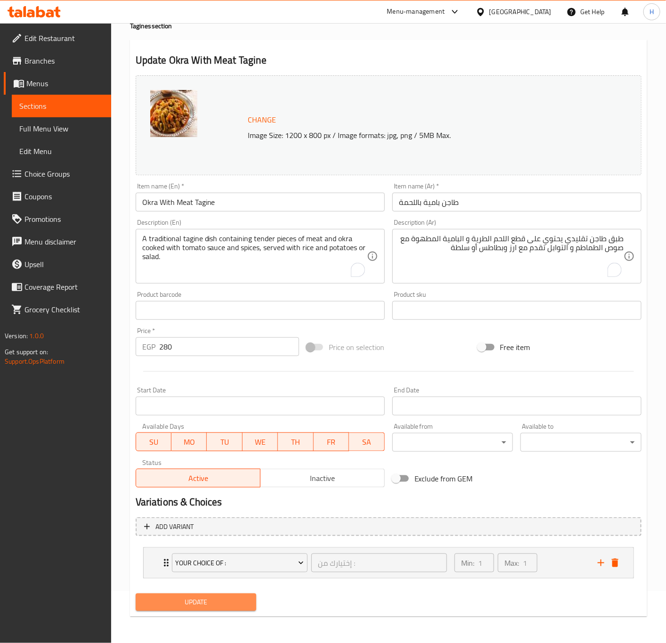
click at [206, 602] on span "Update" at bounding box center [196, 603] width 106 height 12
click at [218, 599] on span "Update" at bounding box center [196, 603] width 106 height 12
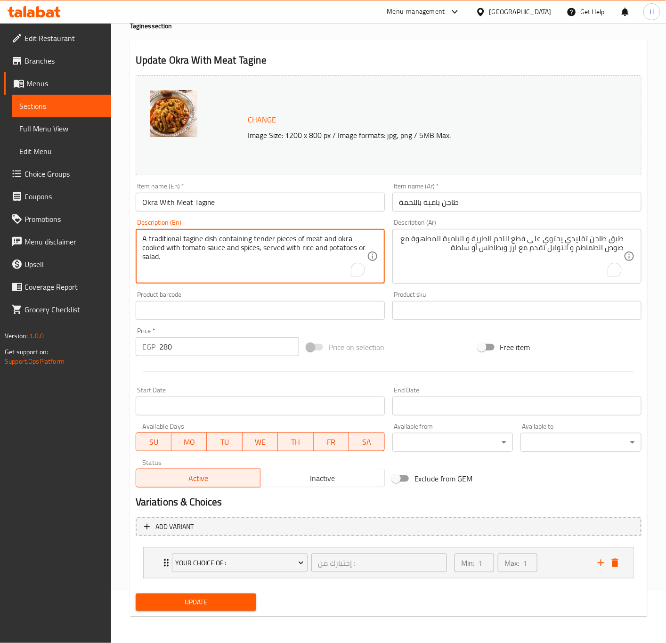
click at [269, 261] on textarea "A traditional tagine dish containing tender pieces of meat and okra cooked with…" at bounding box center [254, 256] width 225 height 45
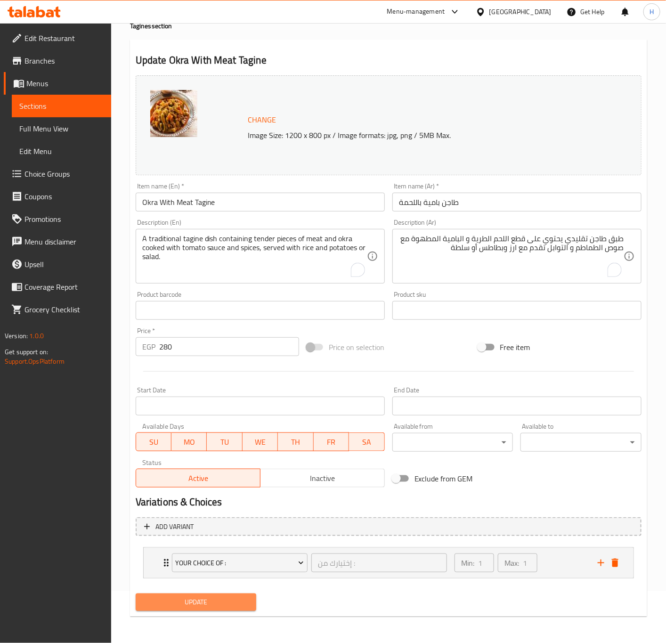
click at [220, 608] on span "Update" at bounding box center [196, 603] width 106 height 12
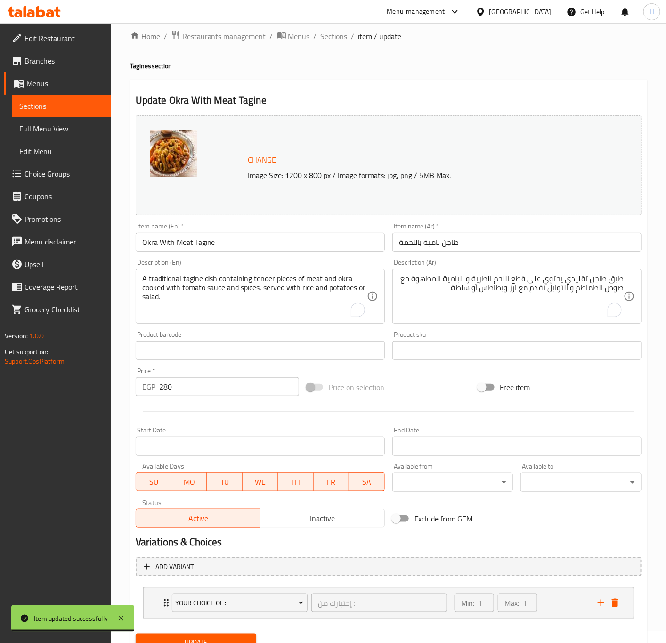
scroll to position [0, 0]
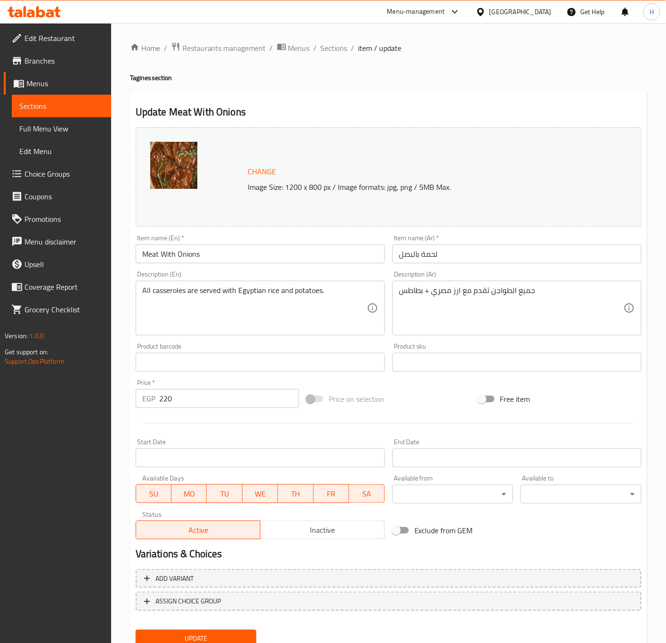
click at [459, 258] on input "لحمة بالبصل" at bounding box center [517, 254] width 249 height 19
click at [402, 256] on input "لحمة بالبصل" at bounding box center [517, 254] width 249 height 19
type input "طاجن لحمة بالبصل"
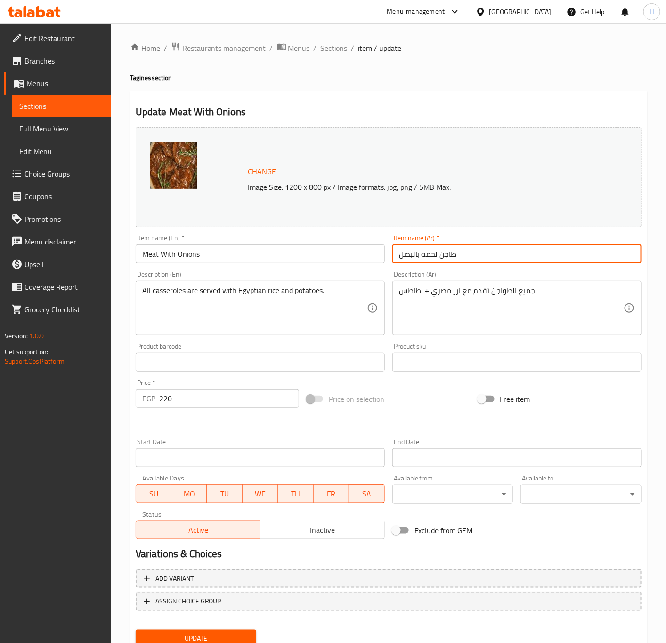
click at [235, 266] on div "Item name (En)   * Meat With Onions Item name (En) *" at bounding box center [260, 249] width 257 height 36
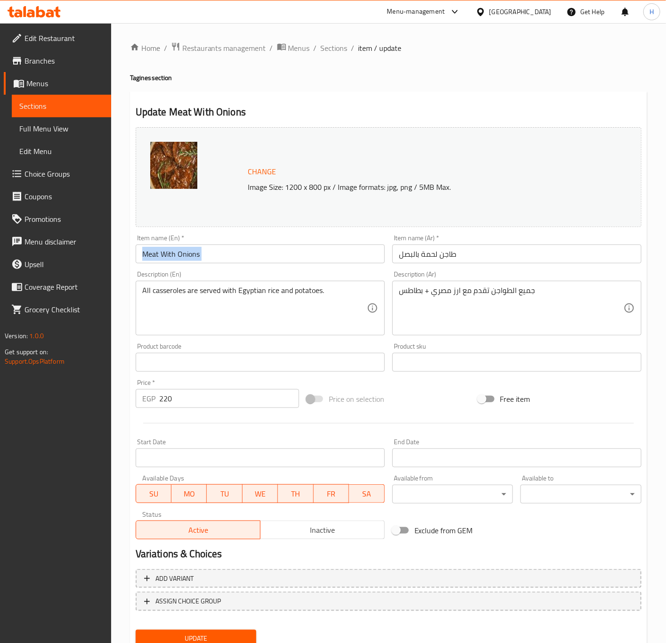
click at [235, 255] on input "Meat With Onions" at bounding box center [260, 254] width 249 height 19
drag, startPoint x: 147, startPoint y: 76, endPoint x: 127, endPoint y: 77, distance: 19.8
click at [127, 77] on div "Home / Restaurants management / Menus / Sections / item / update Tagines sectio…" at bounding box center [388, 351] width 555 height 656
copy h4 "Tagine"
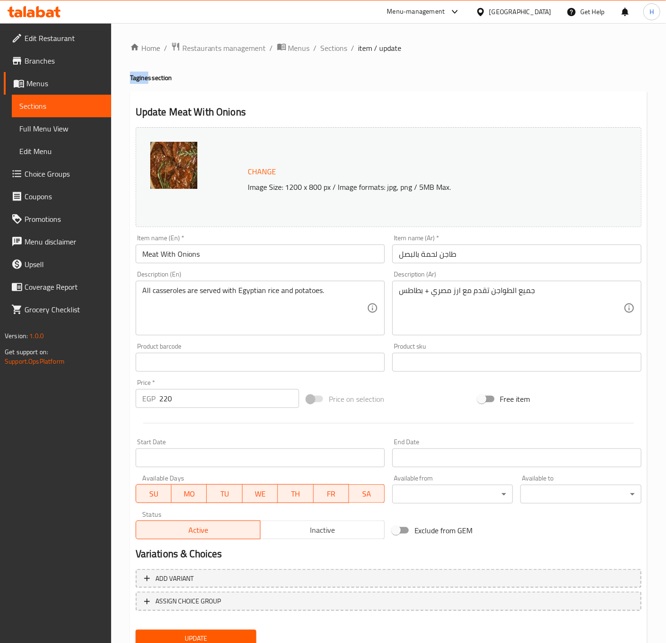
click at [127, 77] on div "Home / Restaurants management / Menus / Sections / item / update Tagines sectio…" at bounding box center [388, 351] width 555 height 656
click at [239, 254] on input "Meat With Onions" at bounding box center [260, 254] width 249 height 19
paste input "Tagine"
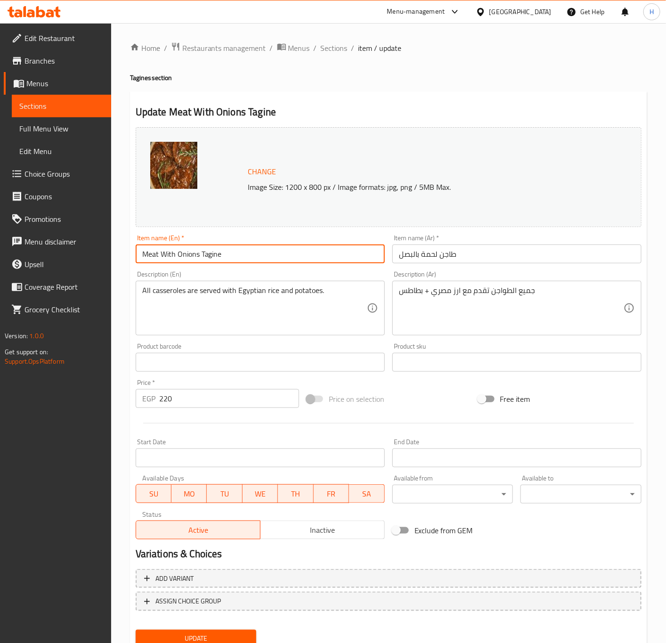
type input "Meat With Onions Tagine"
click at [266, 293] on textarea "All casseroles are served with Egyptian rice and potatoes." at bounding box center [254, 308] width 225 height 45
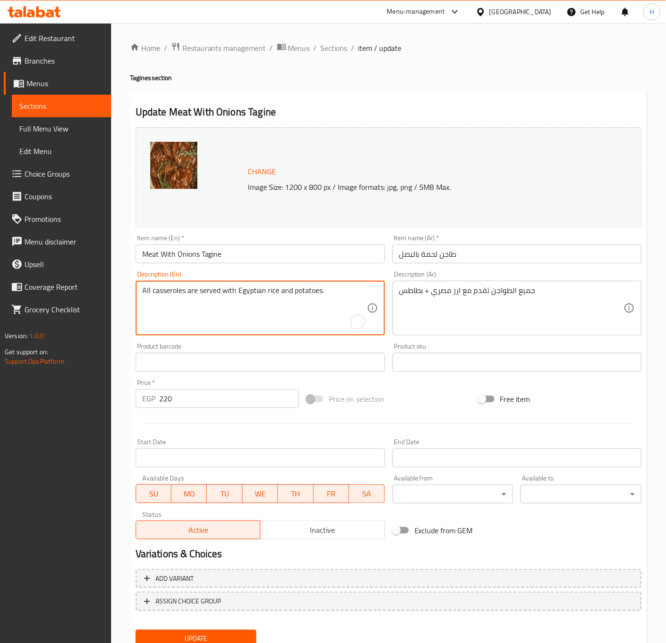
click at [266, 293] on textarea "All casseroles are served with Egyptian rice and potatoes." at bounding box center [254, 308] width 225 height 45
click at [463, 295] on textarea "جميع الطواجن تقدم مع ارز مصري + بطاطس" at bounding box center [511, 308] width 225 height 45
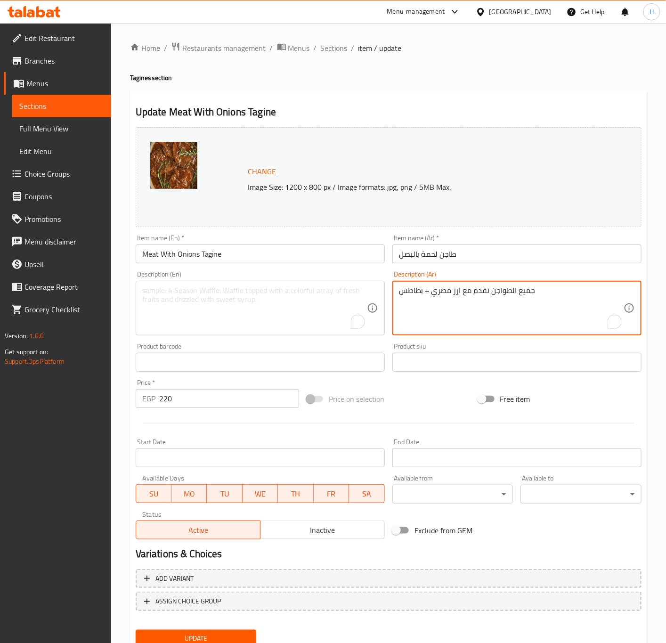
click at [463, 295] on textarea "جميع الطواجن تقدم مع ارز مصري + بطاطس" at bounding box center [511, 308] width 225 height 45
type textarea "لحم بقر مطهو مع طبقة غنية من البصل و التوابل، يقدم ساخنا في طاجن مميز"
click at [187, 399] on input "220" at bounding box center [229, 398] width 140 height 19
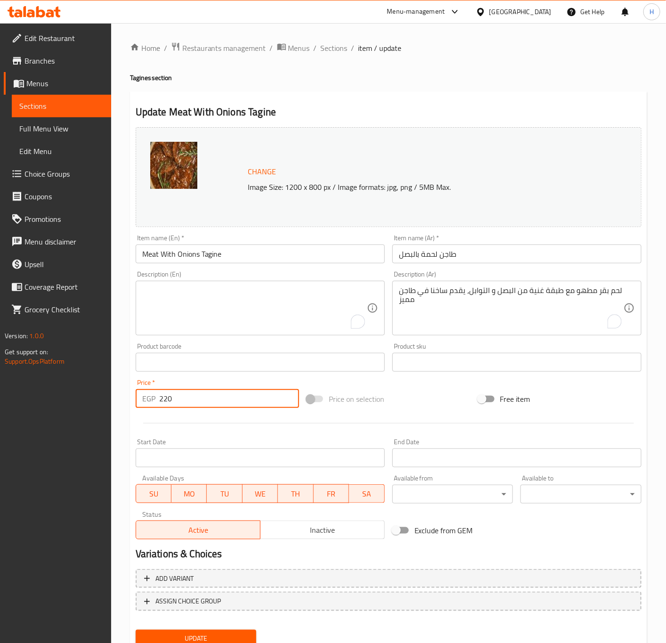
click at [187, 399] on input "220" at bounding box center [229, 398] width 140 height 19
type input "340"
click at [410, 326] on textarea "لحم بقر مطهو مع طبقة غنية من البصل و التوابل، يقدم ساخنا في طاجن مميز" at bounding box center [511, 308] width 225 height 45
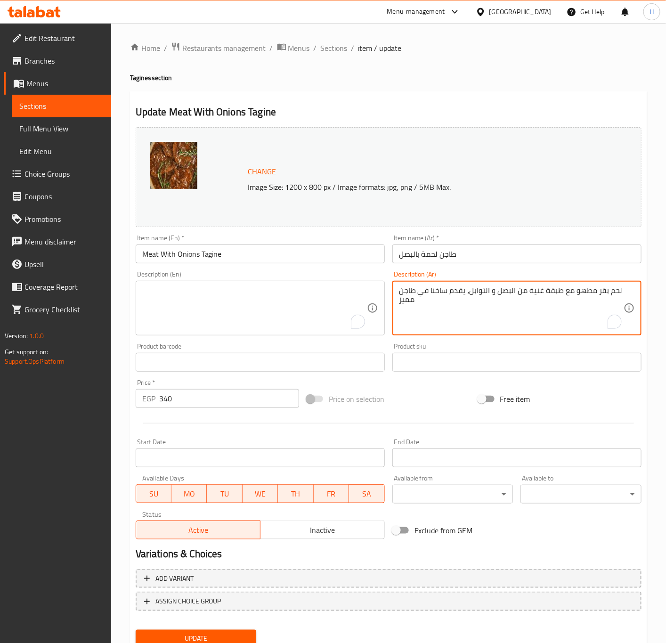
click at [485, 318] on textarea "لحم بقر مطهو مع طبقة غنية من البصل و التوابل، يقدم ساخنا في طاجن مميز" at bounding box center [511, 308] width 225 height 45
click at [495, 313] on textarea "لحم بقر مطهو مع طبقة غنية من البصل و التوابل، يقدم ساخنا في طاجن مميز" at bounding box center [511, 308] width 225 height 45
click at [521, 304] on textarea "لحم بقر مطهو مع طبقة غنية من البصل و التوابل، يقدم ساخنا في طاجن مميز" at bounding box center [511, 308] width 225 height 45
paste textarea "تقدم مع ارز وبطاطس أو سلطة"
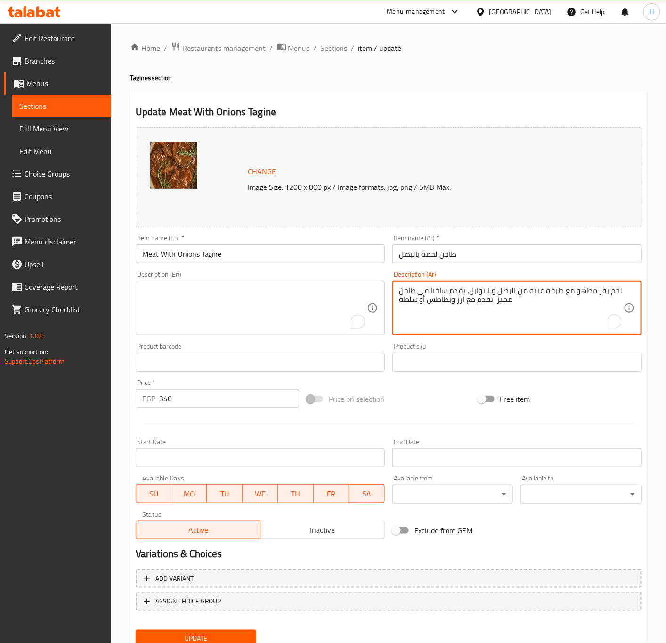
click at [481, 293] on textarea "لحم بقر مطهو مع طبقة غنية من البصل و التوابل، يقدم ساخنا في طاجن مميز تقدم مع ا…" at bounding box center [511, 308] width 225 height 45
type textarea "لحم بقر مطهو مع طبقة غنية من البصل و التوابل، يقدم ساخنا في طاجن مميز تقدم مع ا…"
click at [213, 287] on textarea "To enrich screen reader interactions, please activate Accessibility in Grammarl…" at bounding box center [254, 308] width 225 height 45
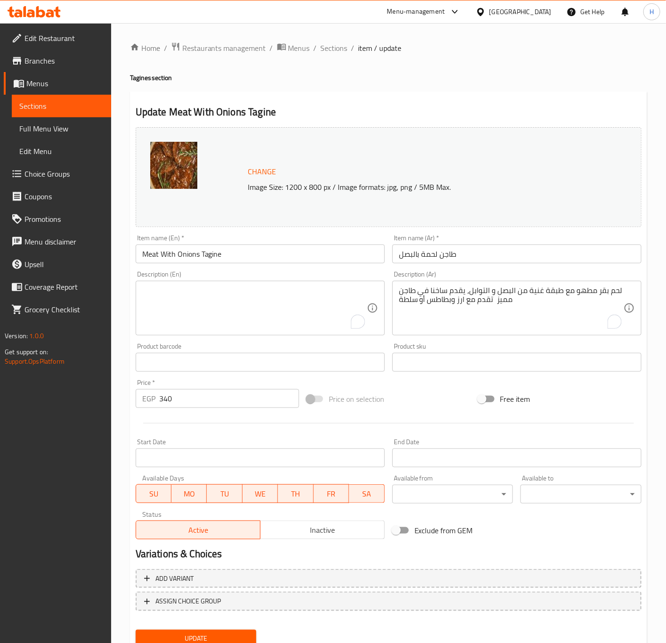
click at [213, 287] on textarea "To enrich screen reader interactions, please activate Accessibility in Grammarl…" at bounding box center [254, 308] width 225 height 45
paste textarea "Beef cooked with a rich layer of onions and spices, served hot in a special cas…"
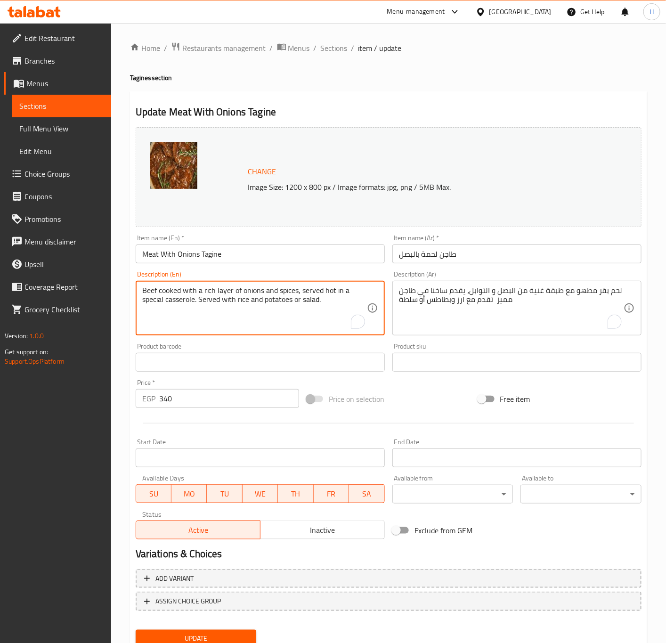
click at [212, 247] on input "Meat With Onions Tagine" at bounding box center [260, 254] width 249 height 19
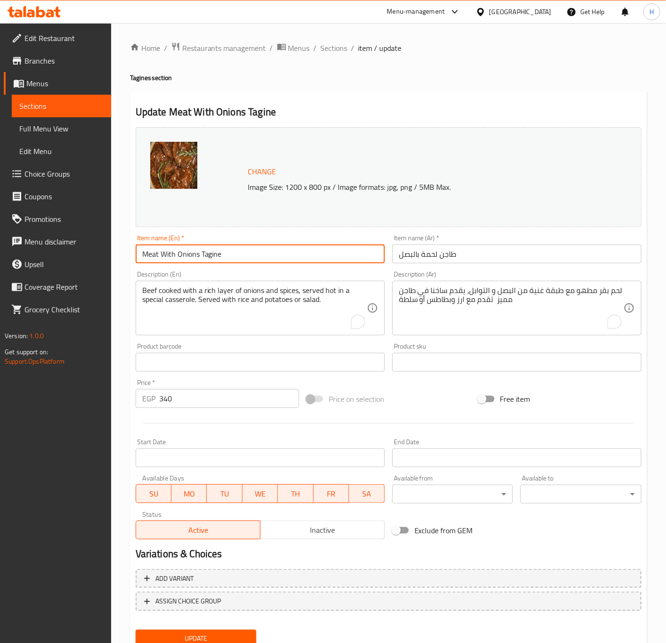
click at [212, 247] on input "Meat With Onions Tagine" at bounding box center [260, 254] width 249 height 19
click at [215, 256] on input "Meat With Onions Tagine" at bounding box center [260, 254] width 249 height 19
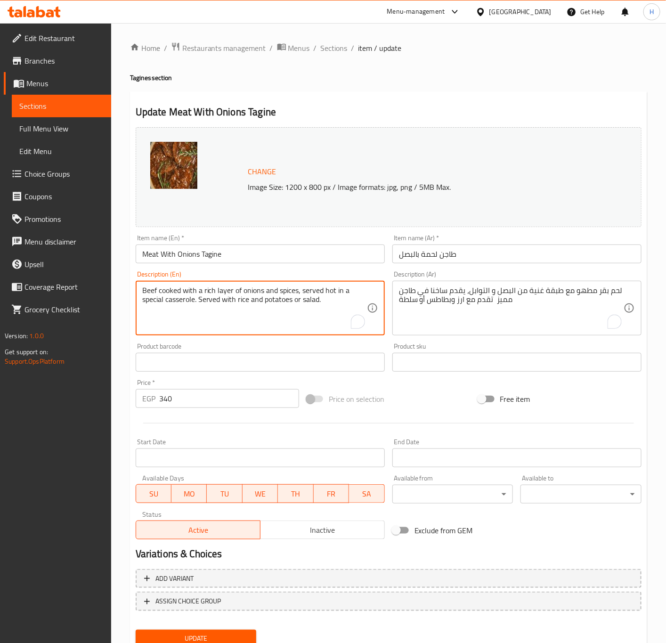
click at [180, 301] on textarea "Beef cooked with a rich layer of onions and spices, served hot in a special cas…" at bounding box center [254, 308] width 225 height 45
paste textarea "Tagin"
click at [198, 313] on textarea "Beef cooked with a rich layer of onions and spices, served hot in a special Tag…" at bounding box center [254, 308] width 225 height 45
click at [198, 312] on textarea "Beef cooked with a rich layer of onions and spices, served hot in a special Tag…" at bounding box center [254, 308] width 225 height 45
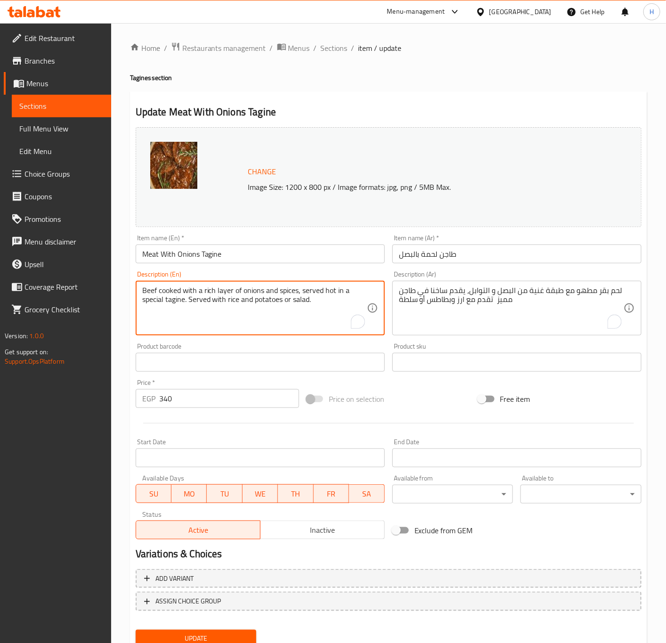
type textarea "Beef cooked with a rich layer of onions and spices, served hot in a special tag…"
click at [241, 393] on input "340" at bounding box center [229, 398] width 140 height 19
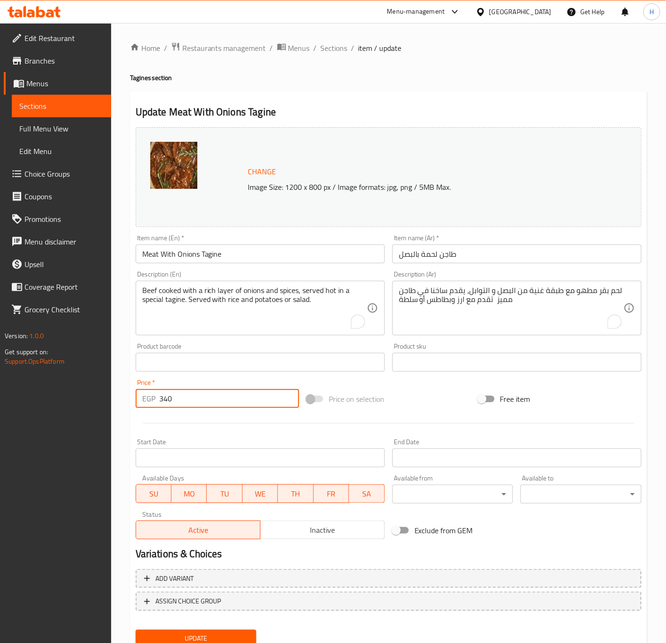
click at [136, 630] on button "Update" at bounding box center [196, 638] width 121 height 17
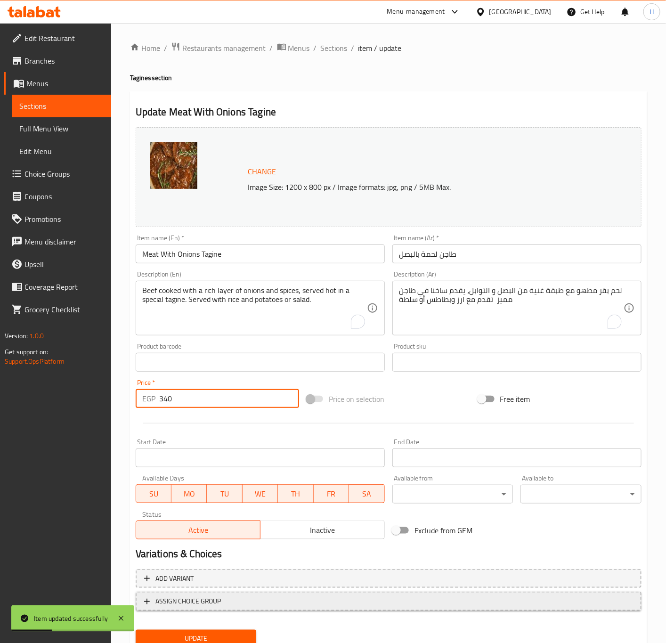
click at [218, 598] on span "ASSIGN CHOICE GROUP" at bounding box center [188, 602] width 66 height 12
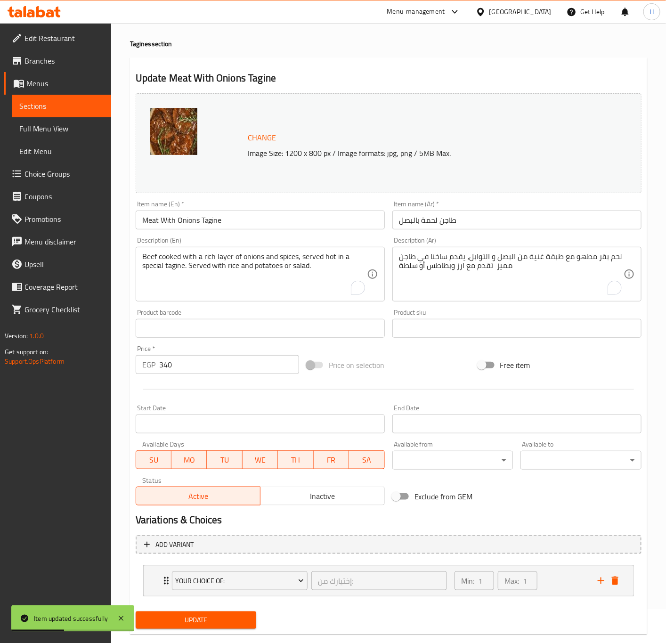
scroll to position [52, 0]
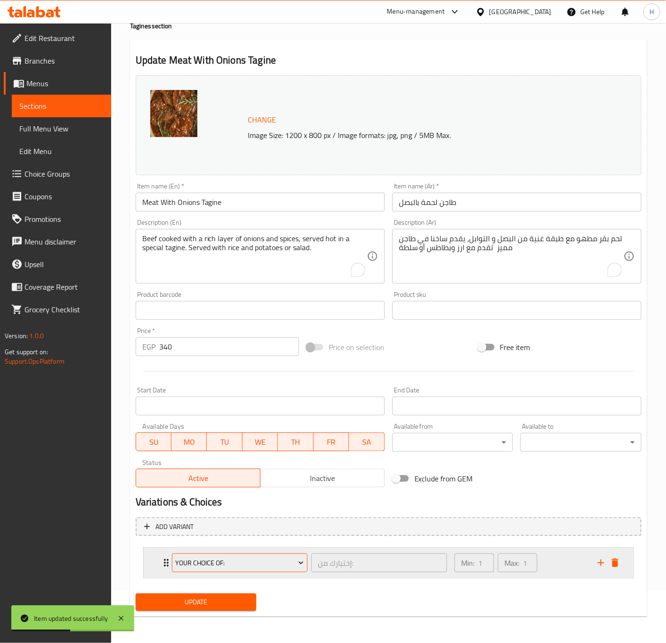
click at [242, 565] on span "Your Choice of:" at bounding box center [239, 563] width 129 height 12
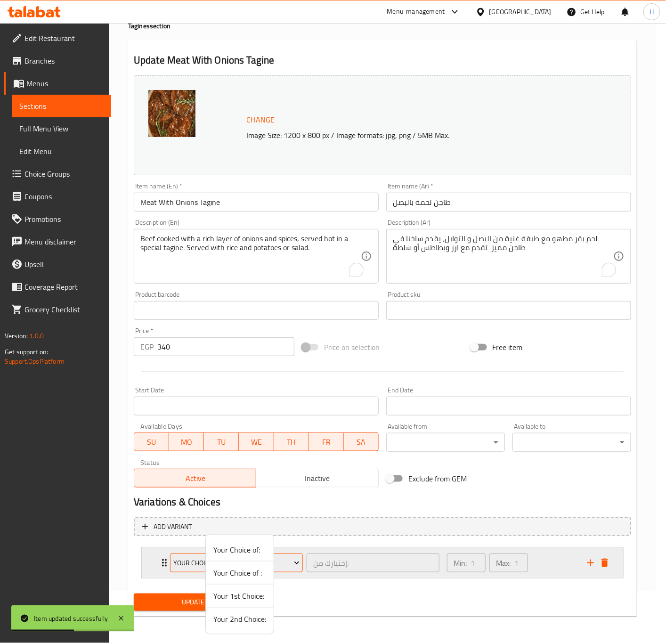
click at [242, 562] on li "Your Choice of:" at bounding box center [240, 550] width 68 height 23
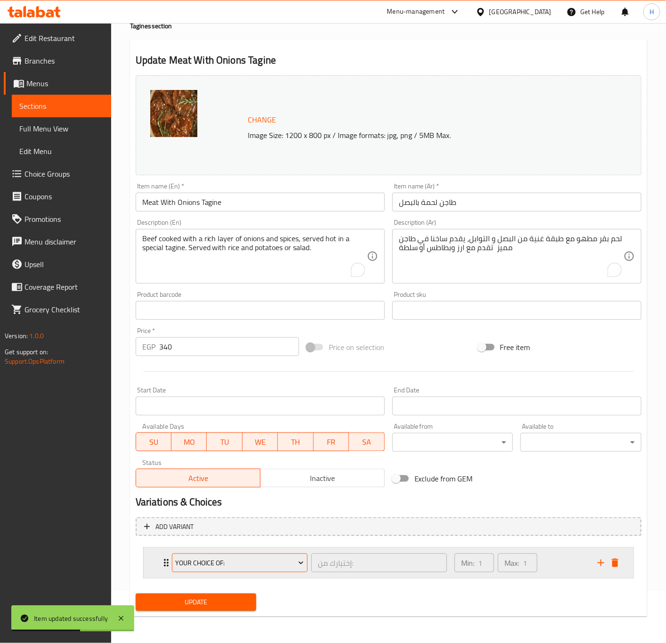
click at [243, 561] on span "Your Choice of:" at bounding box center [239, 563] width 129 height 12
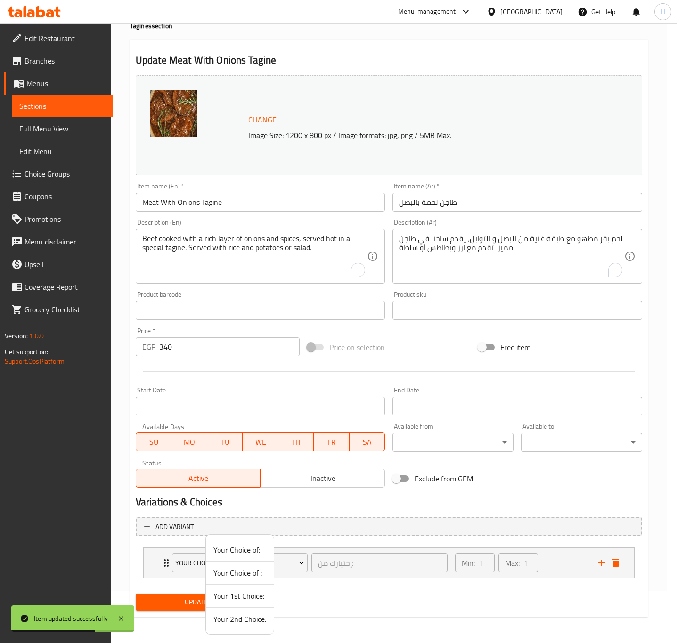
click at [248, 573] on span "Your Choice of :" at bounding box center [239, 572] width 53 height 11
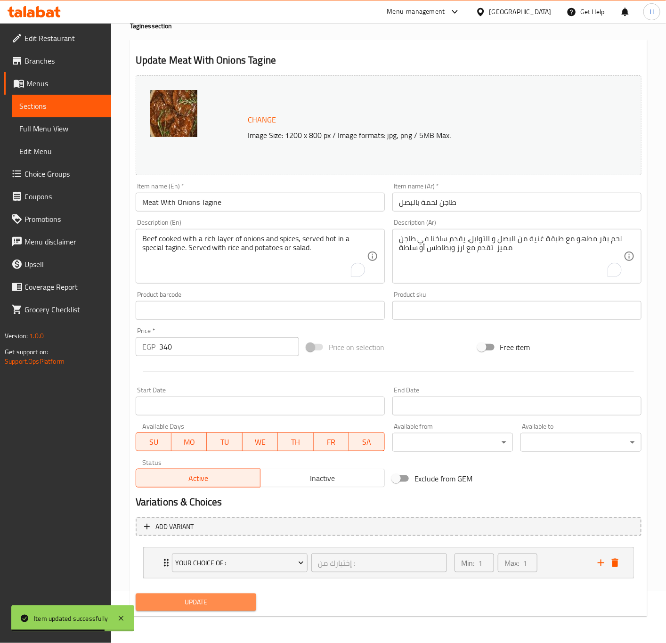
click at [222, 599] on span "Update" at bounding box center [196, 603] width 106 height 12
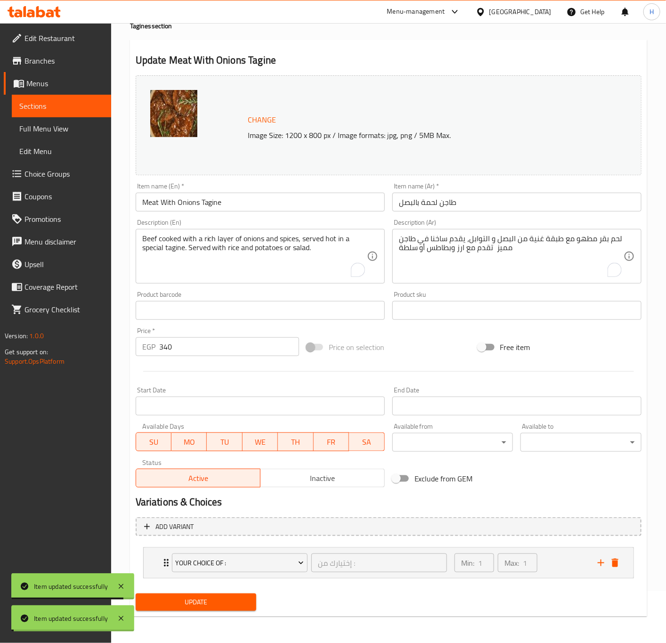
click at [157, 560] on div "Your Choice of : إختيارك من : ​ Min: 1 ​ Max: 1 ​" at bounding box center [389, 563] width 490 height 30
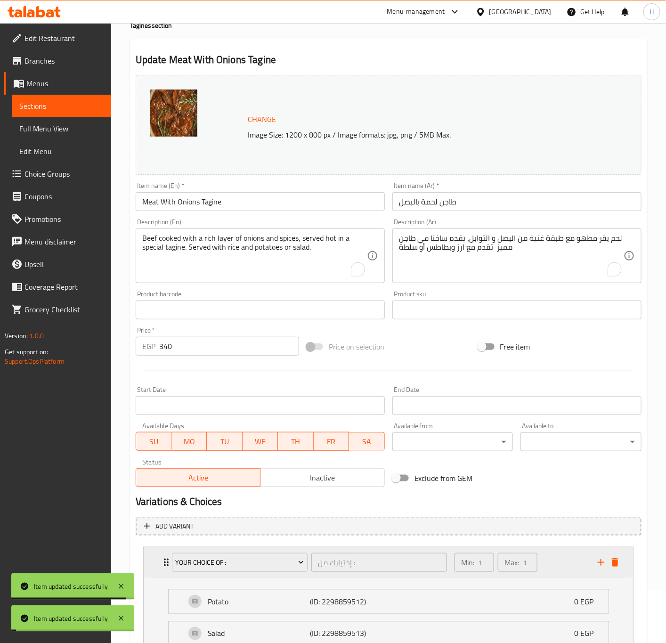
click at [157, 560] on div "Your Choice of : إختيارك من : ​ Min: 1 ​ Max: 1 ​" at bounding box center [389, 563] width 490 height 30
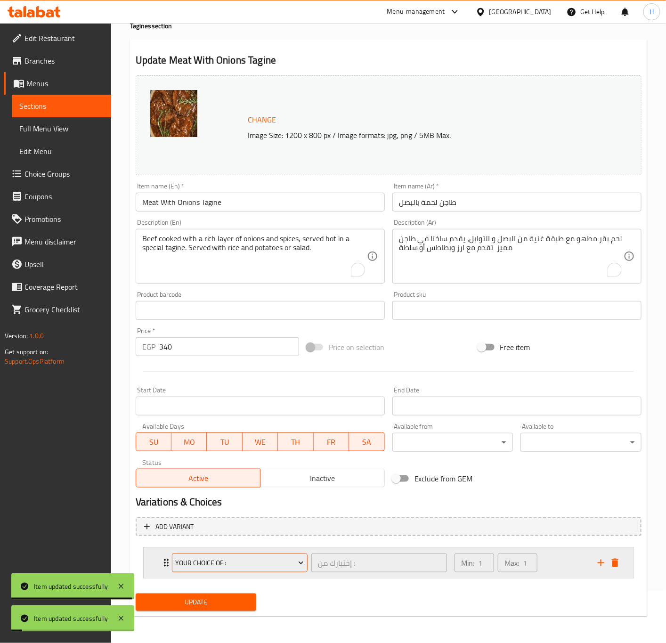
click at [180, 563] on span "Your Choice of :" at bounding box center [239, 563] width 129 height 12
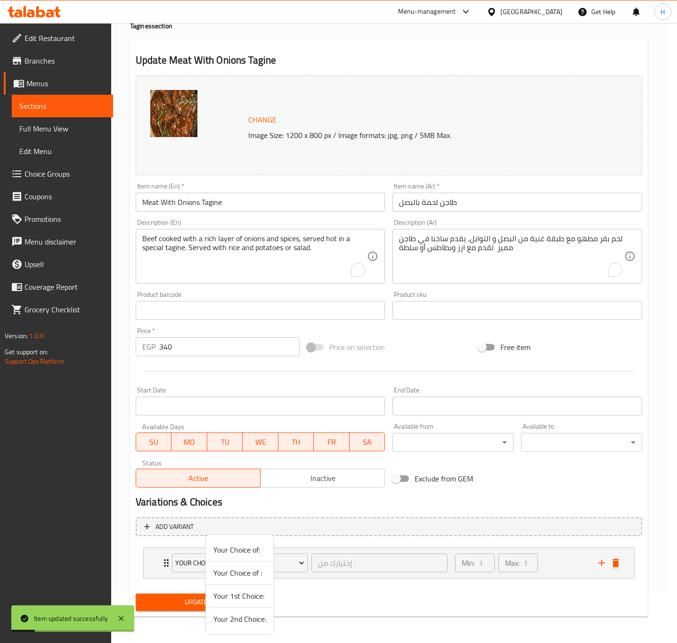
click at [167, 567] on div at bounding box center [338, 321] width 677 height 643
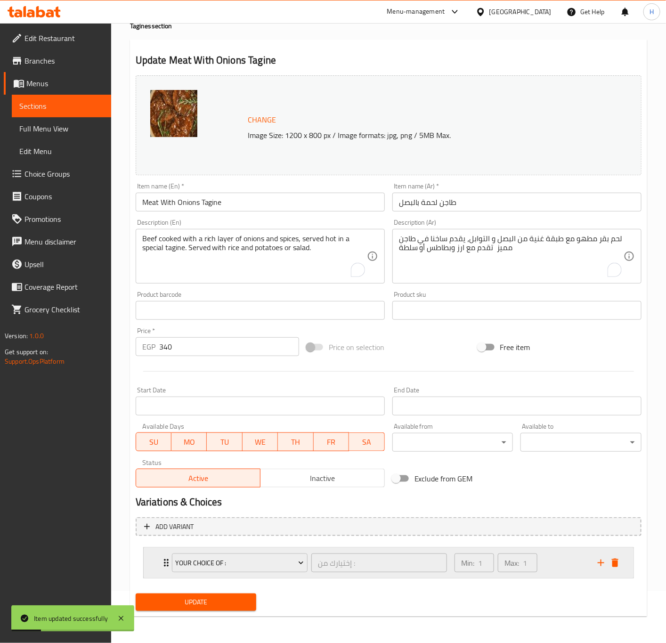
click at [165, 563] on icon "Expand" at bounding box center [166, 563] width 5 height 8
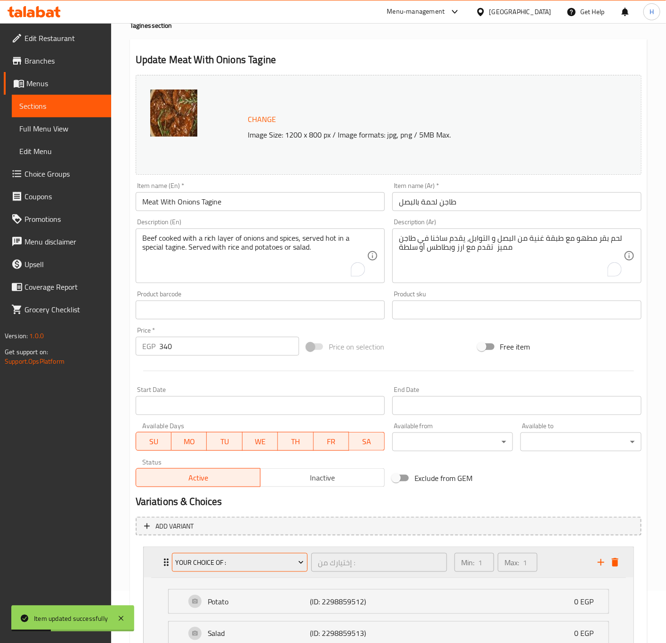
scroll to position [123, 0]
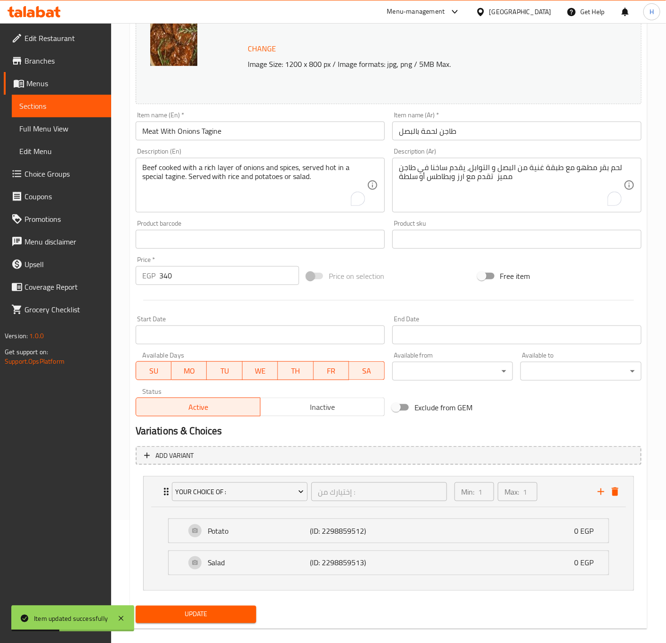
click at [200, 608] on button "Update" at bounding box center [196, 614] width 121 height 17
click at [211, 623] on button "Update" at bounding box center [196, 614] width 121 height 17
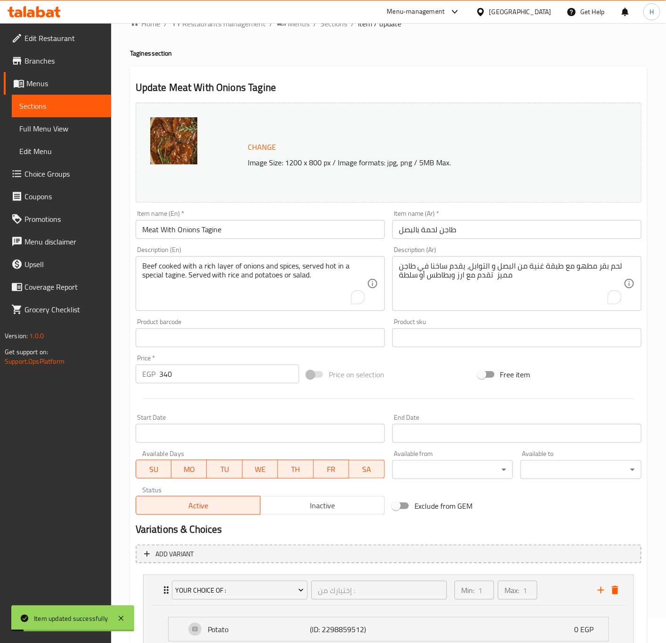
scroll to position [0, 0]
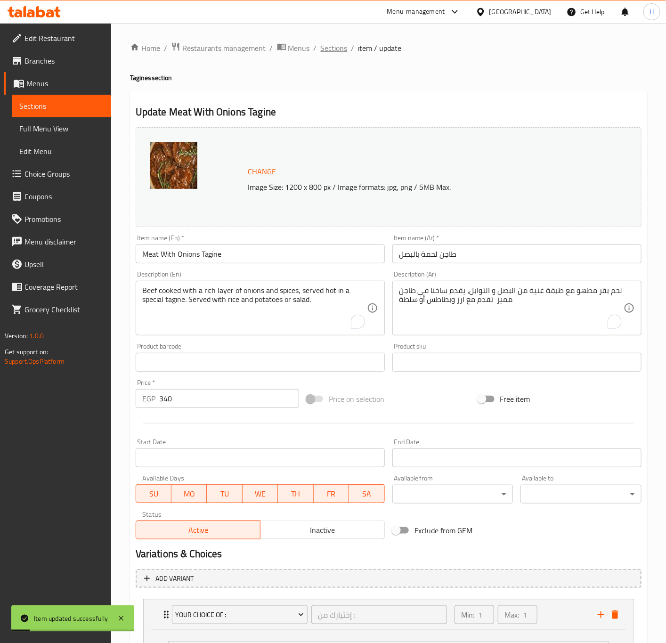
click at [341, 42] on span "Sections" at bounding box center [334, 47] width 27 height 11
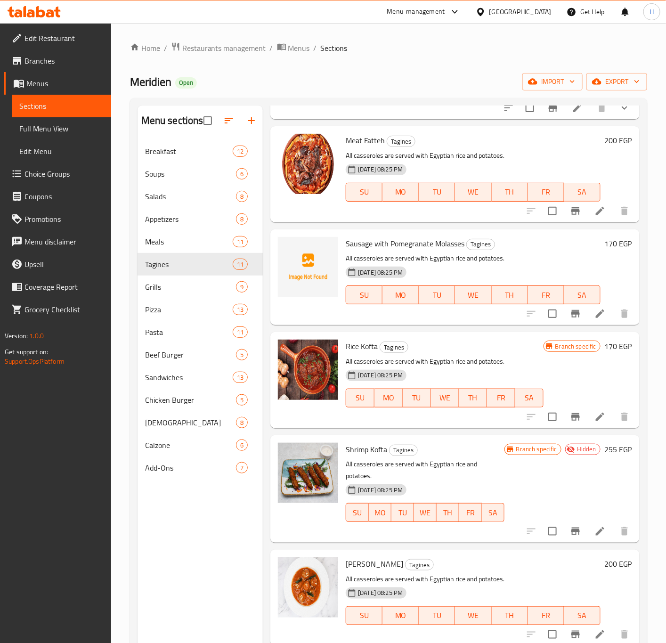
scroll to position [347, 0]
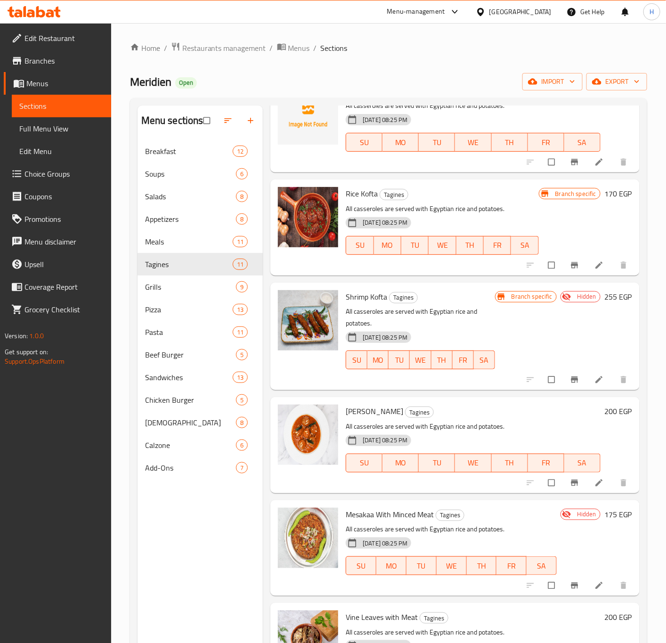
scroll to position [424, 0]
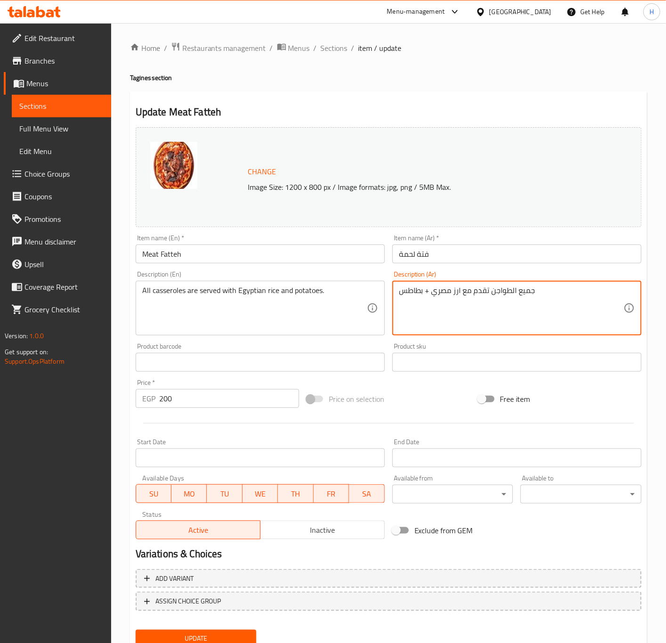
click at [545, 292] on textarea "جميع الطواجن تقدم مع ارز مصري + بطاطس" at bounding box center [511, 308] width 225 height 45
type textarea "ف"
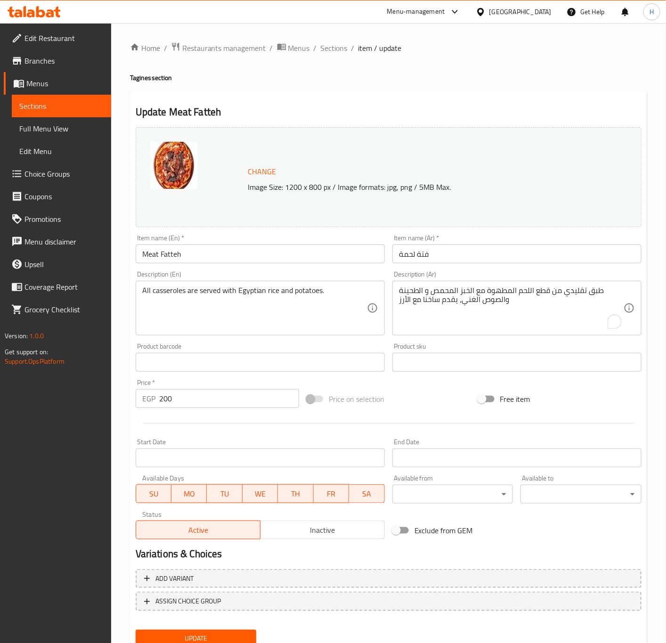
click at [414, 320] on textarea "طبق تقليدي من قطع اللحم المطهوة مع الخبز المحمص و الطحينة والصوص الغني، يقدم سا…" at bounding box center [511, 308] width 225 height 45
click at [556, 303] on textarea "طبق تقليدي من قطع اللحم المطهوة مع الخبز المحمص و الطحينة والصوص الغني، يقدم سا…" at bounding box center [511, 308] width 225 height 45
click at [564, 304] on textarea "طبق تقليدي من قطع اللحم المطهوة مع الخبز المحمص و الطحينة والصوص الغني، يقدم سا…" at bounding box center [511, 308] width 225 height 45
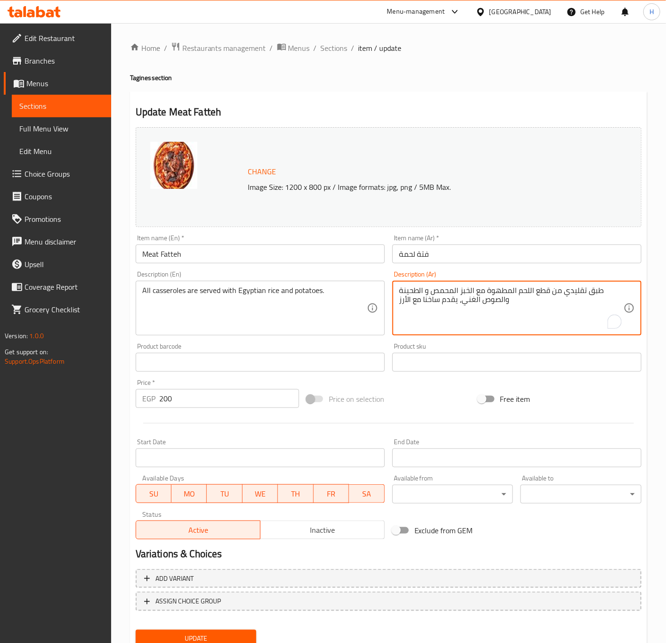
click at [565, 300] on textarea "طبق تقليدي من قطع اللحم المطهوة مع الخبز المحمص و الطحينة والصوص الغني، يقدم سا…" at bounding box center [511, 308] width 225 height 45
paste textarea "تقدم مع ارز وبطاطس أو سلطة"
click at [531, 293] on textarea "طبق تقليدي من قطع اللحم المطهوة مع الخبز المحمص و الطحينة والصوص الغني، يقدم سا…" at bounding box center [511, 308] width 225 height 45
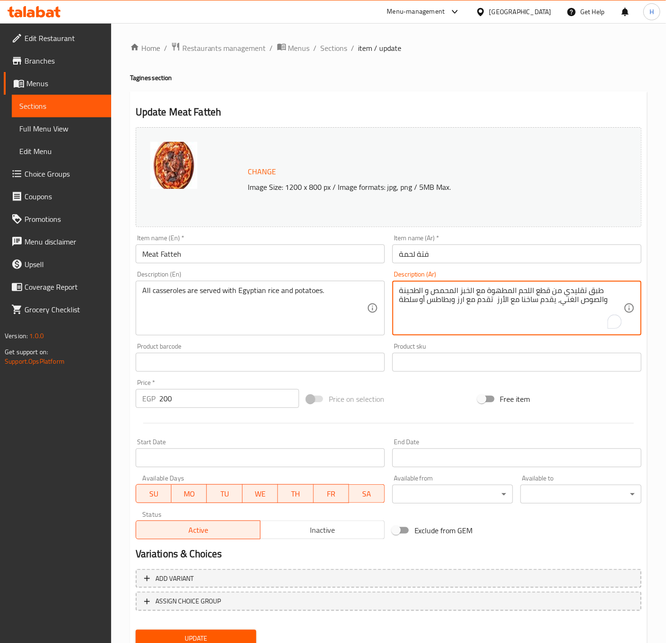
type textarea "طبق تقليدي من قطع اللحم المطهوة مع الخبز المحمص و الطحينة والصوص الغني، يقدم سا…"
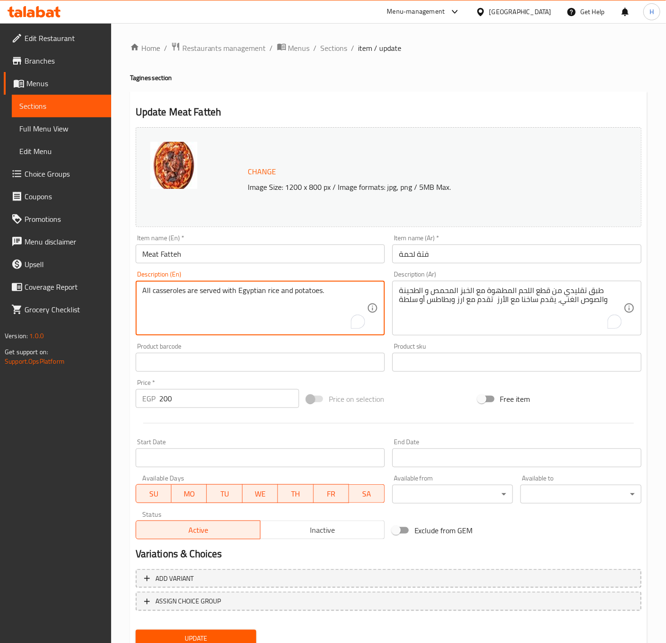
click at [317, 287] on textarea "All casseroles are served with Egyptian rice and potatoes." at bounding box center [254, 308] width 225 height 45
paste textarea "traditional dish of cooked pieces of meat with toasted bread, tahini and a rich…"
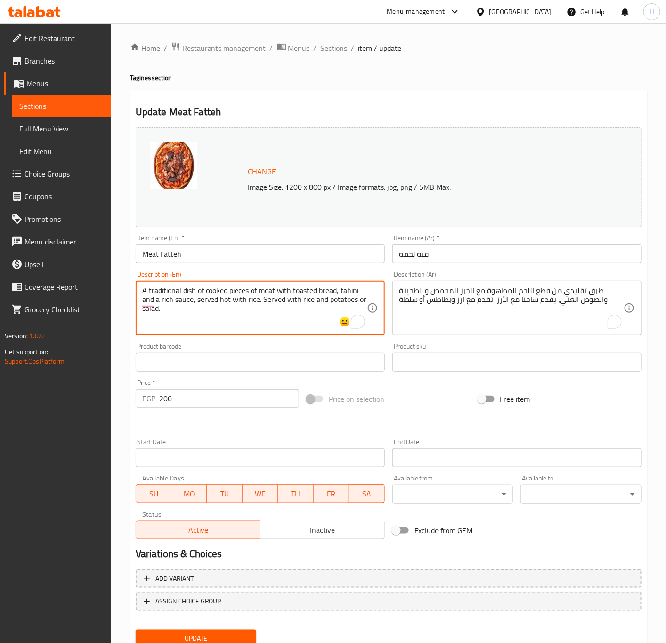
type textarea "A traditional dish of cooked pieces of meat with toasted bread, tahini and a ri…"
drag, startPoint x: 147, startPoint y: 80, endPoint x: 123, endPoint y: 76, distance: 24.3
click at [123, 76] on div "Home / Restaurants management / Menus / Sections / item / update Tagines sectio…" at bounding box center [388, 351] width 555 height 656
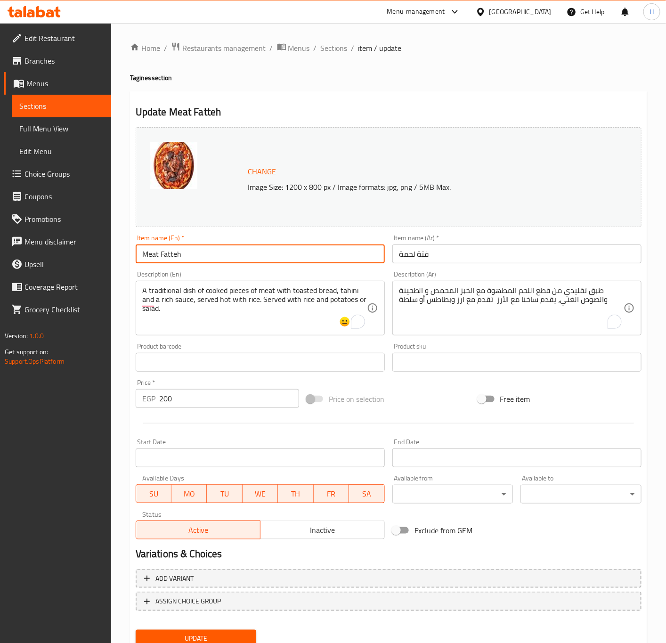
click at [204, 249] on input "Meat Fatteh" at bounding box center [260, 254] width 249 height 19
click at [215, 251] on input "Meat Fatteh" at bounding box center [260, 254] width 249 height 19
paste input "A traditional dish of cooked pieces of meat with toasted bread, tahini and a ri…"
type input "Meat Fatteh Tagine"
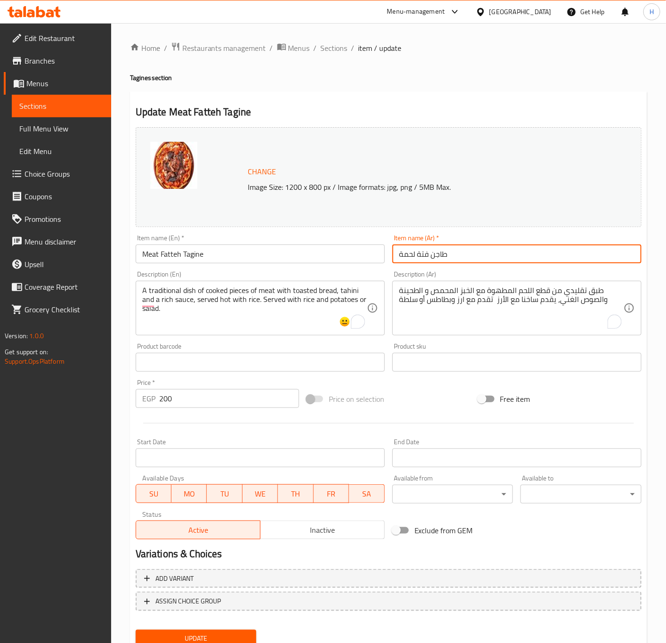
type input "طاجن فتة لحمة"
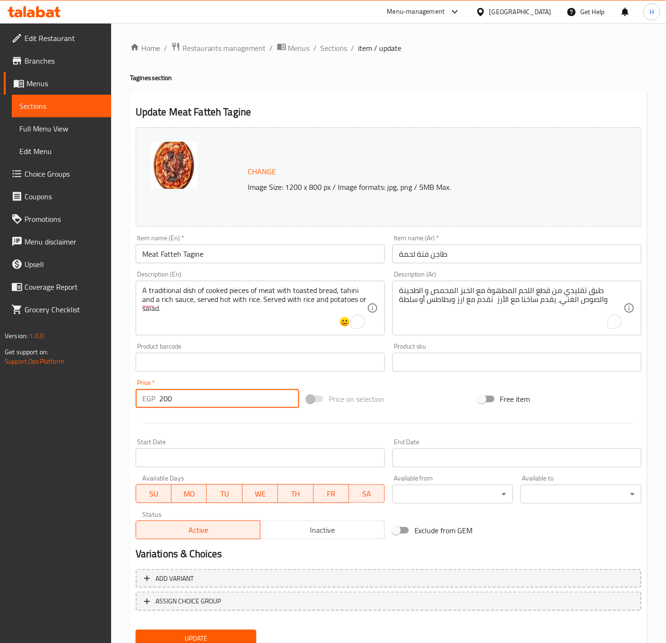
click at [208, 401] on input "200" at bounding box center [229, 398] width 140 height 19
type input "315"
click at [136, 630] on button "Update" at bounding box center [196, 638] width 121 height 17
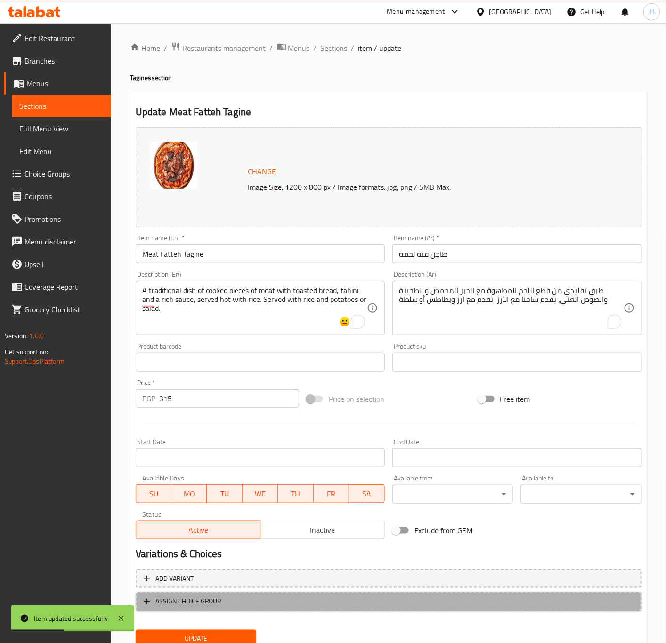
click at [232, 597] on span "ASSIGN CHOICE GROUP" at bounding box center [388, 602] width 489 height 12
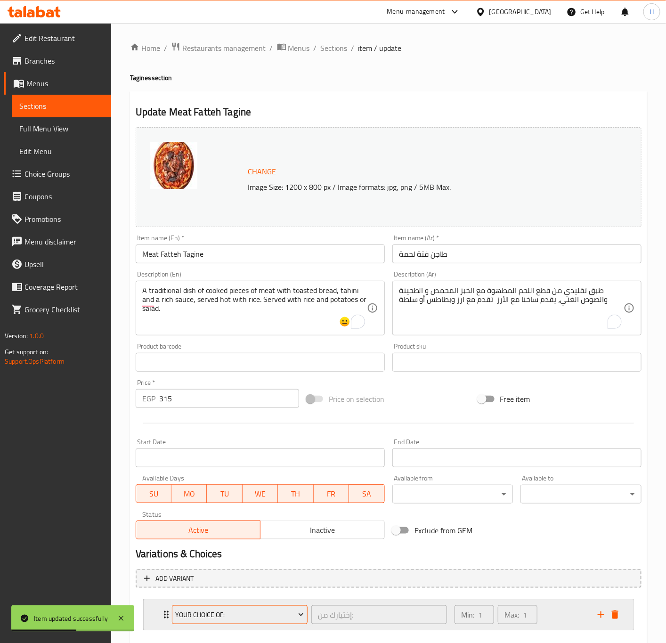
click at [263, 615] on span "Your Choice of:" at bounding box center [239, 615] width 129 height 12
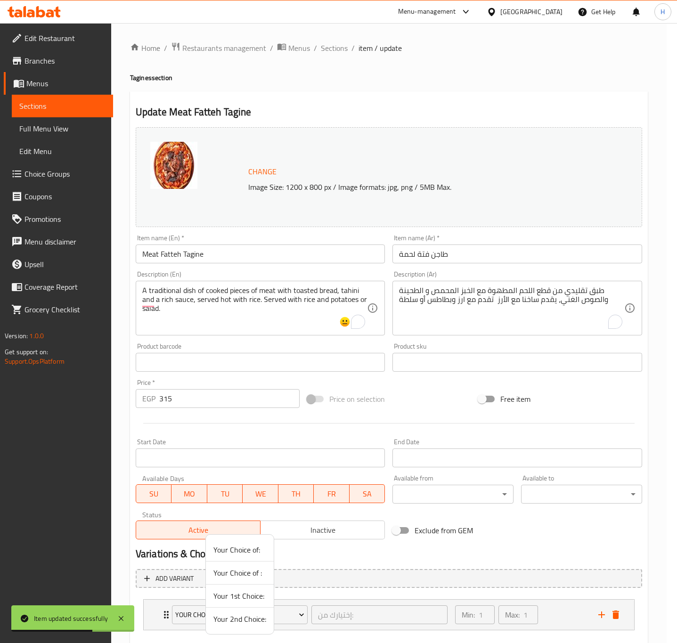
click at [240, 573] on span "Your Choice of :" at bounding box center [239, 572] width 53 height 11
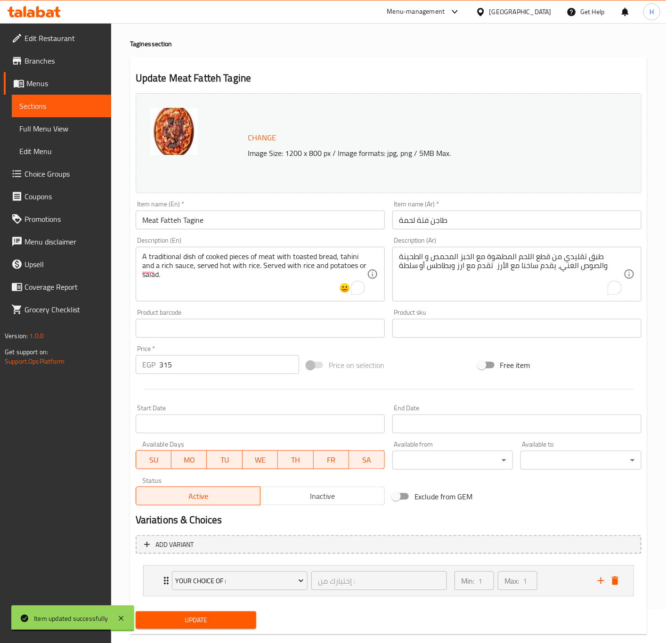
scroll to position [52, 0]
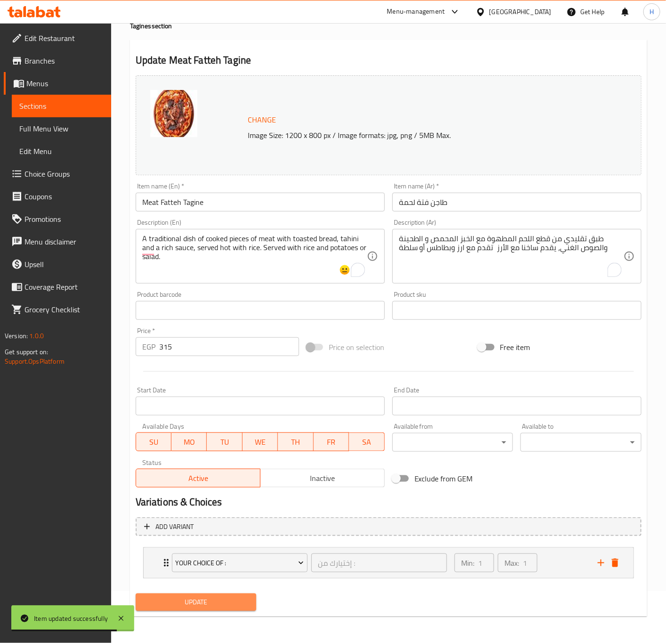
click at [231, 604] on span "Update" at bounding box center [196, 603] width 106 height 12
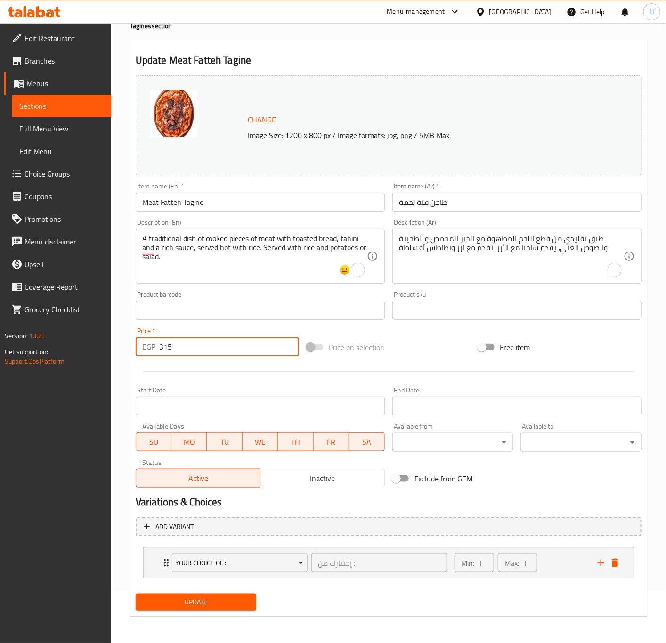
click at [220, 350] on input "315" at bounding box center [229, 346] width 140 height 19
click at [136, 594] on button "Update" at bounding box center [196, 602] width 121 height 17
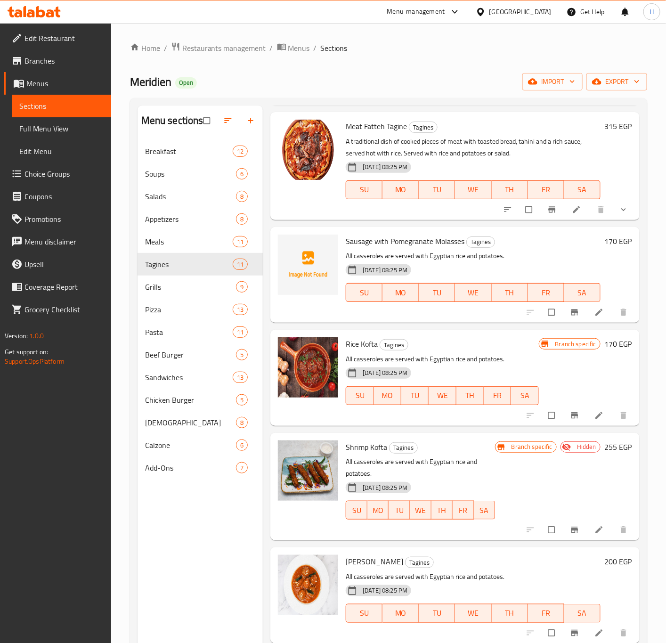
scroll to position [283, 0]
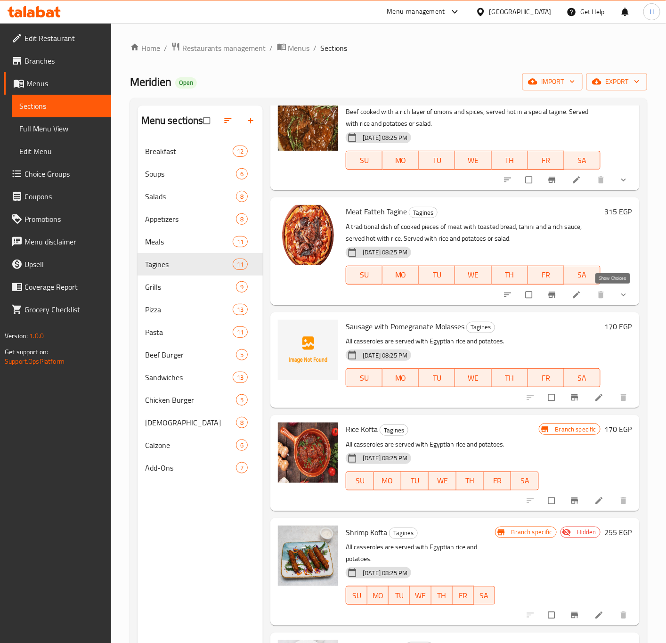
click at [619, 297] on icon "show more" at bounding box center [623, 294] width 9 height 9
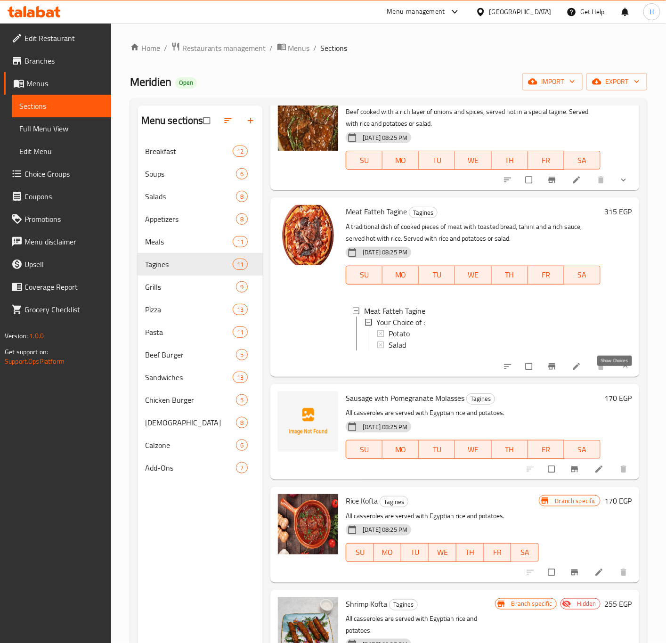
click at [621, 371] on icon "show more" at bounding box center [625, 366] width 9 height 9
click at [613, 375] on button "show more" at bounding box center [624, 366] width 23 height 21
click at [621, 371] on icon "show more" at bounding box center [625, 366] width 9 height 9
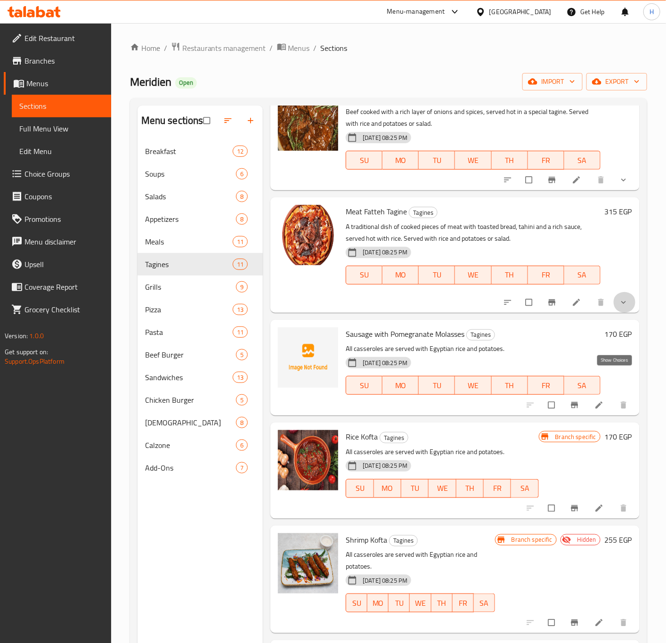
click at [619, 307] on icon "show more" at bounding box center [623, 302] width 9 height 9
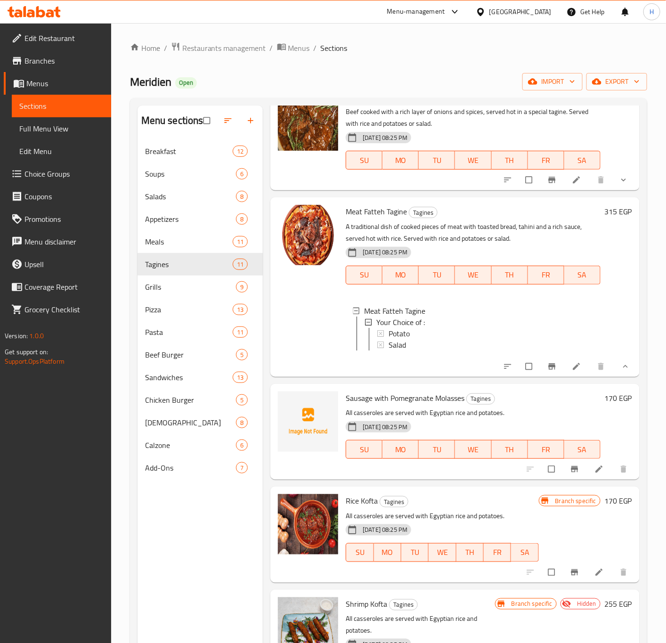
click at [613, 372] on button "show more" at bounding box center [624, 366] width 23 height 21
click at [621, 371] on icon "show more" at bounding box center [625, 366] width 9 height 9
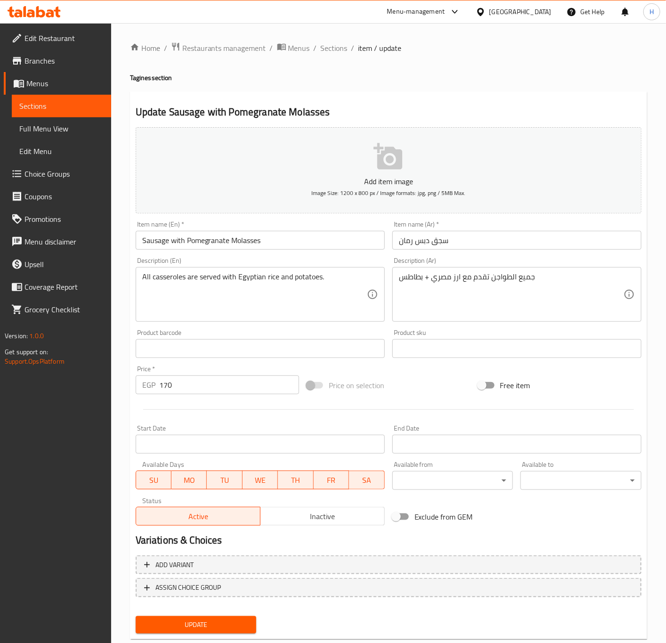
click at [462, 281] on textarea "جميع الطواجن تقدم مع ارز مصري + بطاطس" at bounding box center [511, 294] width 225 height 45
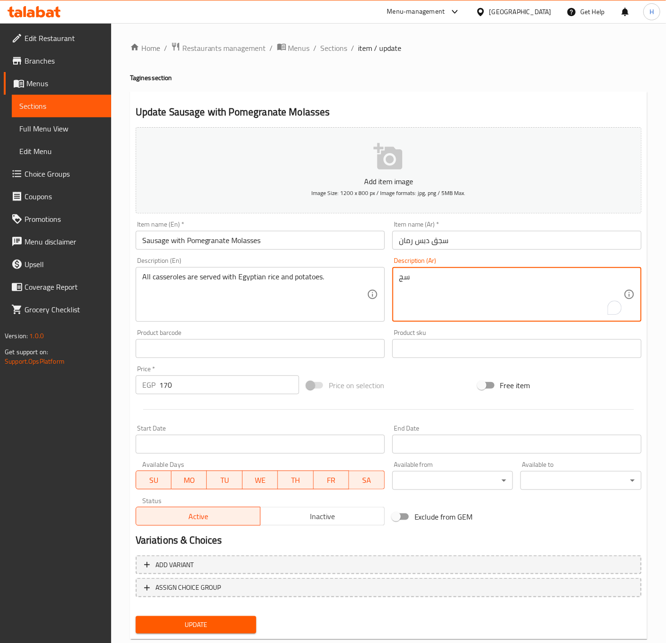
type textarea "س"
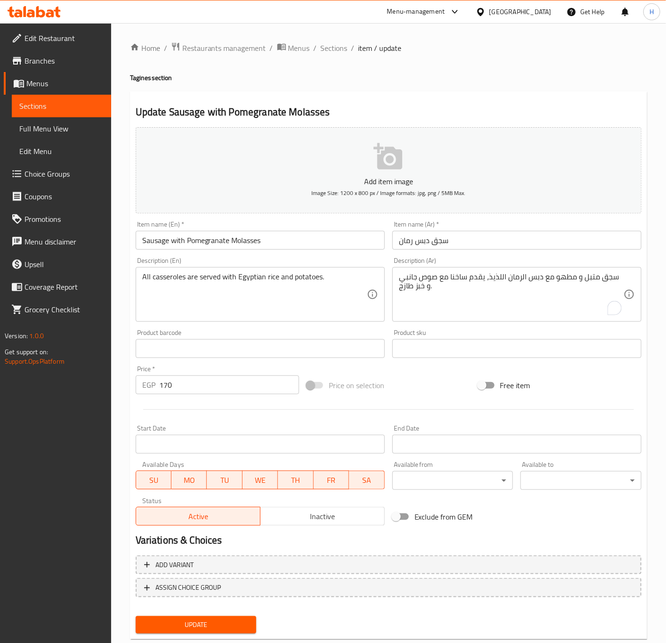
click at [416, 305] on textarea "سجق متبل و مطهو مع دبس الرمان اللذيذ، يقدم ساخنا مع صوص جانبي و خبز طازج." at bounding box center [511, 294] width 225 height 45
click at [510, 294] on textarea "سجق متبل و مطهو مع دبس الرمان اللذيذ، يقدم ساخنا مع صوص جانبي و خبز طازج." at bounding box center [511, 294] width 225 height 45
click at [528, 294] on textarea "سجق متبل و مطهو مع دبس الرمان اللذيذ، يقدم ساخنا مع صوص جانبي و خبز طازج." at bounding box center [511, 294] width 225 height 45
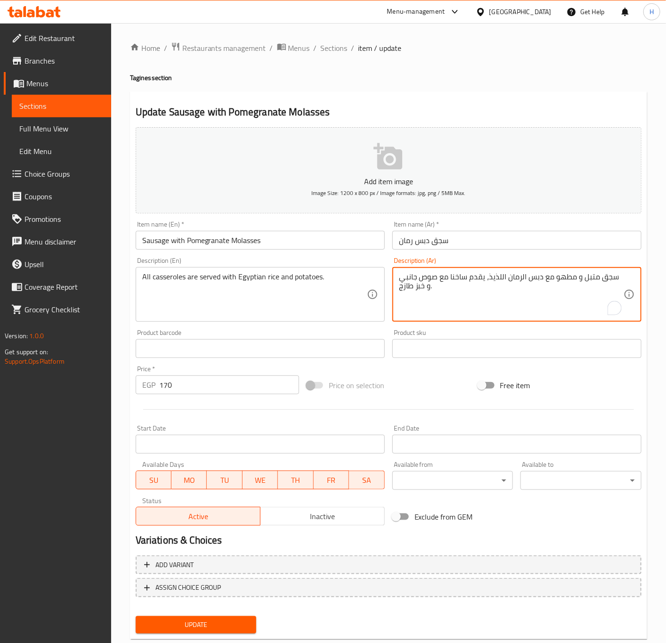
paste textarea "تقدم مع ارز وبطاطس أو سلطة"
click at [482, 290] on textarea "سجق متبل و مطهو مع دبس الرمان اللذيذ، يقدم ساخنا مع صوص جانبي و خبز طازج. تقدم …" at bounding box center [511, 294] width 225 height 45
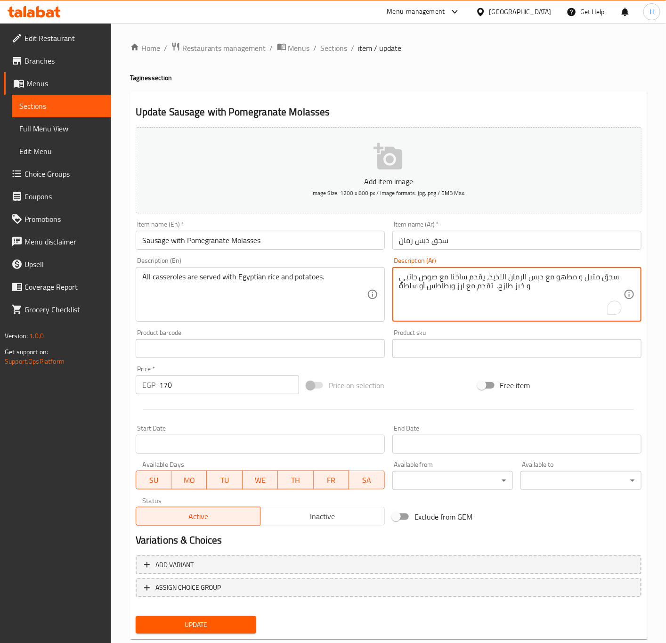
click at [482, 290] on textarea "سجق متبل و مطهو مع دبس الرمان اللذيذ، يقدم ساخنا مع صوص جانبي و خبز طازج. تقدم …" at bounding box center [511, 294] width 225 height 45
type textarea "سجق متبل و مطهو مع دبس الرمان اللذيذ، يقدم ساخنا مع صوص جانبي و خبز طازج. تقدم …"
click at [294, 297] on textarea "All casseroles are served with Egyptian rice and potatoes." at bounding box center [254, 294] width 225 height 45
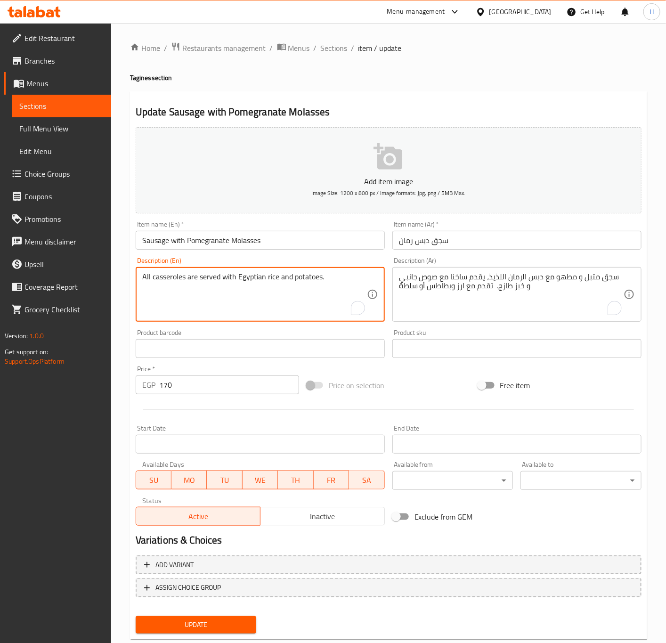
click at [294, 297] on textarea "All casseroles are served with Egyptian rice and potatoes." at bounding box center [254, 294] width 225 height 45
paste textarea "Seasoned sausage cooked with delicious pomegranate molasses, served hot with a …"
type textarea "Seasoned sausage cooked with delicious pomegranate molasses, served hot with a …"
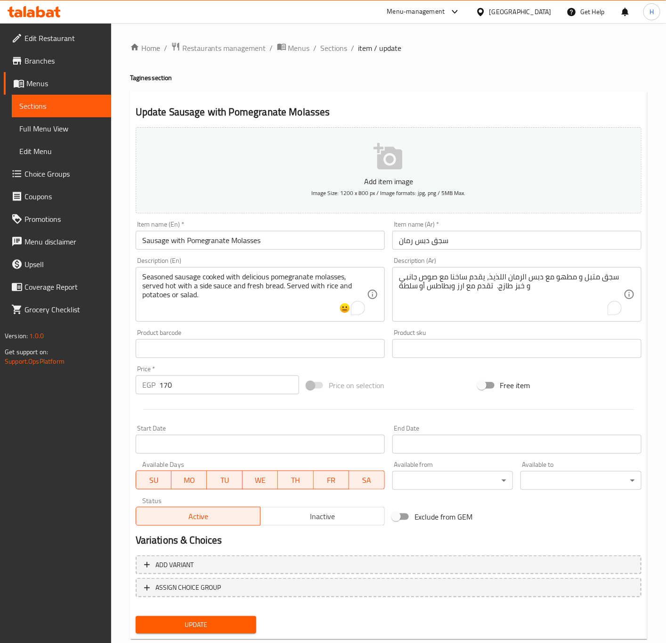
click at [191, 384] on input "170" at bounding box center [229, 385] width 140 height 19
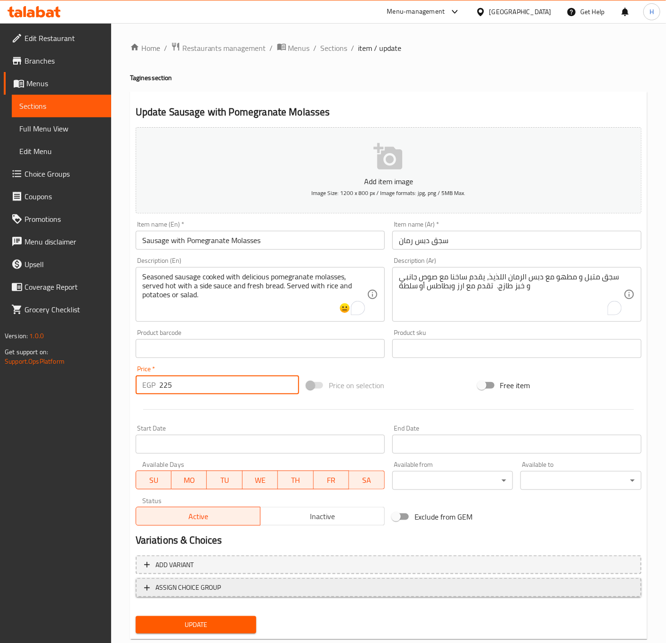
type input "225"
click at [269, 584] on span "ASSIGN CHOICE GROUP" at bounding box center [388, 588] width 489 height 12
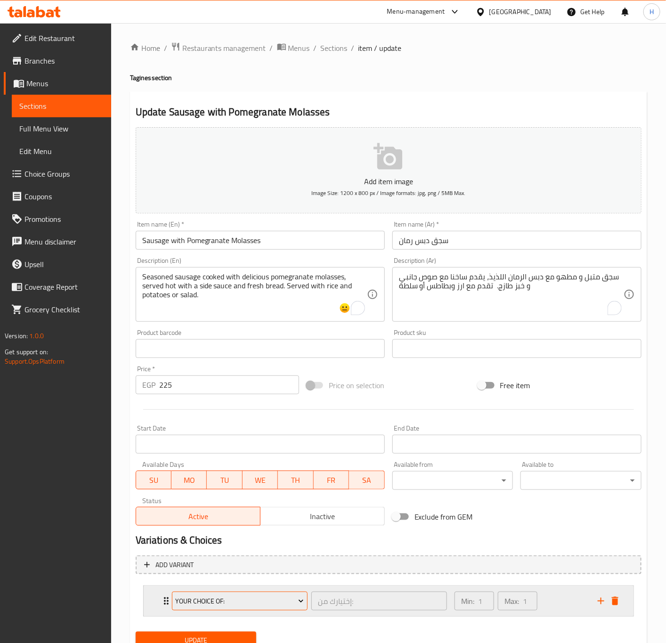
click at [273, 605] on span "Your Choice of:" at bounding box center [239, 602] width 129 height 12
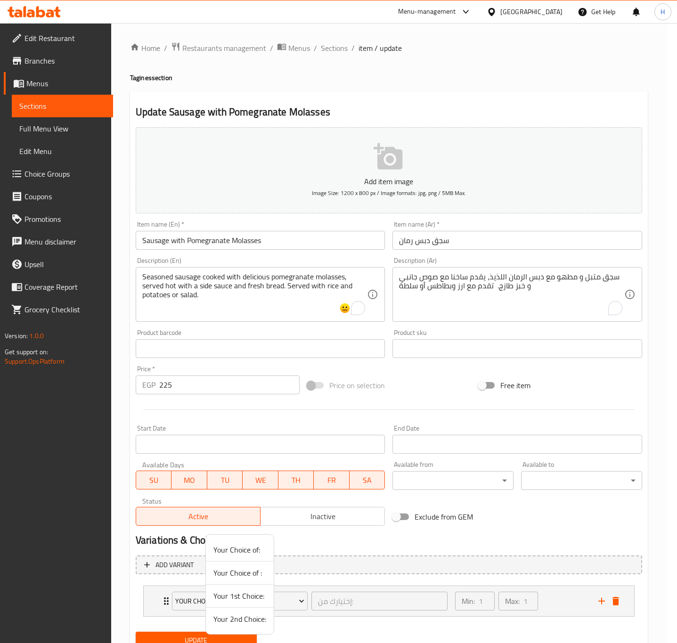
click at [248, 578] on span "Your Choice of :" at bounding box center [239, 572] width 53 height 11
click at [248, 578] on nav "Your Choice of: إختيارك من: ​ Min: 1 ​ Max: 1 ​ Fried (ID: 2298850214) 0 EGP Na…" at bounding box center [389, 601] width 507 height 46
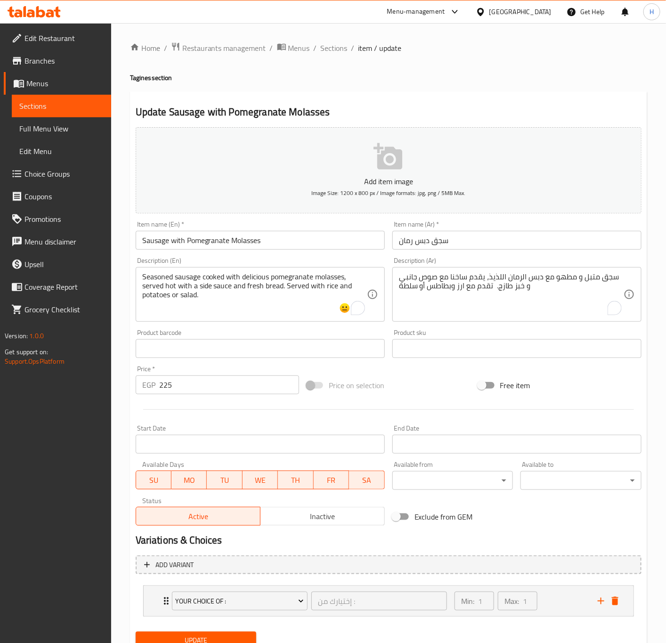
click at [211, 636] on span "Update" at bounding box center [196, 641] width 106 height 12
